Goal: Task Accomplishment & Management: Complete application form

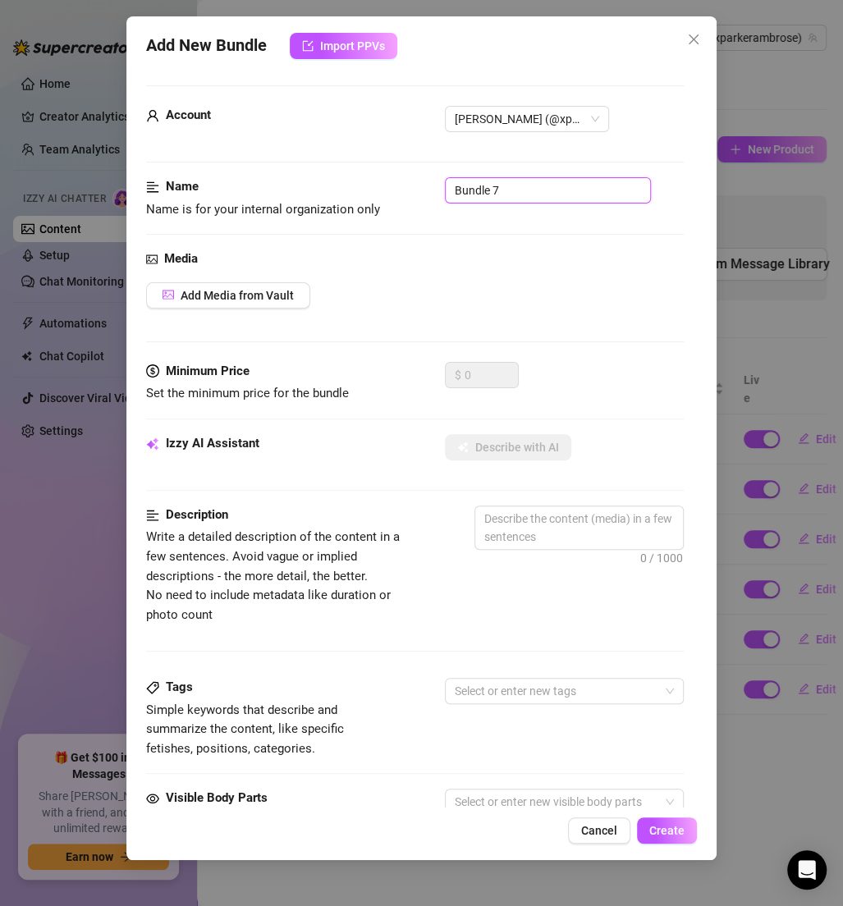
click at [526, 181] on input "Bundle 7" at bounding box center [548, 190] width 206 height 26
paste input "✅ DICK"
type input "✅ DICK"
click at [227, 299] on span "Add Media from Vault" at bounding box center [237, 295] width 113 height 13
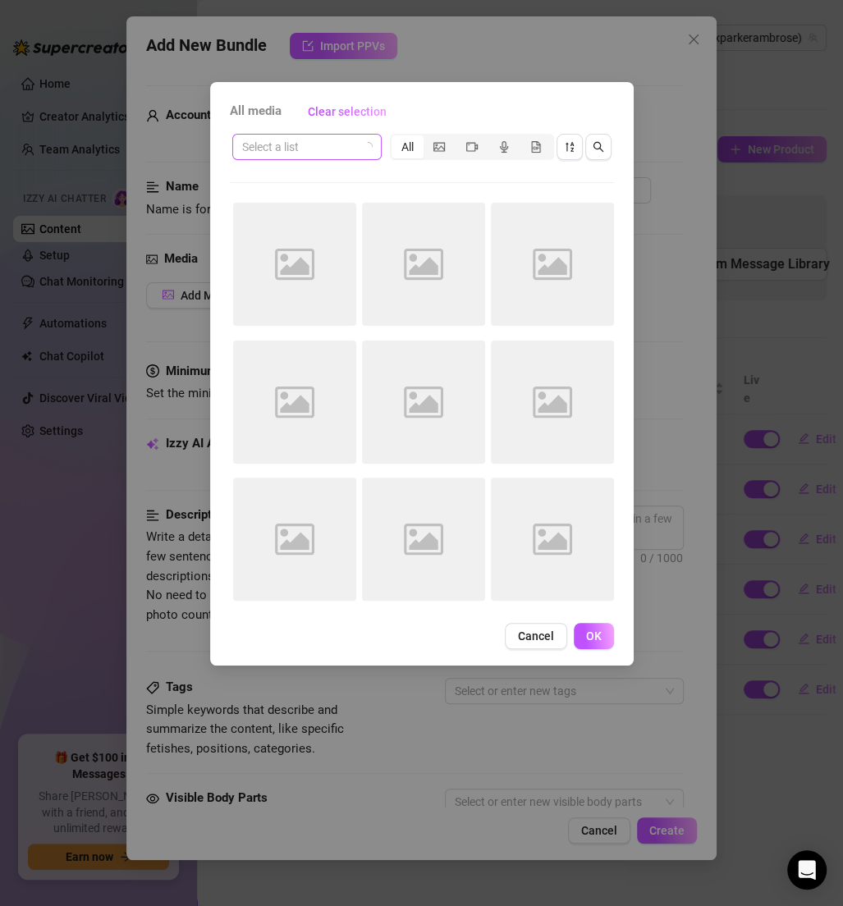
click at [305, 150] on input "search" at bounding box center [299, 147] width 115 height 25
paste input "✅ DICK"
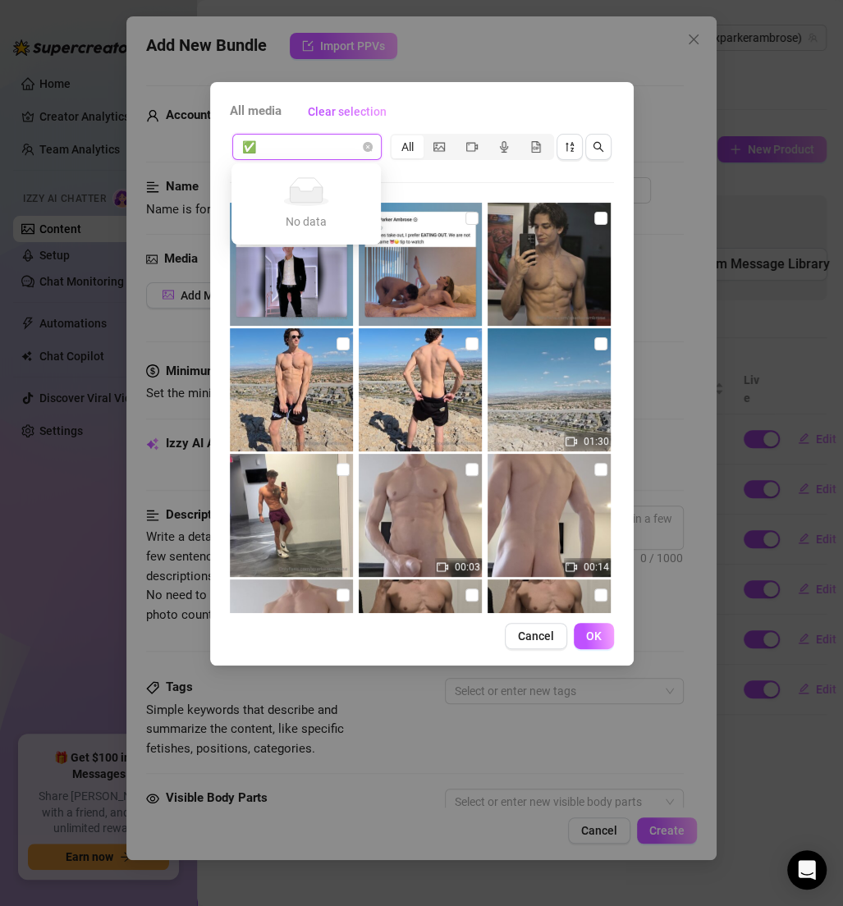
type input "✅"
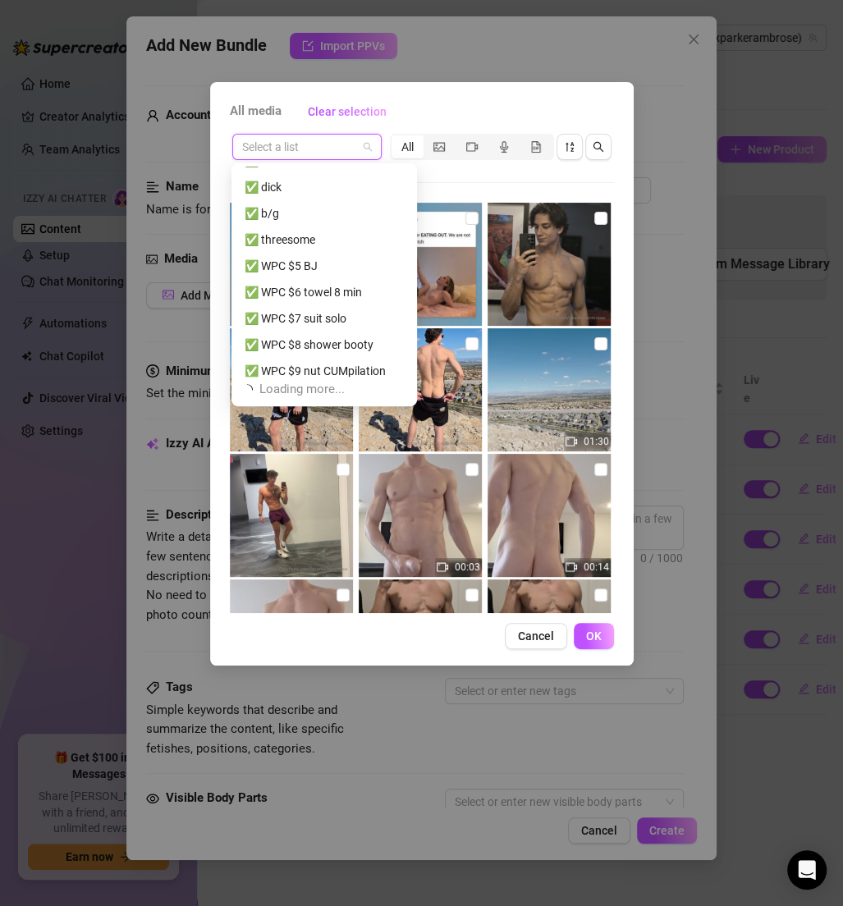
scroll to position [314, 0]
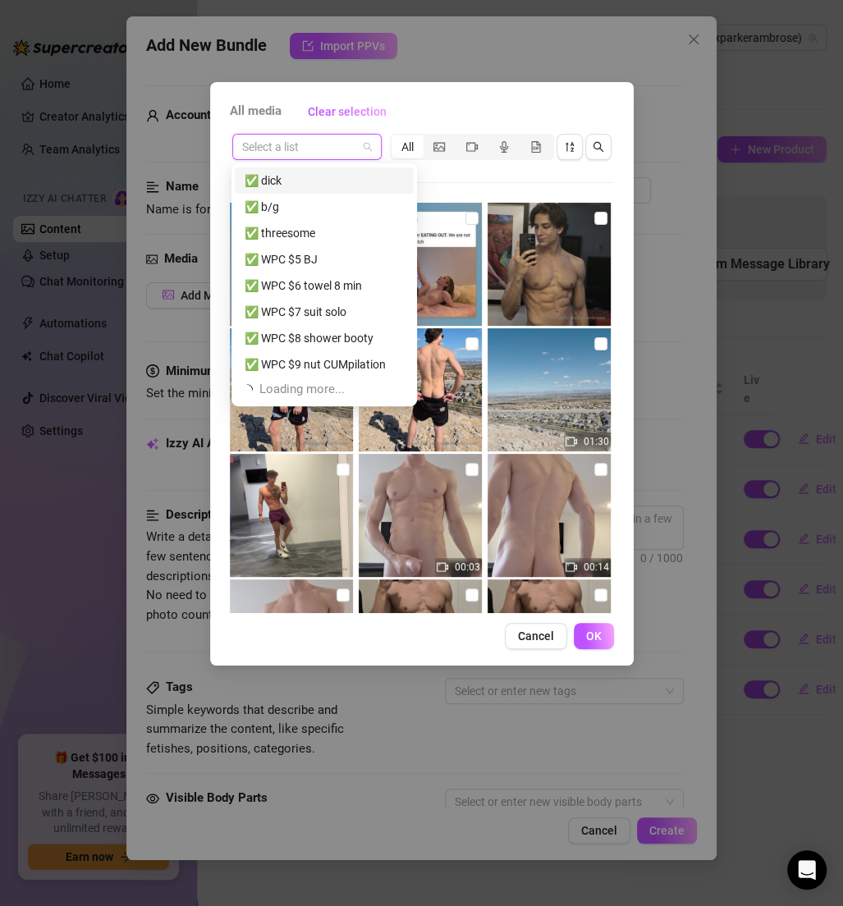
click at [304, 185] on div "✅ dick" at bounding box center [324, 181] width 159 height 18
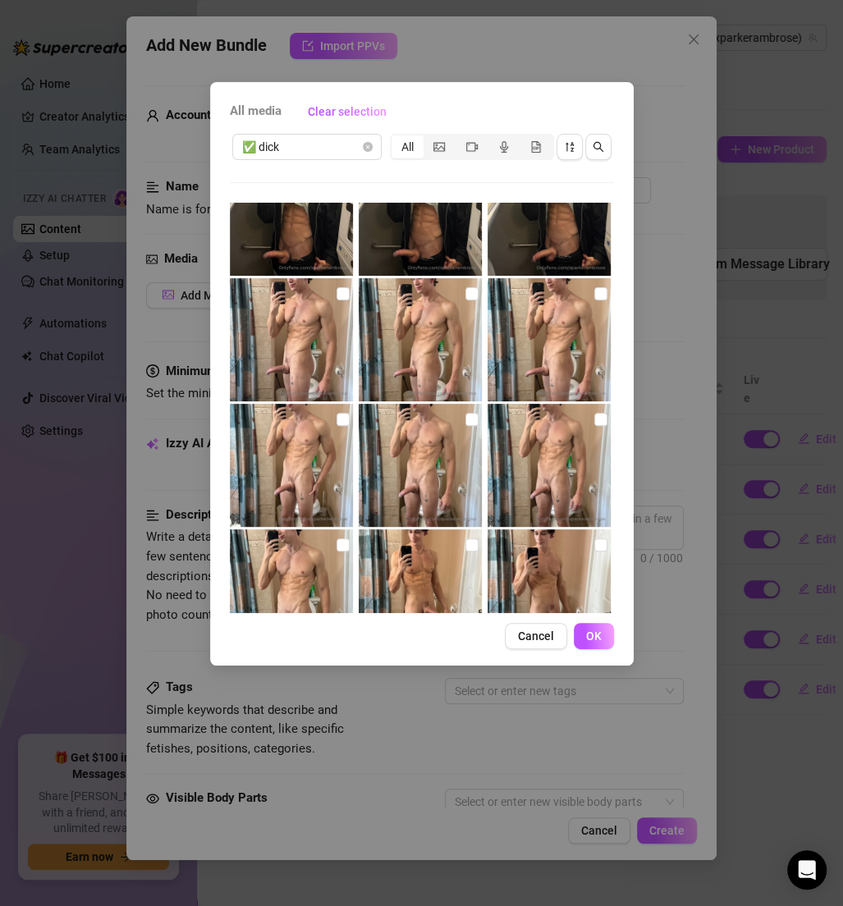
scroll to position [0, 0]
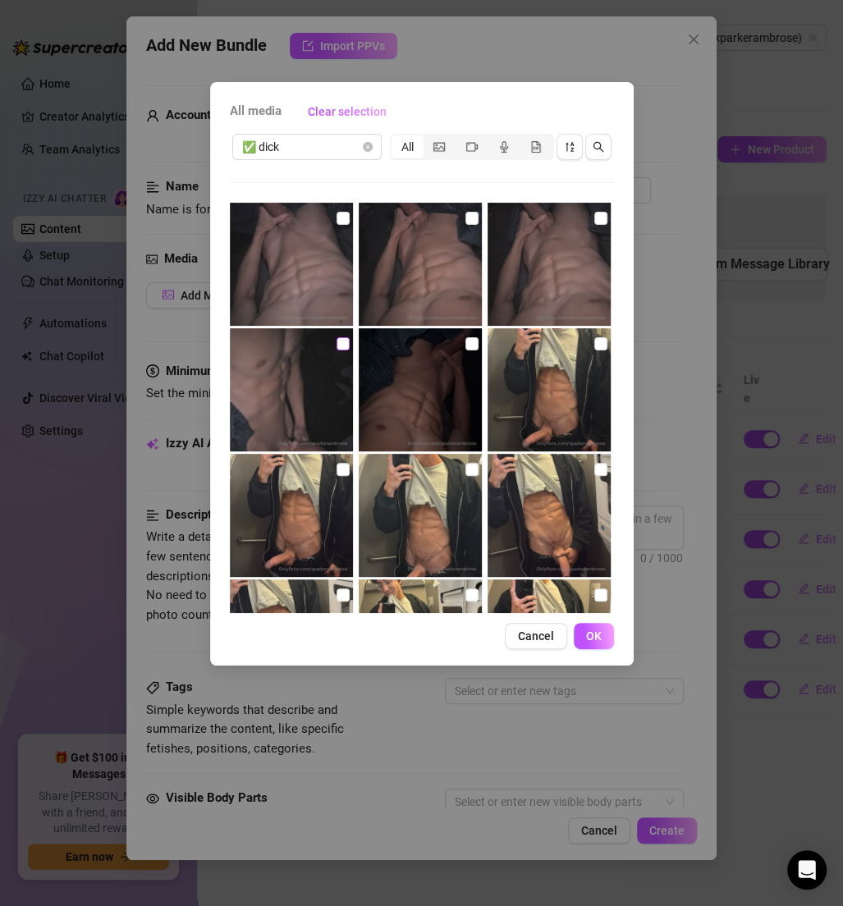
click at [341, 346] on input "checkbox" at bounding box center [343, 343] width 13 height 13
checkbox input "true"
click at [343, 227] on img at bounding box center [291, 264] width 123 height 123
checkbox input "true"
click at [474, 208] on img at bounding box center [420, 264] width 123 height 123
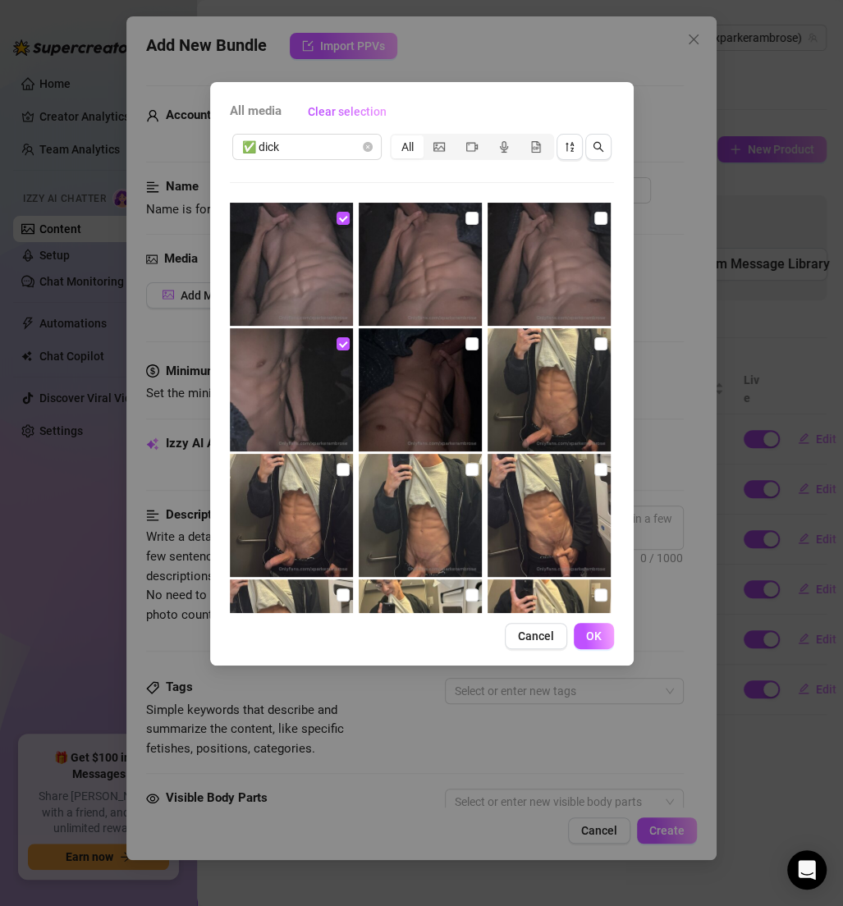
checkbox input "true"
click at [594, 215] on input "checkbox" at bounding box center [600, 218] width 13 height 13
checkbox input "true"
click at [465, 338] on input "checkbox" at bounding box center [471, 343] width 13 height 13
checkbox input "true"
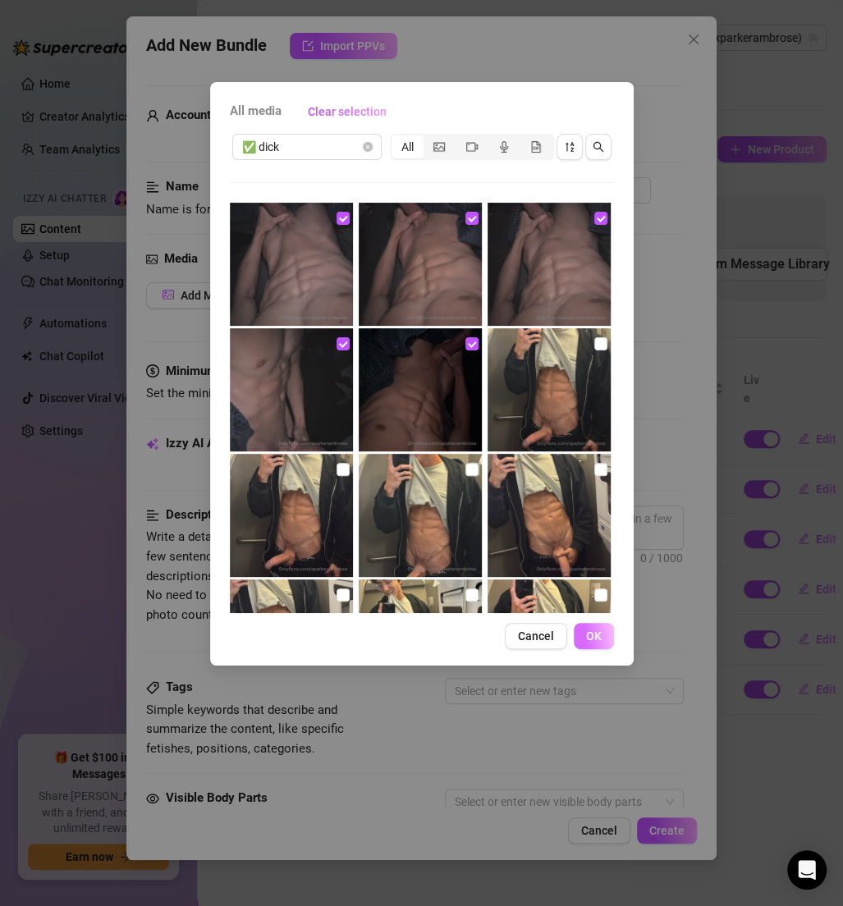
click at [588, 628] on button "OK" at bounding box center [594, 636] width 40 height 26
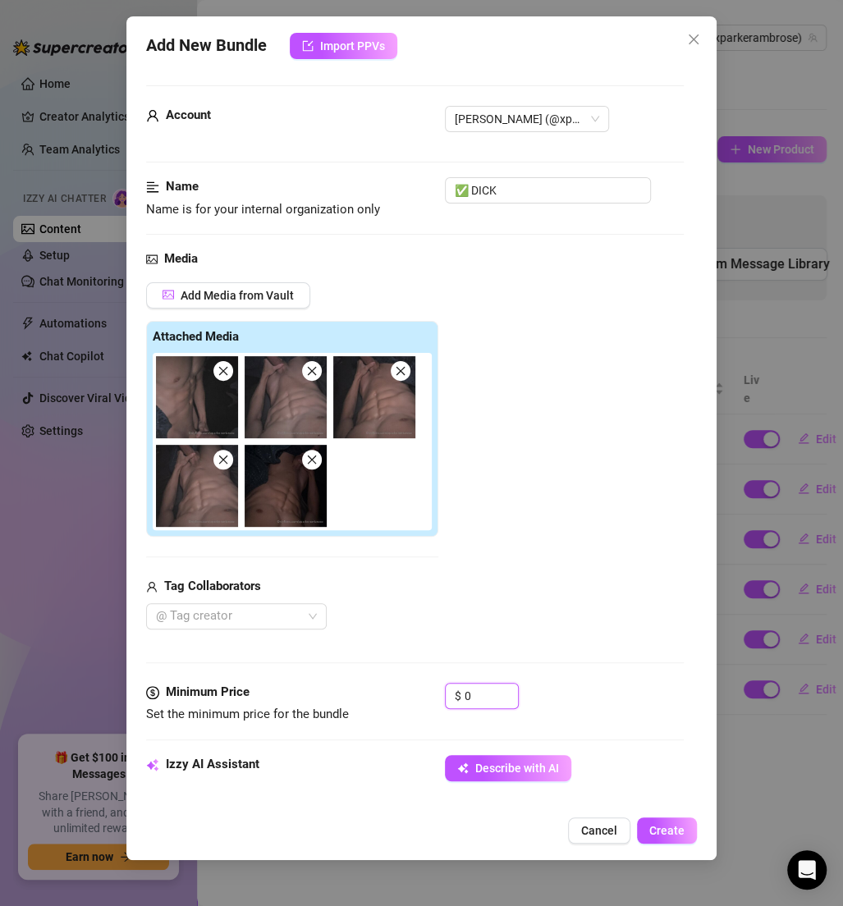
drag, startPoint x: 467, startPoint y: 690, endPoint x: 397, endPoint y: 688, distance: 69.8
click at [398, 689] on div "Minimum Price Set the minimum price for the bundle $ 0" at bounding box center [415, 704] width 538 height 42
drag, startPoint x: 474, startPoint y: 690, endPoint x: 427, endPoint y: 690, distance: 47.6
click at [427, 690] on div "Minimum Price Set the minimum price for the bundle $ 0" at bounding box center [415, 704] width 538 height 42
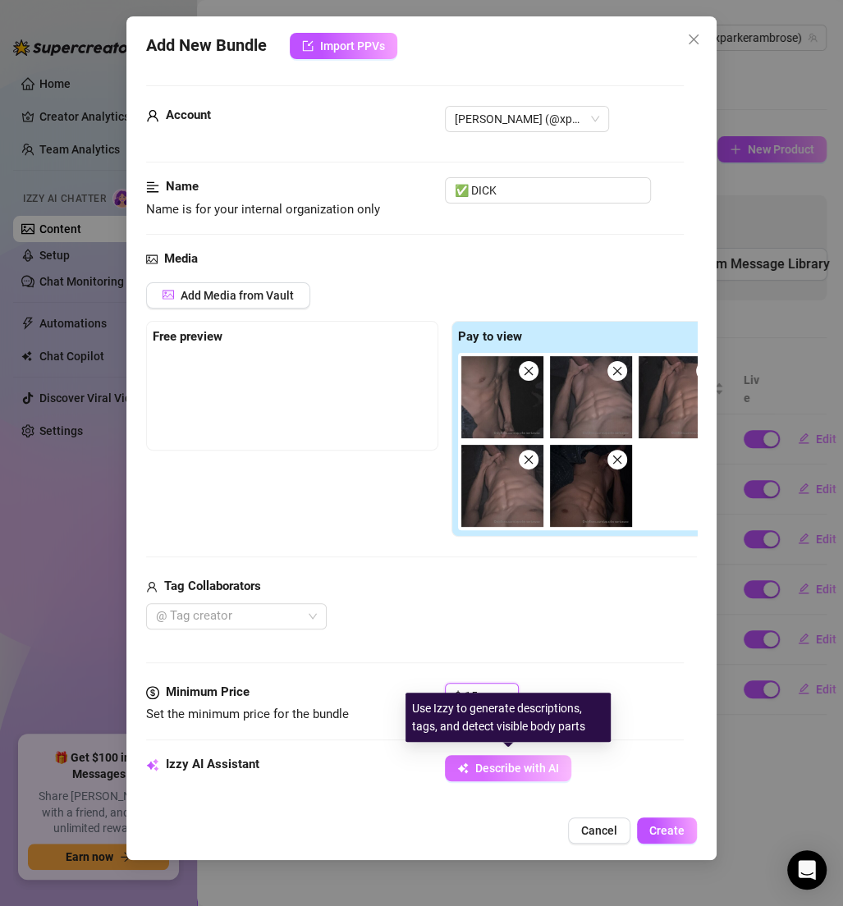
type input "15"
click at [494, 772] on button "Describe with AI" at bounding box center [508, 768] width 126 height 26
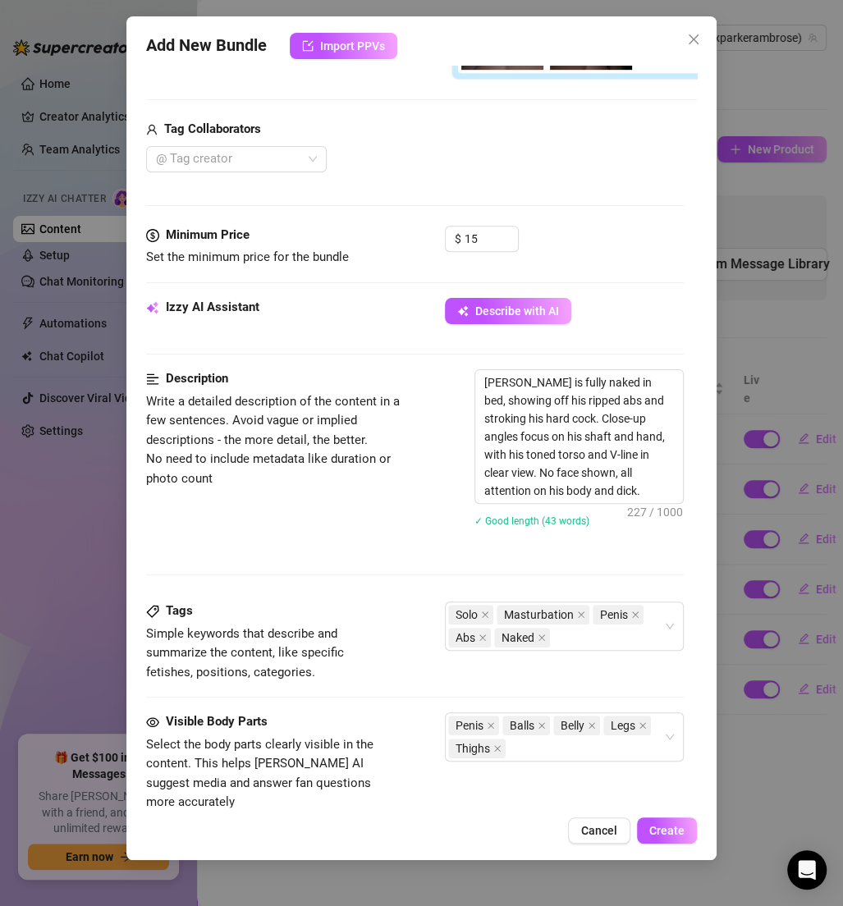
scroll to position [624, 0]
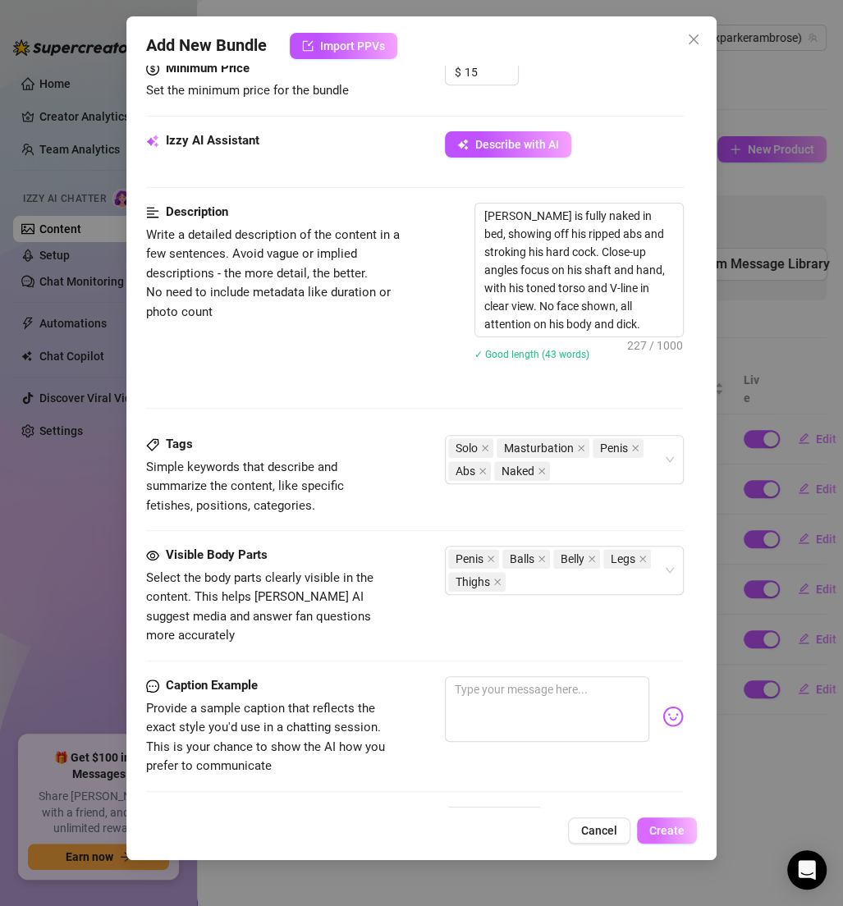
click at [658, 822] on button "Create" at bounding box center [667, 831] width 60 height 26
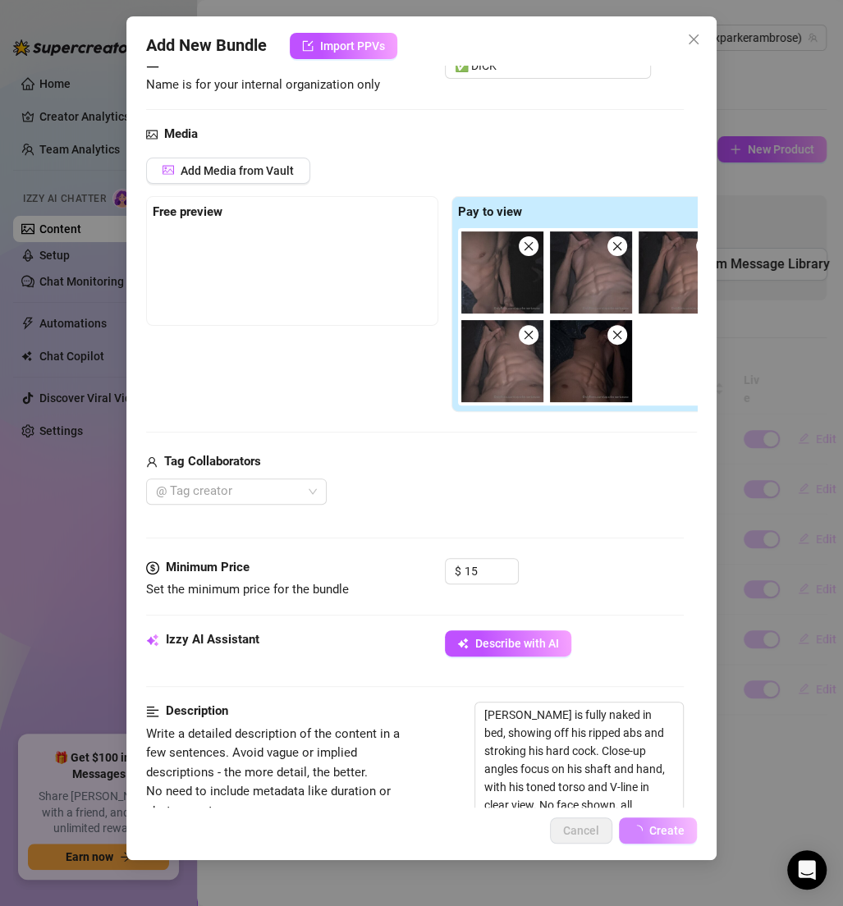
scroll to position [0, 0]
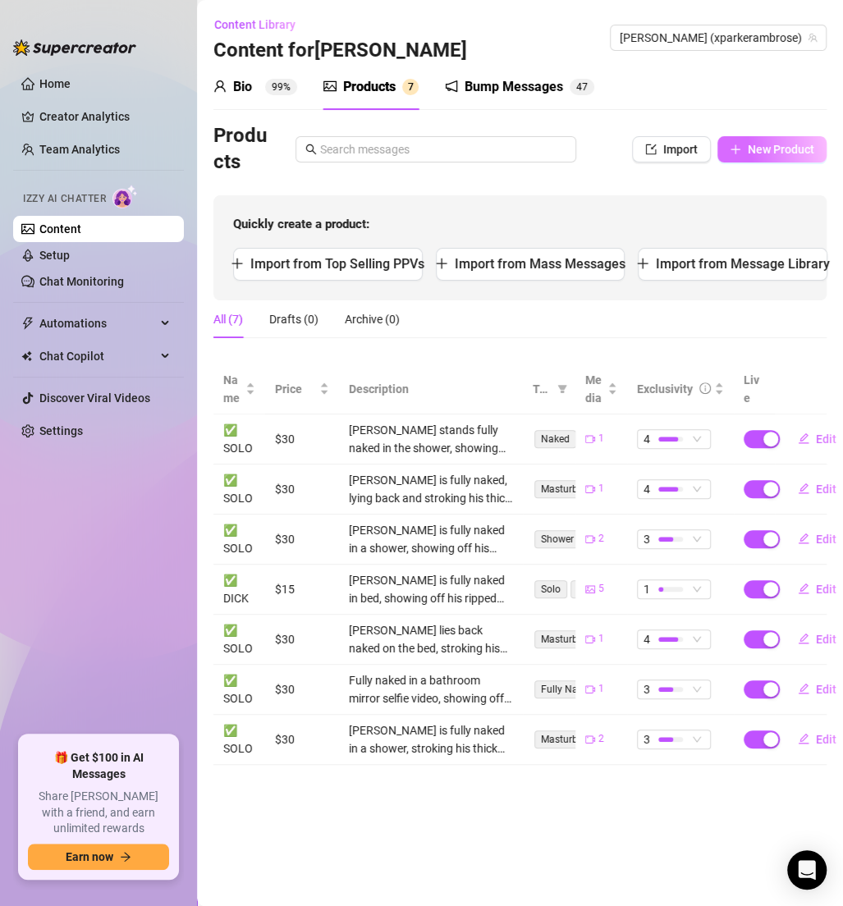
click at [772, 153] on span "New Product" at bounding box center [781, 149] width 66 height 13
type textarea "Type your message here..."
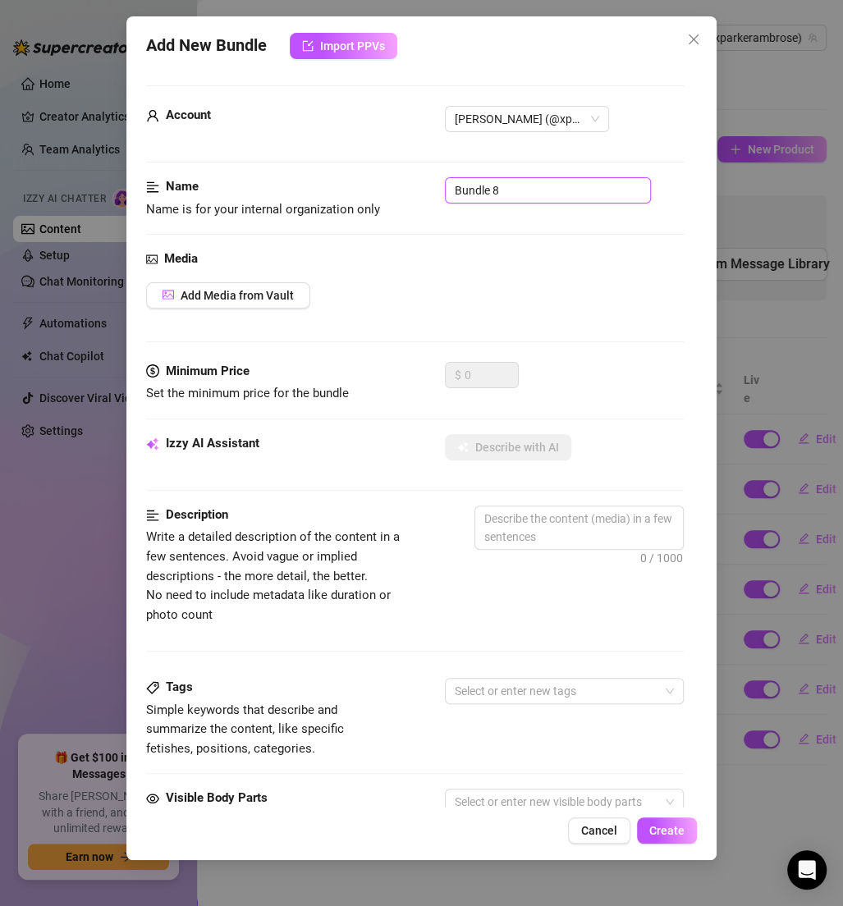
drag, startPoint x: 529, startPoint y: 188, endPoint x: 428, endPoint y: 187, distance: 101.0
click at [428, 187] on div "Name Name is for your internal organization only Bundle 8" at bounding box center [415, 198] width 538 height 42
paste input "✅ DICK"
type input "✅ DICK"
click at [249, 302] on button "Add Media from Vault" at bounding box center [228, 295] width 164 height 26
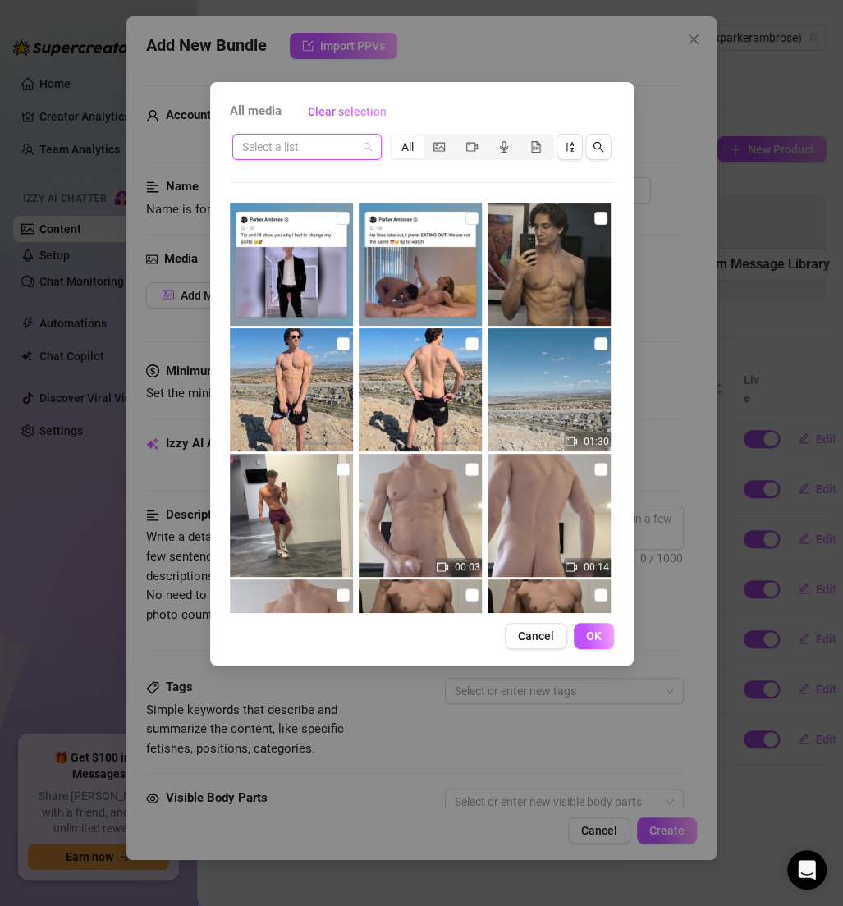
click at [334, 152] on input "search" at bounding box center [299, 147] width 115 height 25
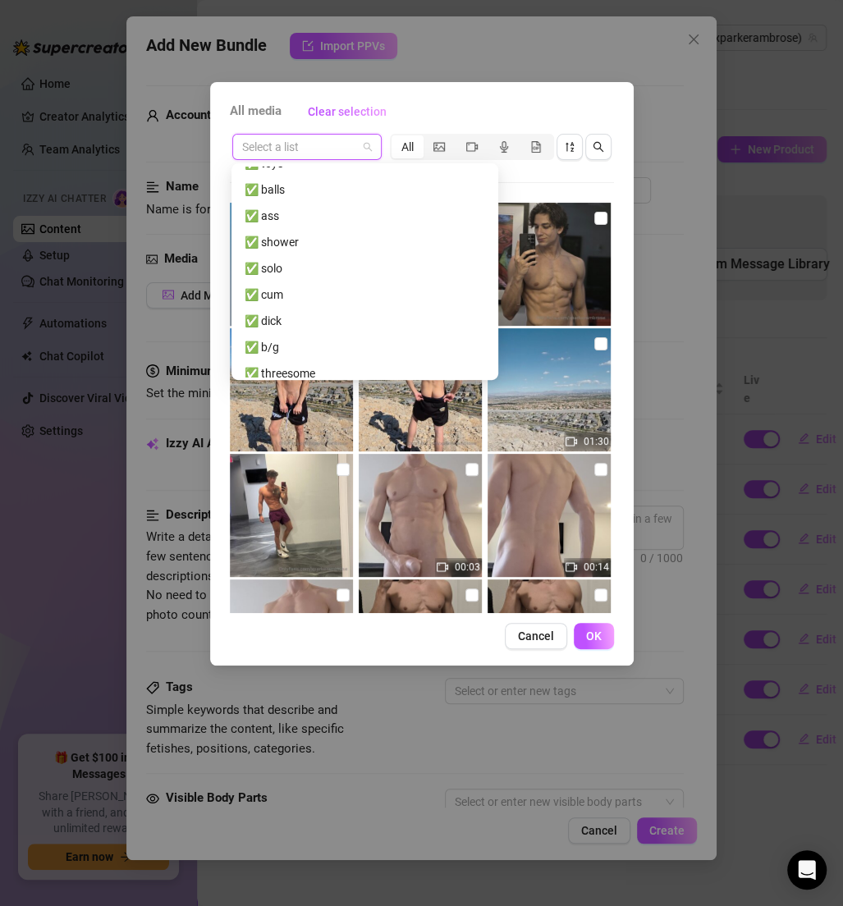
scroll to position [188, 0]
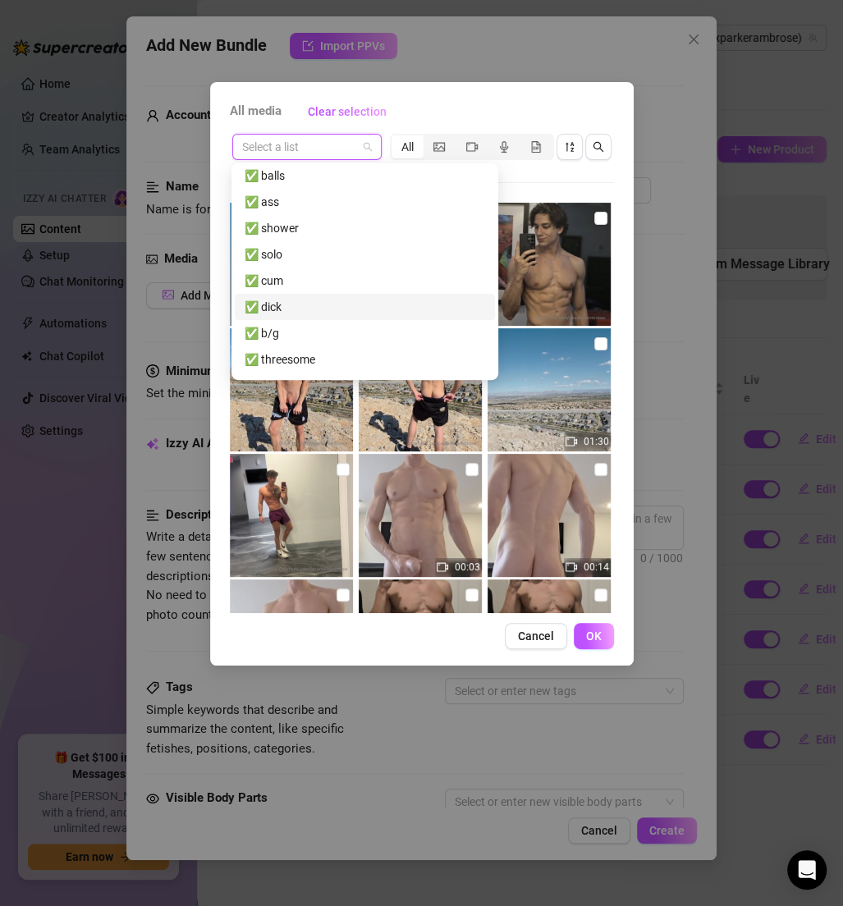
click at [293, 309] on div "✅ dick" at bounding box center [365, 307] width 241 height 18
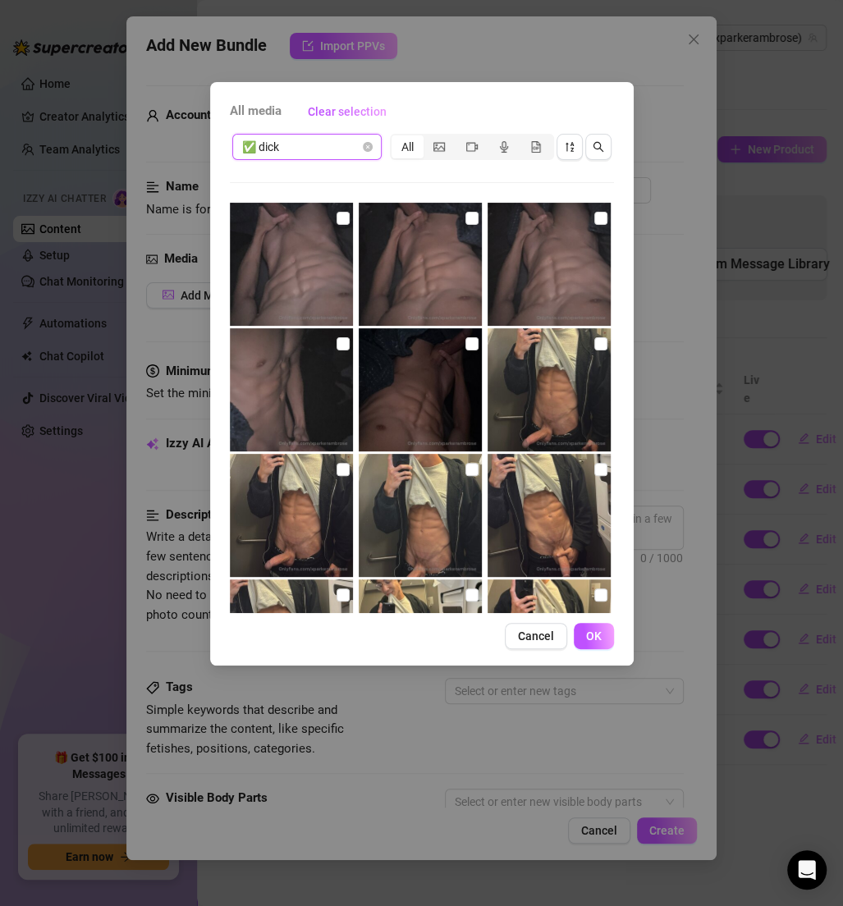
scroll to position [80, 0]
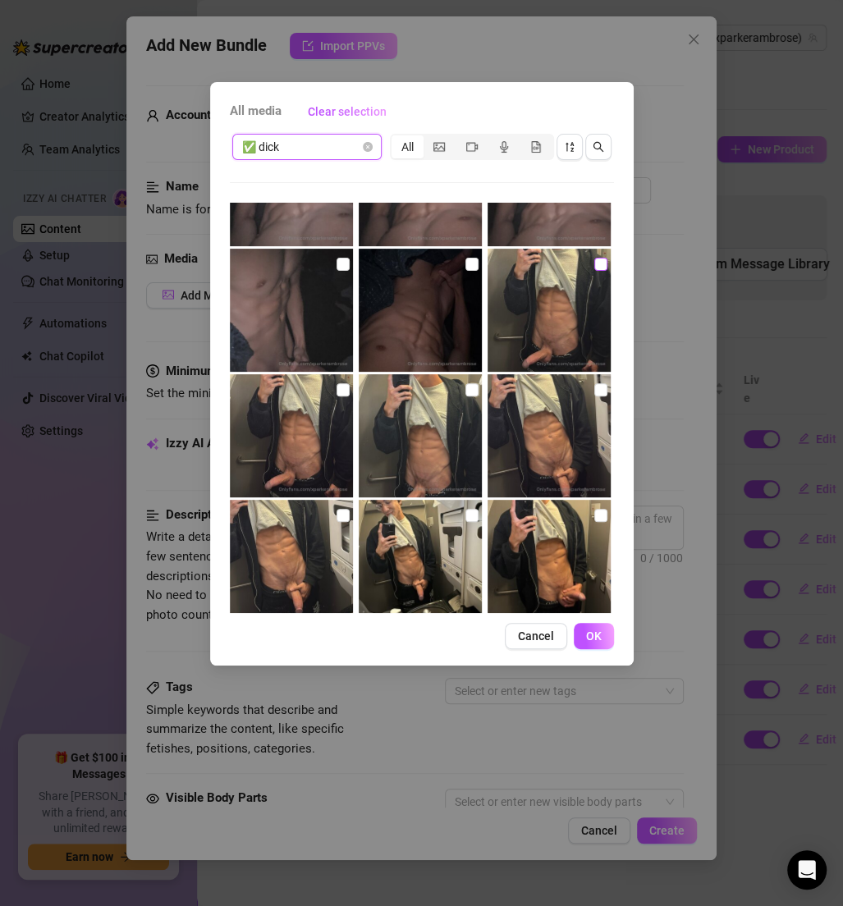
click at [594, 264] on input "checkbox" at bounding box center [600, 264] width 13 height 13
checkbox input "true"
click at [342, 387] on input "checkbox" at bounding box center [343, 389] width 13 height 13
checkbox input "true"
click at [465, 392] on input "checkbox" at bounding box center [471, 389] width 13 height 13
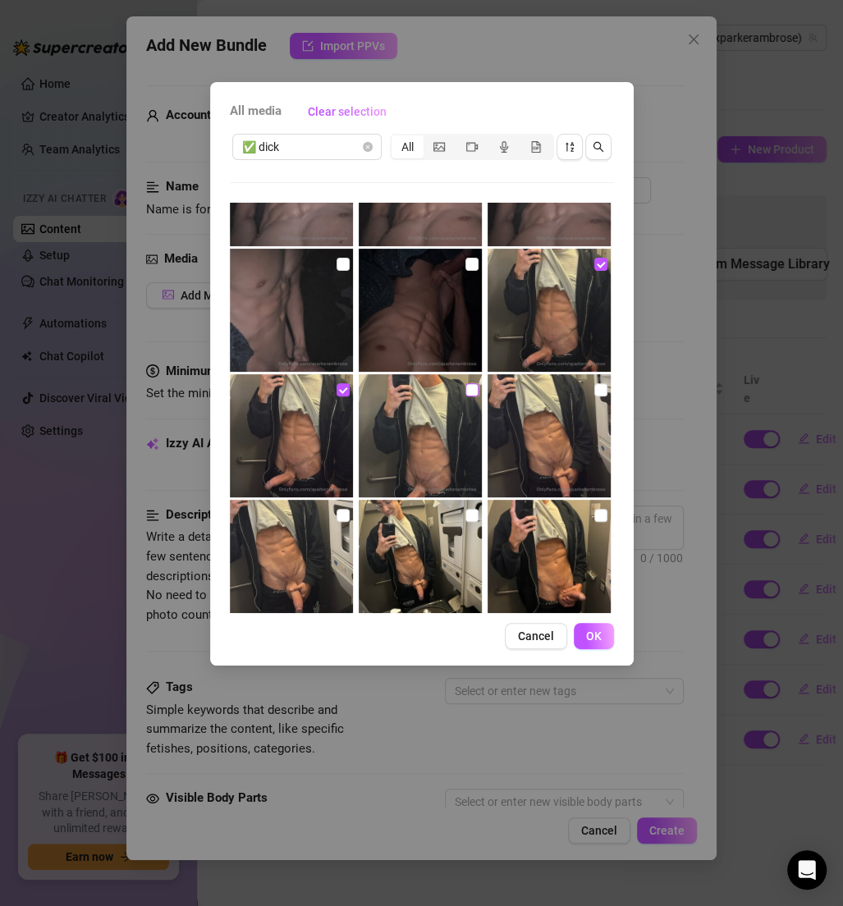
checkbox input "true"
click at [594, 387] on input "checkbox" at bounding box center [600, 389] width 13 height 13
checkbox input "true"
click at [594, 518] on input "checkbox" at bounding box center [600, 515] width 13 height 13
checkbox input "true"
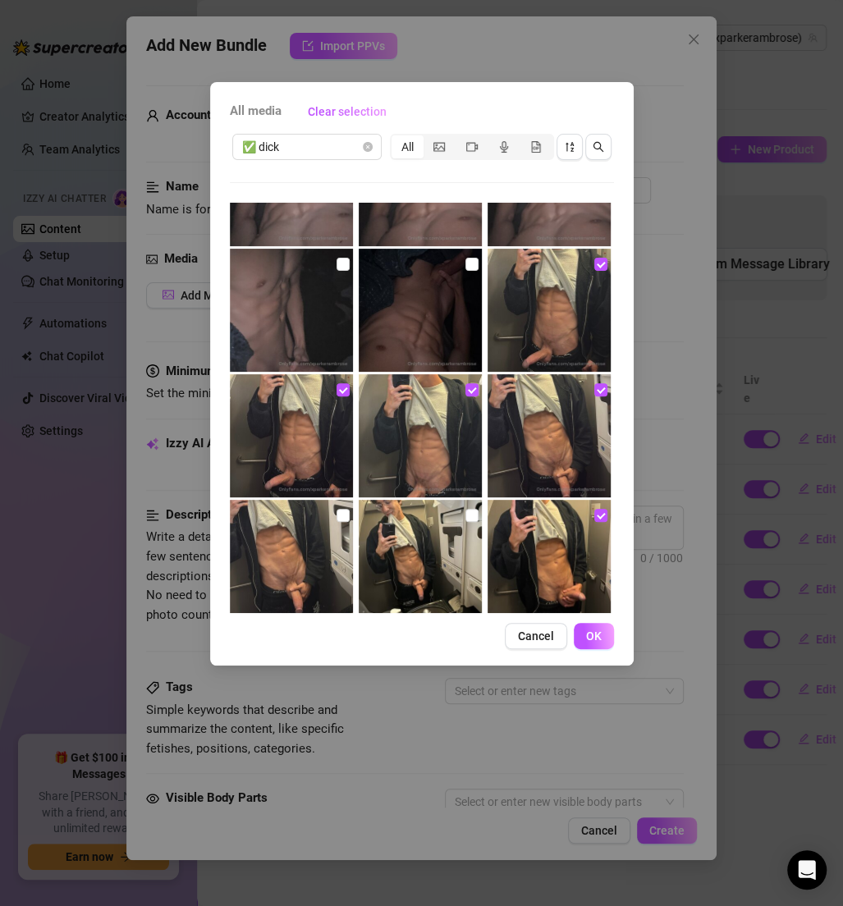
click at [474, 515] on img at bounding box center [420, 561] width 123 height 123
checkbox input "true"
click at [337, 509] on input "checkbox" at bounding box center [343, 515] width 13 height 13
checkbox input "true"
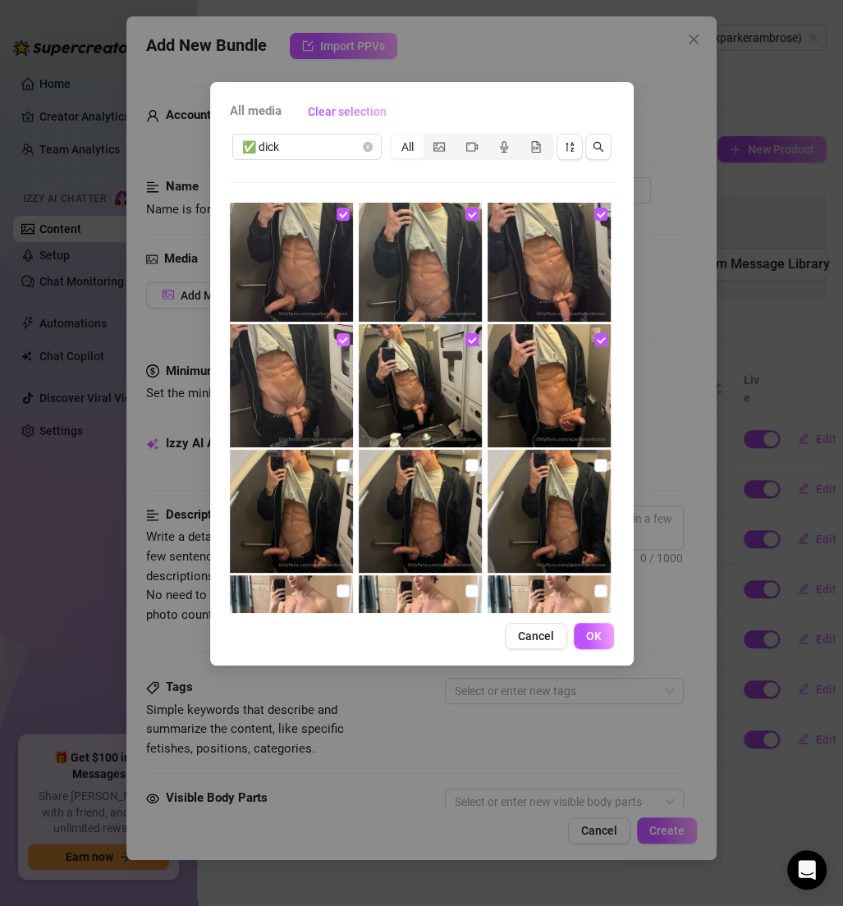
scroll to position [257, 0]
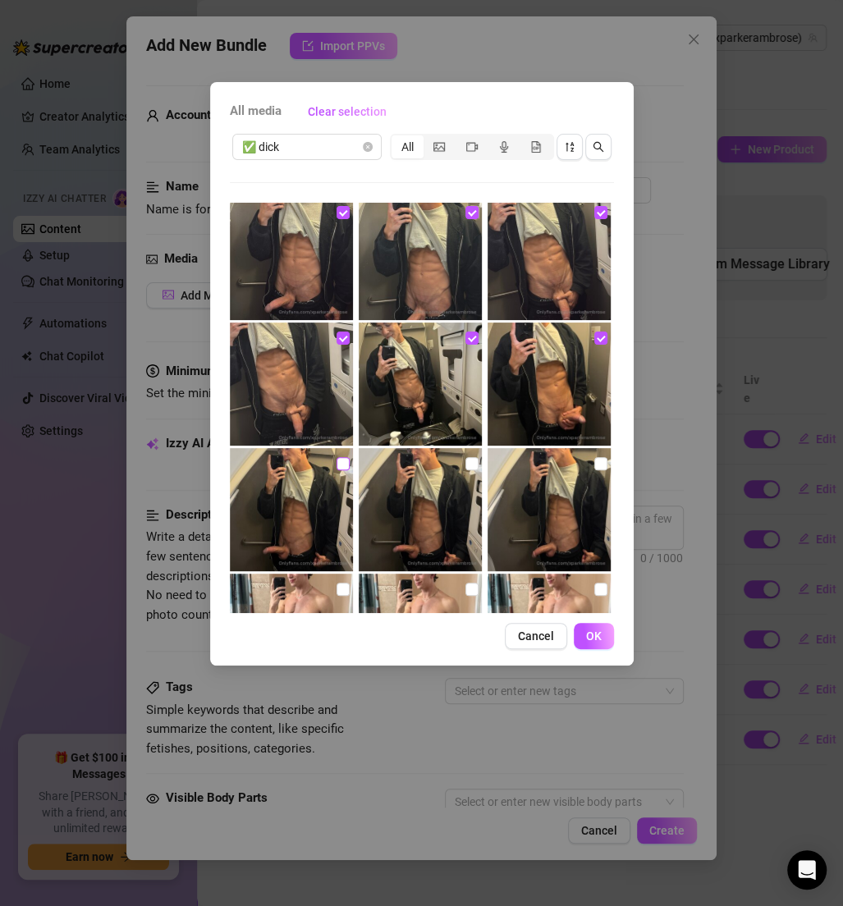
click at [337, 468] on input "checkbox" at bounding box center [343, 463] width 13 height 13
checkbox input "true"
click at [465, 461] on input "checkbox" at bounding box center [471, 463] width 13 height 13
checkbox input "true"
click at [594, 462] on input "checkbox" at bounding box center [600, 463] width 13 height 13
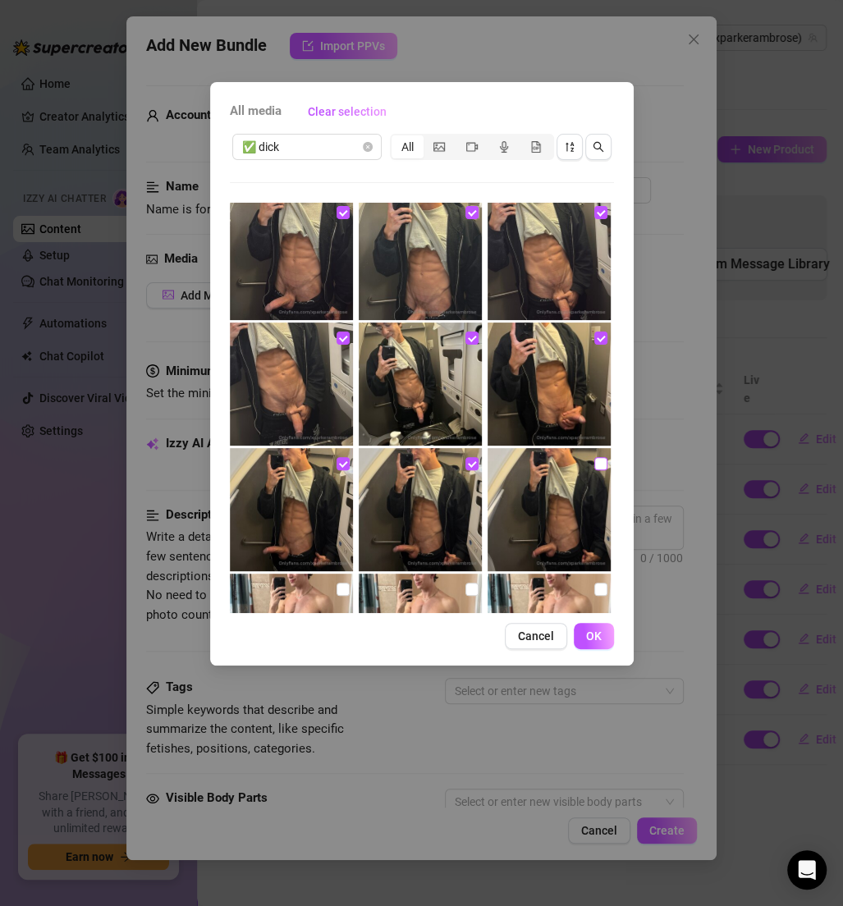
checkbox input "true"
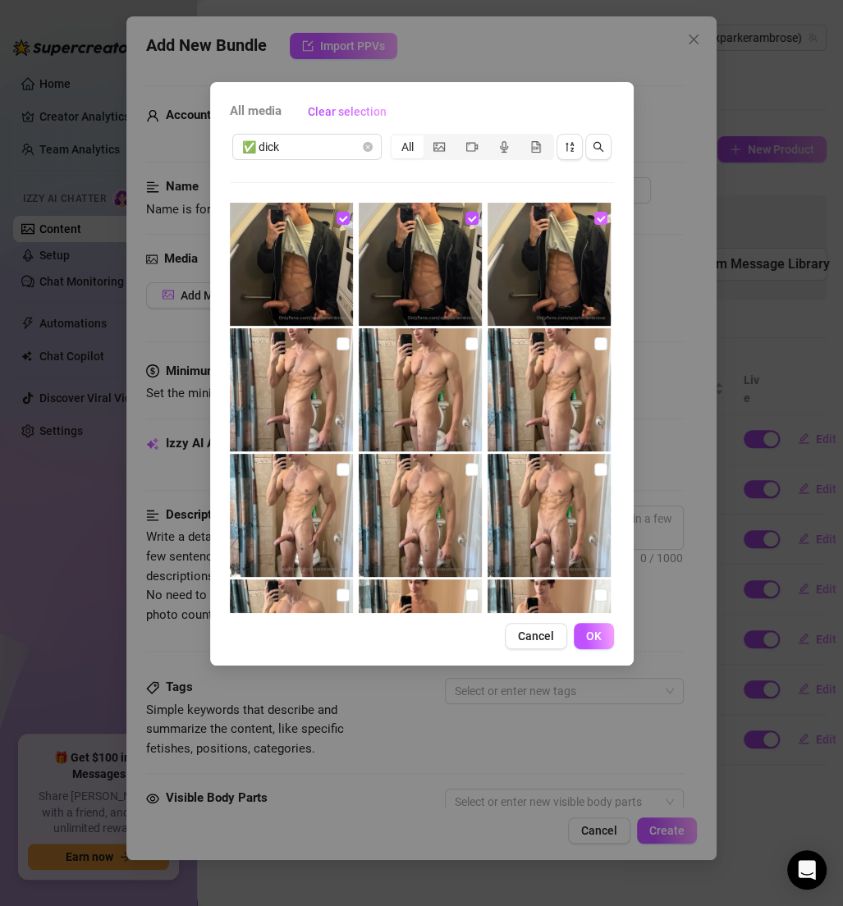
scroll to position [469, 0]
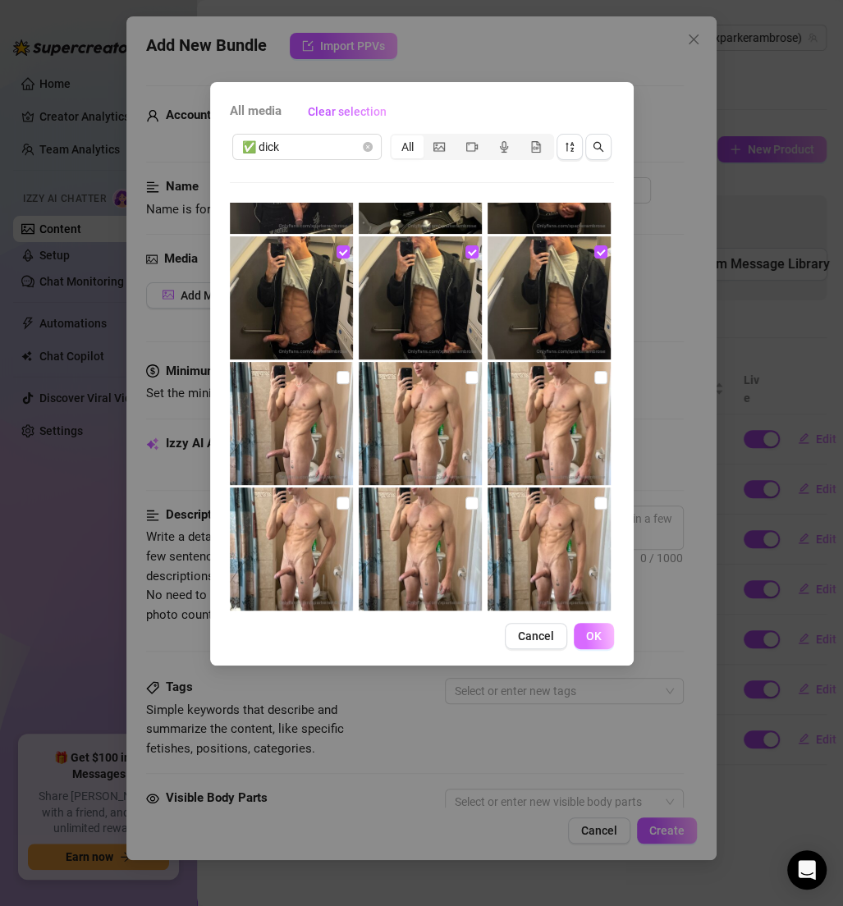
click at [576, 626] on button "OK" at bounding box center [594, 636] width 40 height 26
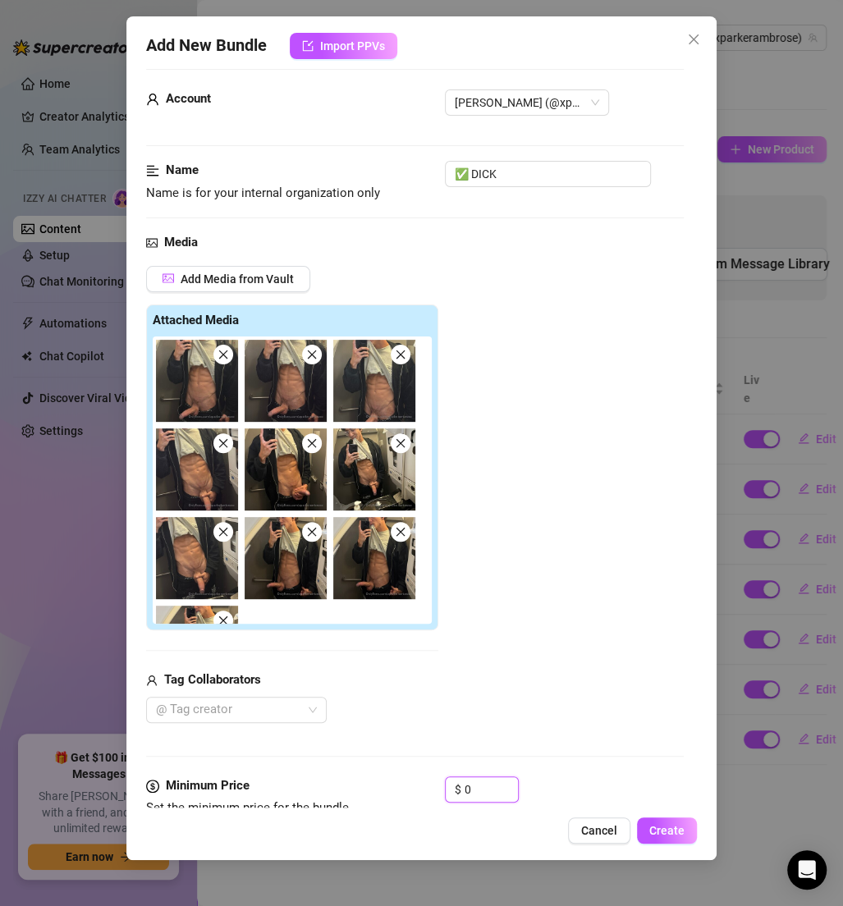
drag, startPoint x: 475, startPoint y: 798, endPoint x: 429, endPoint y: 796, distance: 46.0
click at [429, 796] on div "Minimum Price Set the minimum price for the bundle $ 0" at bounding box center [415, 798] width 538 height 42
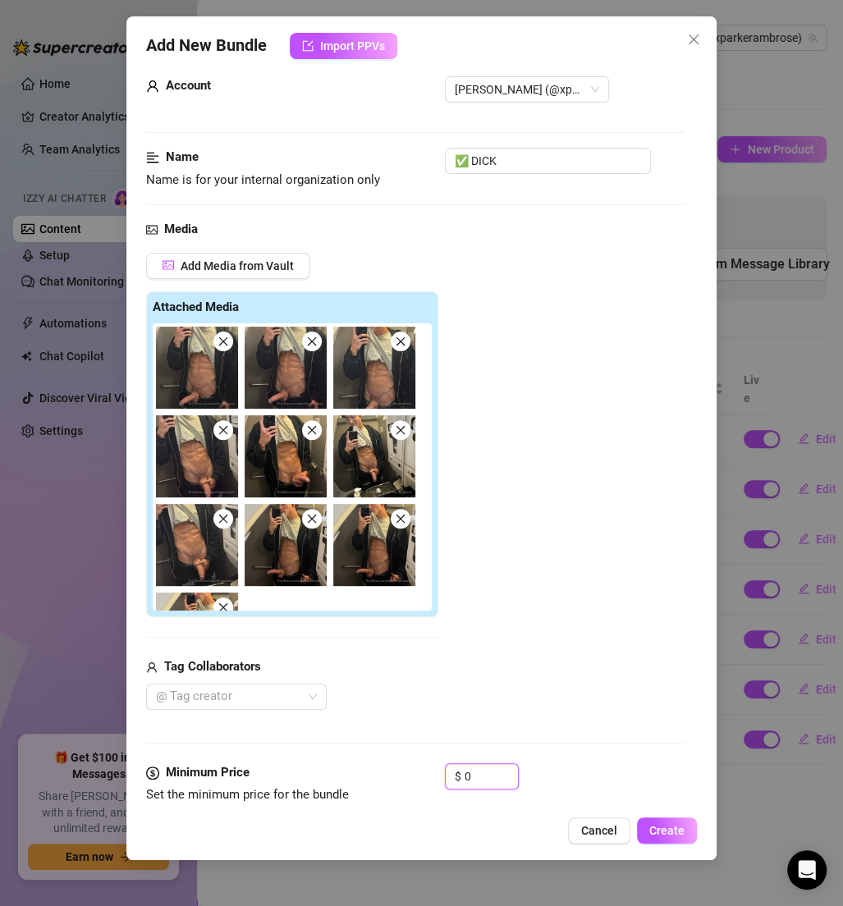
drag, startPoint x: 485, startPoint y: 779, endPoint x: 433, endPoint y: 775, distance: 51.9
click at [433, 775] on div "Minimum Price Set the minimum price for the bundle $ 0" at bounding box center [415, 784] width 538 height 42
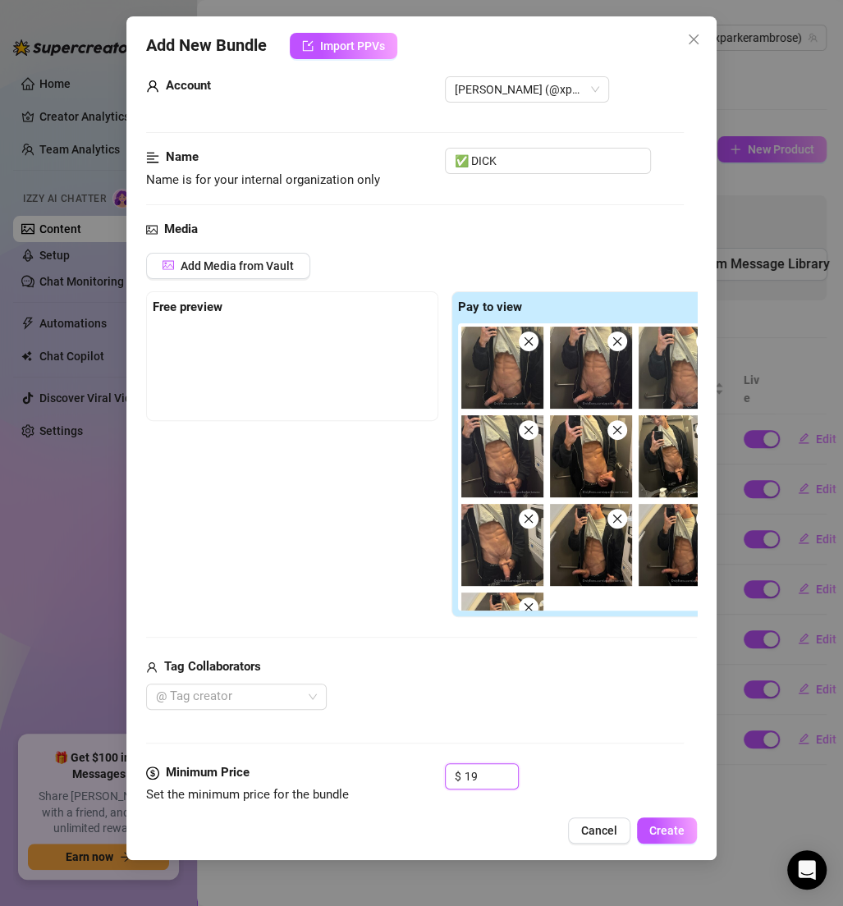
scroll to position [222, 0]
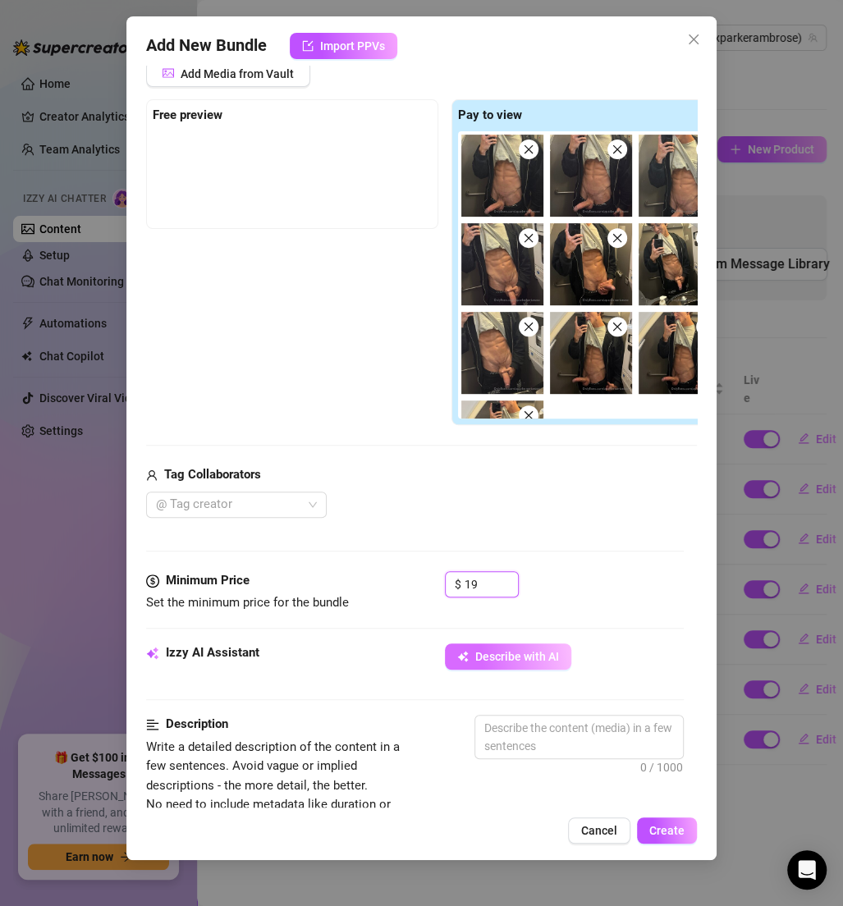
type input "19"
click at [551, 650] on span "Describe with AI" at bounding box center [517, 656] width 84 height 13
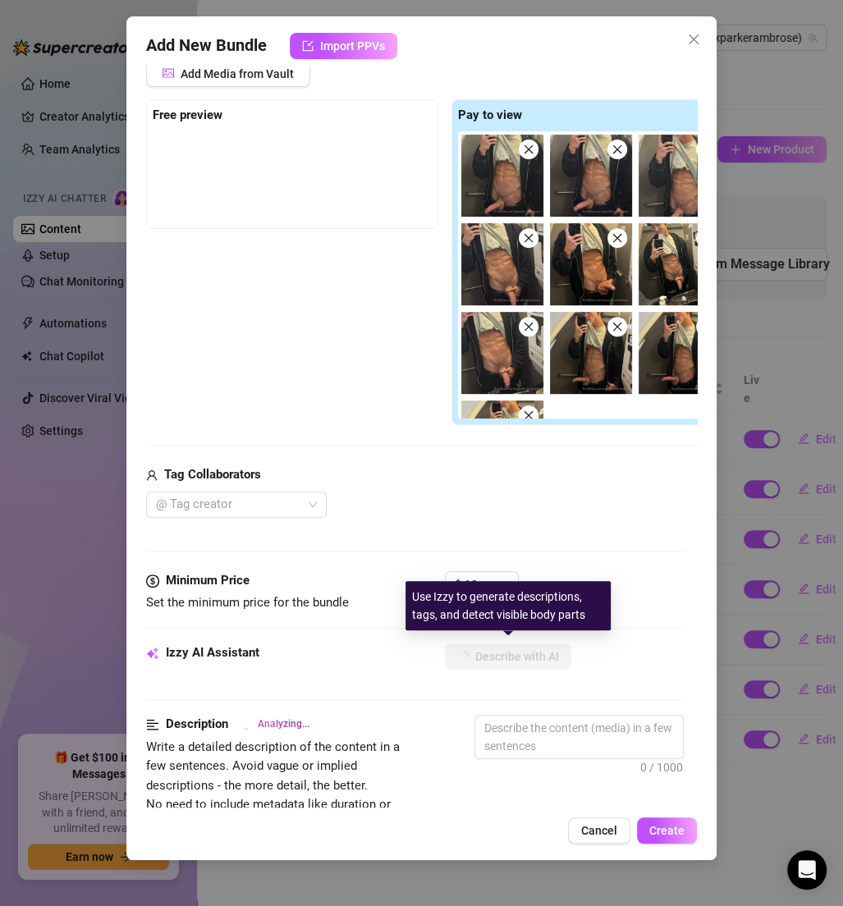
type textarea "[PERSON_NAME]"
type textarea "[PERSON_NAME] shows"
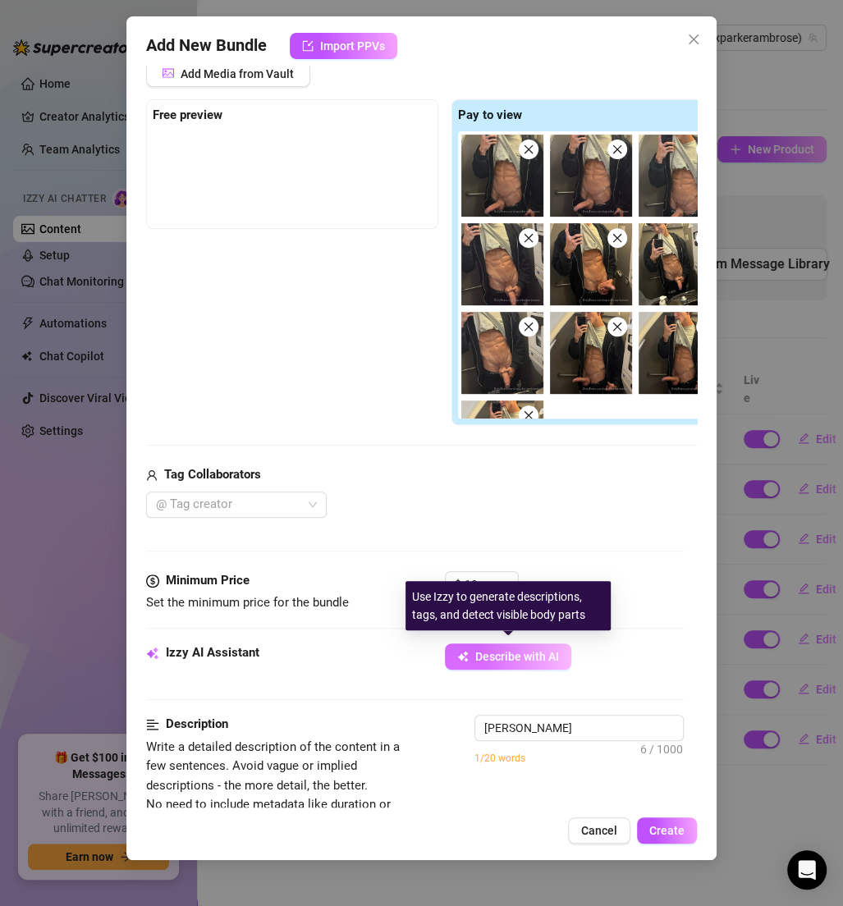
type textarea "[PERSON_NAME] shows"
type textarea "[PERSON_NAME] shows off"
type textarea "[PERSON_NAME] shows off his"
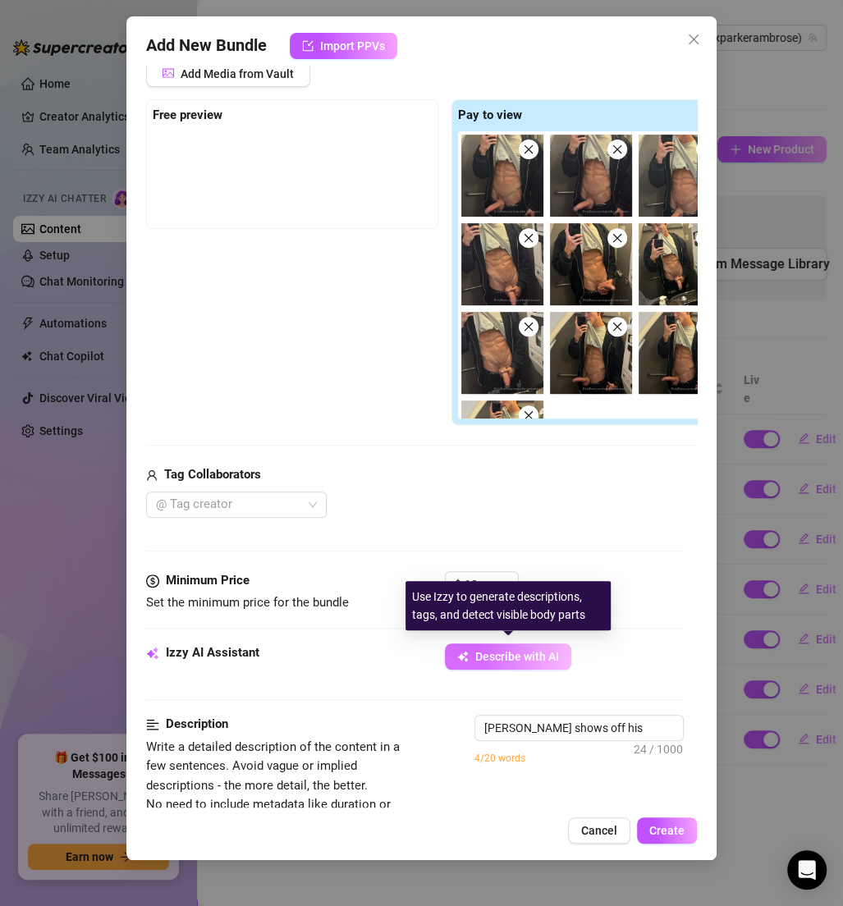
type textarea "[PERSON_NAME] shows off his ripped"
type textarea "[PERSON_NAME] shows off his ripped abs"
type textarea "[PERSON_NAME] shows off his ripped abs and"
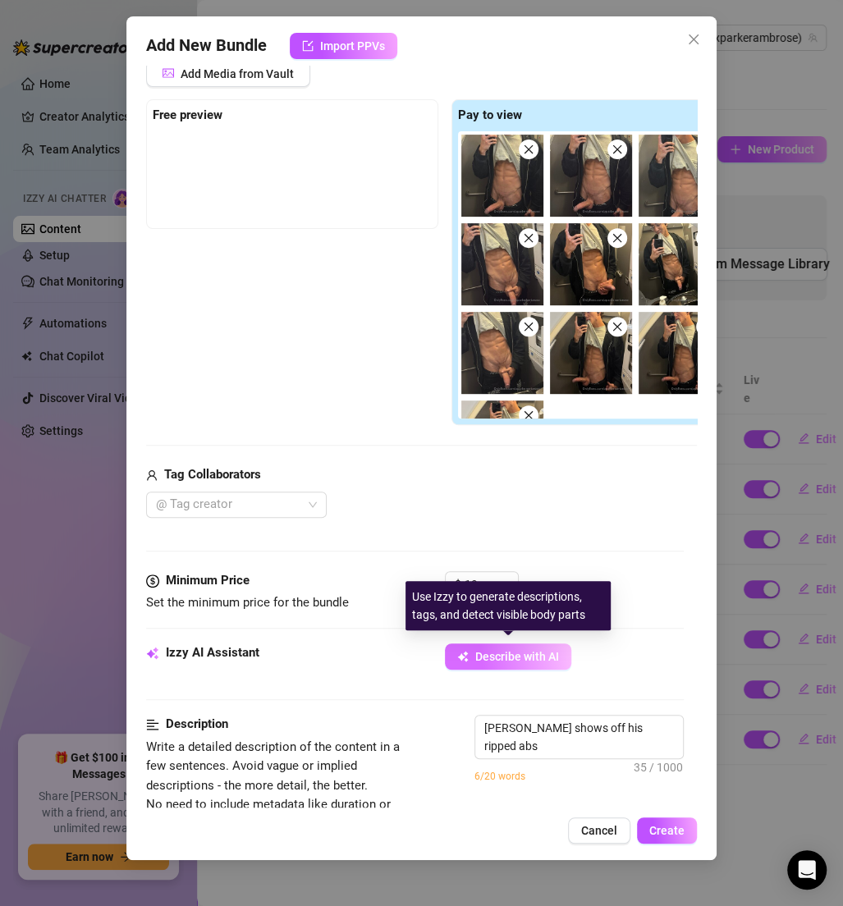
type textarea "[PERSON_NAME] shows off his ripped abs and"
type textarea "[PERSON_NAME] shows off his ripped abs and thick,"
type textarea "[PERSON_NAME] shows off his ripped abs and thick, hard"
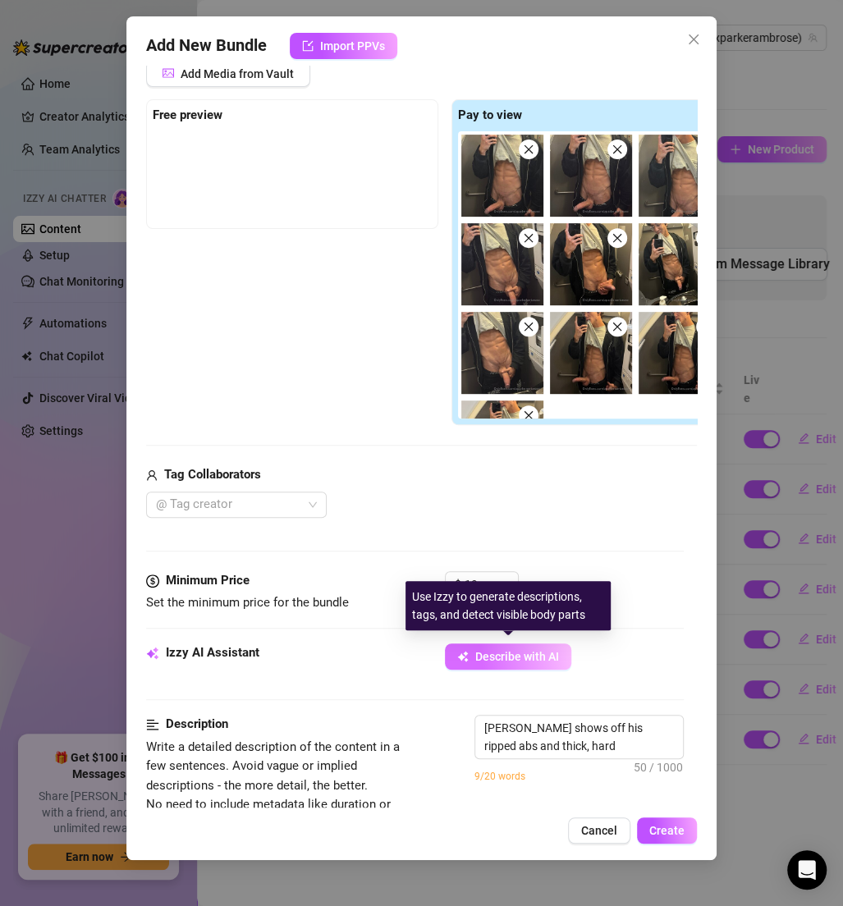
type textarea "[PERSON_NAME] shows off his ripped abs and thick, hard cock"
type textarea "[PERSON_NAME] shows off his ripped abs and thick, hard cock in"
type textarea "[PERSON_NAME] shows off his ripped abs and thick, hard cock in a"
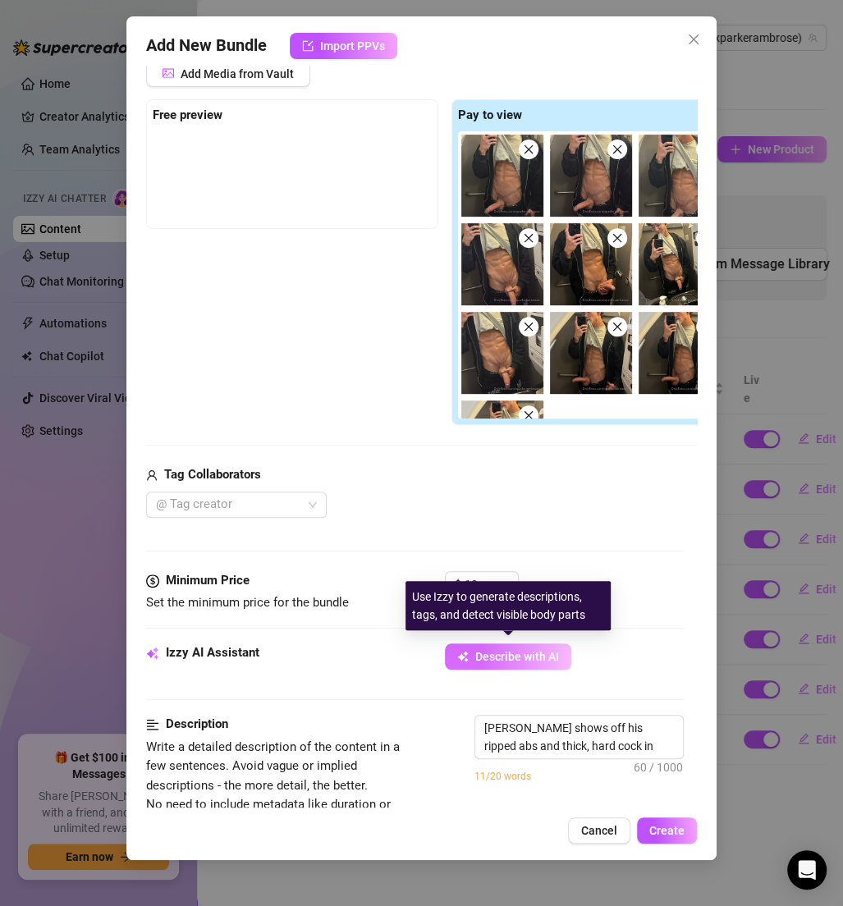
type textarea "[PERSON_NAME] shows off his ripped abs and thick, hard cock in a"
type textarea "[PERSON_NAME] shows off his ripped abs and thick, hard cock in a series"
type textarea "[PERSON_NAME] shows off his ripped abs and thick, hard cock in a series of"
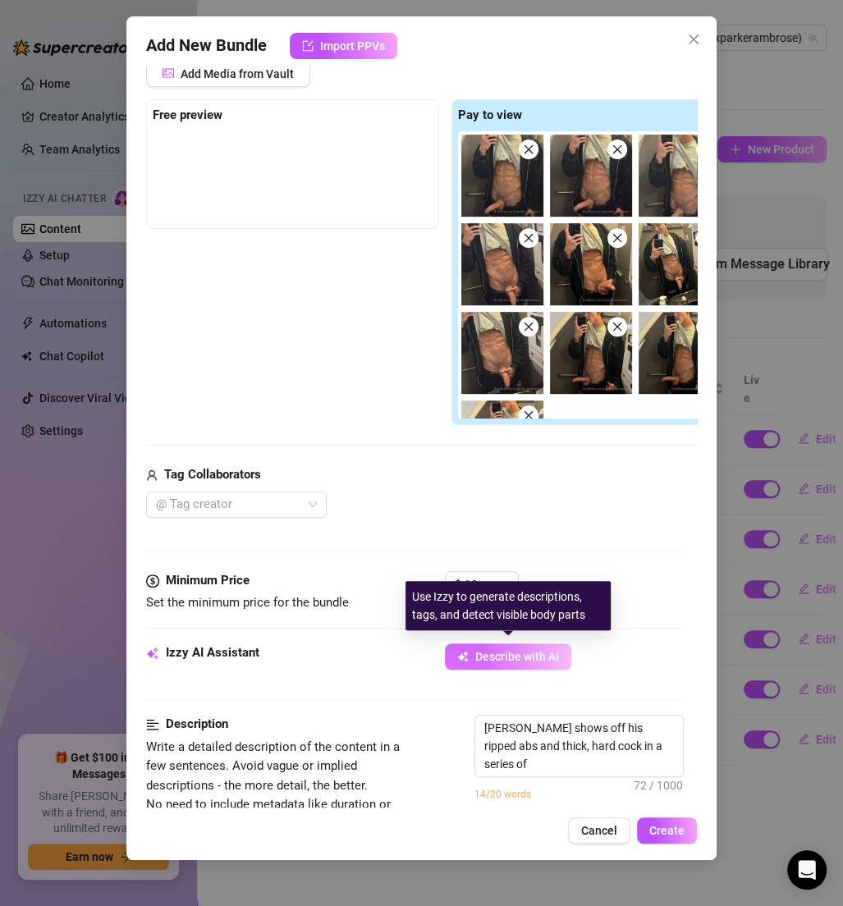
type textarea "[PERSON_NAME] shows off his ripped abs and thick, hard cock in a series of mirr…"
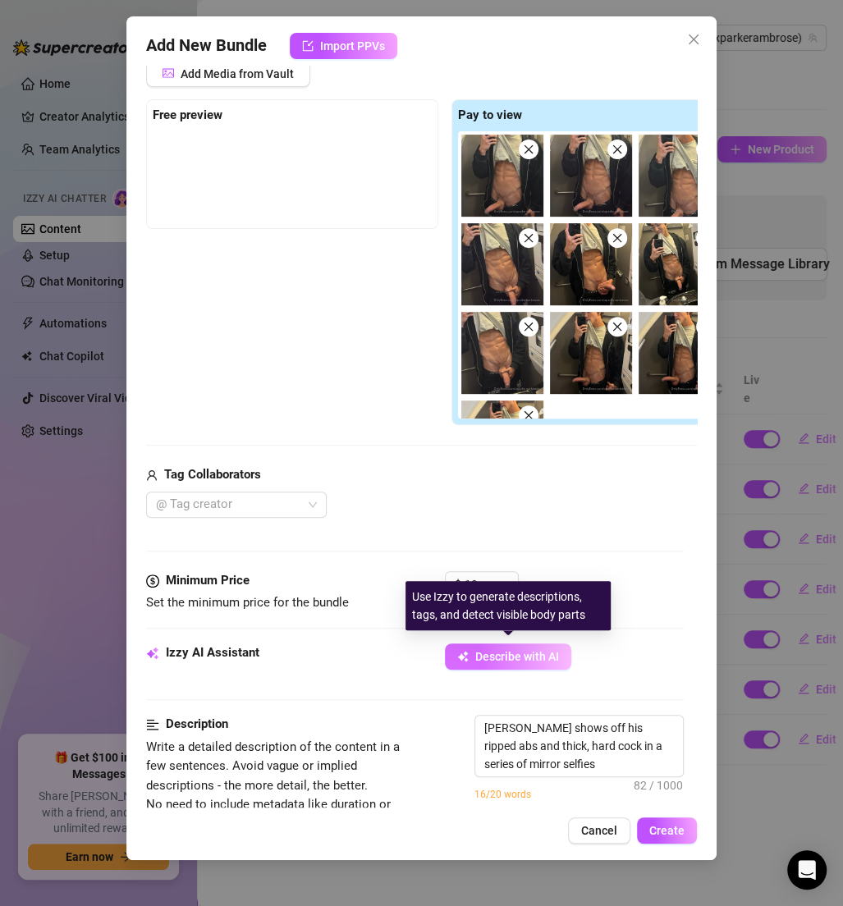
type textarea "[PERSON_NAME] shows off his ripped abs and thick, hard cock in a series of mirr…"
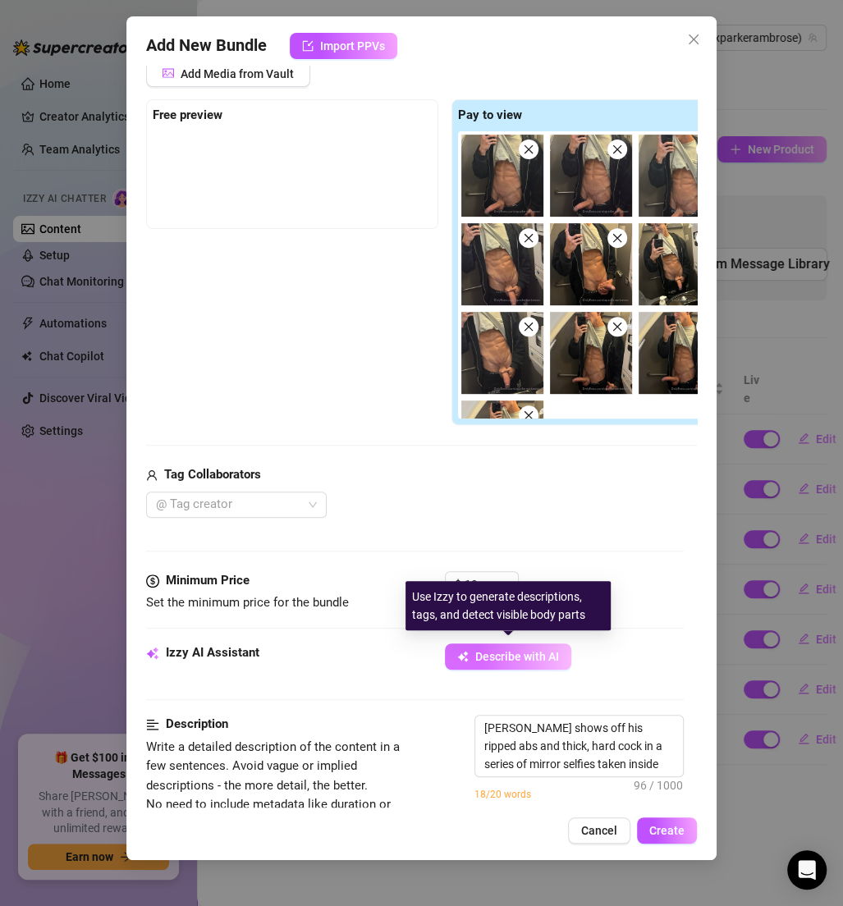
type textarea "[PERSON_NAME] shows off his ripped abs and thick, hard cock in a series of mirr…"
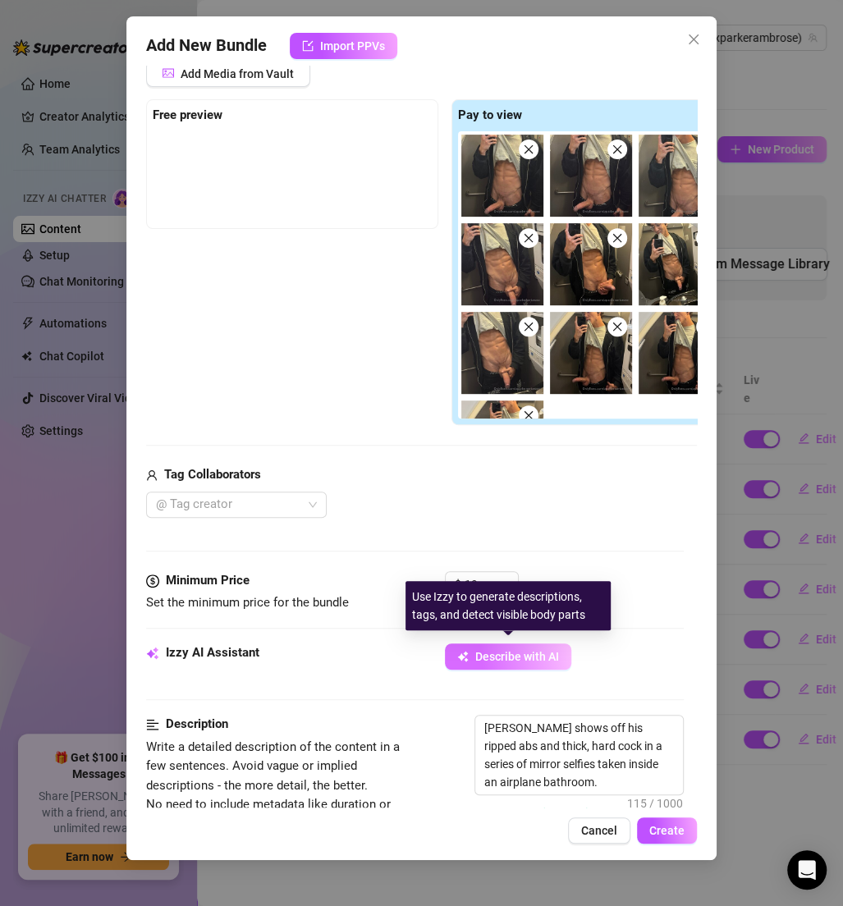
type textarea "[PERSON_NAME] shows off his ripped abs and thick, hard cock in a series of mirr…"
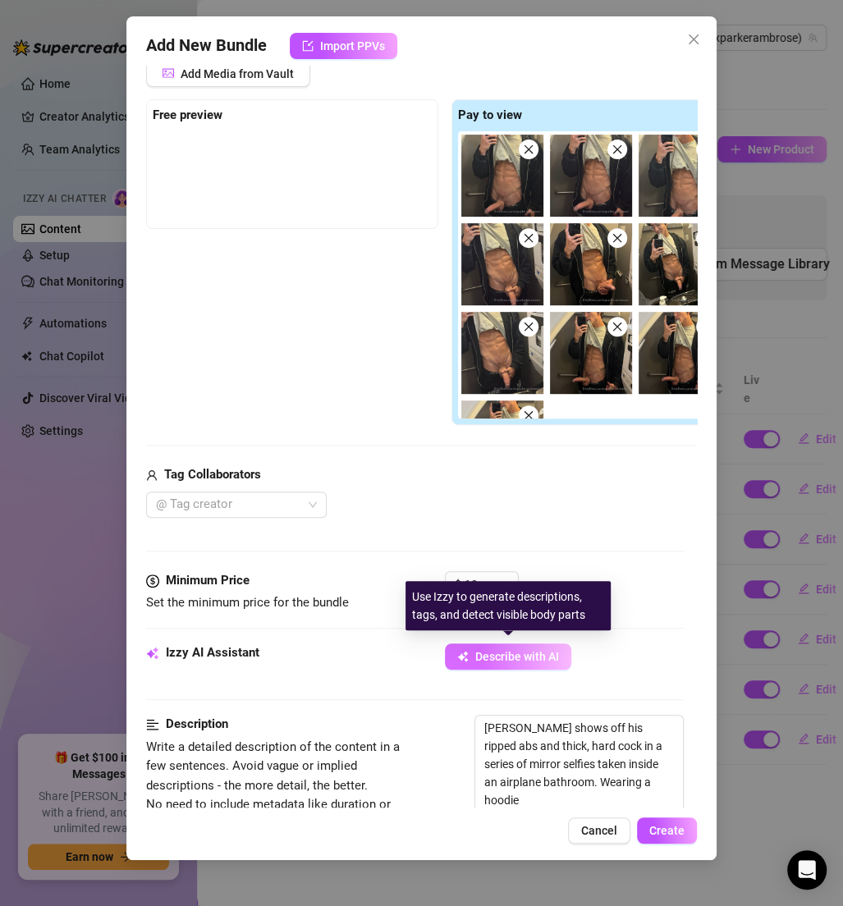
type textarea "[PERSON_NAME] shows off his ripped abs and thick, hard cock in a series of mirr…"
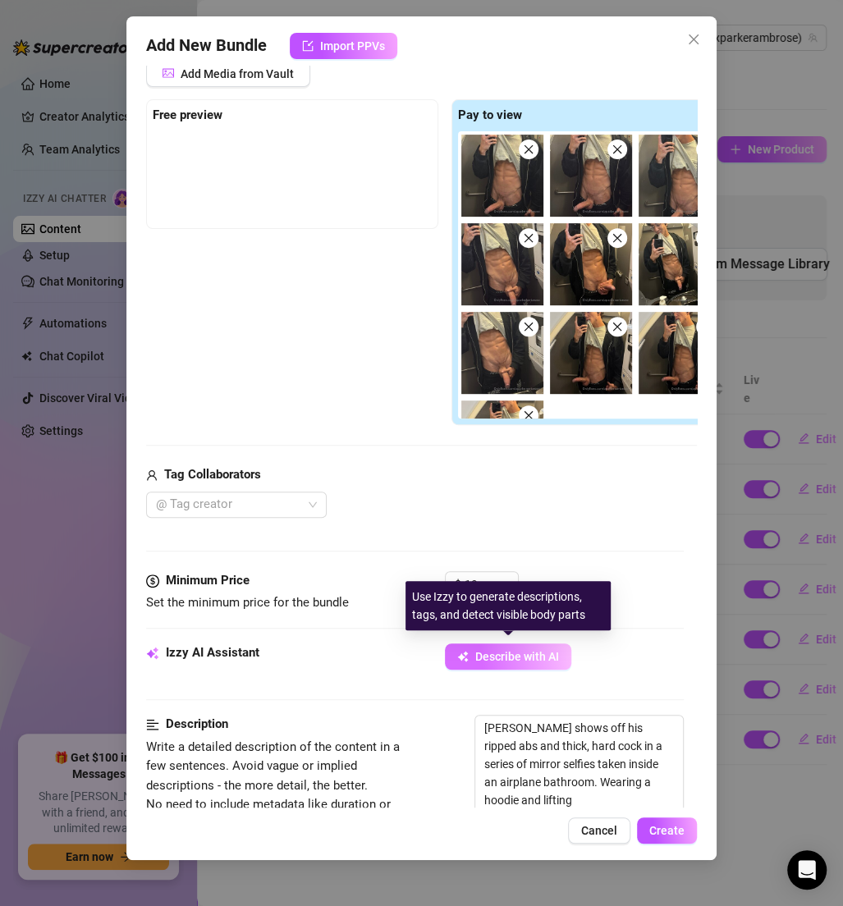
type textarea "[PERSON_NAME] shows off his ripped abs and thick, hard cock in a series of mirr…"
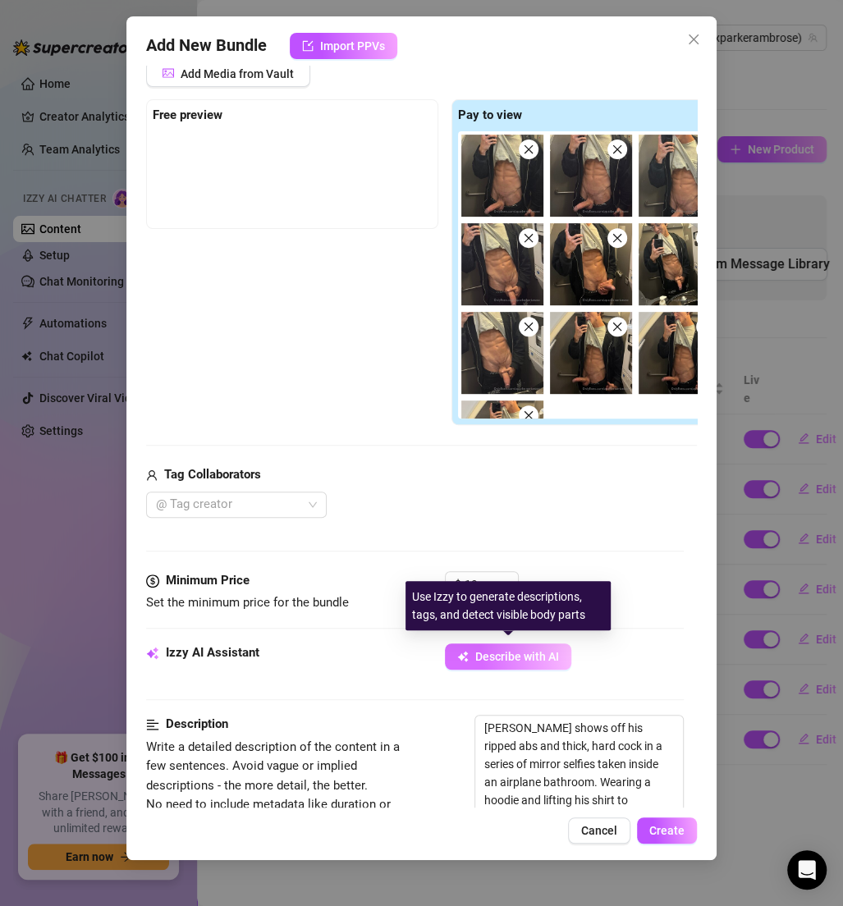
type textarea "[PERSON_NAME] shows off his ripped abs and thick, hard cock in a series of mirr…"
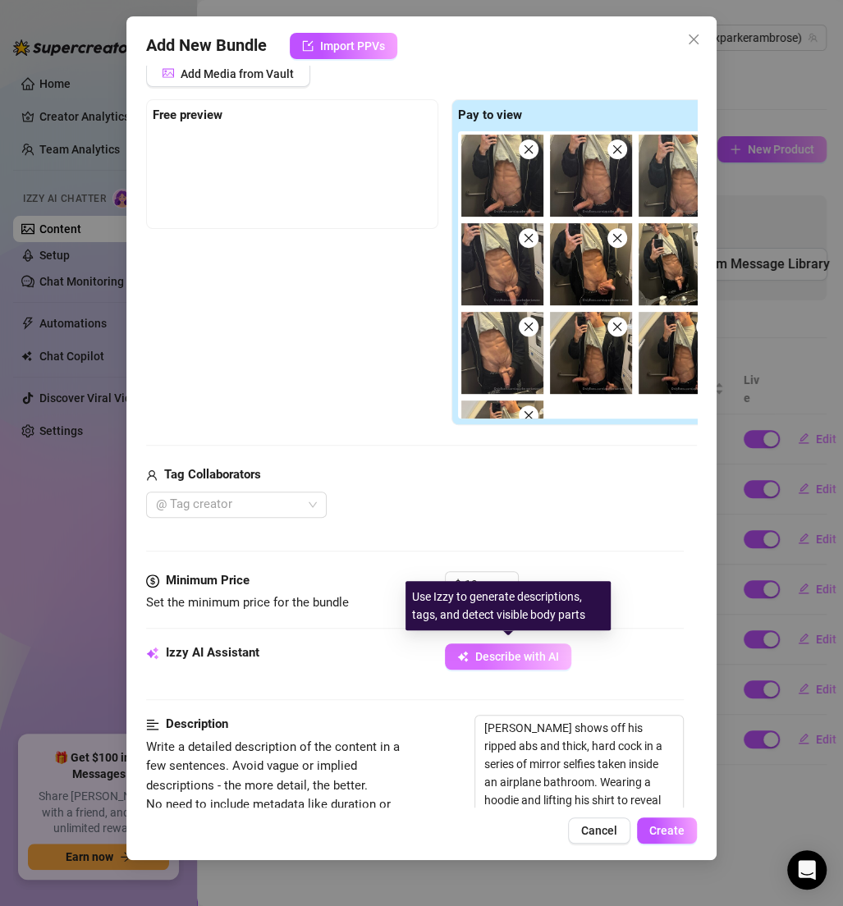
type textarea "[PERSON_NAME] shows off his ripped abs and thick, hard cock in a series of mirr…"
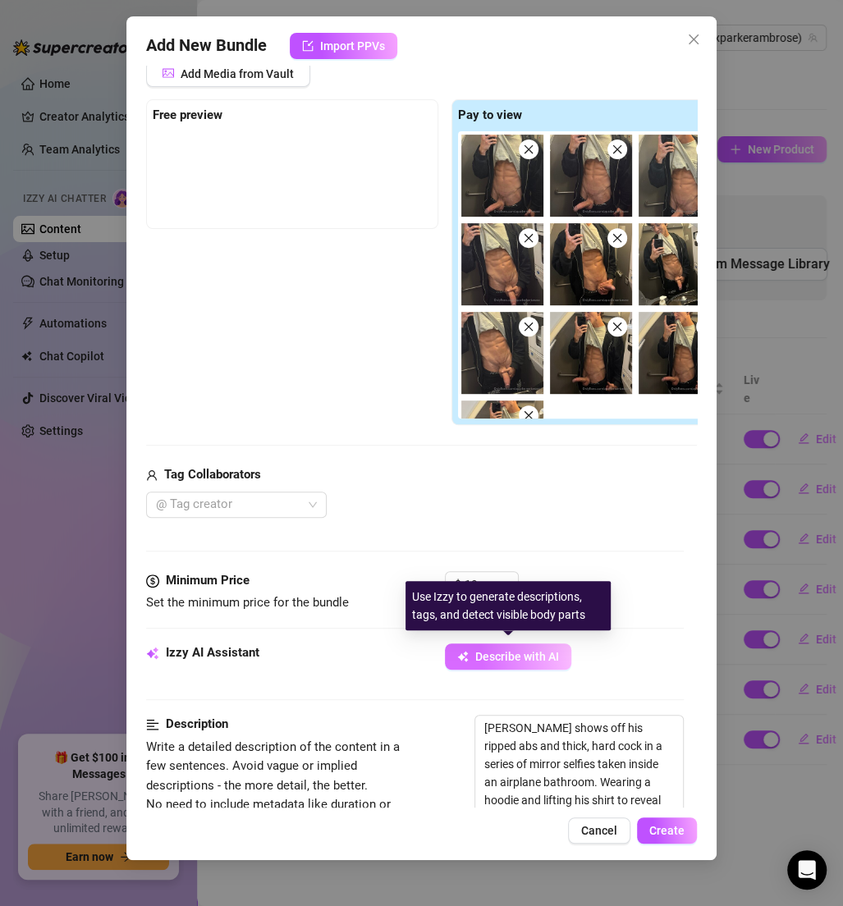
type textarea "[PERSON_NAME] shows off his ripped abs and thick, hard cock in a series of mirr…"
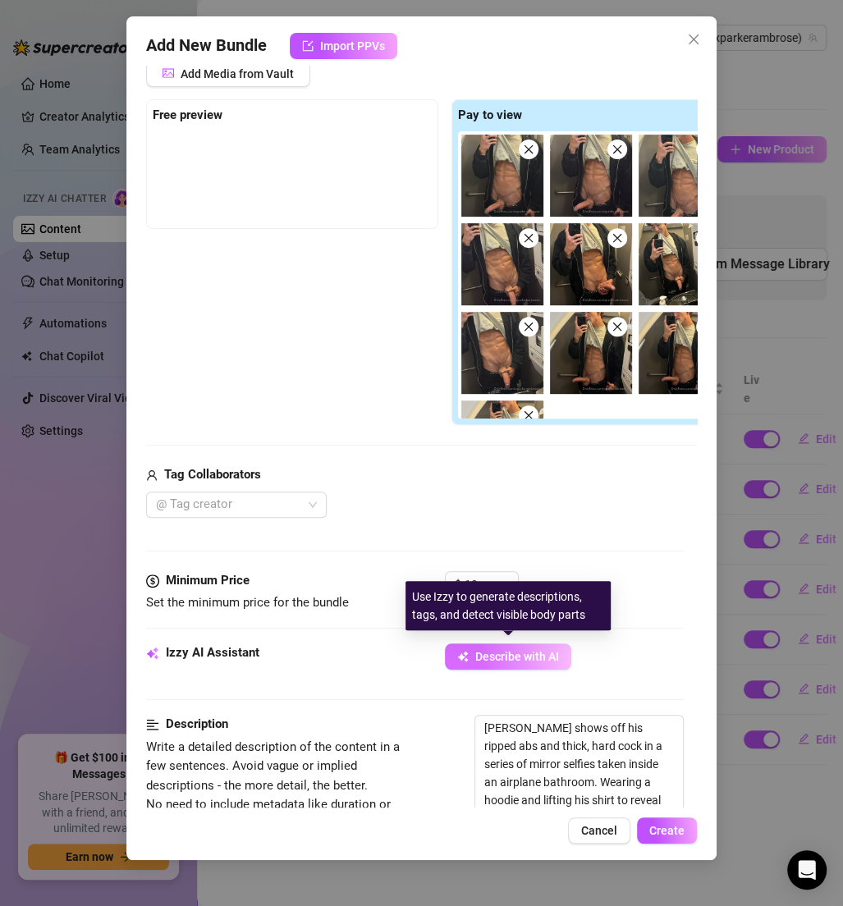
type textarea "[PERSON_NAME] shows off his ripped abs and thick, hard cock in a series of mirr…"
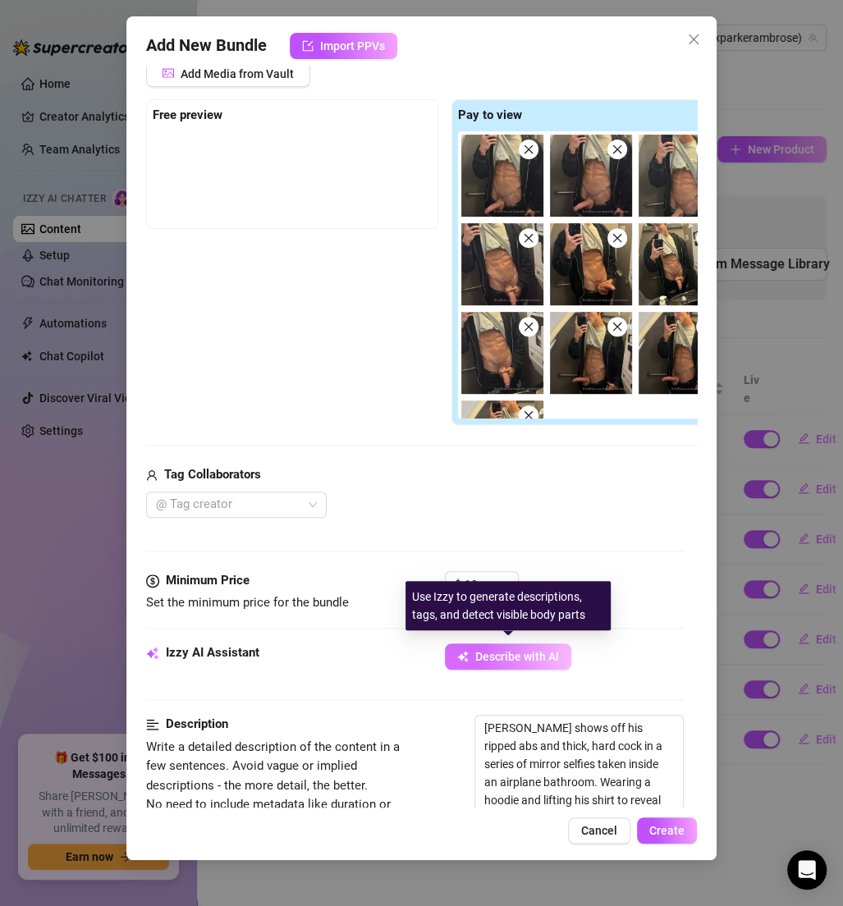
type textarea "[PERSON_NAME] shows off his ripped abs and thick, hard cock in a series of mirr…"
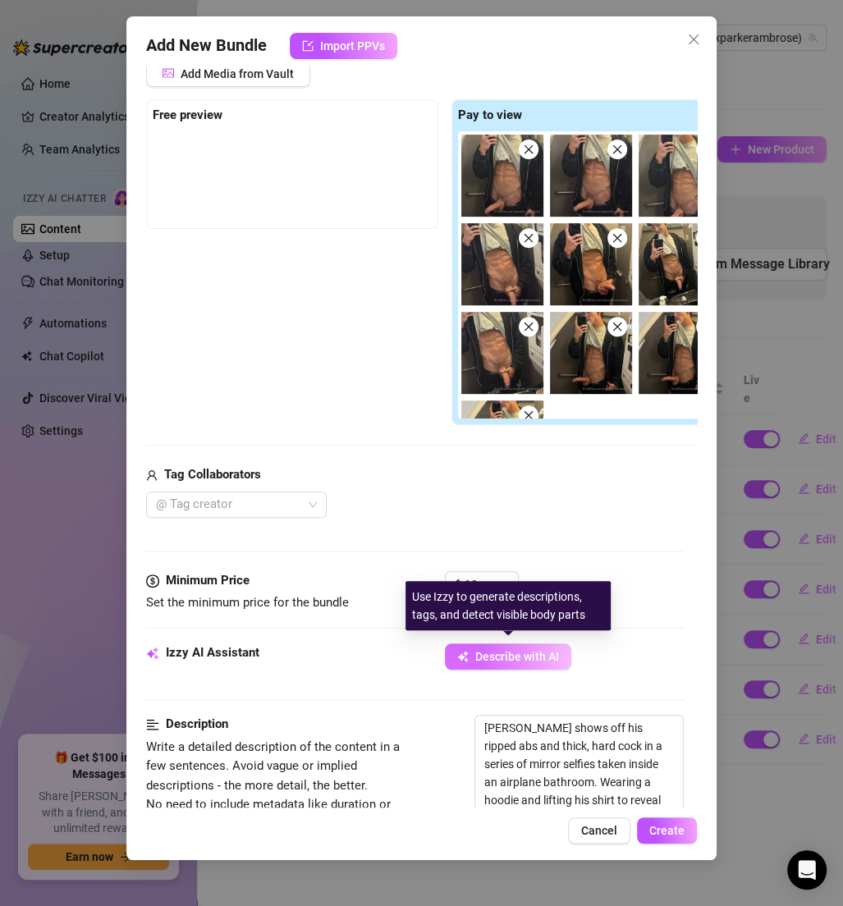
type textarea "[PERSON_NAME] shows off his ripped abs and thick, hard cock in a series of mirr…"
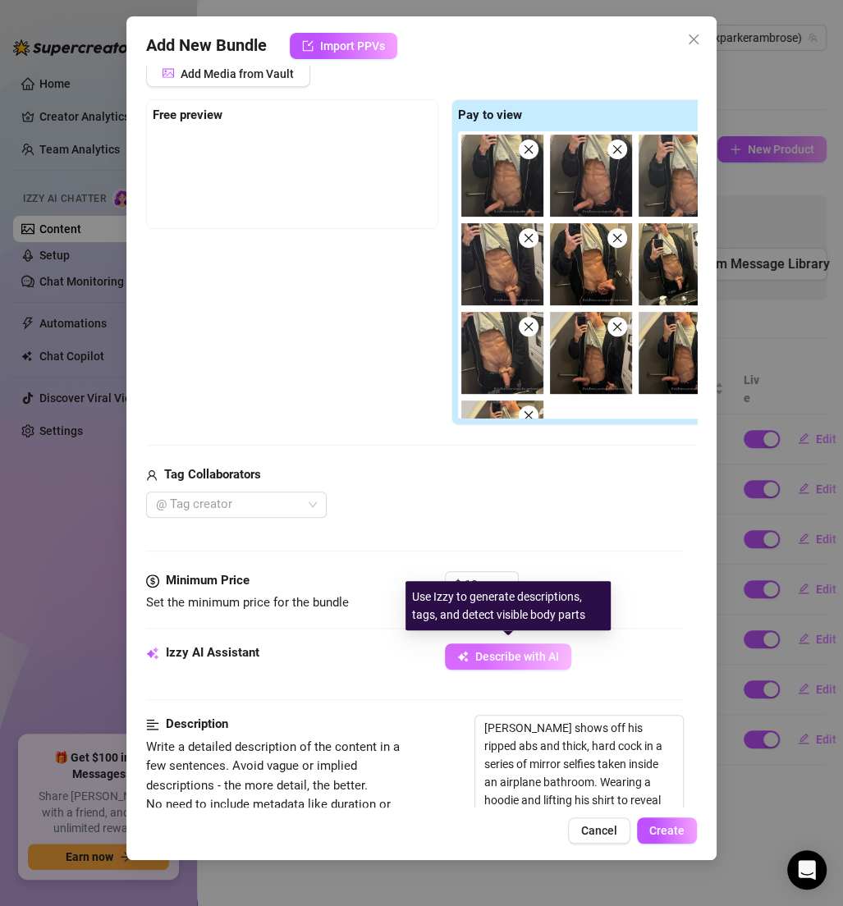
type textarea "[PERSON_NAME] shows off his ripped abs and thick, hard cock in a series of mirr…"
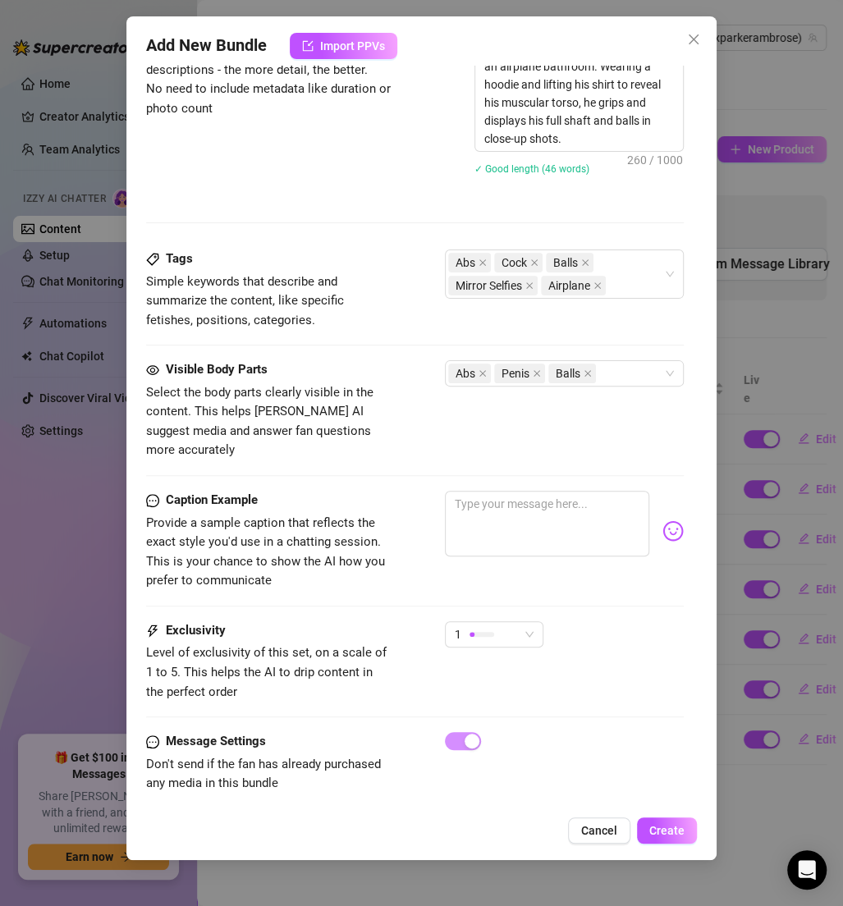
scroll to position [947, 0]
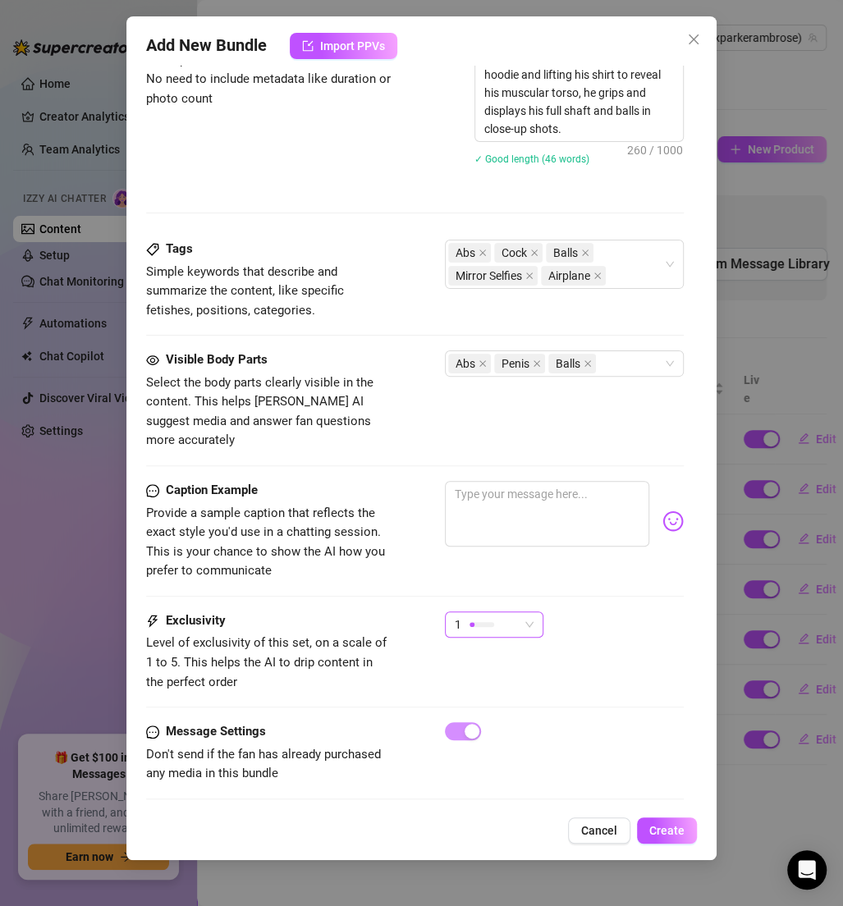
click at [534, 612] on div "1" at bounding box center [494, 625] width 99 height 26
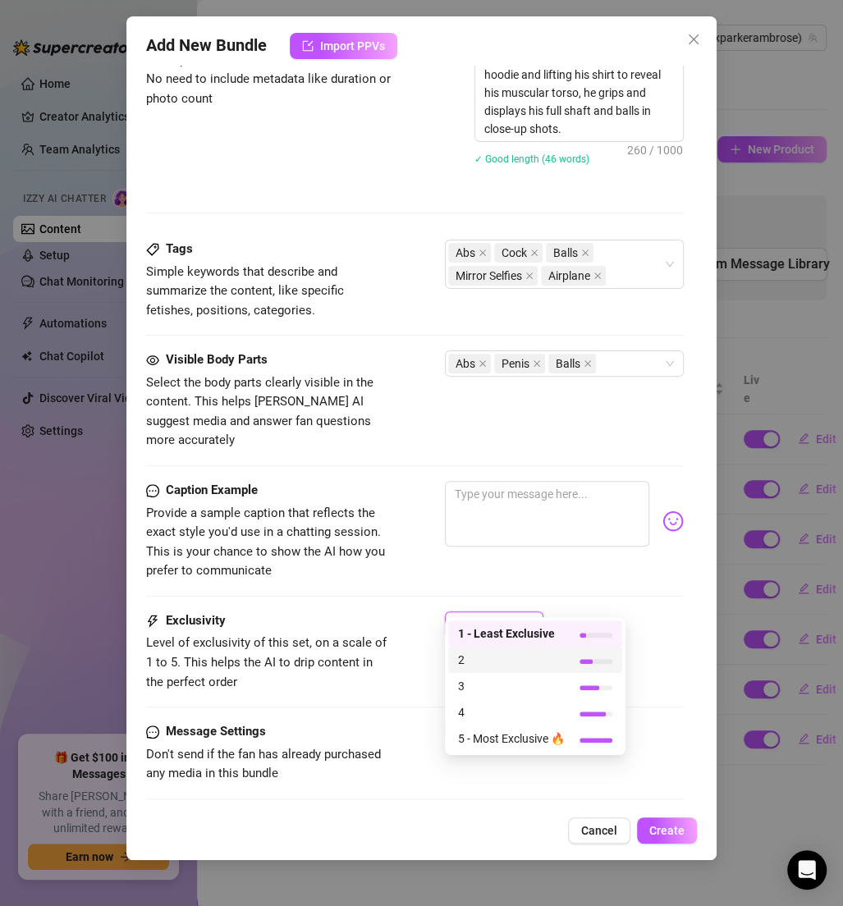
click at [479, 669] on div "2" at bounding box center [535, 660] width 174 height 26
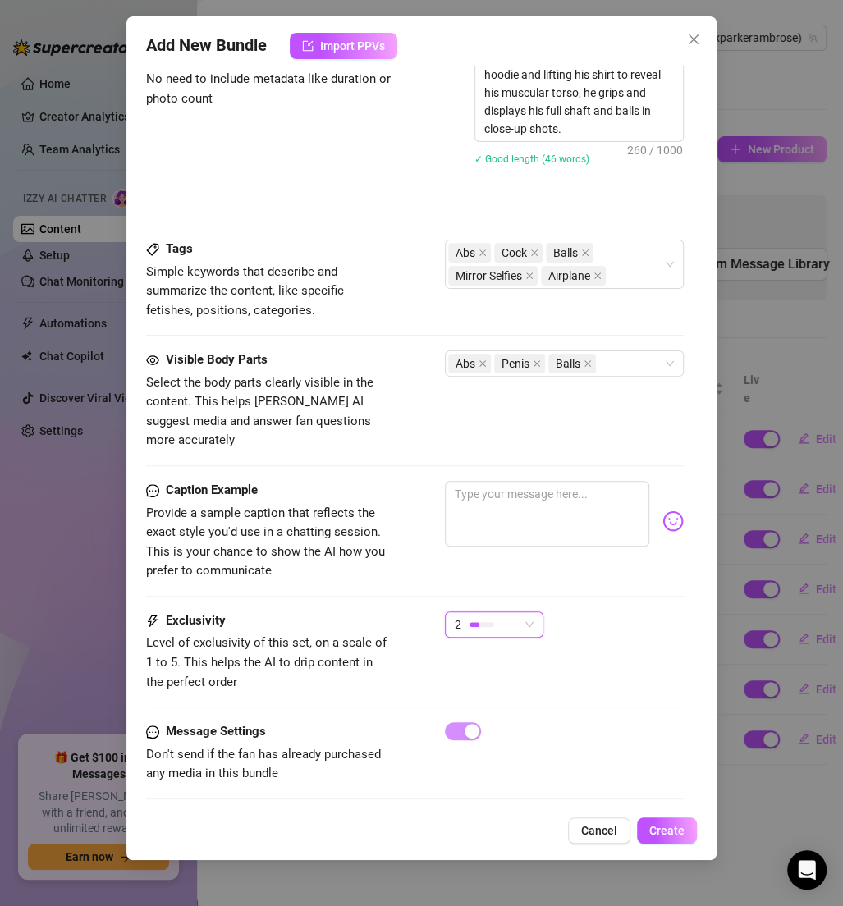
scroll to position [512, 0]
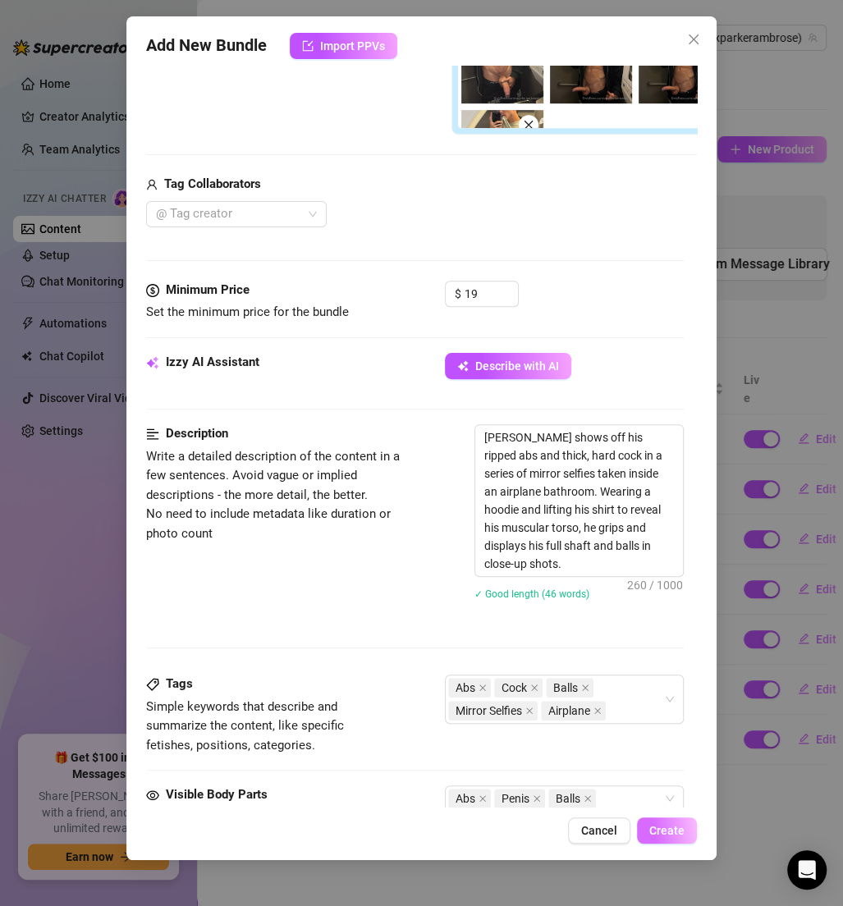
click at [652, 831] on span "Create" at bounding box center [666, 830] width 35 height 13
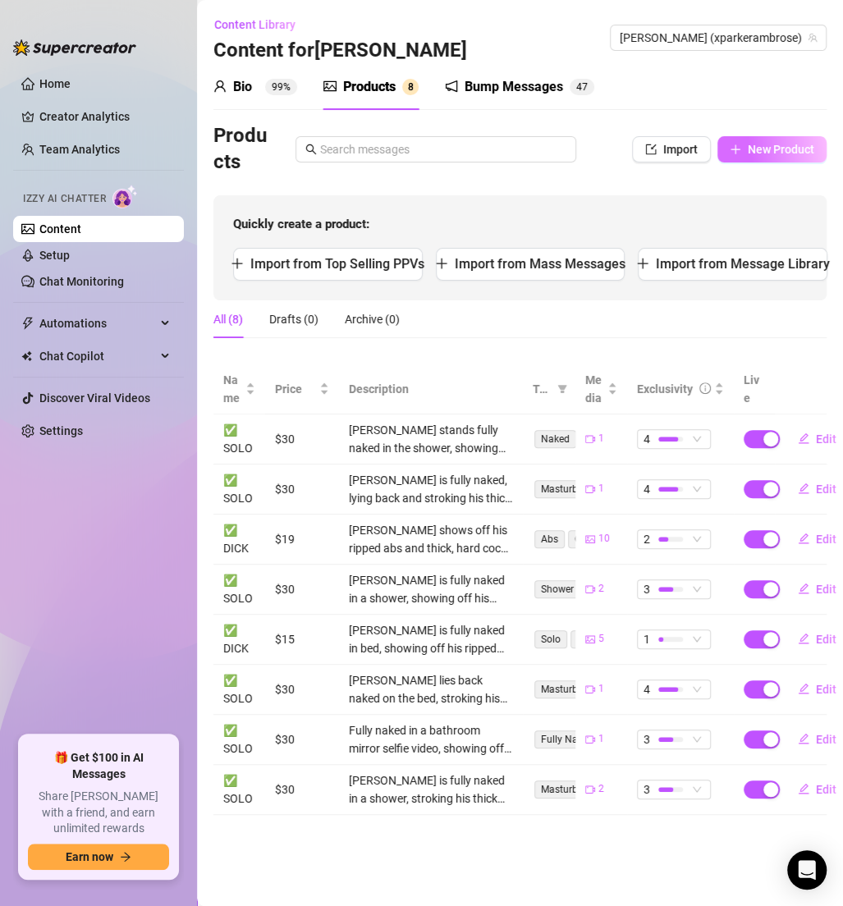
click at [794, 146] on span "New Product" at bounding box center [781, 149] width 66 height 13
type textarea "Type your message here..."
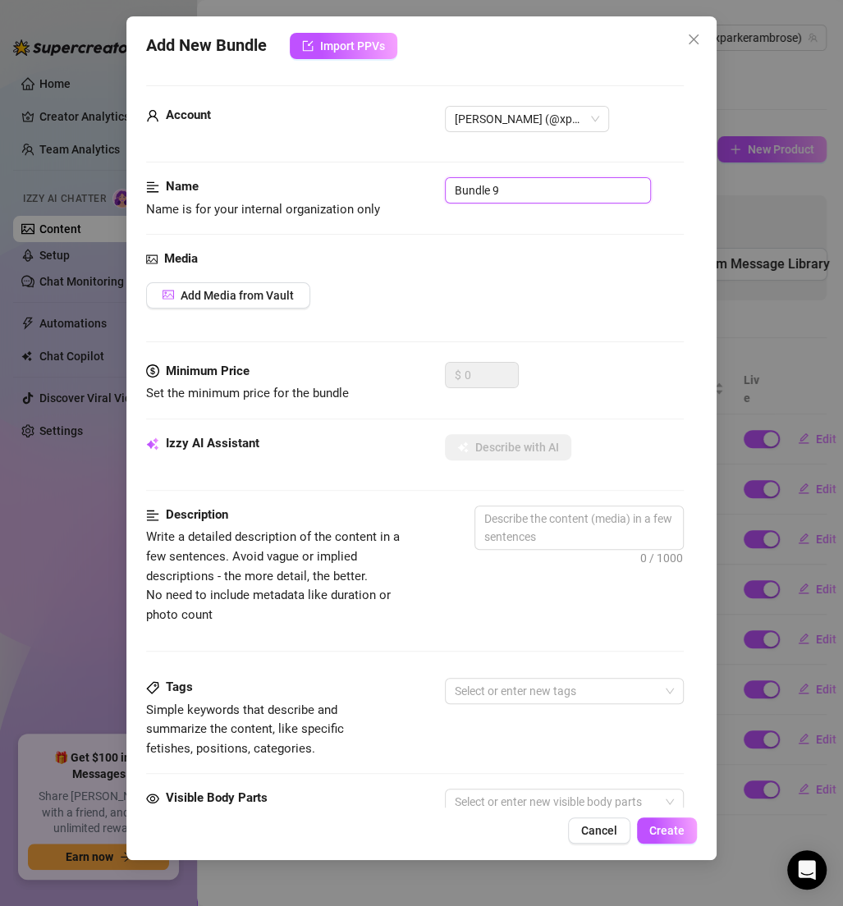
click at [503, 195] on input "Bundle 9" at bounding box center [548, 190] width 206 height 26
paste input "✅ DICK"
paste input "text"
type input "✅ DICK"
click at [263, 298] on span "Add Media from Vault" at bounding box center [237, 295] width 113 height 13
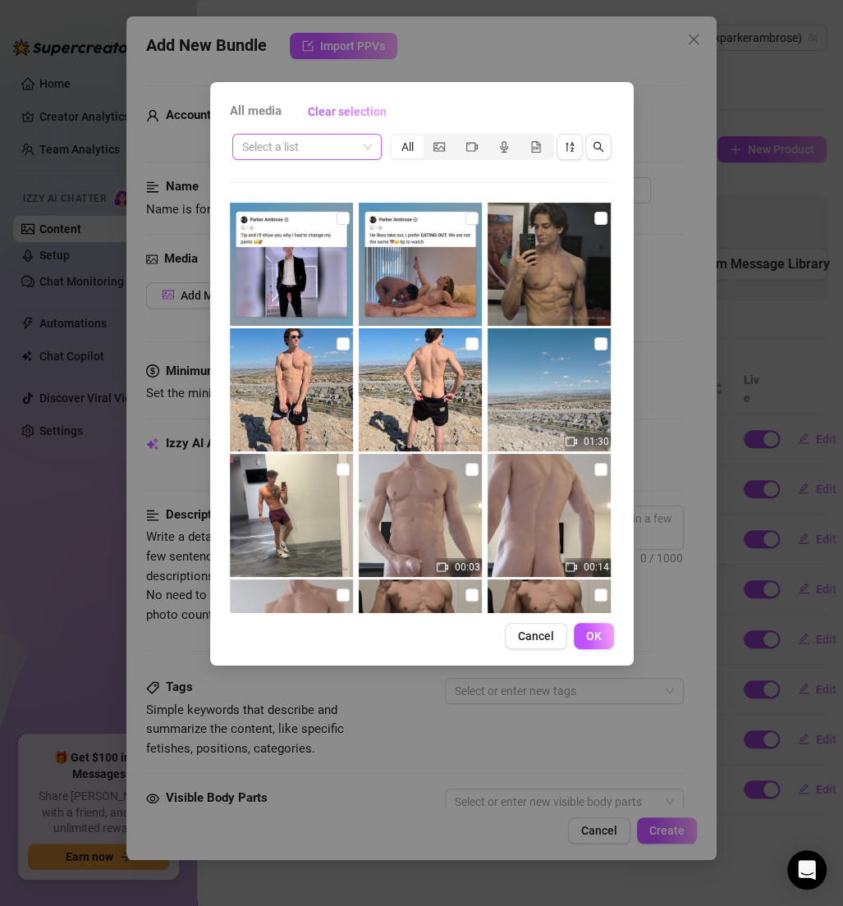
click at [305, 159] on div "Select a list" at bounding box center [306, 147] width 149 height 26
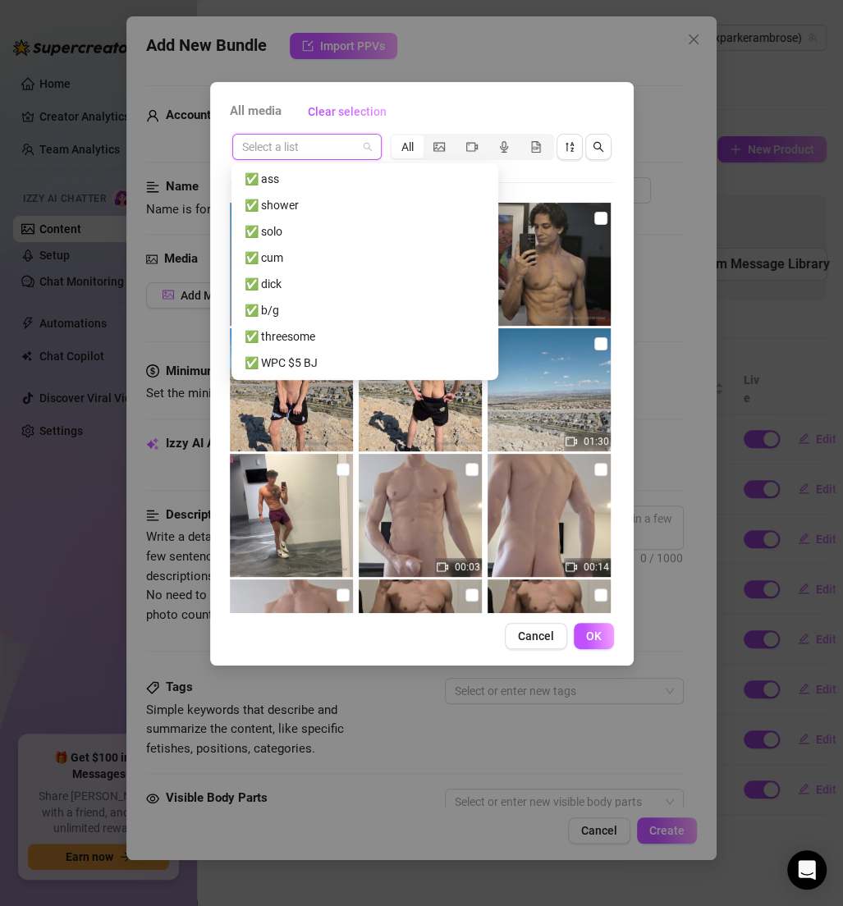
scroll to position [227, 0]
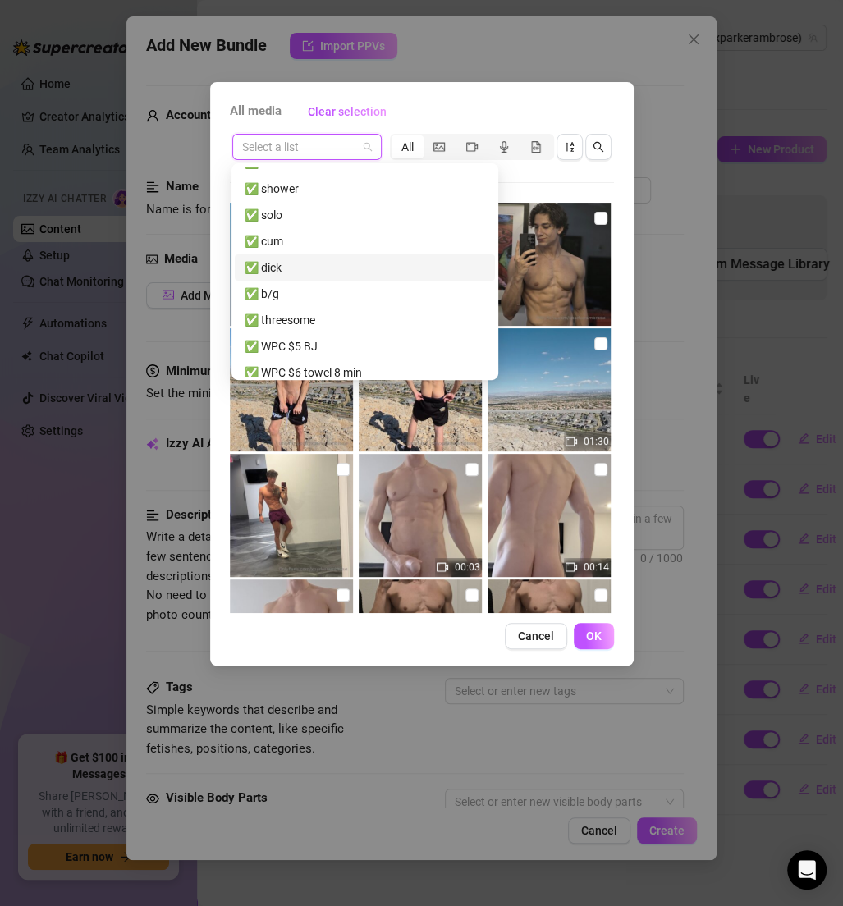
click at [285, 274] on div "✅ dick" at bounding box center [365, 268] width 241 height 18
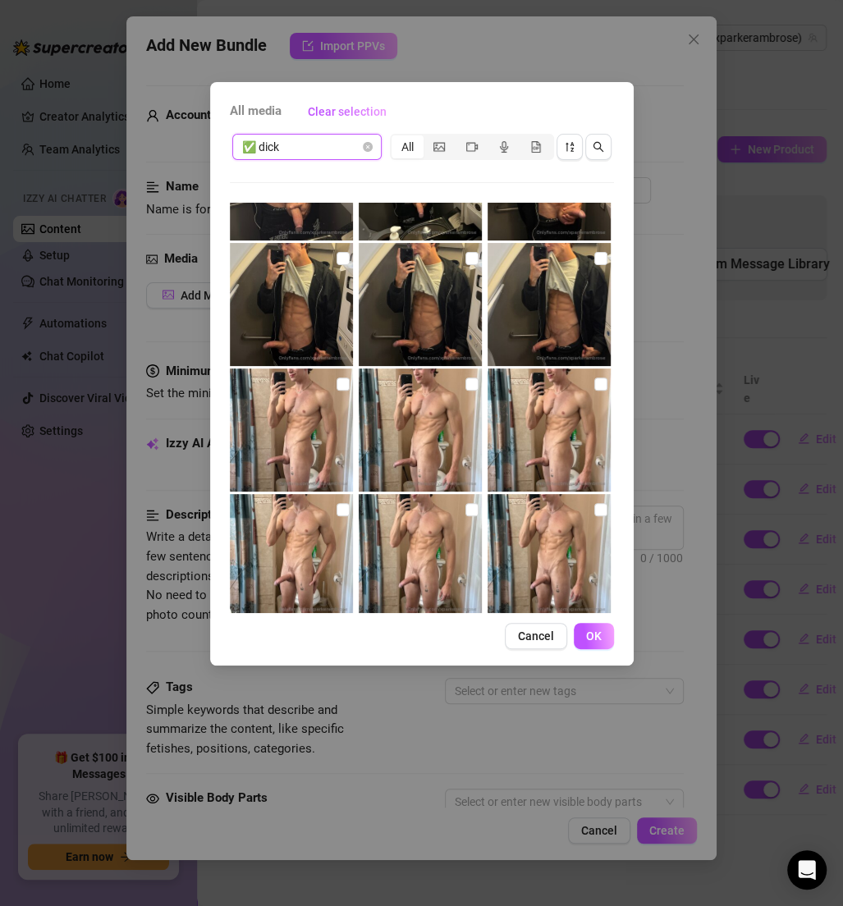
scroll to position [471, 0]
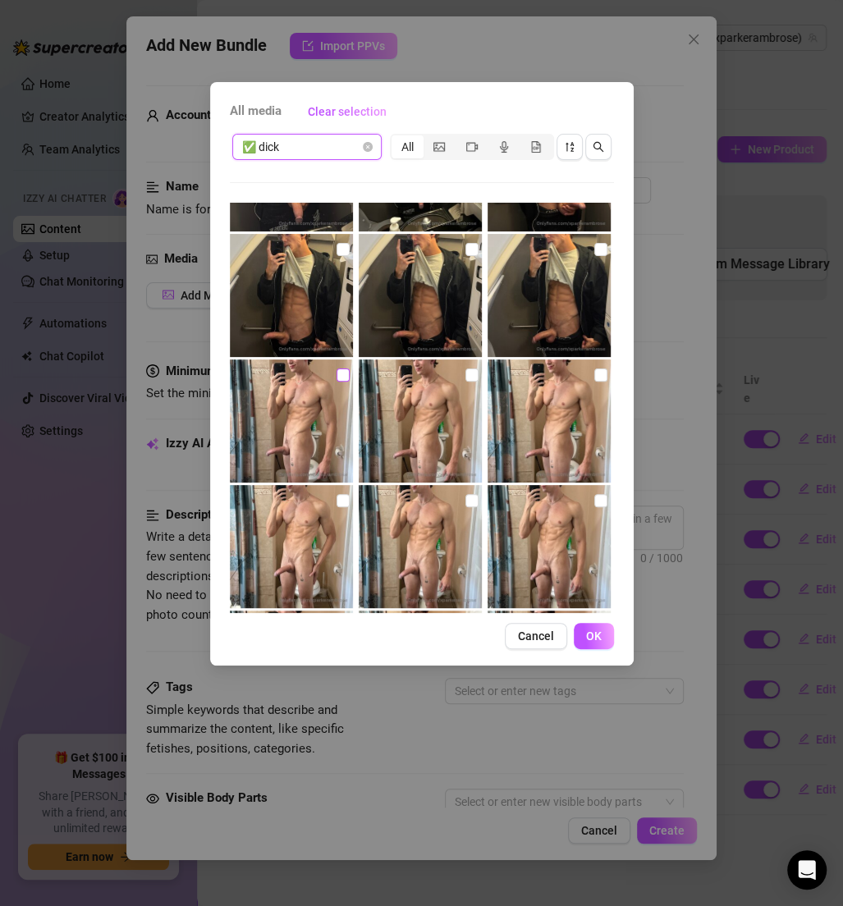
click at [345, 376] on input "checkbox" at bounding box center [343, 375] width 13 height 13
checkbox input "true"
click at [457, 375] on img at bounding box center [420, 421] width 123 height 123
checkbox input "true"
click at [595, 374] on input "checkbox" at bounding box center [600, 375] width 13 height 13
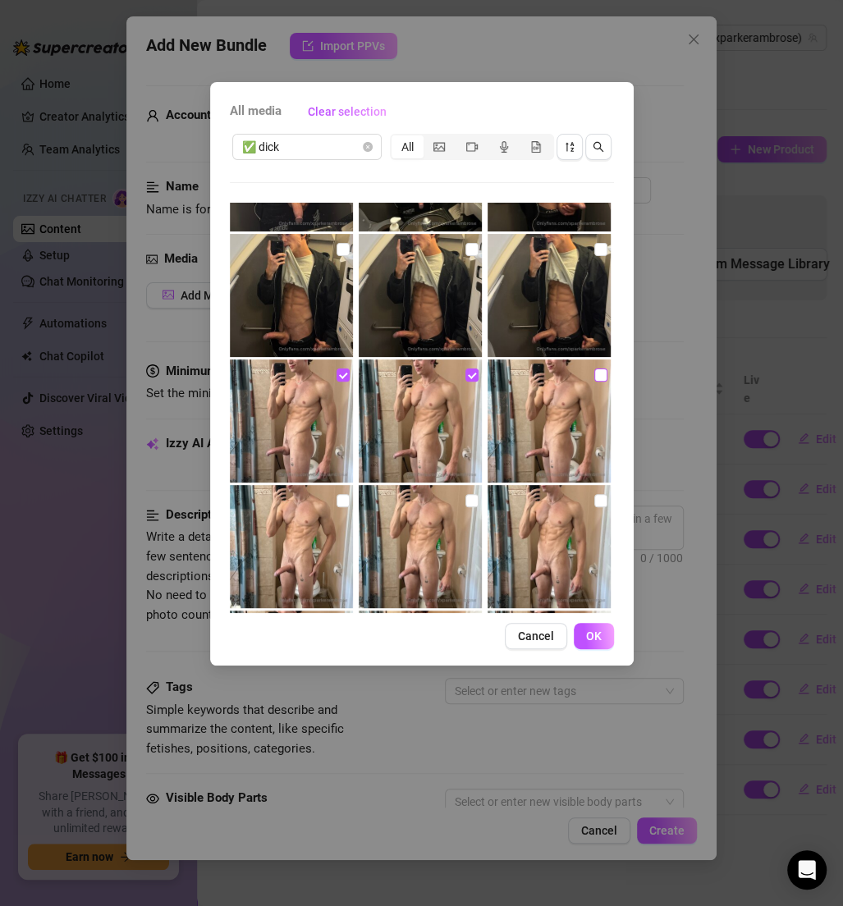
checkbox input "true"
click at [594, 498] on input "checkbox" at bounding box center [600, 500] width 13 height 13
checkbox input "true"
click at [469, 495] on input "checkbox" at bounding box center [471, 500] width 13 height 13
checkbox input "true"
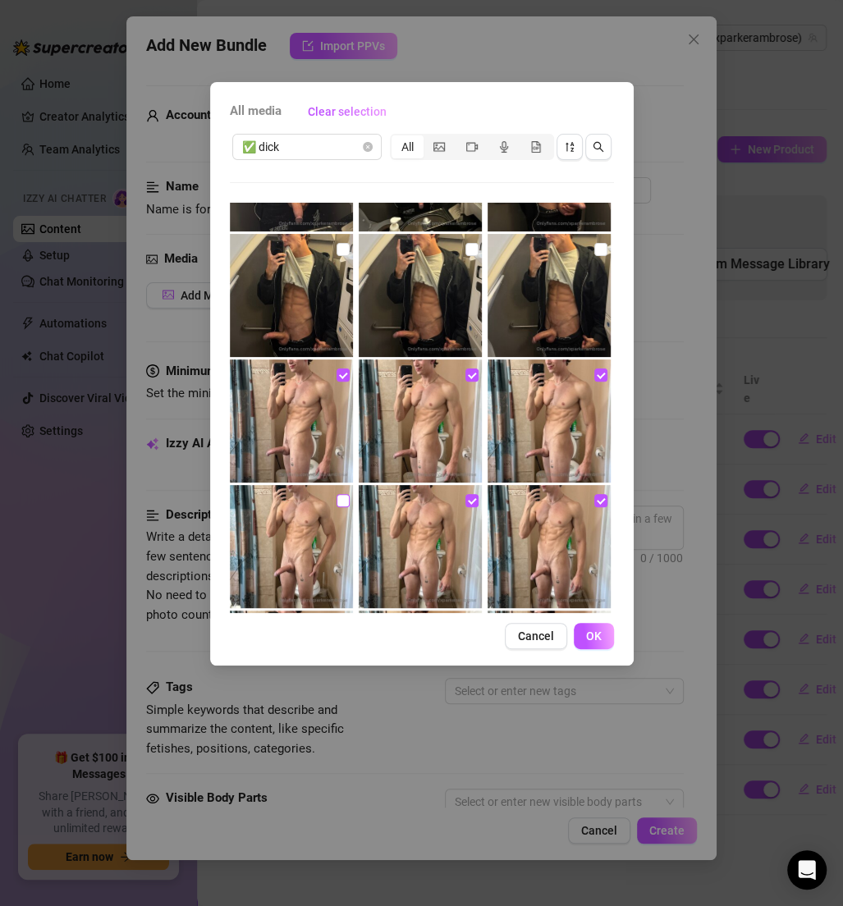
click at [337, 507] on label at bounding box center [343, 501] width 13 height 18
click at [337, 507] on input "checkbox" at bounding box center [343, 500] width 13 height 13
checkbox input "true"
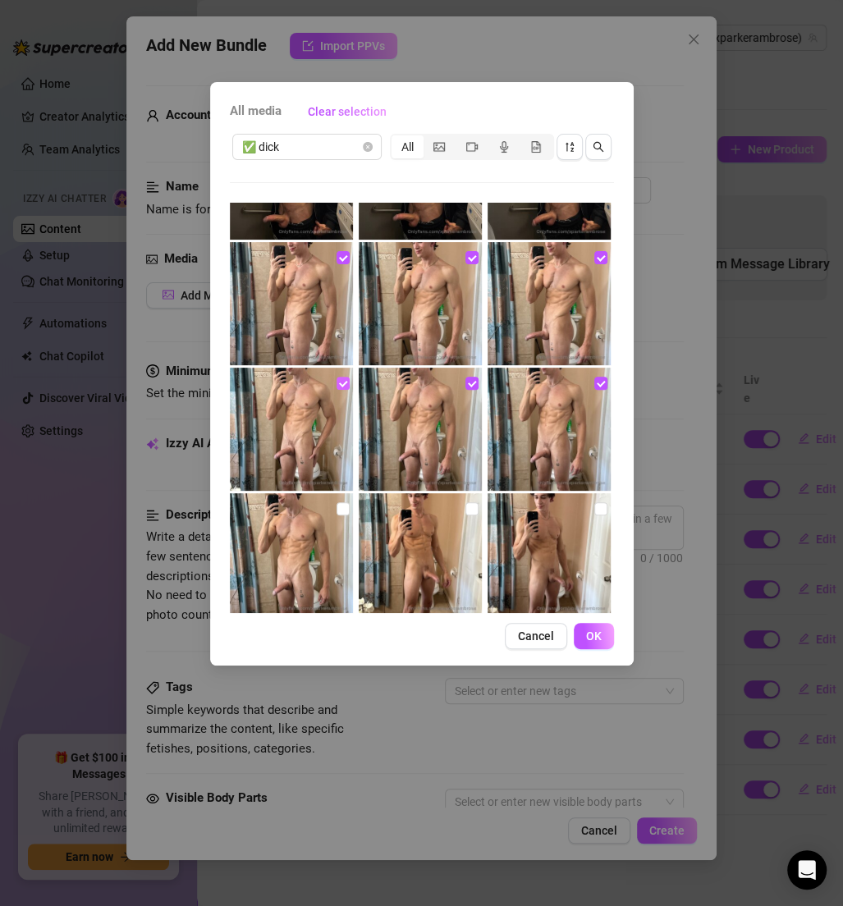
scroll to position [593, 0]
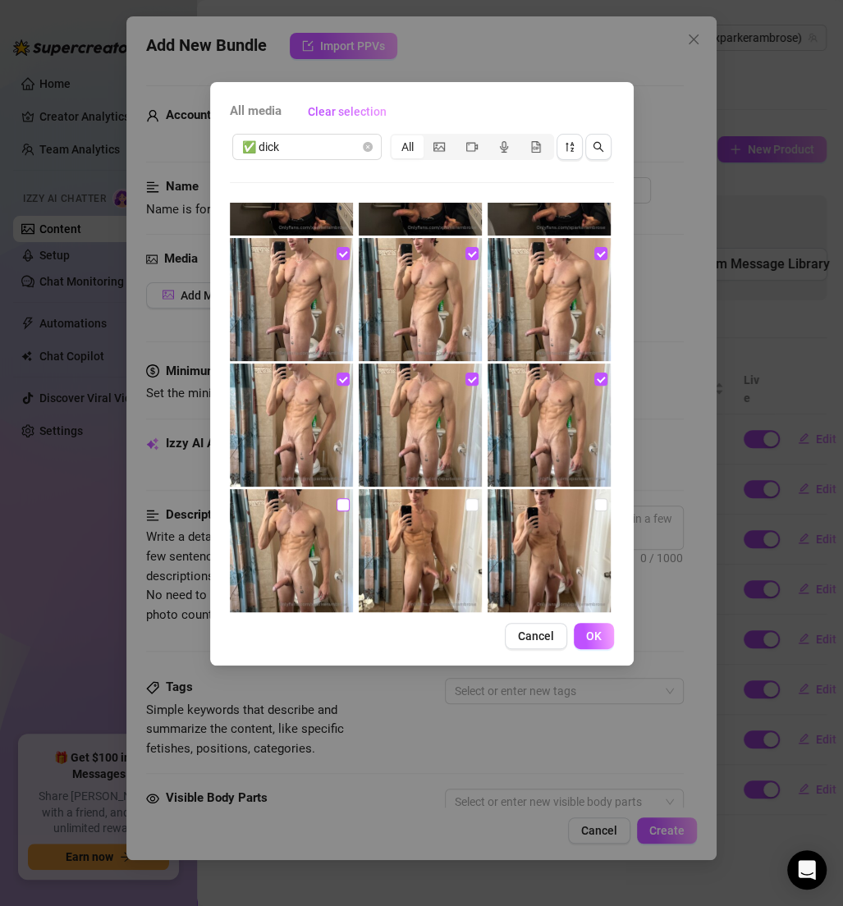
click at [337, 502] on input "checkbox" at bounding box center [343, 504] width 13 height 13
checkbox input "true"
click at [468, 504] on input "checkbox" at bounding box center [471, 504] width 13 height 13
checkbox input "true"
click at [594, 503] on input "checkbox" at bounding box center [600, 504] width 13 height 13
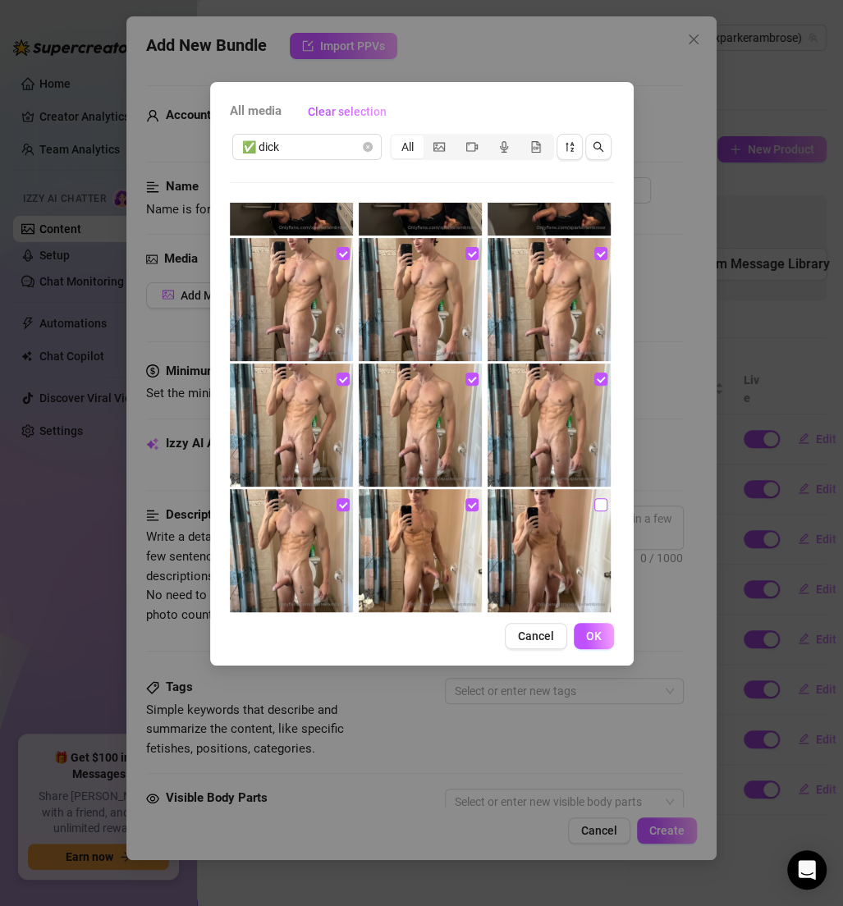
checkbox input "true"
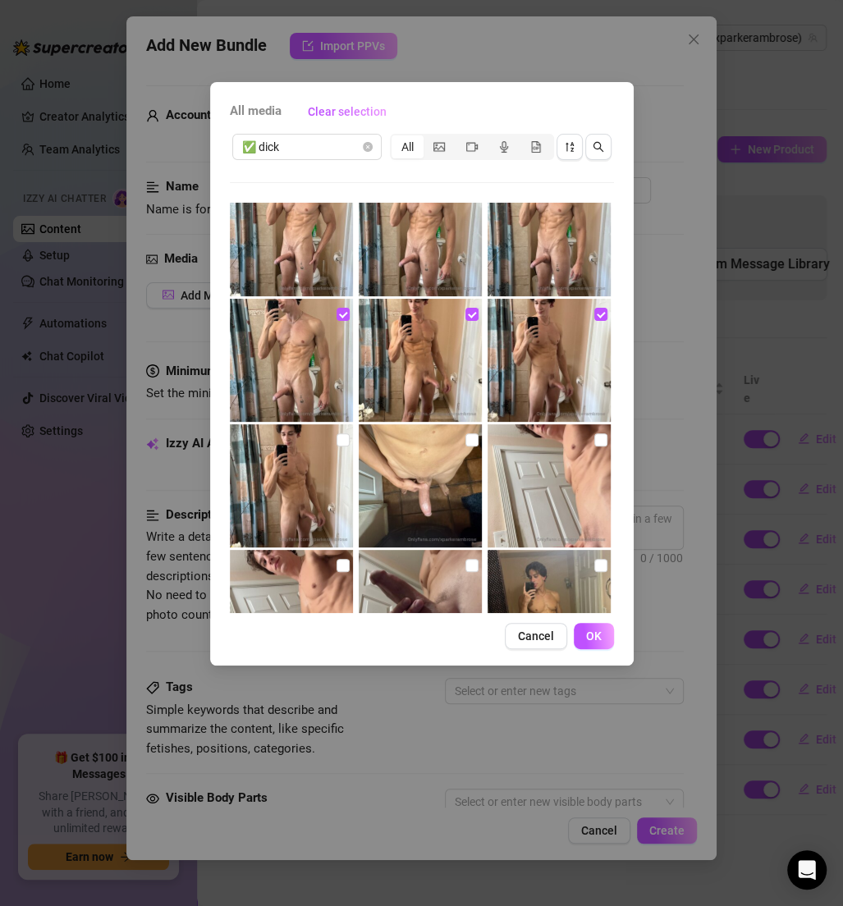
scroll to position [808, 0]
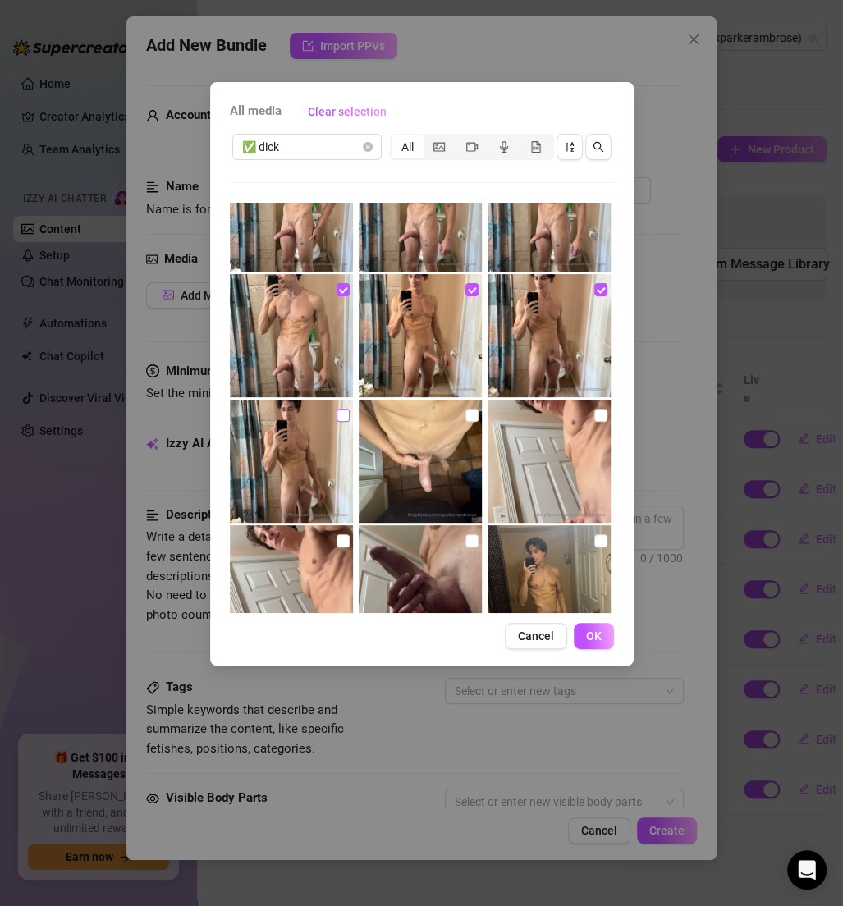
click at [341, 418] on input "checkbox" at bounding box center [343, 415] width 13 height 13
checkbox input "true"
click at [582, 644] on button "OK" at bounding box center [594, 636] width 40 height 26
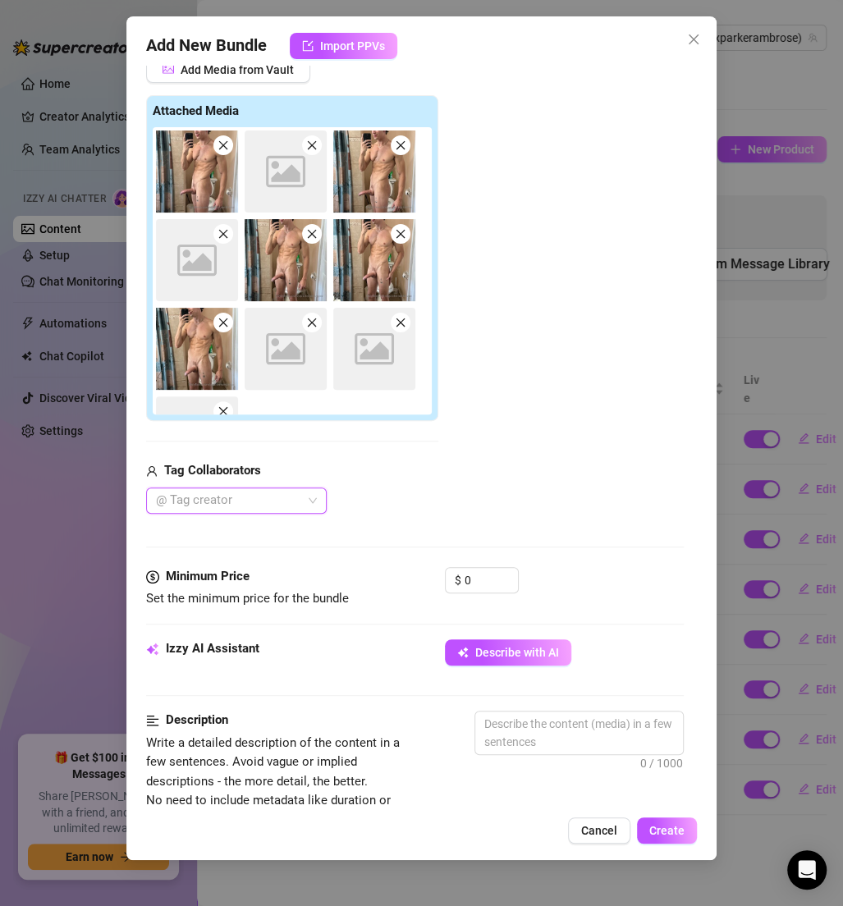
scroll to position [312, 0]
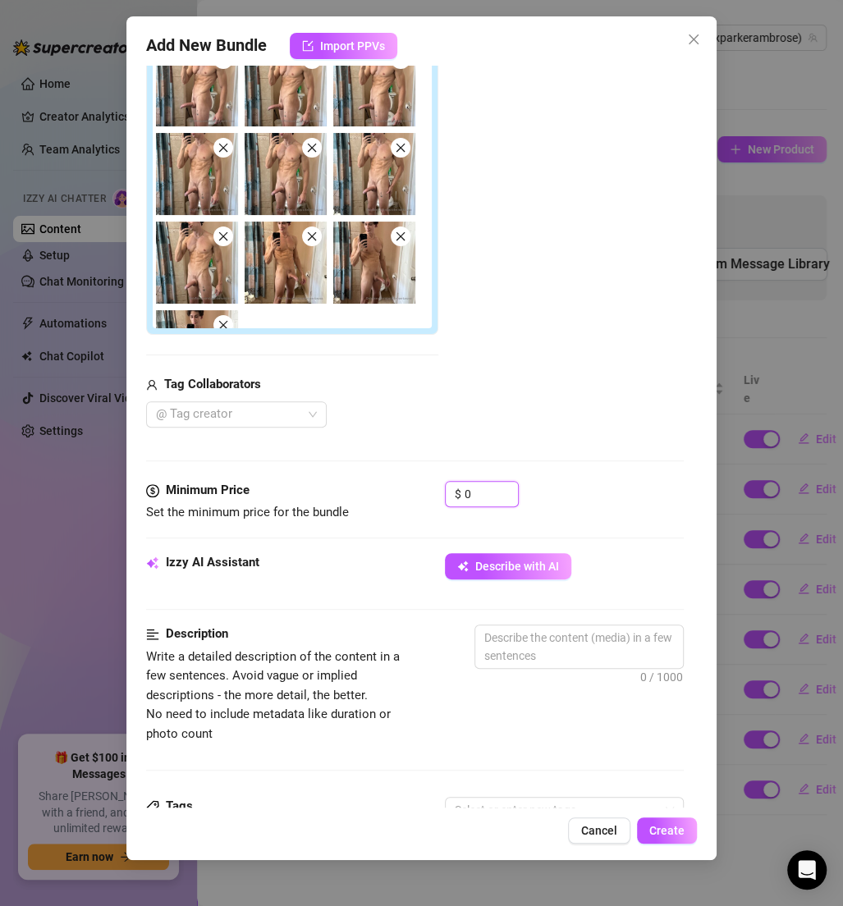
drag, startPoint x: 495, startPoint y: 493, endPoint x: 397, endPoint y: 493, distance: 97.7
click at [397, 493] on div "Minimum Price Set the minimum price for the bundle $ 0" at bounding box center [415, 502] width 538 height 42
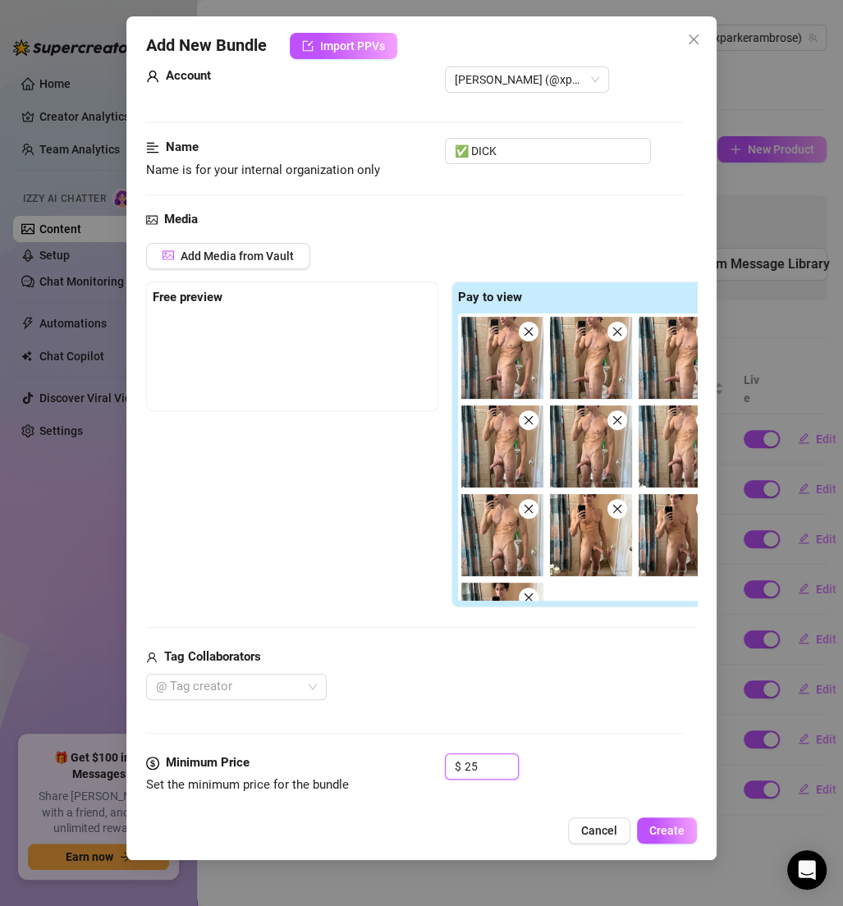
scroll to position [36, 0]
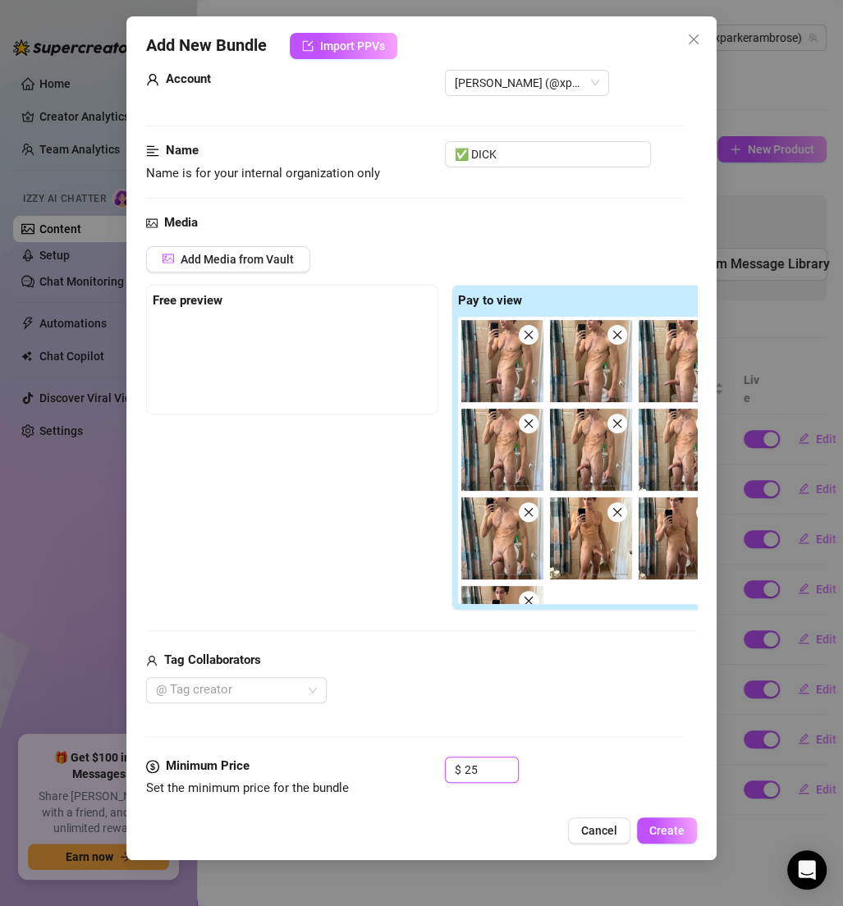
drag, startPoint x: 486, startPoint y: 766, endPoint x: 323, endPoint y: 764, distance: 163.4
click at [323, 764] on div "Minimum Price Set the minimum price for the bundle $ 25" at bounding box center [415, 778] width 538 height 42
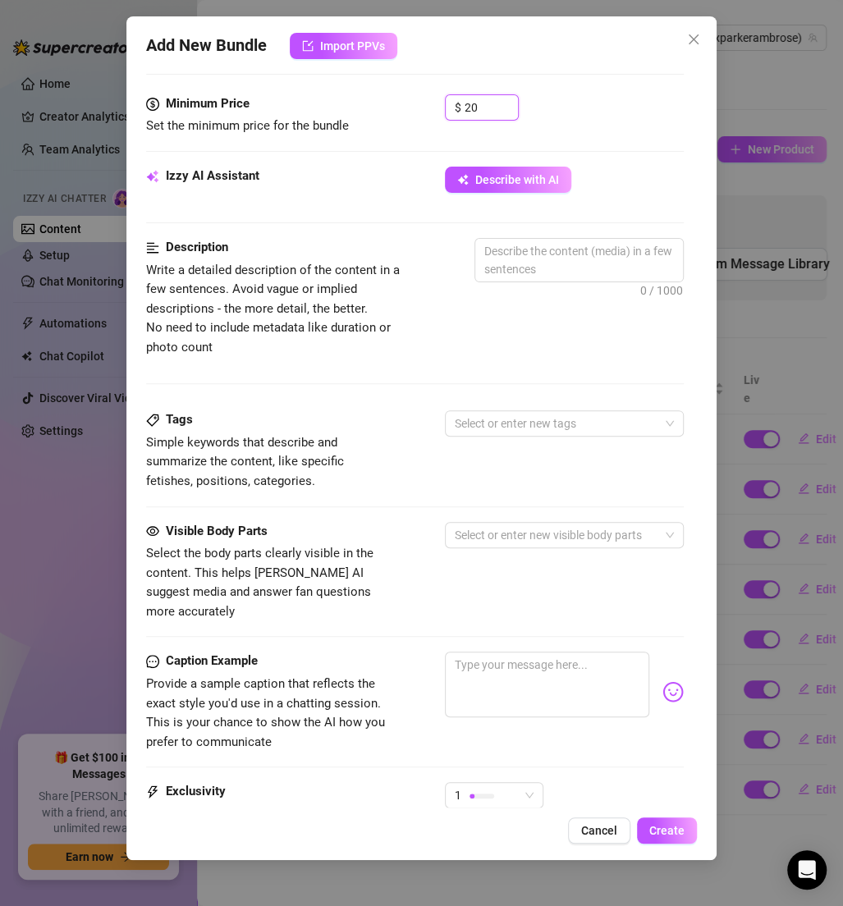
scroll to position [734, 0]
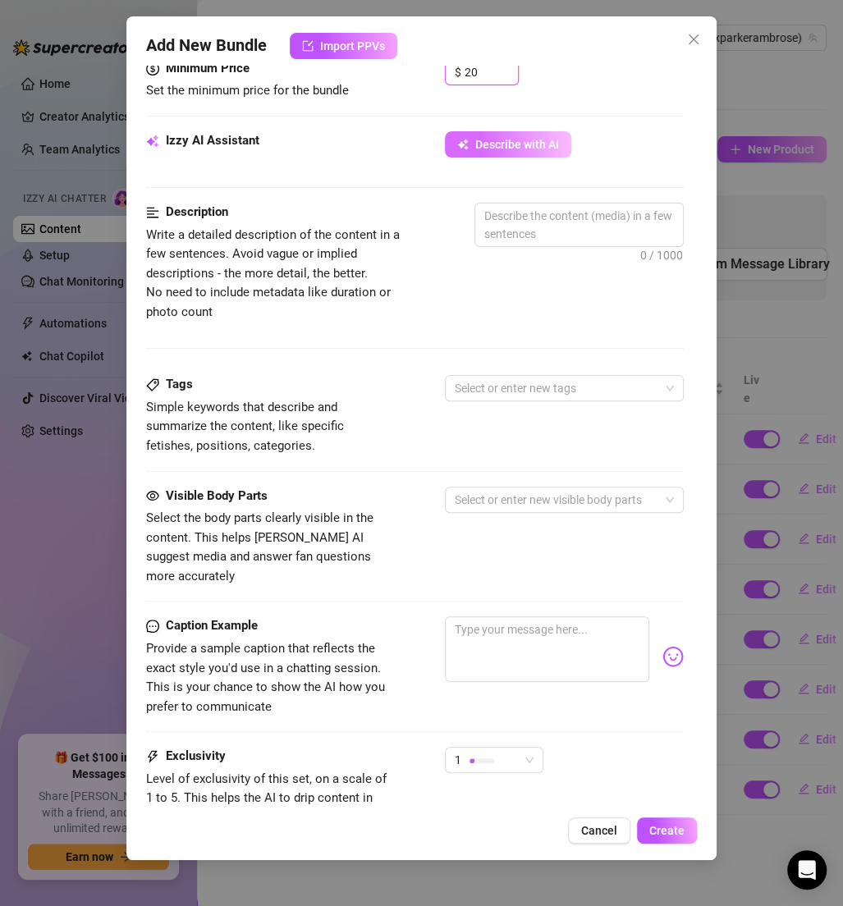
type input "20"
click at [502, 144] on span "Describe with AI" at bounding box center [517, 144] width 84 height 13
click at [488, 753] on div at bounding box center [482, 761] width 25 height 16
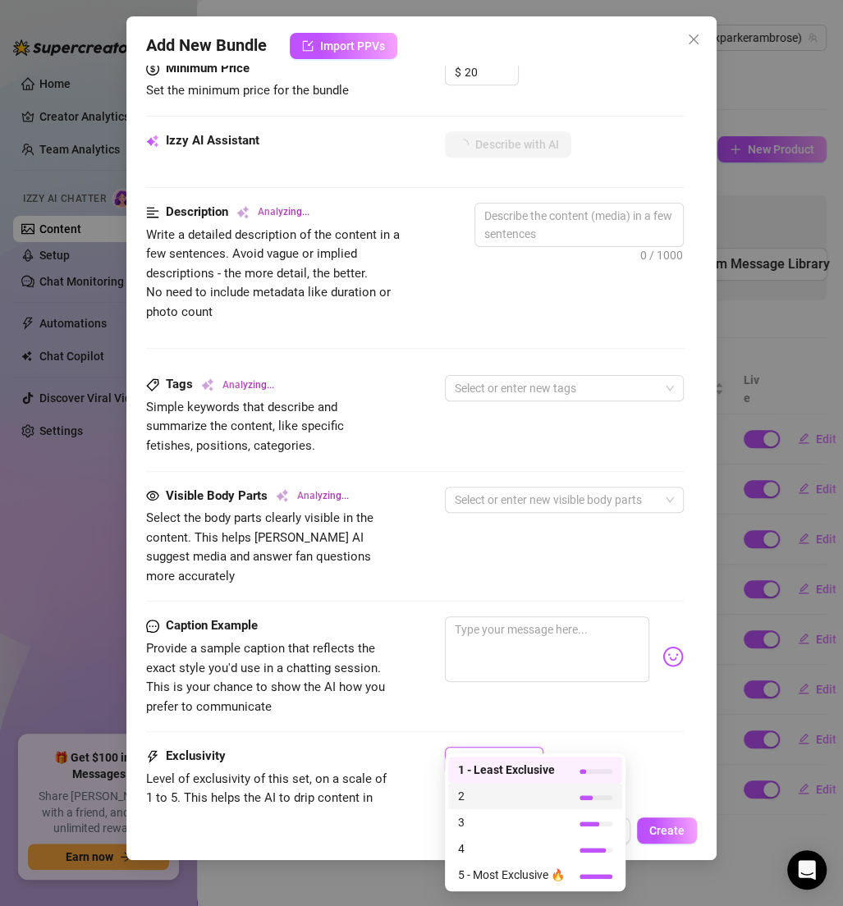
click at [482, 789] on span "2" at bounding box center [511, 796] width 107 height 18
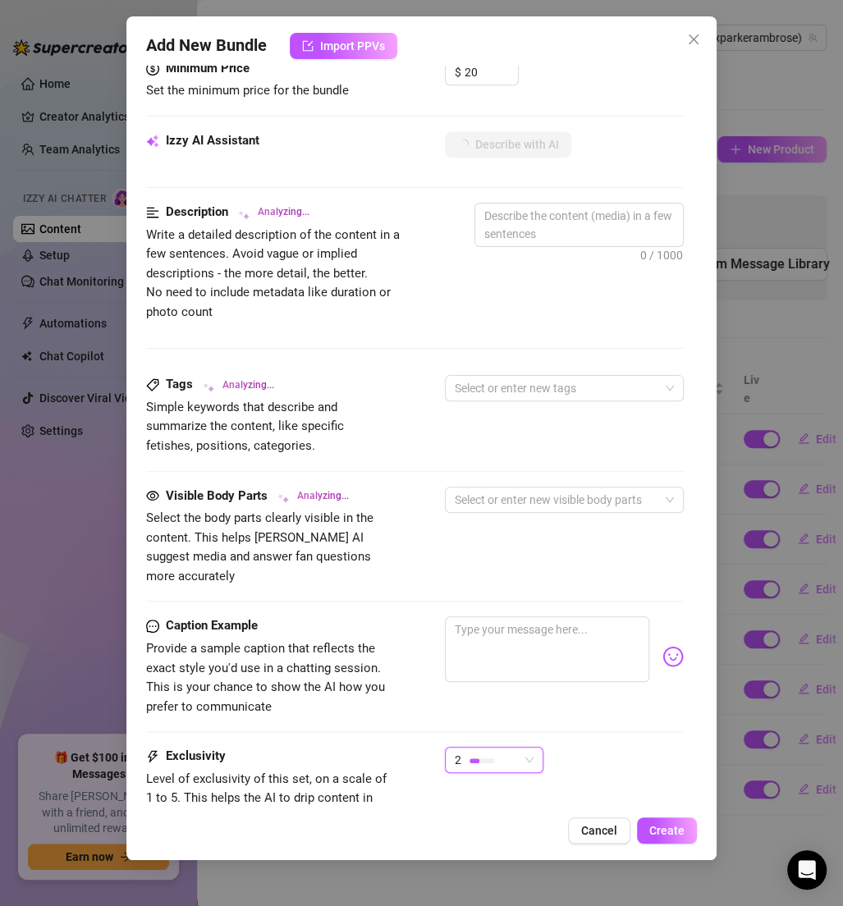
type textarea "Fully"
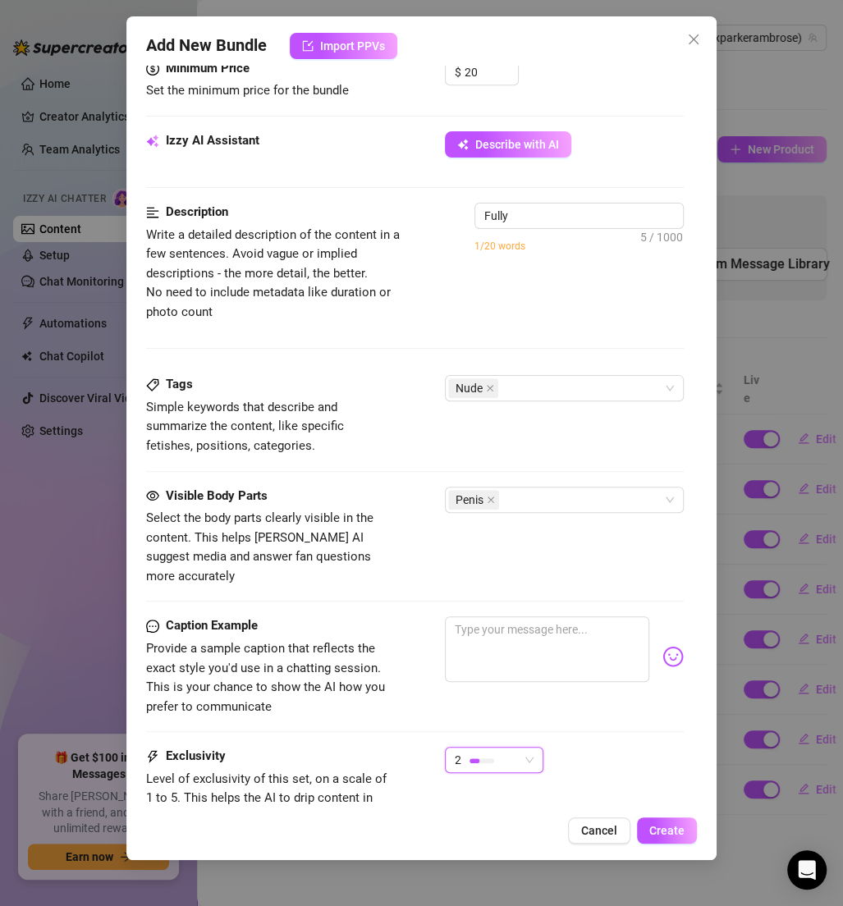
type textarea "Fully naked"
type textarea "Fully naked bathroom"
type textarea "Fully naked bathroom mirror"
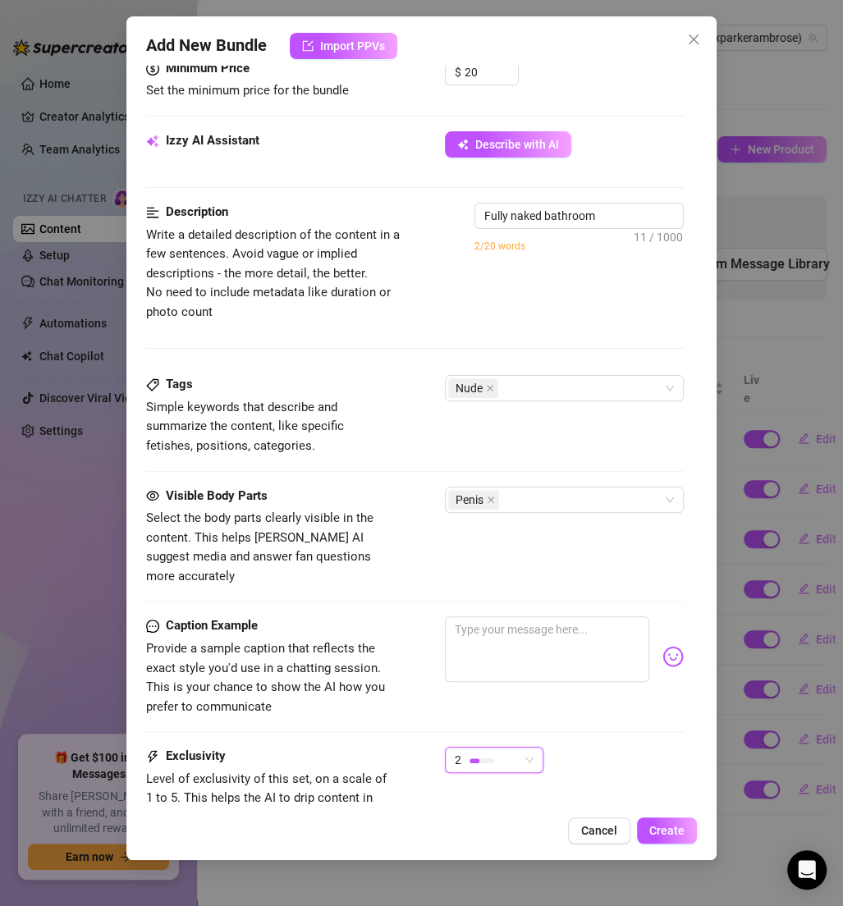
type textarea "Fully naked bathroom mirror"
type textarea "Fully naked bathroom mirror selfies"
type textarea "Fully naked bathroom mirror selfies showing"
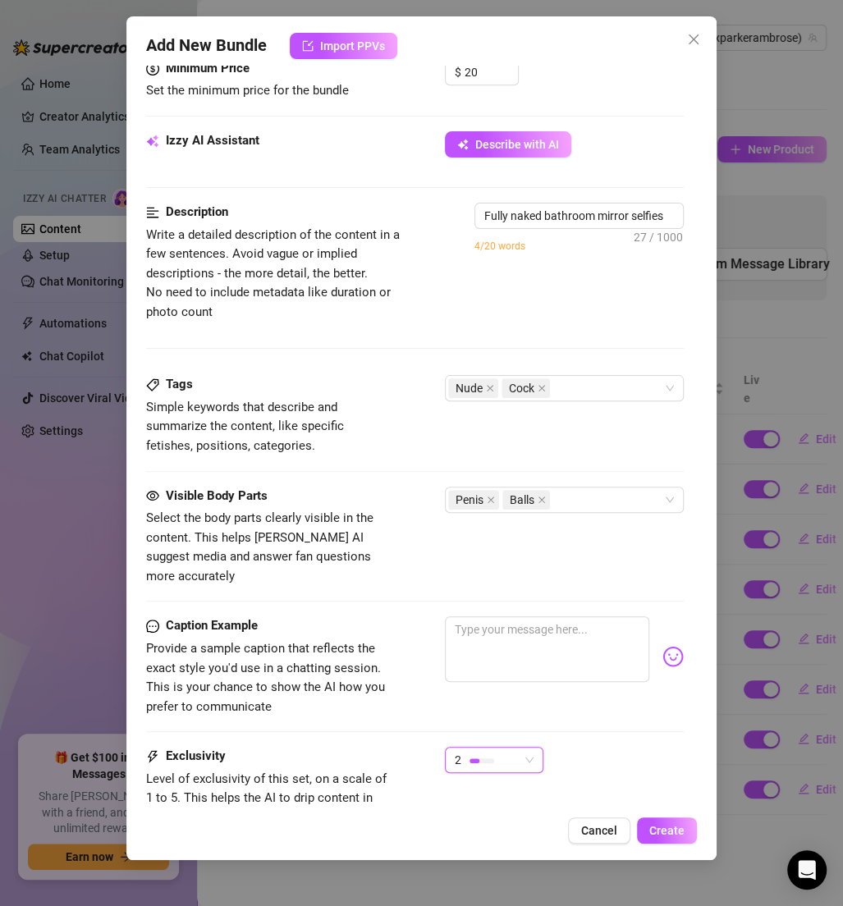
type textarea "Fully naked bathroom mirror selfies showing [PERSON_NAME]"
type textarea "Fully naked bathroom mirror selfies showing [PERSON_NAME] ripped"
type textarea "Fully naked bathroom mirror selfies showing [PERSON_NAME] ripped abs,"
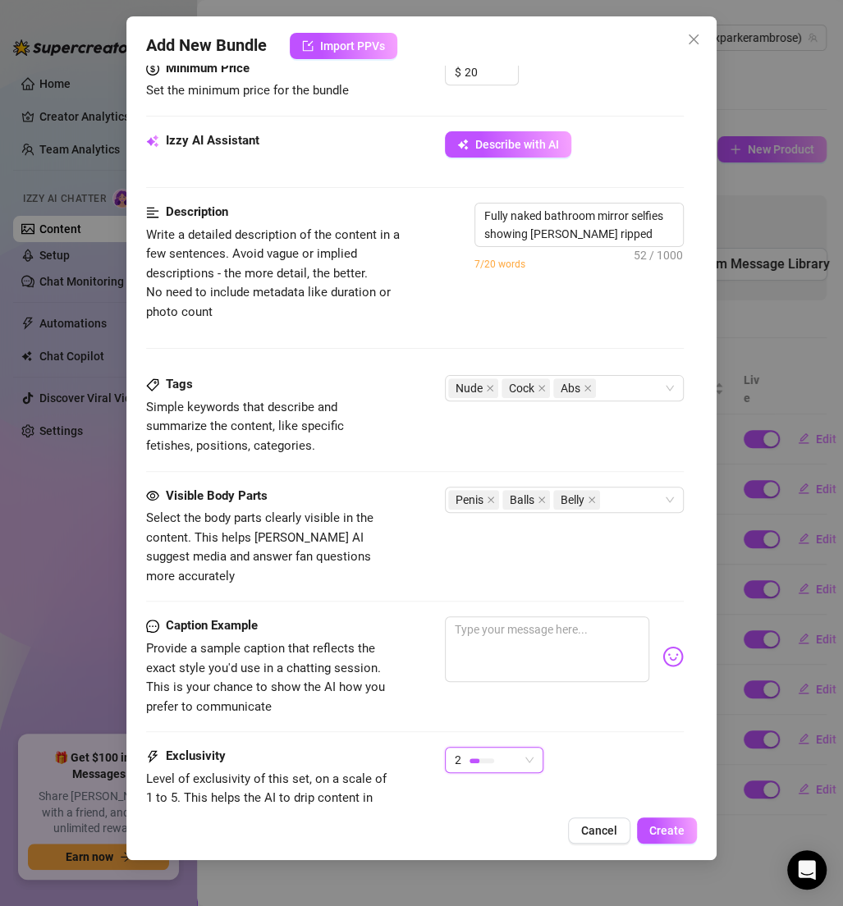
type textarea "Fully naked bathroom mirror selfies showing [PERSON_NAME] ripped abs,"
type textarea "Fully naked bathroom mirror selfies showing [PERSON_NAME] ripped abs, toned"
type textarea "Fully naked bathroom mirror selfies showing [PERSON_NAME] ripped abs, toned che…"
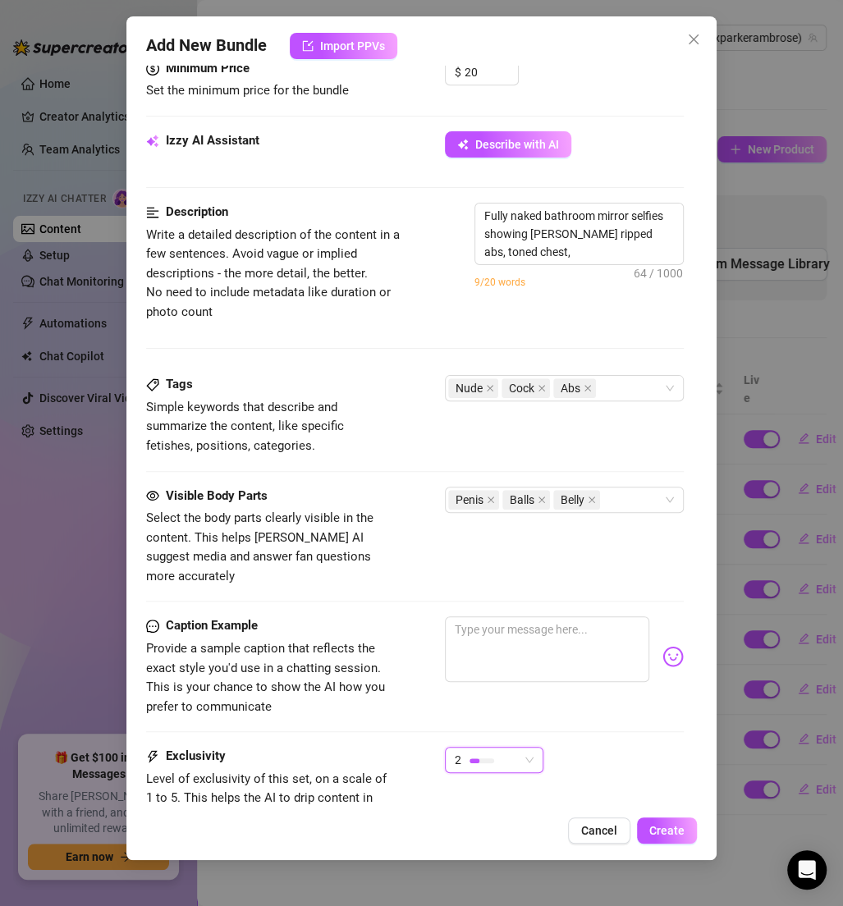
type textarea "Fully naked bathroom mirror selfies showing [PERSON_NAME] ripped abs, toned che…"
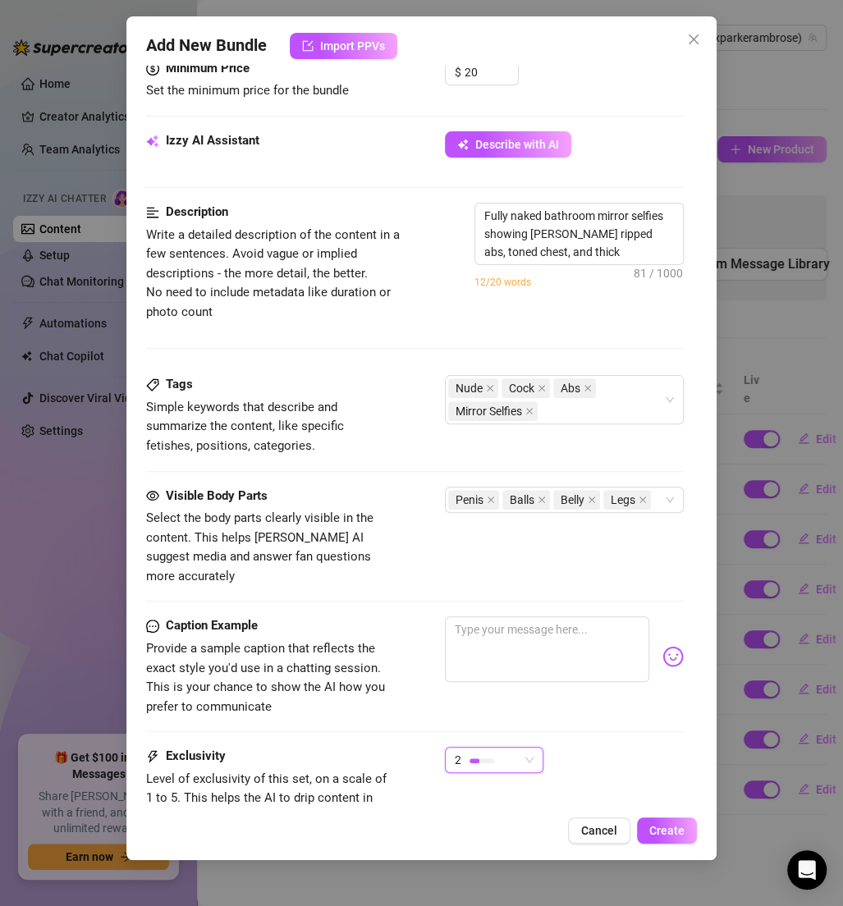
type textarea "Fully naked bathroom mirror selfies showing [PERSON_NAME] ripped abs, toned che…"
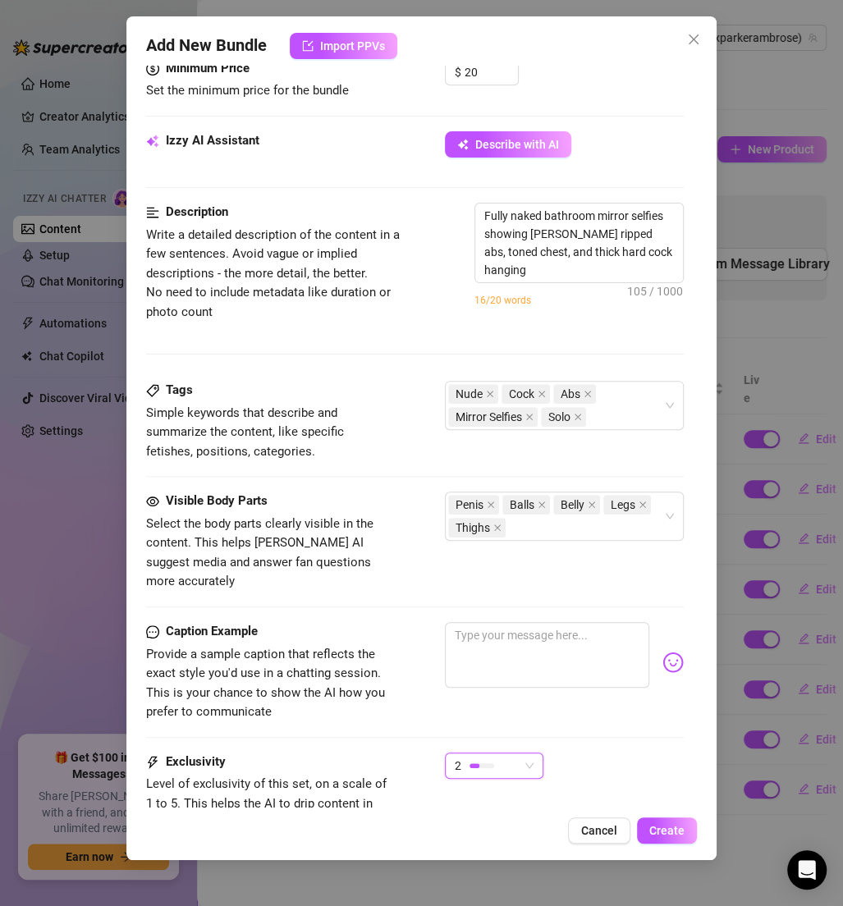
type textarea "Fully naked bathroom mirror selfies showing [PERSON_NAME] ripped abs, toned che…"
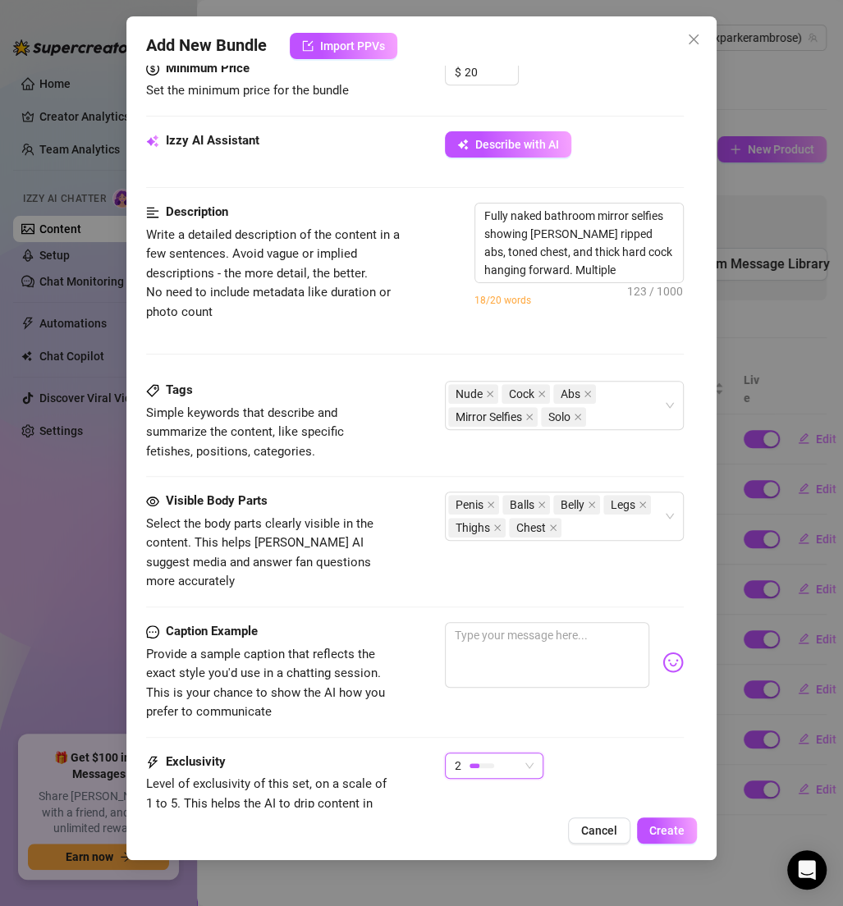
type textarea "Fully naked bathroom mirror selfies showing [PERSON_NAME] ripped abs, toned che…"
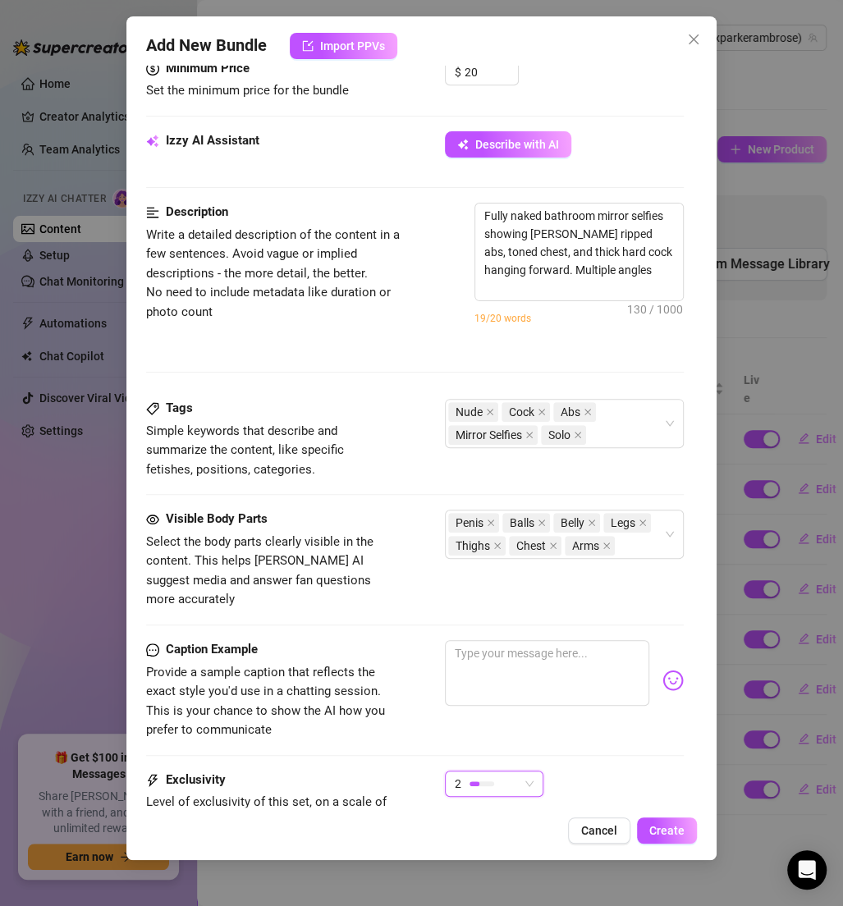
type textarea "Fully naked bathroom mirror selfies showing [PERSON_NAME] ripped abs, toned che…"
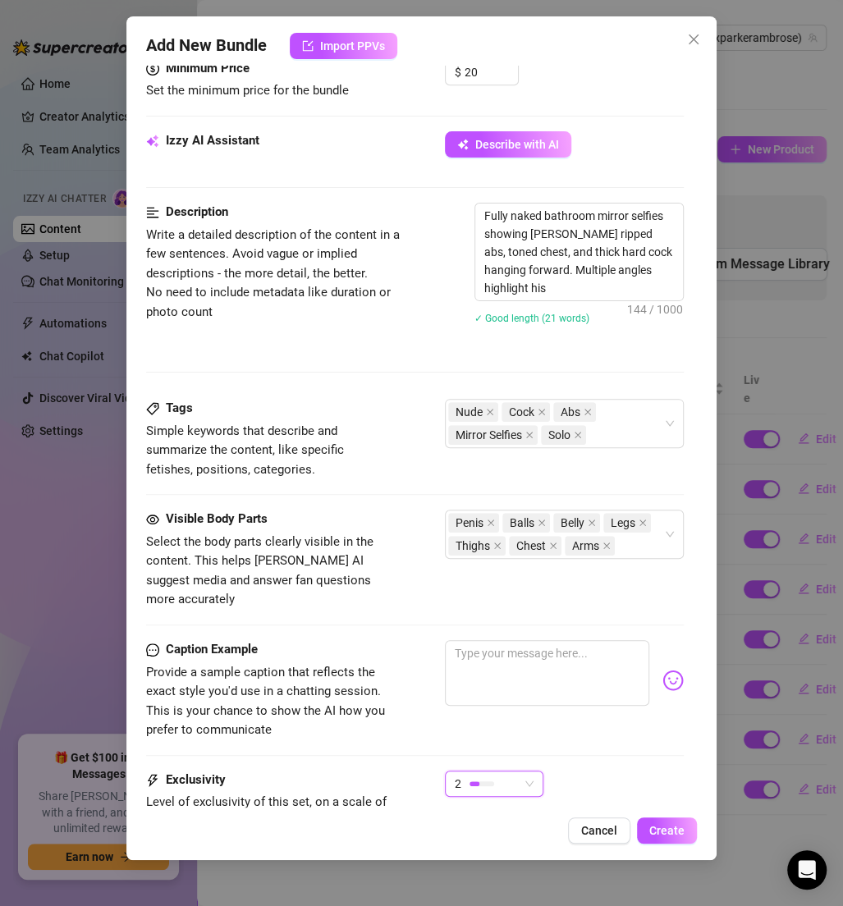
type textarea "Fully naked bathroom mirror selfies showing [PERSON_NAME] ripped abs, toned che…"
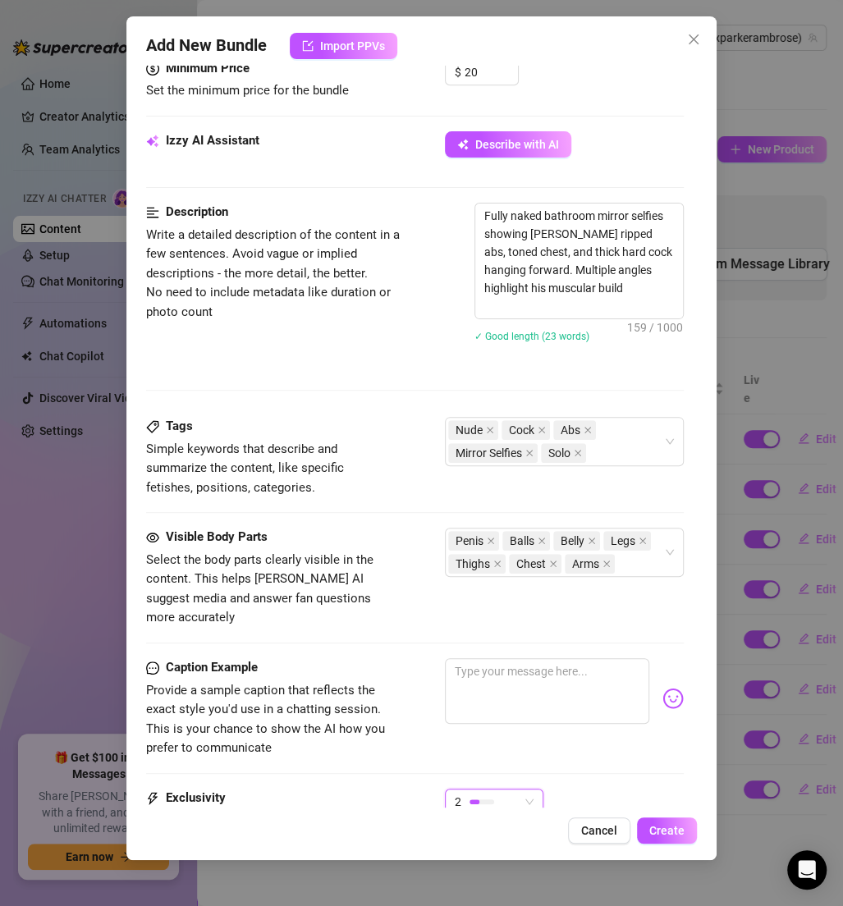
type textarea "Fully naked bathroom mirror selfies showing [PERSON_NAME] ripped abs, toned che…"
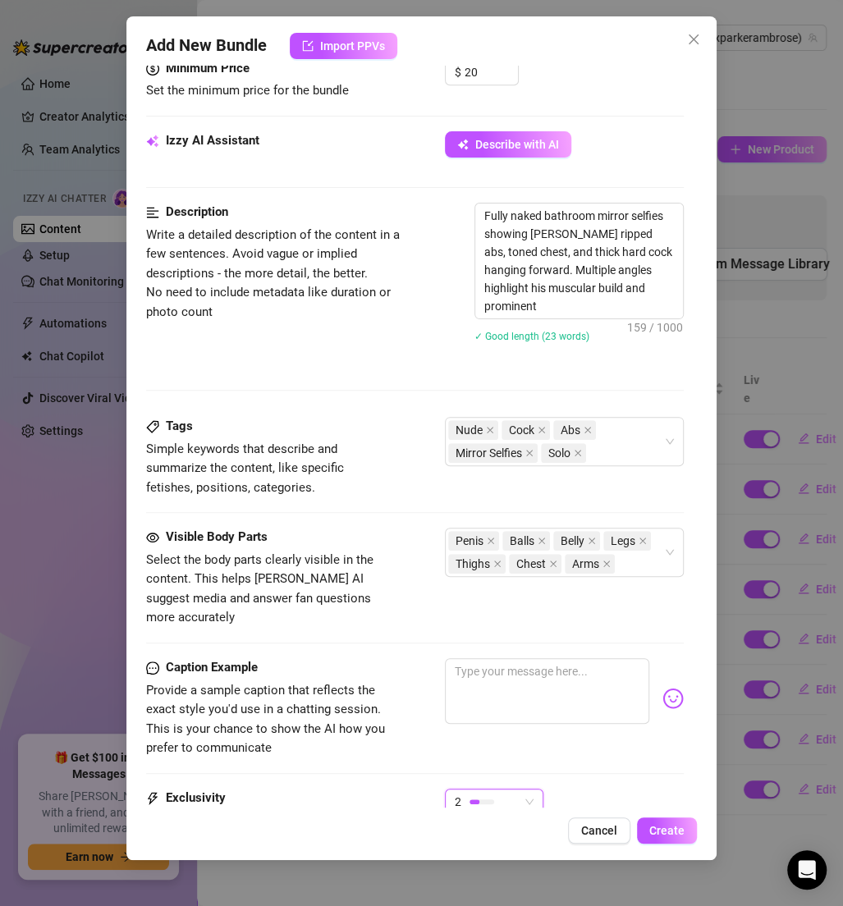
type textarea "Fully naked bathroom mirror selfies showing [PERSON_NAME] ripped abs, toned che…"
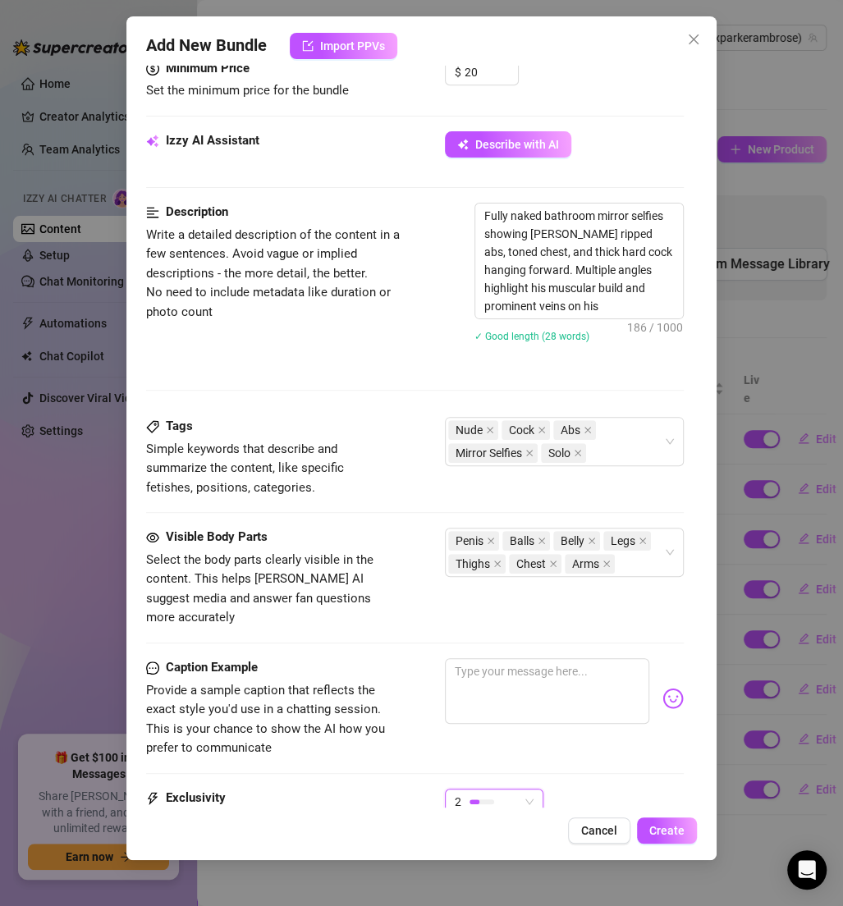
type textarea "Fully naked bathroom mirror selfies showing [PERSON_NAME] ripped abs, toned che…"
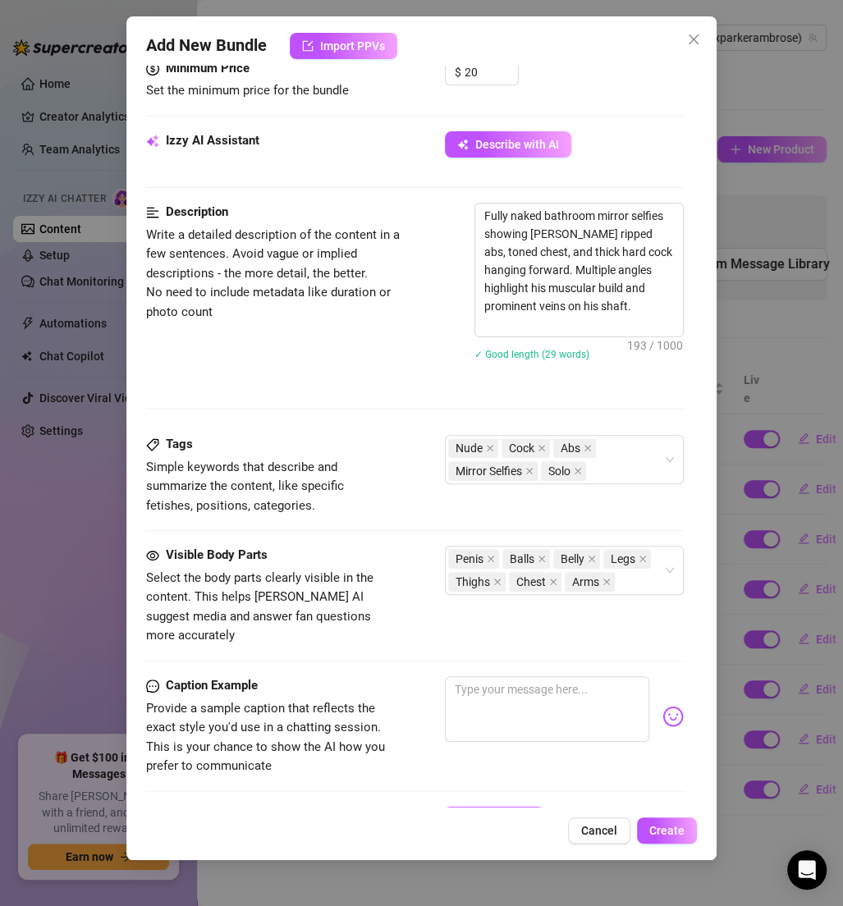
scroll to position [935, 0]
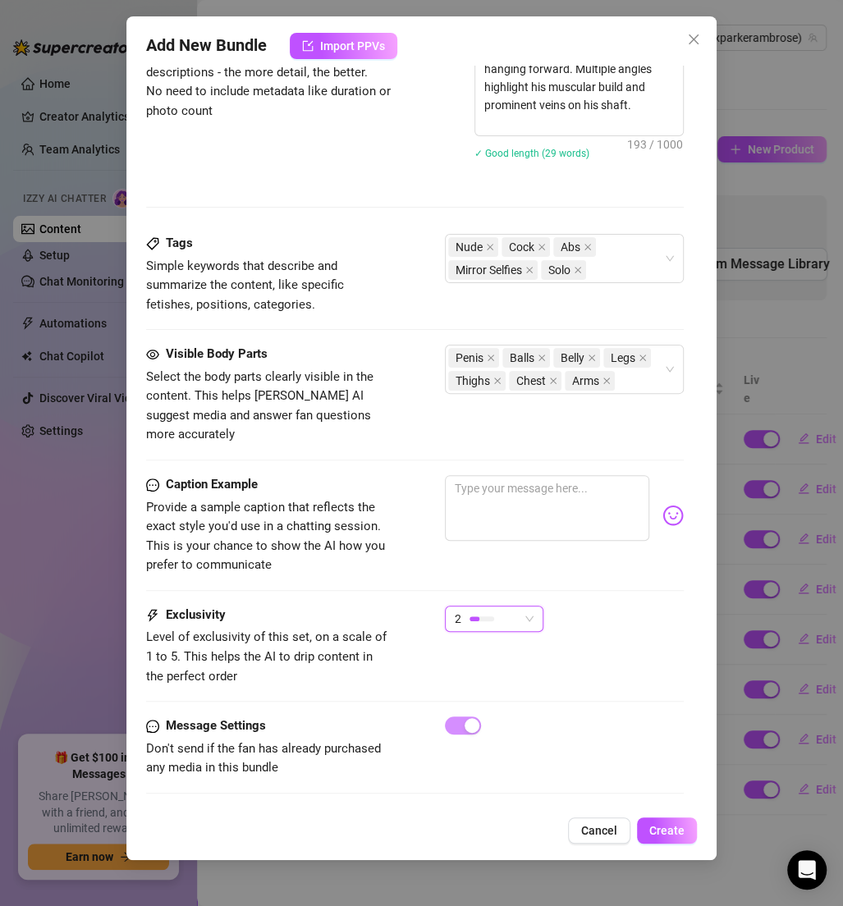
click at [679, 844] on div "Add New Bundle Import PPVs Account [PERSON_NAME] (@xparkerambrose) Name Name is…" at bounding box center [421, 438] width 590 height 844
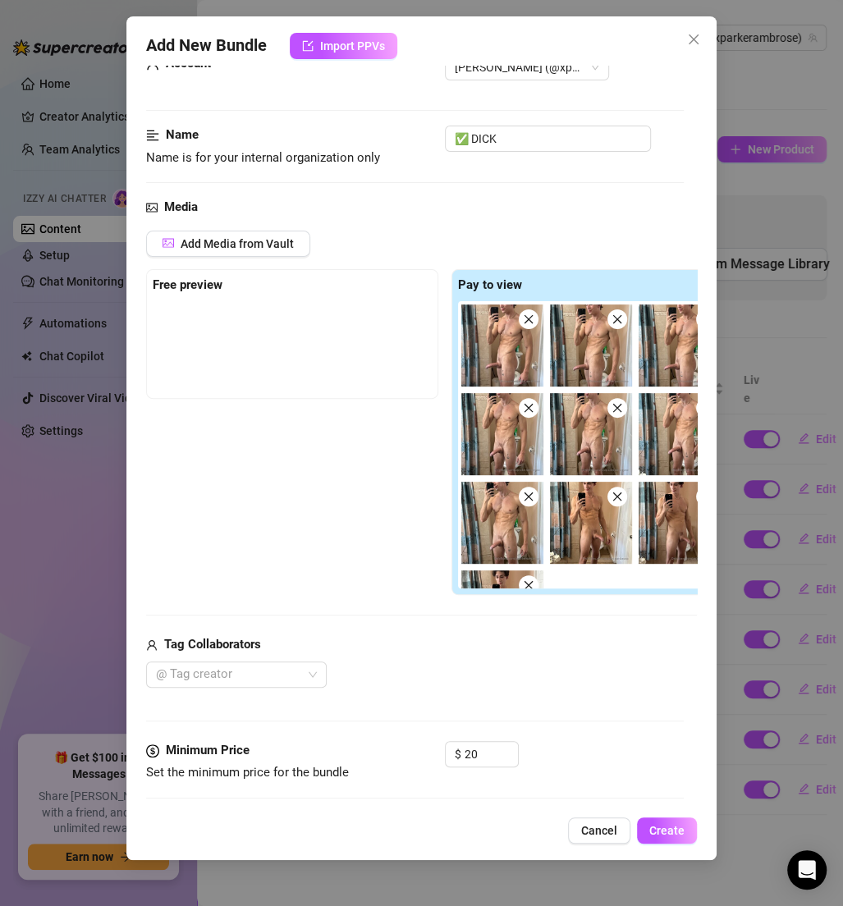
scroll to position [3, 0]
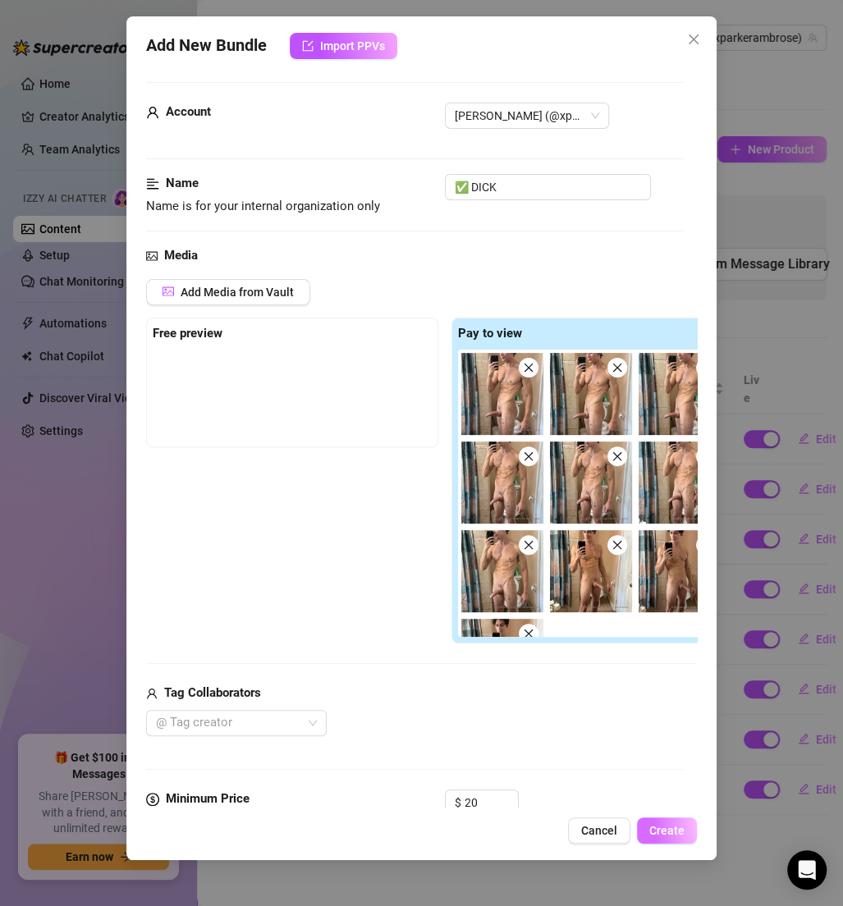
click at [675, 838] on button "Create" at bounding box center [667, 831] width 60 height 26
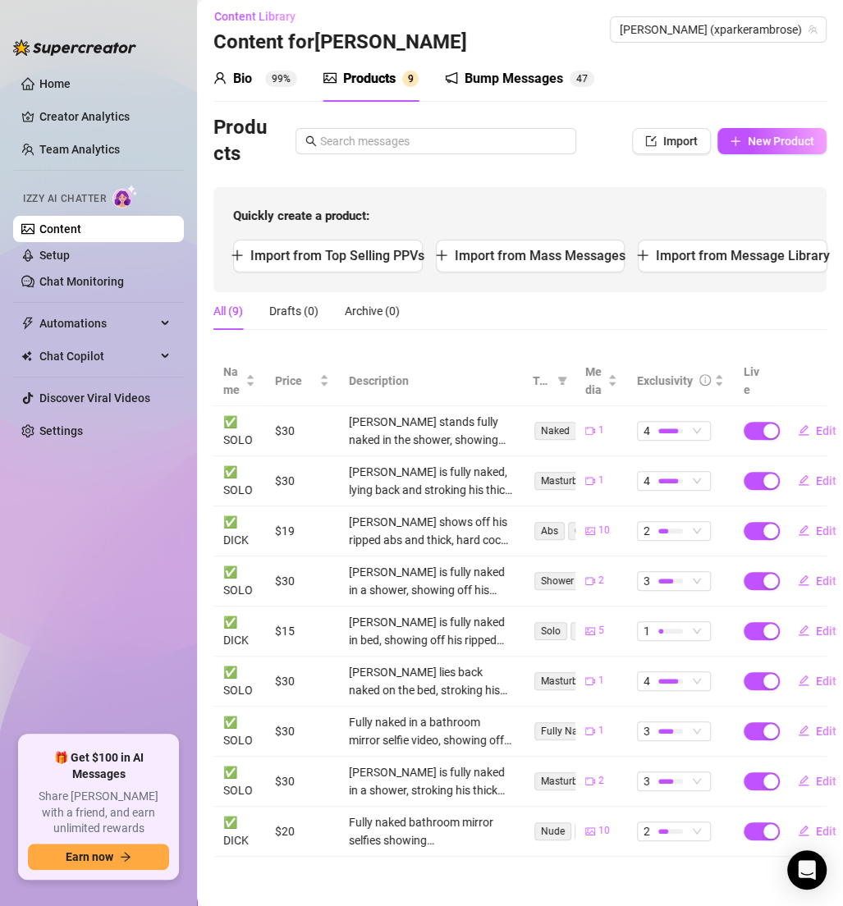
scroll to position [0, 0]
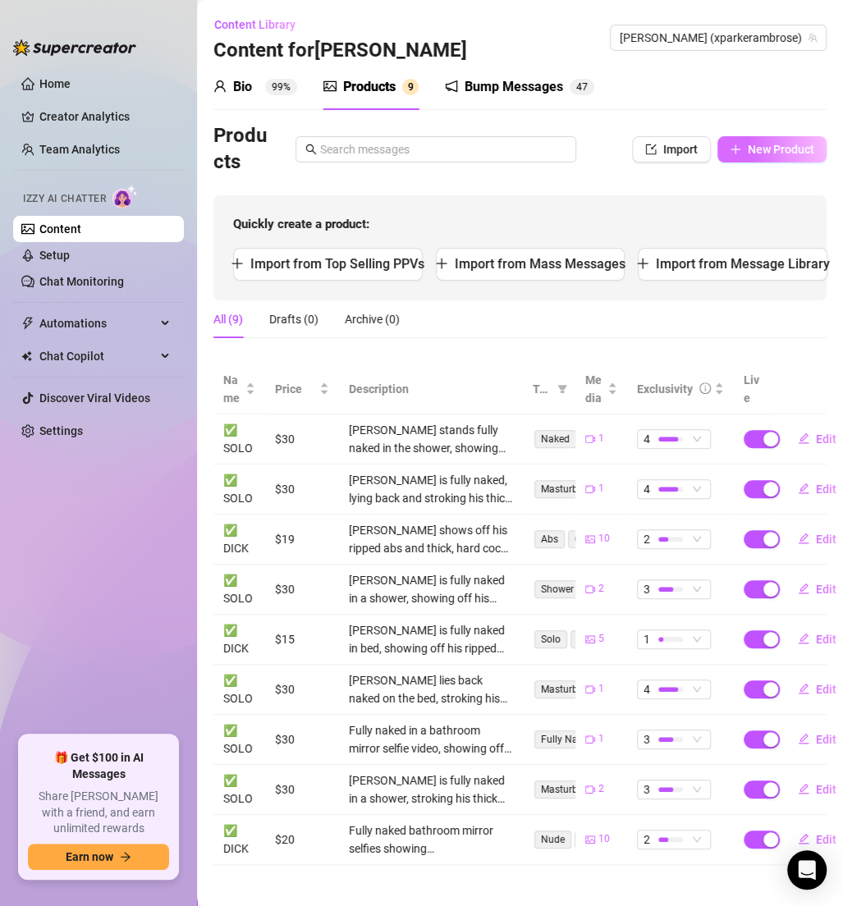
click at [756, 155] on span "New Product" at bounding box center [781, 149] width 66 height 13
type textarea "Type your message here..."
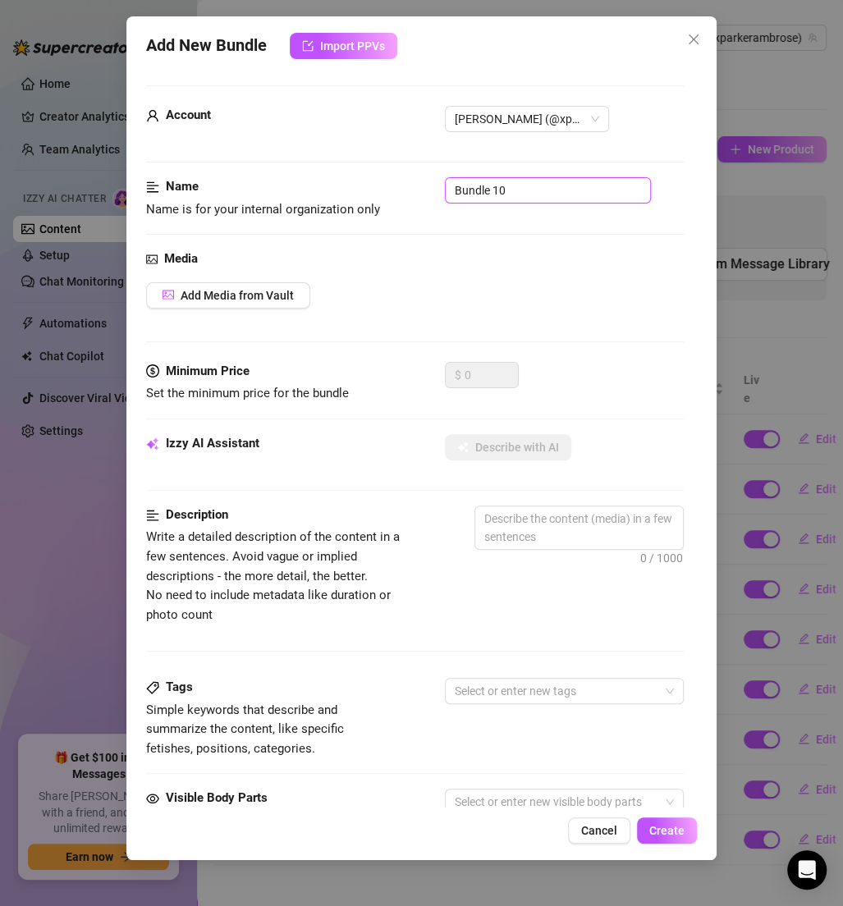
click at [570, 188] on input "Bundle 10" at bounding box center [548, 190] width 206 height 26
paste input "✅ DICK"
type input "✅ DICK"
click at [275, 296] on span "Add Media from Vault" at bounding box center [237, 295] width 113 height 13
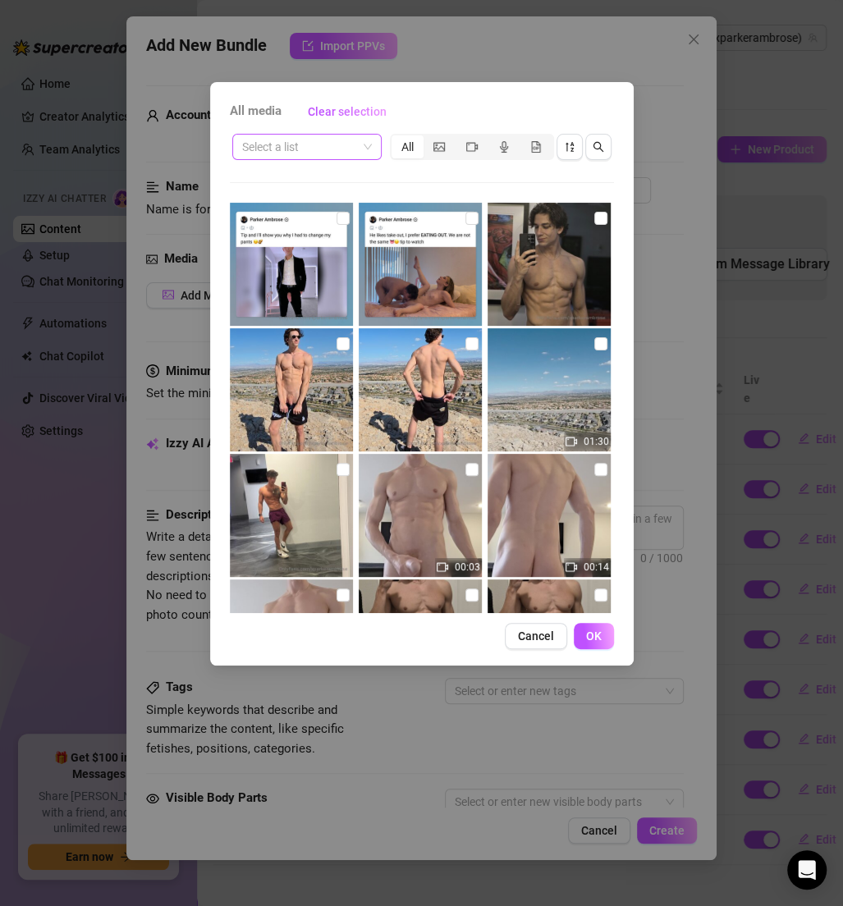
click at [302, 136] on input "search" at bounding box center [299, 147] width 115 height 25
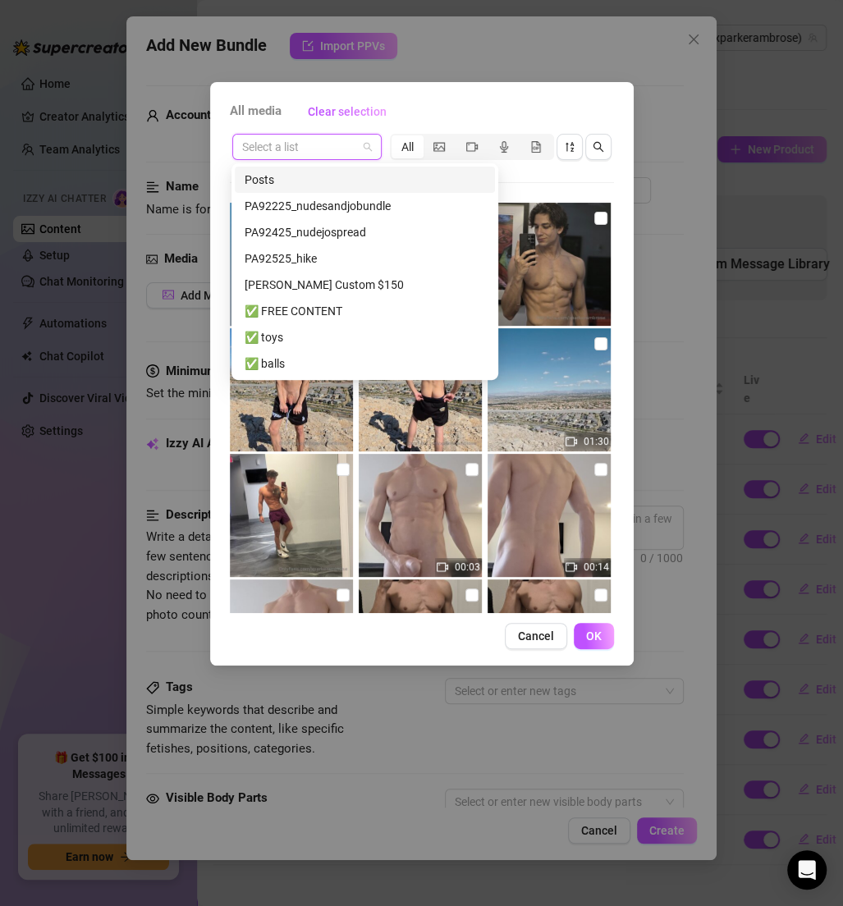
paste input "✅ DICK"
type input "✅ DICK"
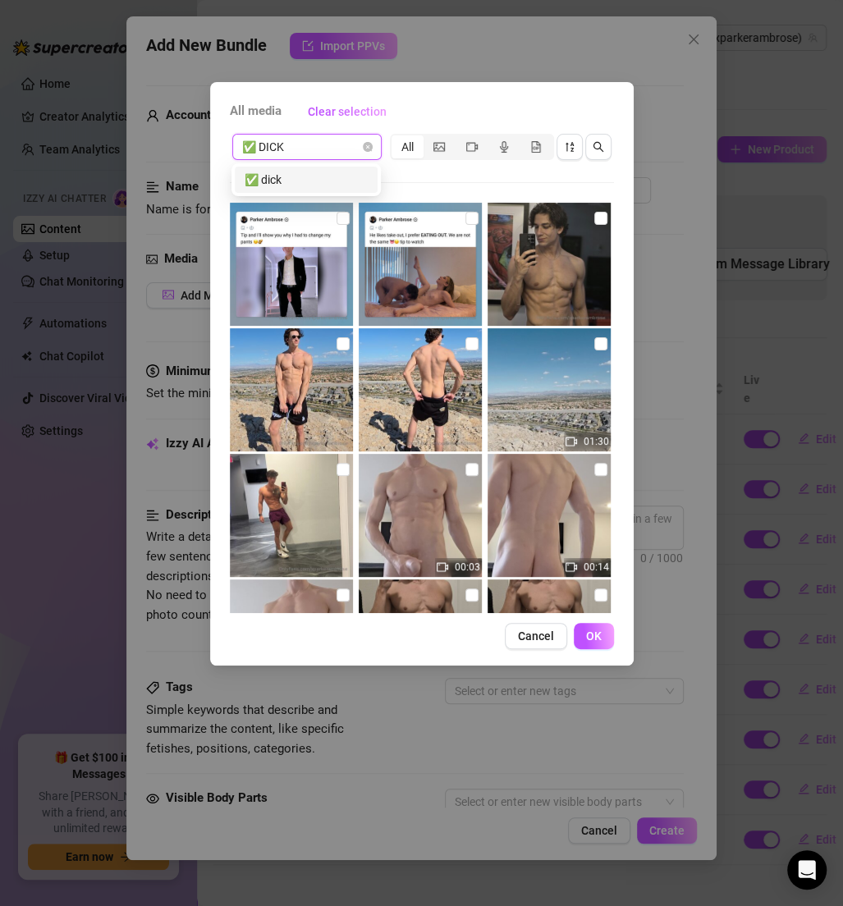
click at [309, 180] on div "✅ dick" at bounding box center [306, 180] width 123 height 18
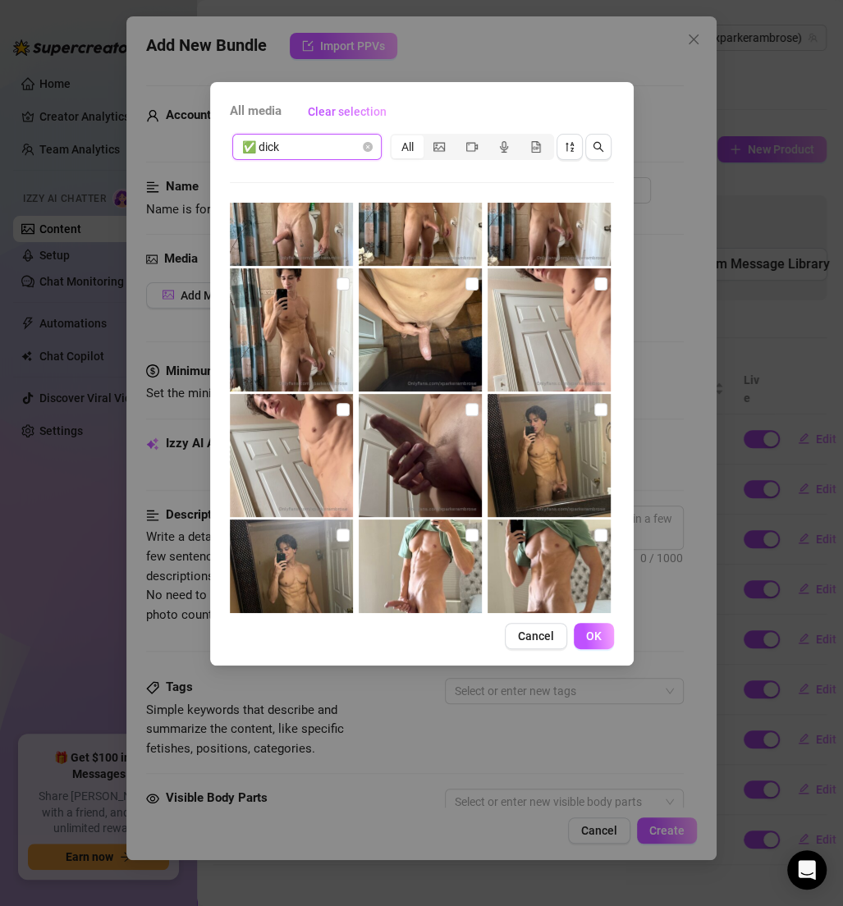
scroll to position [941, 0]
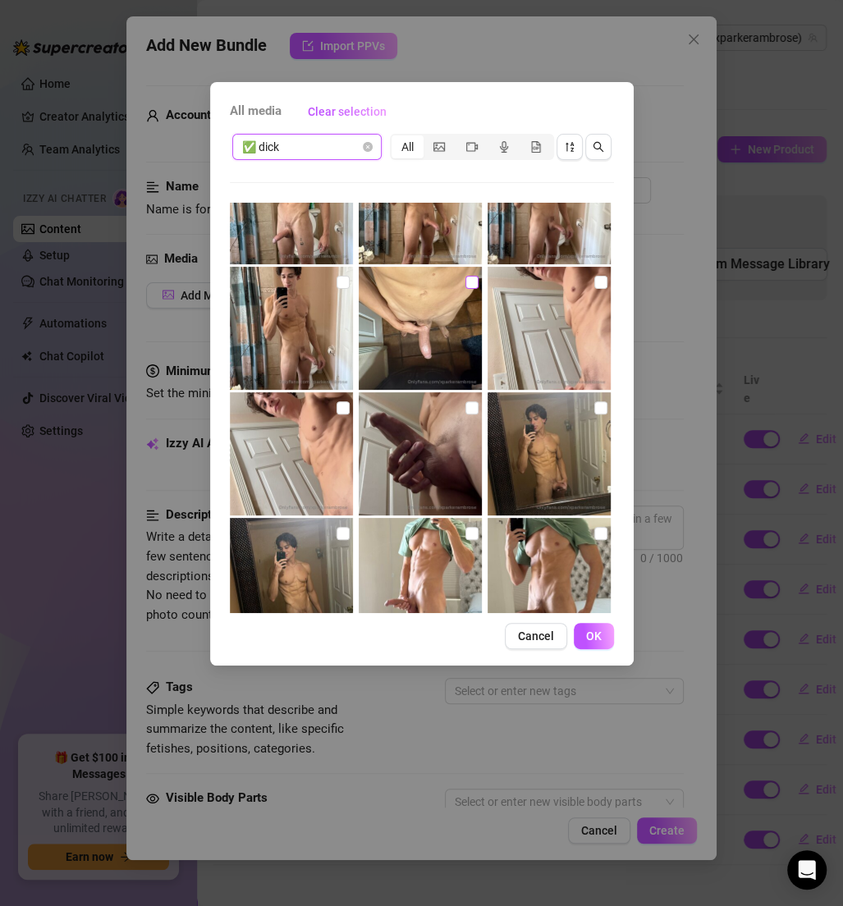
click at [468, 280] on input "checkbox" at bounding box center [471, 282] width 13 height 13
checkbox input "true"
click at [594, 277] on input "checkbox" at bounding box center [600, 282] width 13 height 13
checkbox input "true"
click at [337, 399] on label at bounding box center [343, 408] width 13 height 18
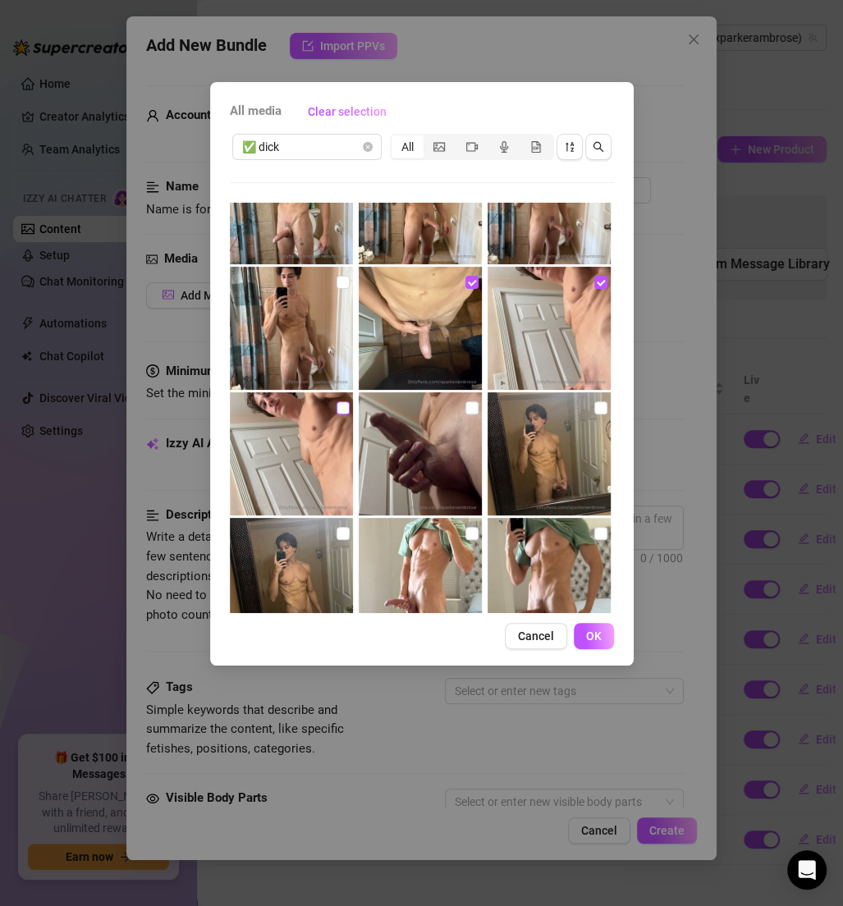
click at [337, 401] on input "checkbox" at bounding box center [343, 407] width 13 height 13
checkbox input "true"
click at [468, 408] on input "checkbox" at bounding box center [471, 407] width 13 height 13
checkbox input "true"
click at [592, 392] on img at bounding box center [549, 453] width 123 height 123
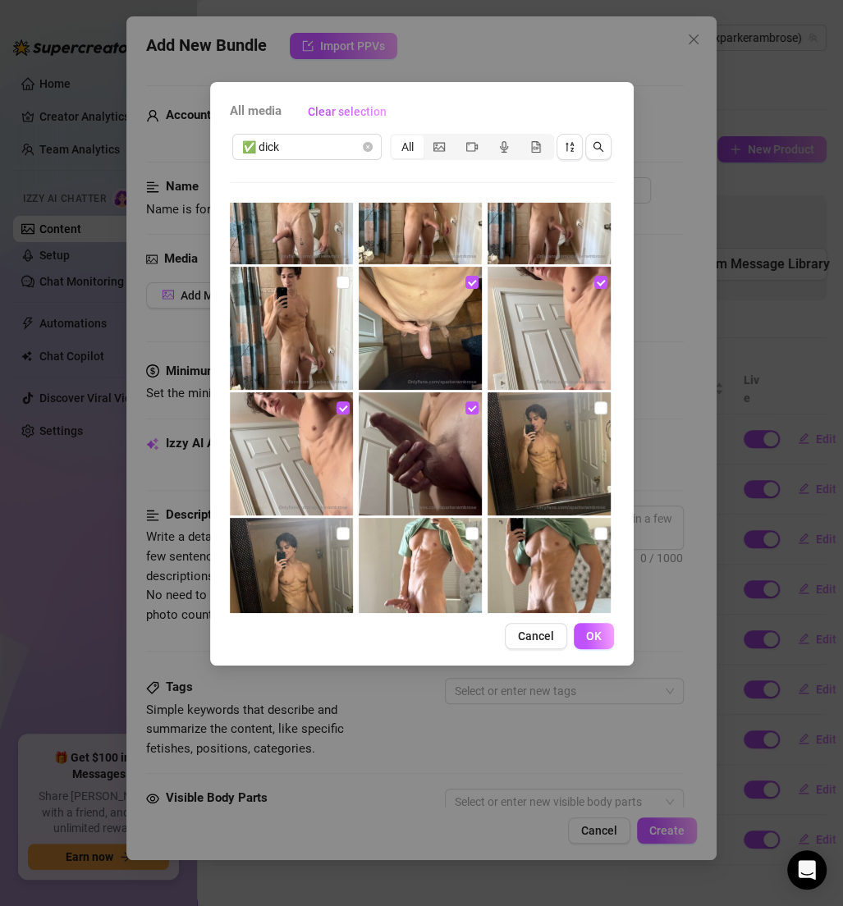
checkbox input "true"
click at [329, 529] on img at bounding box center [291, 579] width 123 height 123
checkbox input "true"
click at [593, 646] on button "OK" at bounding box center [594, 636] width 40 height 26
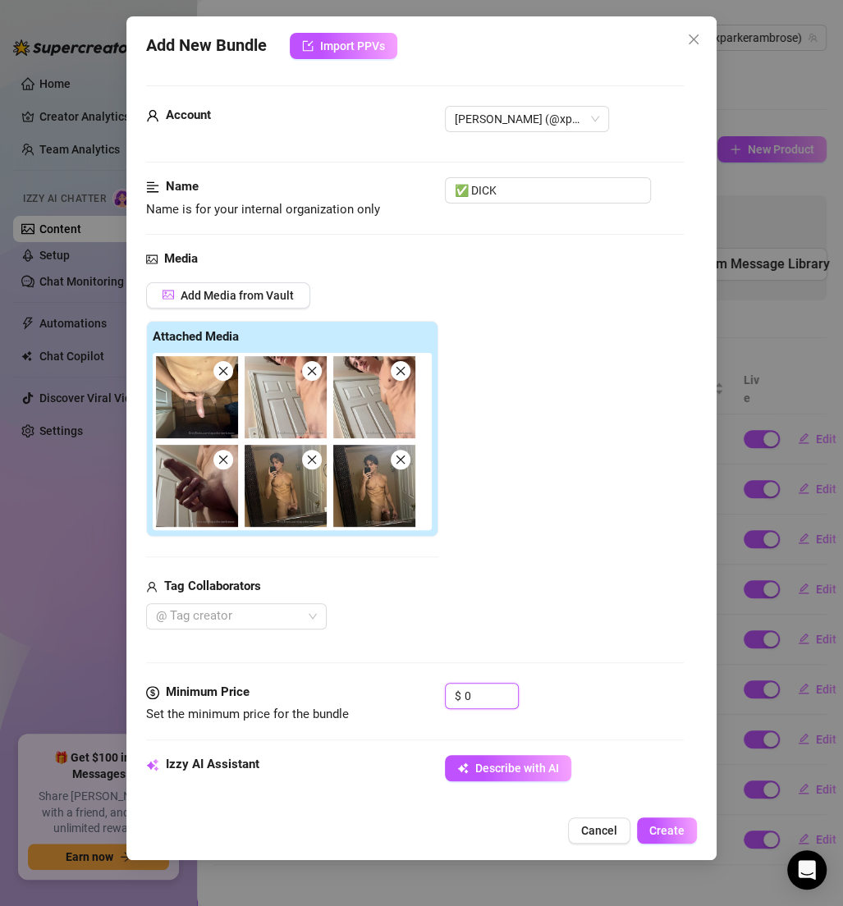
drag, startPoint x: 475, startPoint y: 685, endPoint x: 391, endPoint y: 687, distance: 84.6
click at [391, 687] on div "Minimum Price Set the minimum price for the bundle $ 0" at bounding box center [415, 704] width 538 height 42
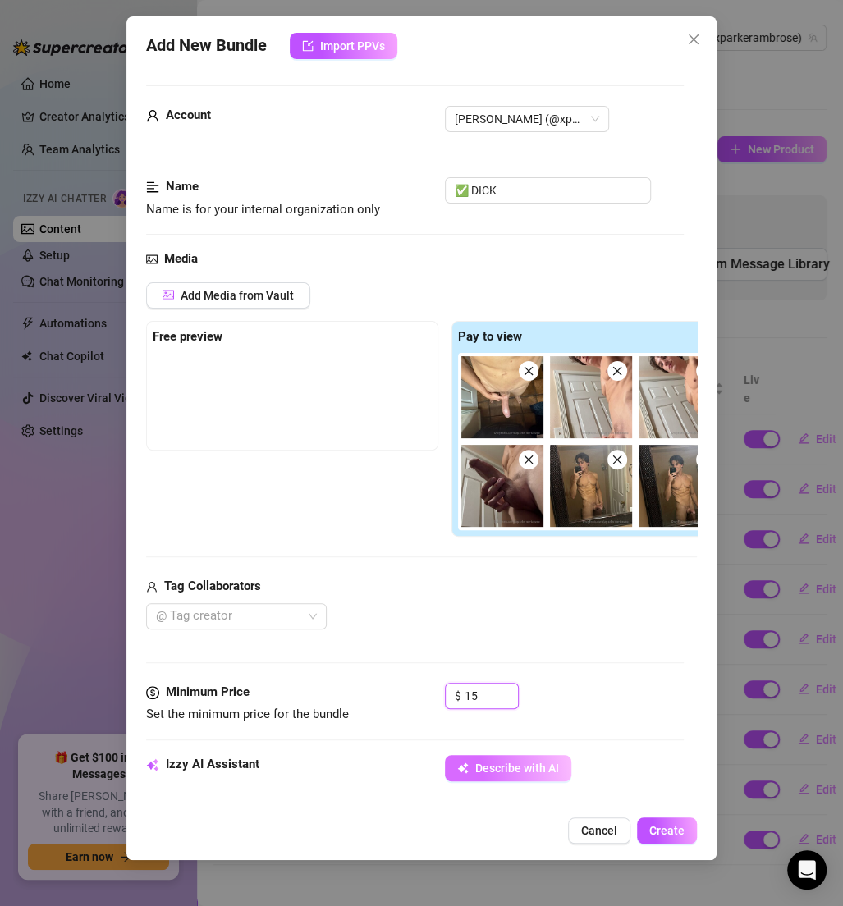
type input "15"
click at [534, 763] on span "Describe with AI" at bounding box center [517, 768] width 84 height 13
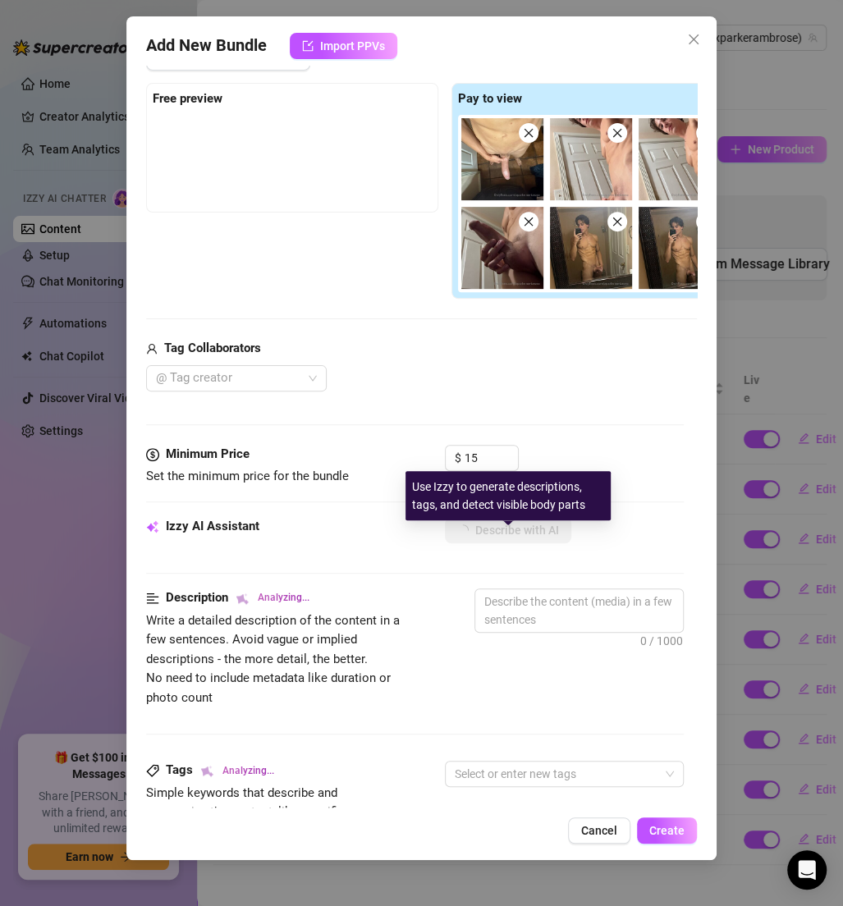
scroll to position [240, 0]
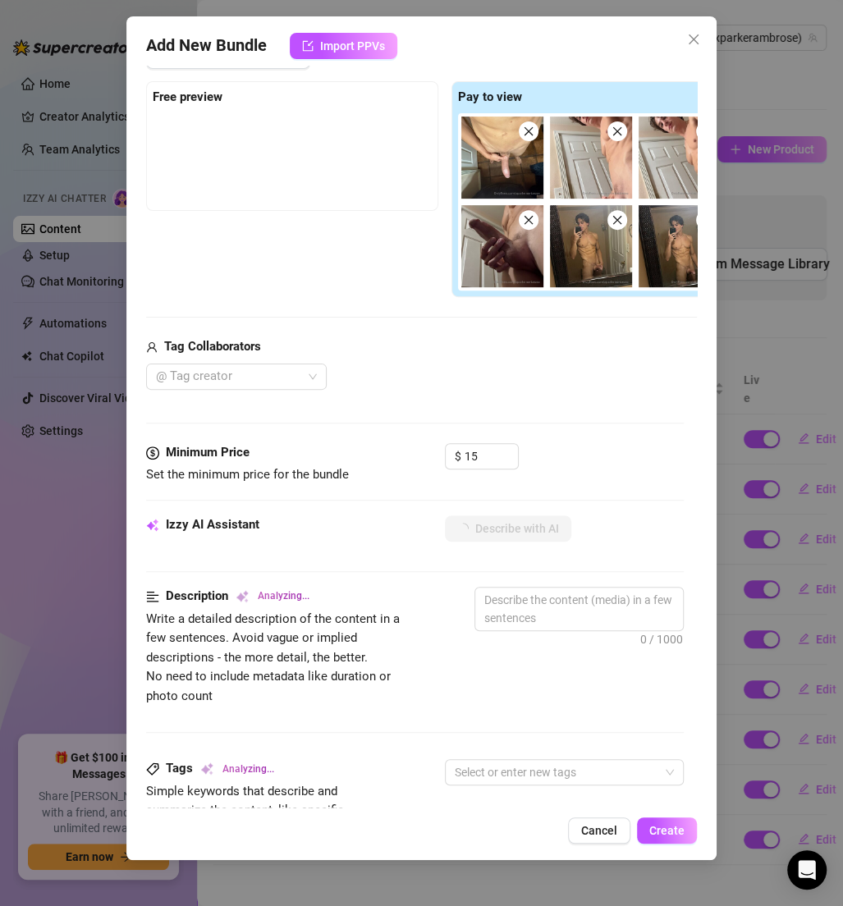
type textarea "Fully"
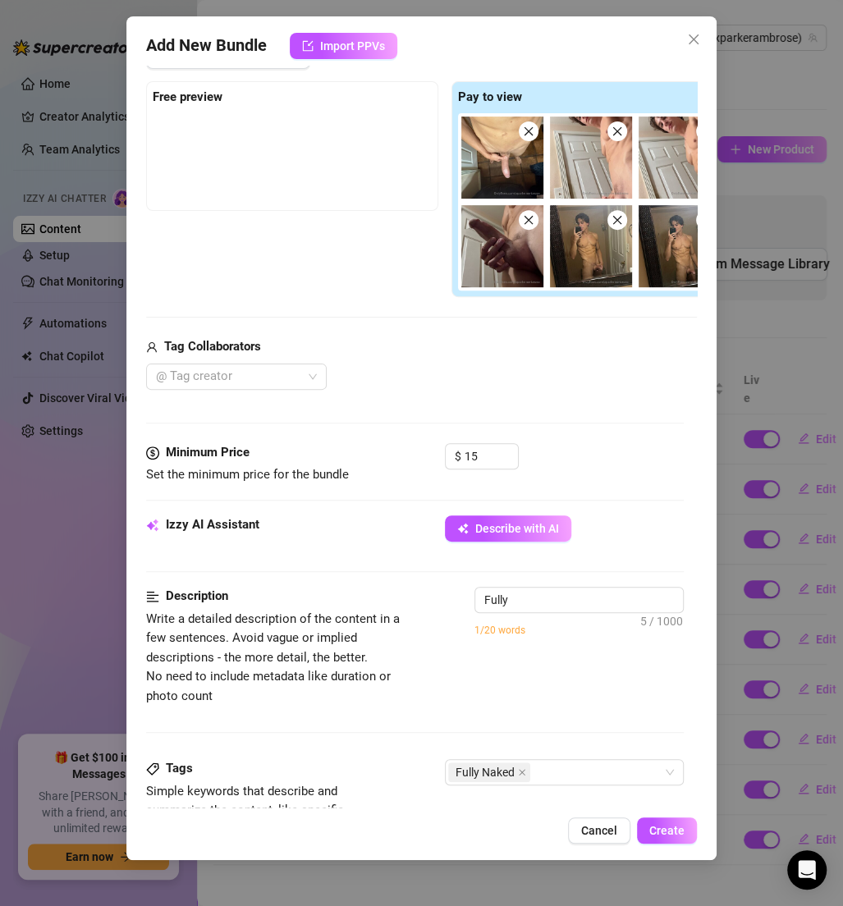
type textarea "Fully naked"
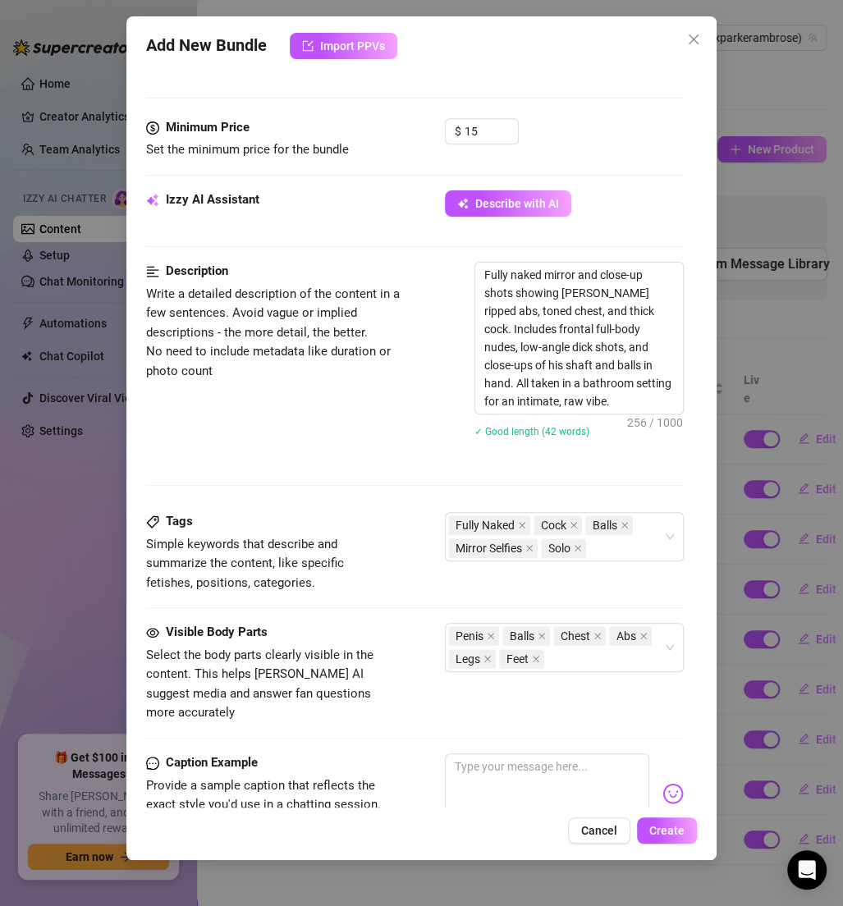
scroll to position [836, 0]
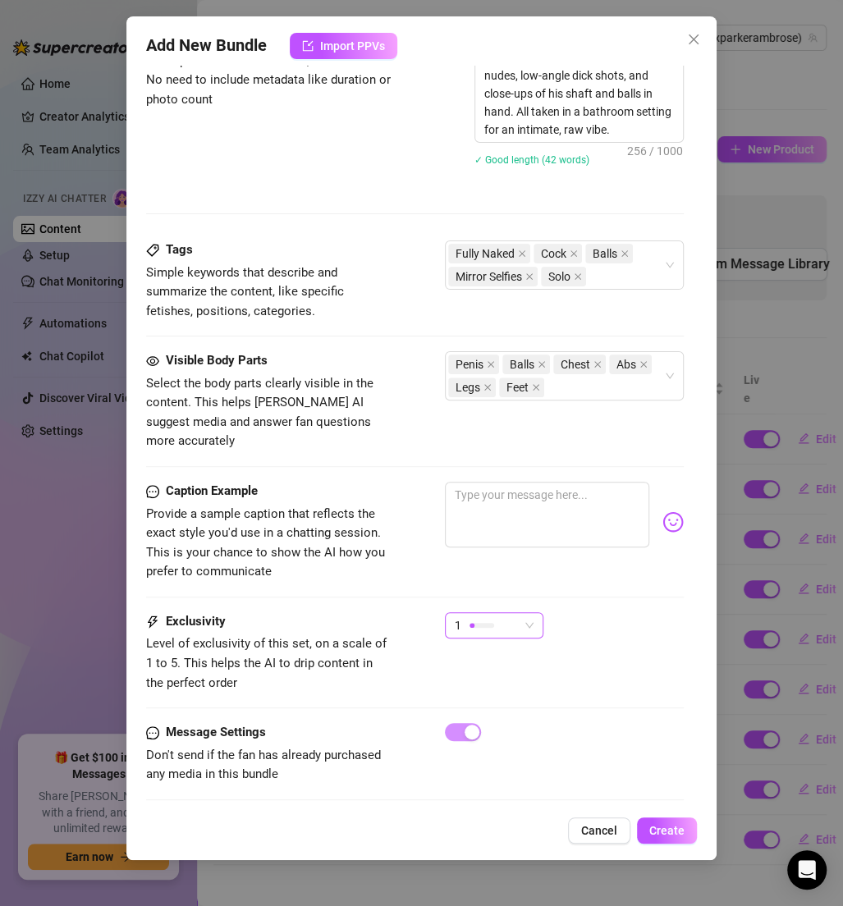
click at [497, 613] on div "1" at bounding box center [487, 625] width 64 height 25
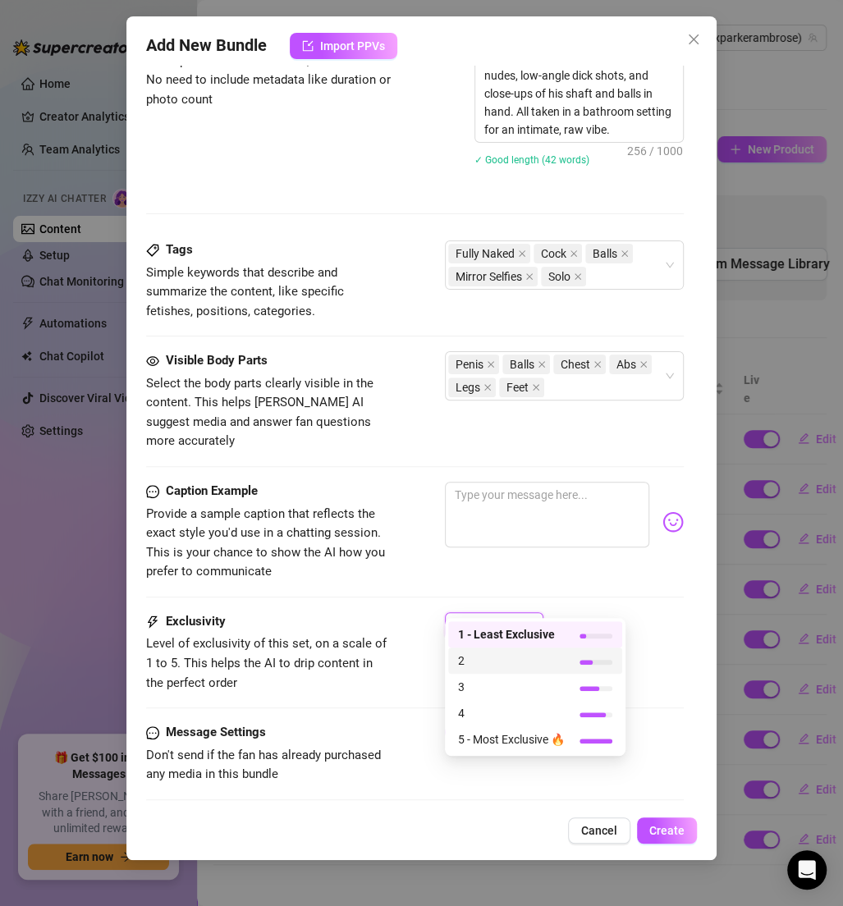
click at [480, 661] on span "2" at bounding box center [511, 661] width 107 height 18
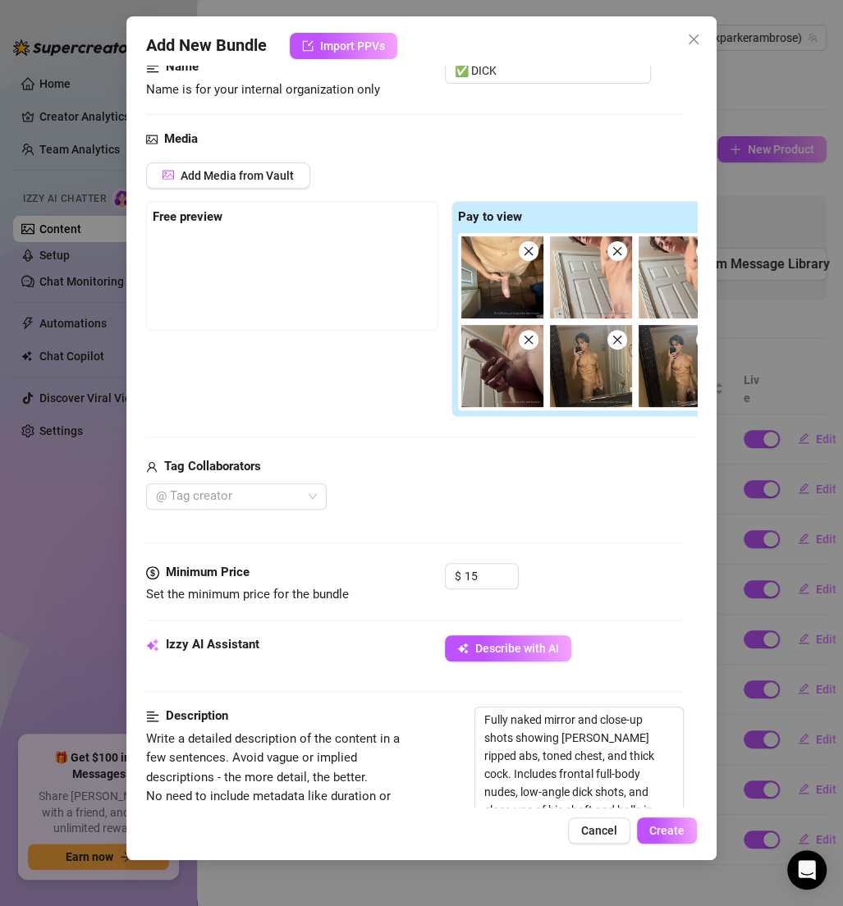
scroll to position [361, 0]
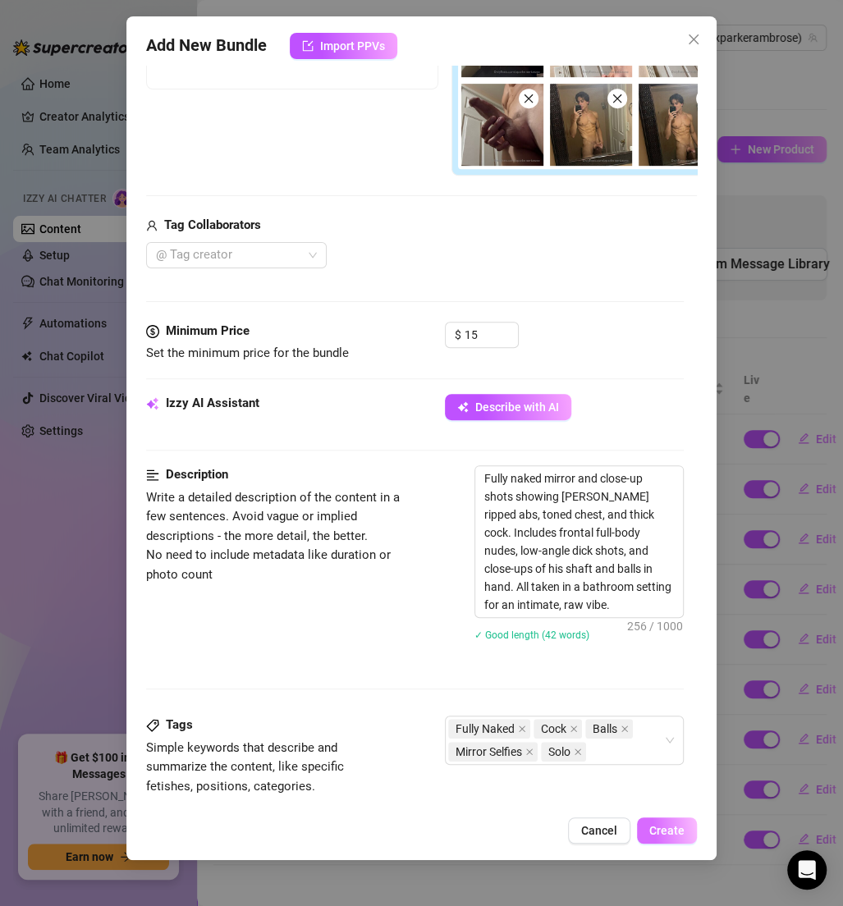
click at [664, 825] on span "Create" at bounding box center [666, 830] width 35 height 13
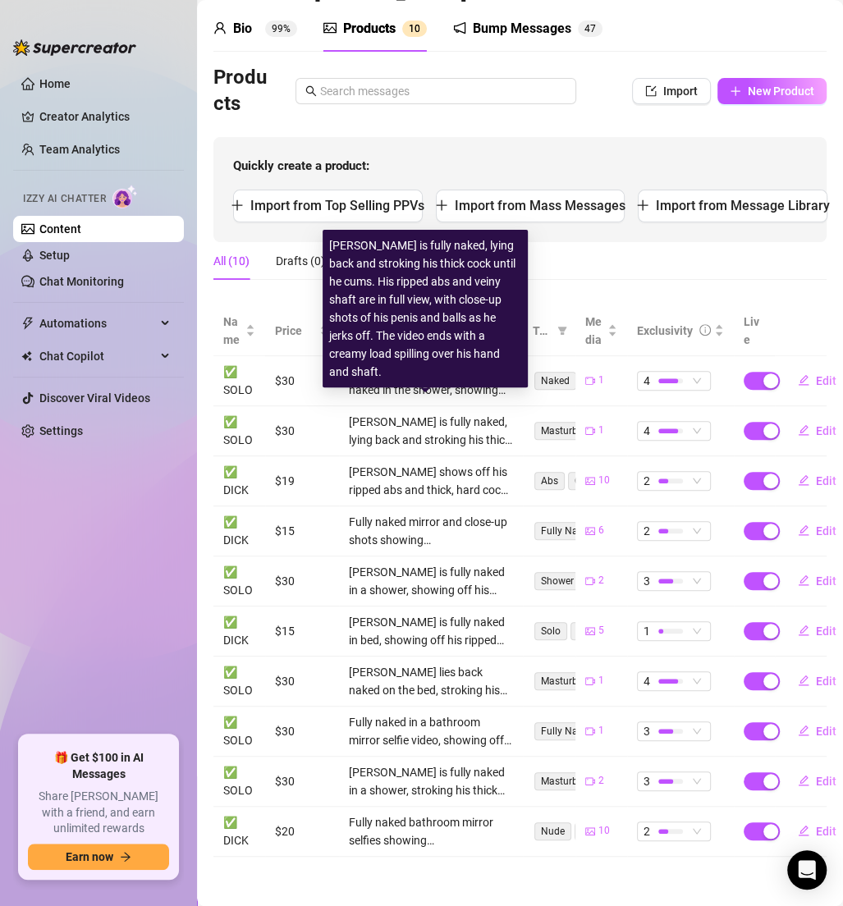
scroll to position [0, 0]
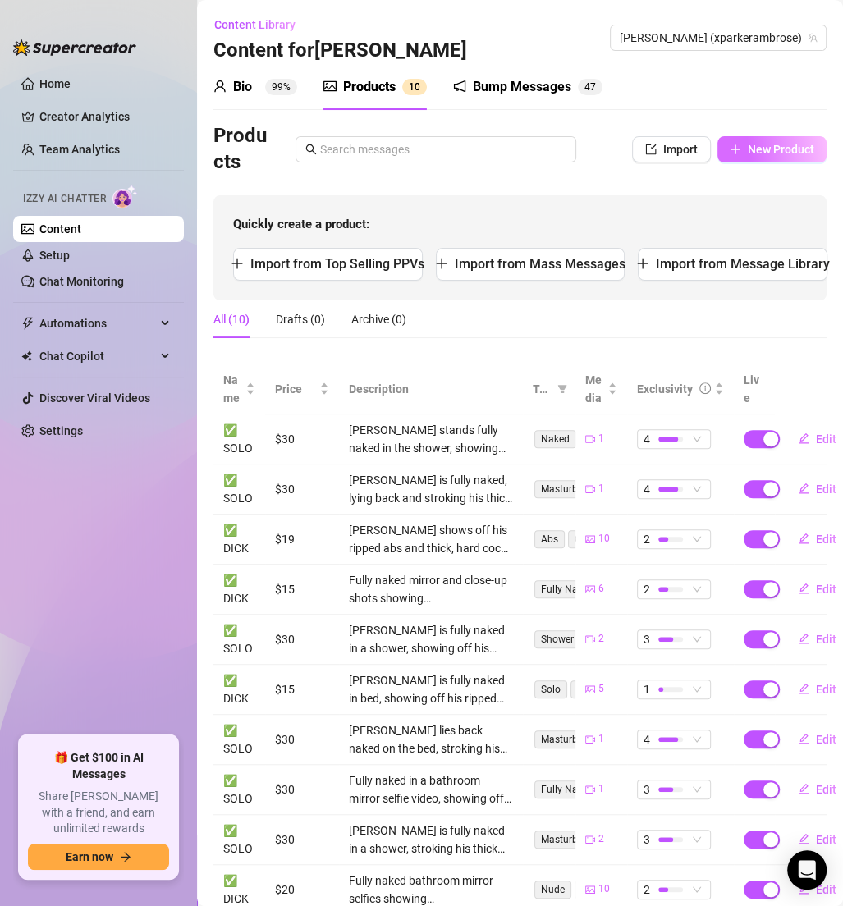
click at [767, 138] on button "New Product" at bounding box center [771, 149] width 109 height 26
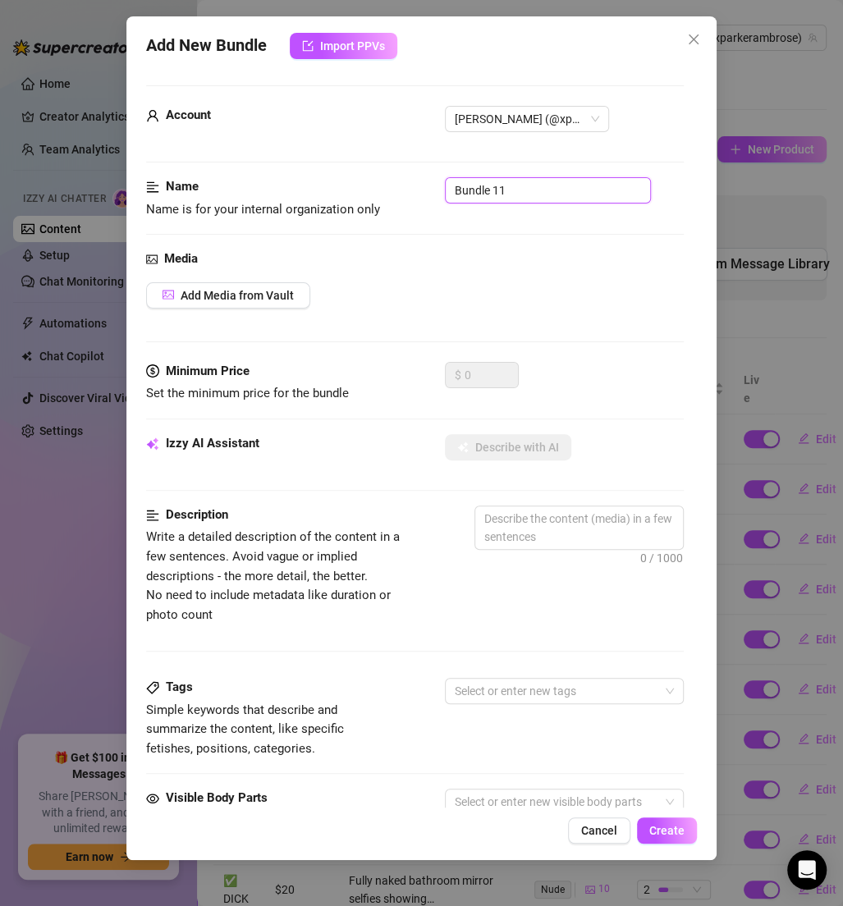
click at [530, 196] on input "Bundle 11" at bounding box center [548, 190] width 206 height 26
paste input "✅ DICK"
click at [277, 282] on button "Add Media from Vault" at bounding box center [228, 295] width 164 height 26
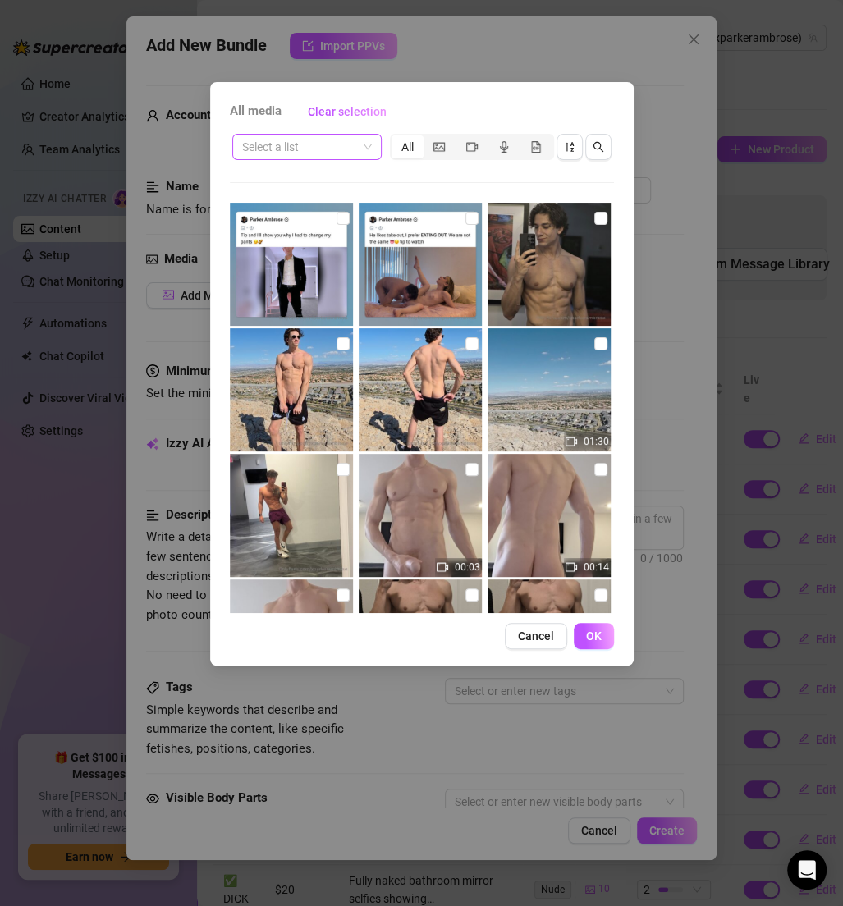
click at [283, 150] on input "search" at bounding box center [299, 147] width 115 height 25
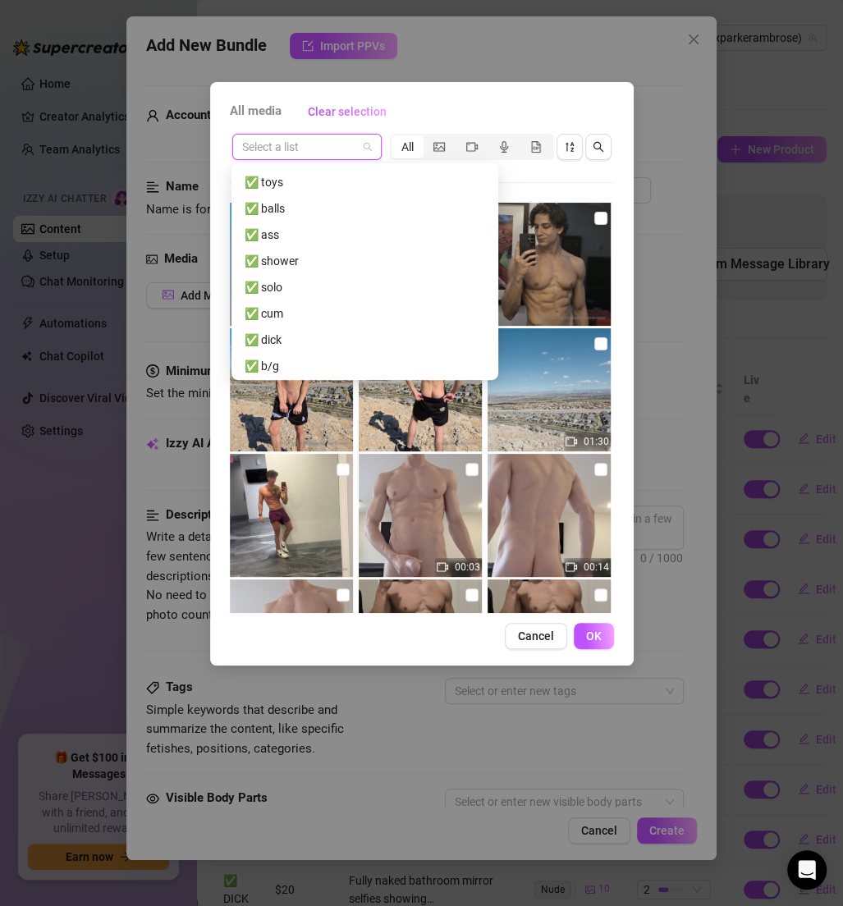
scroll to position [163, 0]
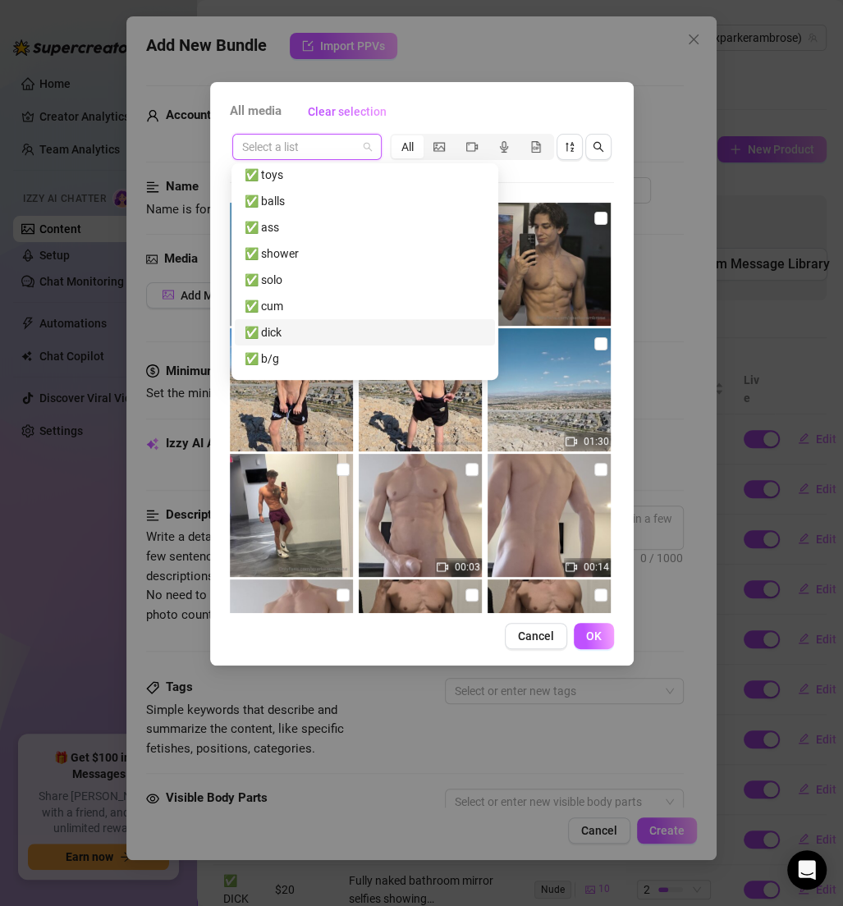
click at [279, 328] on div "✅ dick" at bounding box center [365, 332] width 241 height 18
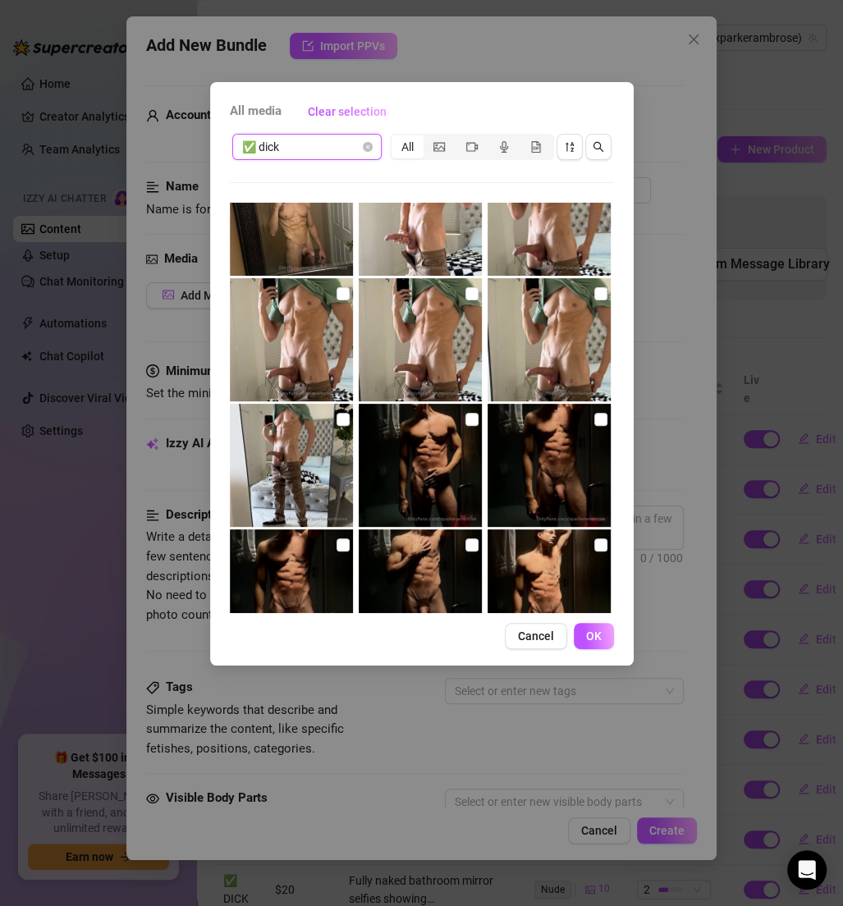
scroll to position [1251, 0]
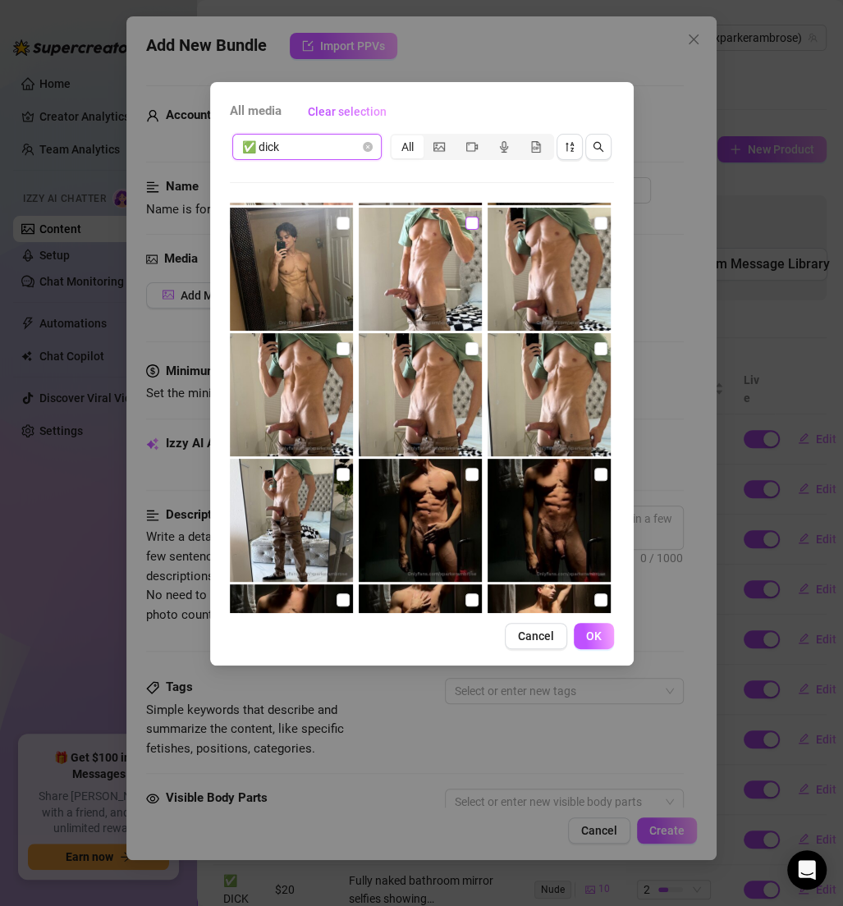
click at [465, 217] on input "checkbox" at bounding box center [471, 223] width 13 height 13
click at [595, 224] on input "checkbox" at bounding box center [600, 223] width 13 height 13
click at [345, 346] on input "checkbox" at bounding box center [343, 348] width 13 height 13
click at [470, 351] on input "checkbox" at bounding box center [471, 348] width 13 height 13
click at [594, 351] on input "checkbox" at bounding box center [600, 348] width 13 height 13
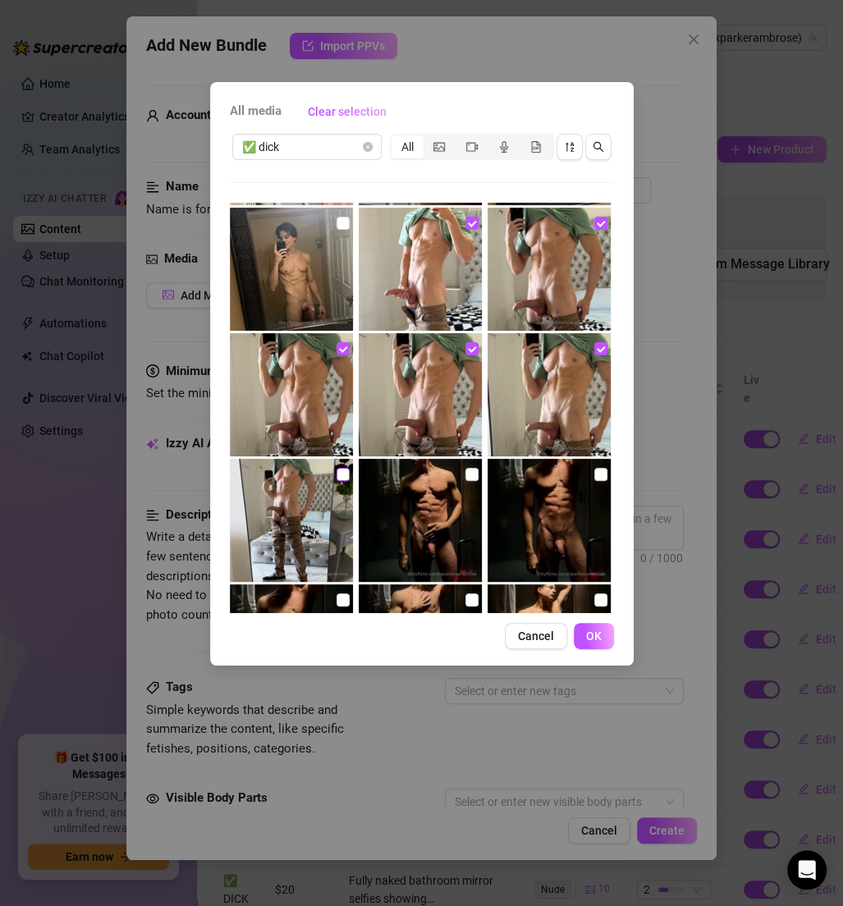
click at [344, 472] on input "checkbox" at bounding box center [343, 474] width 13 height 13
click at [589, 626] on button "OK" at bounding box center [594, 636] width 40 height 26
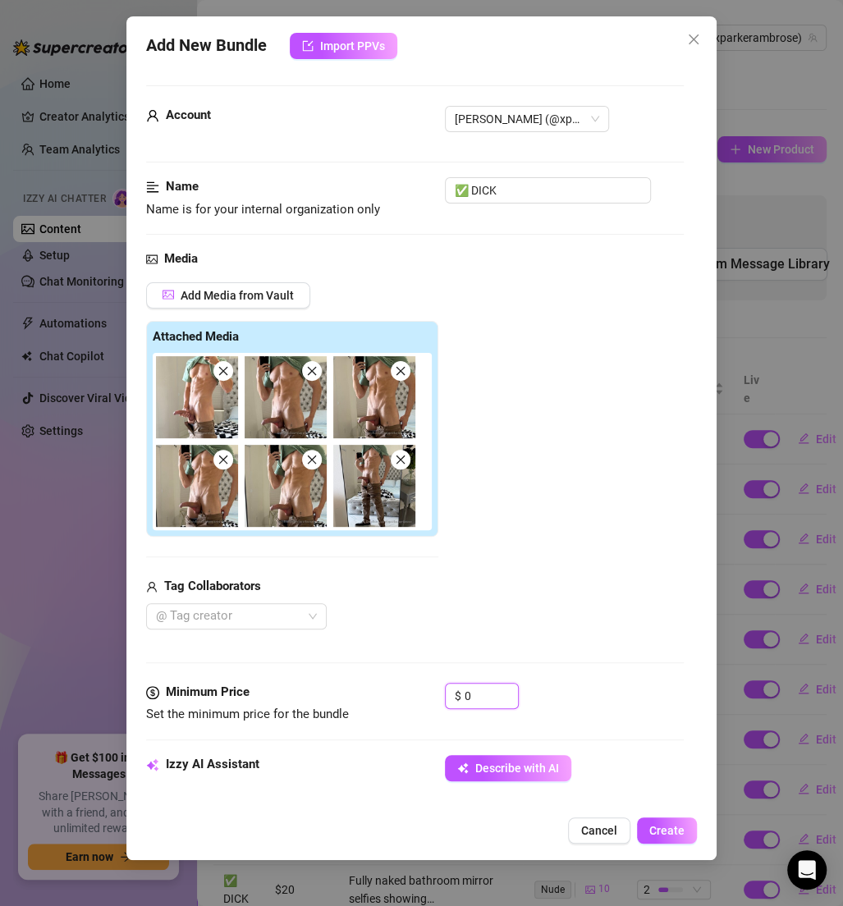
drag, startPoint x: 498, startPoint y: 699, endPoint x: 426, endPoint y: 685, distance: 73.7
click at [426, 685] on div "Minimum Price Set the minimum price for the bundle $ 0" at bounding box center [415, 704] width 538 height 42
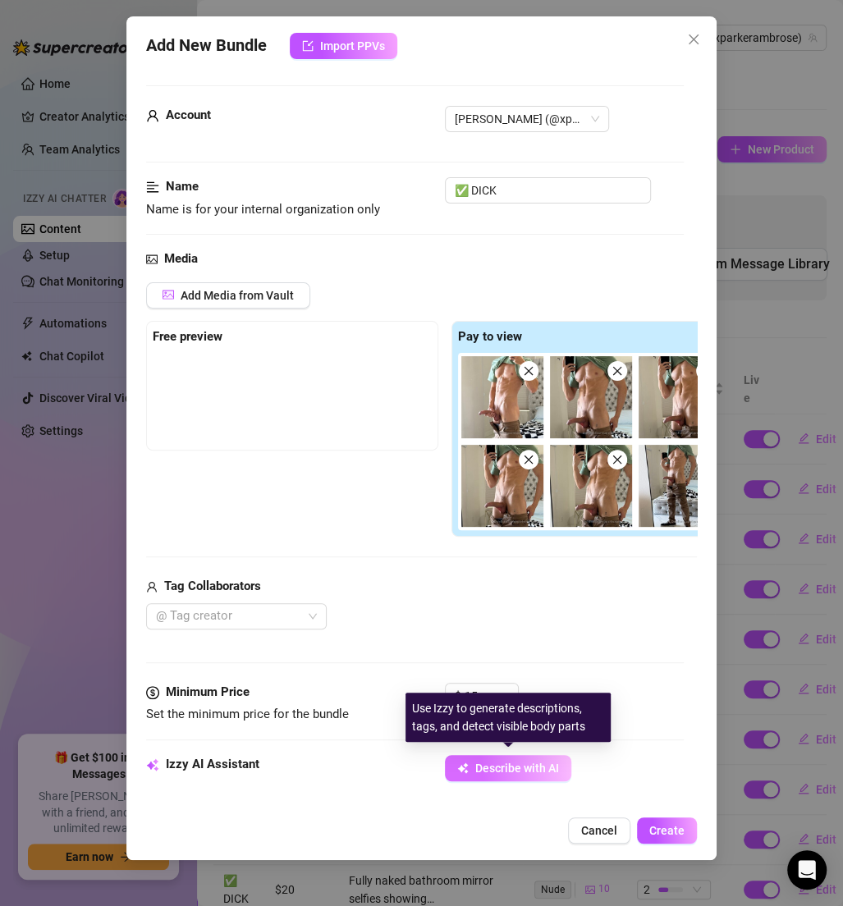
click at [499, 765] on span "Describe with AI" at bounding box center [517, 768] width 84 height 13
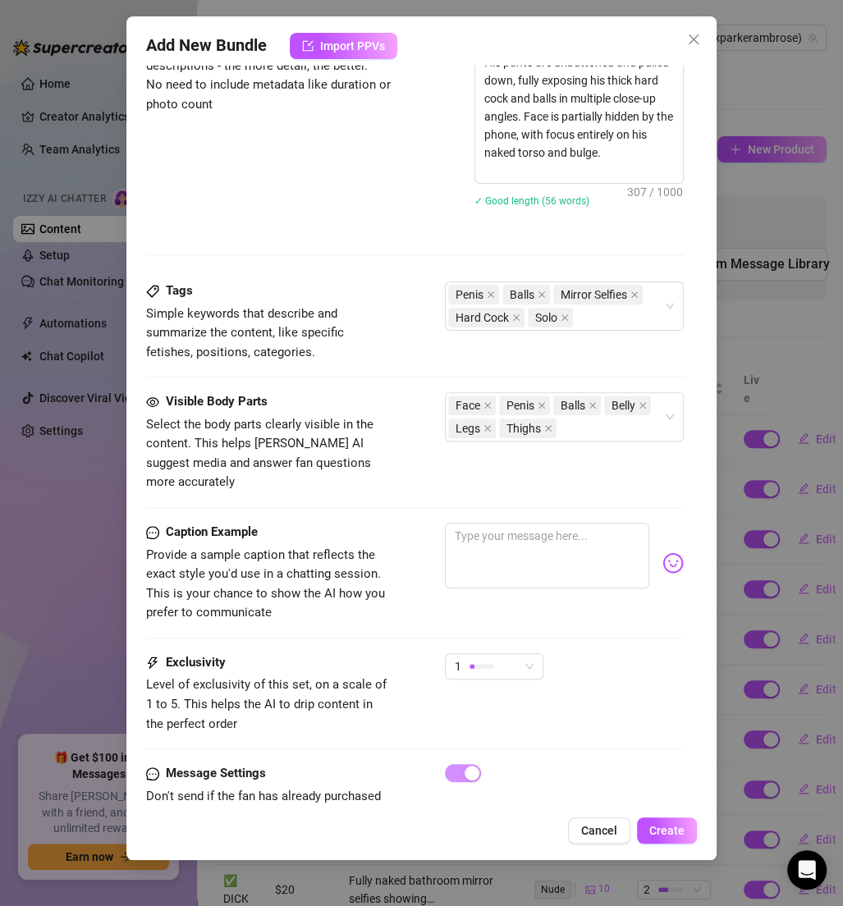
scroll to position [834, 0]
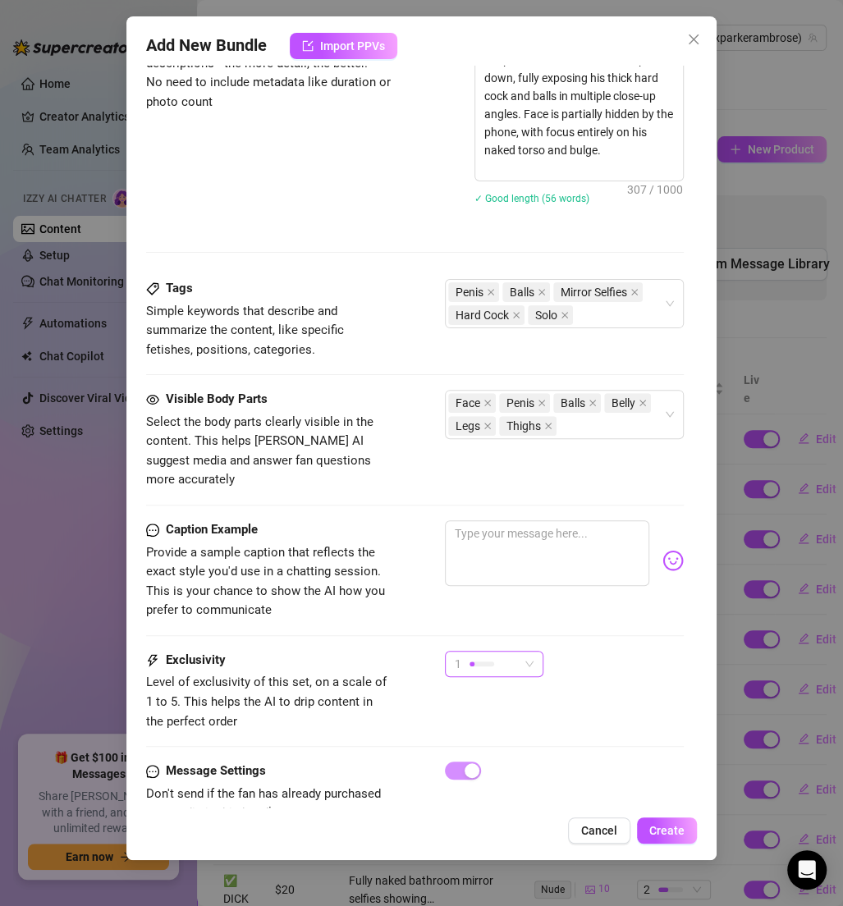
click at [483, 652] on div "1" at bounding box center [487, 664] width 64 height 25
click at [481, 694] on div "2" at bounding box center [535, 705] width 174 height 26
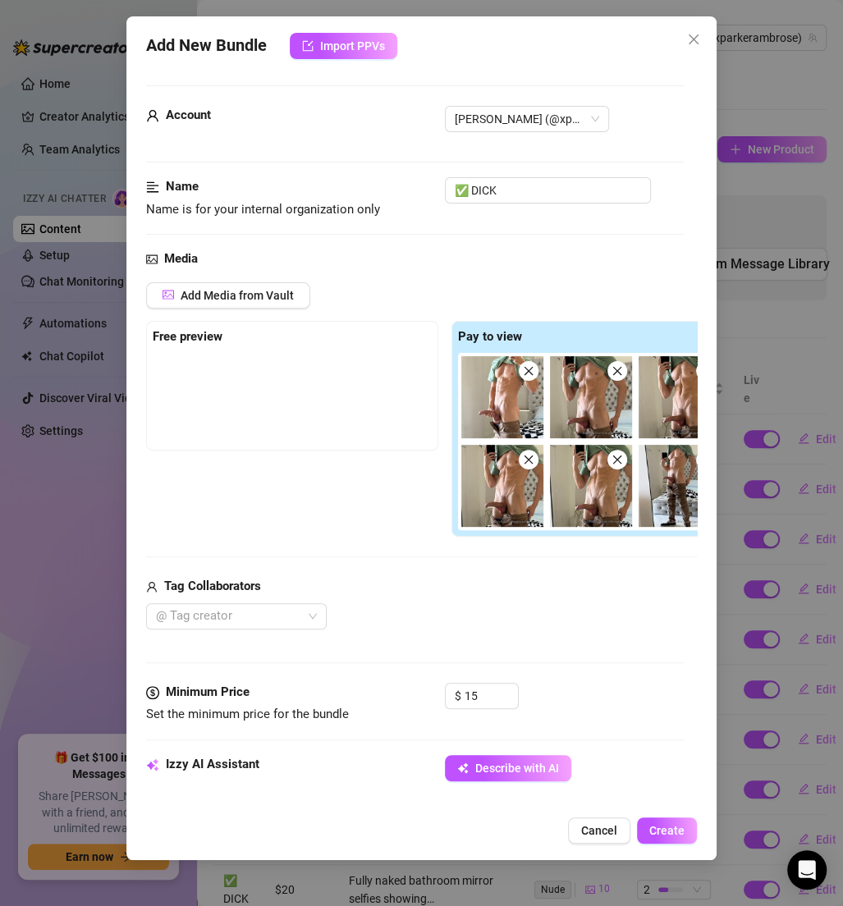
scroll to position [777, 0]
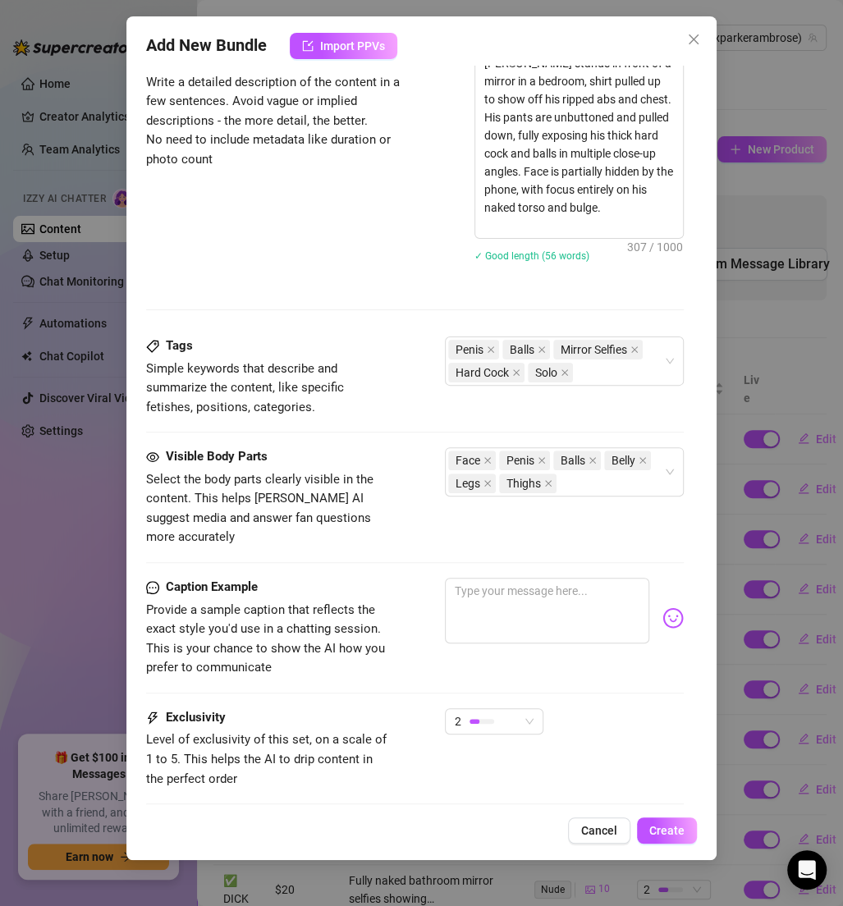
click at [658, 816] on div "Add New Bundle Import PPVs Account [PERSON_NAME] (@xparkerambrose) Name Name is…" at bounding box center [421, 438] width 590 height 844
click at [659, 829] on span "Create" at bounding box center [666, 830] width 35 height 13
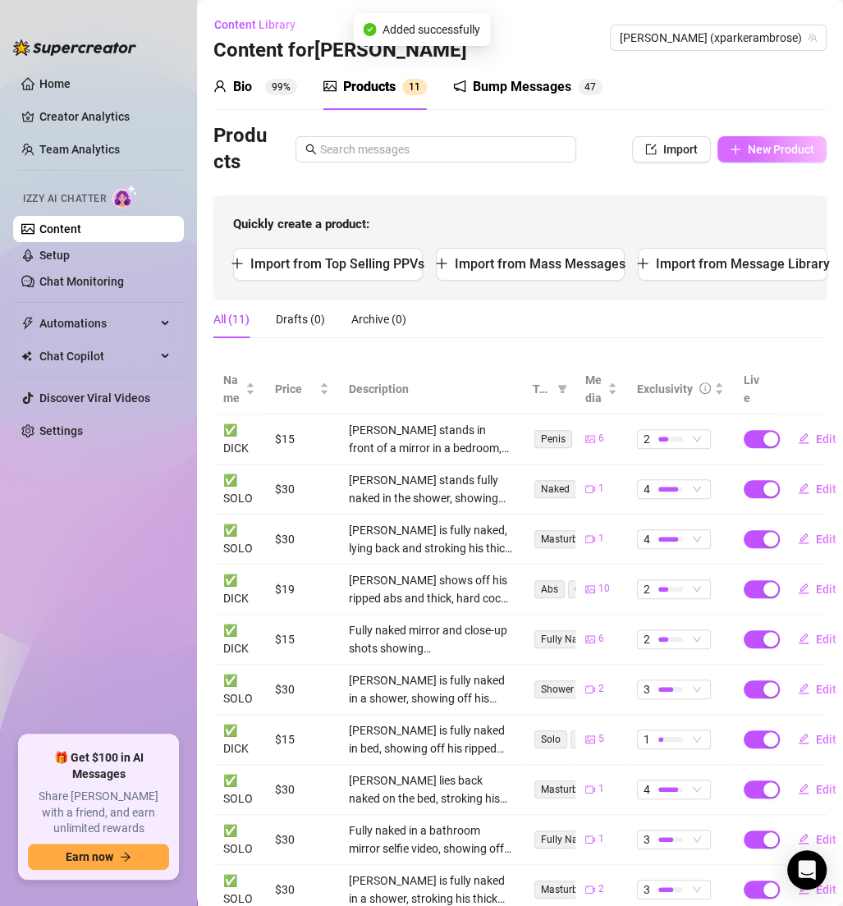
click at [755, 137] on button "New Product" at bounding box center [771, 149] width 109 height 26
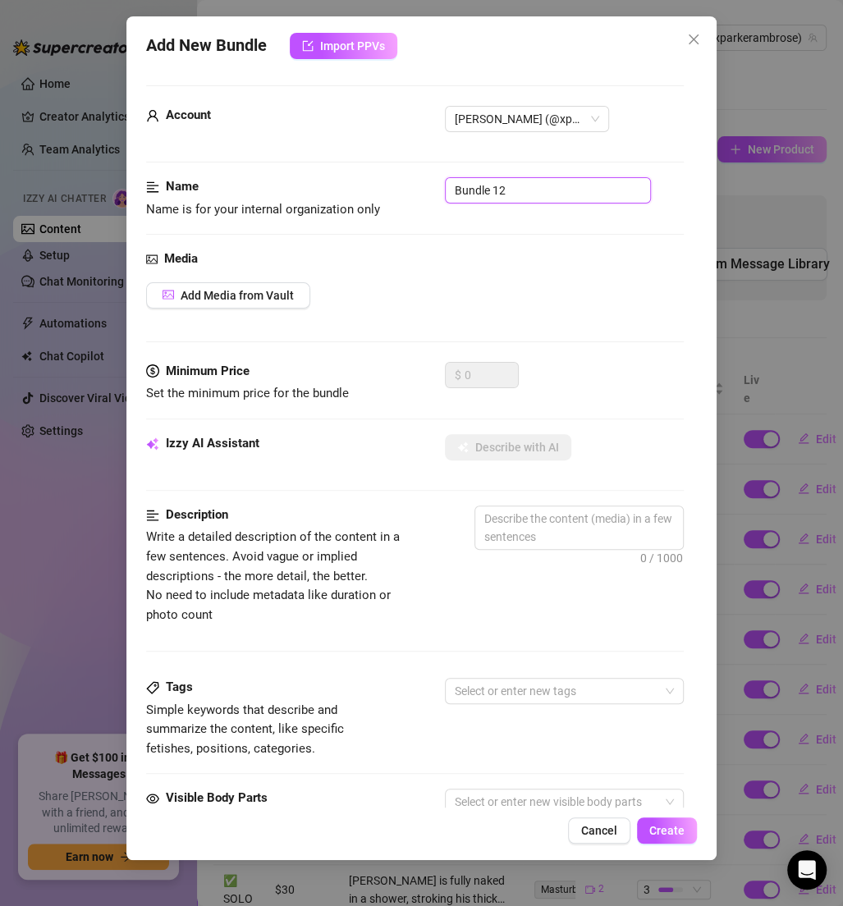
click at [510, 180] on input "Bundle 12" at bounding box center [548, 190] width 206 height 26
paste input "✅ DICK"
click at [295, 296] on button "Add Media from Vault" at bounding box center [228, 295] width 164 height 26
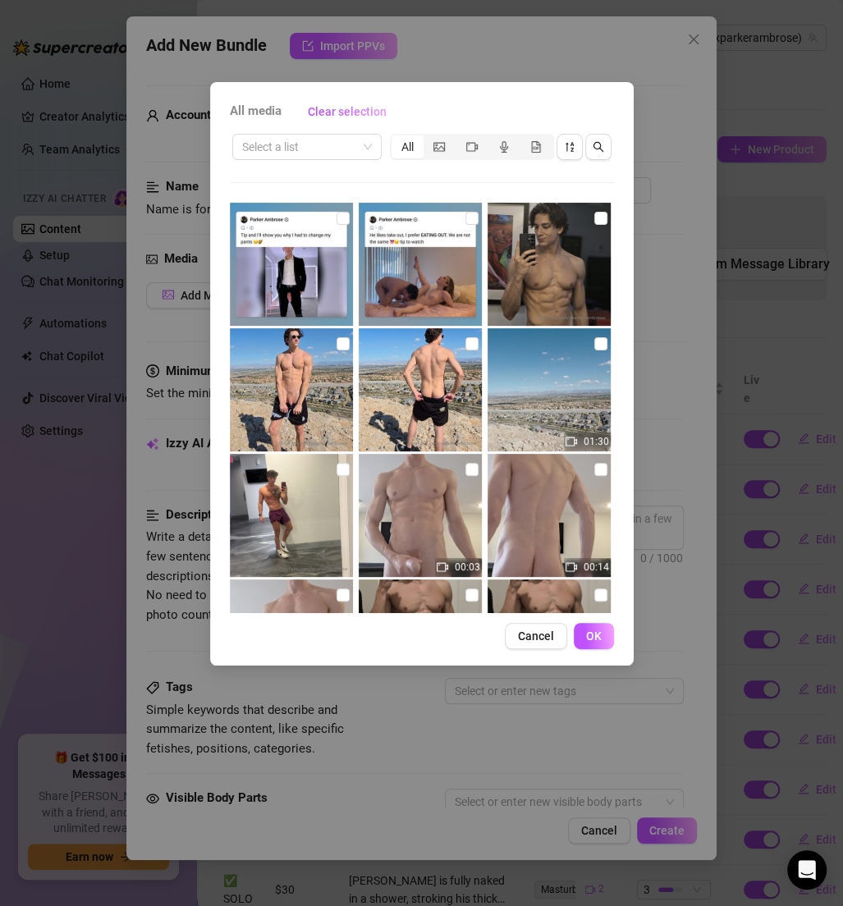
click at [298, 163] on div "Select a list All 01:30 00:03 00:14 01:15 00:07" at bounding box center [422, 372] width 384 height 482
click at [298, 150] on input "search" at bounding box center [299, 147] width 115 height 25
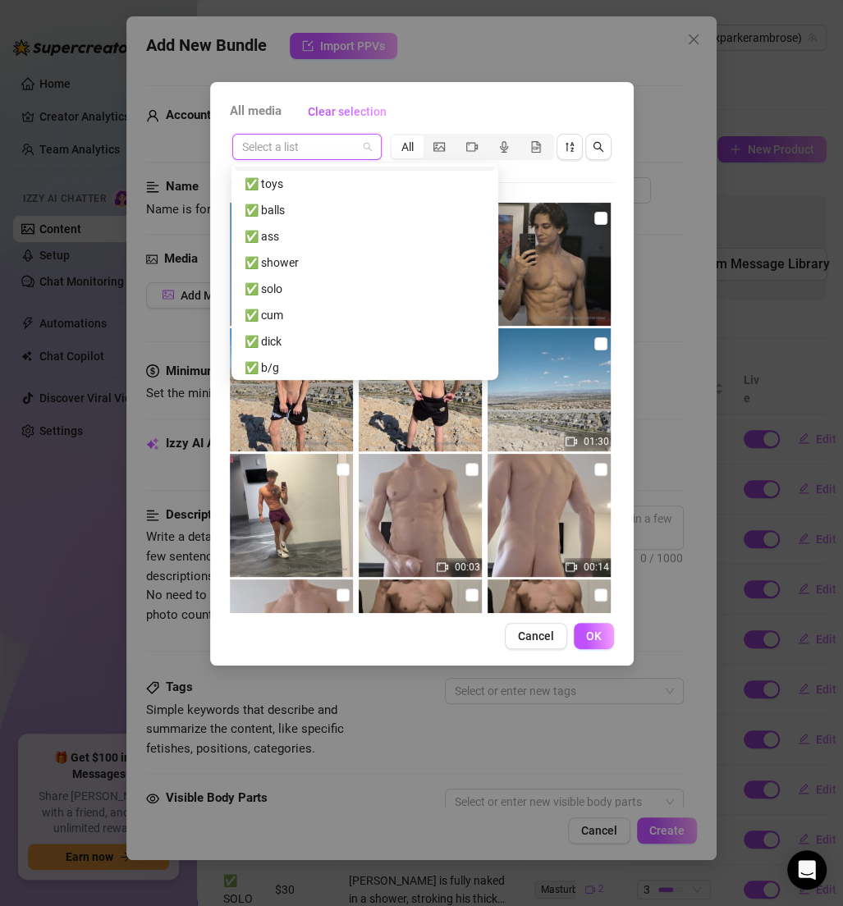
scroll to position [177, 0]
click at [274, 315] on div "✅ dick" at bounding box center [365, 318] width 241 height 18
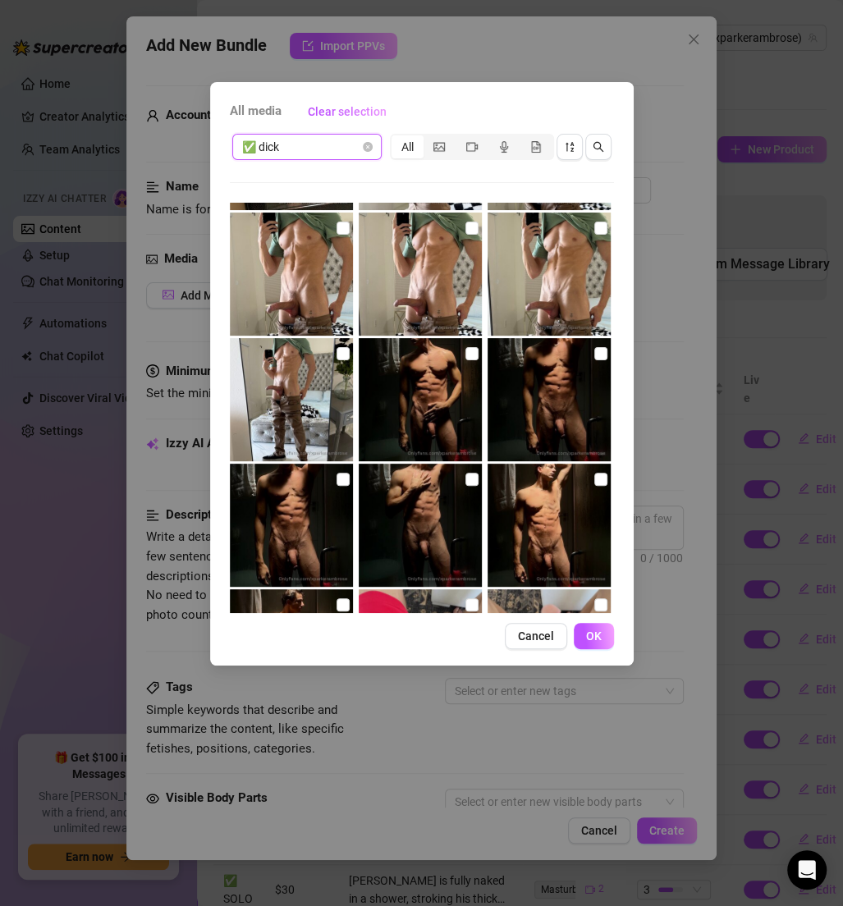
scroll to position [1378, 0]
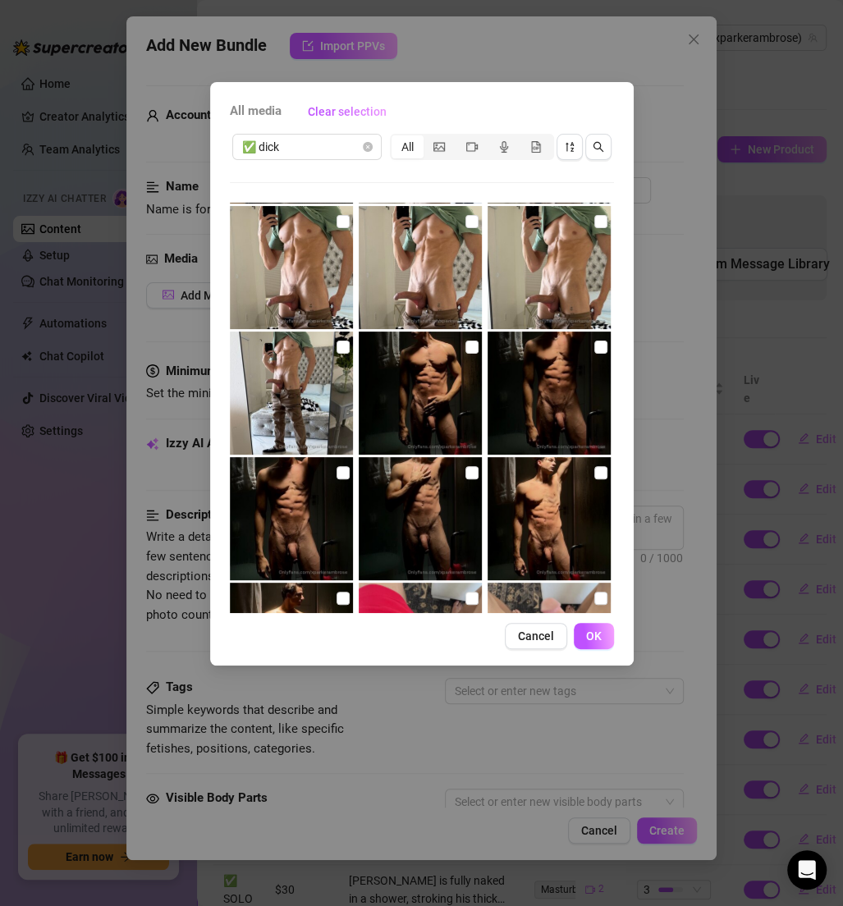
click at [465, 363] on img at bounding box center [420, 393] width 123 height 123
click at [587, 357] on img at bounding box center [549, 393] width 123 height 123
click at [594, 470] on input "checkbox" at bounding box center [600, 472] width 13 height 13
click at [465, 470] on input "checkbox" at bounding box center [471, 472] width 13 height 13
click at [341, 466] on input "checkbox" at bounding box center [343, 472] width 13 height 13
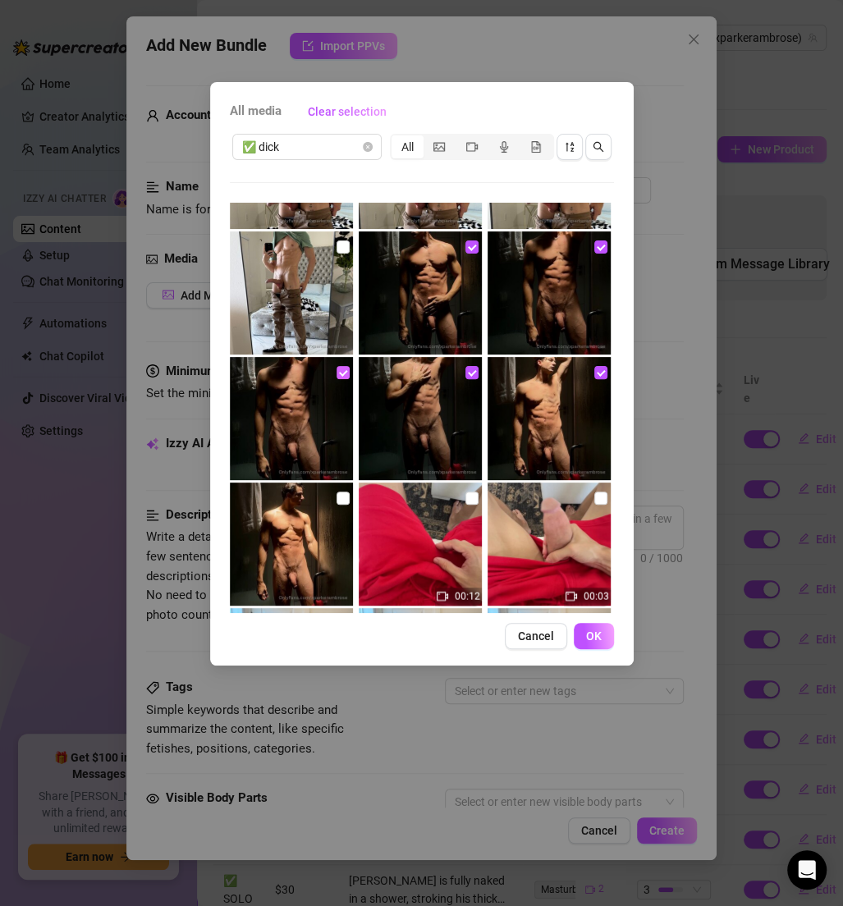
scroll to position [1479, 0]
click at [337, 488] on label at bounding box center [343, 497] width 13 height 18
click at [337, 491] on input "checkbox" at bounding box center [343, 497] width 13 height 13
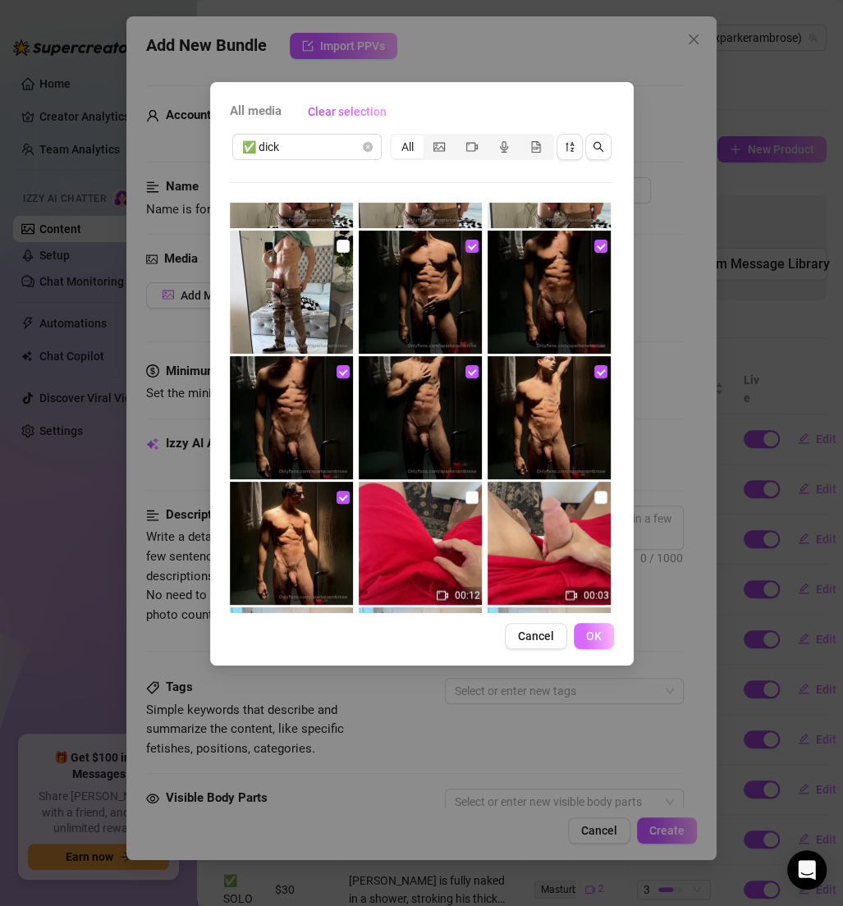
click at [587, 630] on span "OK" at bounding box center [594, 636] width 16 height 13
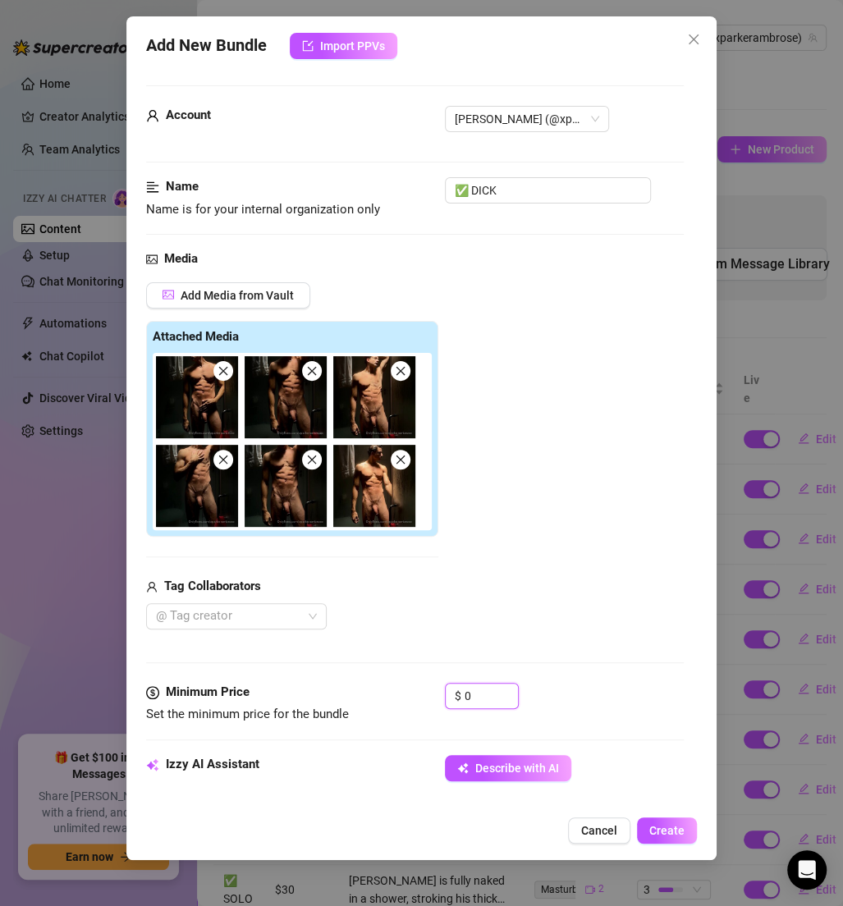
drag, startPoint x: 494, startPoint y: 699, endPoint x: 414, endPoint y: 687, distance: 81.3
click at [414, 687] on div "Minimum Price Set the minimum price for the bundle $ 0" at bounding box center [415, 704] width 538 height 42
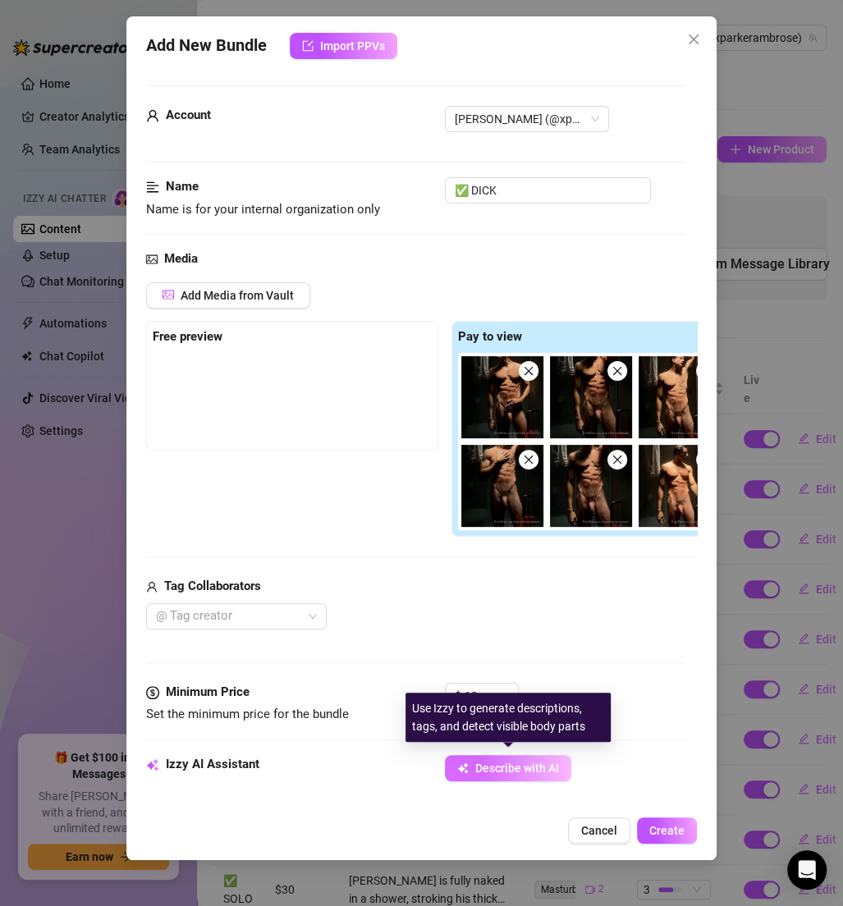
click at [554, 774] on button "Describe with AI" at bounding box center [508, 768] width 126 height 26
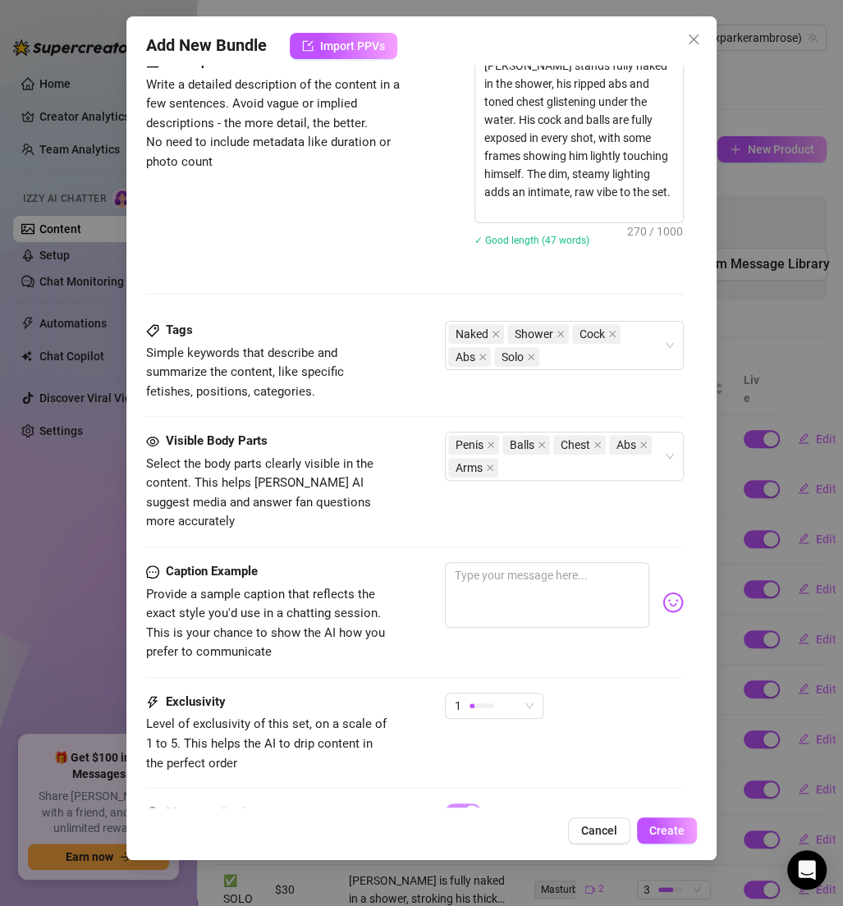
scroll to position [855, 0]
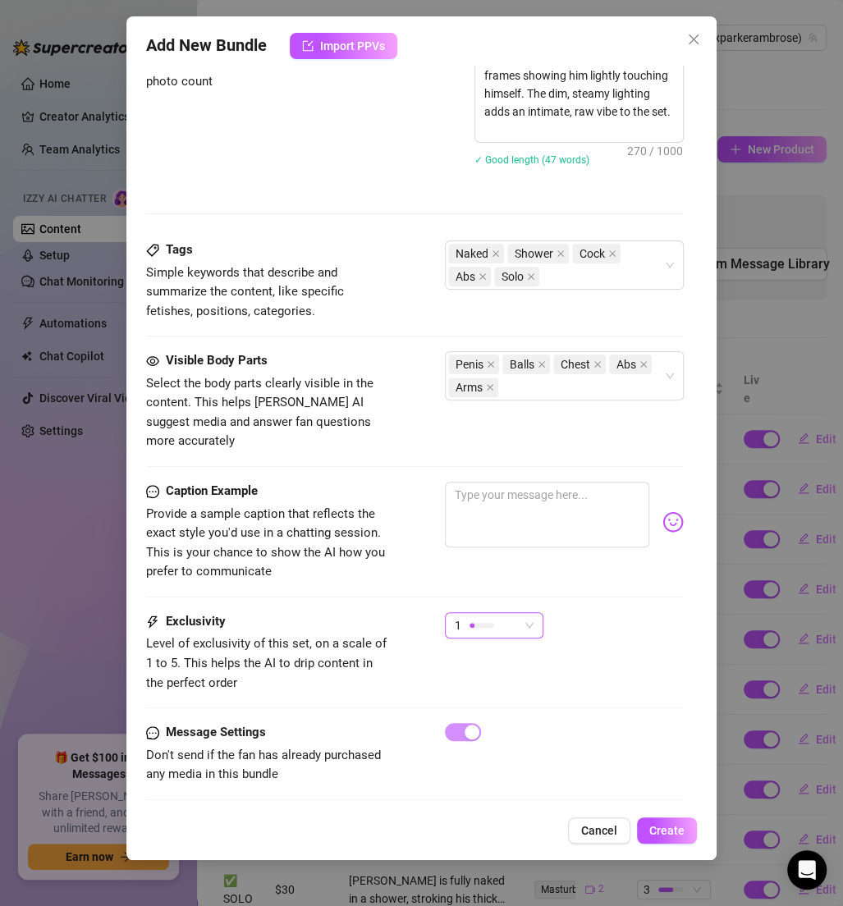
click at [520, 613] on span "1" at bounding box center [494, 625] width 79 height 25
click at [479, 656] on span "2" at bounding box center [511, 660] width 107 height 18
click at [604, 613] on div "2 2" at bounding box center [564, 632] width 239 height 41
click at [663, 834] on span "Create" at bounding box center [666, 830] width 35 height 13
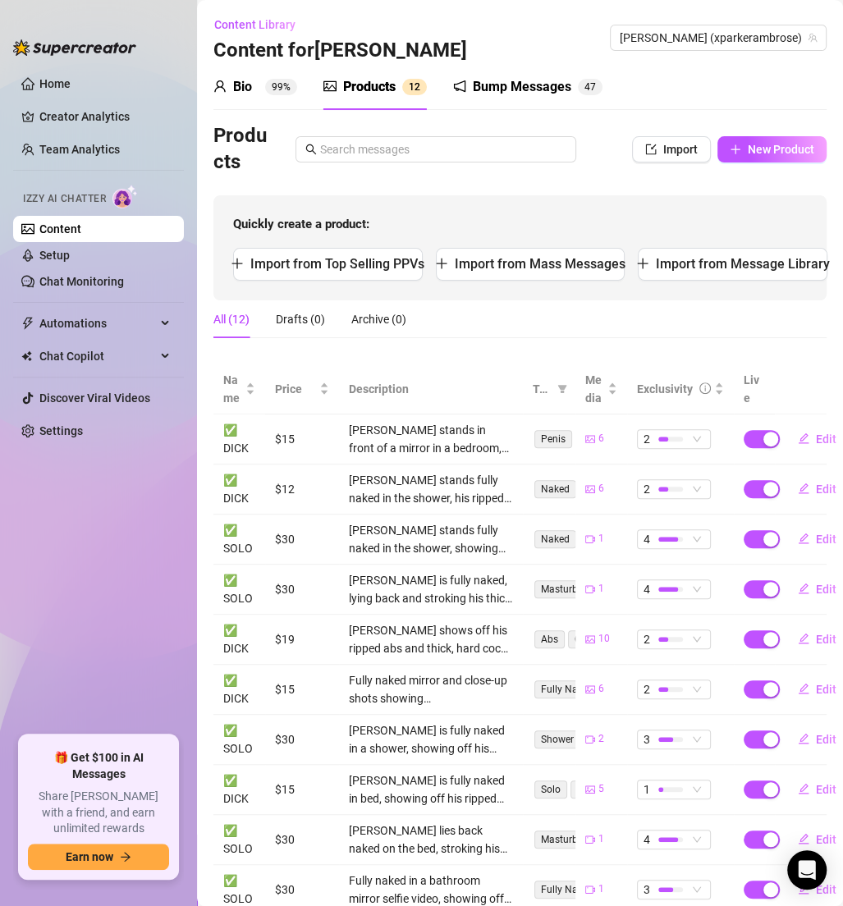
click at [439, 329] on div "All (12) Drafts (0) Archive (0)" at bounding box center [519, 319] width 613 height 38
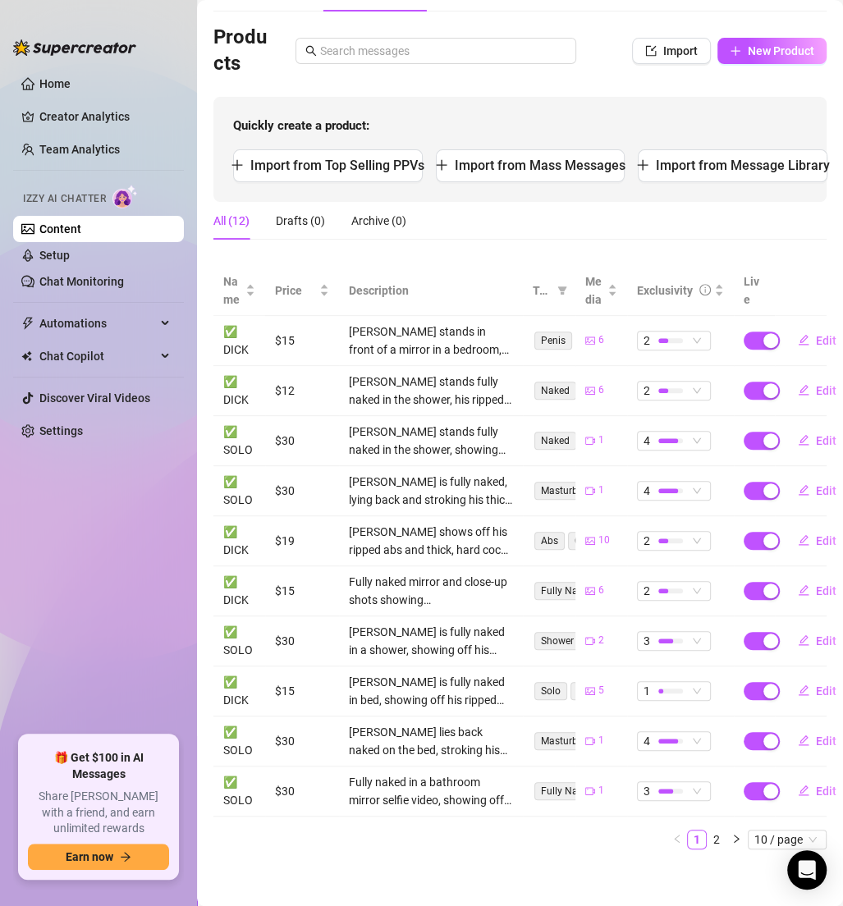
scroll to position [1, 0]
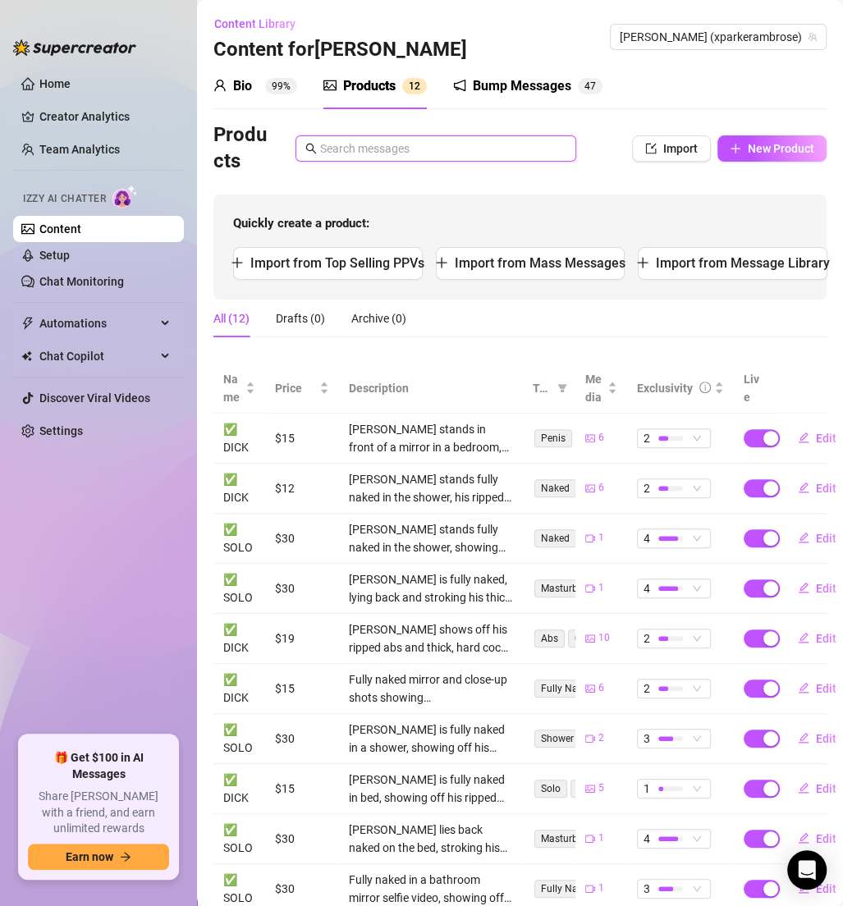
click at [369, 144] on input "text" at bounding box center [443, 149] width 246 height 18
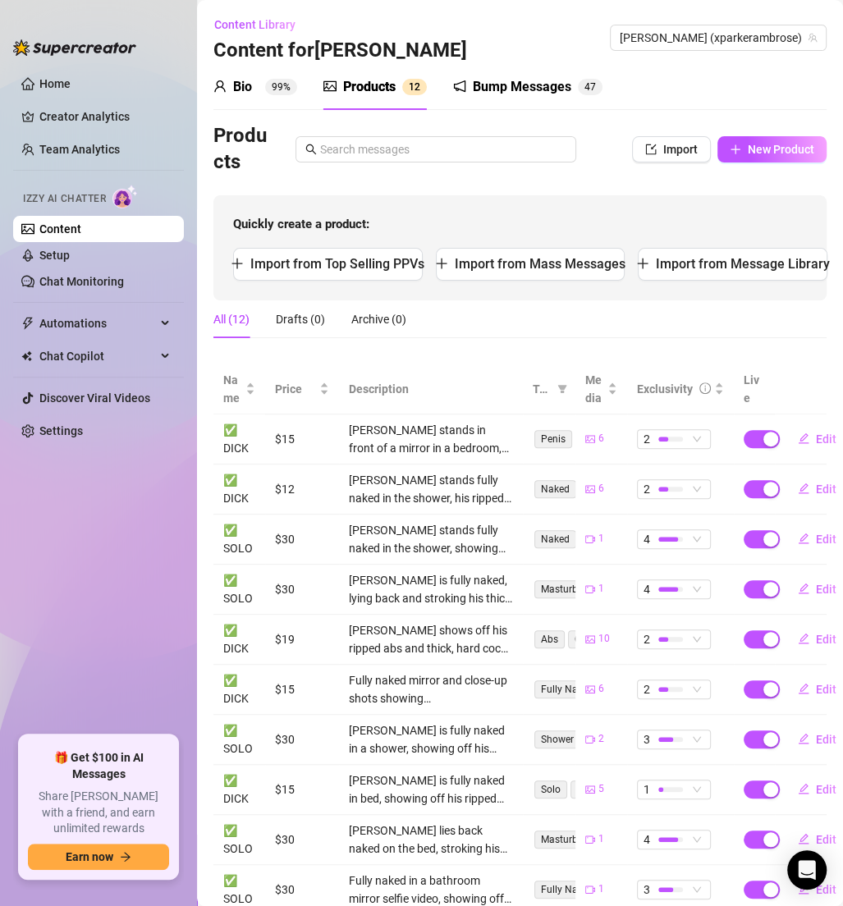
click at [81, 222] on link "Content" at bounding box center [60, 228] width 42 height 13
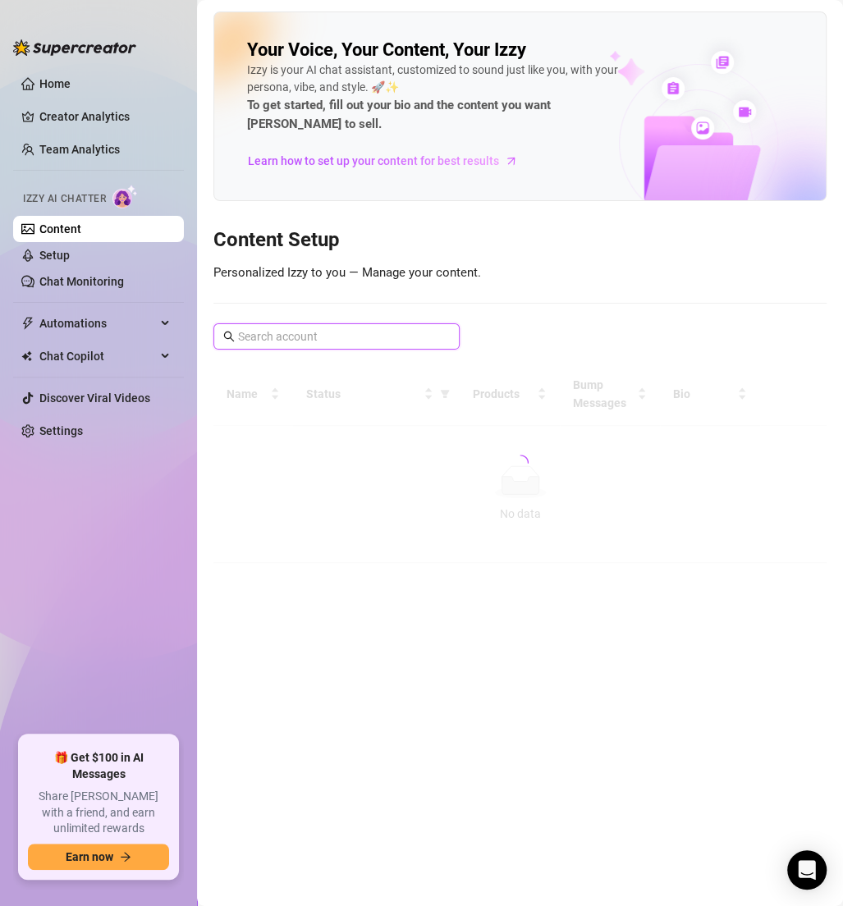
click at [330, 328] on input "text" at bounding box center [337, 337] width 199 height 18
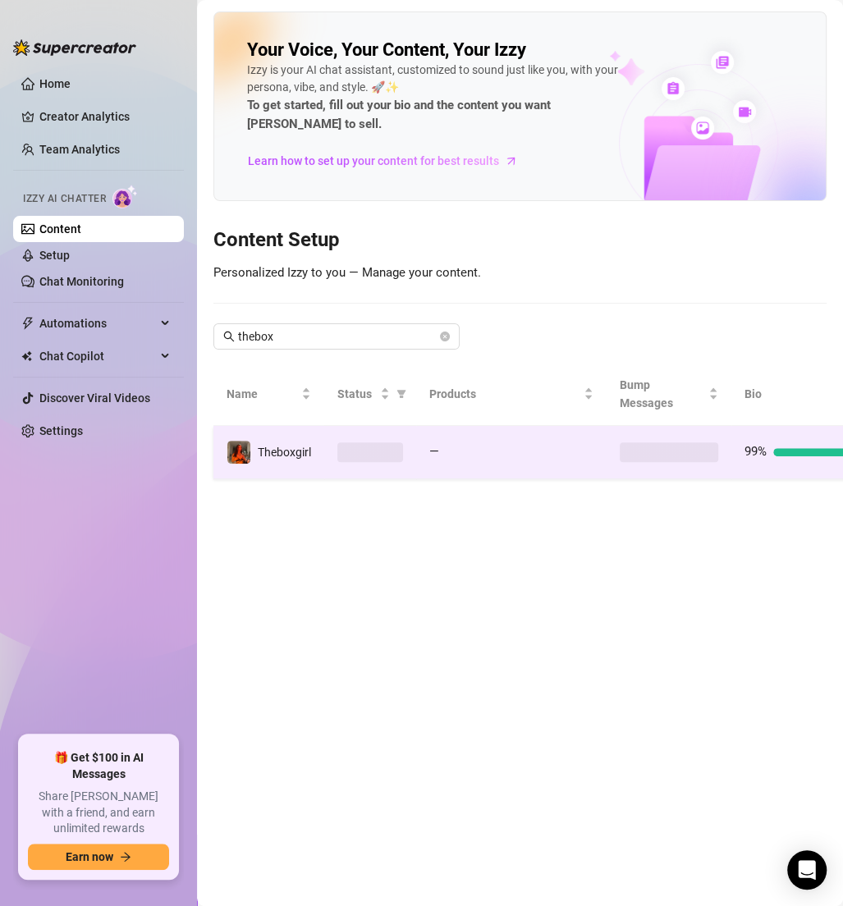
click at [327, 434] on td at bounding box center [370, 452] width 92 height 53
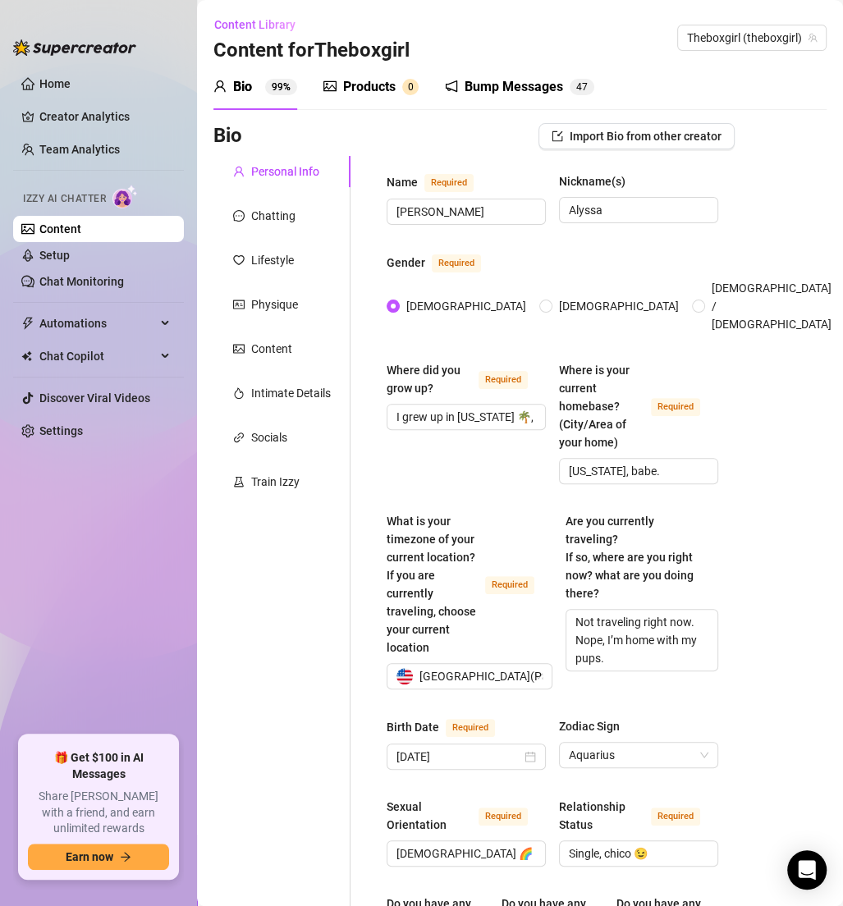
click at [402, 142] on div "Bio Import Bio from other creator" at bounding box center [473, 136] width 521 height 26
click at [394, 96] on div "Products" at bounding box center [369, 87] width 53 height 20
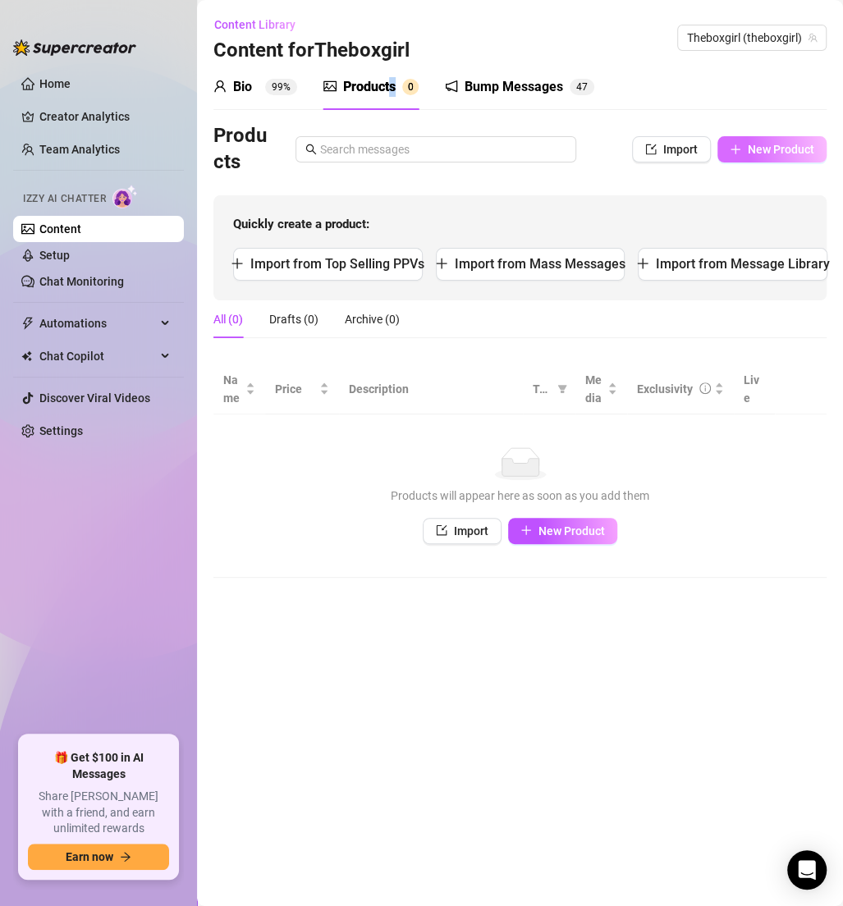
click at [765, 158] on button "New Product" at bounding box center [771, 149] width 109 height 26
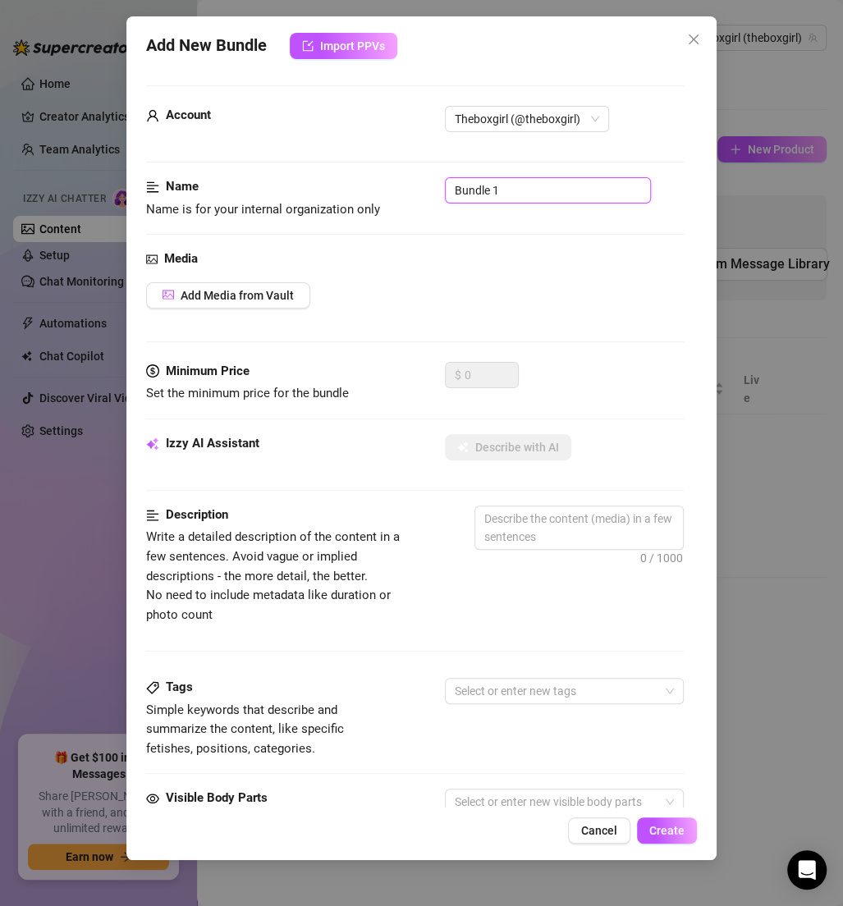
click at [540, 190] on input "Bundle 1" at bounding box center [548, 190] width 206 height 26
paste input "✅SHOWER/[GEOGRAPHIC_DATA]"
click at [286, 291] on span "Add Media from Vault" at bounding box center [237, 295] width 113 height 13
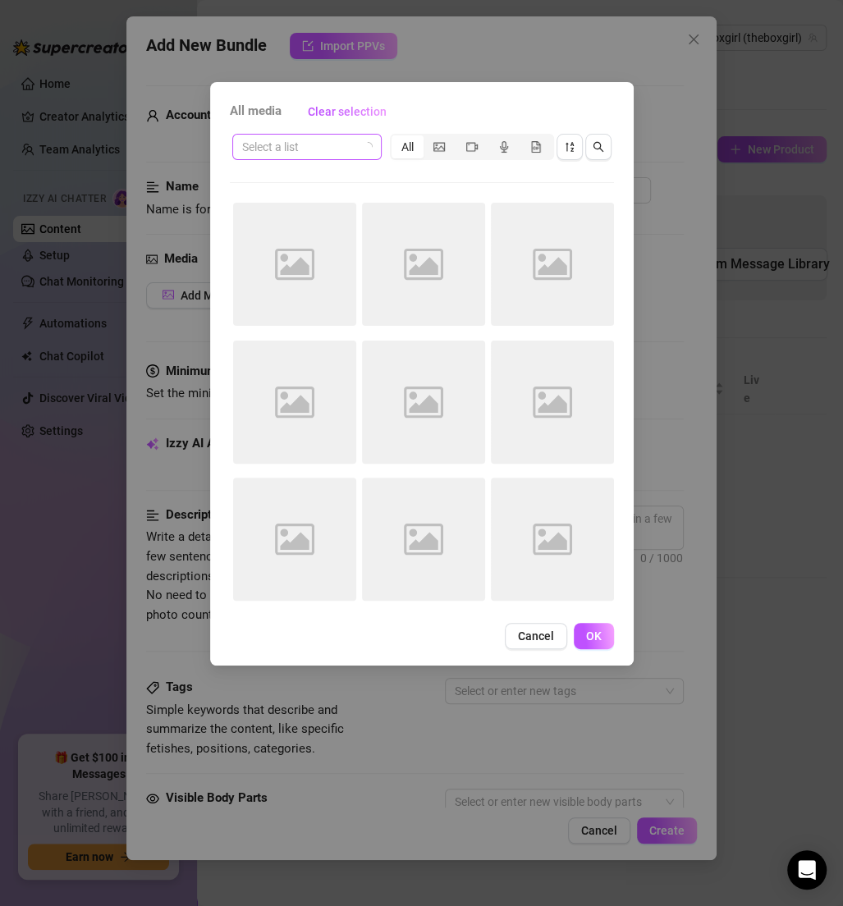
click at [318, 143] on input "search" at bounding box center [299, 147] width 115 height 25
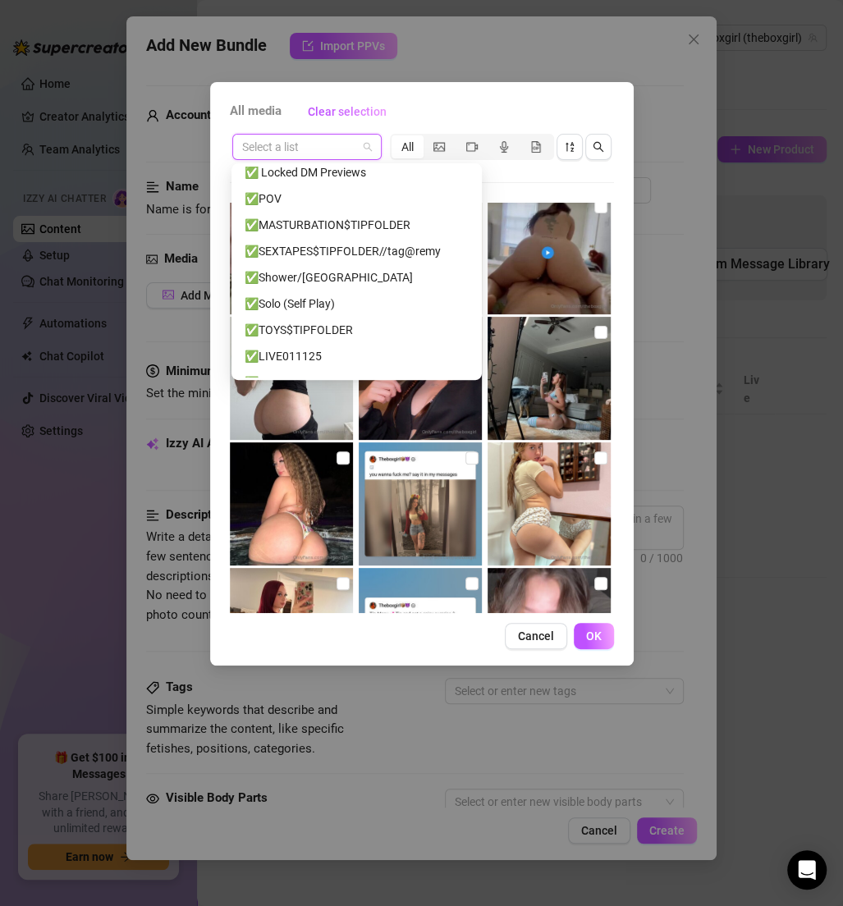
scroll to position [513, 0]
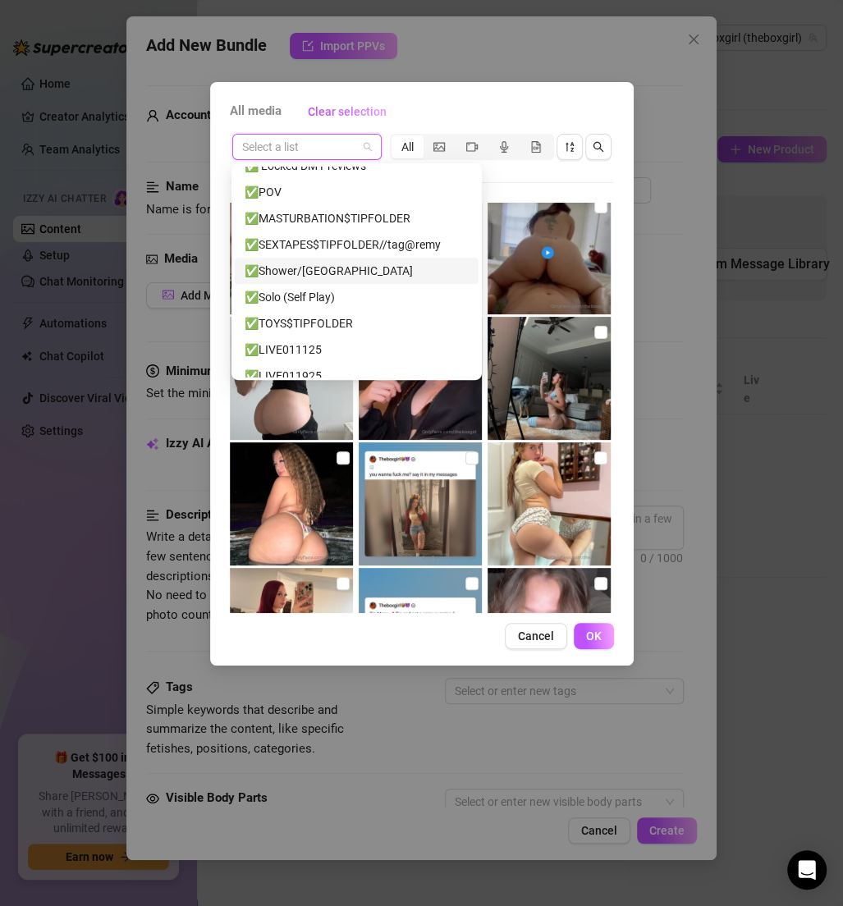
click at [320, 266] on div "✅Shower/[GEOGRAPHIC_DATA]" at bounding box center [357, 271] width 224 height 18
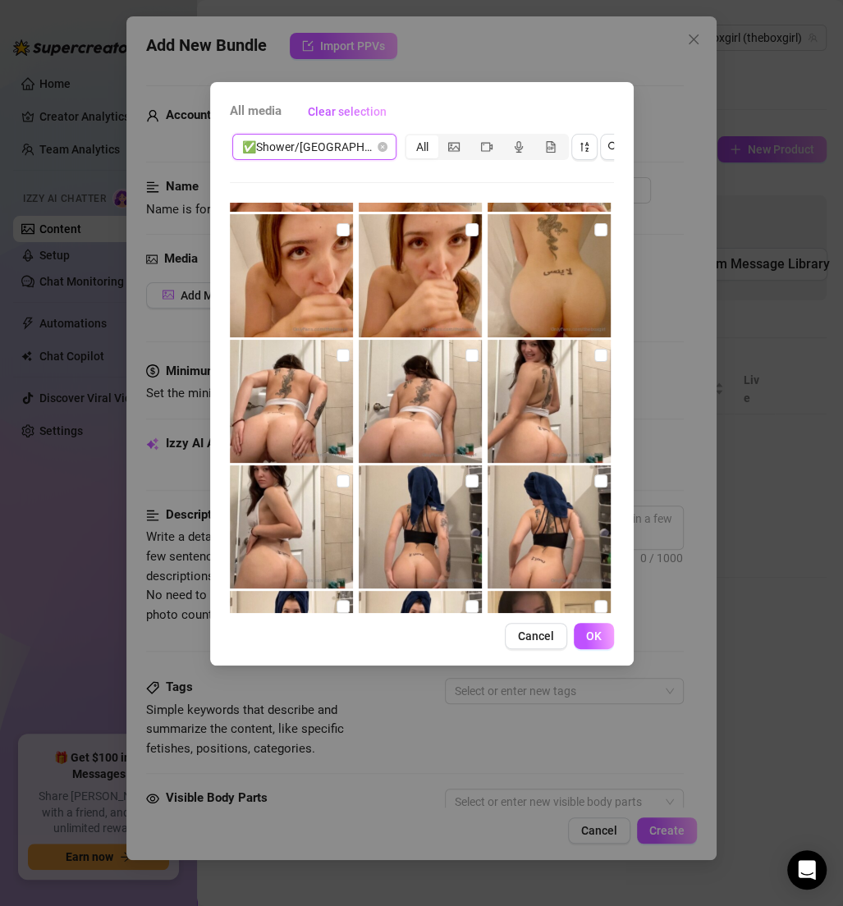
scroll to position [618, 0]
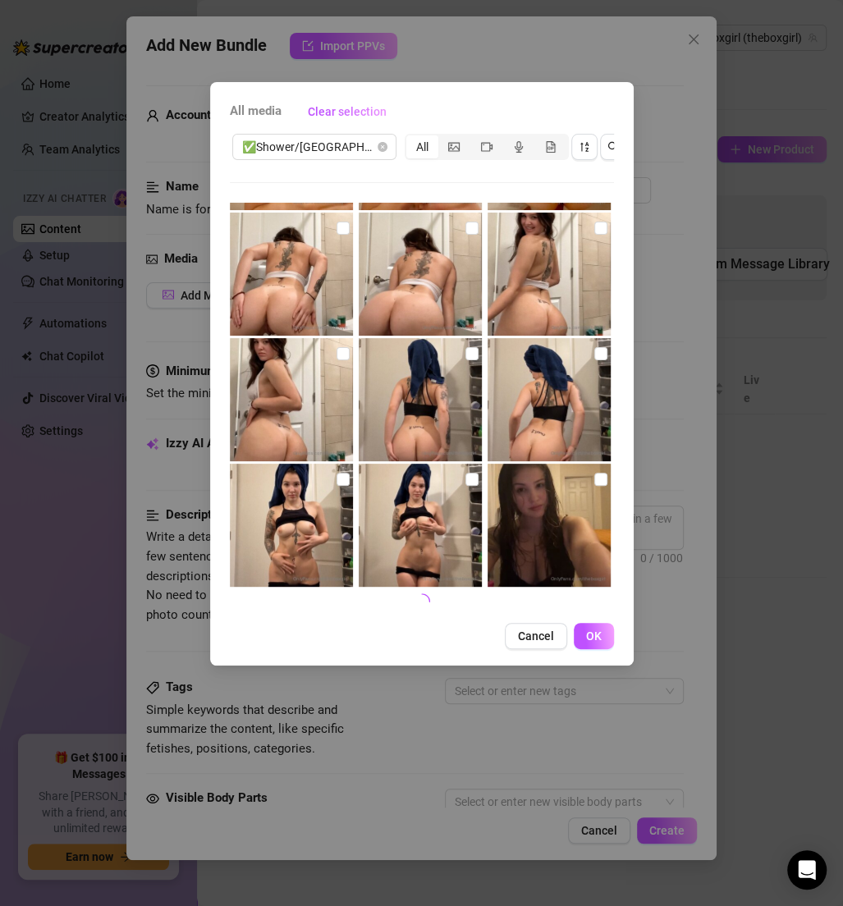
click at [577, 484] on img at bounding box center [549, 525] width 123 height 123
click at [456, 478] on img at bounding box center [420, 525] width 123 height 123
click at [348, 474] on img at bounding box center [291, 525] width 123 height 123
click at [456, 358] on img at bounding box center [420, 399] width 123 height 123
click at [594, 354] on input "checkbox" at bounding box center [600, 353] width 13 height 13
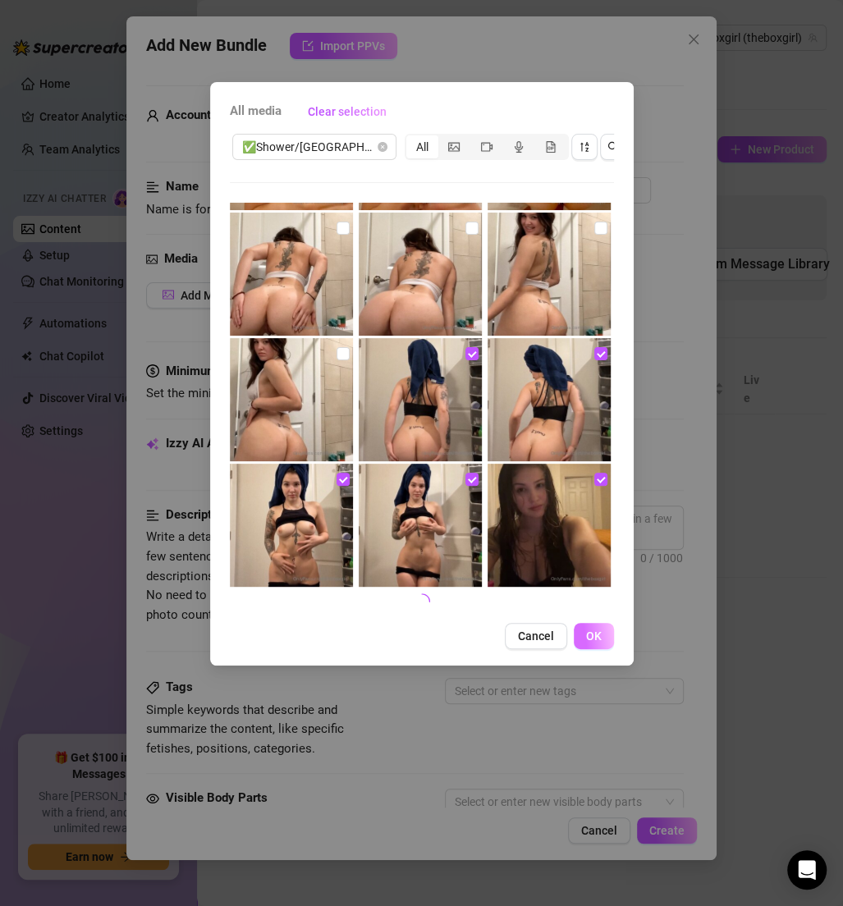
click at [588, 627] on button "OK" at bounding box center [594, 636] width 40 height 26
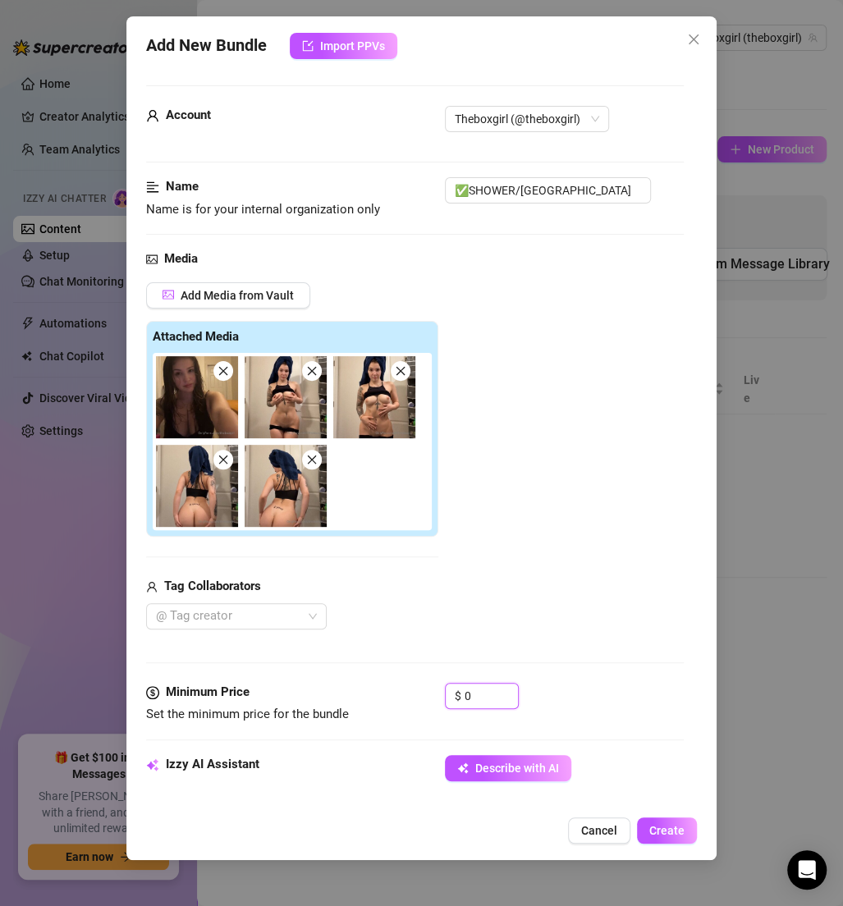
drag, startPoint x: 489, startPoint y: 689, endPoint x: 403, endPoint y: 685, distance: 86.3
click at [403, 687] on div "Minimum Price Set the minimum price for the bundle $ 0" at bounding box center [415, 704] width 538 height 42
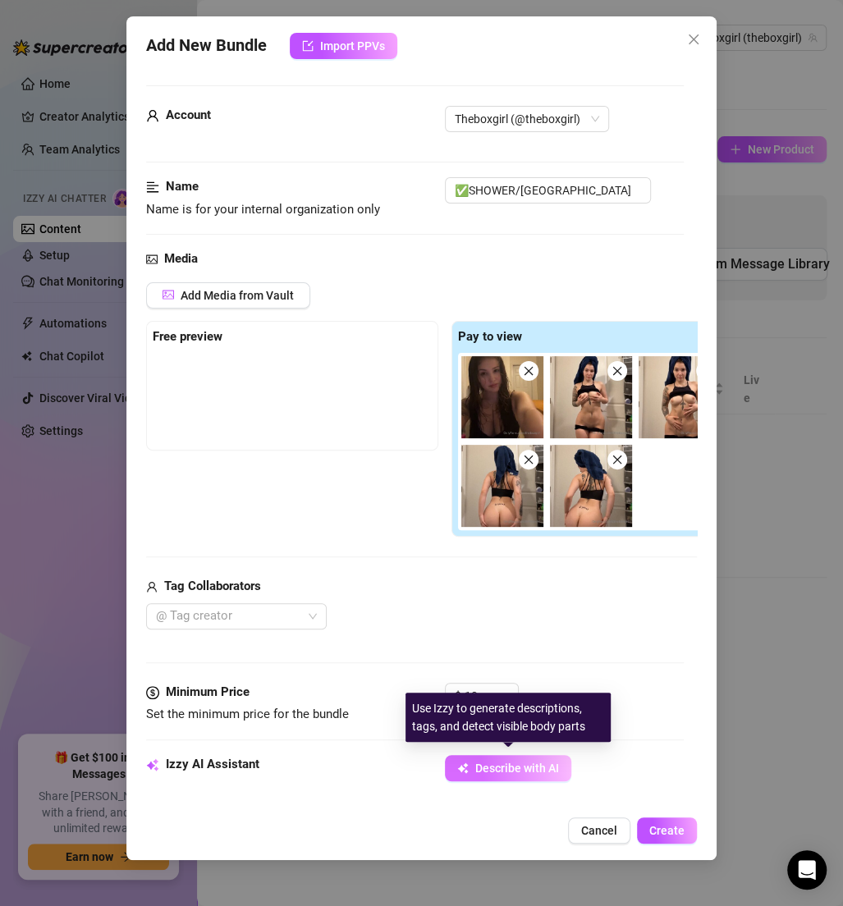
click at [506, 767] on span "Describe with AI" at bounding box center [517, 768] width 84 height 13
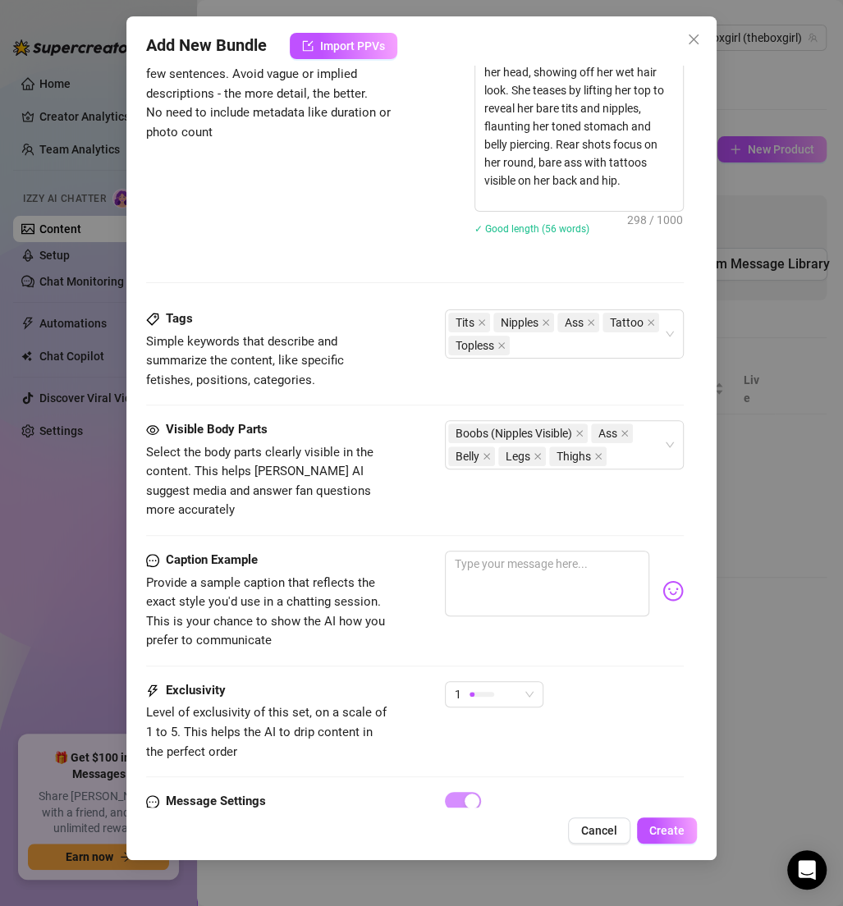
scroll to position [828, 0]
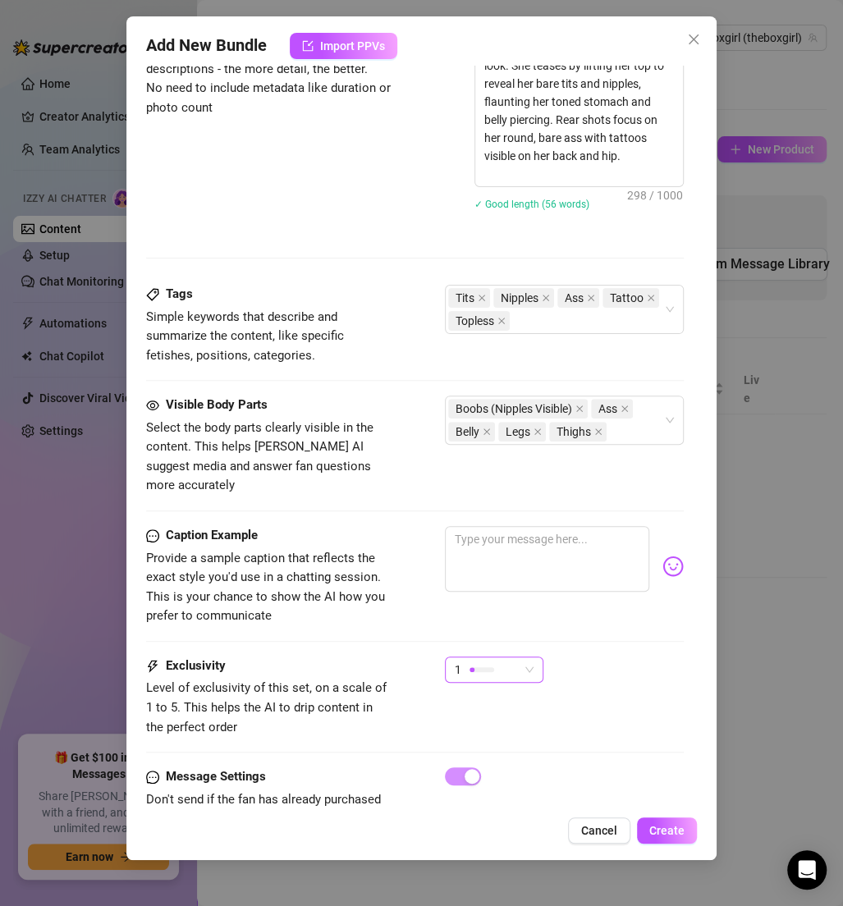
click at [502, 657] on div "1" at bounding box center [487, 669] width 64 height 25
click at [544, 629] on div "Caption Example Provide a sample caption that reflects the exact style you'd us…" at bounding box center [415, 591] width 538 height 131
click at [673, 816] on div "Add New Bundle Import PPVs Account Theboxgirl (@theboxgirl) Name Name is for yo…" at bounding box center [421, 438] width 590 height 844
click at [671, 825] on span "Create" at bounding box center [666, 830] width 35 height 13
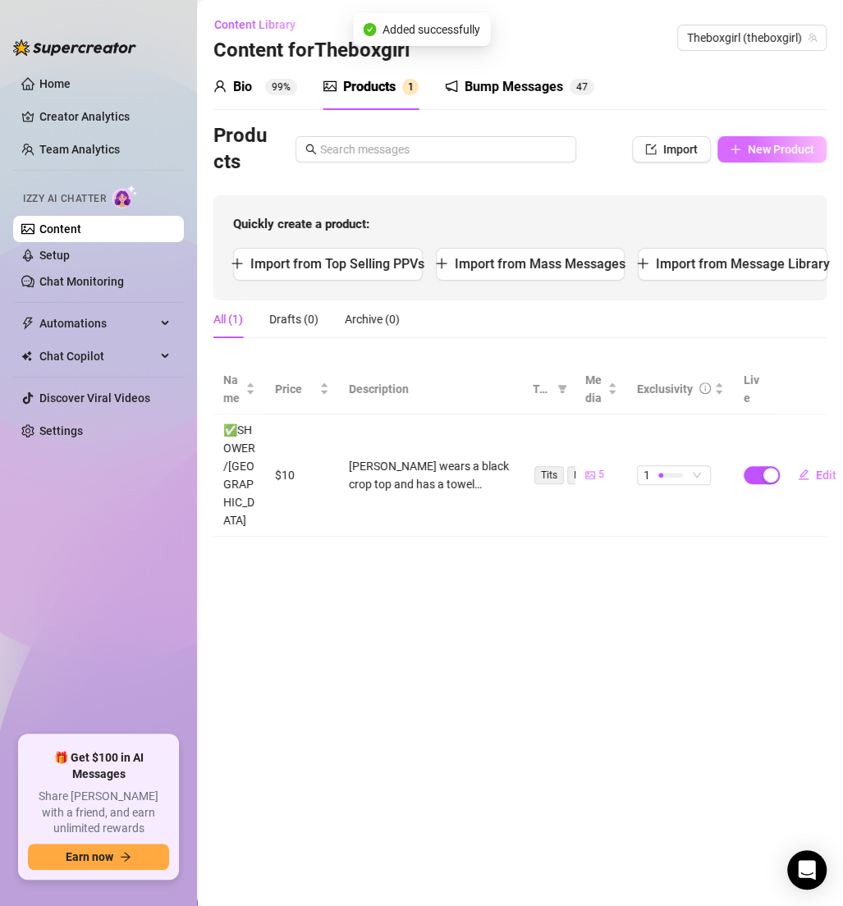
click at [764, 140] on button "New Product" at bounding box center [771, 149] width 109 height 26
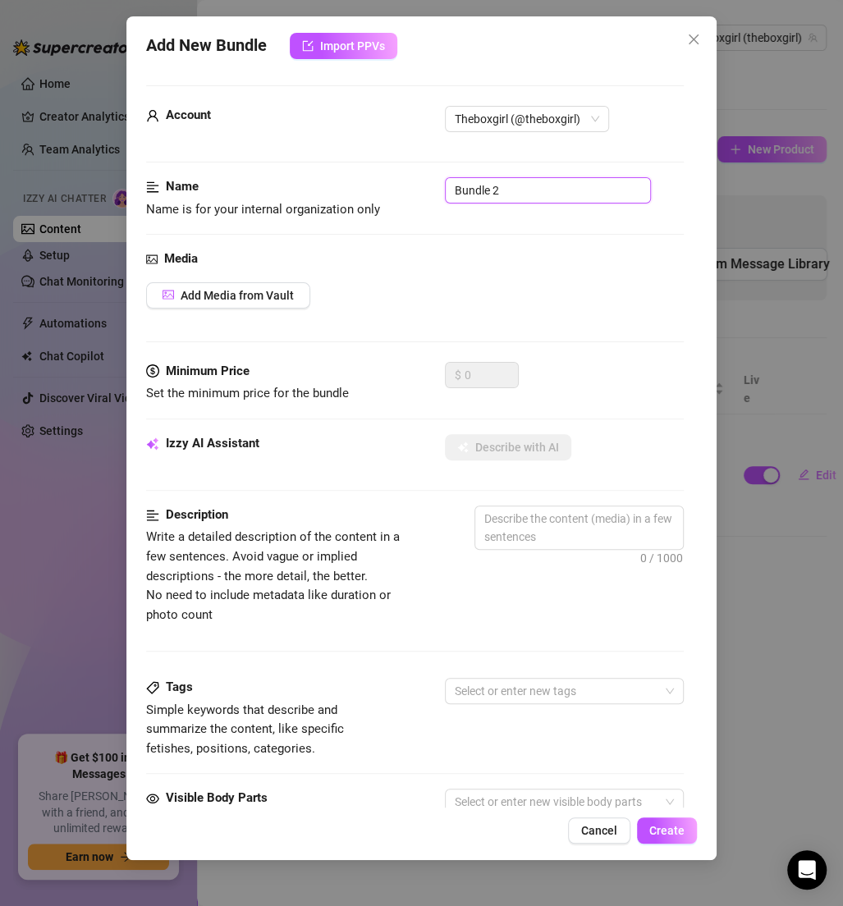
click at [571, 193] on input "Bundle 2" at bounding box center [548, 190] width 206 height 26
paste input "✅SHOWER/[GEOGRAPHIC_DATA]"
click at [264, 298] on span "Add Media from Vault" at bounding box center [237, 295] width 113 height 13
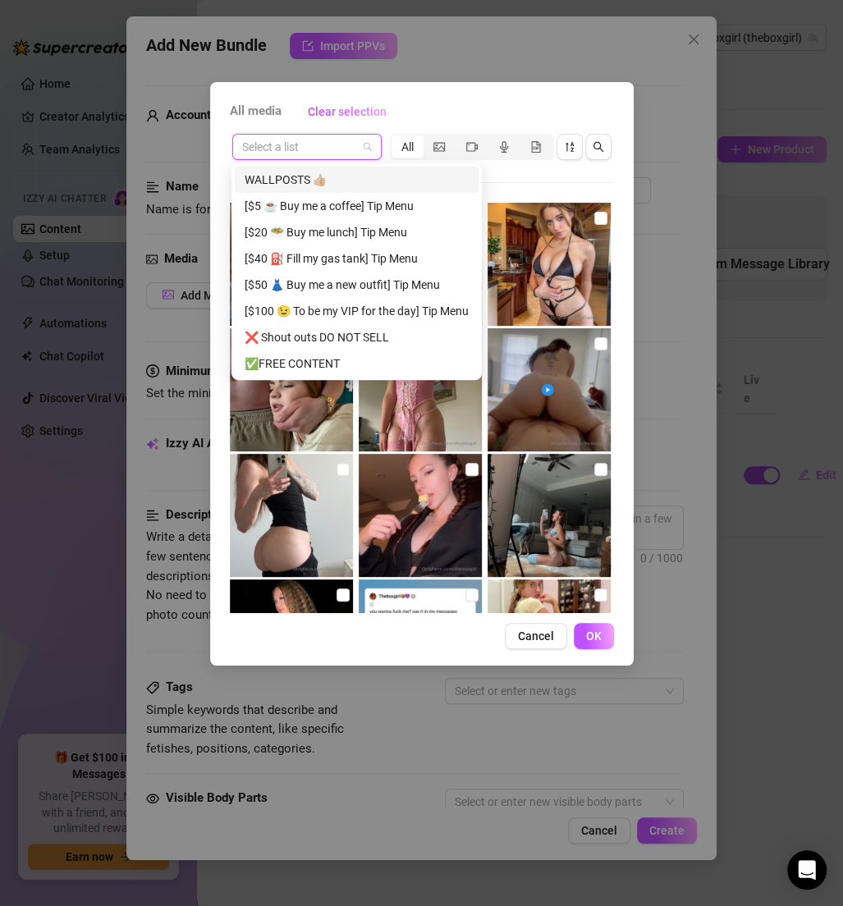
click at [309, 154] on input "search" at bounding box center [299, 147] width 115 height 25
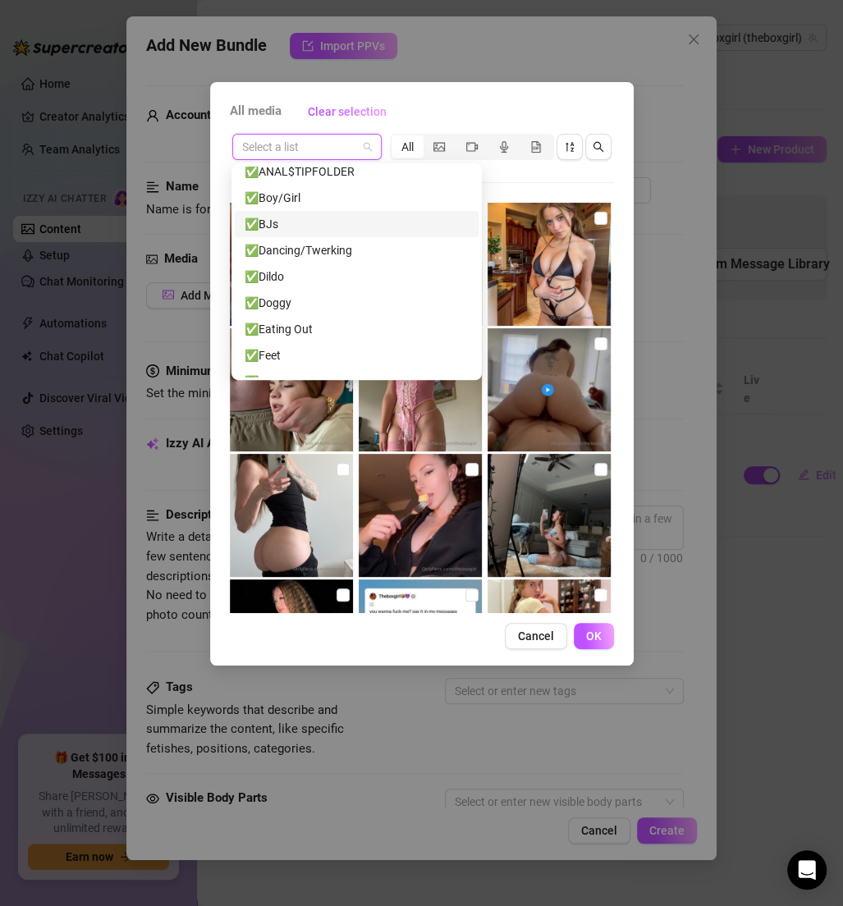
scroll to position [218, 0]
paste input "✅SHOWER/[GEOGRAPHIC_DATA]"
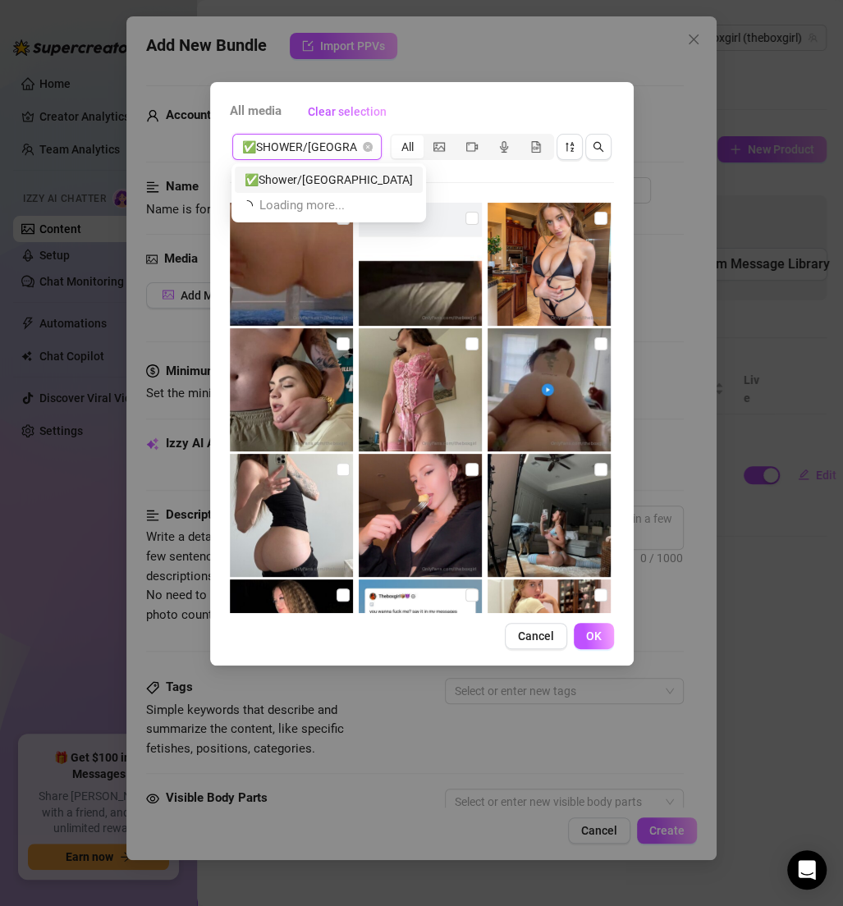
click at [309, 169] on div "✅Shower/[GEOGRAPHIC_DATA]" at bounding box center [329, 180] width 188 height 26
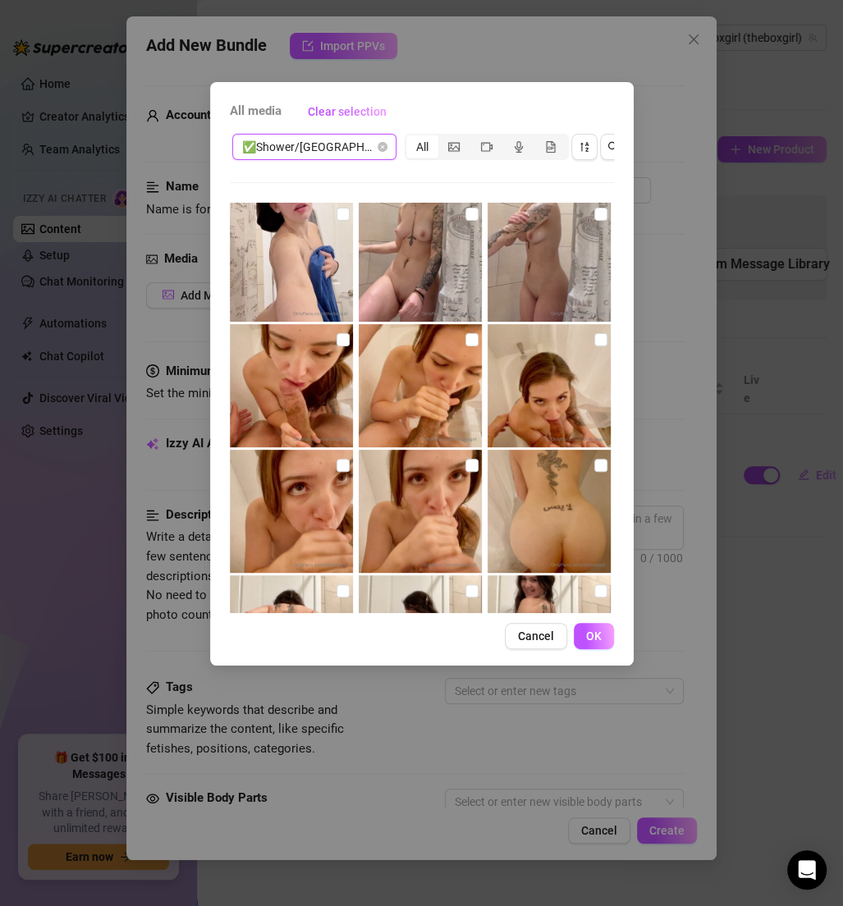
scroll to position [618, 0]
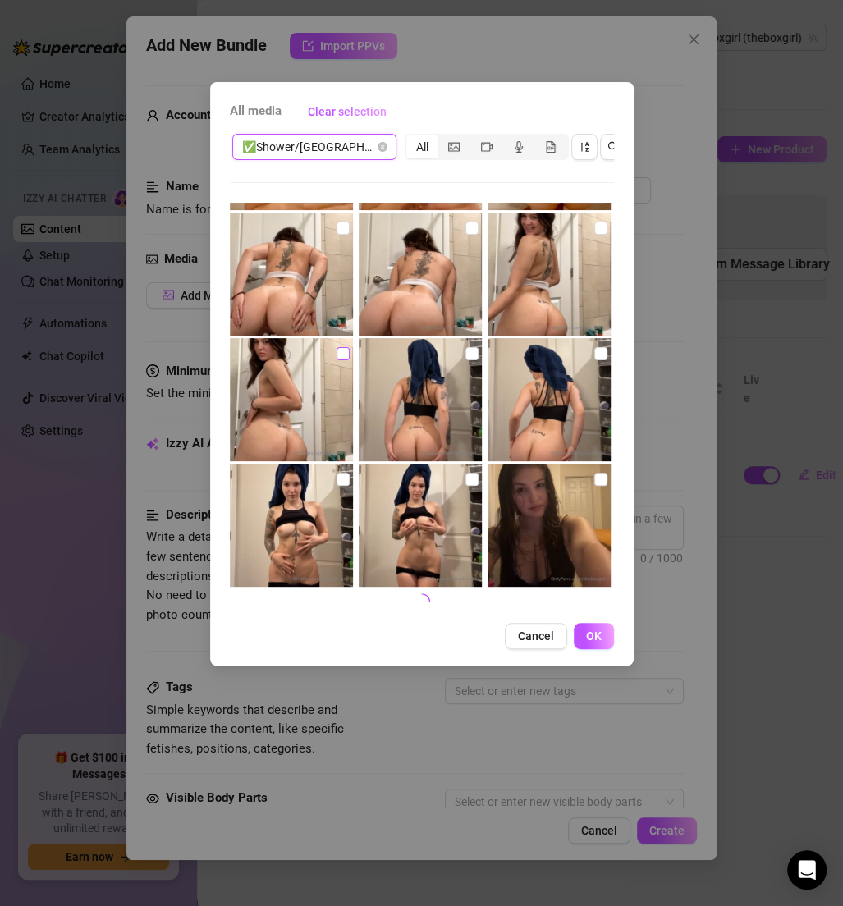
click at [337, 355] on input "checkbox" at bounding box center [343, 353] width 13 height 13
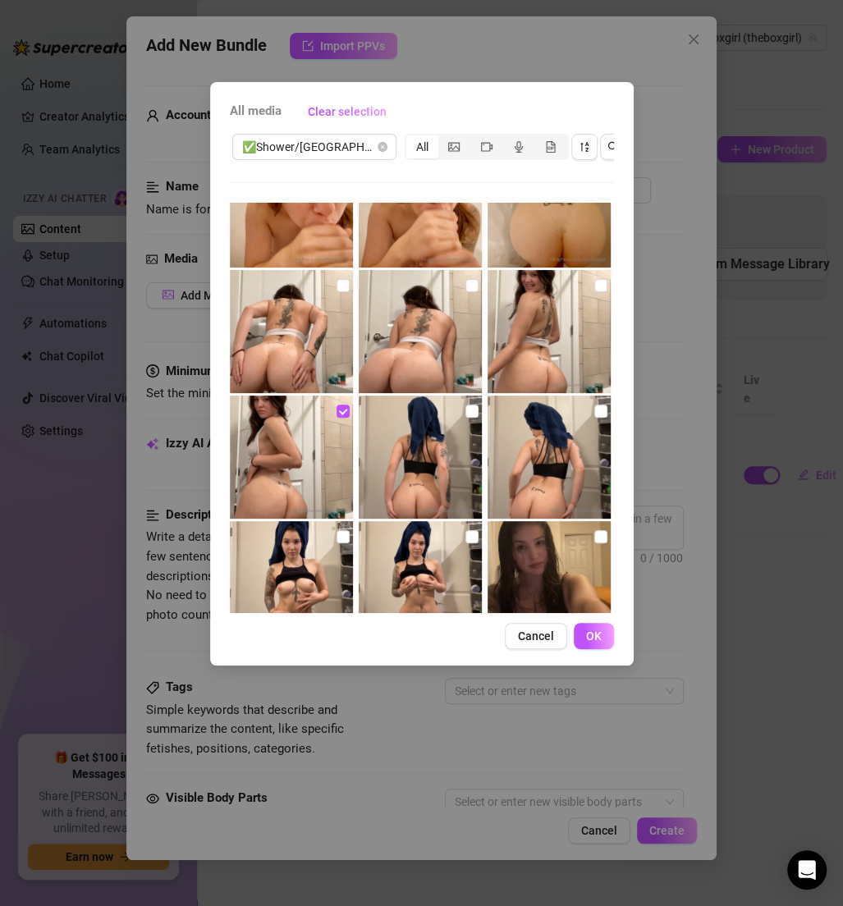
scroll to position [532, 0]
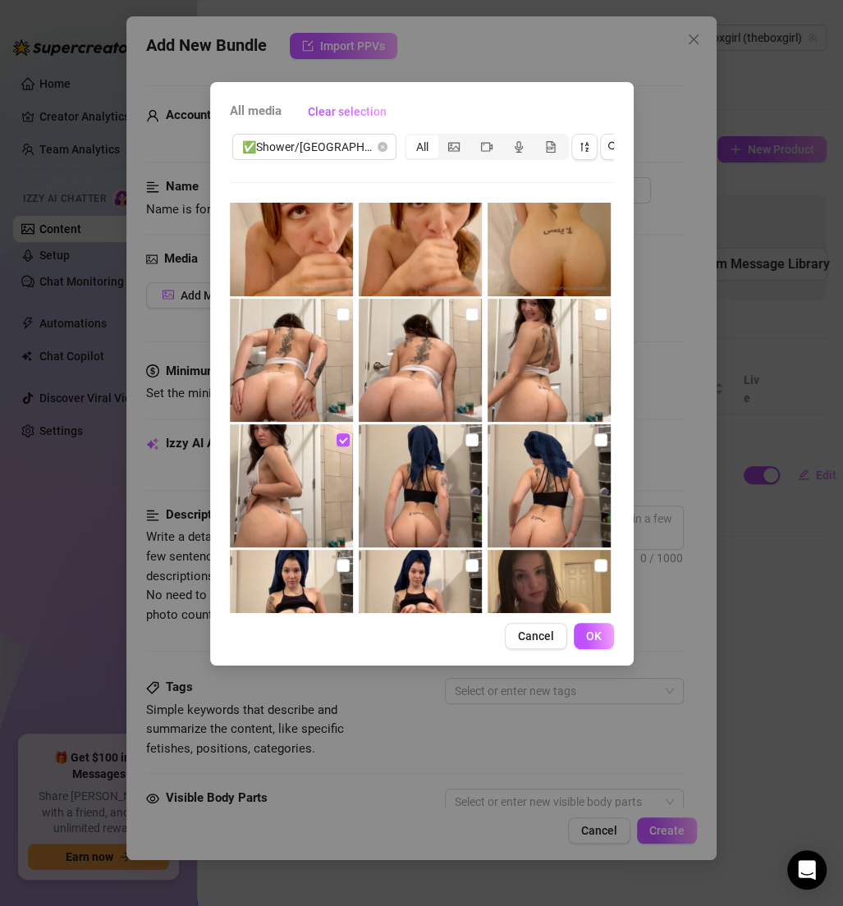
click at [580, 312] on img at bounding box center [549, 360] width 123 height 123
click at [470, 312] on input "checkbox" at bounding box center [471, 314] width 13 height 13
click at [347, 313] on img at bounding box center [291, 360] width 123 height 123
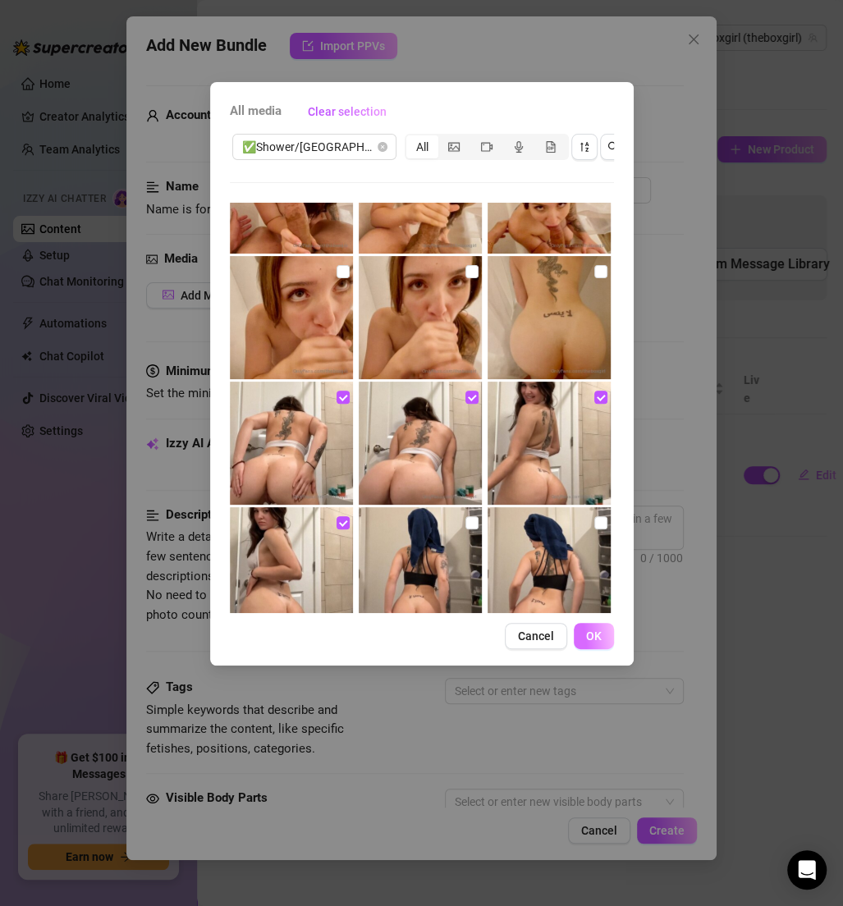
click at [586, 638] on span "OK" at bounding box center [594, 636] width 16 height 13
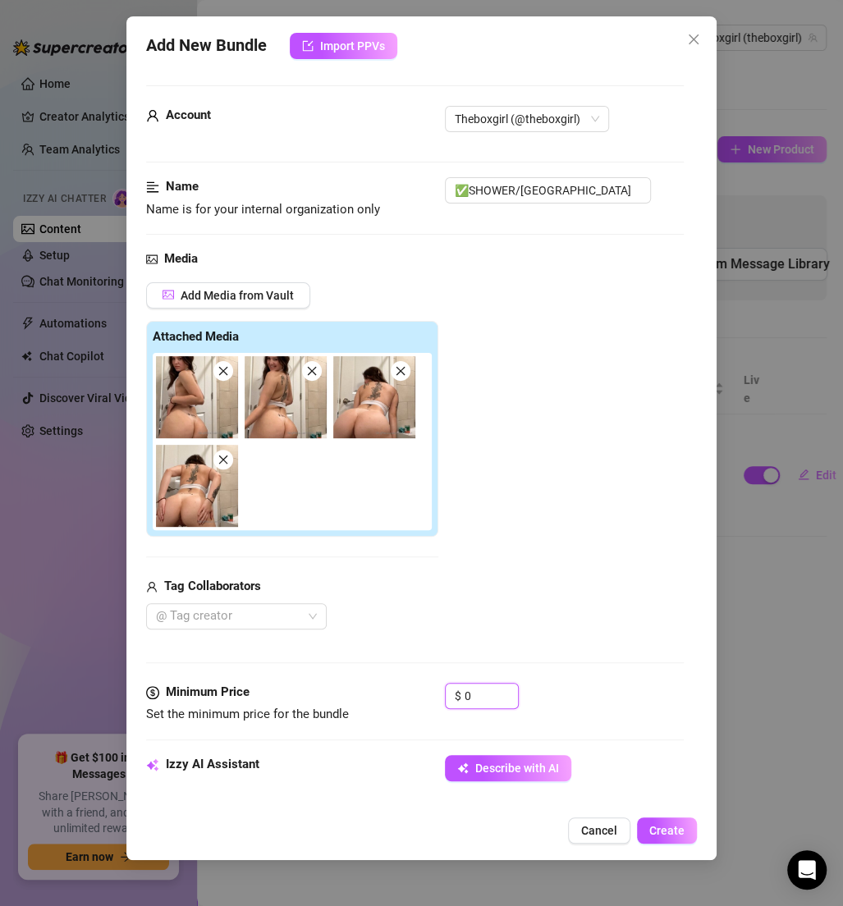
drag, startPoint x: 472, startPoint y: 694, endPoint x: 428, endPoint y: 690, distance: 43.7
click at [431, 693] on div "Minimum Price Set the minimum price for the bundle $ 0" at bounding box center [415, 704] width 538 height 42
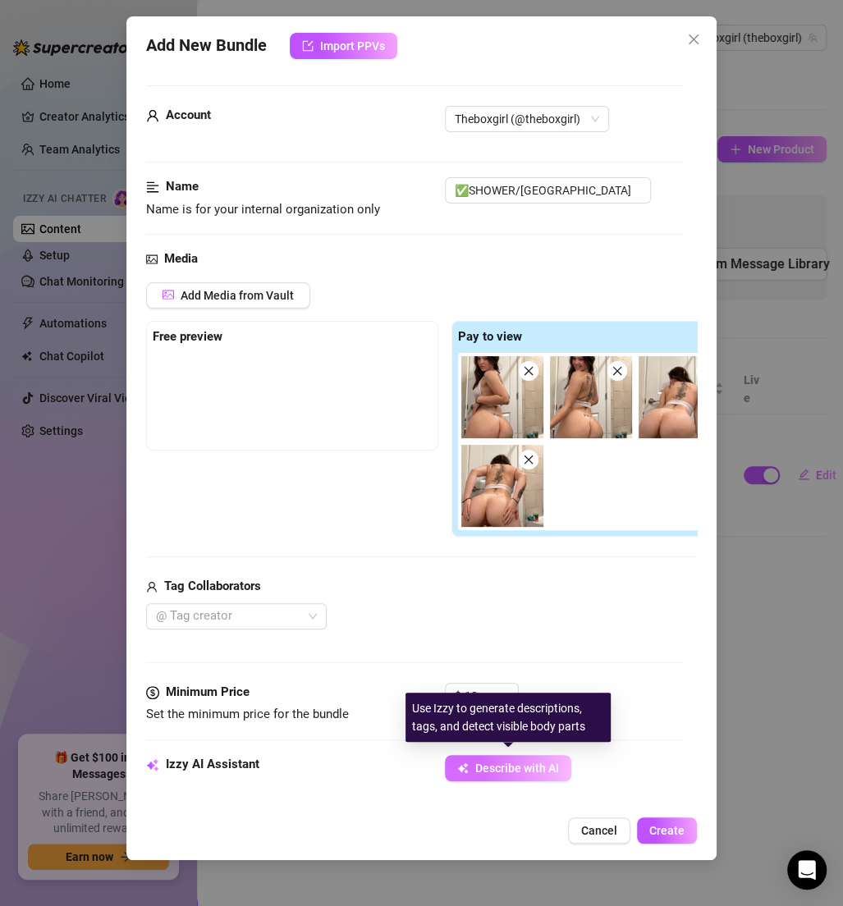
click at [557, 762] on span "Describe with AI" at bounding box center [517, 768] width 84 height 13
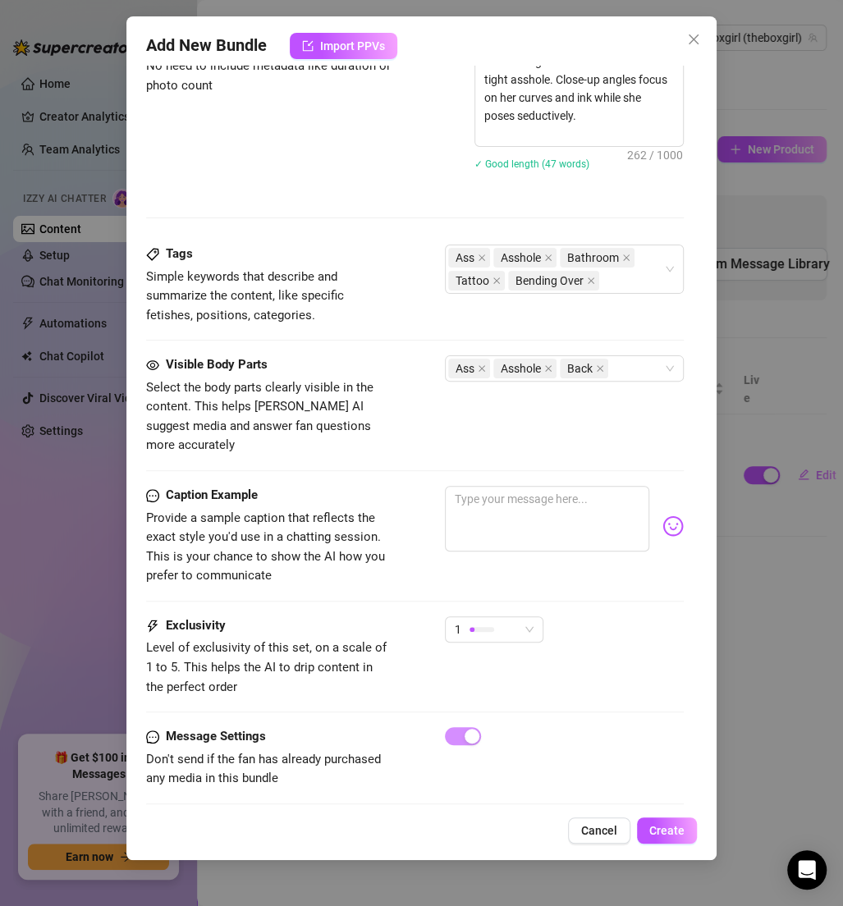
scroll to position [855, 0]
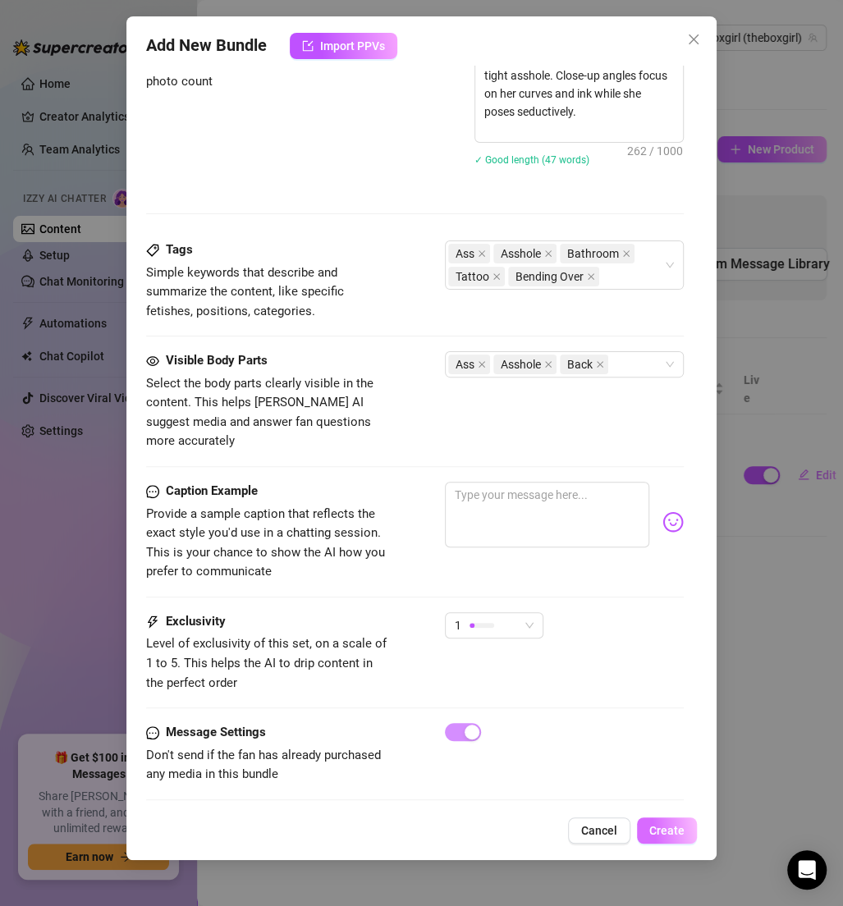
click at [665, 821] on button "Create" at bounding box center [667, 831] width 60 height 26
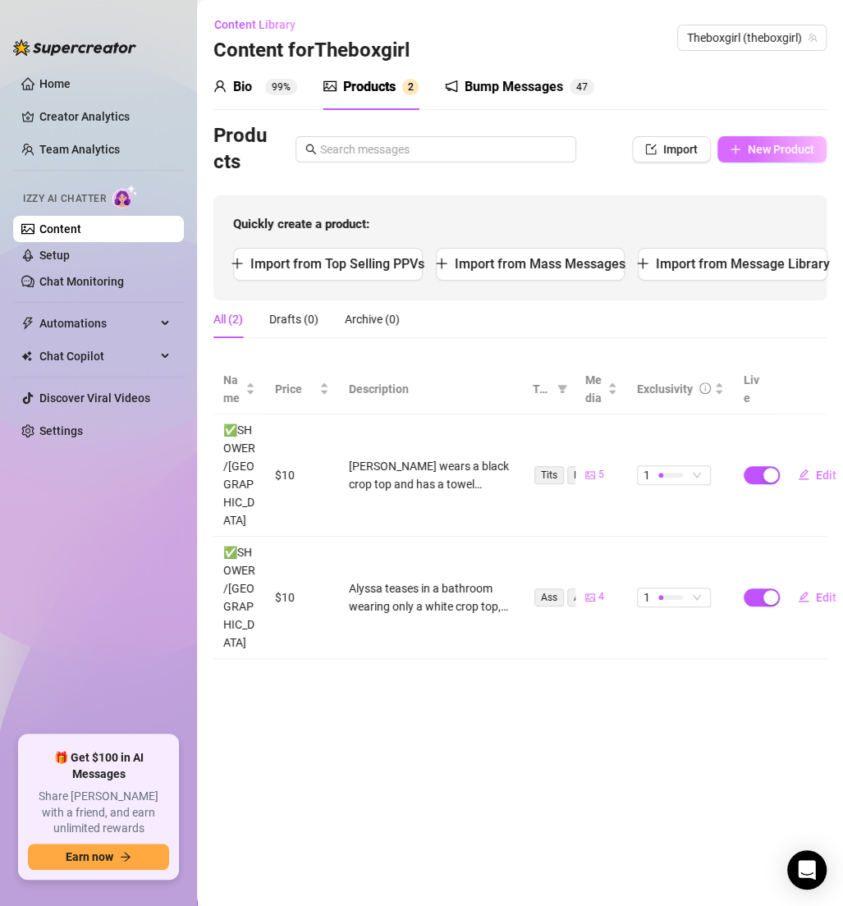
click at [789, 149] on span "New Product" at bounding box center [781, 149] width 66 height 13
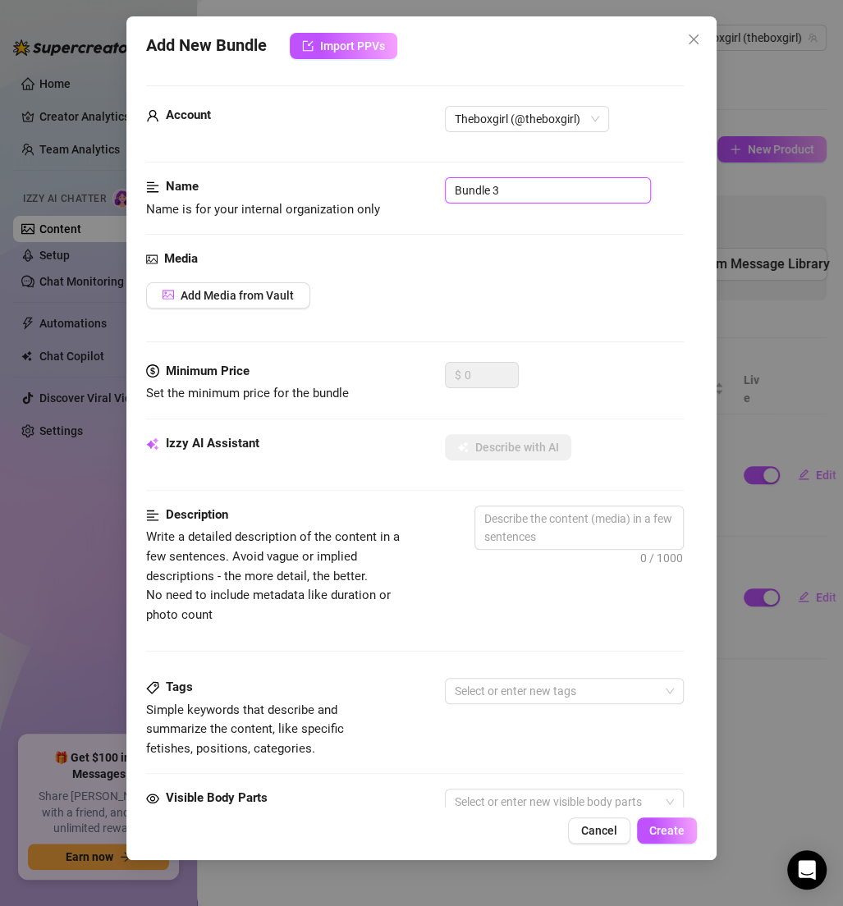
click at [593, 190] on input "Bundle 3" at bounding box center [548, 190] width 206 height 26
paste input "✅SHOWER/[GEOGRAPHIC_DATA]"
click at [282, 291] on span "Add Media from Vault" at bounding box center [237, 295] width 113 height 13
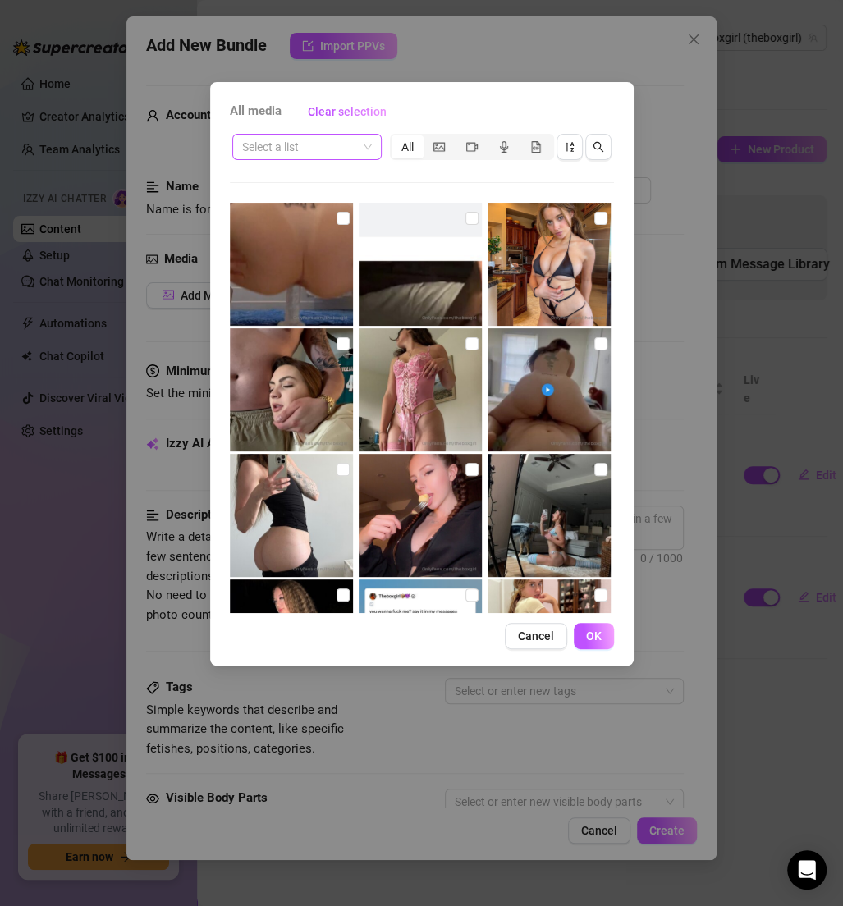
click at [312, 143] on input "search" at bounding box center [299, 147] width 115 height 25
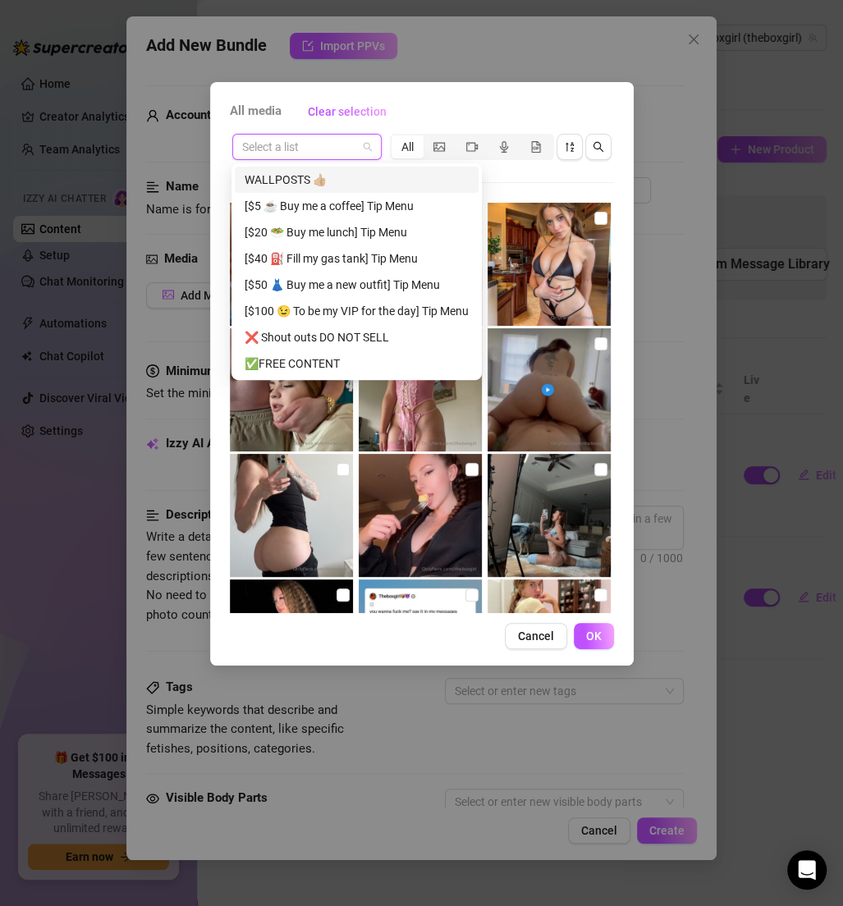
paste input "✅SHOWER/[GEOGRAPHIC_DATA]"
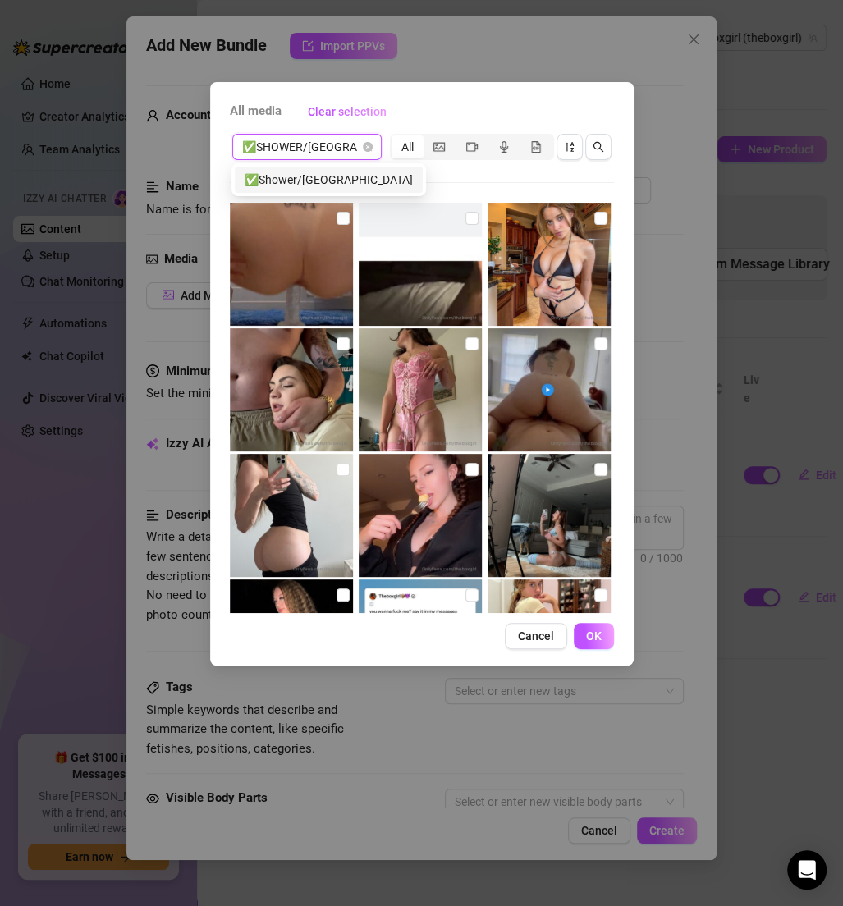
click at [326, 173] on div "✅Shower/[GEOGRAPHIC_DATA]" at bounding box center [329, 180] width 168 height 18
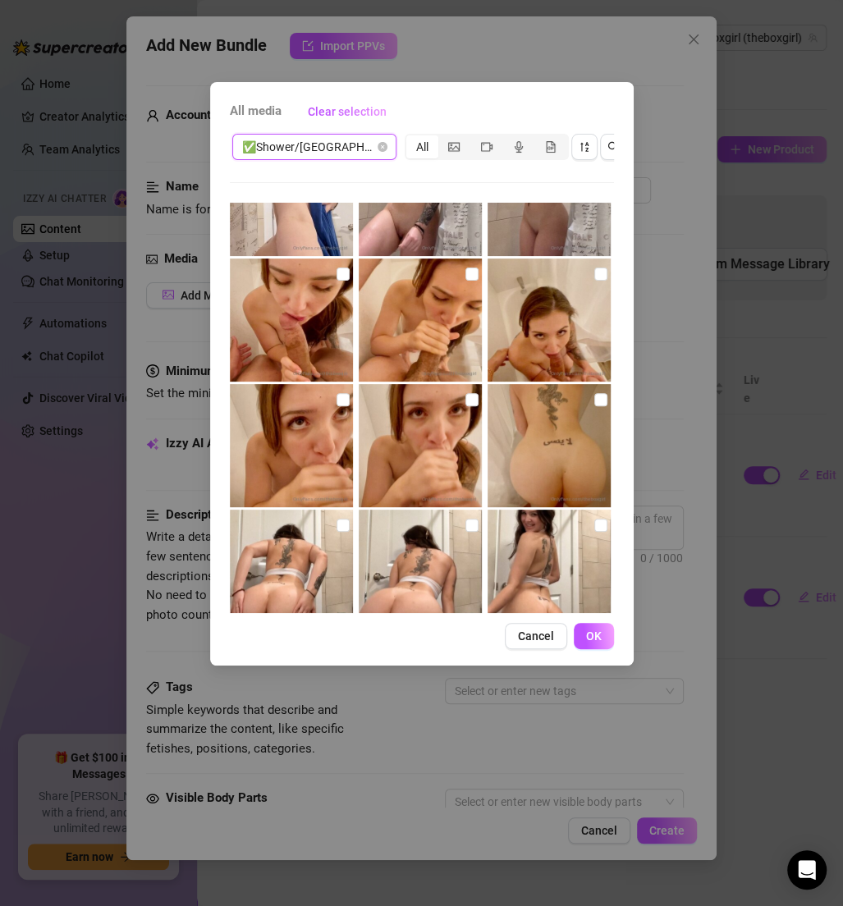
scroll to position [325, 0]
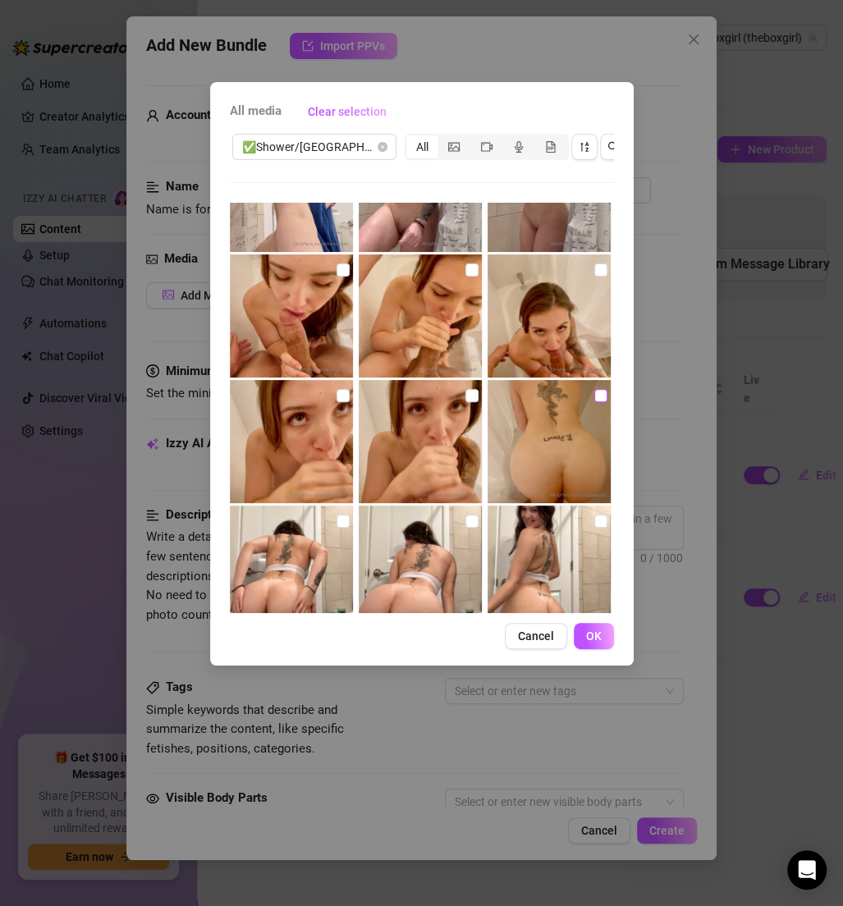
click at [594, 392] on input "checkbox" at bounding box center [600, 395] width 13 height 13
click at [471, 398] on img at bounding box center [420, 441] width 123 height 123
click at [345, 395] on div at bounding box center [293, 441] width 126 height 123
click at [345, 275] on input "checkbox" at bounding box center [343, 269] width 13 height 13
click at [470, 273] on input "checkbox" at bounding box center [471, 269] width 13 height 13
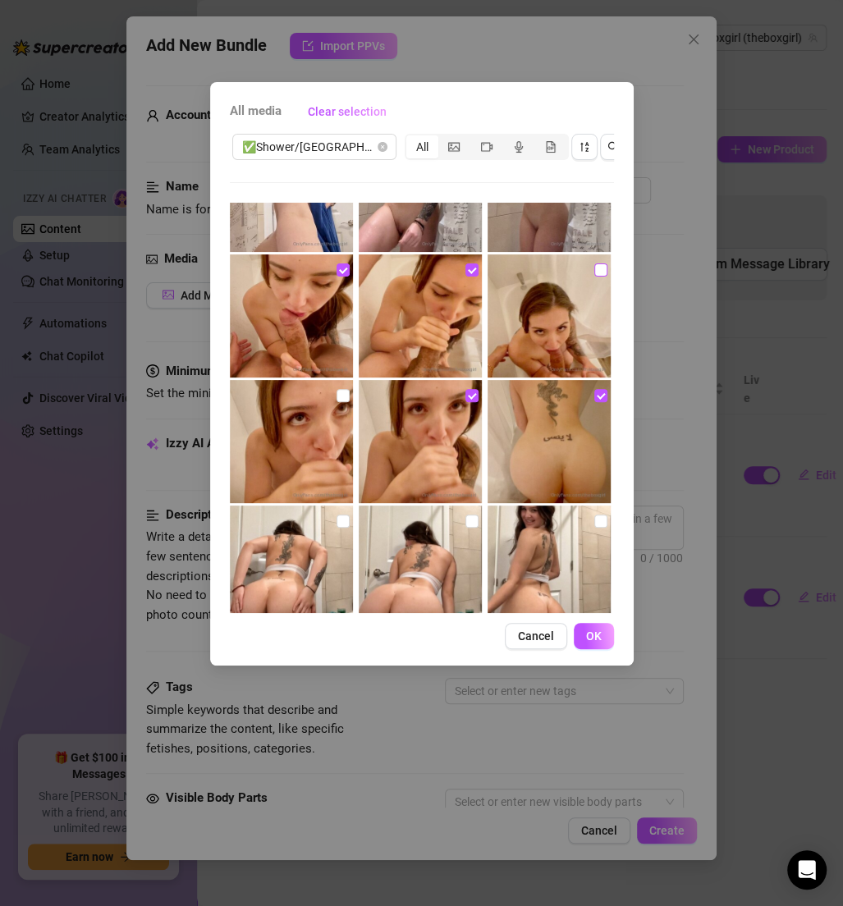
click at [594, 268] on input "checkbox" at bounding box center [600, 269] width 13 height 13
click at [587, 644] on button "OK" at bounding box center [594, 636] width 40 height 26
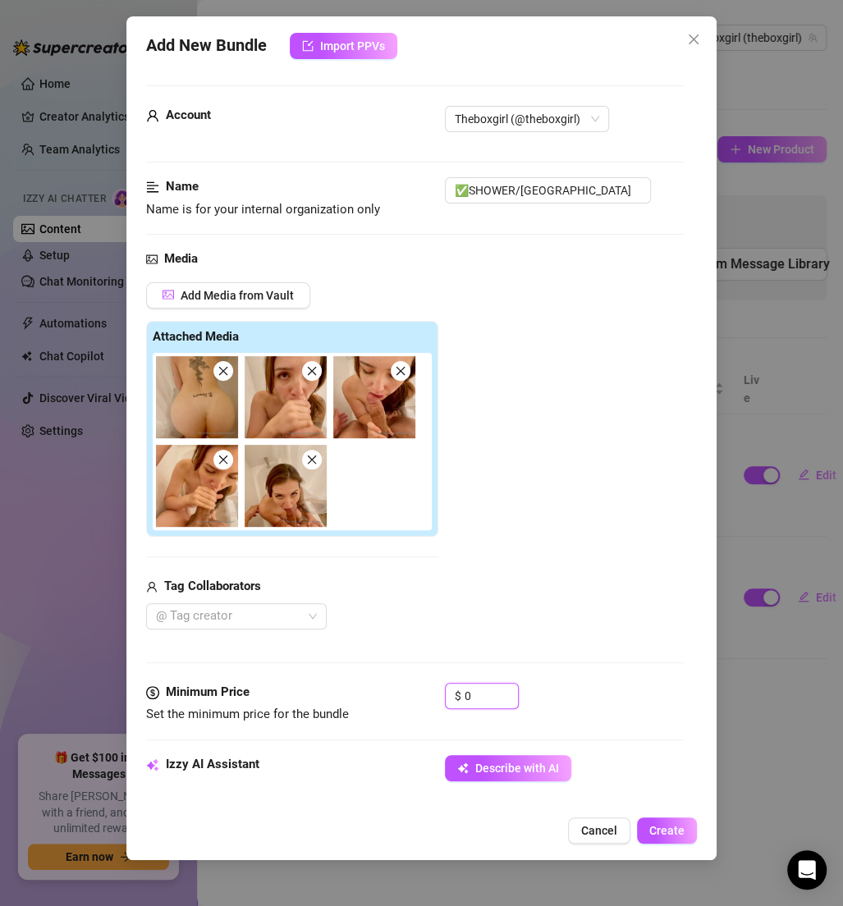
drag, startPoint x: 493, startPoint y: 704, endPoint x: 415, endPoint y: 685, distance: 80.2
click at [415, 685] on div "Minimum Price Set the minimum price for the bundle $ 0" at bounding box center [415, 704] width 538 height 42
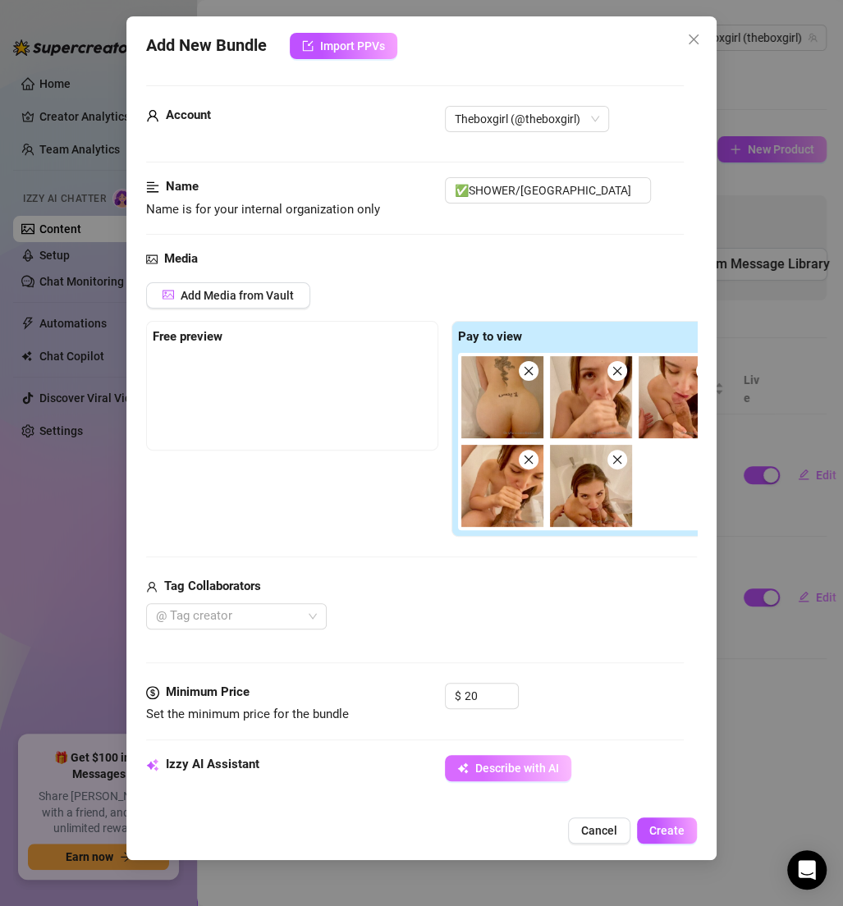
click at [507, 757] on button "Describe with AI" at bounding box center [508, 768] width 126 height 26
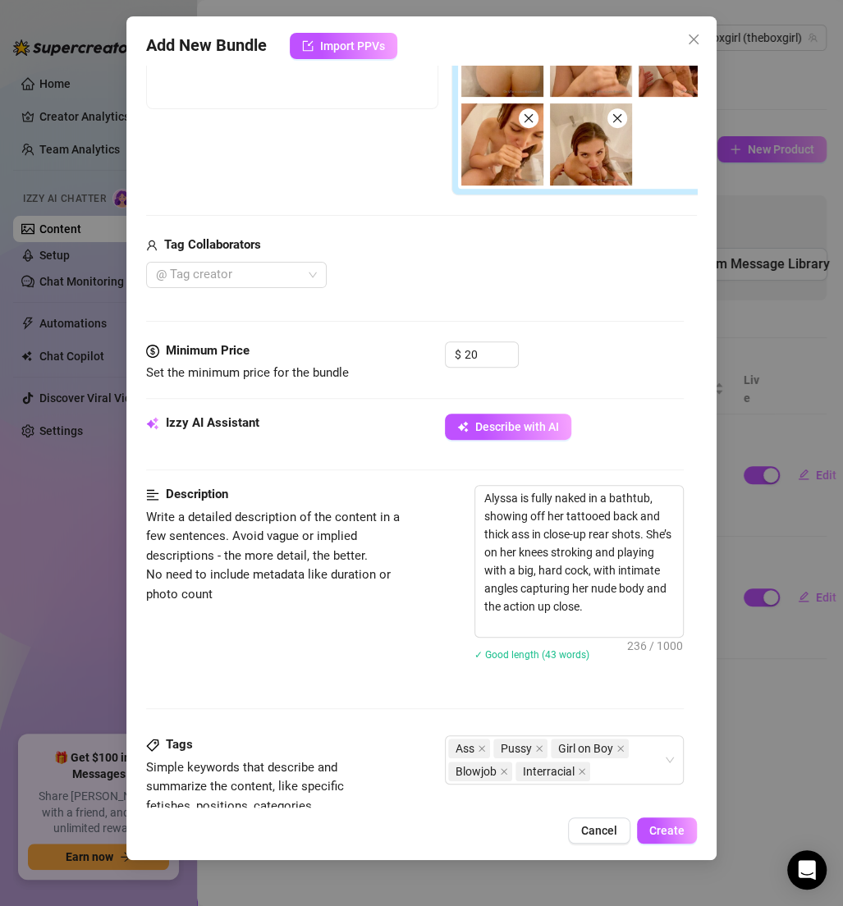
scroll to position [529, 0]
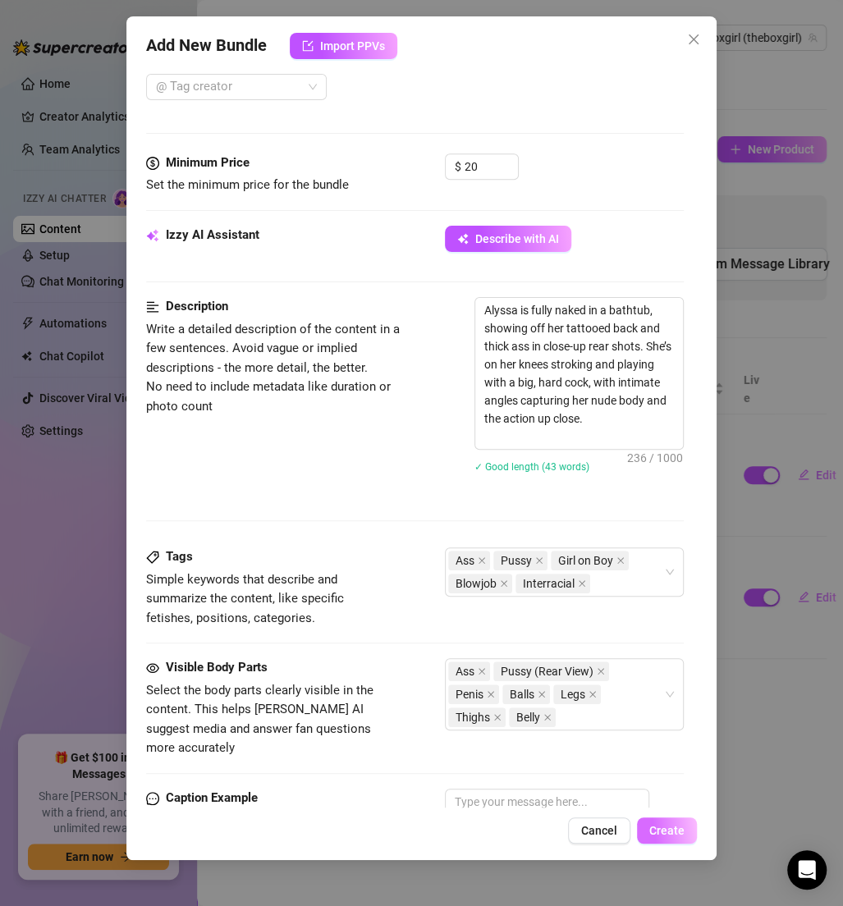
click at [678, 836] on span "Create" at bounding box center [666, 830] width 35 height 13
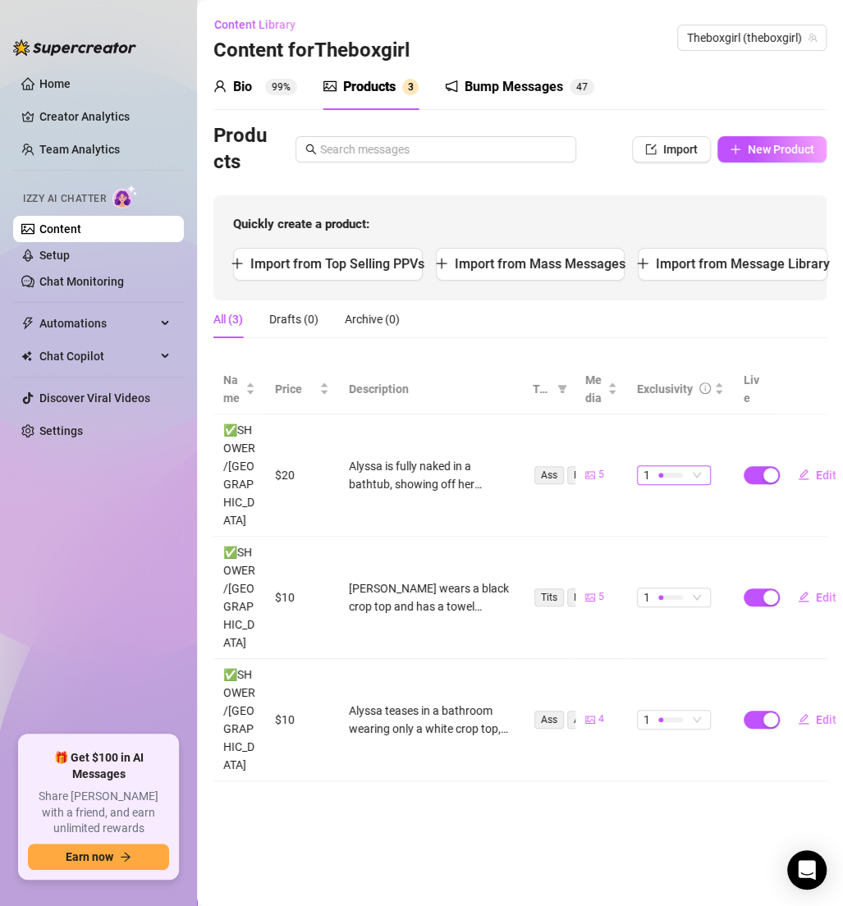
click at [702, 466] on span "1" at bounding box center [674, 475] width 61 height 18
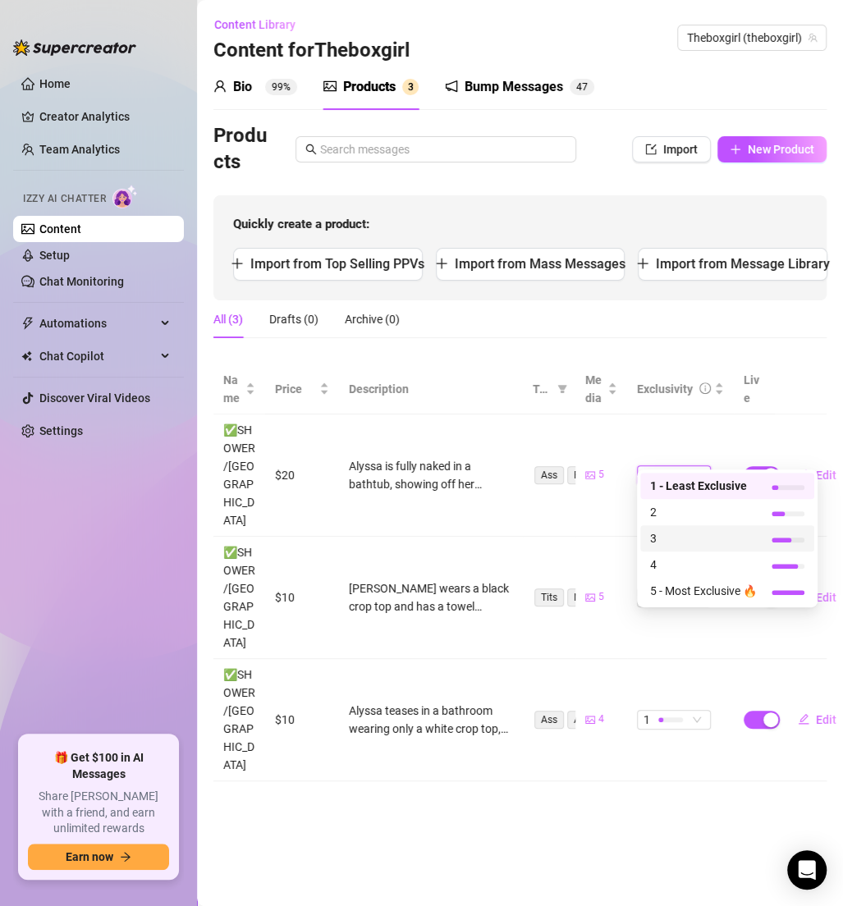
click at [662, 536] on span "3" at bounding box center [703, 538] width 107 height 18
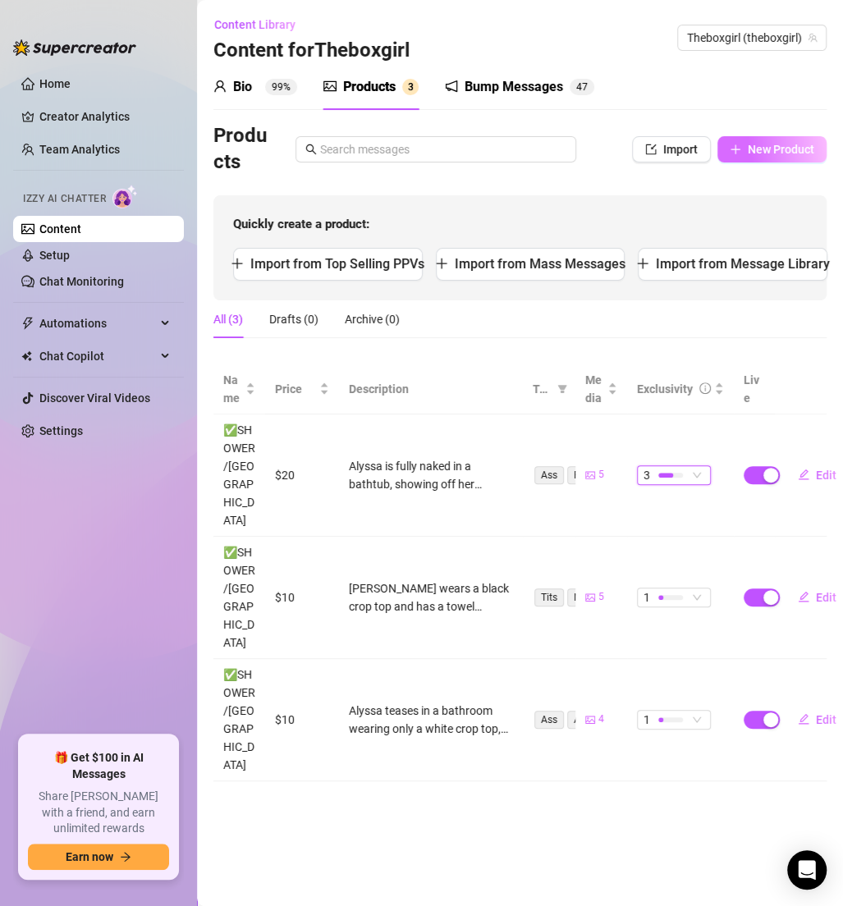
click at [760, 136] on button "New Product" at bounding box center [771, 149] width 109 height 26
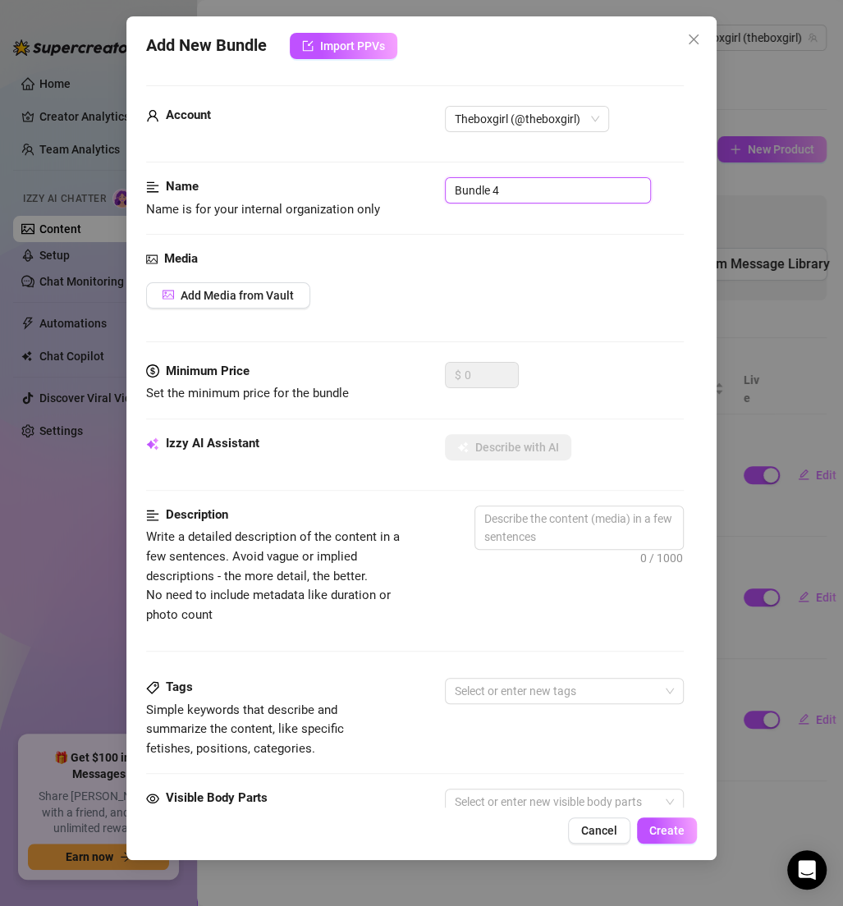
click at [543, 186] on input "Bundle 4" at bounding box center [548, 190] width 206 height 26
paste input "✅SHOWER/[GEOGRAPHIC_DATA]"
click at [233, 292] on span "Add Media from Vault" at bounding box center [237, 295] width 113 height 13
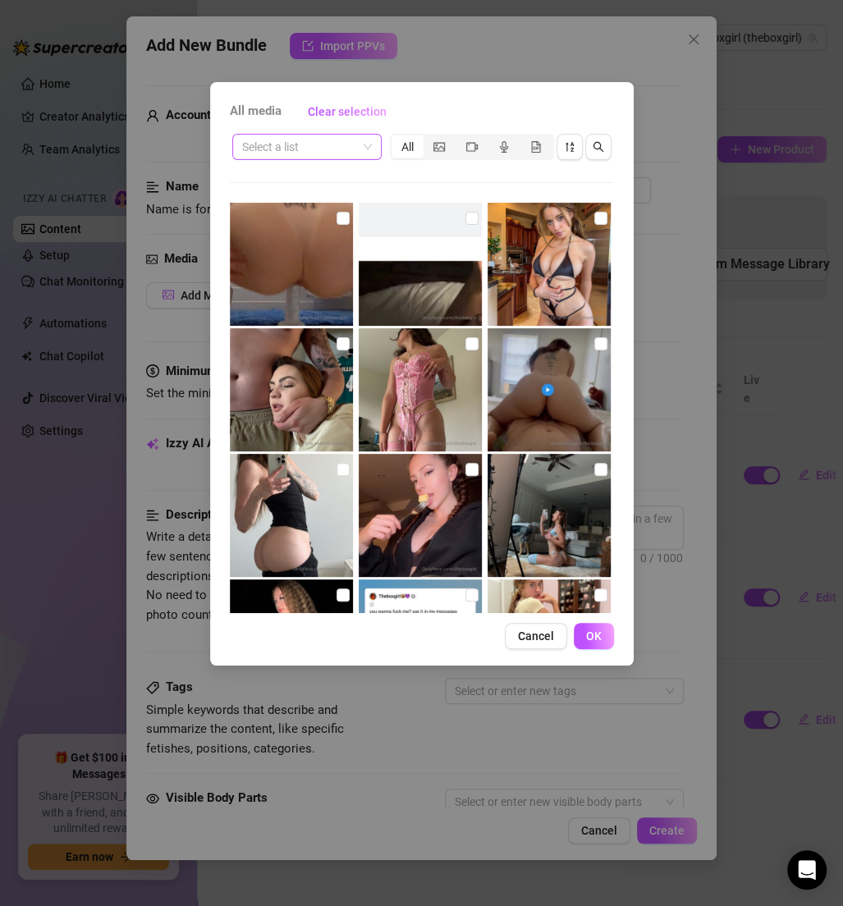
click at [290, 152] on input "search" at bounding box center [299, 147] width 115 height 25
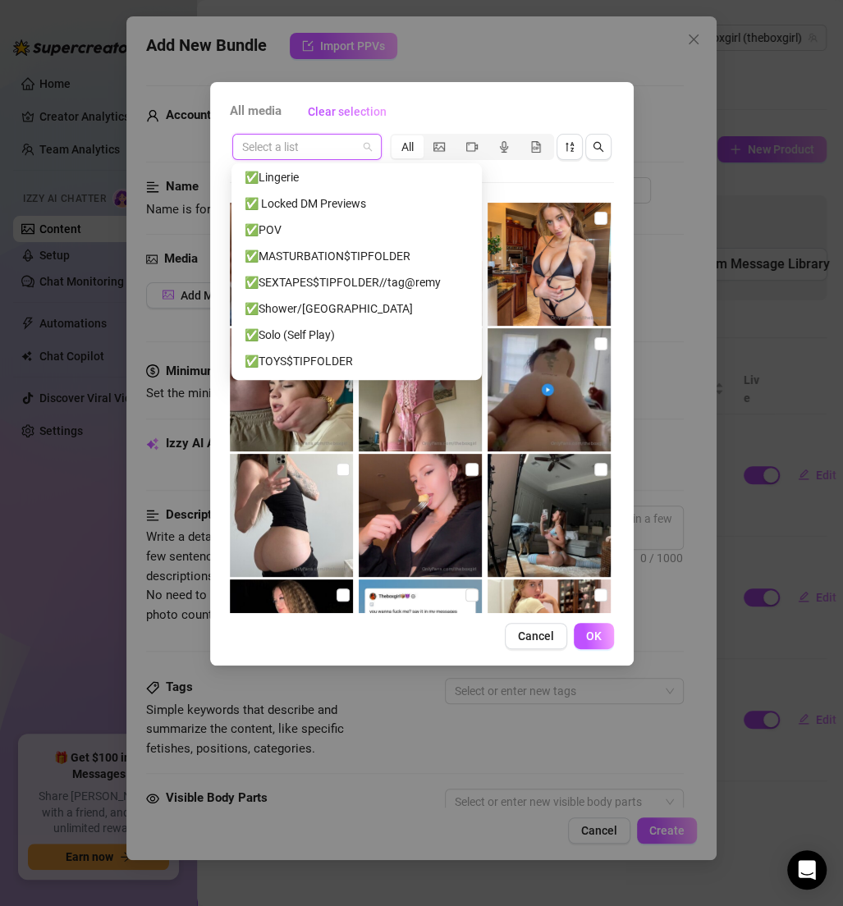
scroll to position [539, 0]
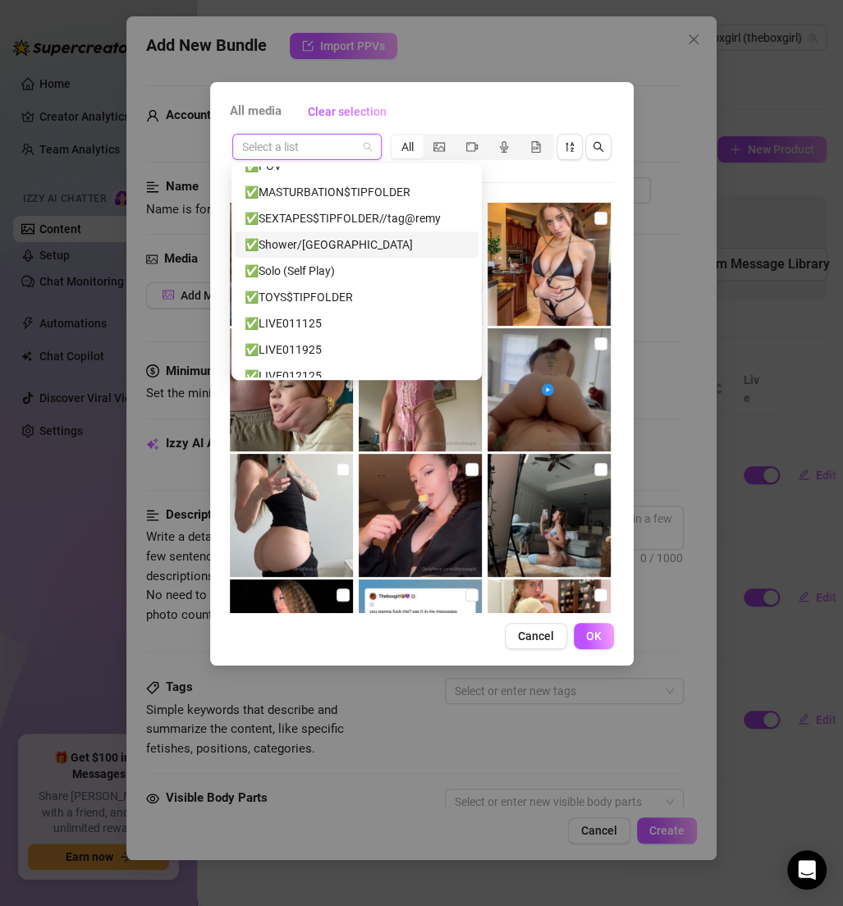
click at [296, 248] on div "✅Shower/[GEOGRAPHIC_DATA]" at bounding box center [357, 245] width 224 height 18
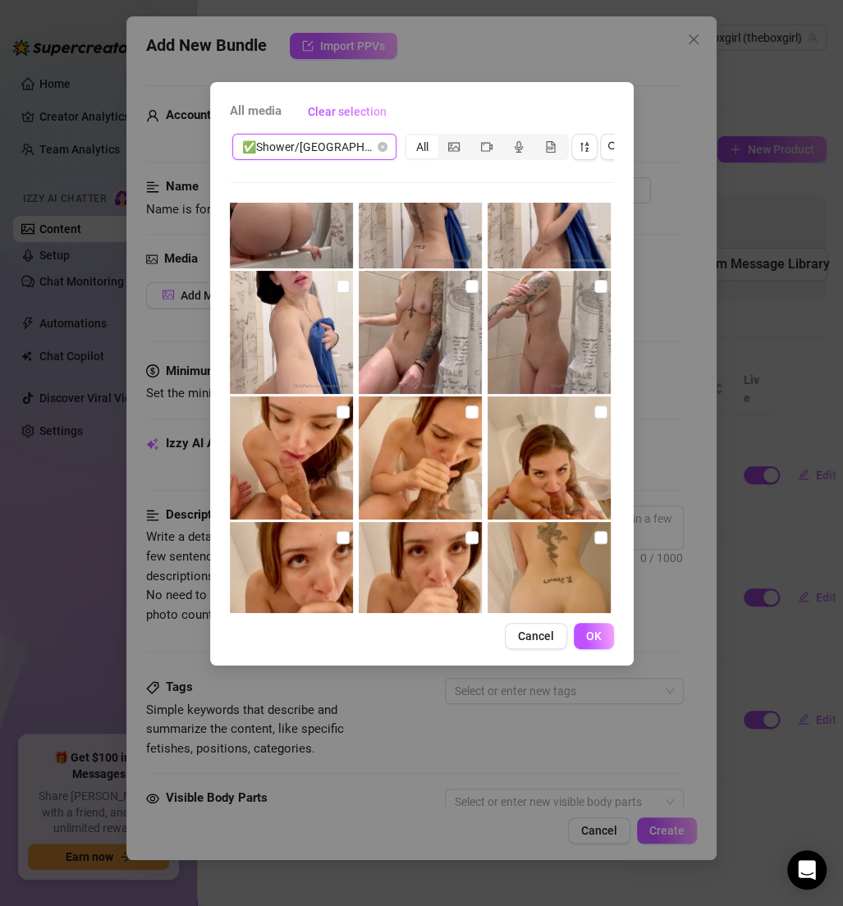
scroll to position [106, 0]
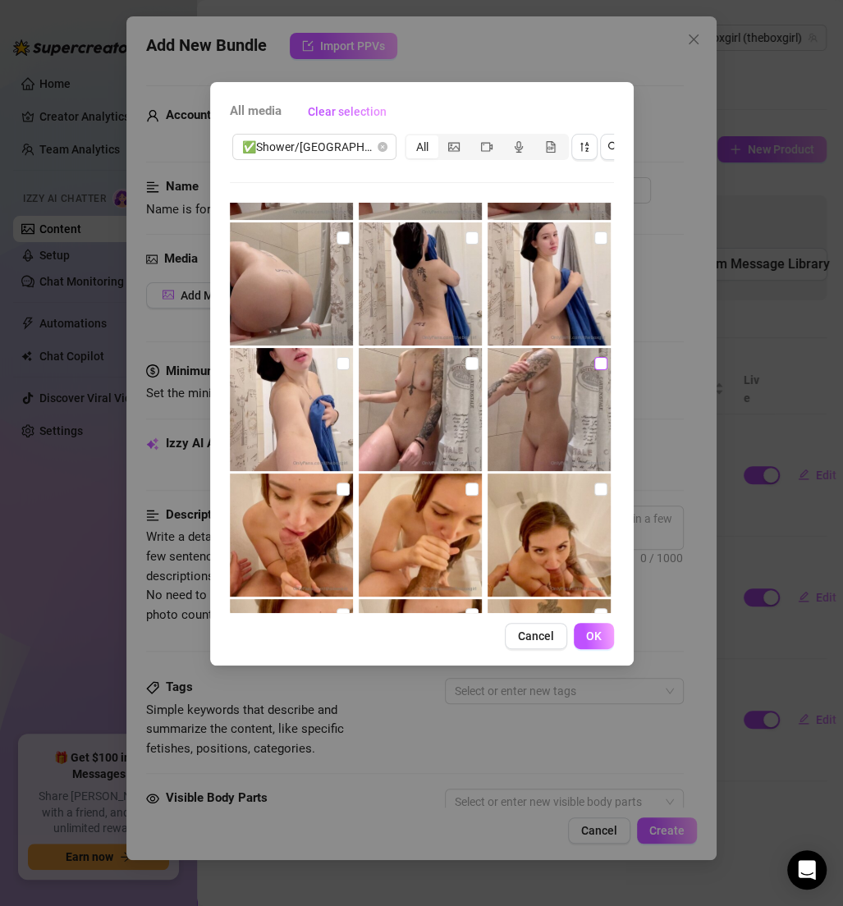
click at [594, 362] on input "checkbox" at bounding box center [600, 363] width 13 height 13
click at [474, 362] on img at bounding box center [420, 409] width 123 height 123
click at [337, 357] on input "checkbox" at bounding box center [343, 363] width 13 height 13
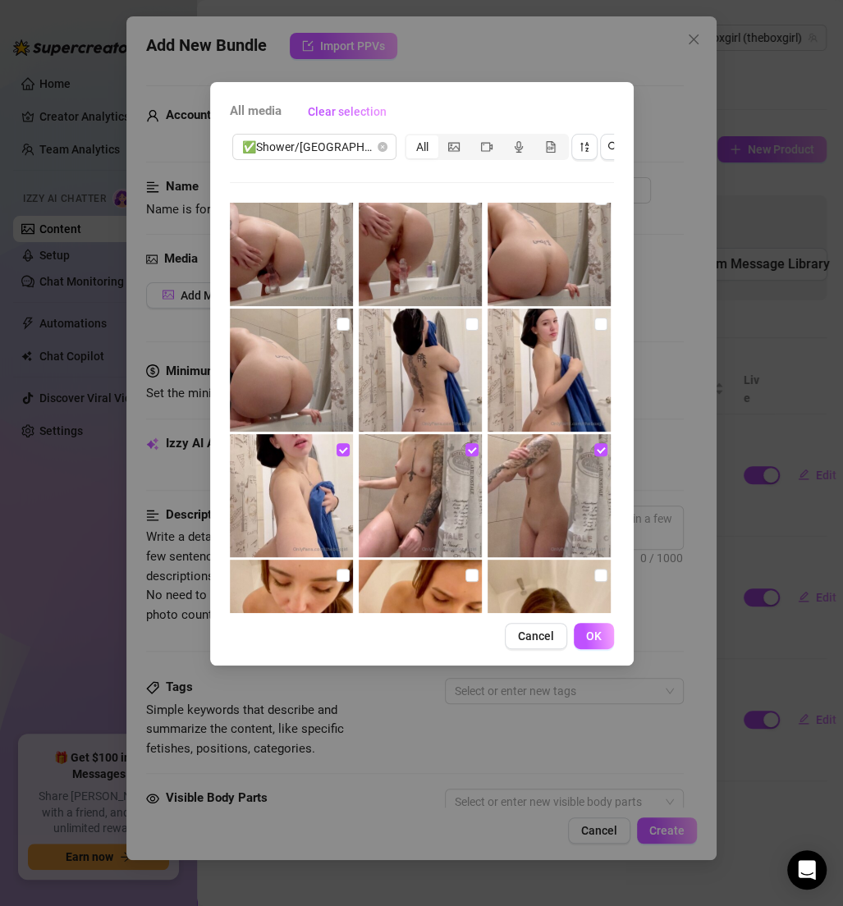
scroll to position [0, 0]
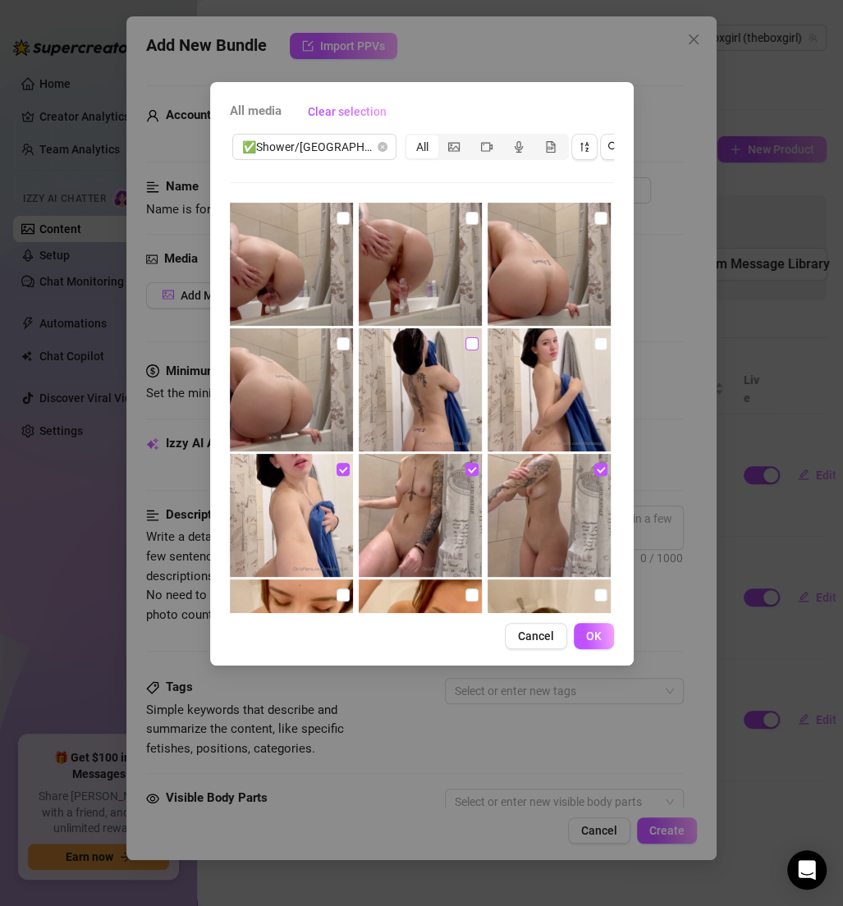
click at [465, 341] on input "checkbox" at bounding box center [471, 343] width 13 height 13
click at [594, 344] on input "checkbox" at bounding box center [600, 343] width 13 height 13
click at [337, 341] on input "checkbox" at bounding box center [343, 343] width 13 height 13
click at [337, 222] on input "checkbox" at bounding box center [343, 218] width 13 height 13
click at [465, 220] on input "checkbox" at bounding box center [471, 218] width 13 height 13
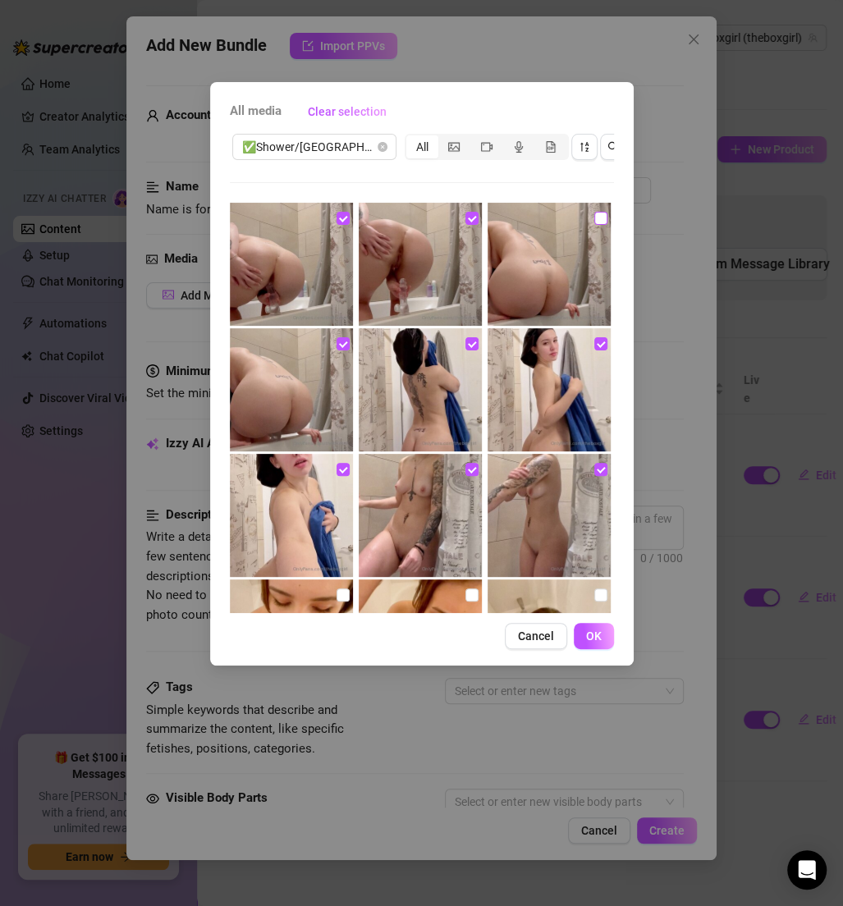
click at [594, 218] on input "checkbox" at bounding box center [600, 218] width 13 height 13
click at [598, 639] on span "OK" at bounding box center [594, 636] width 16 height 13
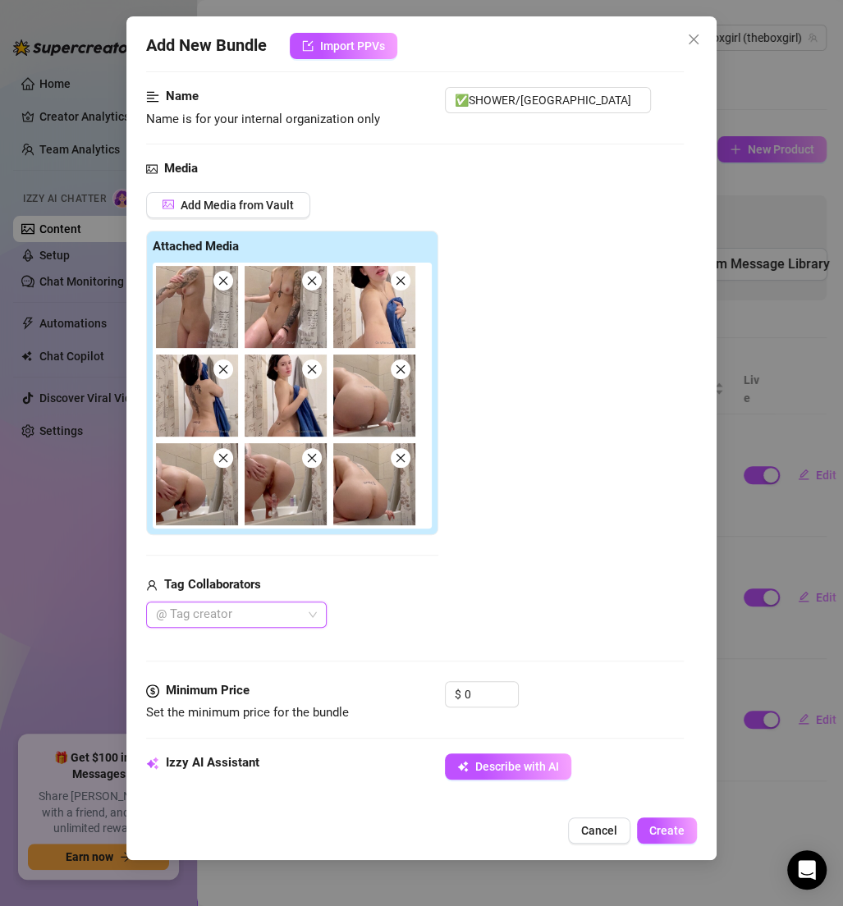
scroll to position [213, 0]
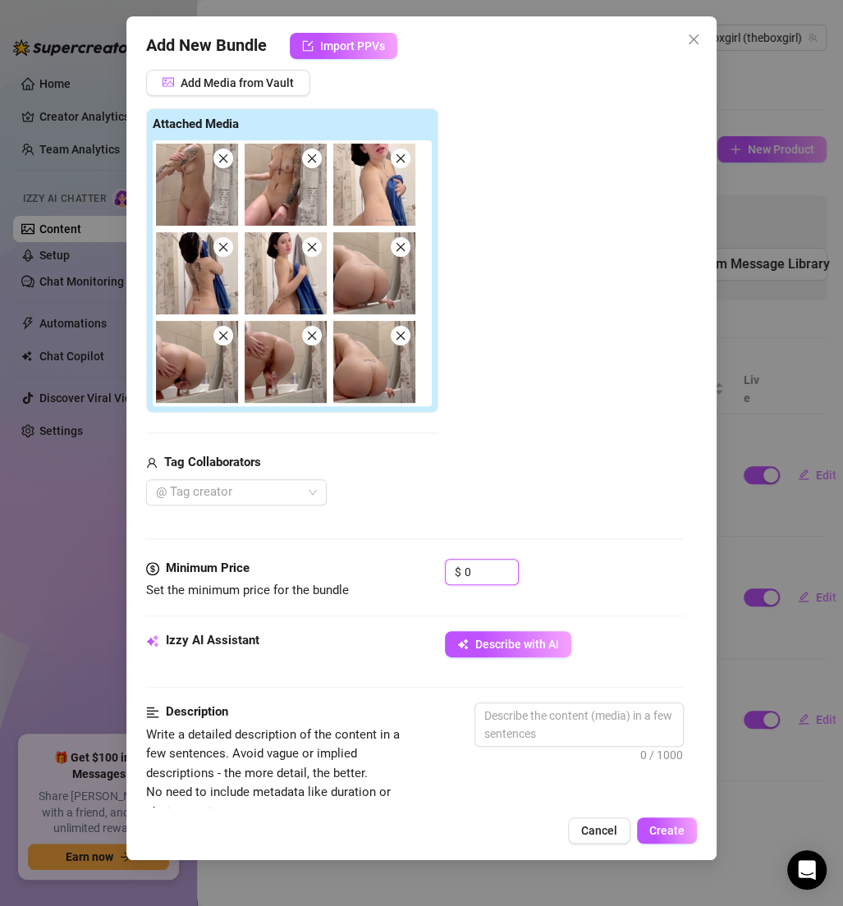
drag, startPoint x: 488, startPoint y: 567, endPoint x: 427, endPoint y: 569, distance: 61.6
click at [426, 567] on div "Minimum Price Set the minimum price for the bundle $ 0" at bounding box center [415, 580] width 538 height 42
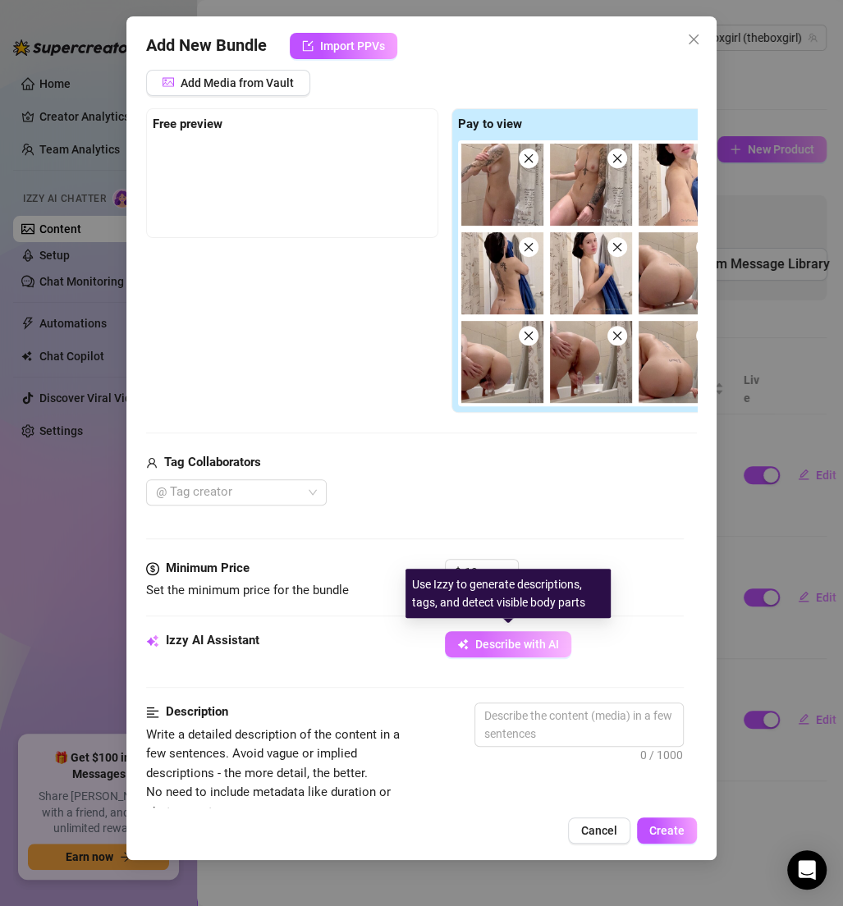
click at [544, 642] on span "Describe with AI" at bounding box center [517, 644] width 84 height 13
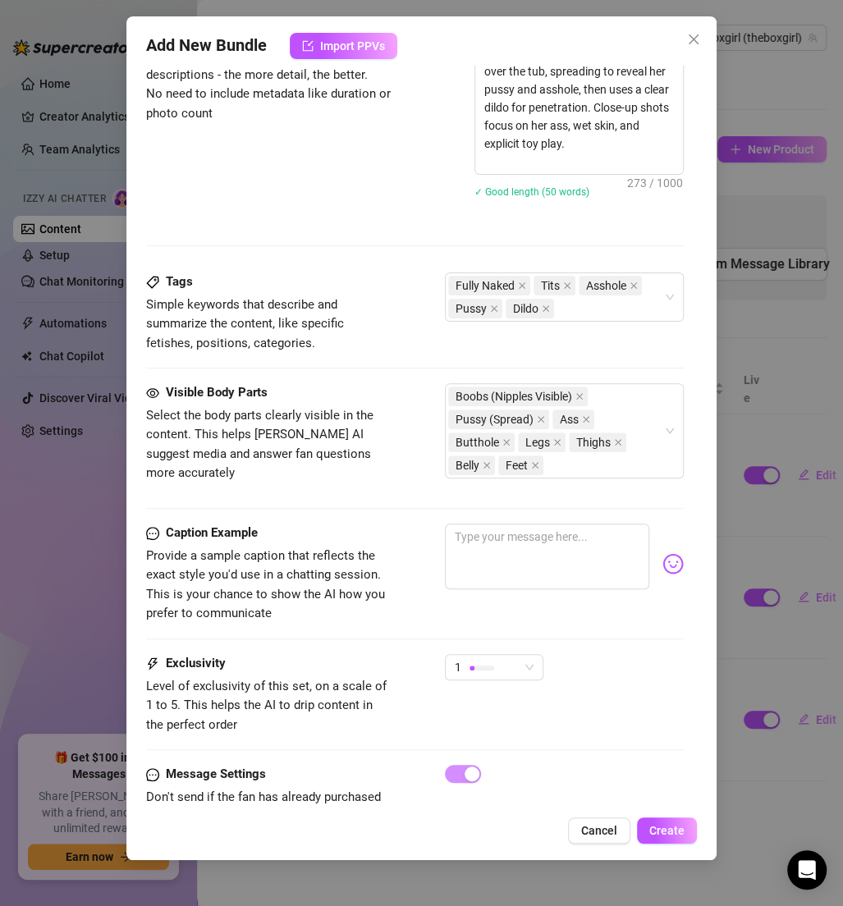
scroll to position [965, 0]
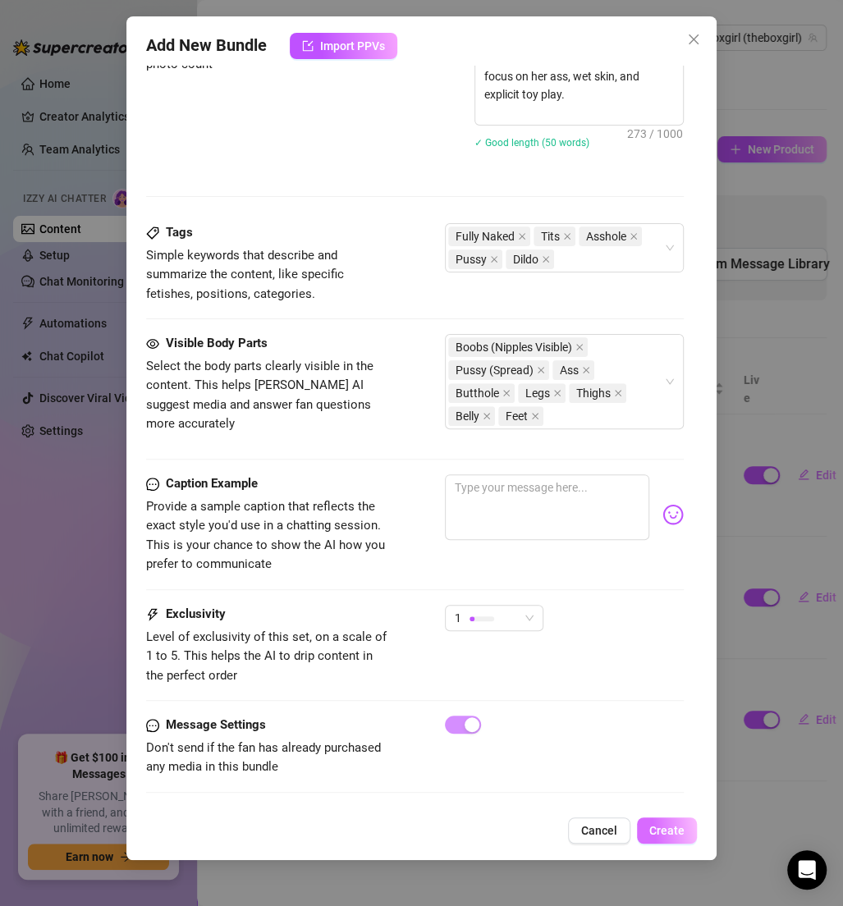
click at [663, 829] on span "Create" at bounding box center [666, 830] width 35 height 13
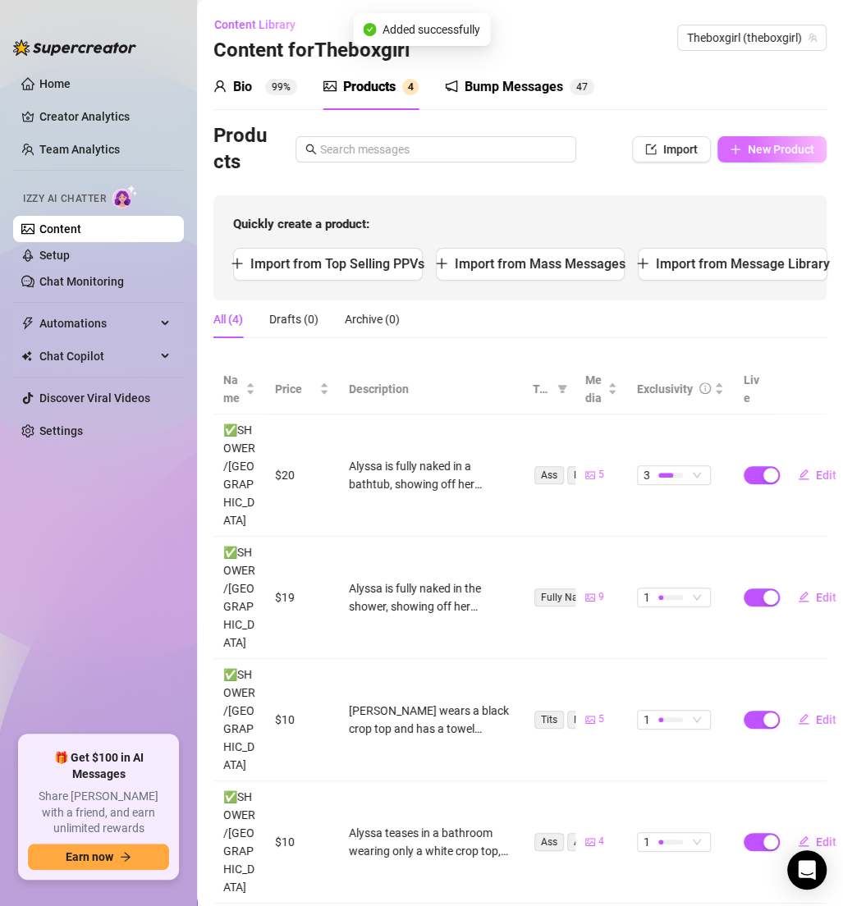
click at [761, 145] on span "New Product" at bounding box center [781, 149] width 66 height 13
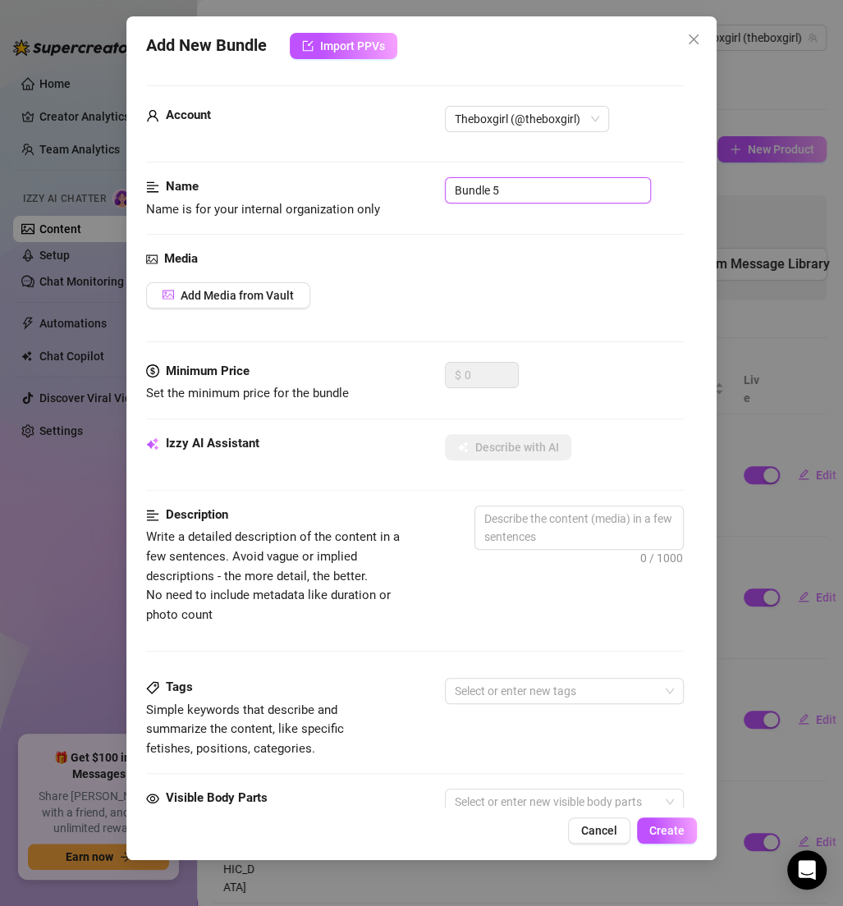
click at [523, 200] on input "Bundle 5" at bounding box center [548, 190] width 206 height 26
paste input "✅SOLO (SELF PLAY)"
click at [268, 291] on span "Add Media from Vault" at bounding box center [237, 295] width 113 height 13
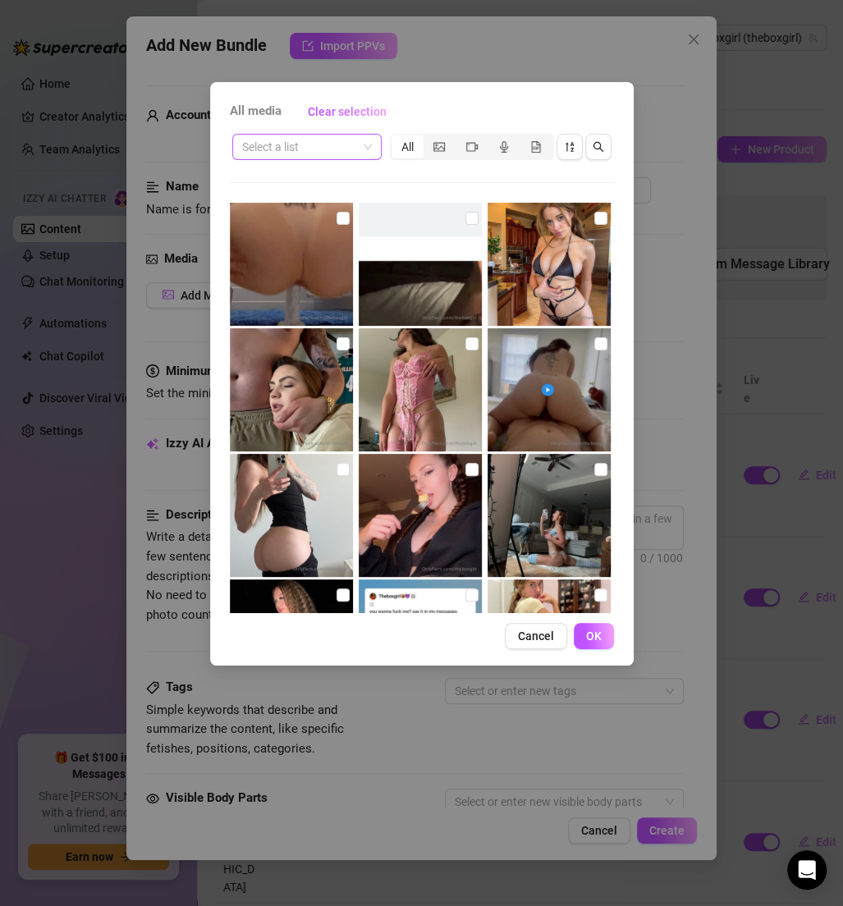
click at [342, 144] on input "search" at bounding box center [299, 147] width 115 height 25
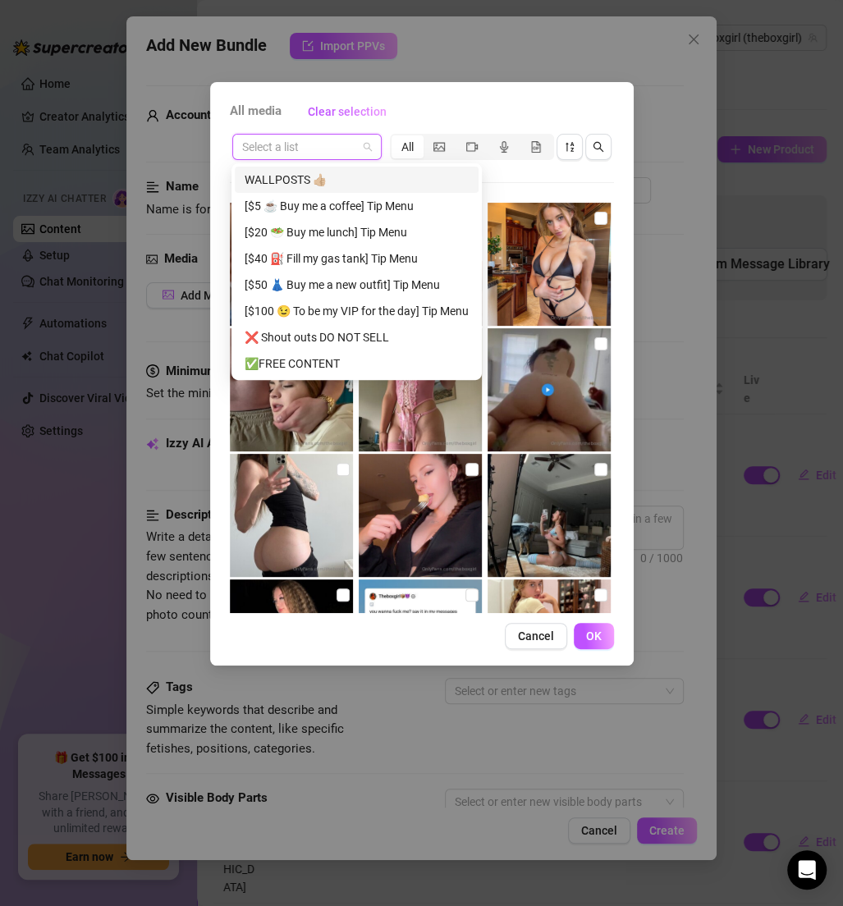
paste input "✅SOLO (SELF PLAY)"
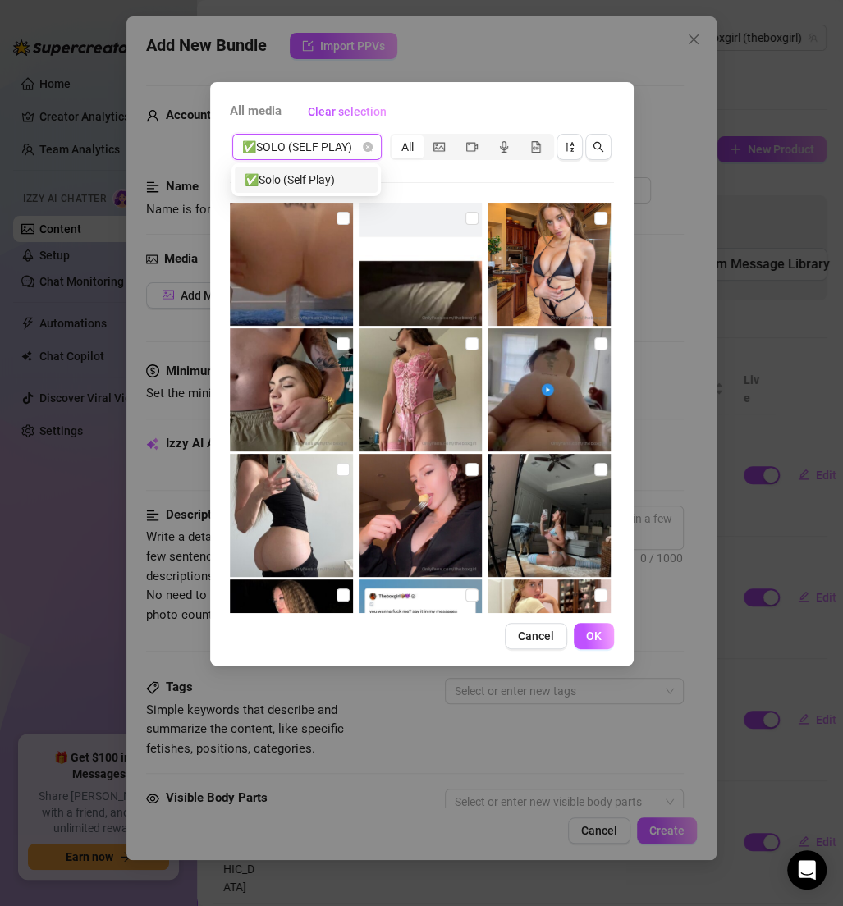
click at [341, 180] on div "✅Solo (Self Play)" at bounding box center [306, 180] width 123 height 18
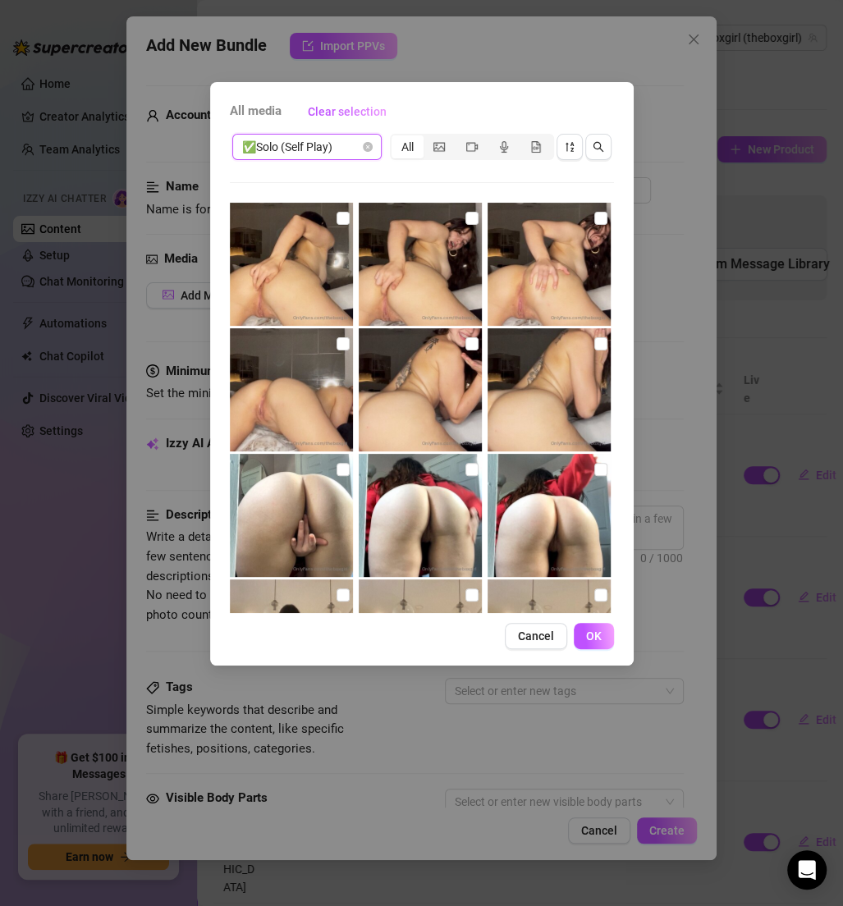
scroll to position [618, 0]
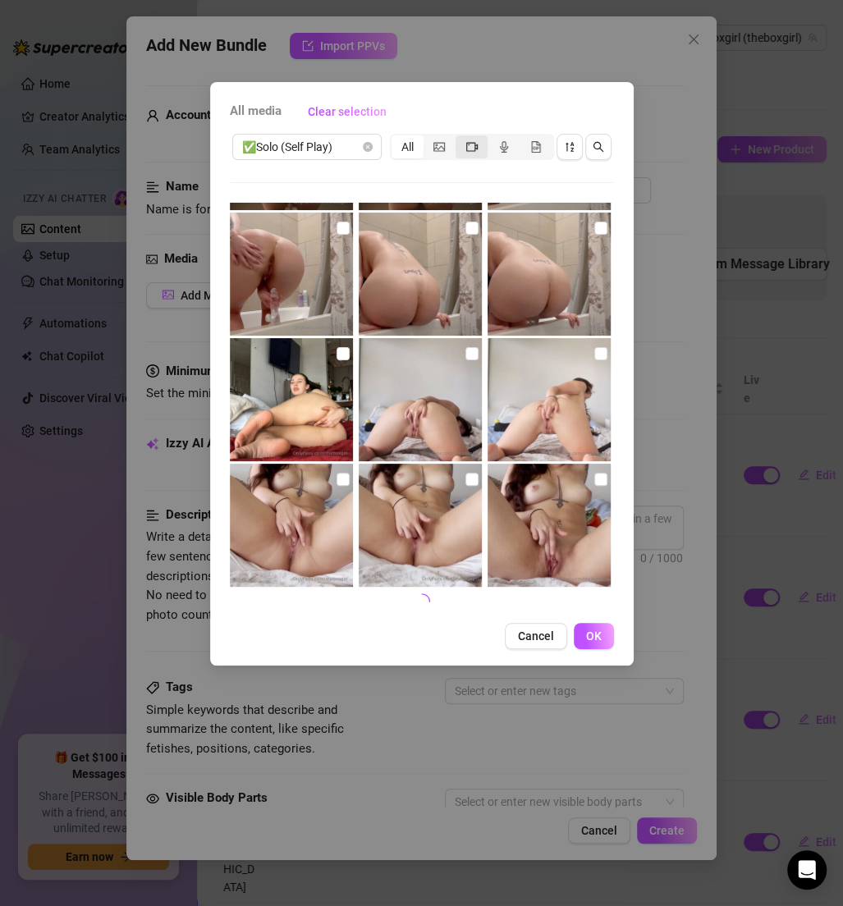
click at [475, 153] on div "segmented control" at bounding box center [472, 146] width 32 height 23
click at [460, 138] on input "segmented control" at bounding box center [460, 138] width 0 height 0
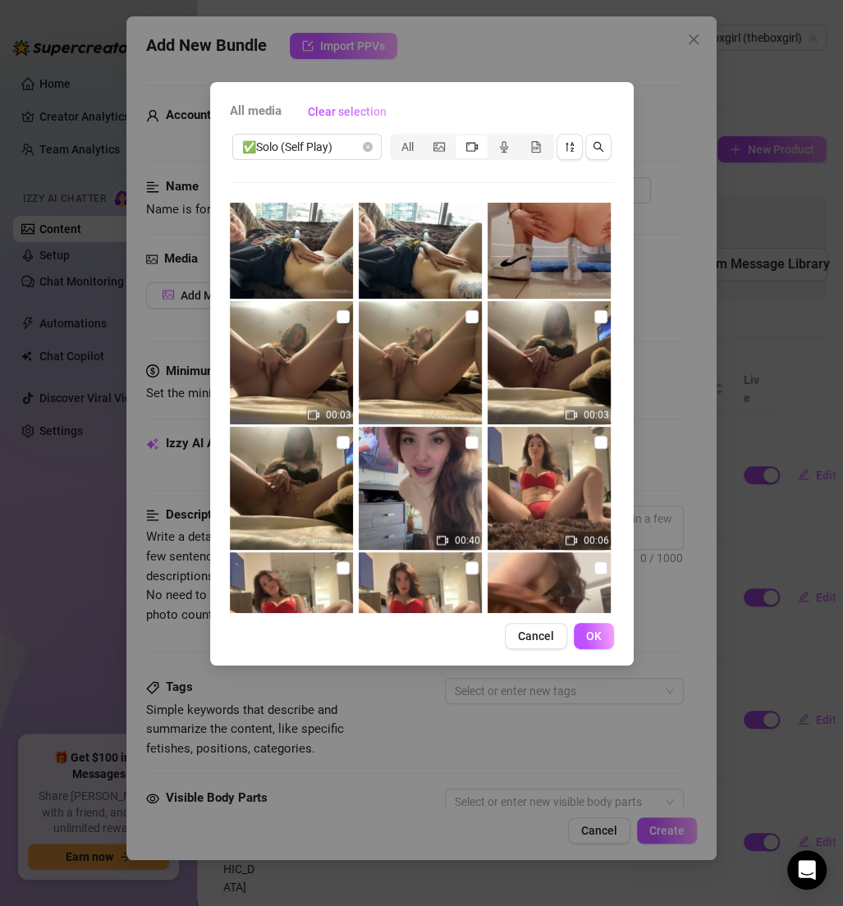
scroll to position [1623, 0]
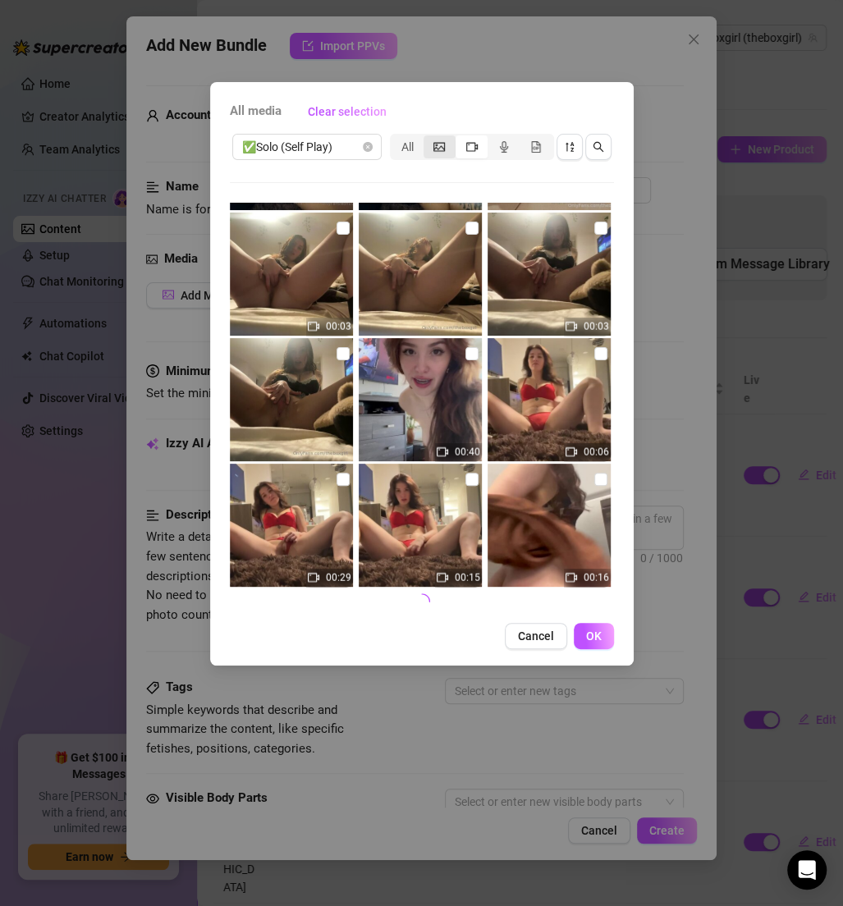
click at [448, 148] on div "segmented control" at bounding box center [440, 146] width 32 height 23
click at [428, 138] on input "segmented control" at bounding box center [428, 138] width 0 height 0
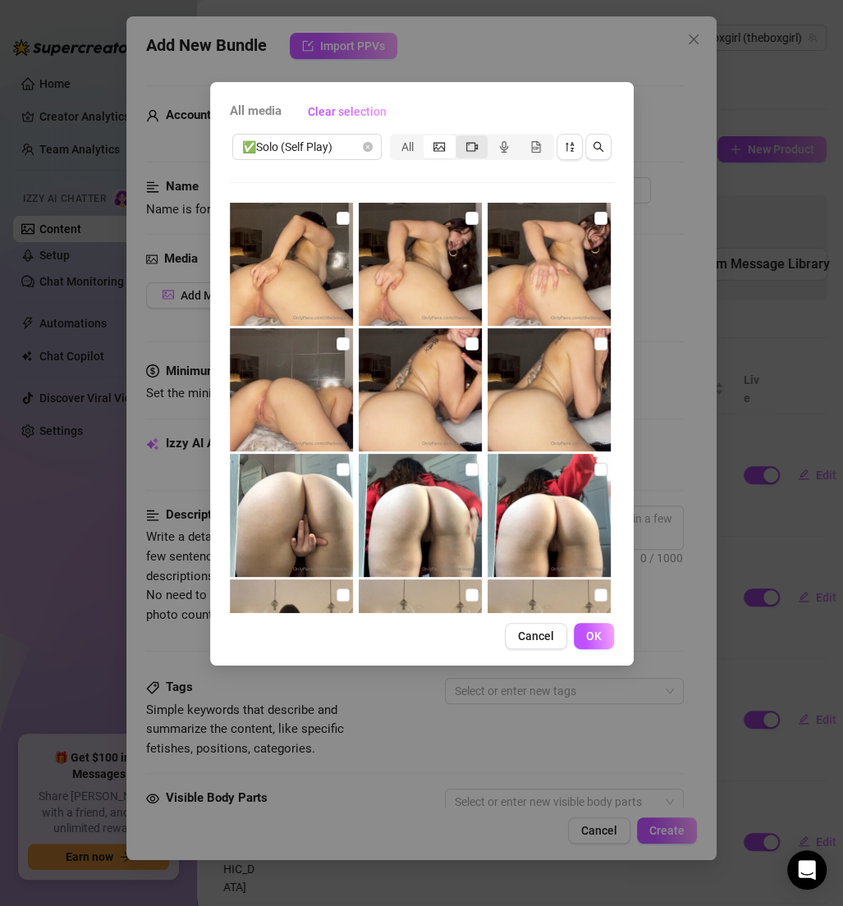
click at [479, 148] on div "segmented control" at bounding box center [472, 146] width 32 height 23
click at [460, 138] on input "segmented control" at bounding box center [460, 138] width 0 height 0
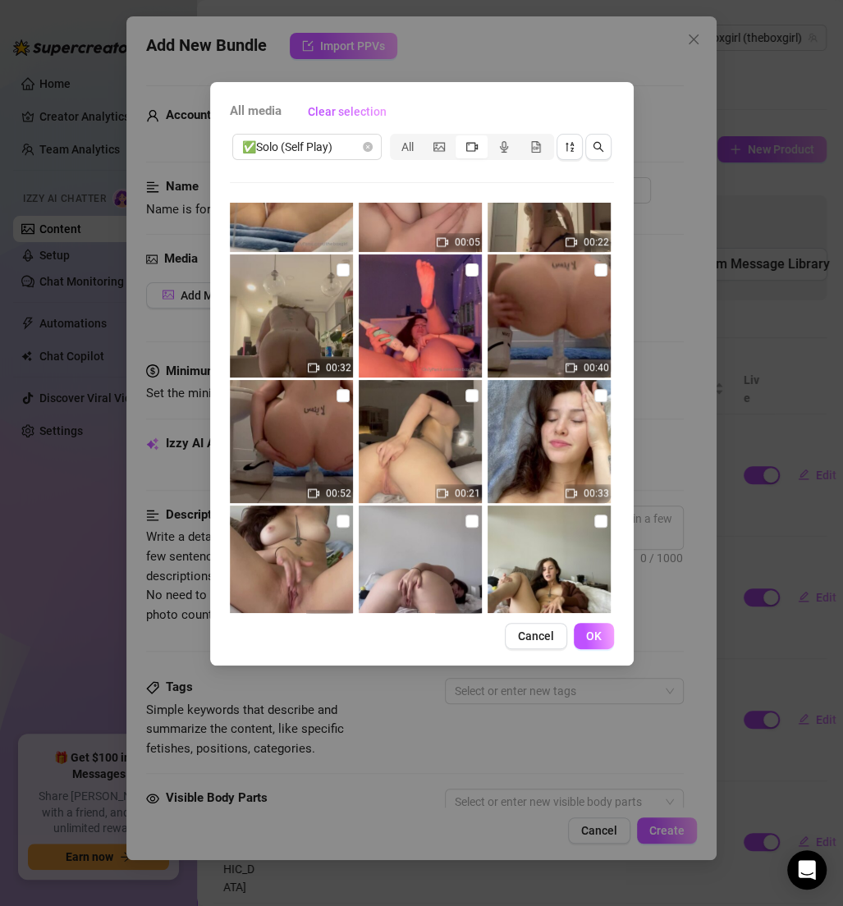
scroll to position [3632, 0]
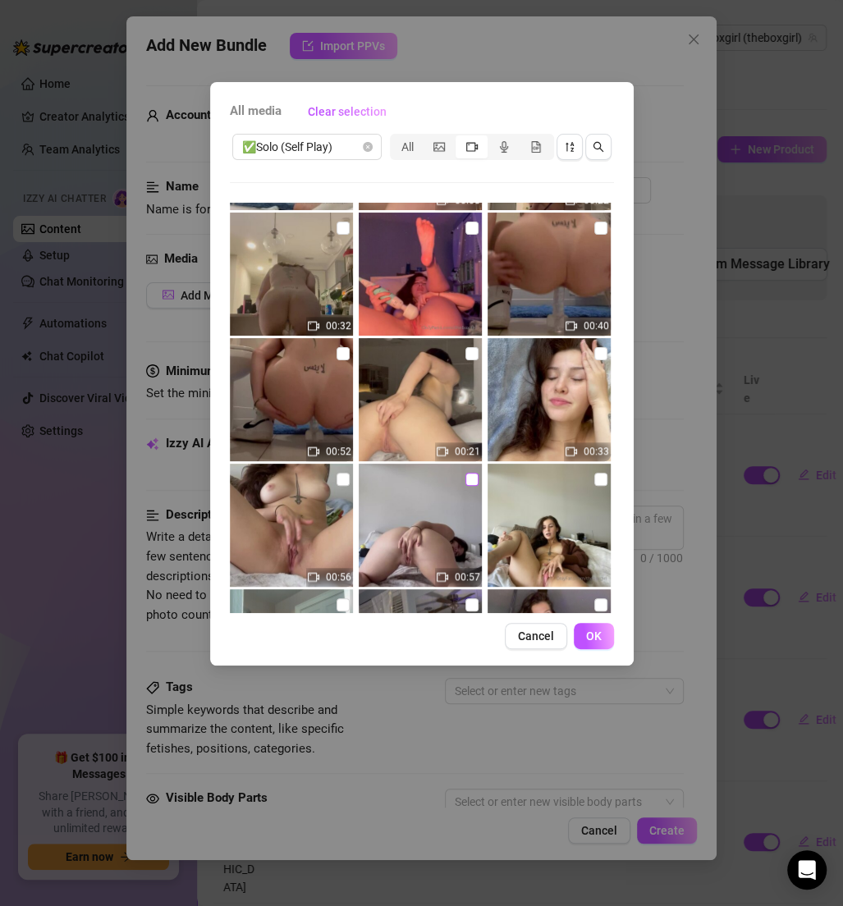
click at [471, 483] on input "checkbox" at bounding box center [471, 479] width 13 height 13
click at [337, 474] on input "checkbox" at bounding box center [343, 479] width 13 height 13
click at [580, 628] on button "OK" at bounding box center [594, 636] width 40 height 26
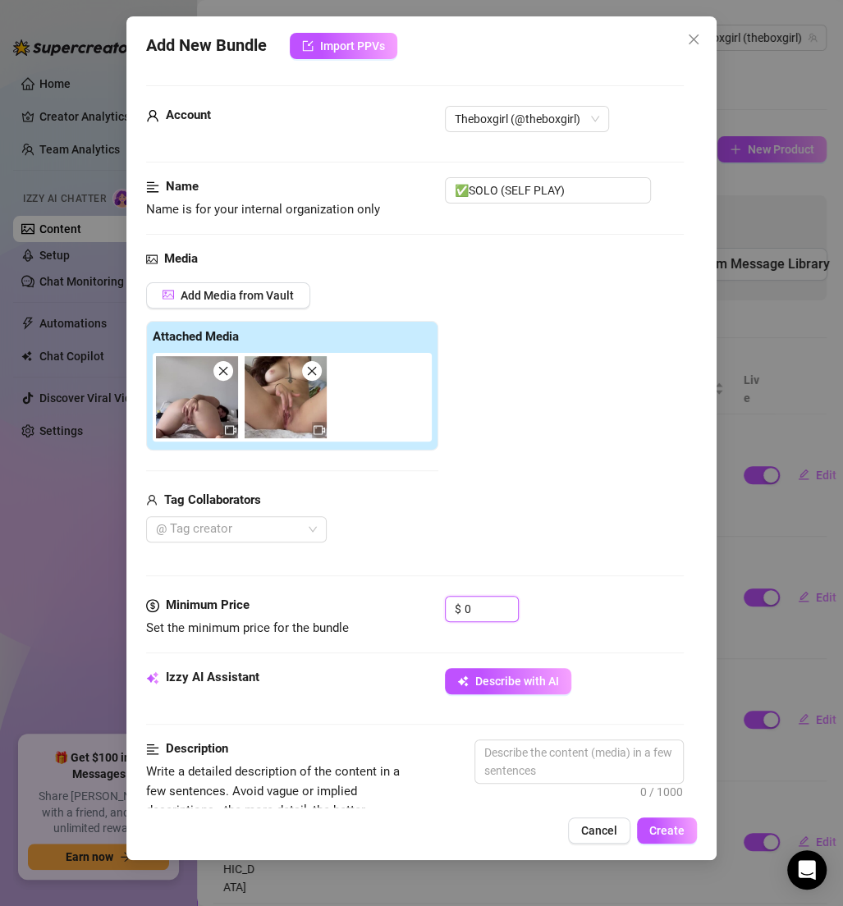
drag, startPoint x: 482, startPoint y: 608, endPoint x: 407, endPoint y: 606, distance: 74.7
click at [407, 606] on div "Minimum Price Set the minimum price for the bundle $ 0" at bounding box center [415, 617] width 538 height 42
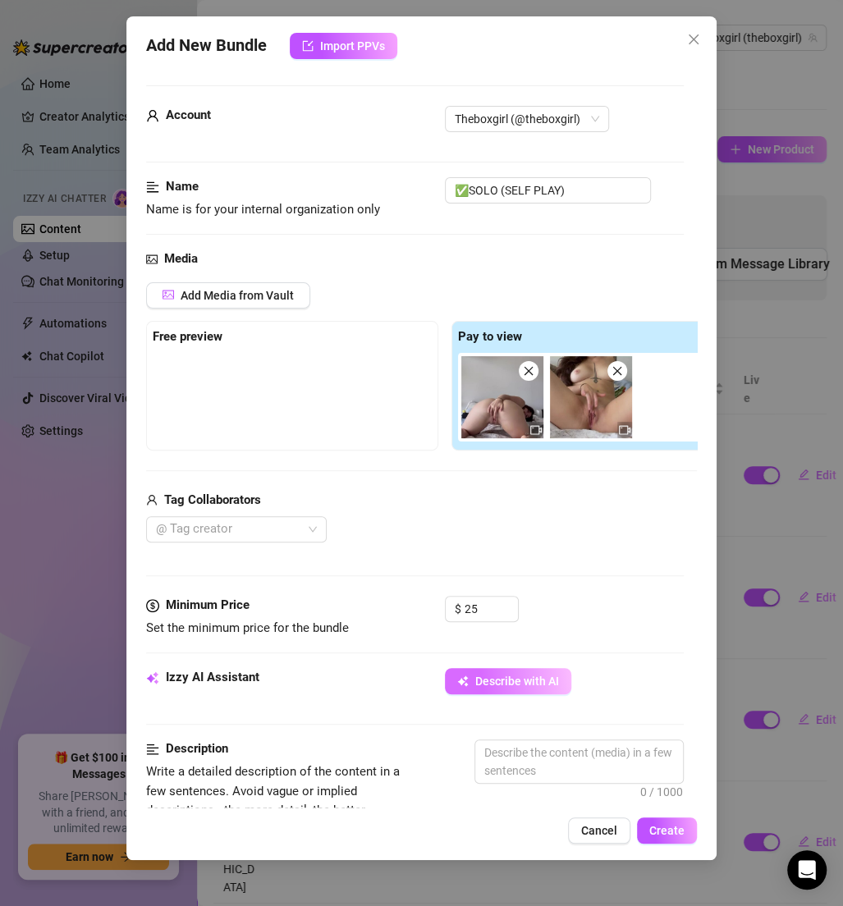
click at [543, 670] on button "Describe with AI" at bounding box center [508, 681] width 126 height 26
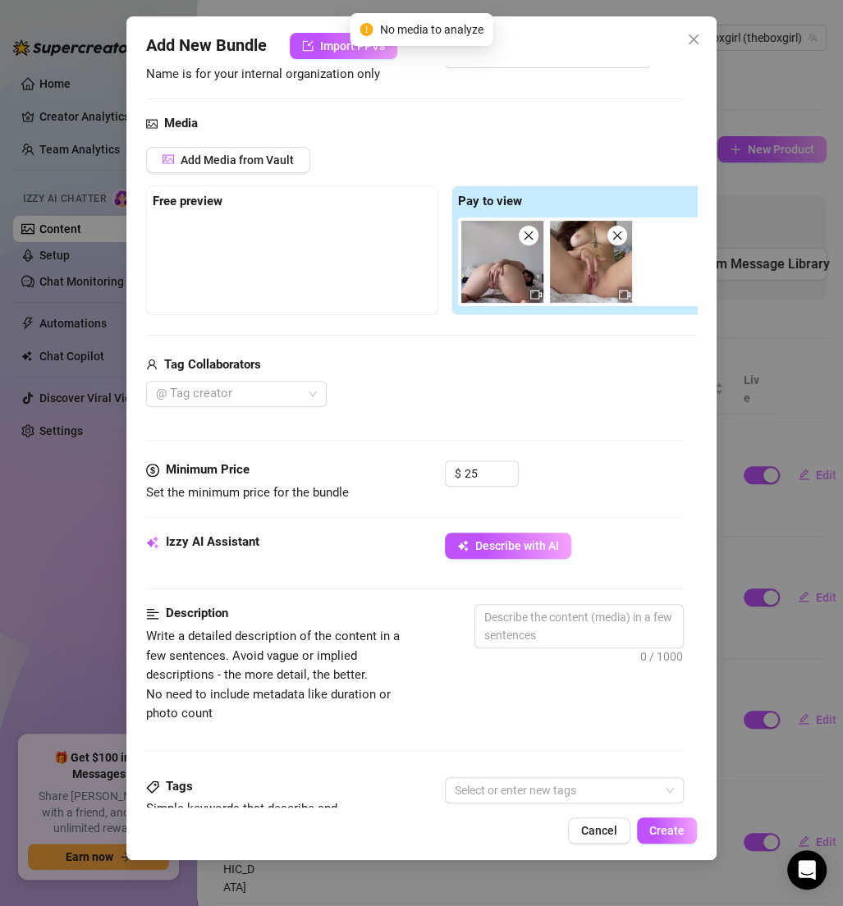
scroll to position [0, 0]
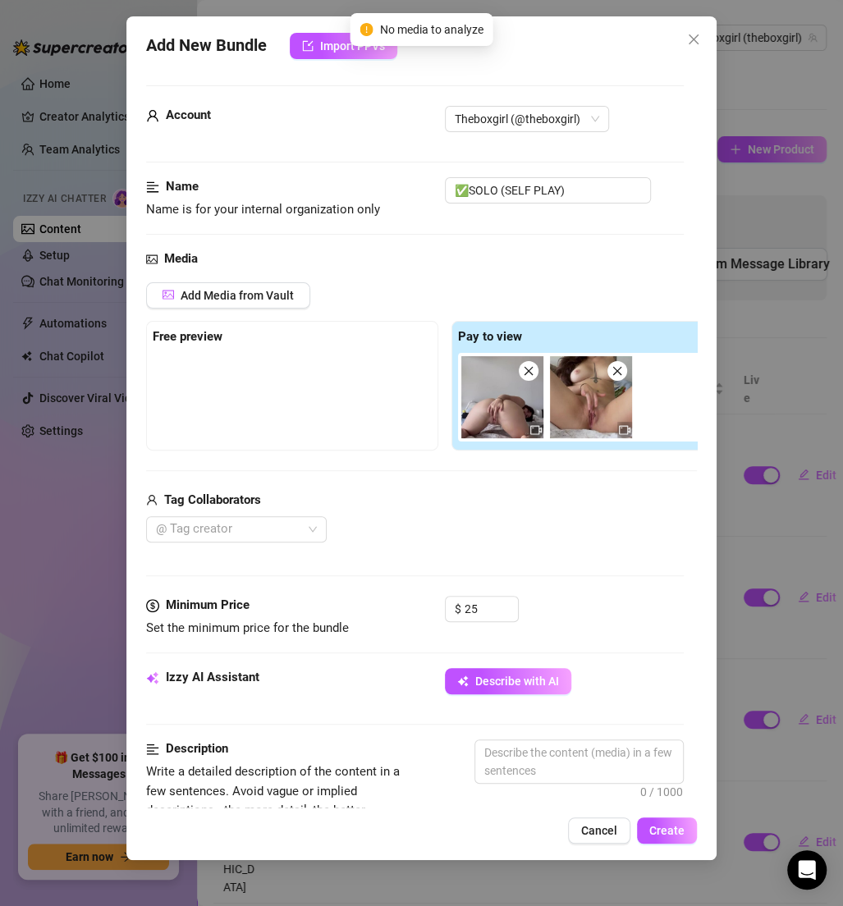
click at [527, 370] on icon "close" at bounding box center [528, 370] width 11 height 11
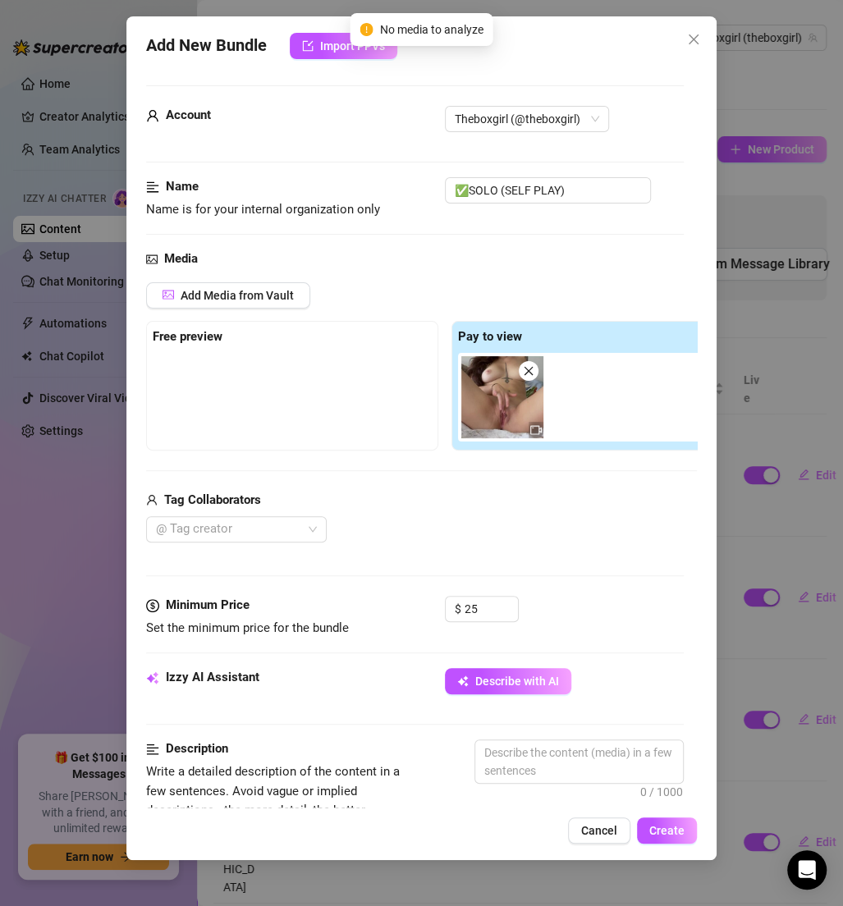
click at [527, 370] on icon "close" at bounding box center [528, 370] width 11 height 11
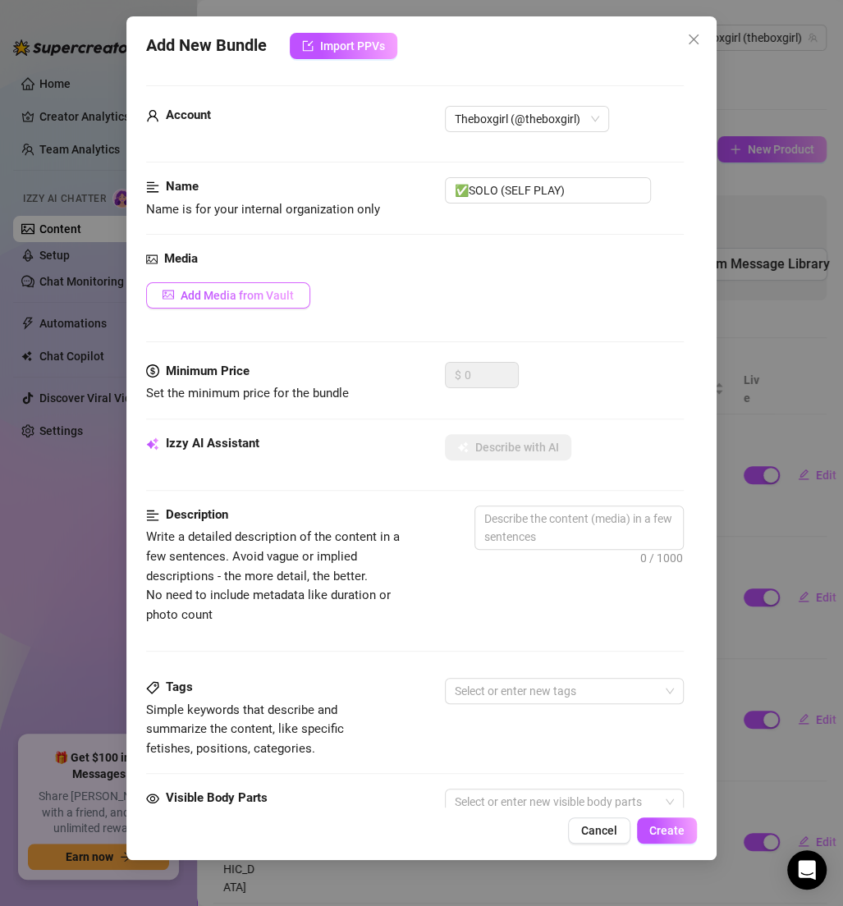
click at [268, 292] on span "Add Media from Vault" at bounding box center [237, 295] width 113 height 13
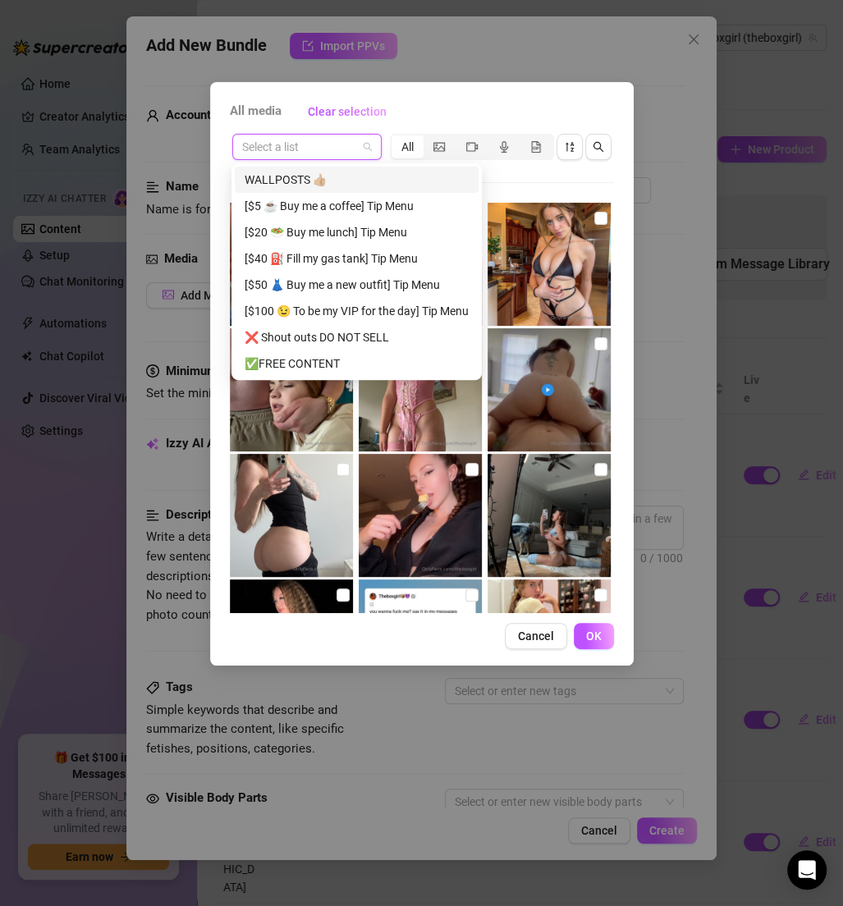
click at [343, 155] on input "search" at bounding box center [299, 147] width 115 height 25
paste input "✅SOLO (SELF PLAY)"
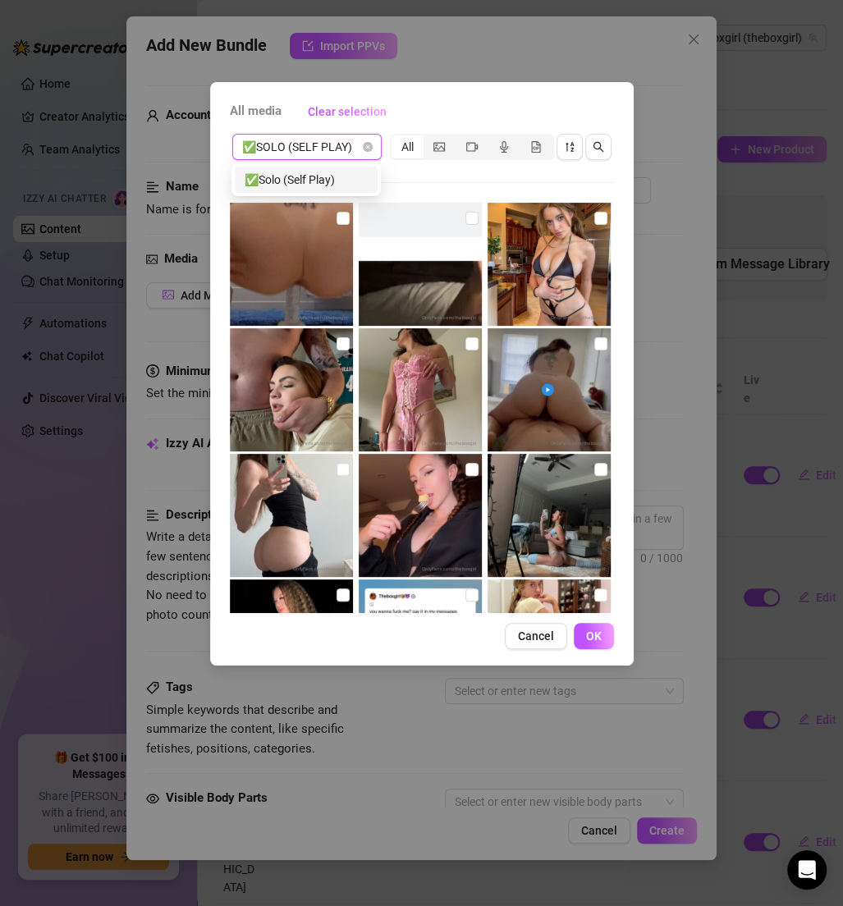
click at [328, 175] on div "✅Solo (Self Play)" at bounding box center [306, 180] width 123 height 18
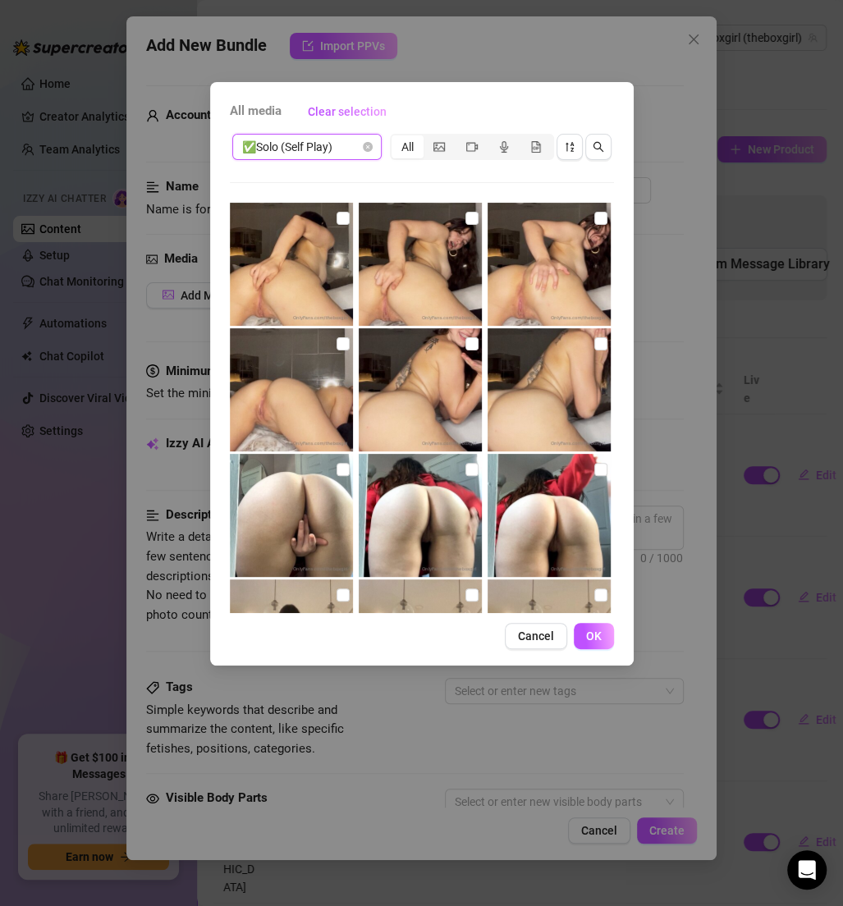
click at [347, 215] on img at bounding box center [291, 264] width 123 height 123
click at [465, 222] on input "checkbox" at bounding box center [471, 218] width 13 height 13
click at [594, 218] on input "checkbox" at bounding box center [600, 218] width 13 height 13
click at [337, 337] on input "checkbox" at bounding box center [343, 343] width 13 height 13
click at [465, 346] on input "checkbox" at bounding box center [471, 343] width 13 height 13
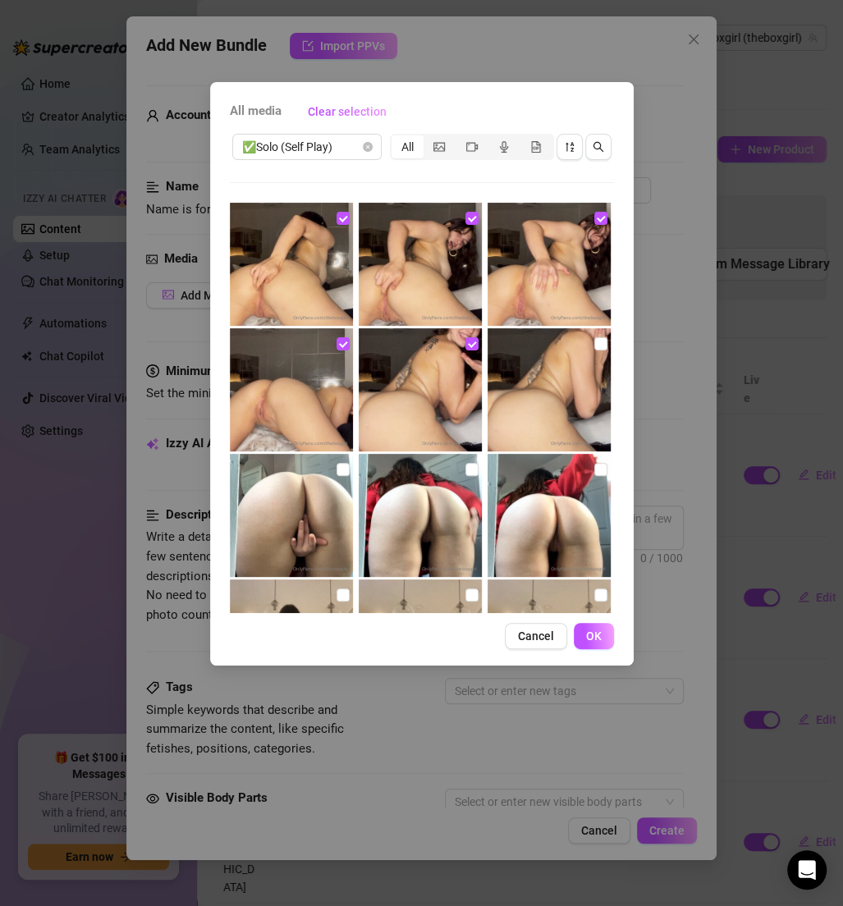
click at [576, 357] on img at bounding box center [549, 389] width 123 height 123
click at [591, 641] on span "OK" at bounding box center [594, 636] width 16 height 13
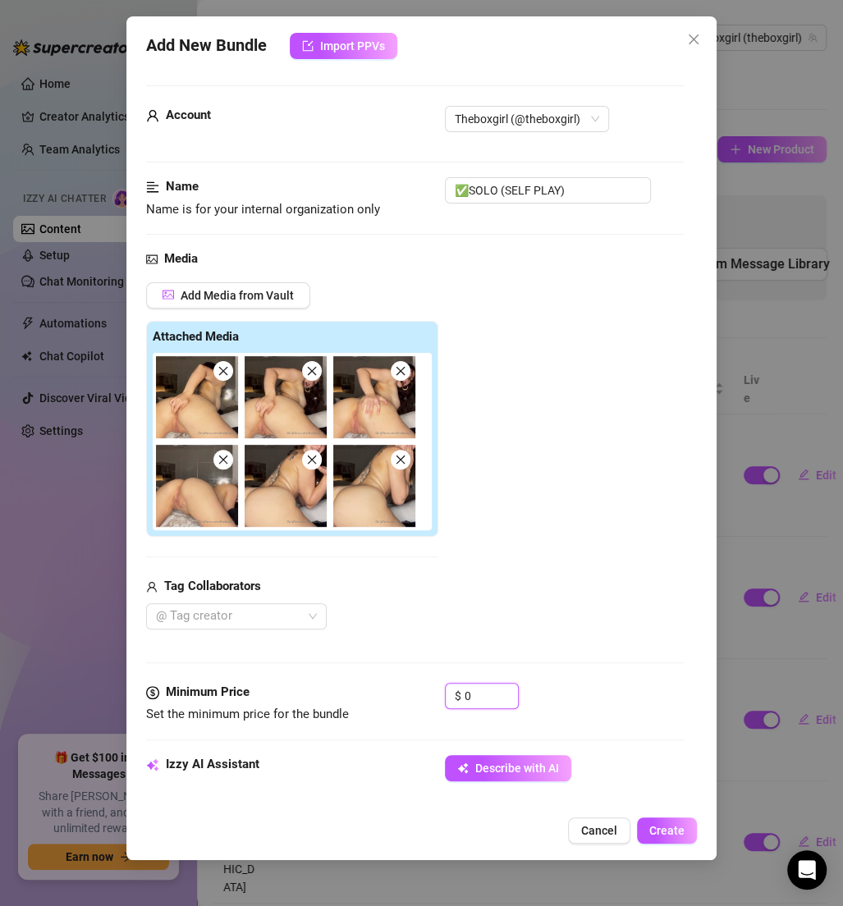
drag, startPoint x: 483, startPoint y: 689, endPoint x: 392, endPoint y: 688, distance: 90.3
click at [393, 689] on div "Minimum Price Set the minimum price for the bundle $ 0" at bounding box center [415, 704] width 538 height 42
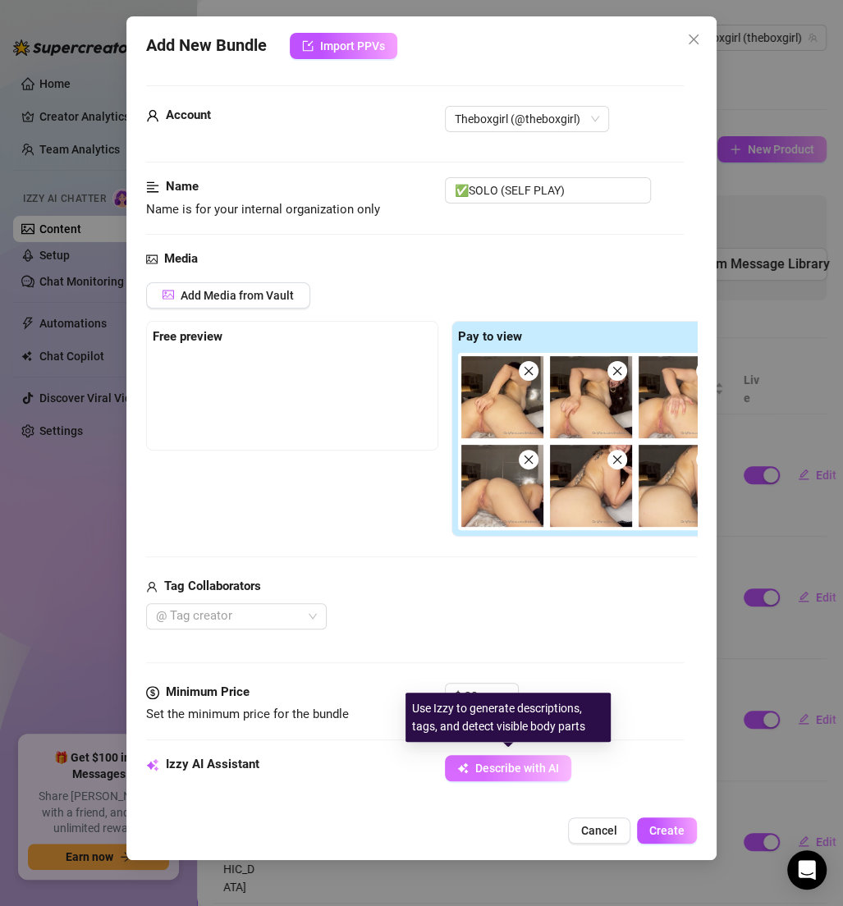
click at [521, 763] on span "Describe with AI" at bounding box center [517, 768] width 84 height 13
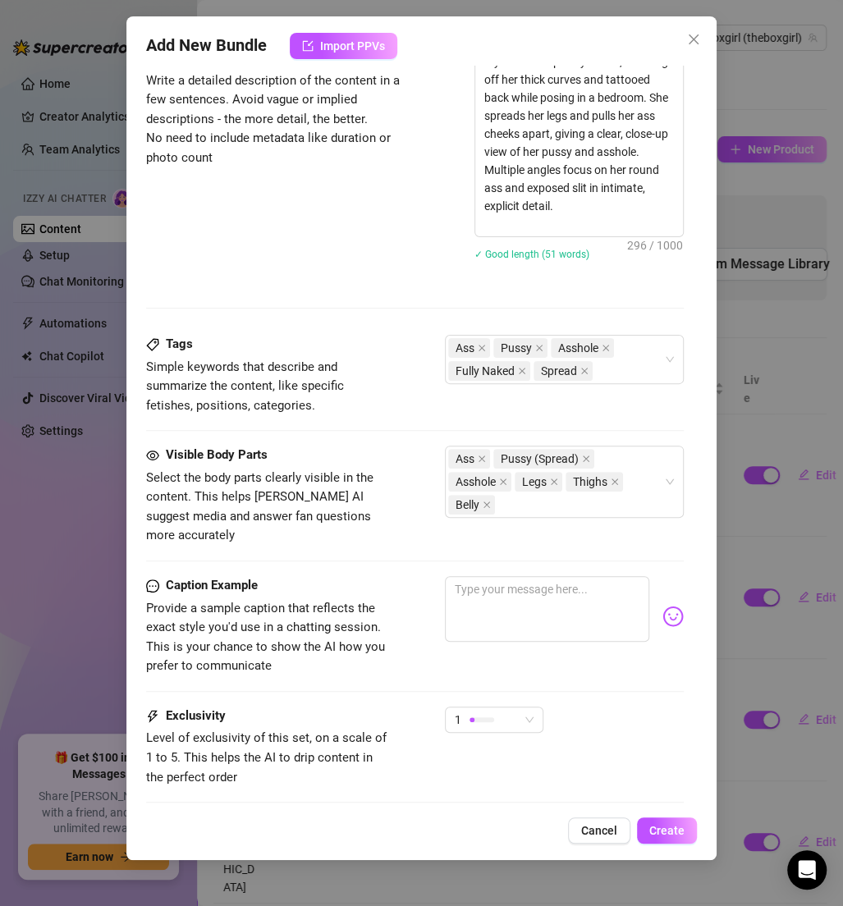
scroll to position [878, 0]
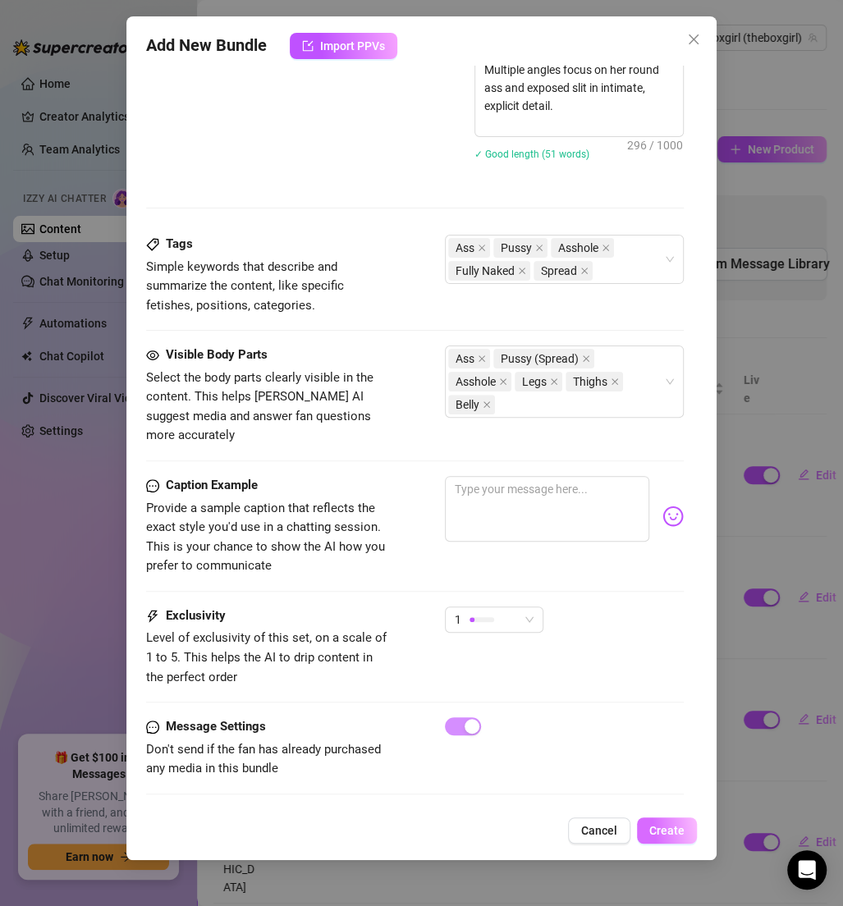
click at [670, 836] on span "Create" at bounding box center [666, 830] width 35 height 13
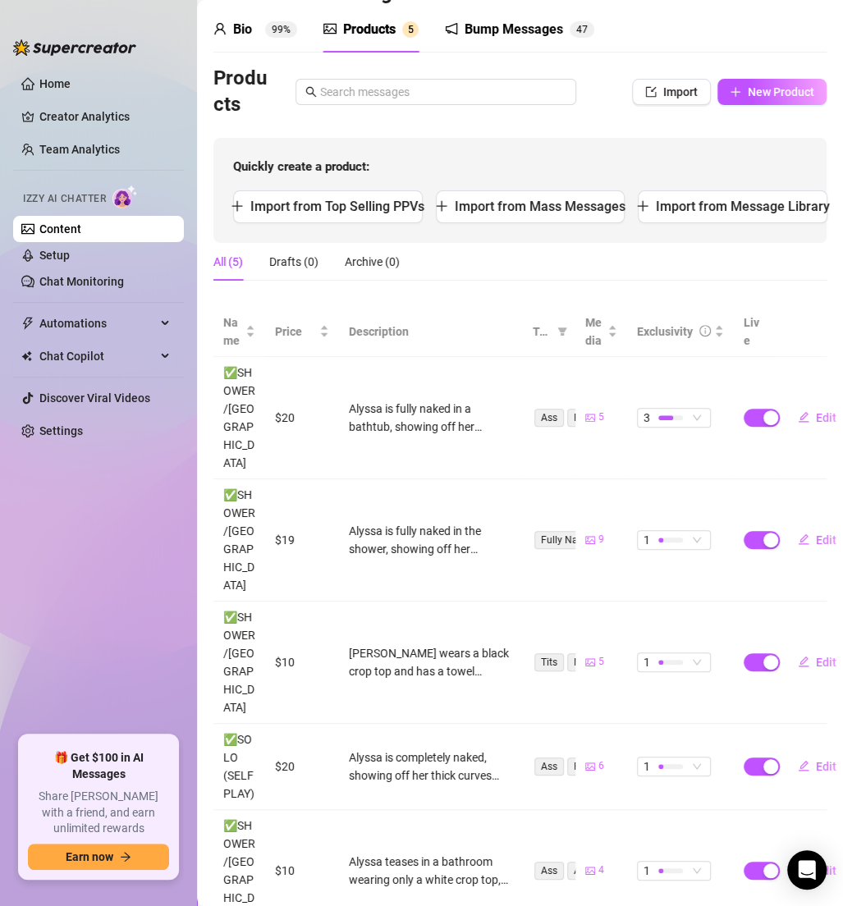
scroll to position [0, 0]
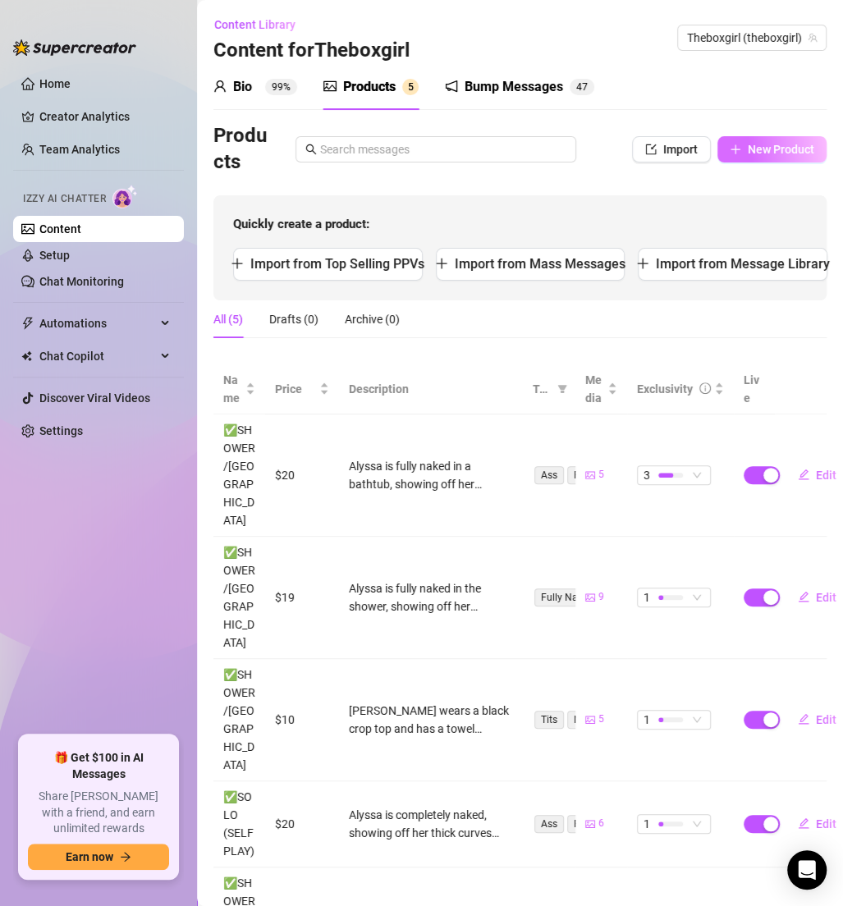
click at [760, 136] on button "New Product" at bounding box center [771, 149] width 109 height 26
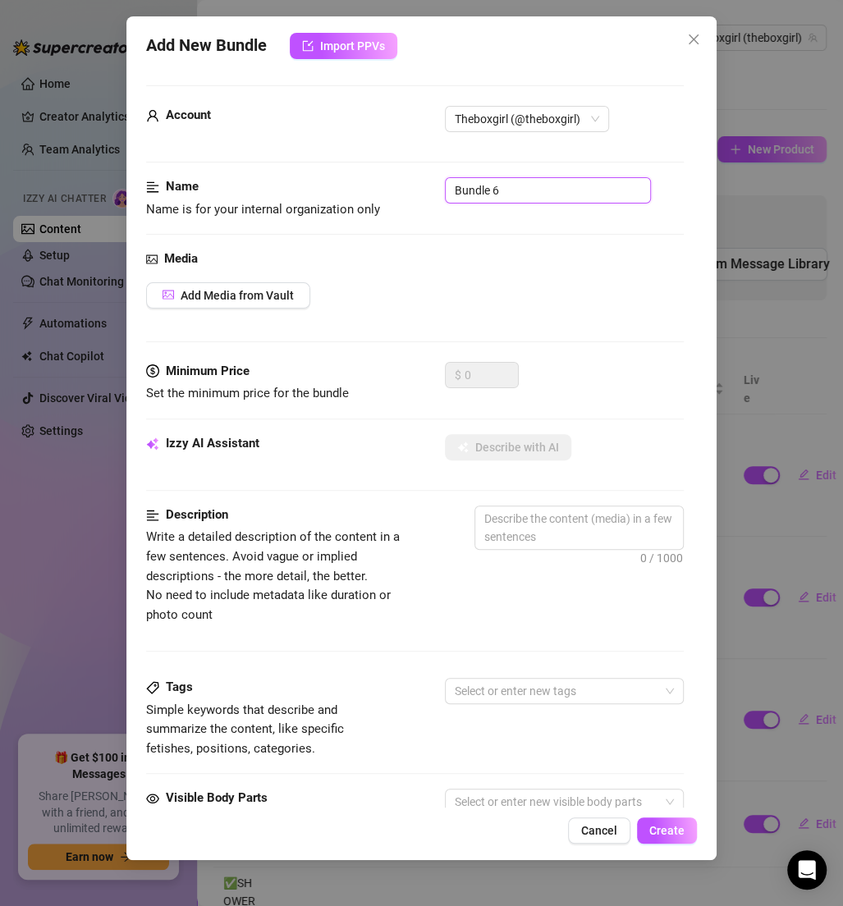
click at [531, 195] on input "Bundle 6" at bounding box center [548, 190] width 206 height 26
paste input "✅SOLO (SELF PLAY)"
click at [277, 292] on span "Add Media from Vault" at bounding box center [237, 295] width 113 height 13
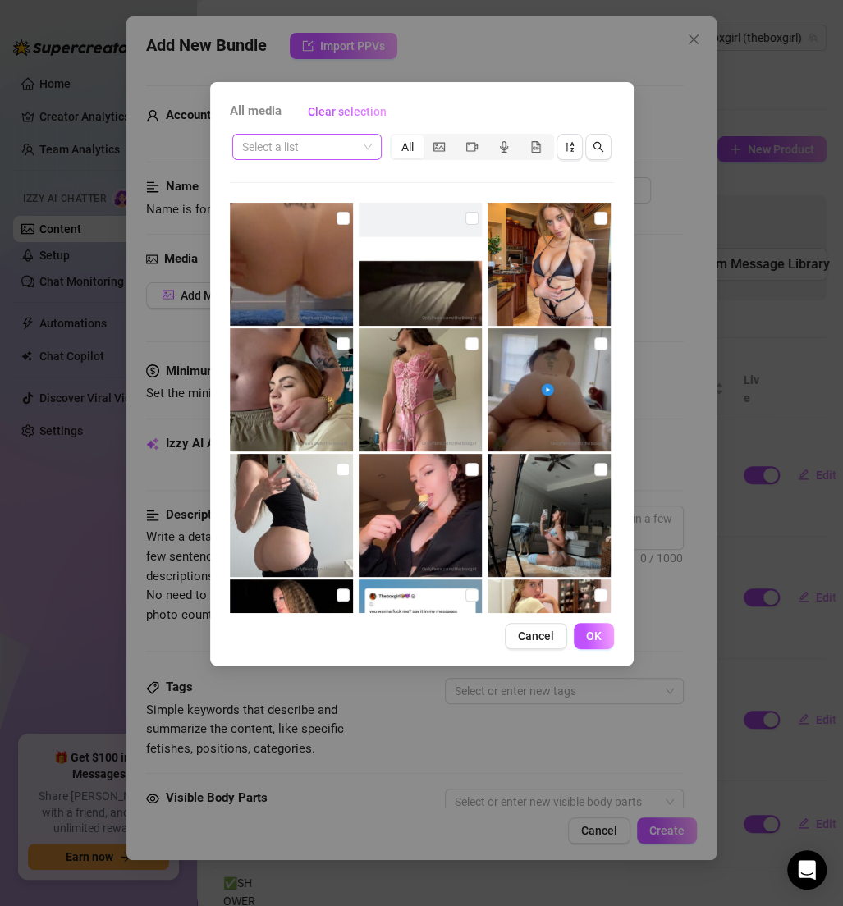
click at [323, 158] on input "search" at bounding box center [299, 147] width 115 height 25
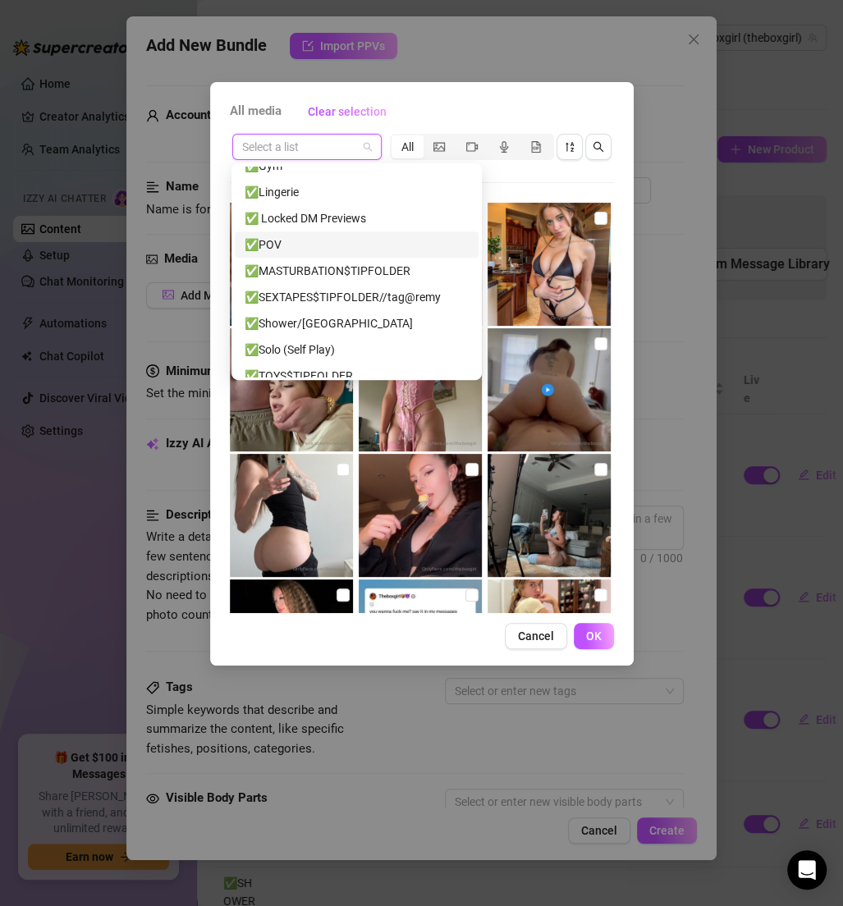
scroll to position [522, 0]
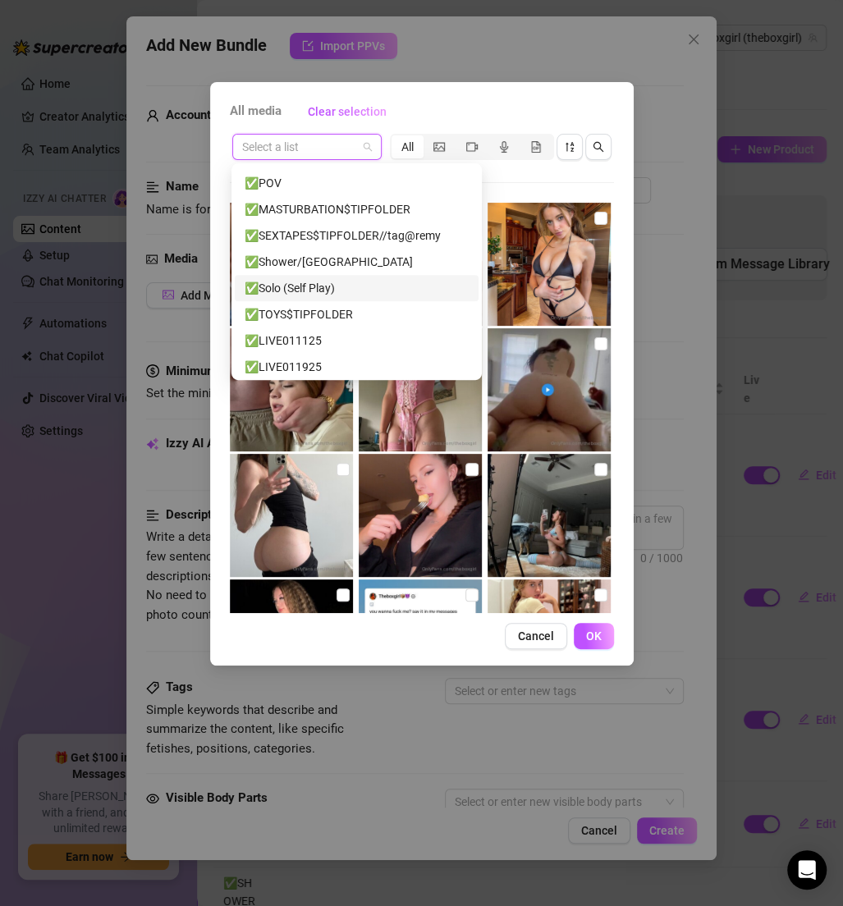
click at [298, 283] on div "✅Solo (Self Play)" at bounding box center [357, 288] width 224 height 18
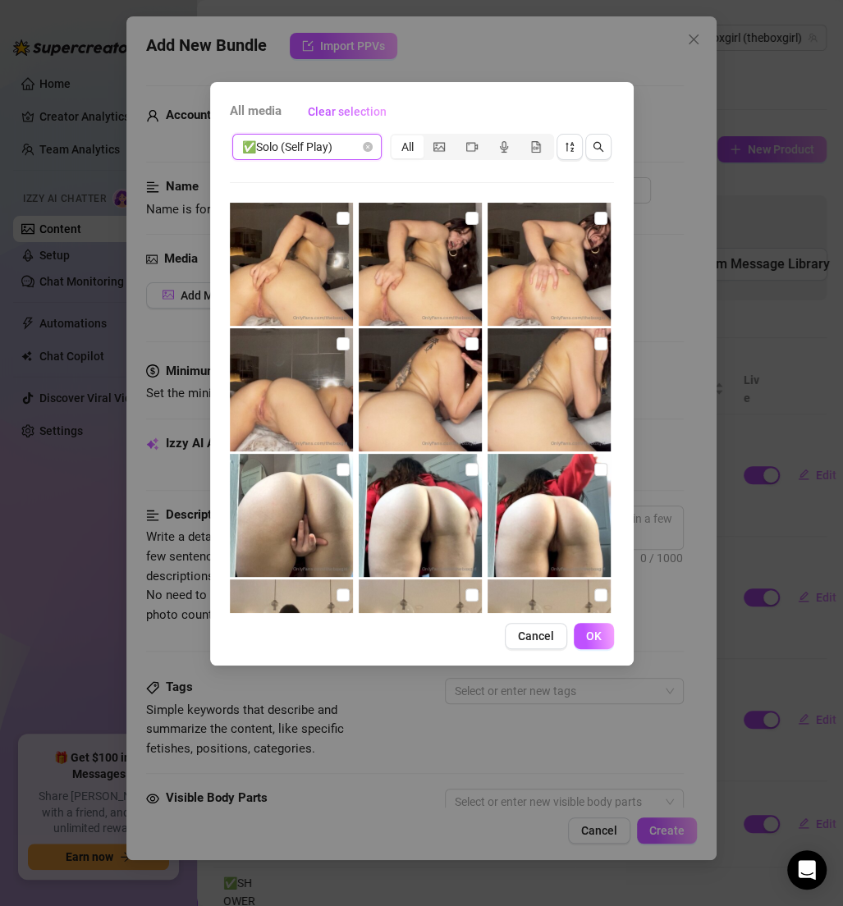
scroll to position [23, 0]
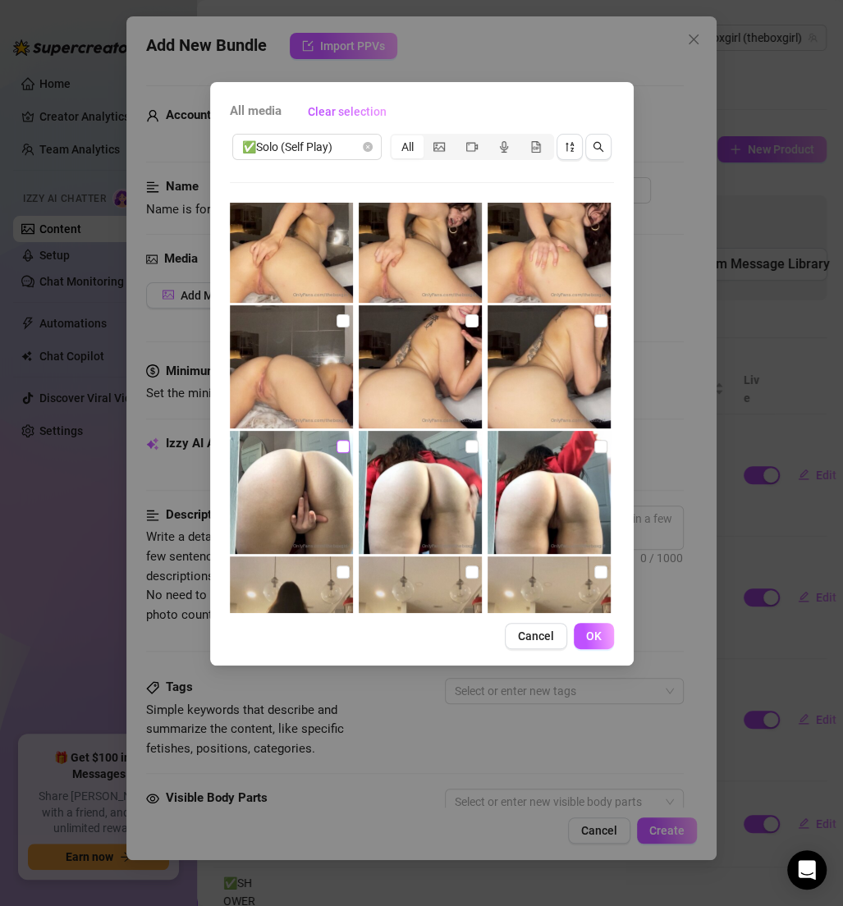
click at [337, 452] on label at bounding box center [343, 447] width 13 height 18
click at [337, 452] on input "checkbox" at bounding box center [343, 446] width 13 height 13
click at [465, 444] on input "checkbox" at bounding box center [471, 446] width 13 height 13
click at [594, 451] on input "checkbox" at bounding box center [600, 446] width 13 height 13
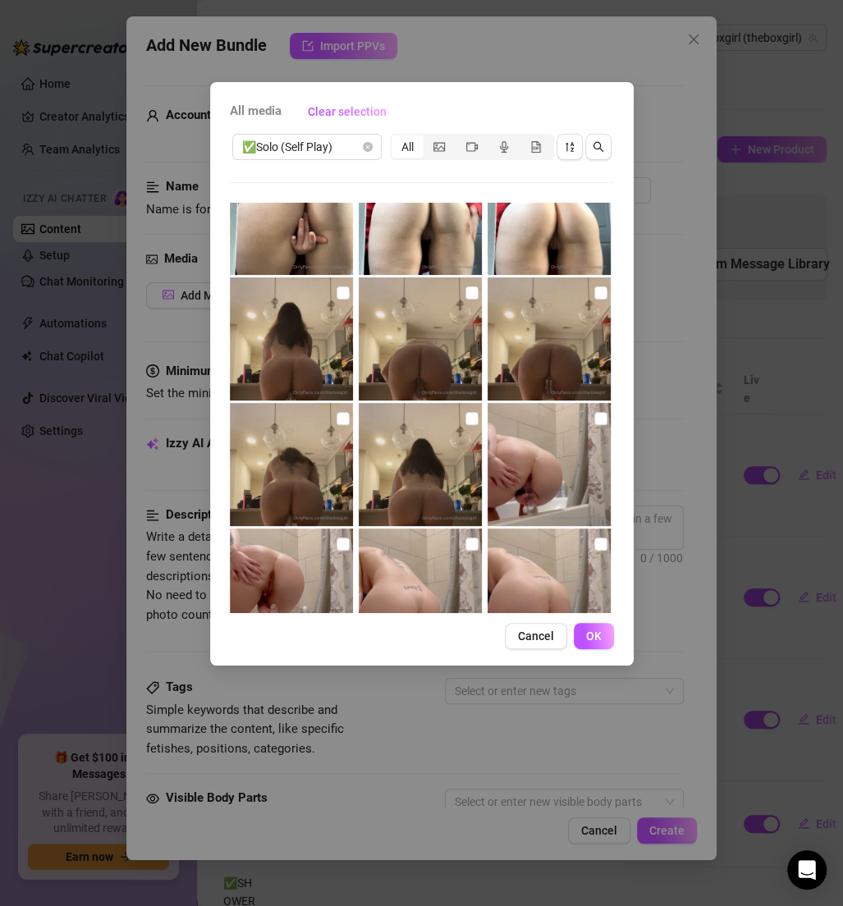
scroll to position [138, 0]
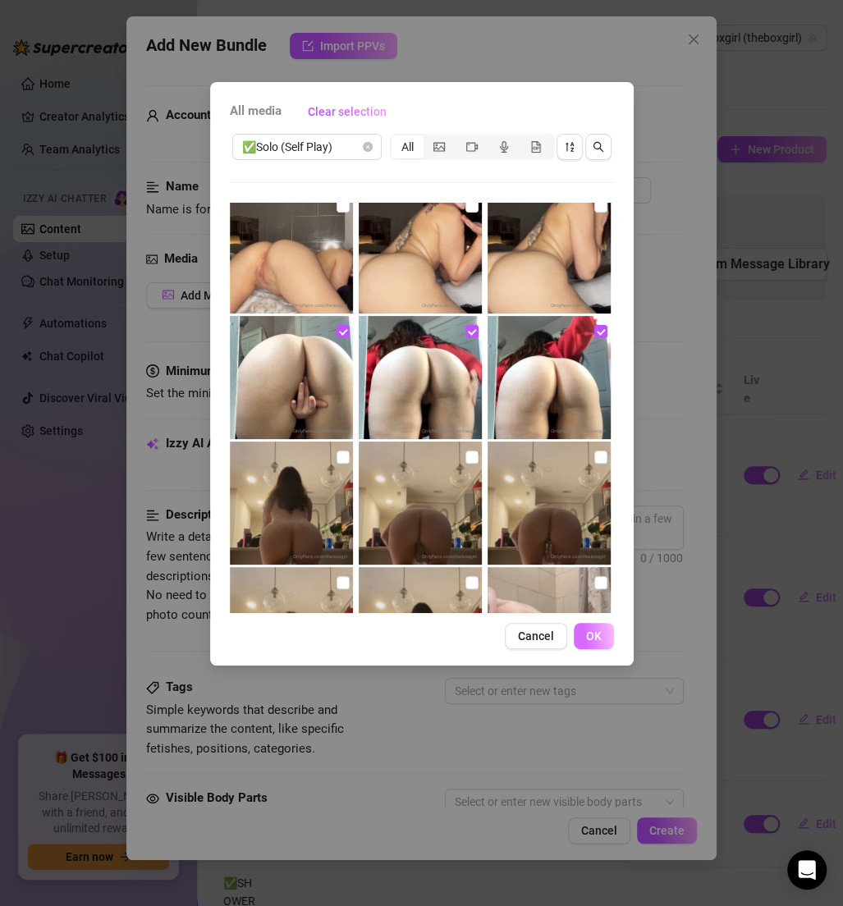
click at [588, 624] on button "OK" at bounding box center [594, 636] width 40 height 26
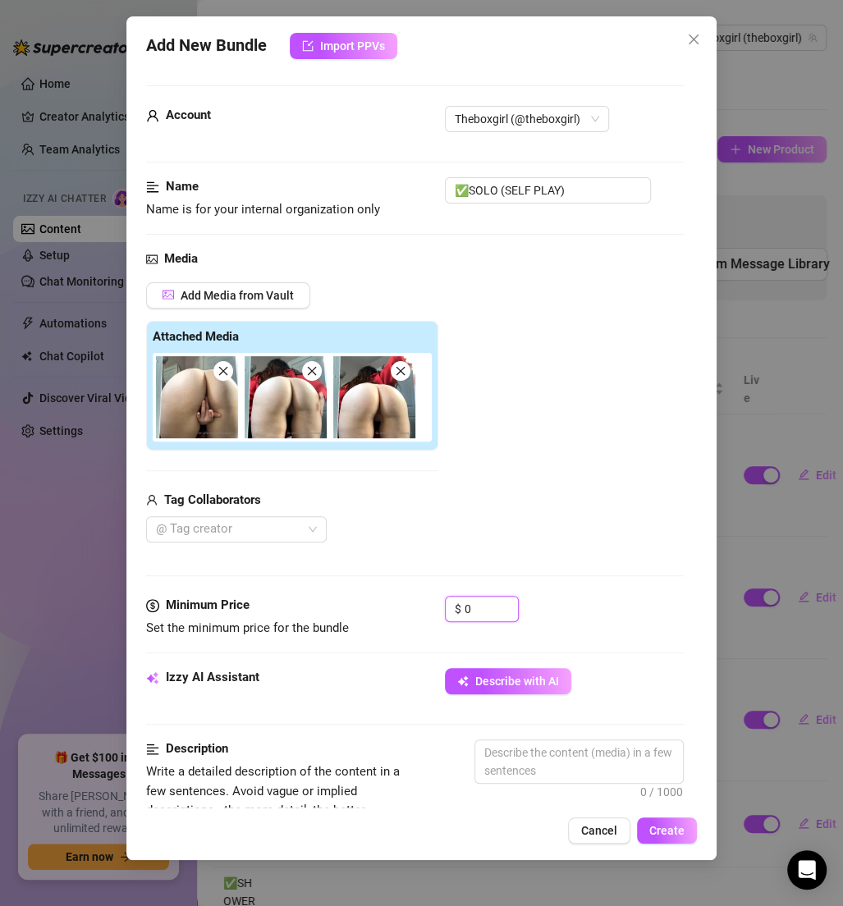
drag, startPoint x: 478, startPoint y: 608, endPoint x: 410, endPoint y: 607, distance: 68.1
click at [410, 607] on div "Minimum Price Set the minimum price for the bundle $ 0" at bounding box center [415, 617] width 538 height 42
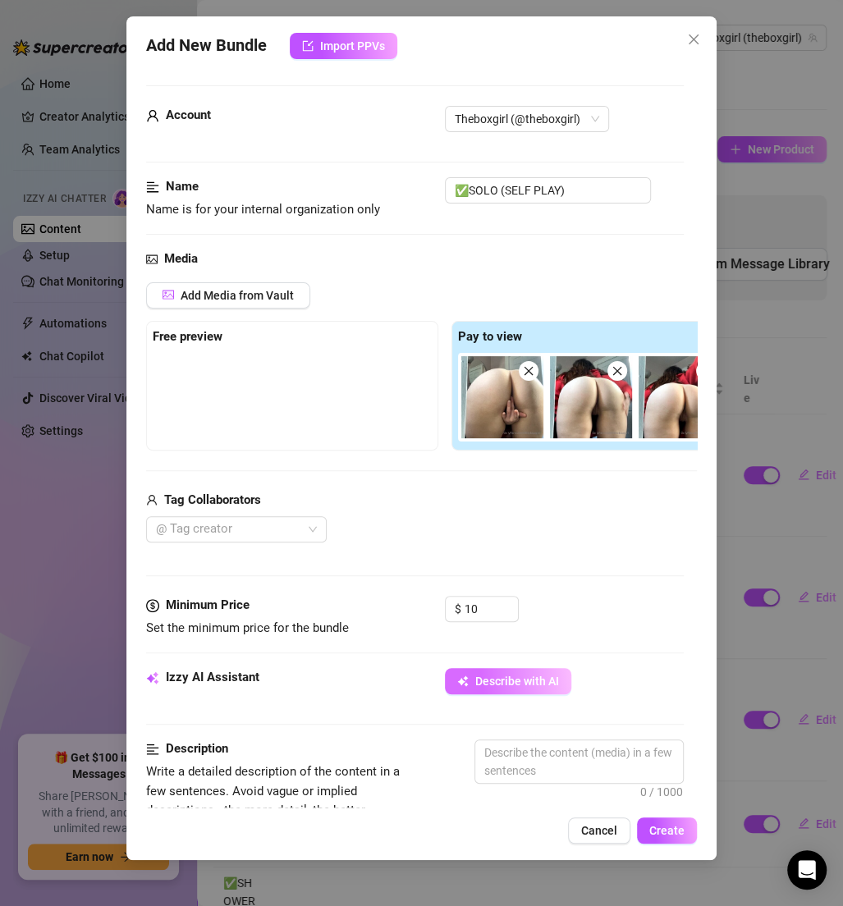
click at [515, 680] on span "Describe with AI" at bounding box center [517, 681] width 84 height 13
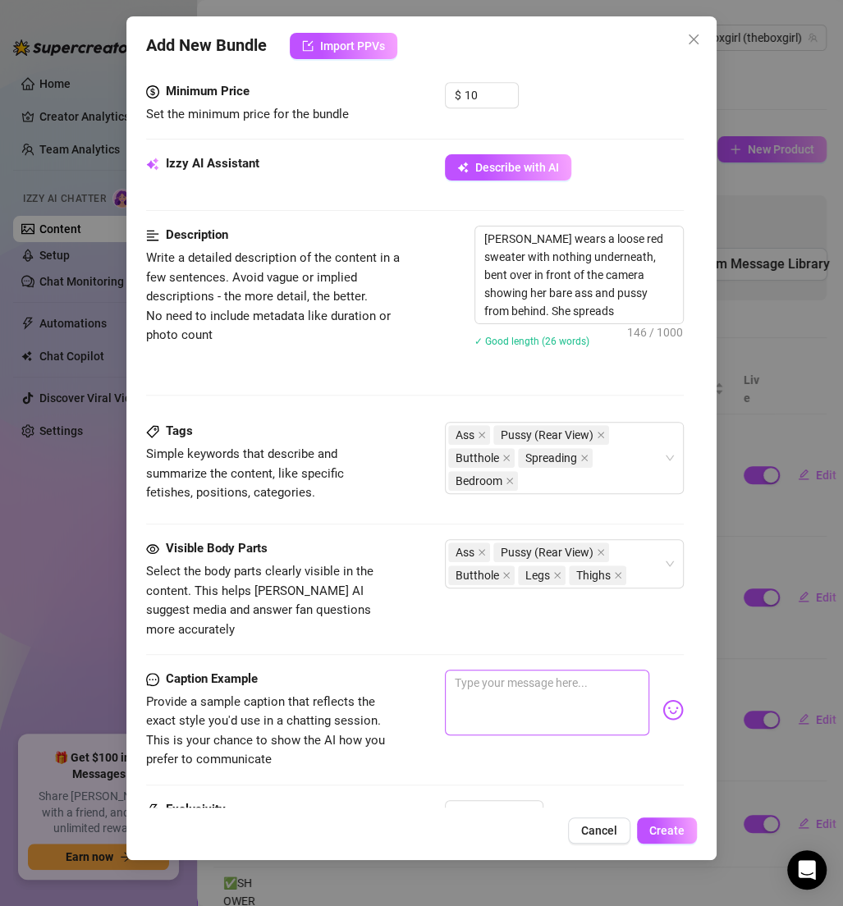
scroll to position [703, 0]
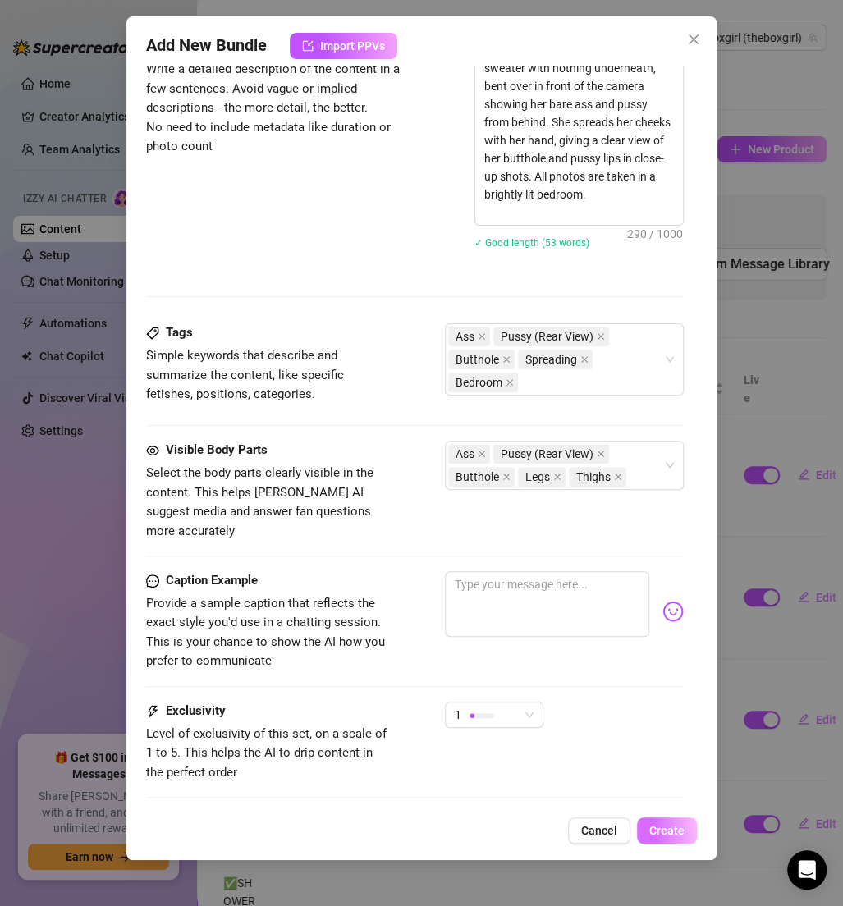
click at [652, 837] on button "Create" at bounding box center [667, 831] width 60 height 26
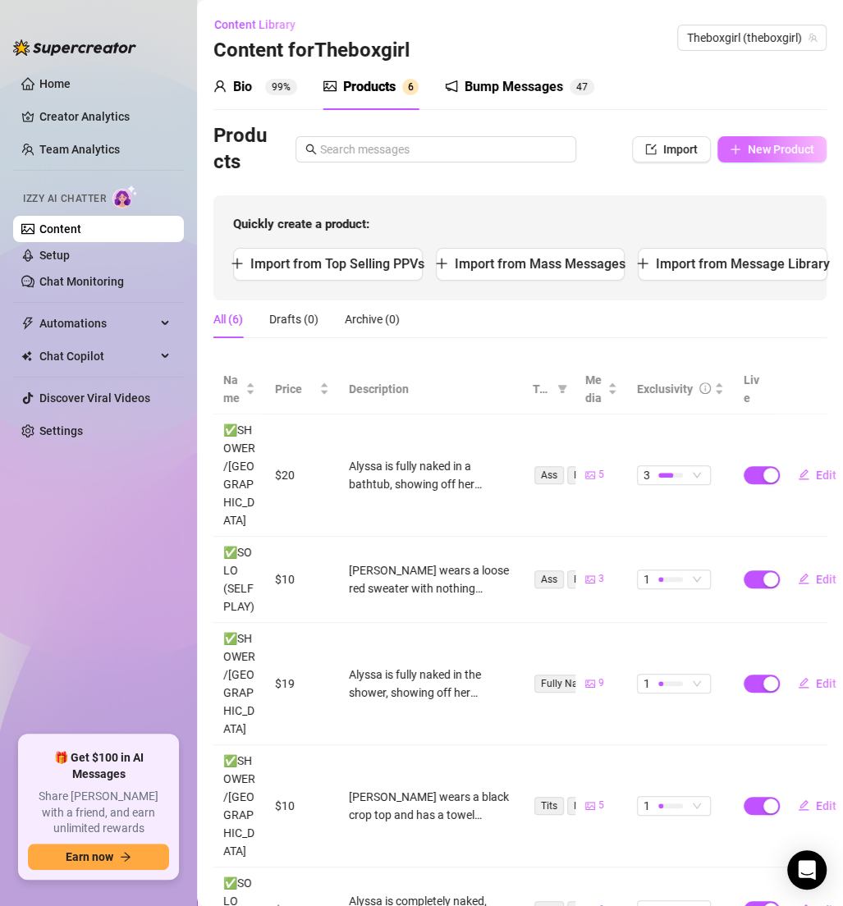
click at [748, 151] on span "New Product" at bounding box center [781, 149] width 66 height 13
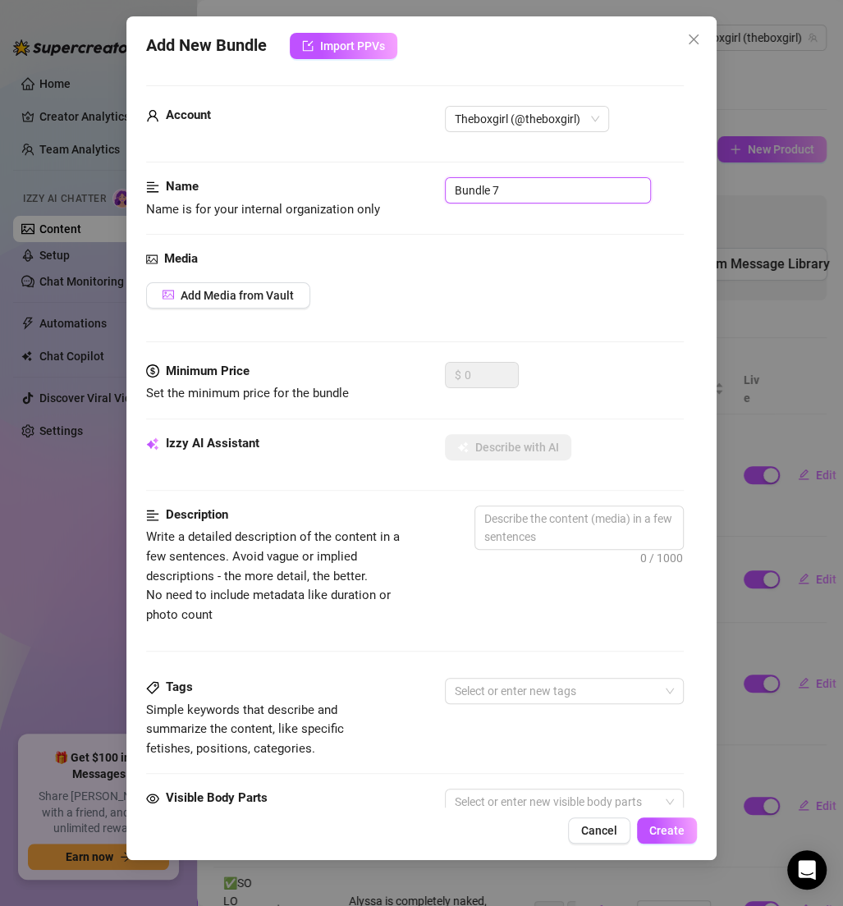
click at [579, 196] on input "Bundle 7" at bounding box center [548, 190] width 206 height 26
paste input "✅SOLO (SELF PLAY)"
click at [213, 304] on button "Add Media from Vault" at bounding box center [228, 295] width 164 height 26
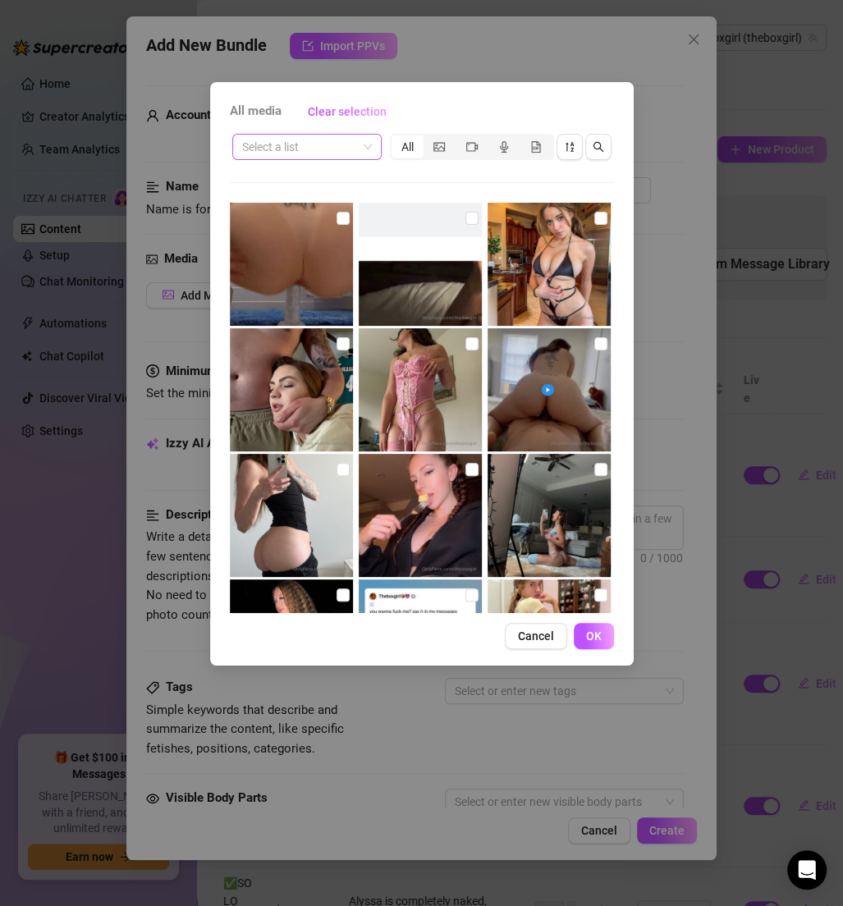
click at [271, 150] on input "search" at bounding box center [299, 147] width 115 height 25
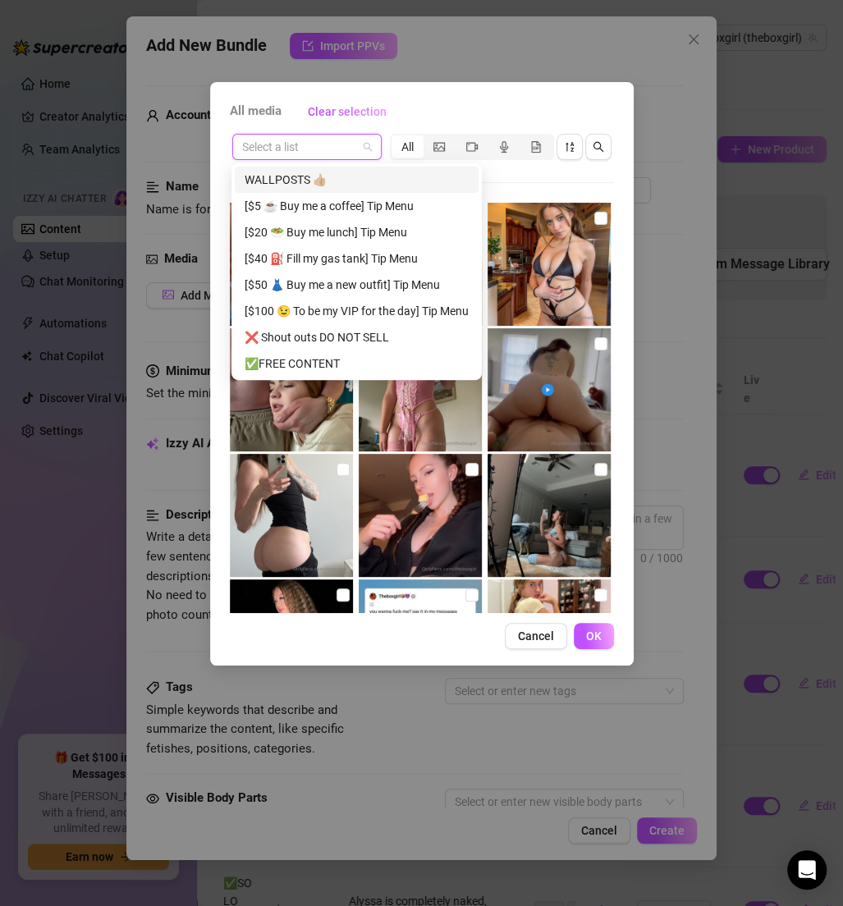
paste input "✅SOLO (SELF PLAY)"
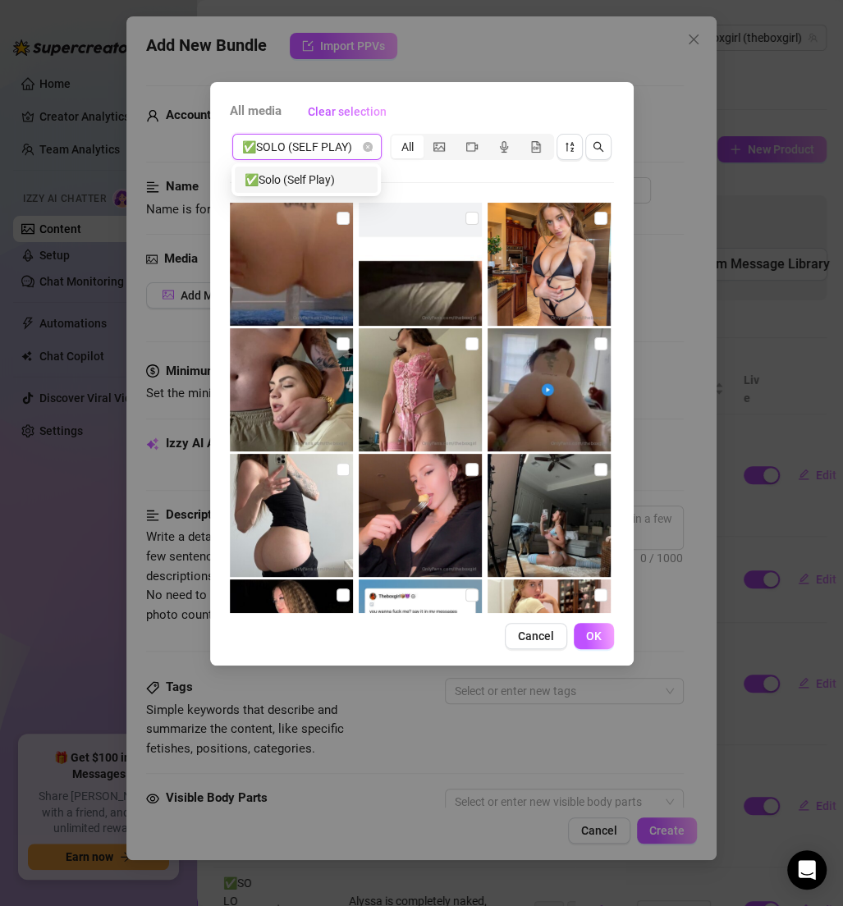
click at [313, 175] on div "✅Solo (Self Play)" at bounding box center [306, 180] width 123 height 18
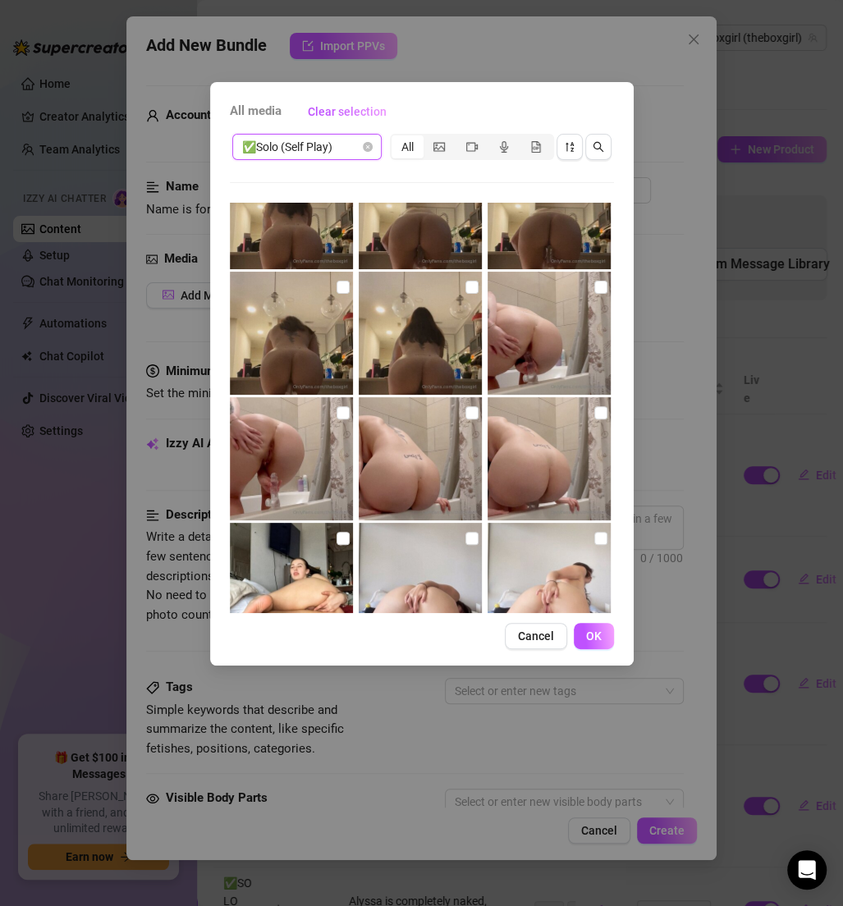
scroll to position [371, 0]
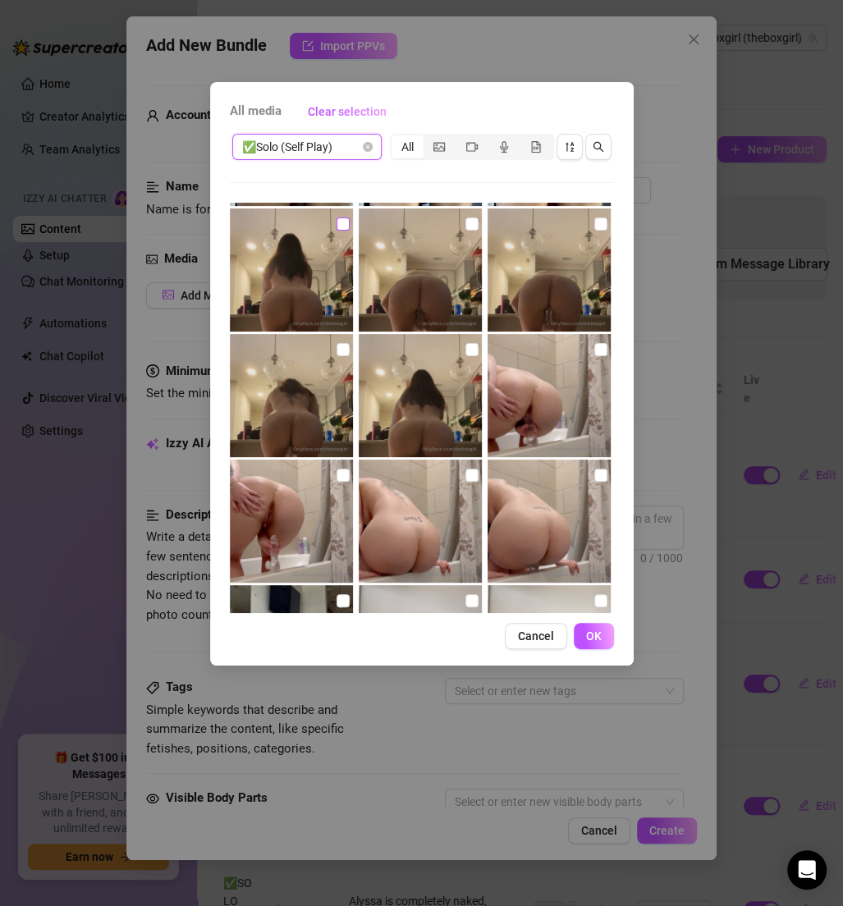
click at [344, 225] on input "checkbox" at bounding box center [343, 224] width 13 height 13
click at [457, 221] on div at bounding box center [422, 269] width 126 height 123
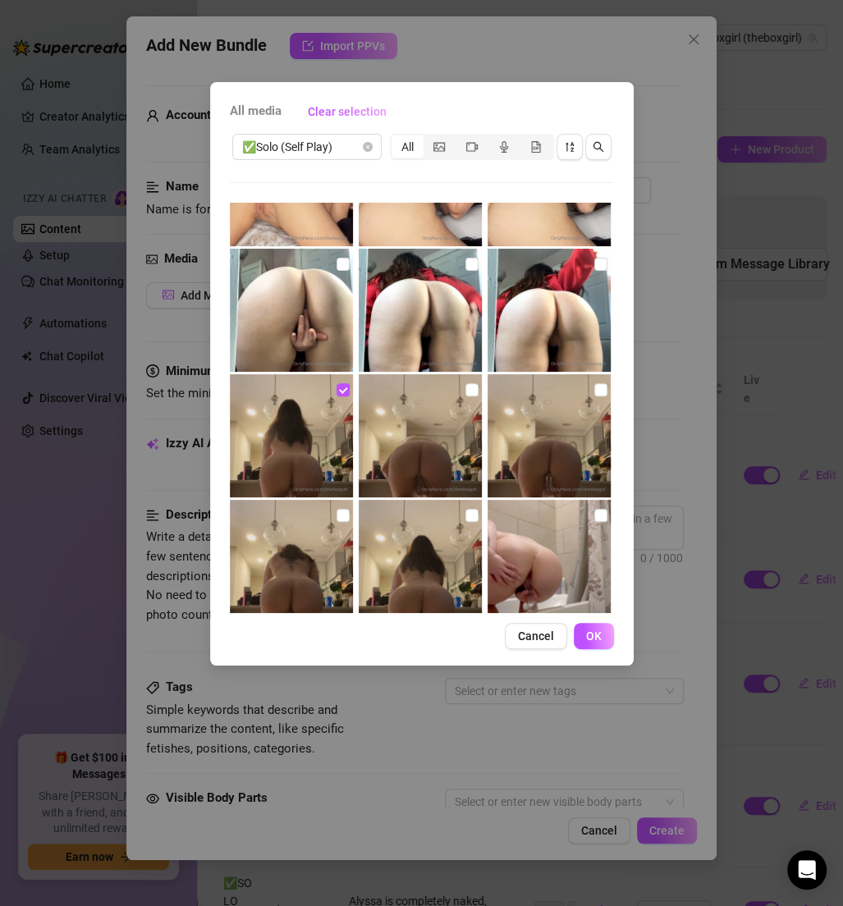
scroll to position [241, 0]
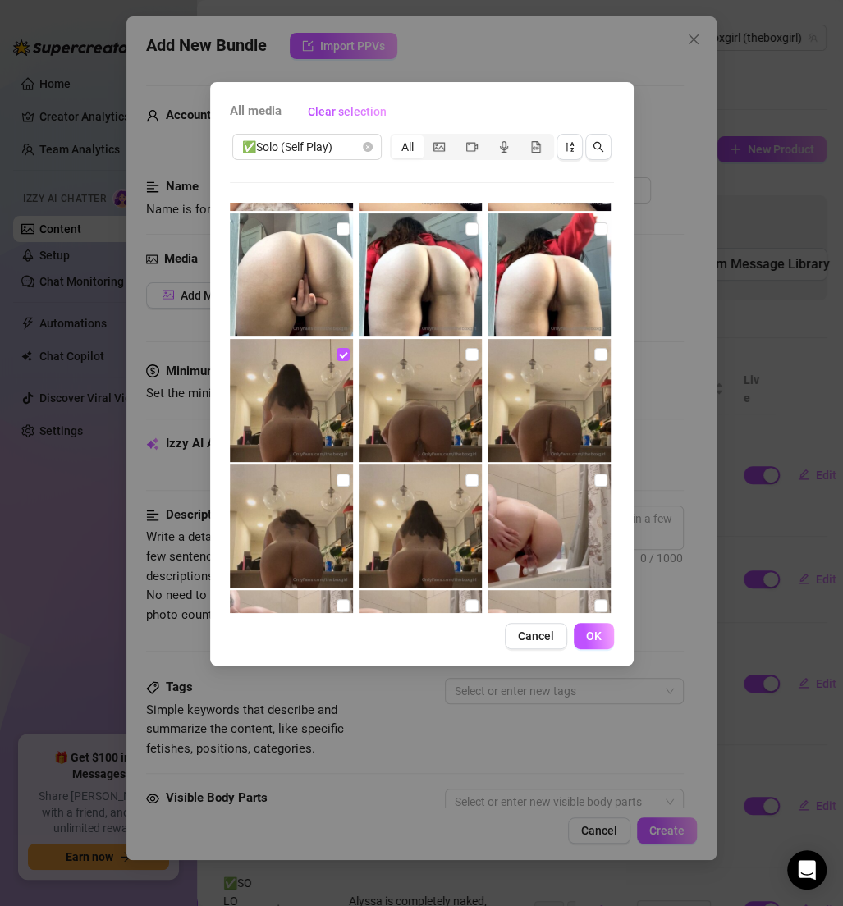
click at [472, 355] on img at bounding box center [420, 400] width 123 height 123
click at [583, 362] on img at bounding box center [549, 400] width 123 height 123
click at [465, 474] on input "checkbox" at bounding box center [471, 480] width 13 height 13
click at [337, 474] on input "checkbox" at bounding box center [343, 480] width 13 height 13
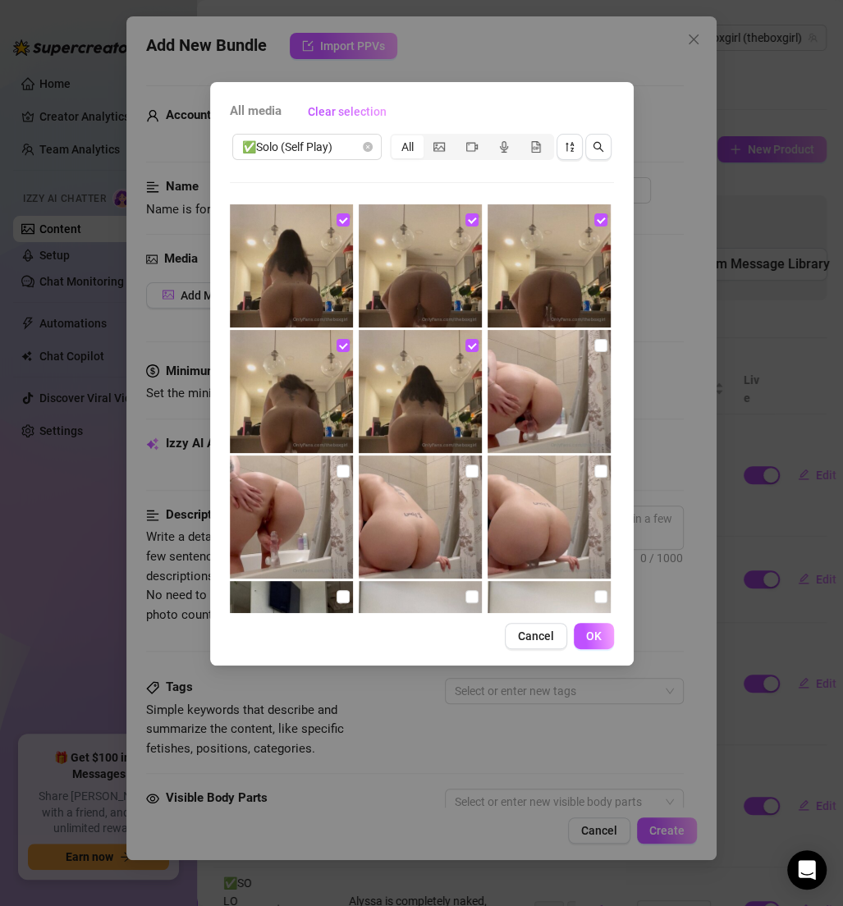
scroll to position [387, 0]
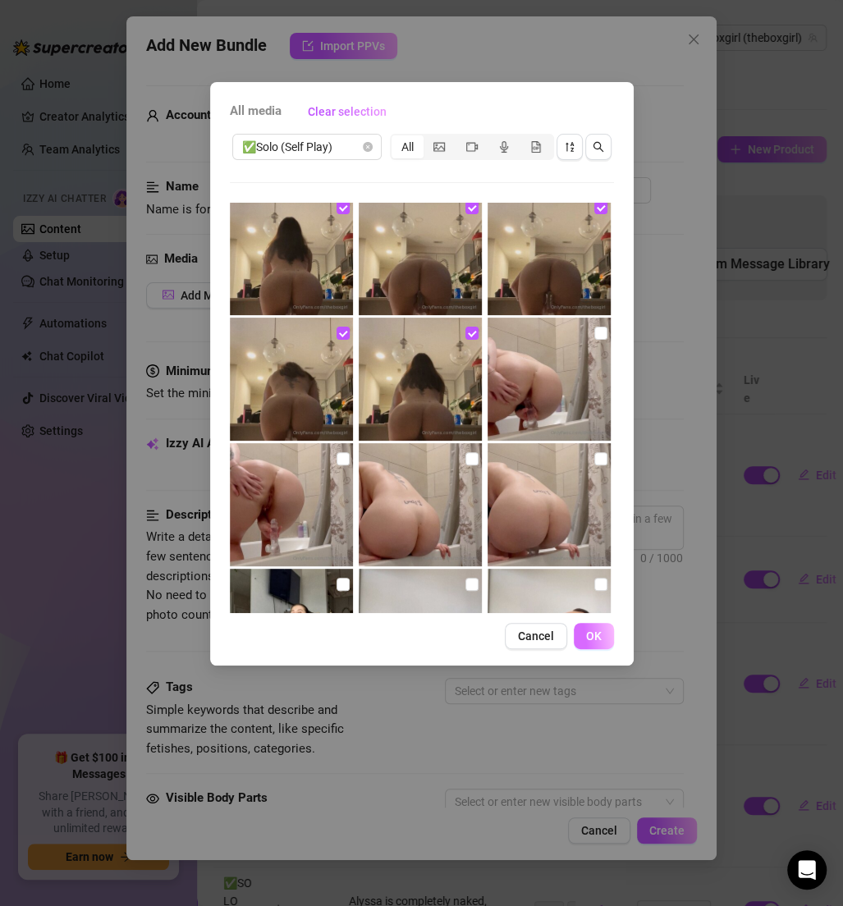
click at [593, 645] on button "OK" at bounding box center [594, 636] width 40 height 26
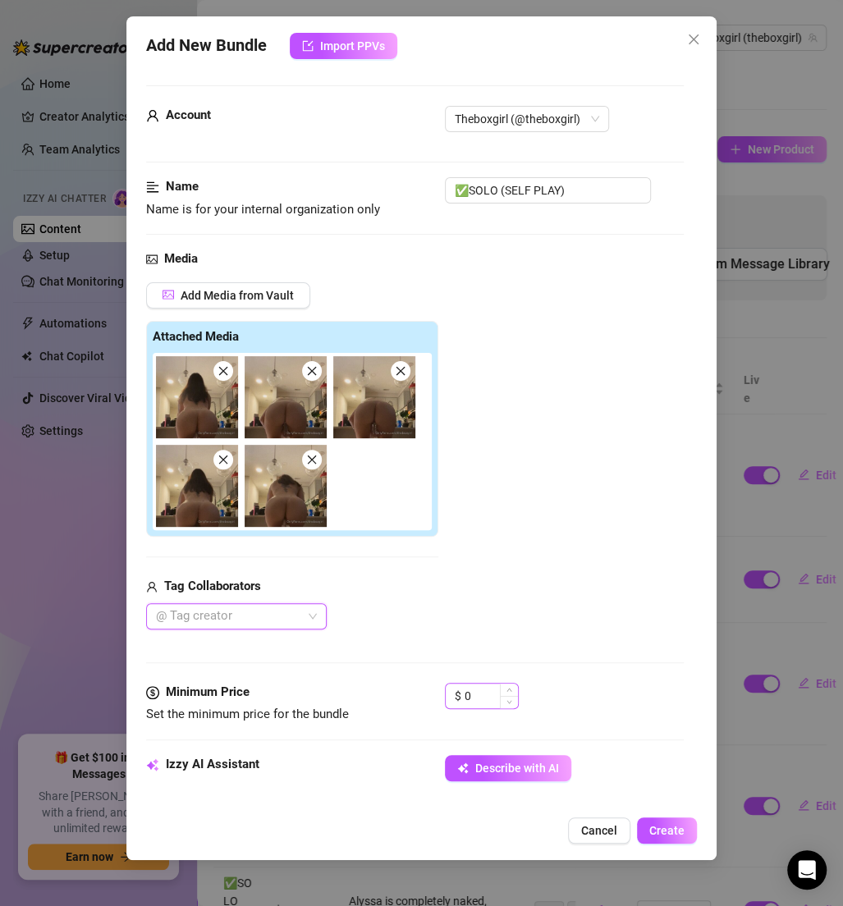
drag, startPoint x: 501, startPoint y: 701, endPoint x: 452, endPoint y: 700, distance: 48.4
click at [452, 700] on div "$ 0" at bounding box center [482, 696] width 74 height 26
drag, startPoint x: 474, startPoint y: 697, endPoint x: 429, endPoint y: 697, distance: 44.3
click at [429, 697] on div "Minimum Price Set the minimum price for the bundle $ 0" at bounding box center [415, 704] width 538 height 42
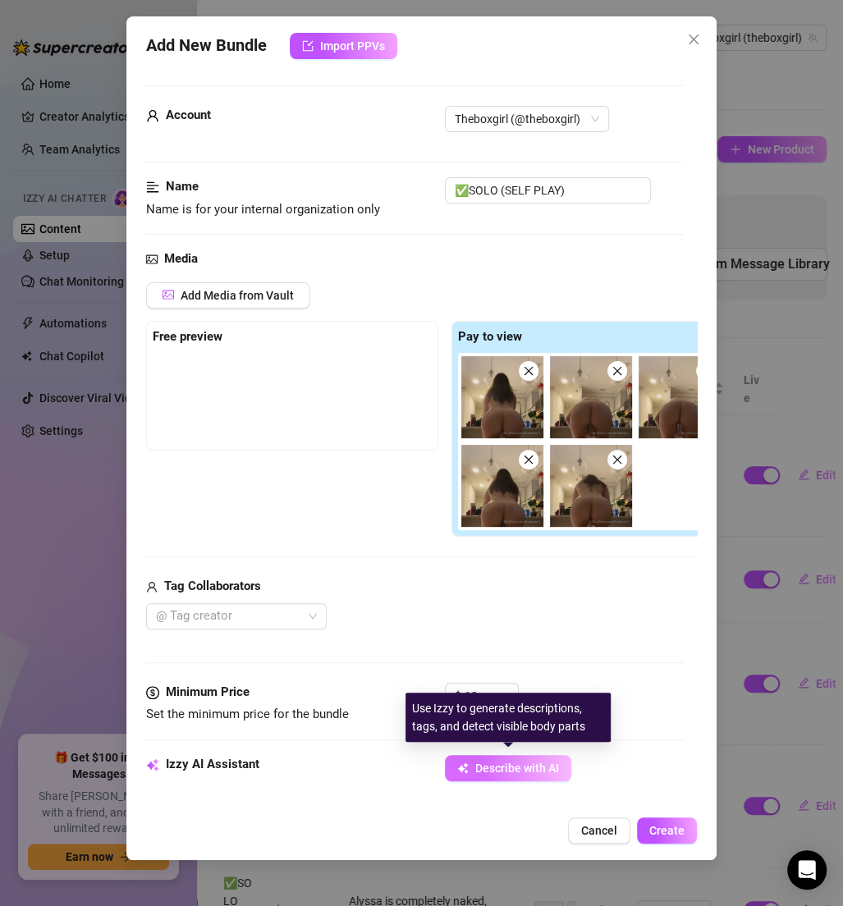
click at [495, 763] on span "Describe with AI" at bounding box center [517, 768] width 84 height 13
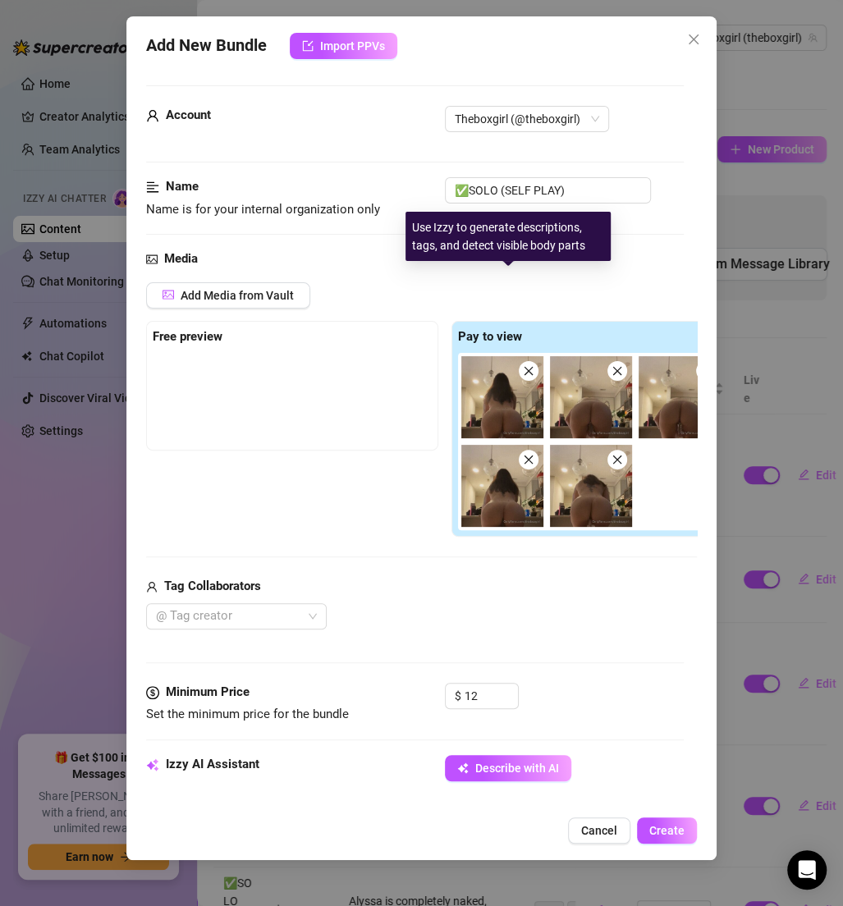
scroll to position [481, 0]
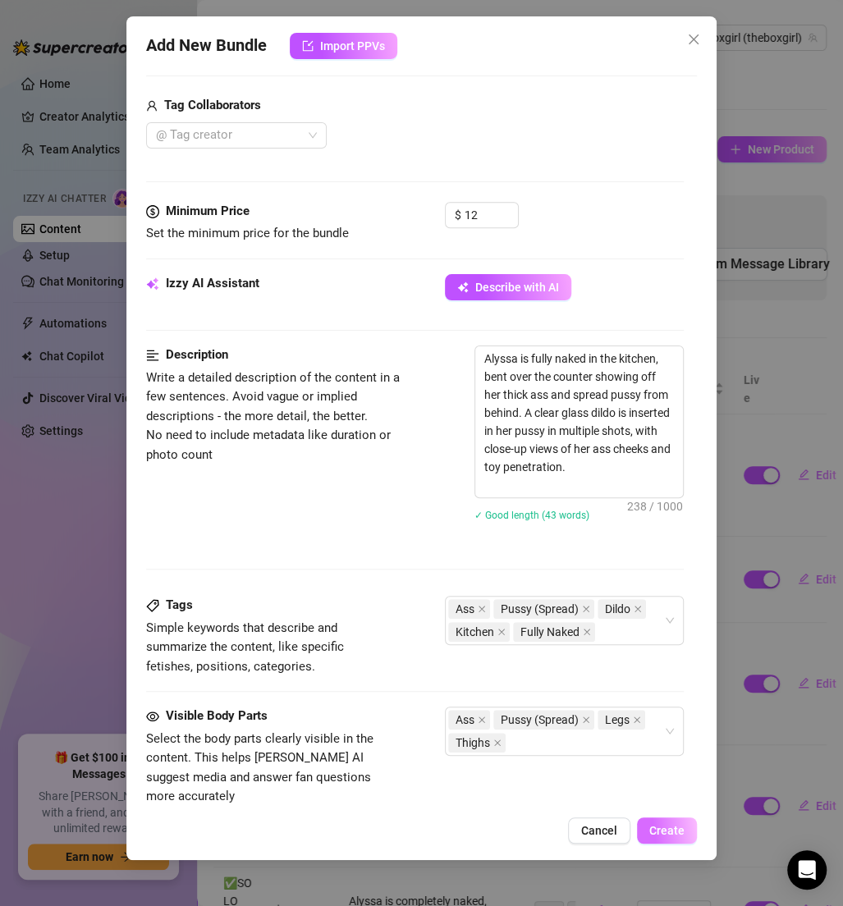
click at [674, 833] on span "Create" at bounding box center [666, 830] width 35 height 13
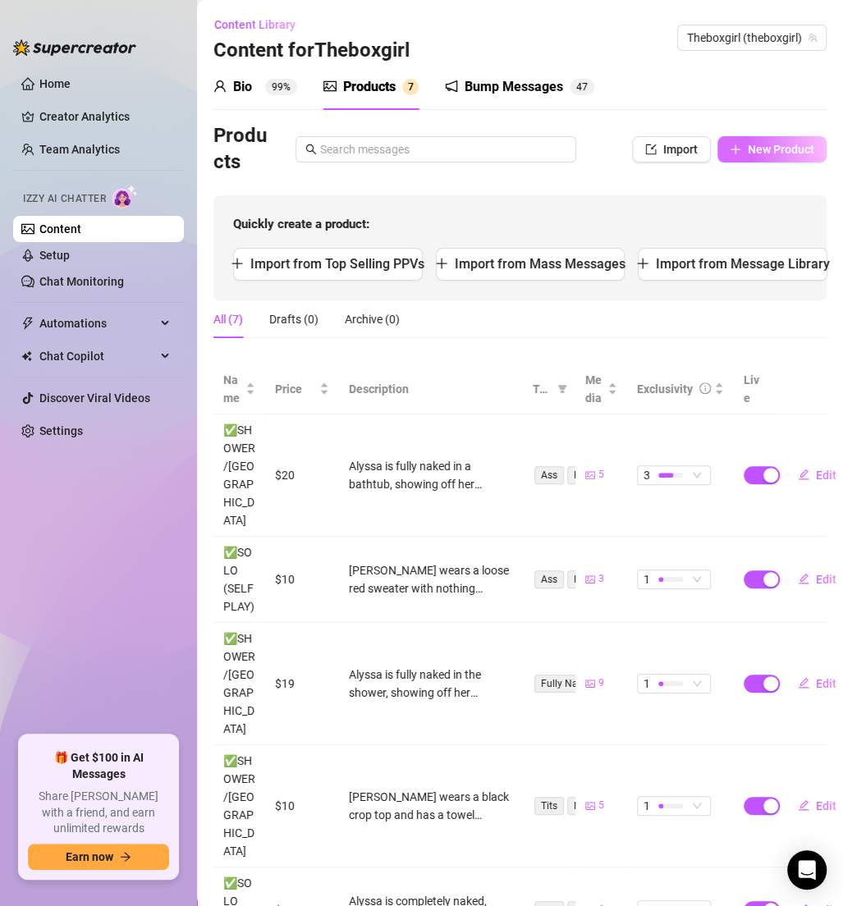
click at [754, 141] on button "New Product" at bounding box center [771, 149] width 109 height 26
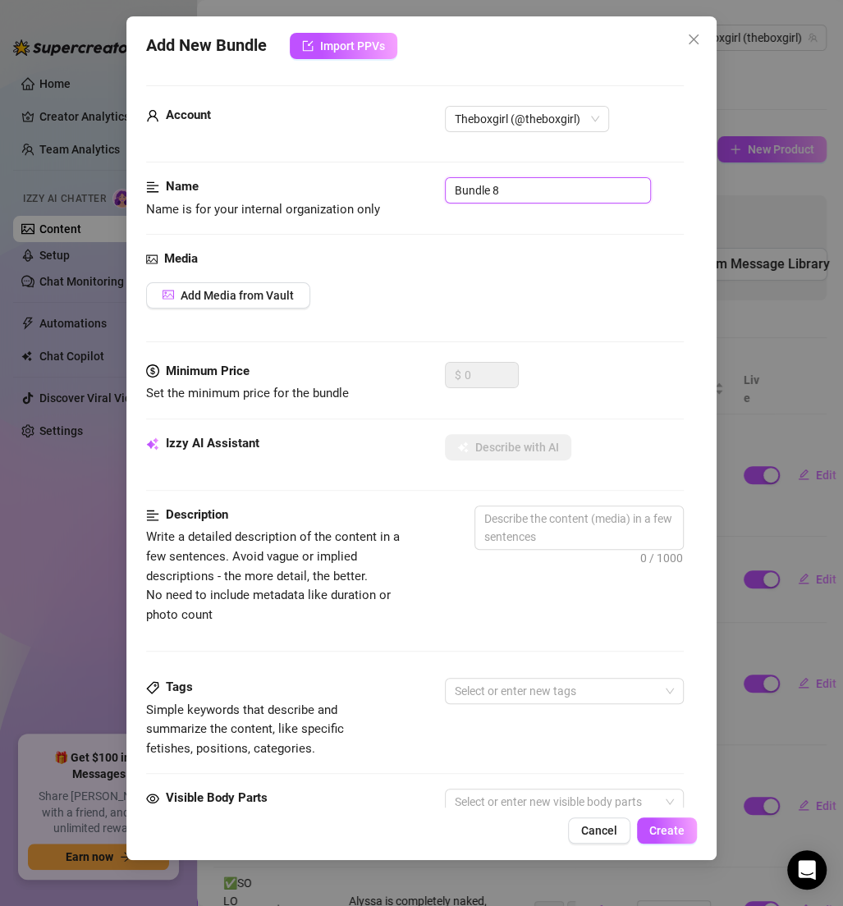
click at [574, 177] on input "Bundle 8" at bounding box center [548, 190] width 206 height 26
paste input "✅SOLO (SELF PLAY)"
click at [279, 297] on span "Add Media from Vault" at bounding box center [237, 295] width 113 height 13
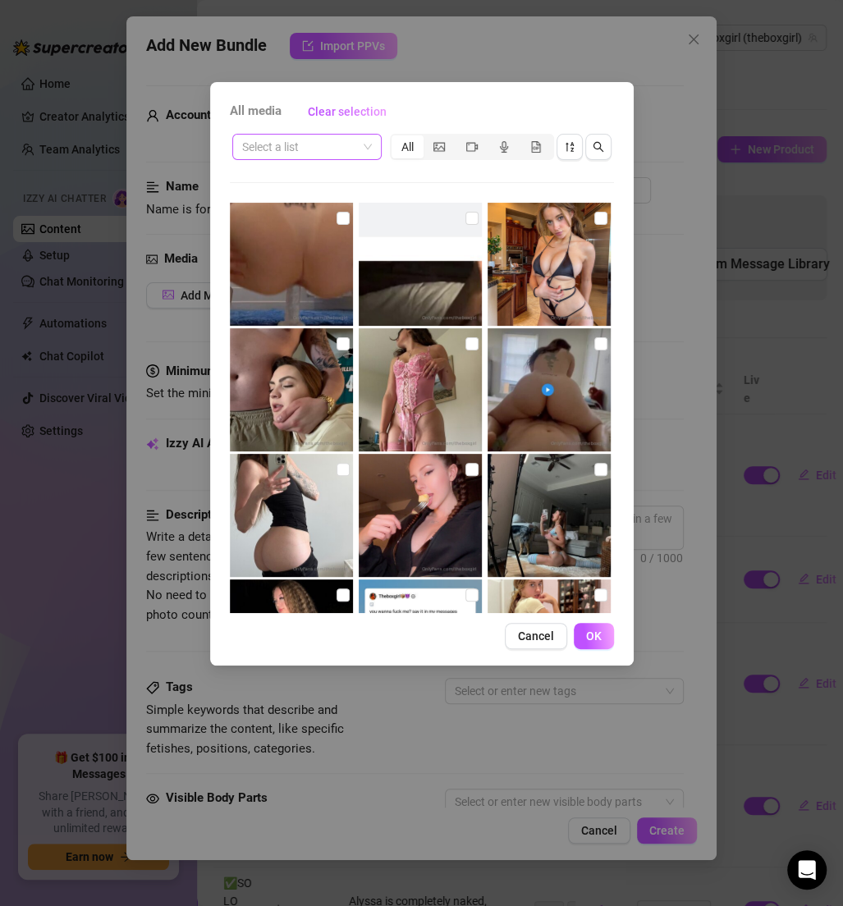
click at [280, 149] on input "search" at bounding box center [299, 147] width 115 height 25
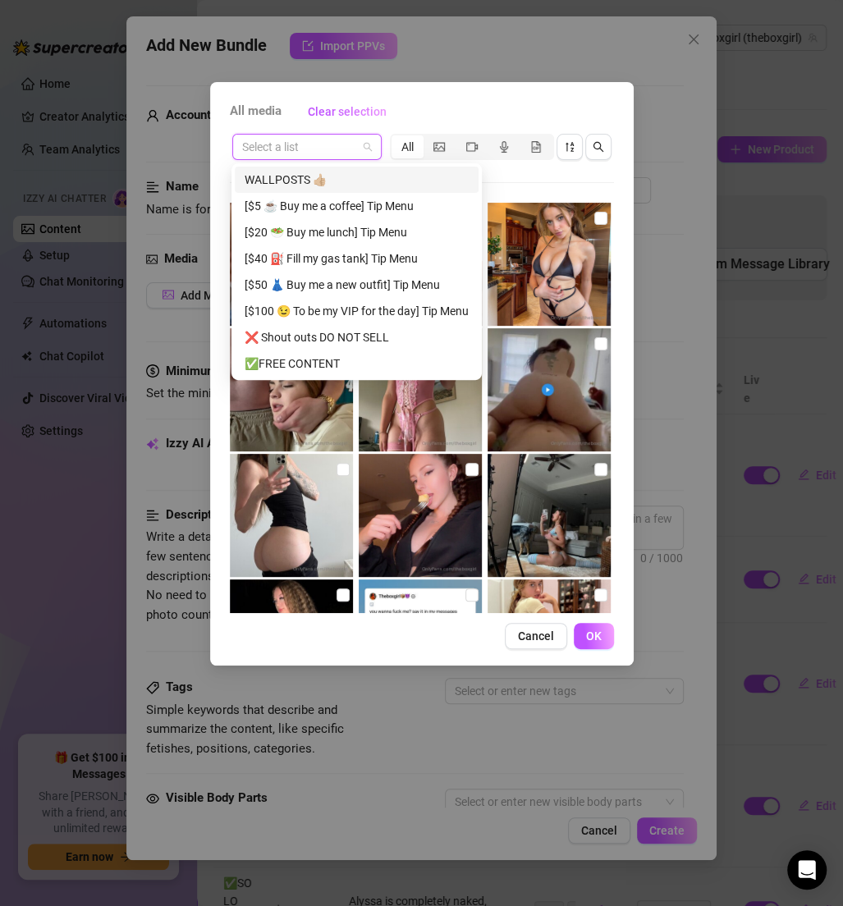
paste input "✅SOLO (SELF PLAY)"
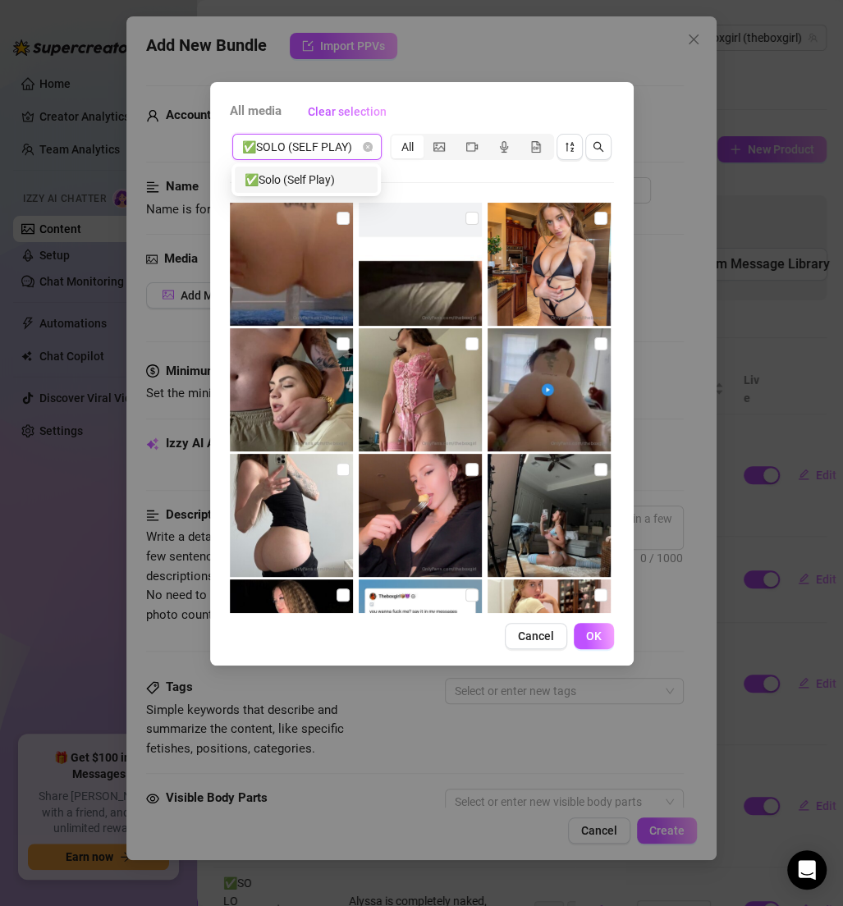
click at [301, 176] on div "✅Solo (Self Play)" at bounding box center [306, 180] width 123 height 18
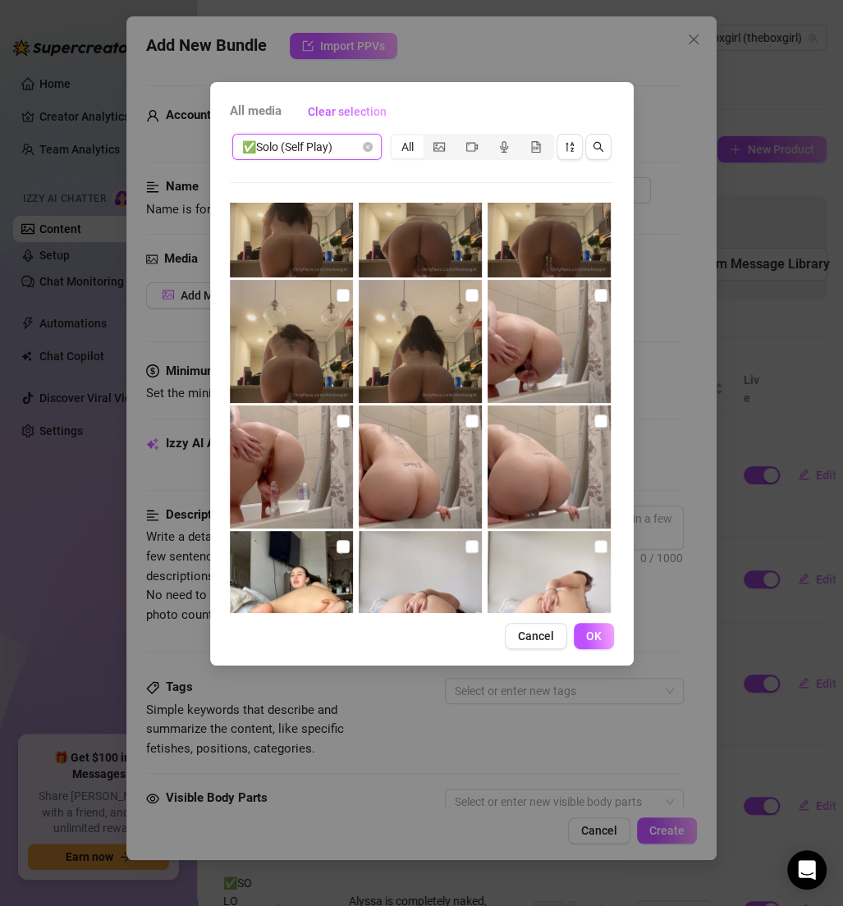
scroll to position [415, 0]
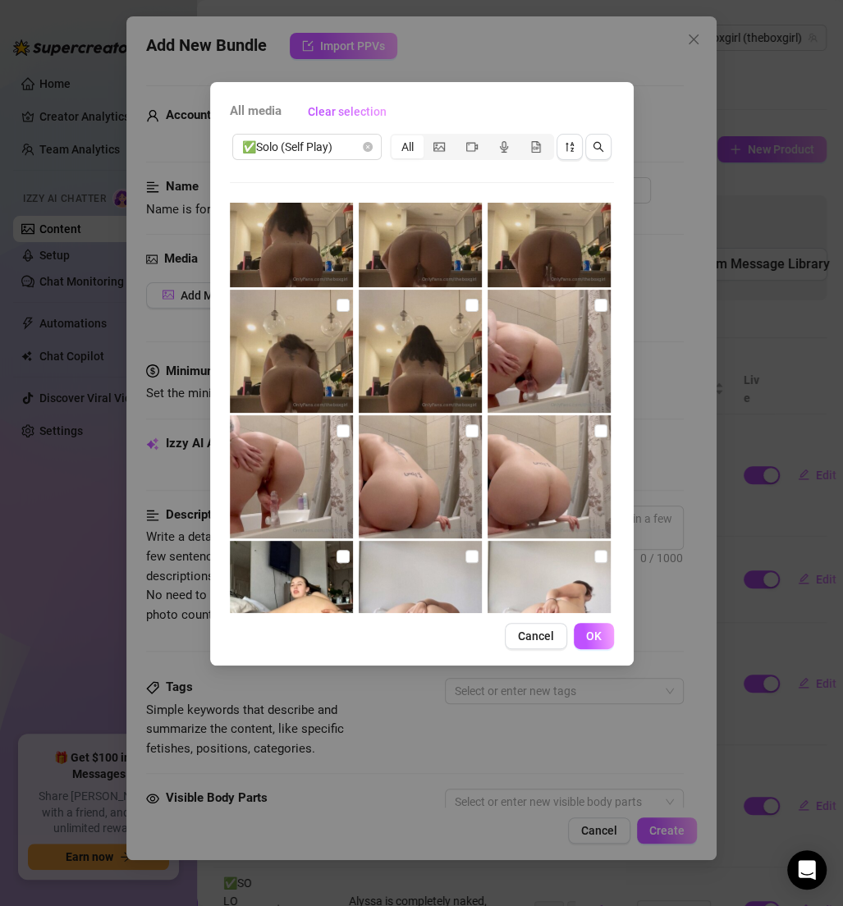
click at [577, 307] on img at bounding box center [549, 351] width 123 height 123
click at [337, 436] on input "checkbox" at bounding box center [343, 430] width 13 height 13
click at [456, 434] on img at bounding box center [420, 476] width 123 height 123
click at [594, 433] on input "checkbox" at bounding box center [600, 430] width 13 height 13
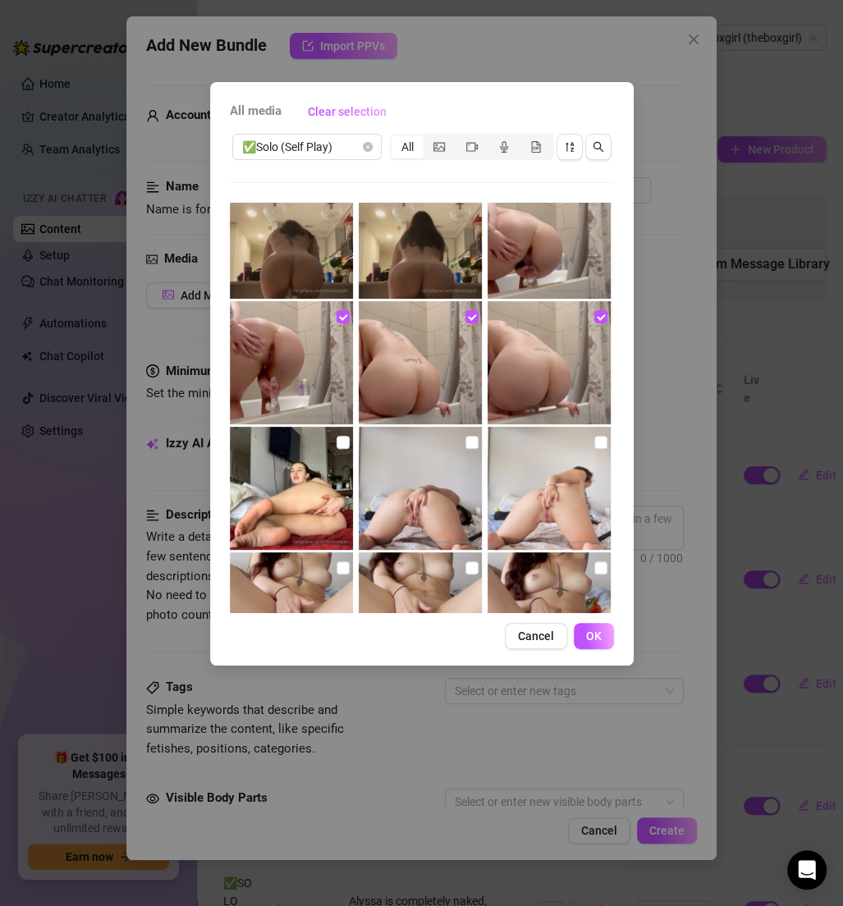
scroll to position [568, 0]
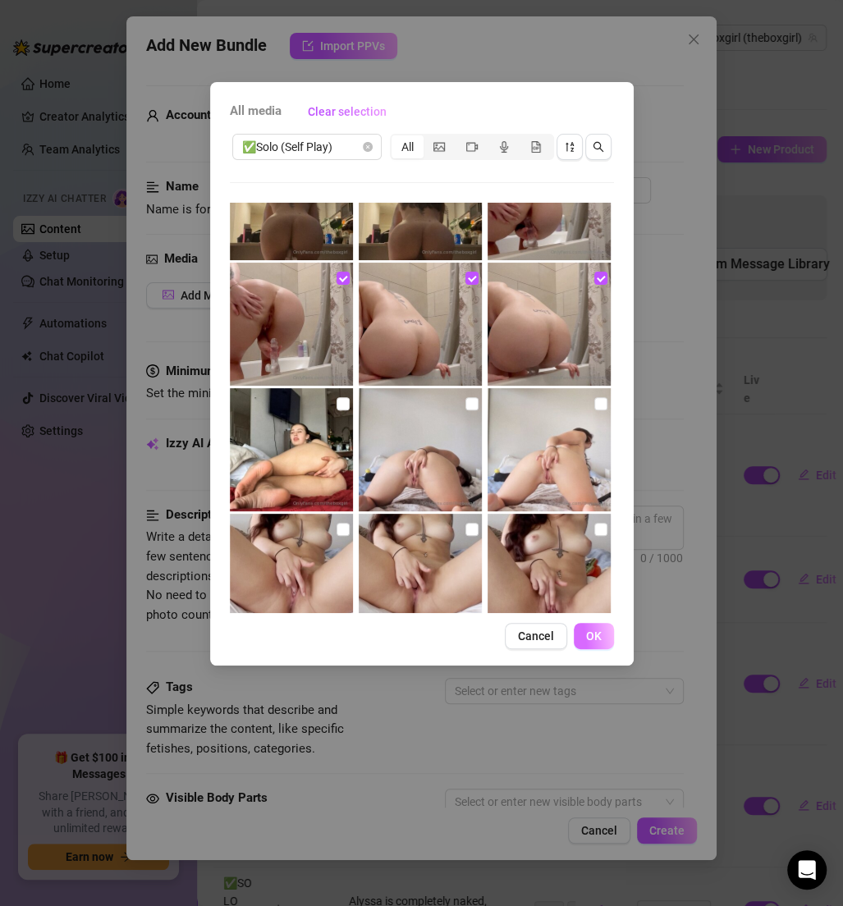
click at [584, 638] on button "OK" at bounding box center [594, 636] width 40 height 26
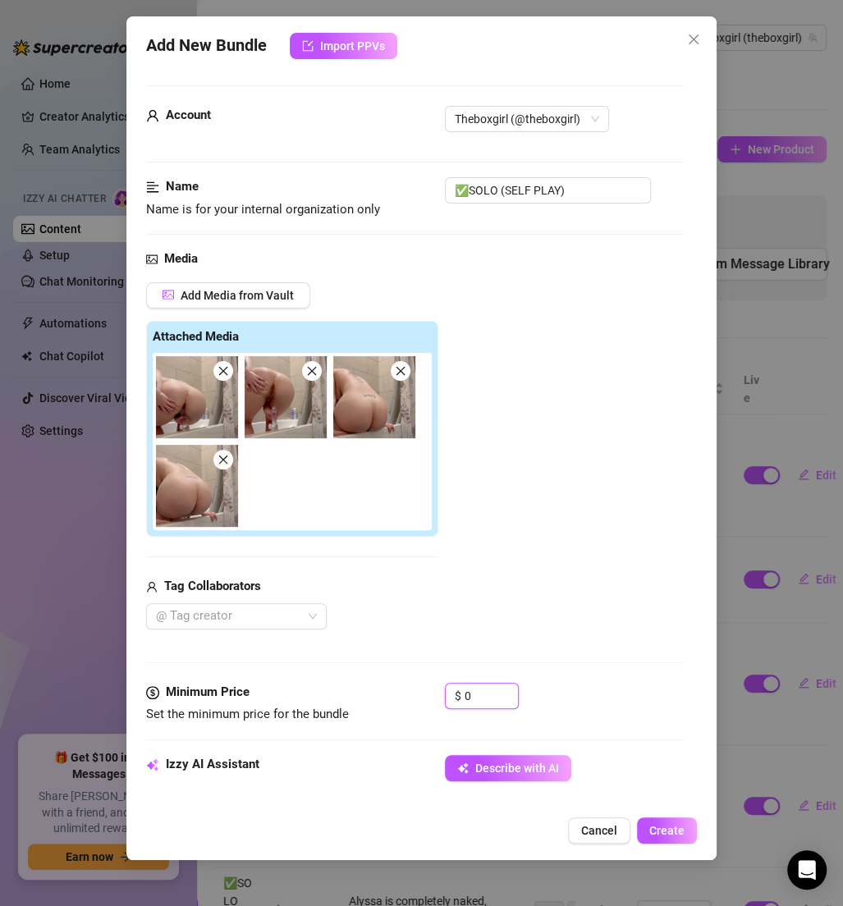
drag, startPoint x: 475, startPoint y: 701, endPoint x: 395, endPoint y: 692, distance: 80.9
click at [395, 692] on div "Minimum Price Set the minimum price for the bundle $ 0" at bounding box center [415, 704] width 538 height 42
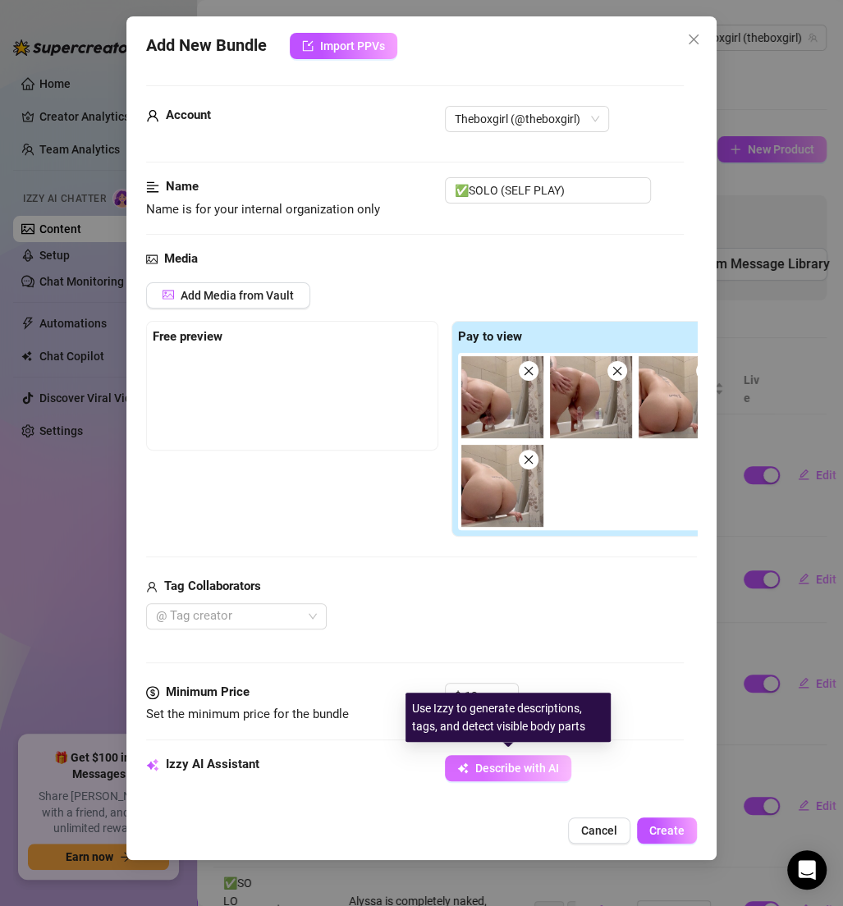
click at [498, 769] on span "Describe with AI" at bounding box center [517, 768] width 84 height 13
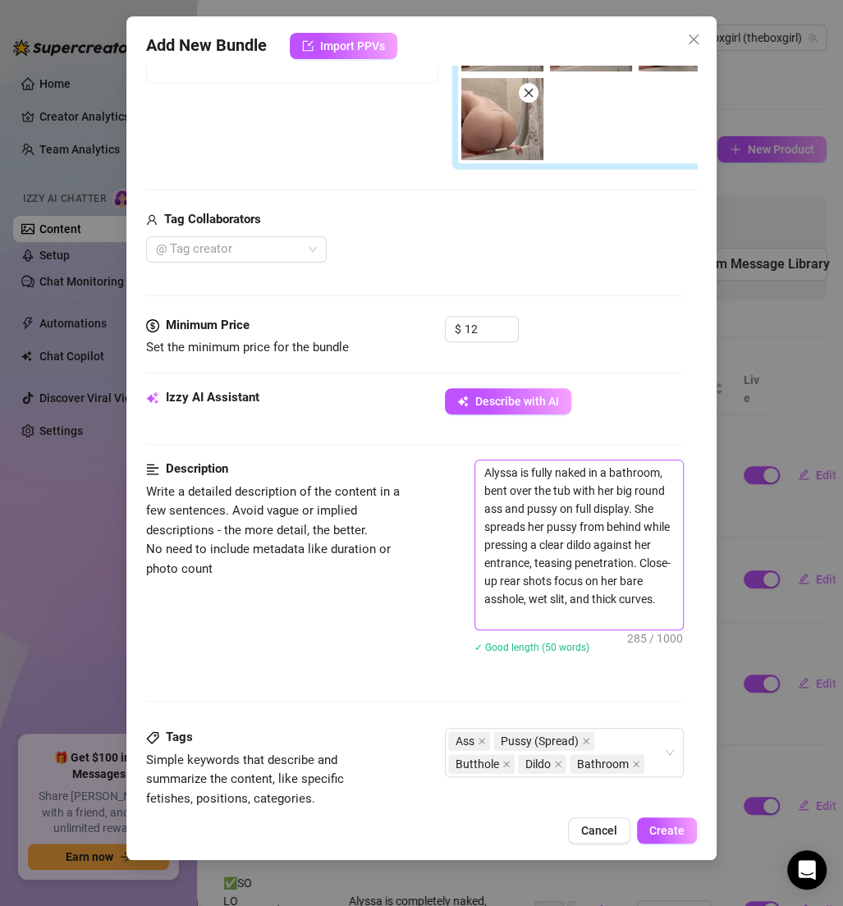
scroll to position [861, 0]
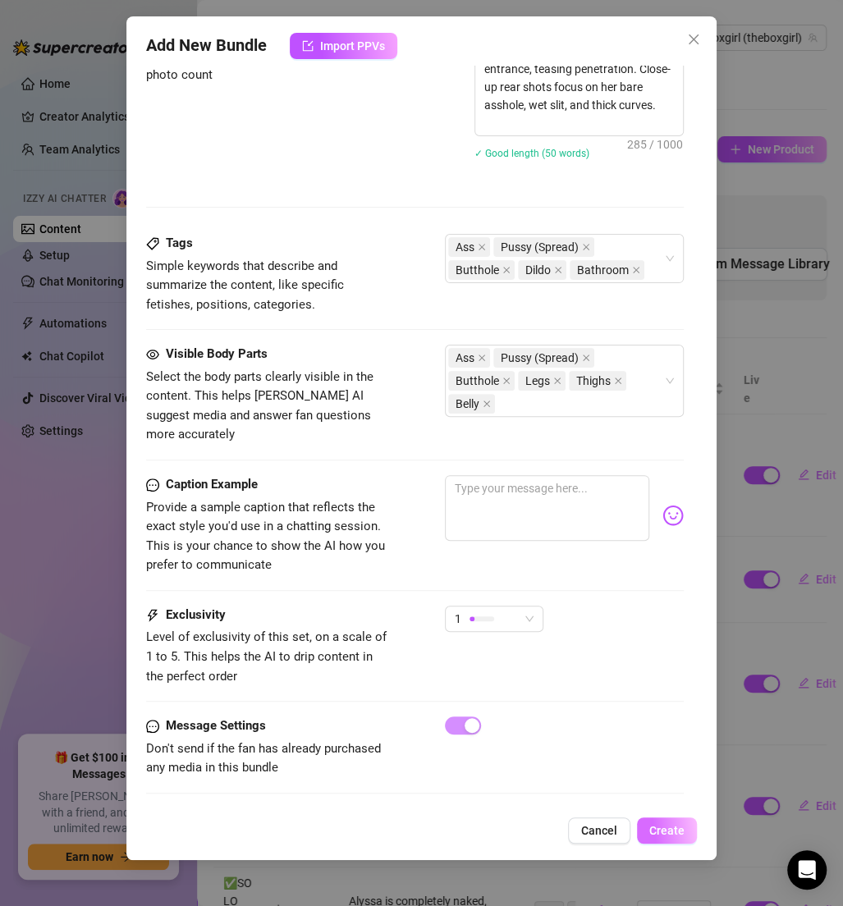
click at [653, 822] on button "Create" at bounding box center [667, 831] width 60 height 26
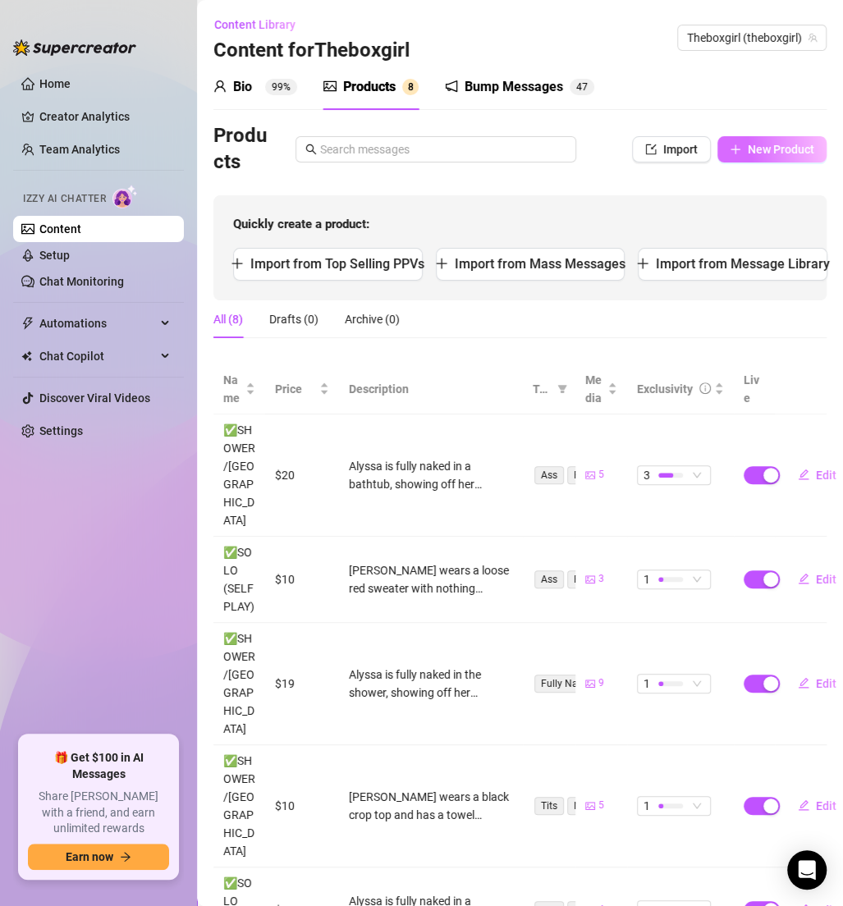
click at [736, 138] on button "New Product" at bounding box center [771, 149] width 109 height 26
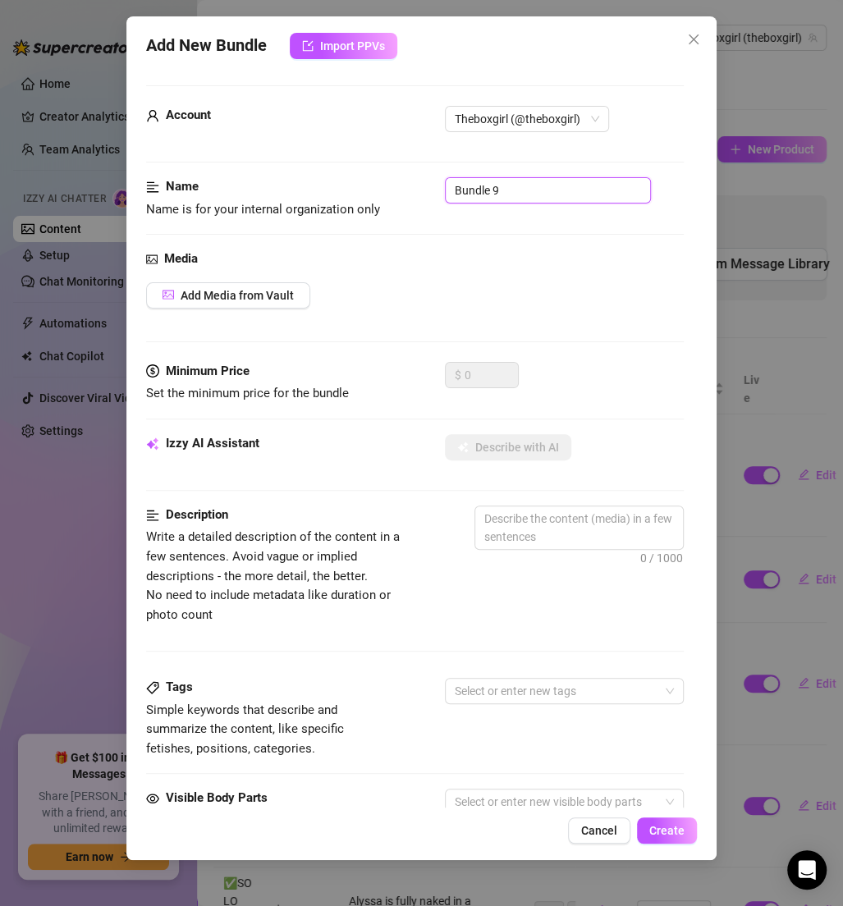
click at [520, 190] on input "Bundle 9" at bounding box center [548, 190] width 206 height 26
paste input "✅SOLO (SELF PLAY)"
click at [267, 291] on span "Add Media from Vault" at bounding box center [237, 295] width 113 height 13
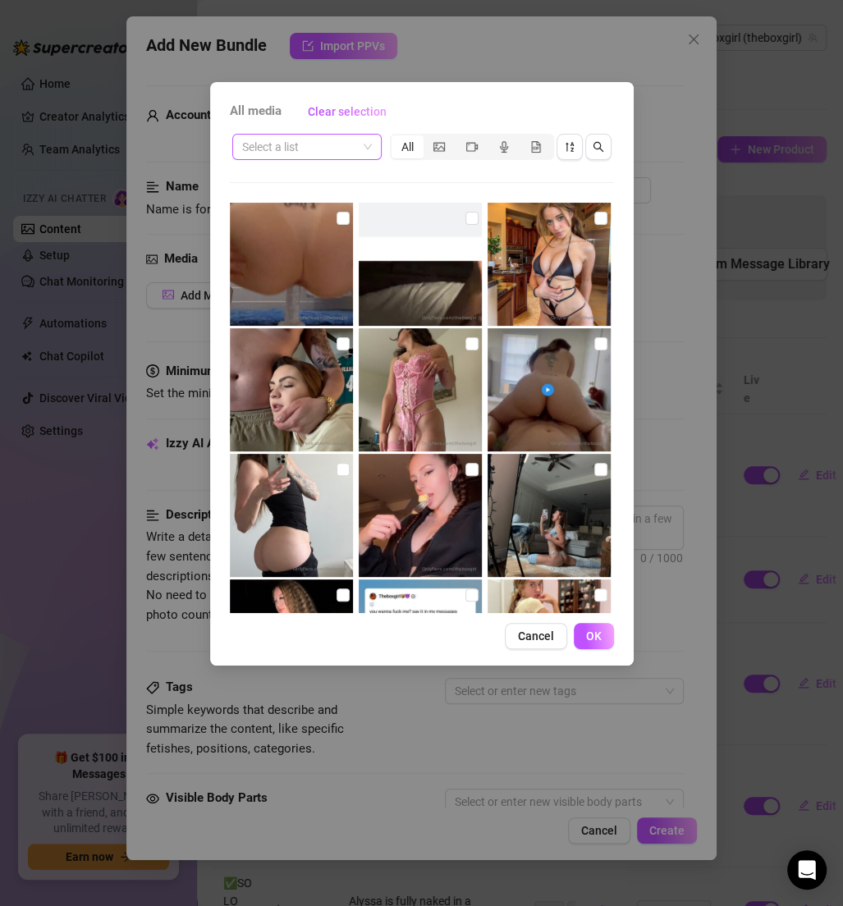
click at [312, 149] on input "search" at bounding box center [299, 147] width 115 height 25
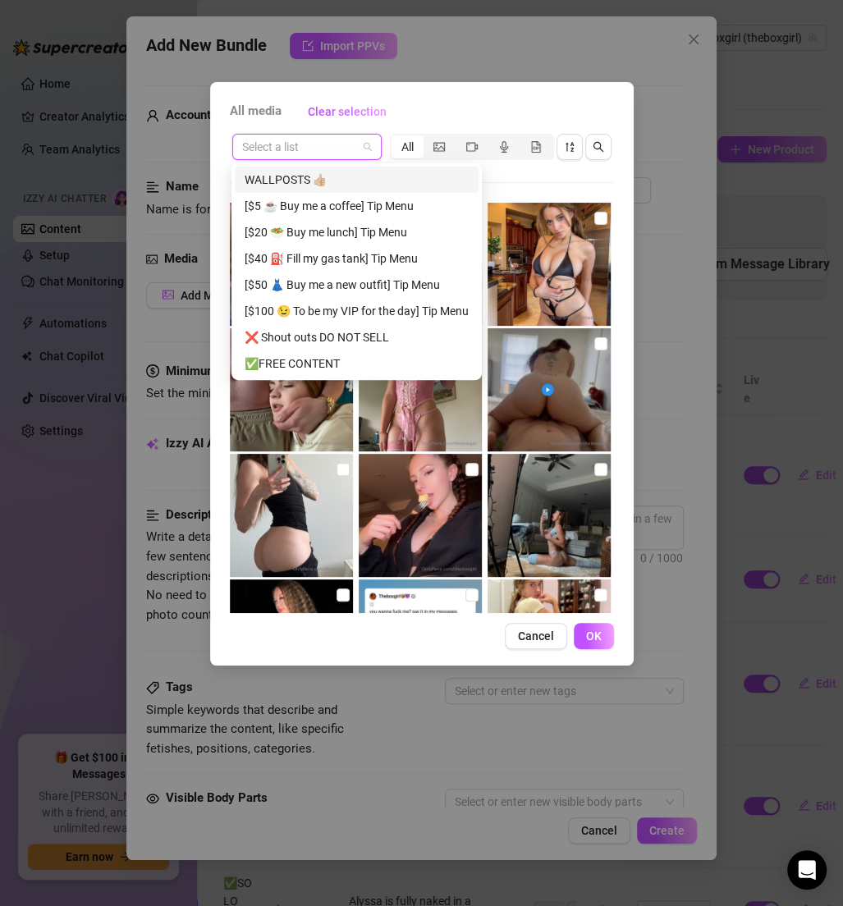
paste input "✅SOLO (SELF PLAY)"
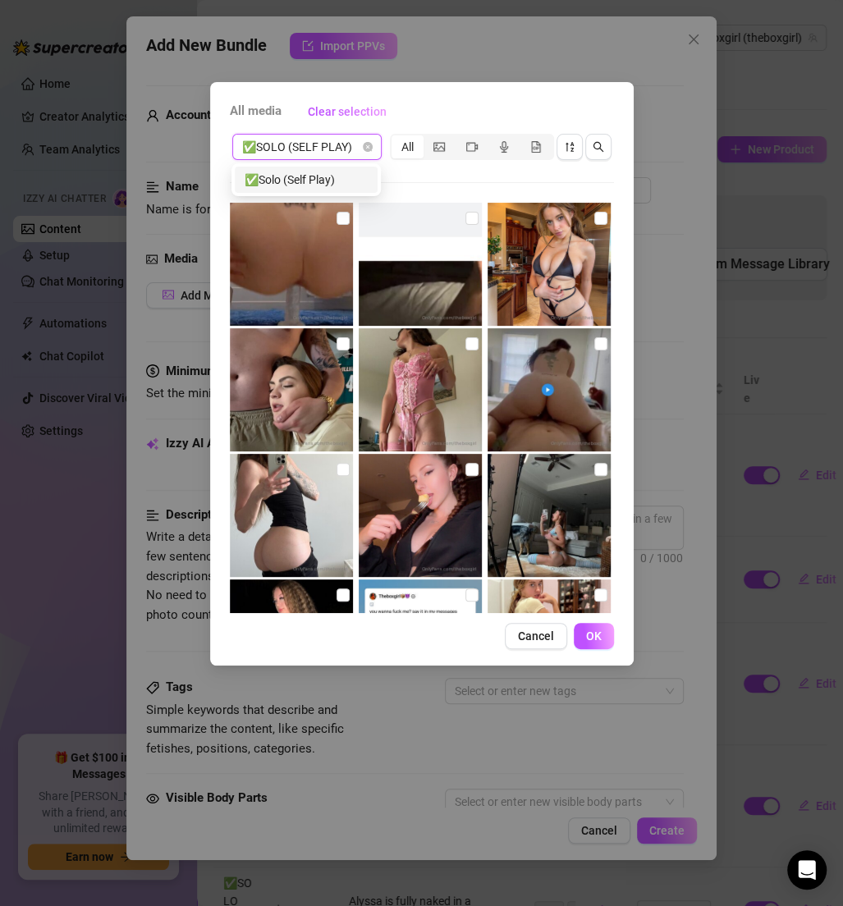
click at [320, 183] on div "✅Solo (Self Play)" at bounding box center [306, 180] width 123 height 18
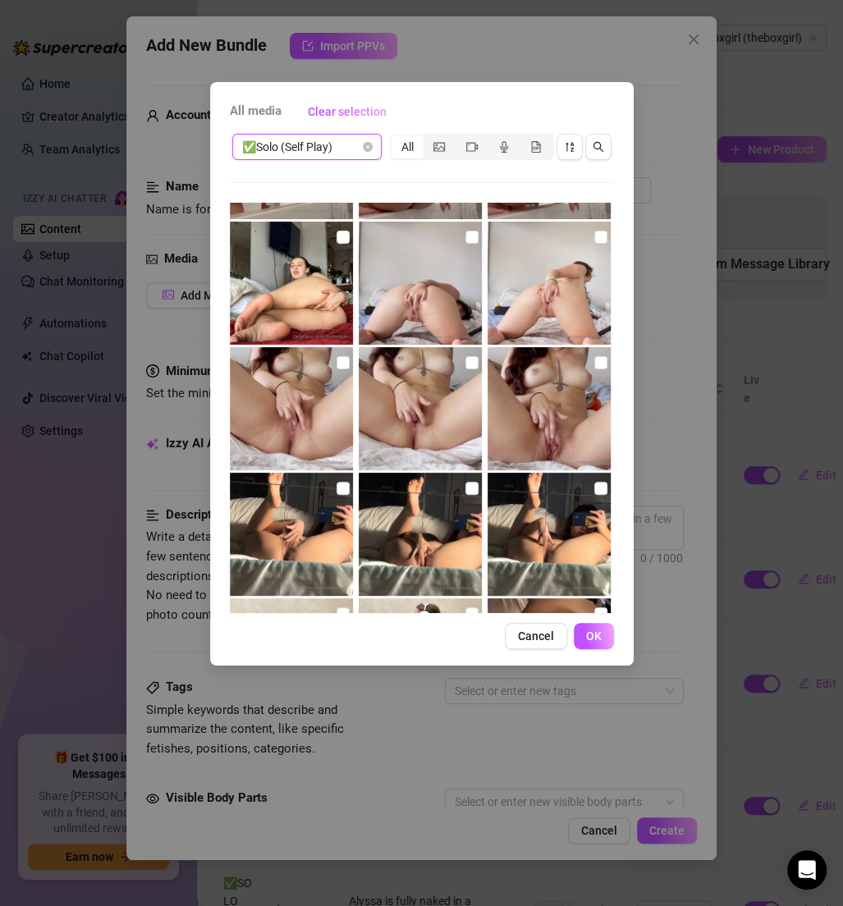
scroll to position [742, 0]
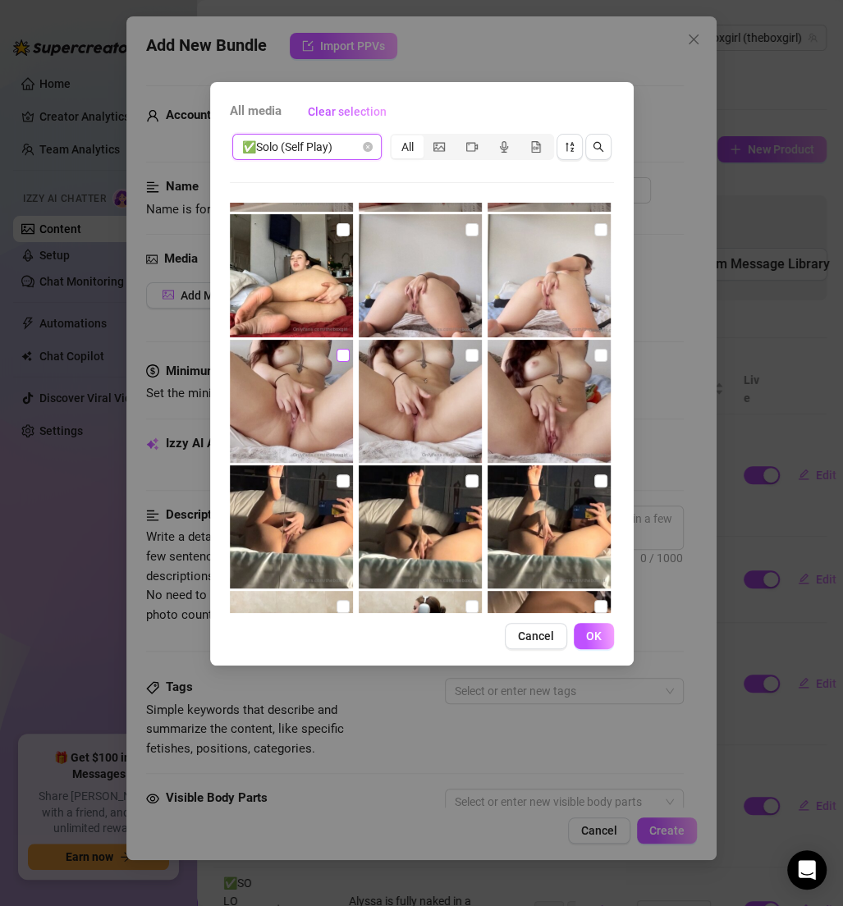
click at [342, 349] on input "checkbox" at bounding box center [343, 355] width 13 height 13
click at [466, 346] on label at bounding box center [471, 355] width 13 height 18
click at [466, 349] on input "checkbox" at bounding box center [471, 355] width 13 height 13
click at [583, 349] on img at bounding box center [549, 401] width 123 height 123
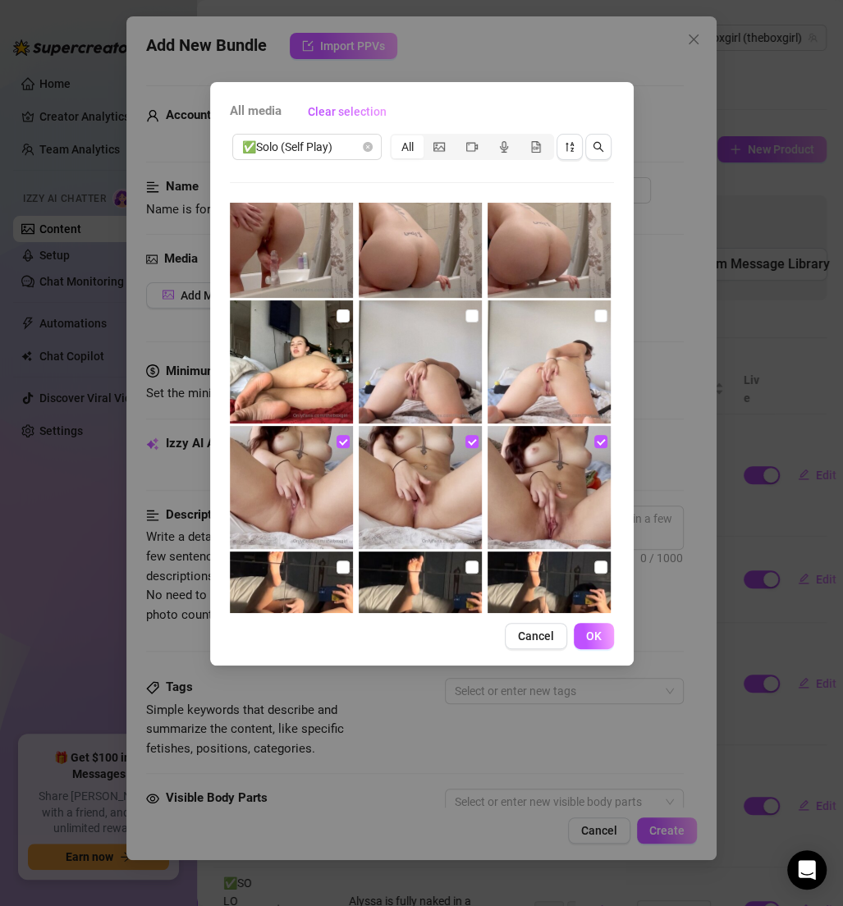
scroll to position [645, 0]
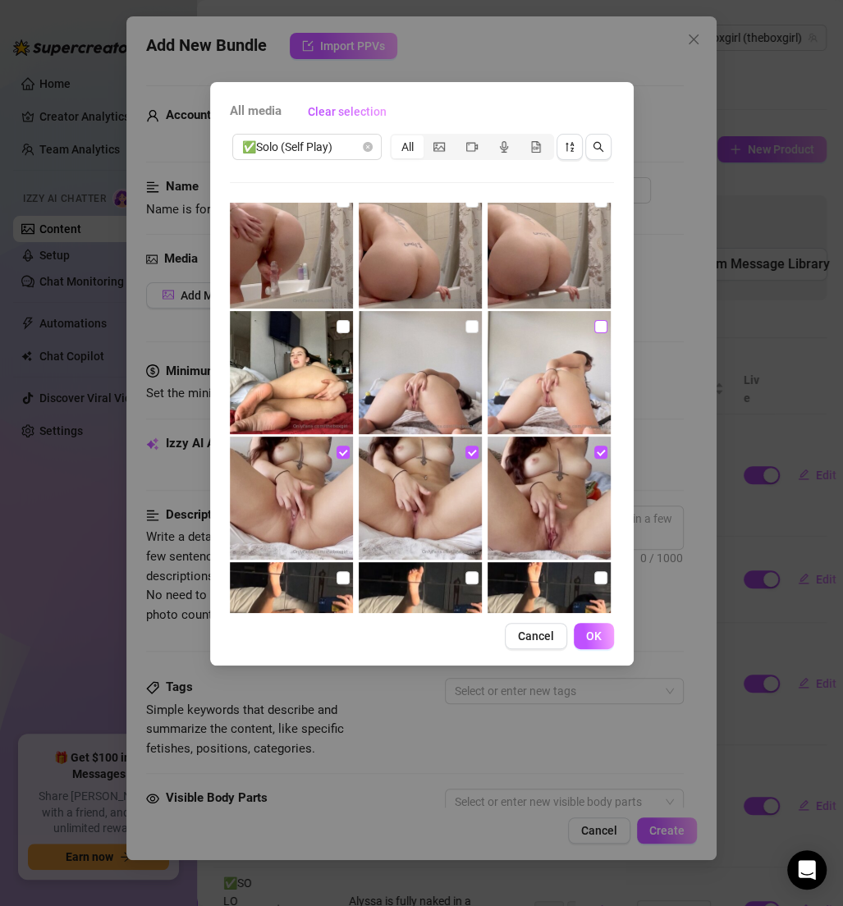
click at [594, 328] on input "checkbox" at bounding box center [600, 326] width 13 height 13
click at [466, 325] on input "checkbox" at bounding box center [471, 326] width 13 height 13
click at [589, 625] on button "OK" at bounding box center [594, 636] width 40 height 26
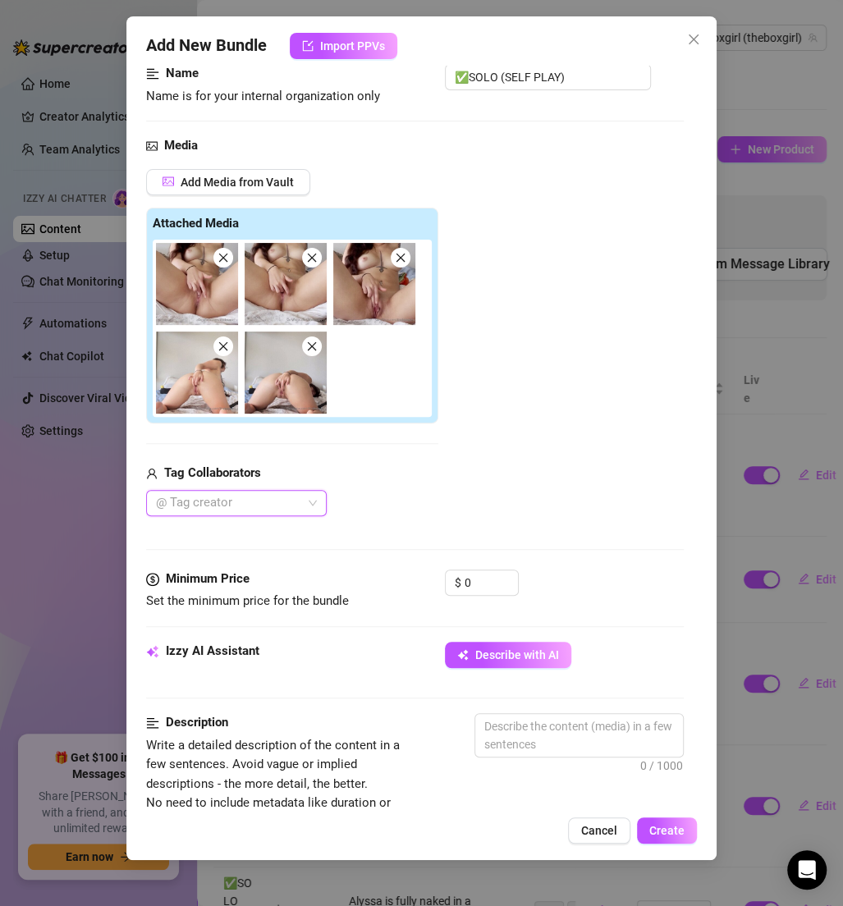
scroll to position [114, 0]
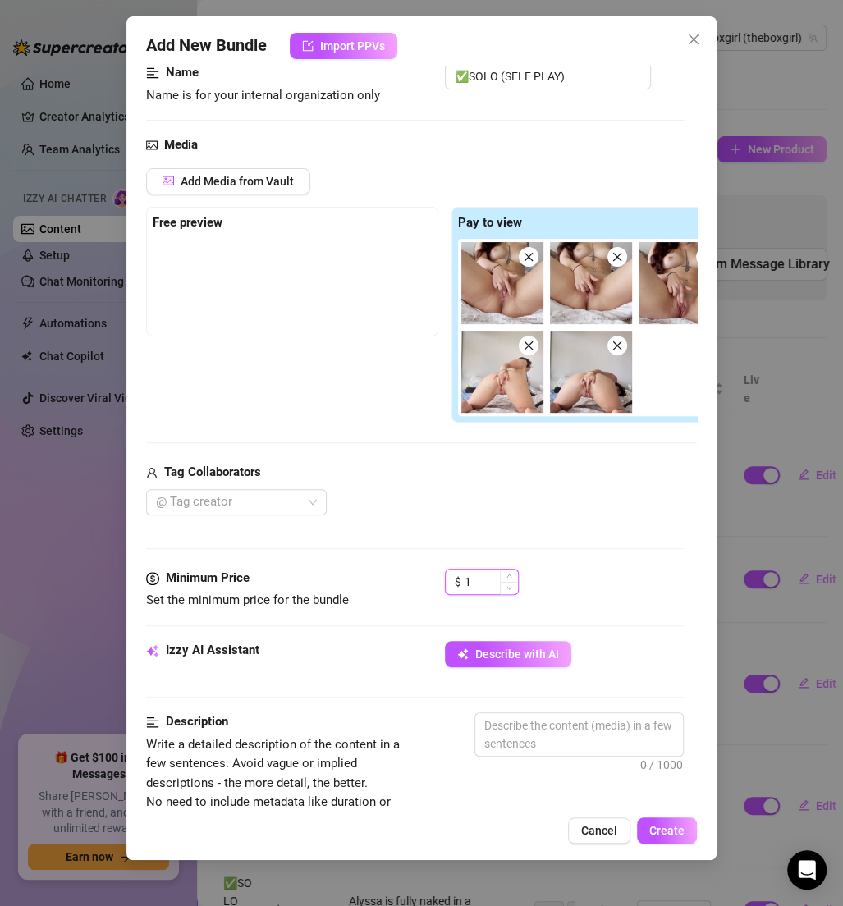
drag, startPoint x: 503, startPoint y: 578, endPoint x: 479, endPoint y: 578, distance: 23.8
click at [479, 578] on div "1" at bounding box center [491, 582] width 53 height 25
drag, startPoint x: 483, startPoint y: 578, endPoint x: 433, endPoint y: 578, distance: 50.9
click at [433, 578] on div "Minimum Price Set the minimum price for the bundle $ 1" at bounding box center [415, 590] width 538 height 42
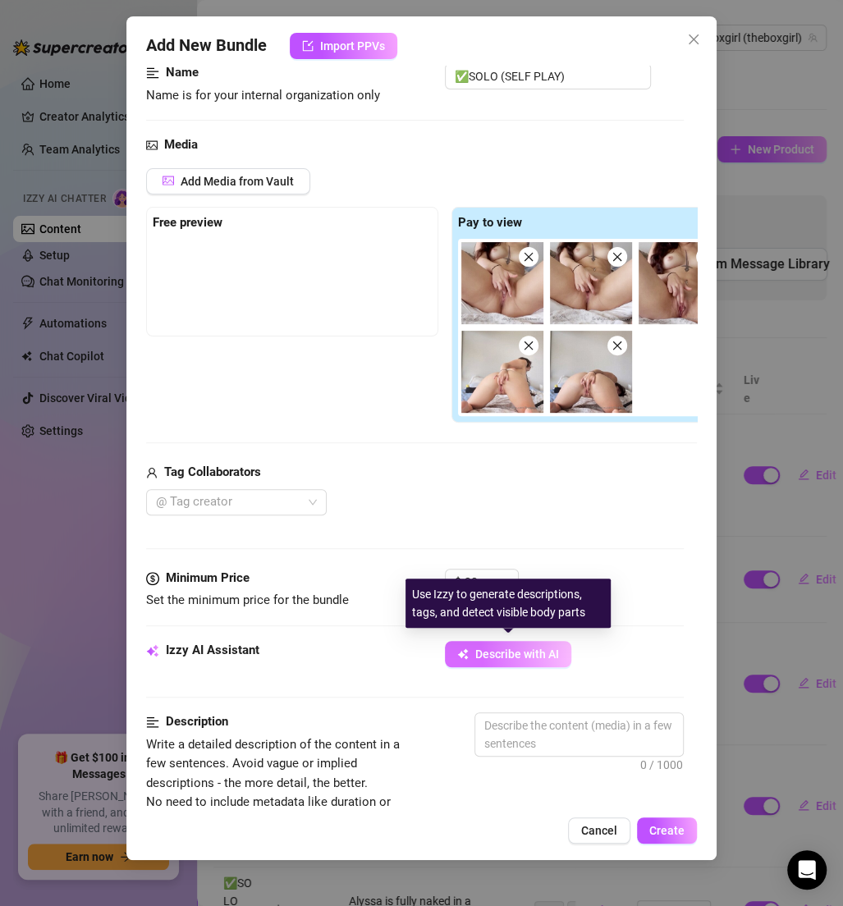
click at [532, 648] on span "Describe with AI" at bounding box center [517, 654] width 84 height 13
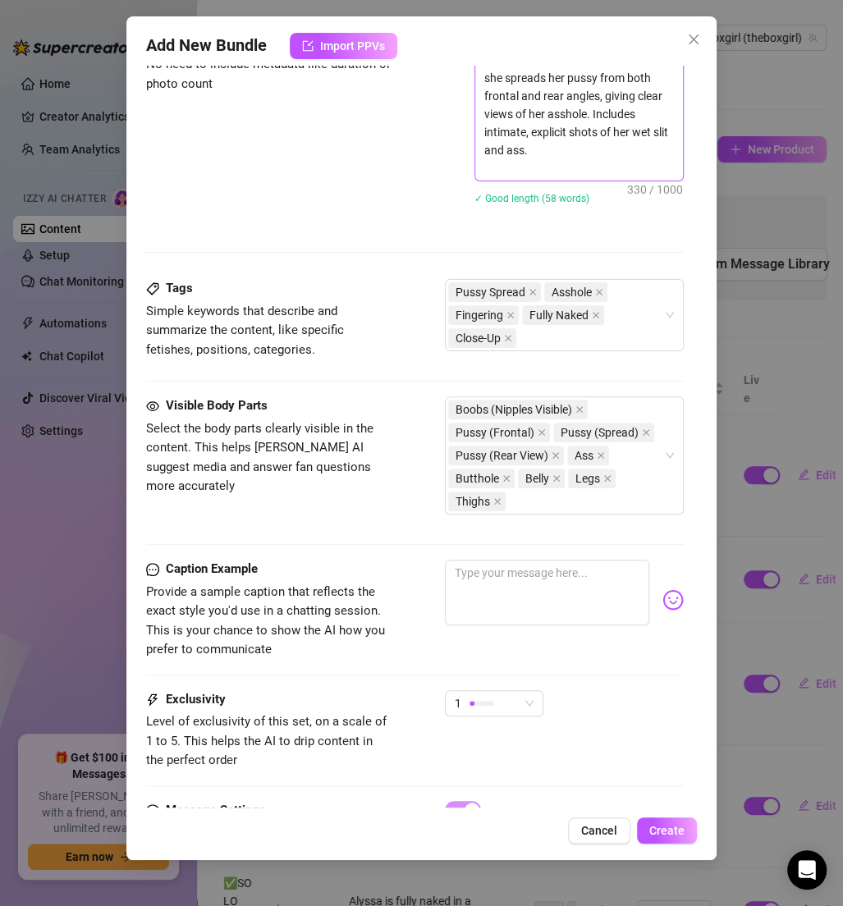
scroll to position [971, 0]
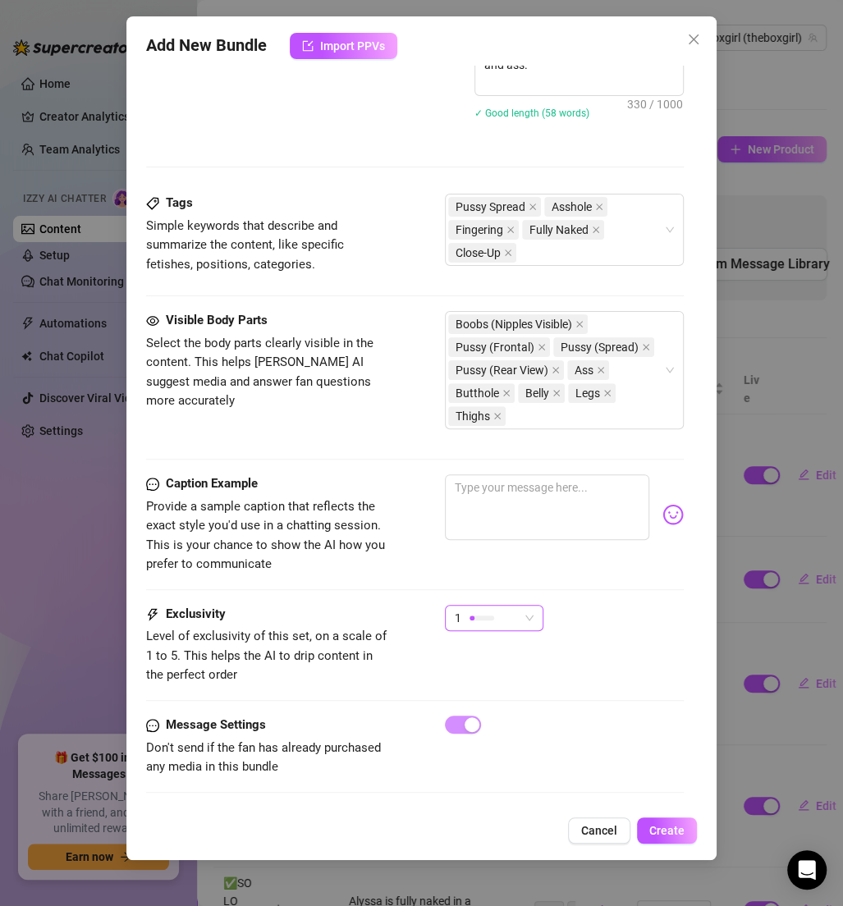
click at [519, 606] on div "1" at bounding box center [487, 618] width 64 height 25
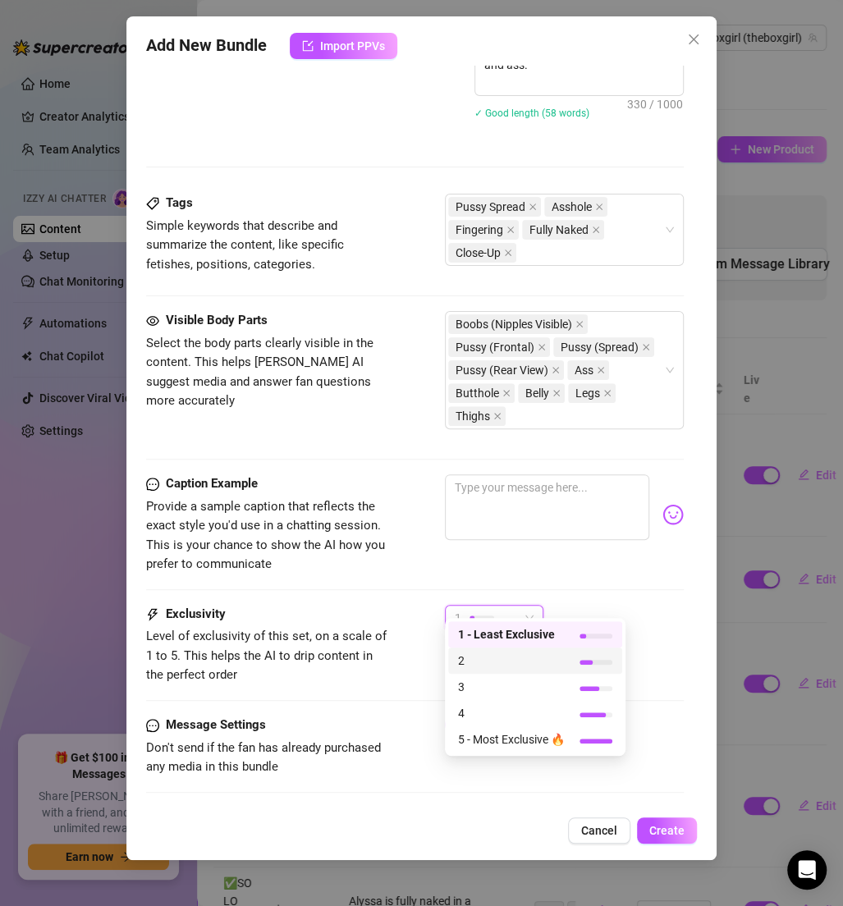
click at [537, 652] on span "2" at bounding box center [511, 661] width 107 height 18
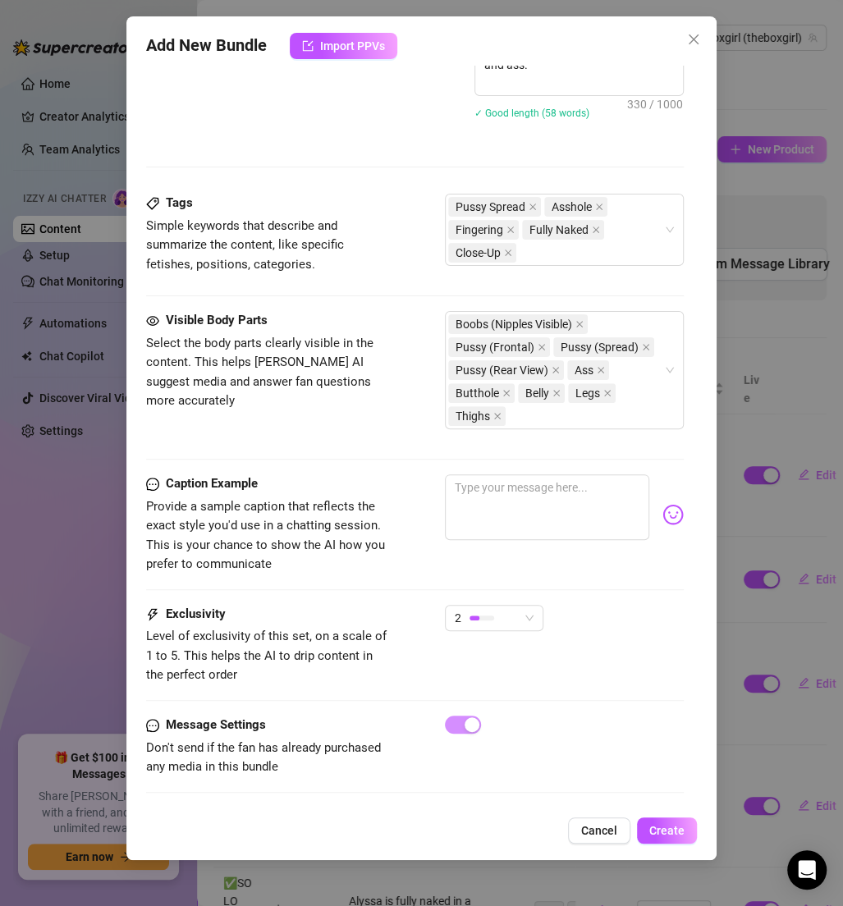
click at [555, 551] on div "Caption Example Provide a sample caption that reflects the exact style you'd us…" at bounding box center [415, 524] width 538 height 100
click at [663, 827] on span "Create" at bounding box center [666, 830] width 35 height 13
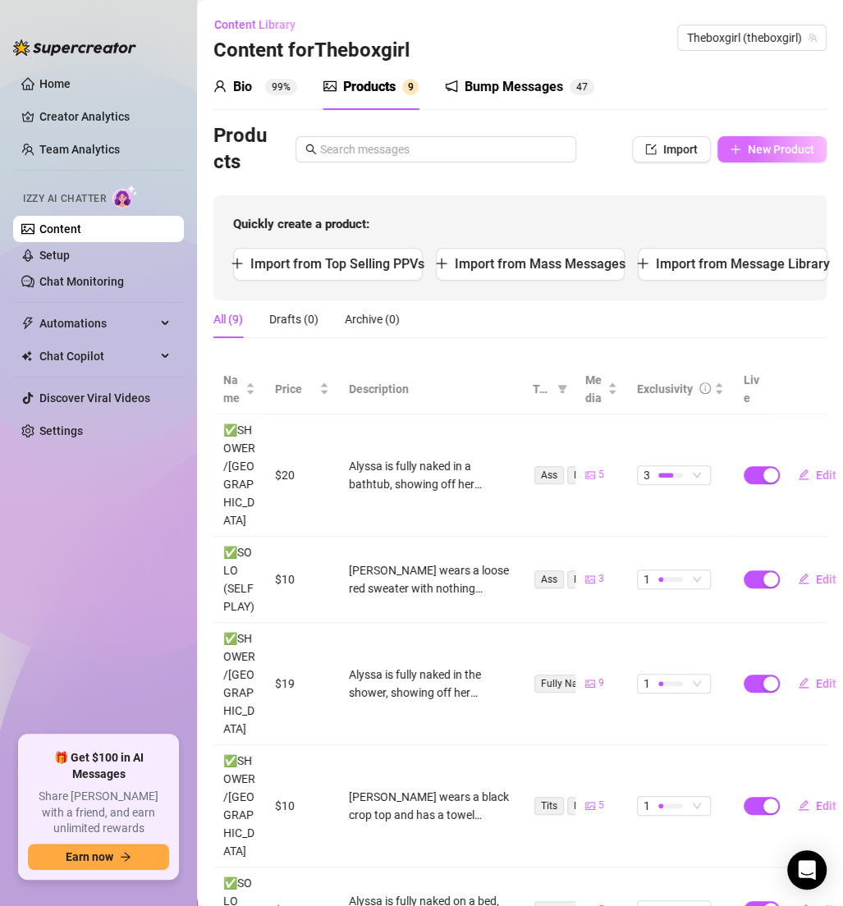
click at [764, 145] on span "New Product" at bounding box center [781, 149] width 66 height 13
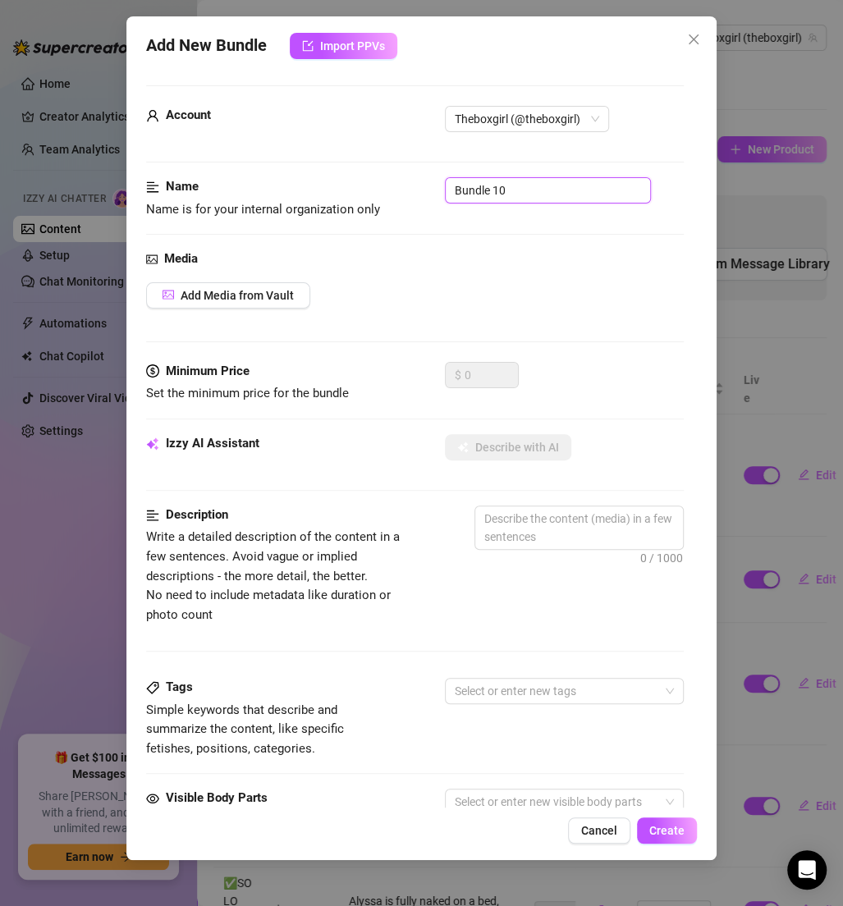
click at [484, 196] on input "Bundle 10" at bounding box center [548, 190] width 206 height 26
paste input "✅SOLO (SELF PLAY)"
click at [226, 297] on span "Add Media from Vault" at bounding box center [237, 295] width 113 height 13
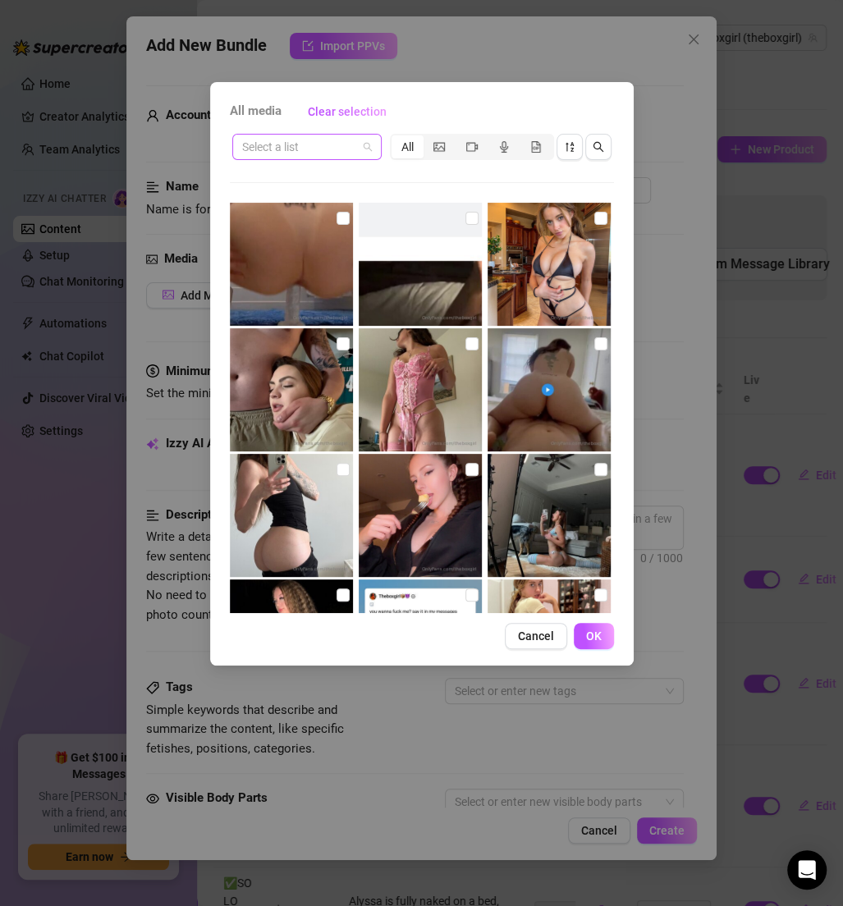
click at [288, 151] on input "search" at bounding box center [299, 147] width 115 height 25
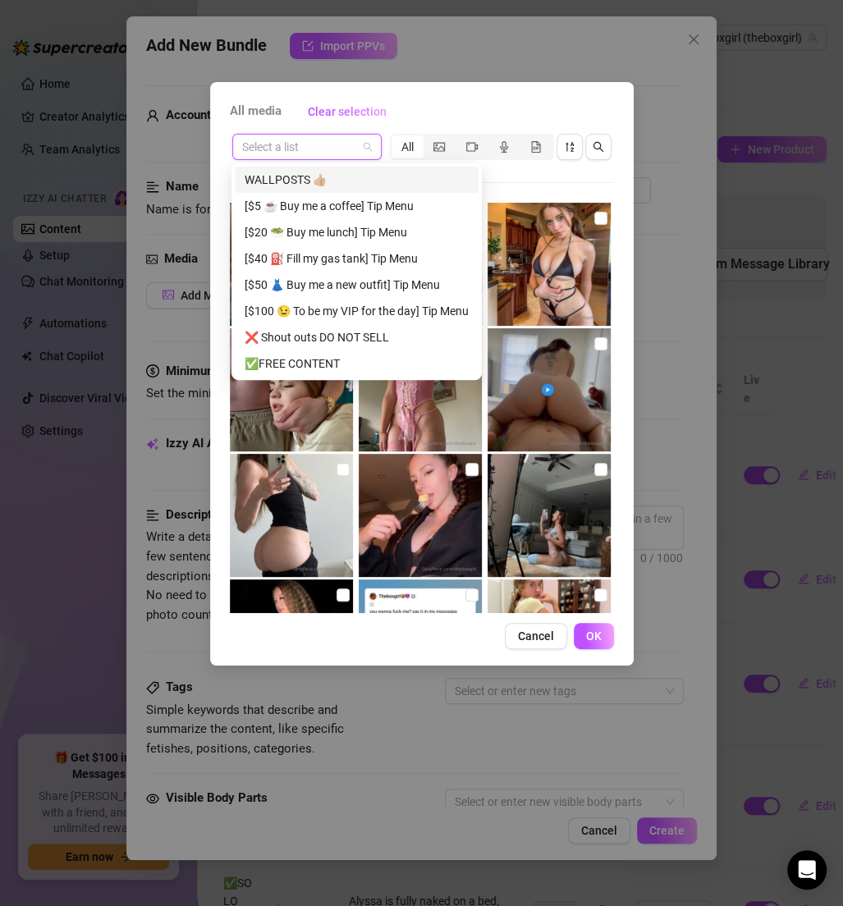
paste input "✅SOLO (SELF PLAY)"
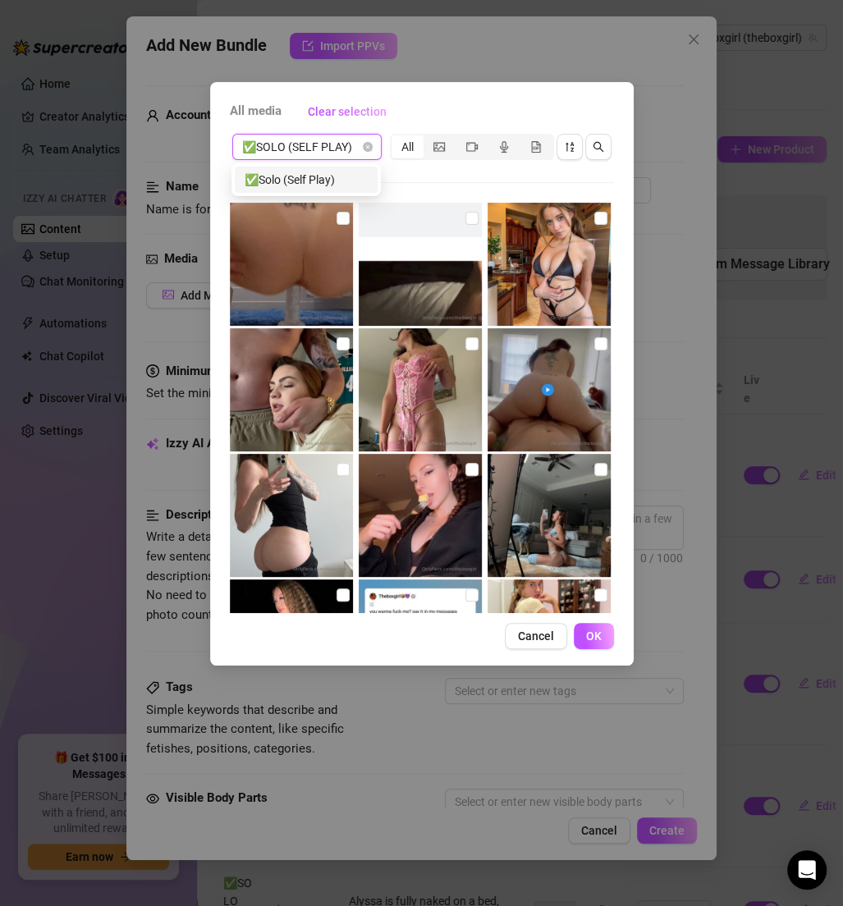
click at [314, 180] on div "✅Solo (Self Play)" at bounding box center [306, 180] width 123 height 18
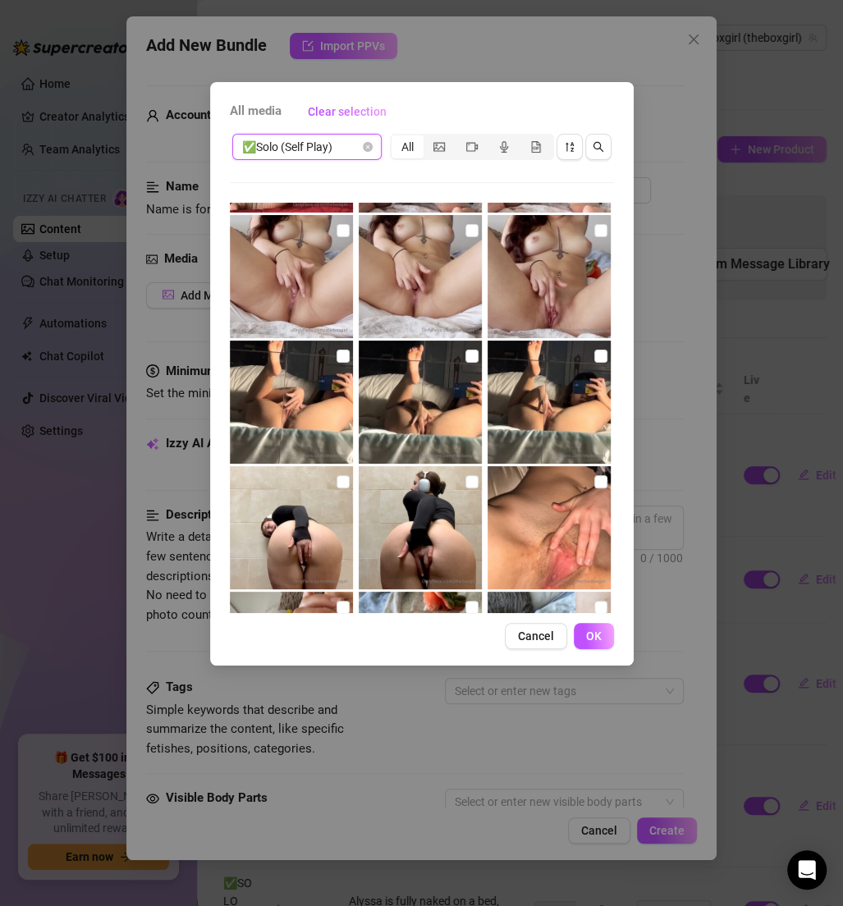
scroll to position [925, 0]
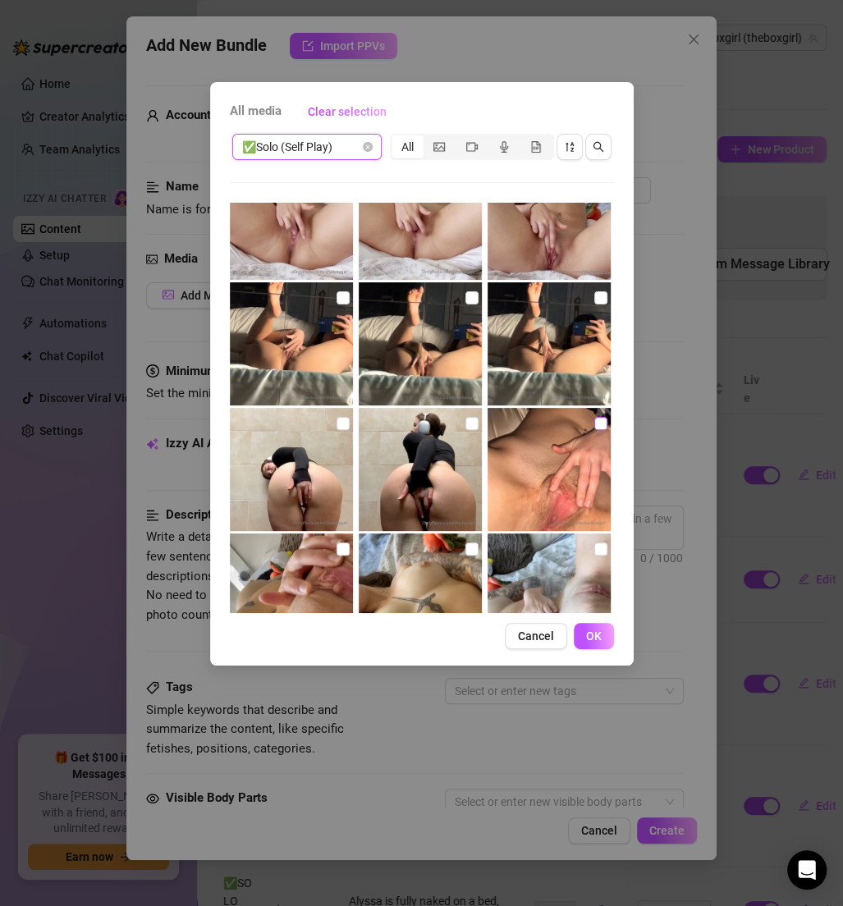
click at [594, 427] on input "checkbox" at bounding box center [600, 423] width 13 height 13
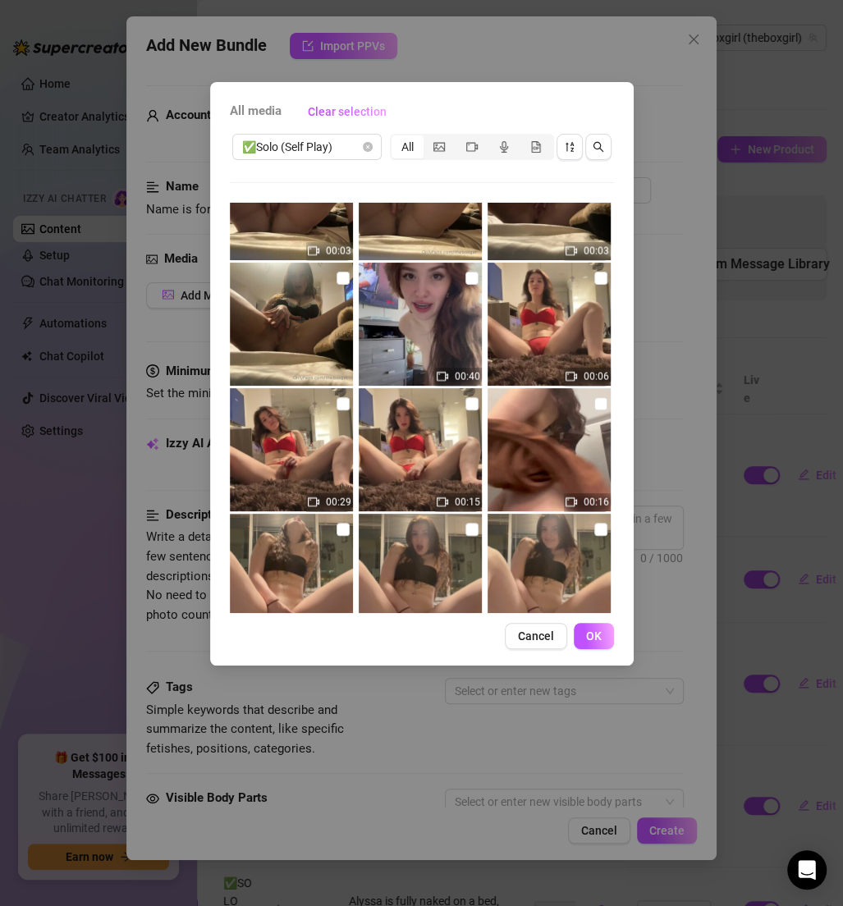
scroll to position [1699, 0]
click at [594, 279] on input "checkbox" at bounding box center [600, 277] width 13 height 13
click at [465, 394] on label at bounding box center [471, 403] width 13 height 18
click at [465, 396] on input "checkbox" at bounding box center [471, 402] width 13 height 13
click at [346, 396] on img at bounding box center [291, 448] width 123 height 123
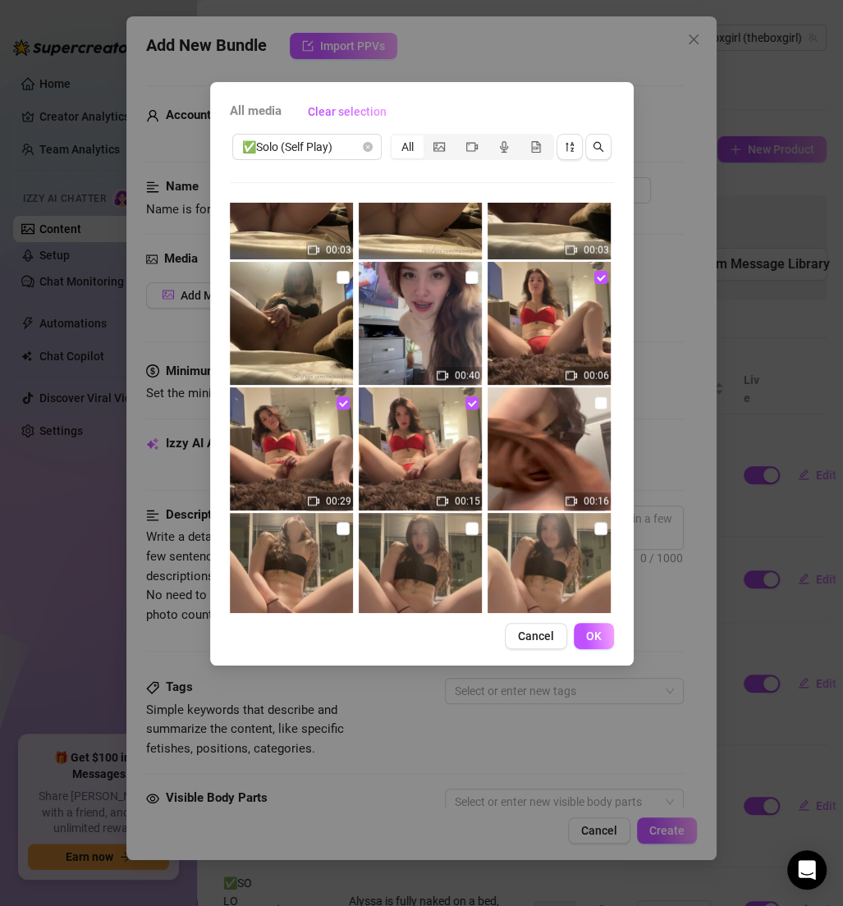
scroll to position [1771, 0]
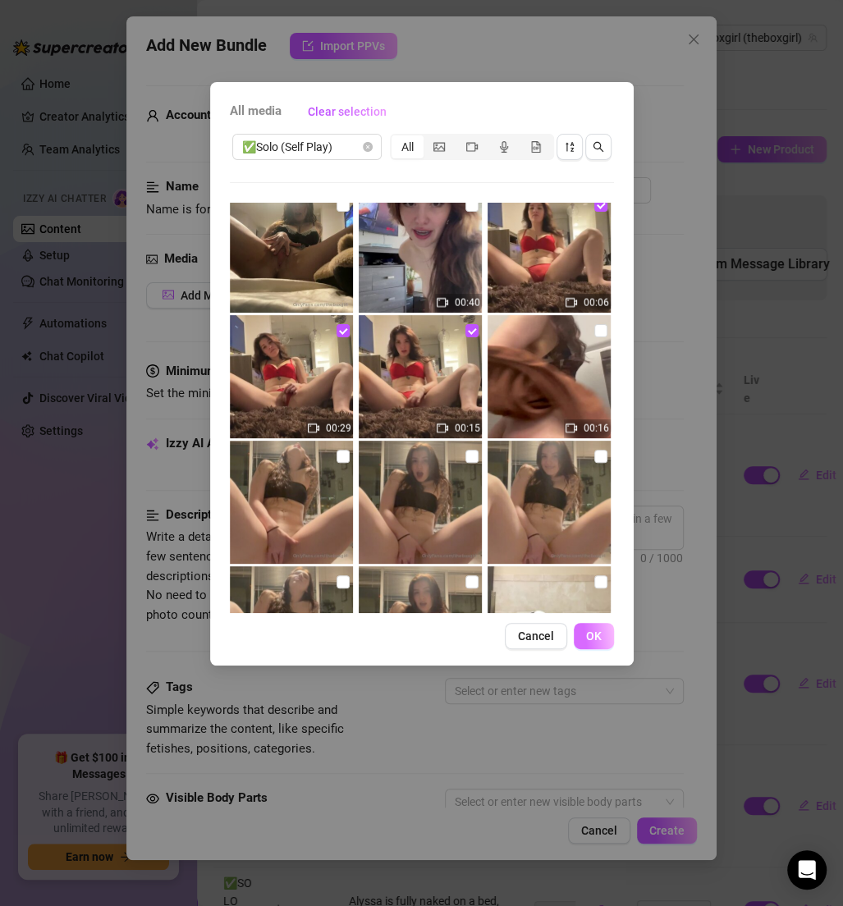
click at [588, 644] on button "OK" at bounding box center [594, 636] width 40 height 26
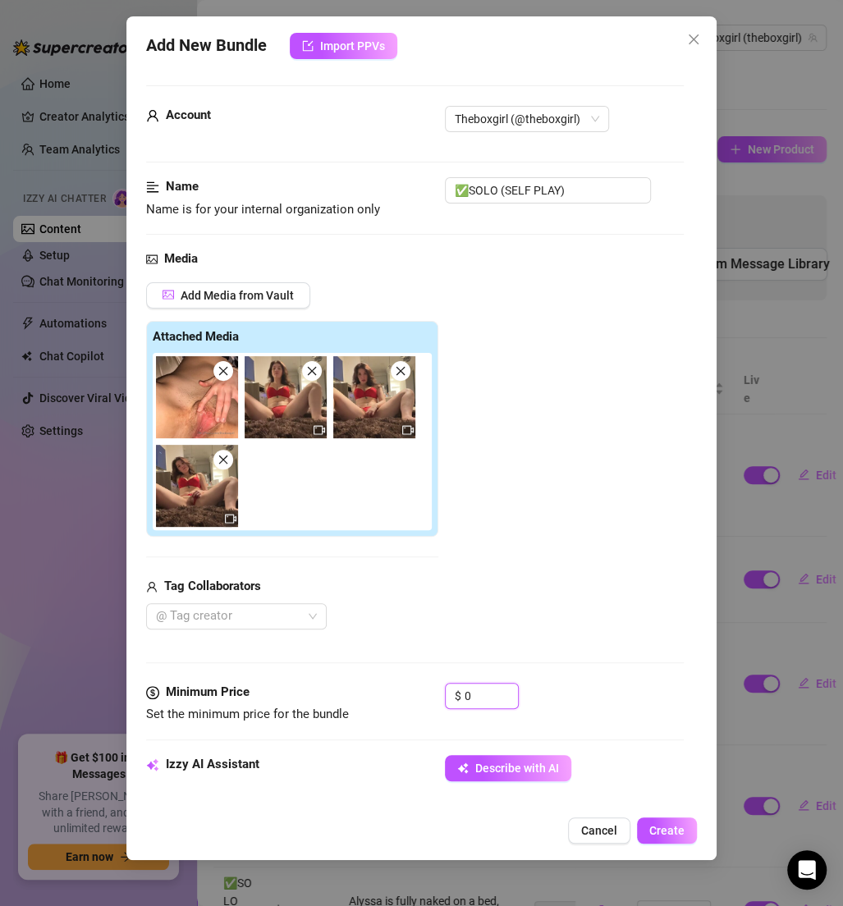
drag, startPoint x: 485, startPoint y: 685, endPoint x: 441, endPoint y: 685, distance: 44.3
click at [441, 685] on div "Minimum Price Set the minimum price for the bundle $ 0" at bounding box center [415, 704] width 538 height 42
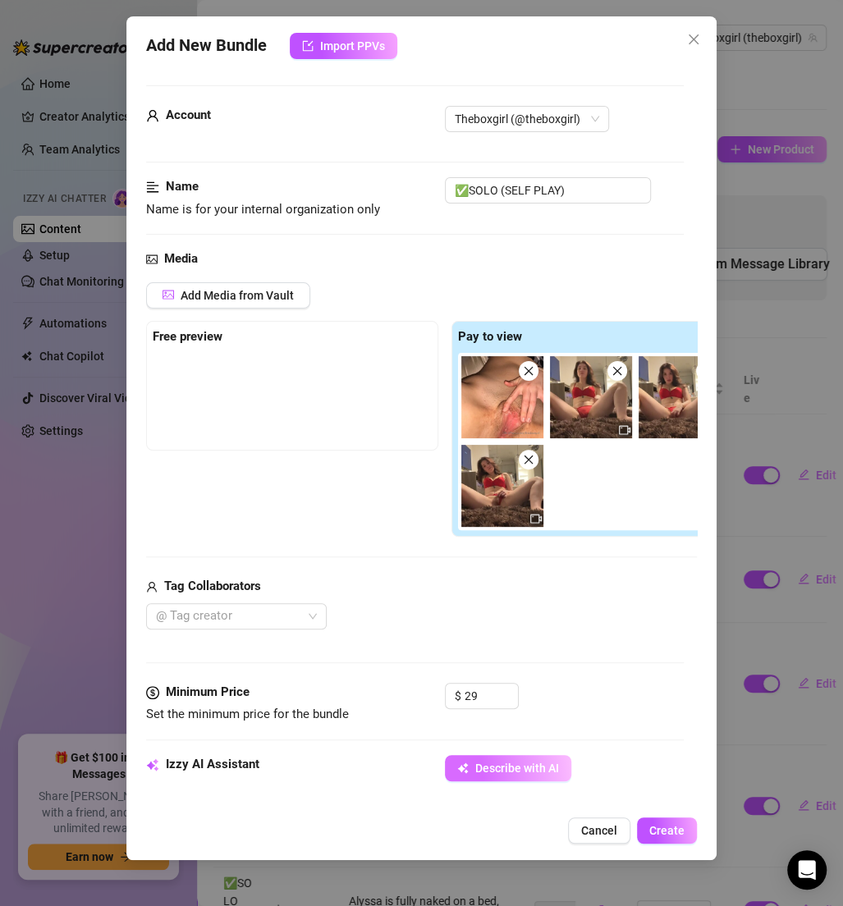
click at [502, 758] on button "Describe with AI" at bounding box center [508, 768] width 126 height 26
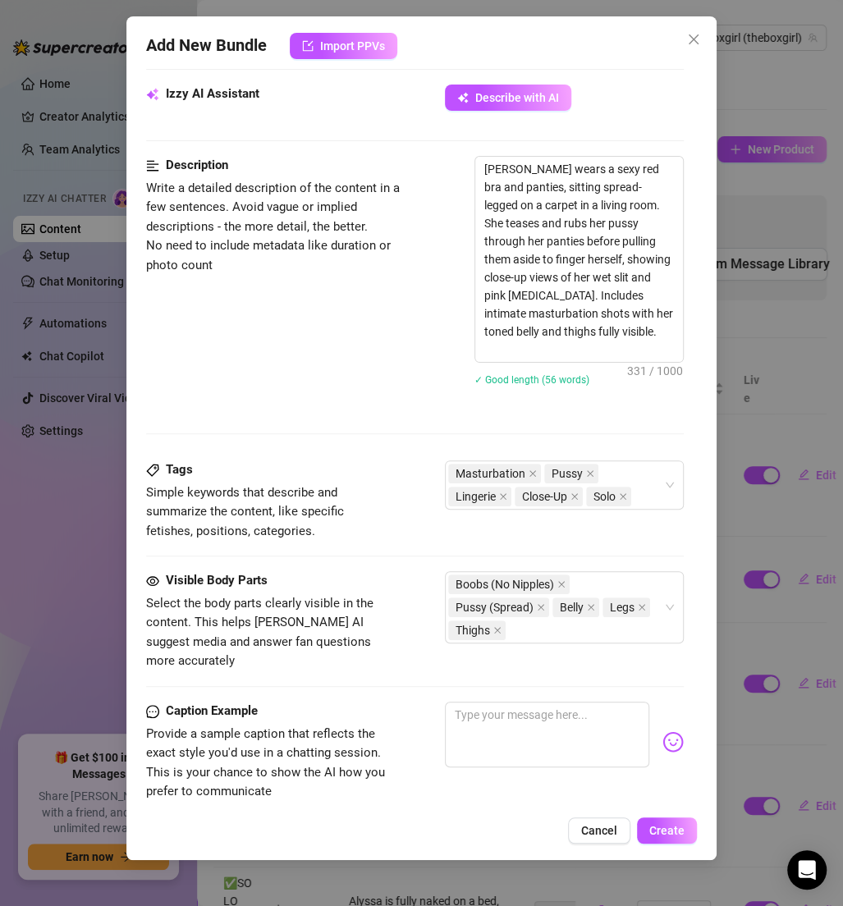
scroll to position [896, 0]
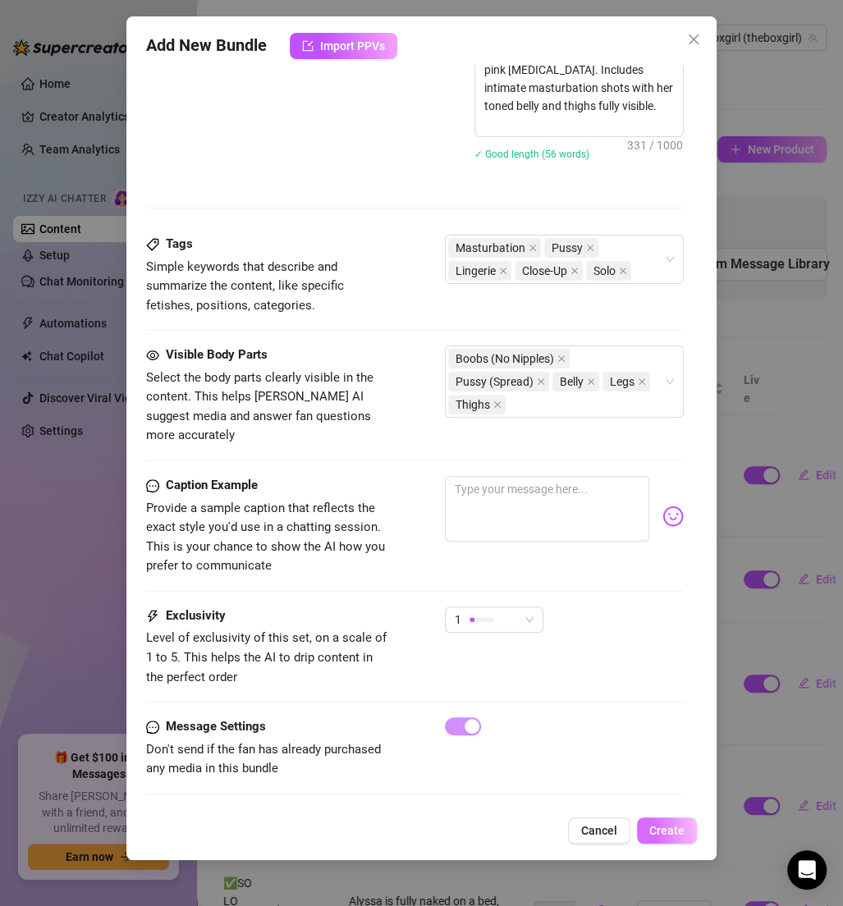
click at [664, 843] on button "Create" at bounding box center [667, 831] width 60 height 26
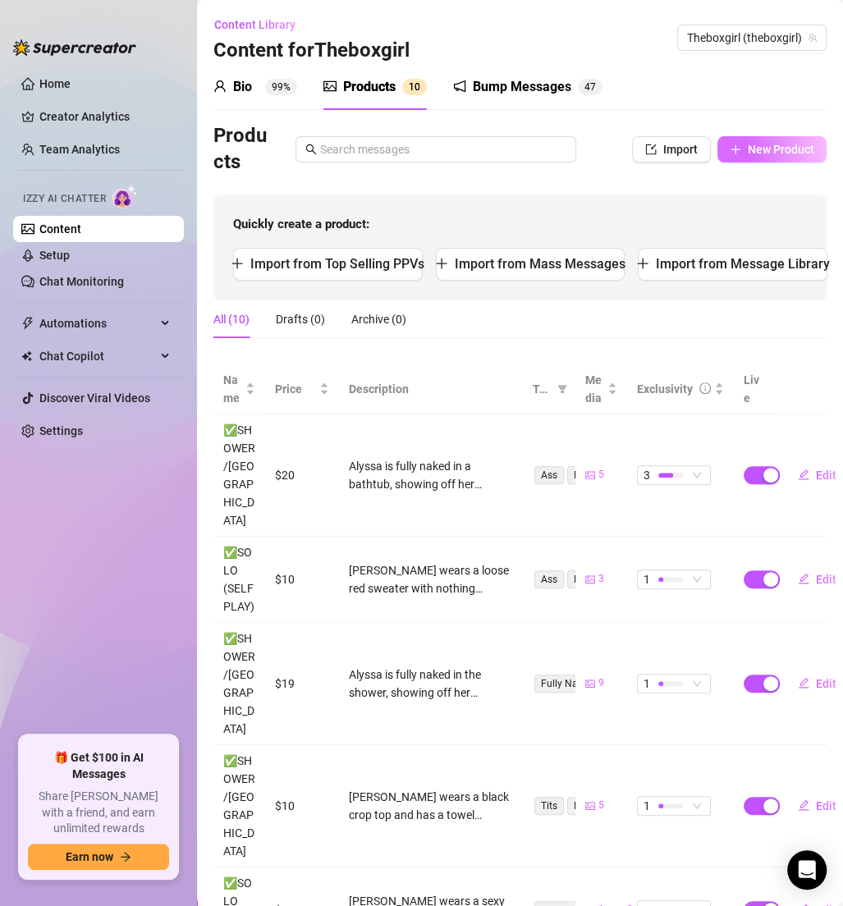
click at [766, 151] on span "New Product" at bounding box center [781, 149] width 66 height 13
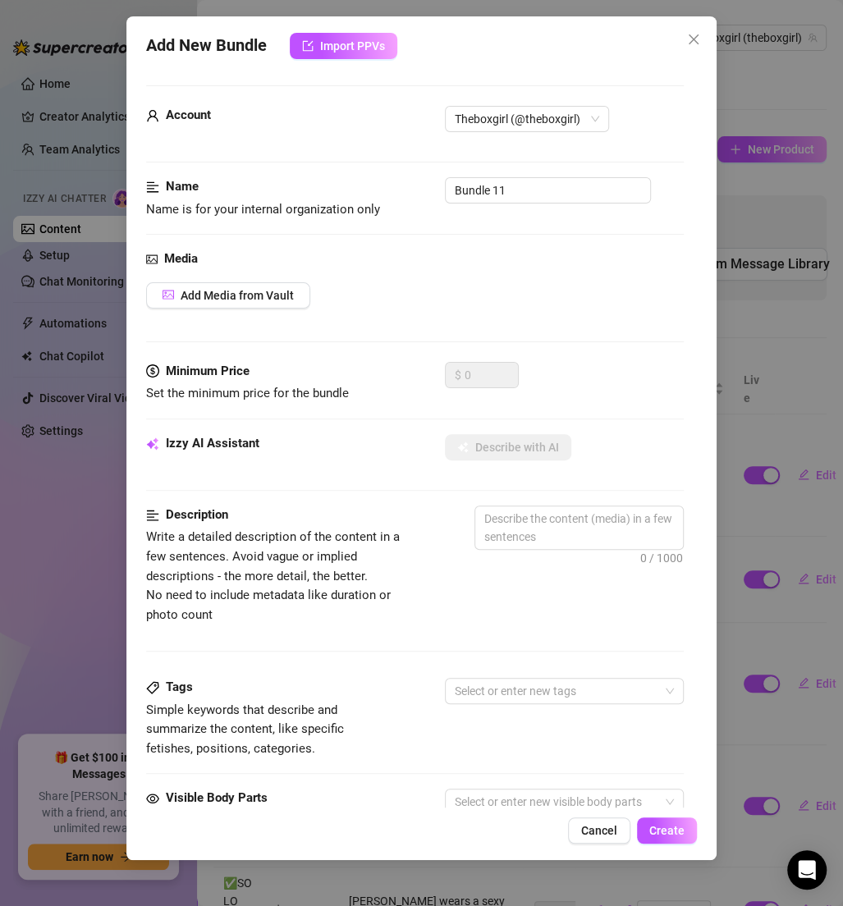
click at [596, 173] on div "Account Theboxgirl (@theboxgirl)" at bounding box center [415, 141] width 538 height 71
click at [586, 183] on input "Bundle 11" at bounding box center [548, 190] width 206 height 26
paste input "✅SOLO (SELF PLAY)"
click at [273, 291] on span "Add Media from Vault" at bounding box center [237, 295] width 113 height 13
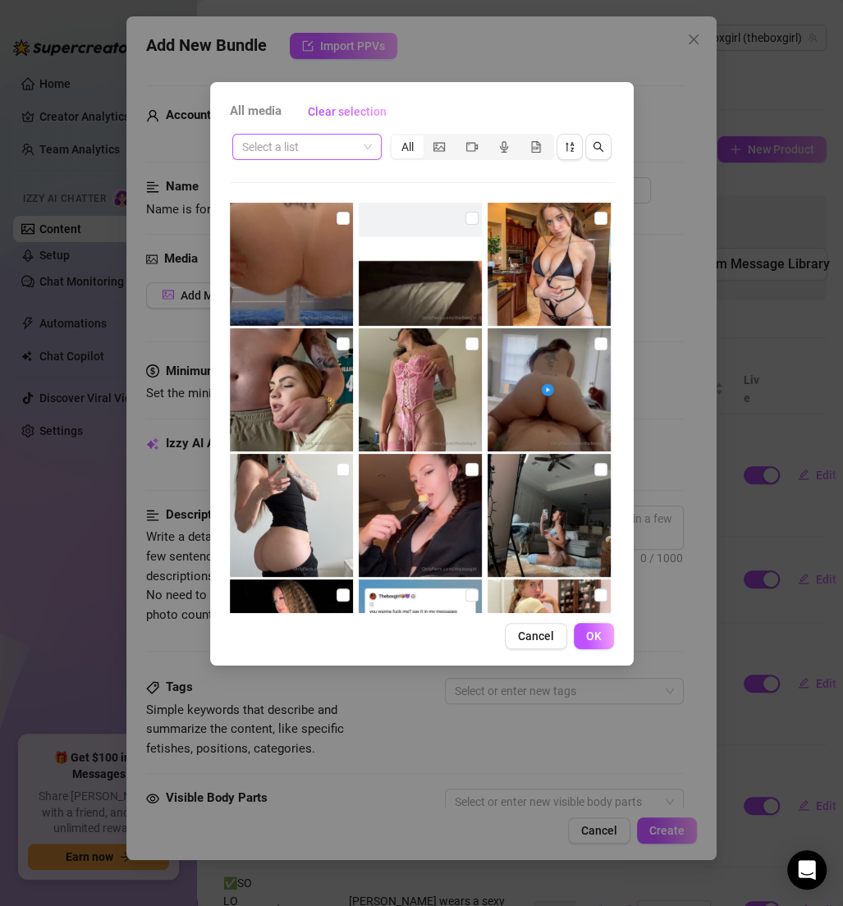
click at [341, 132] on div "Select a list All" at bounding box center [422, 146] width 384 height 31
click at [341, 147] on input "search" at bounding box center [299, 147] width 115 height 25
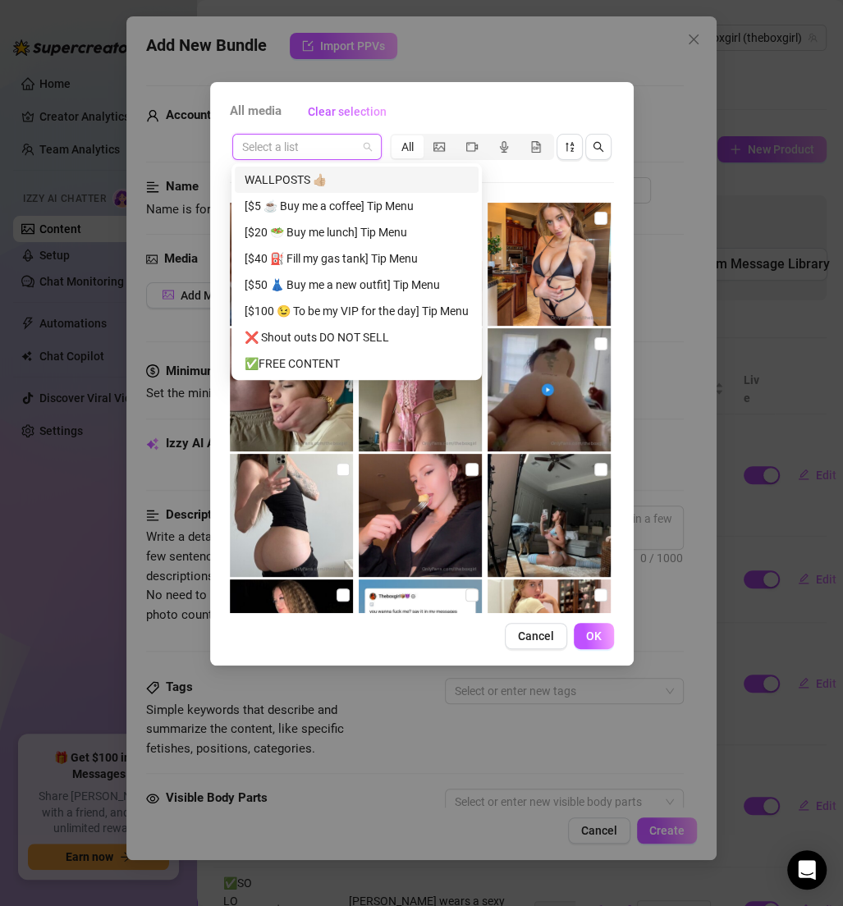
paste input "✅SOLO (SELF PLAY)"
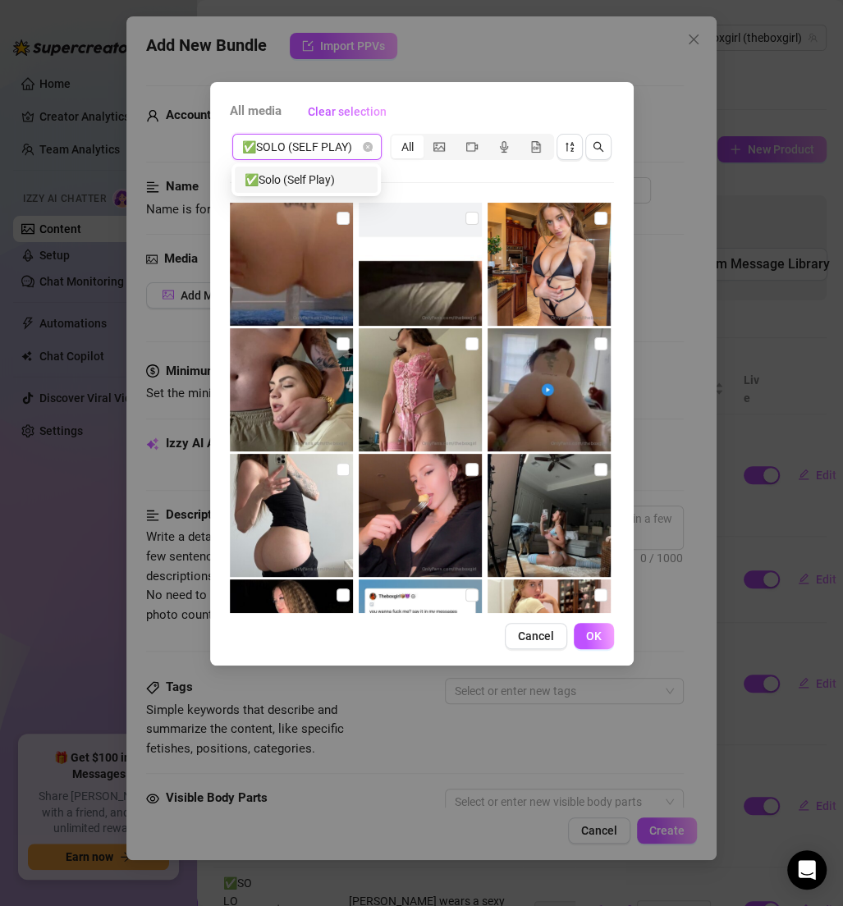
click at [340, 186] on div "✅Solo (Self Play)" at bounding box center [306, 180] width 123 height 18
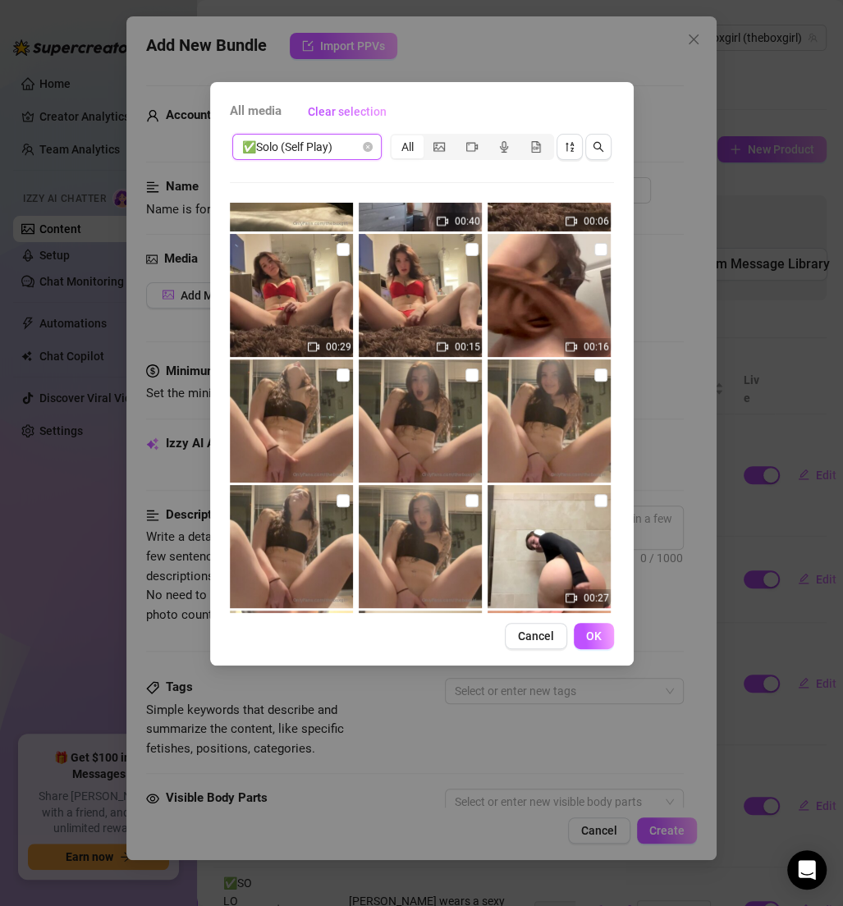
scroll to position [1865, 0]
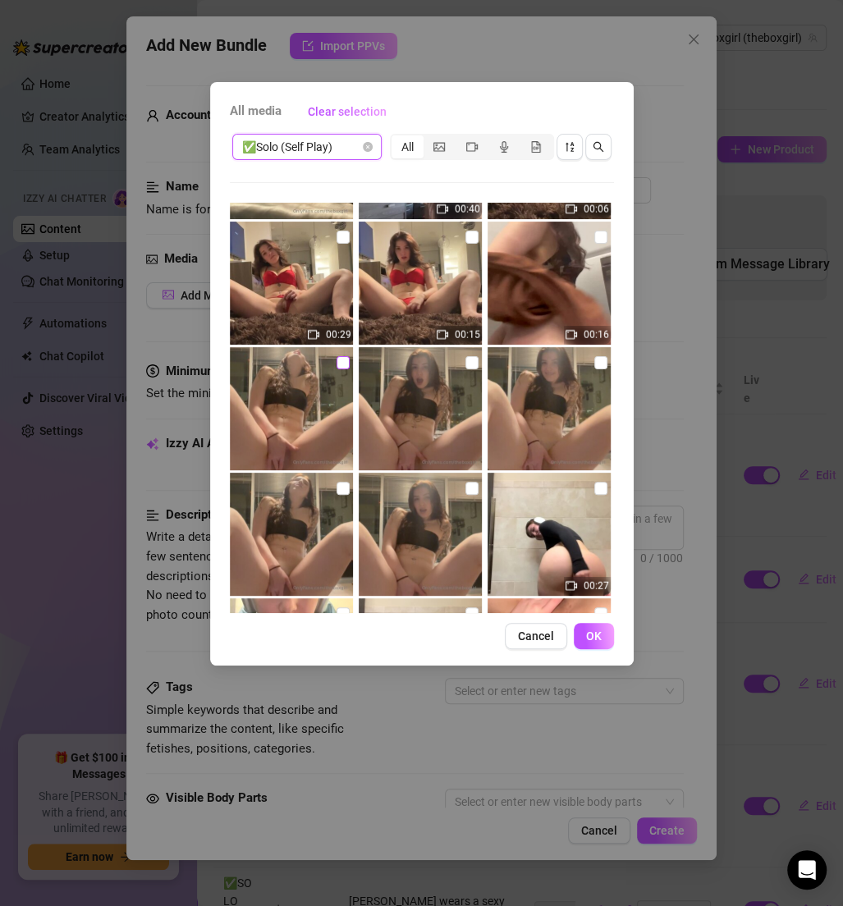
click at [344, 356] on input "checkbox" at bounding box center [343, 362] width 13 height 13
click at [465, 359] on input "checkbox" at bounding box center [471, 362] width 13 height 13
click at [594, 364] on input "checkbox" at bounding box center [600, 362] width 13 height 13
click at [465, 483] on input "checkbox" at bounding box center [471, 488] width 13 height 13
click at [339, 488] on input "checkbox" at bounding box center [343, 488] width 13 height 13
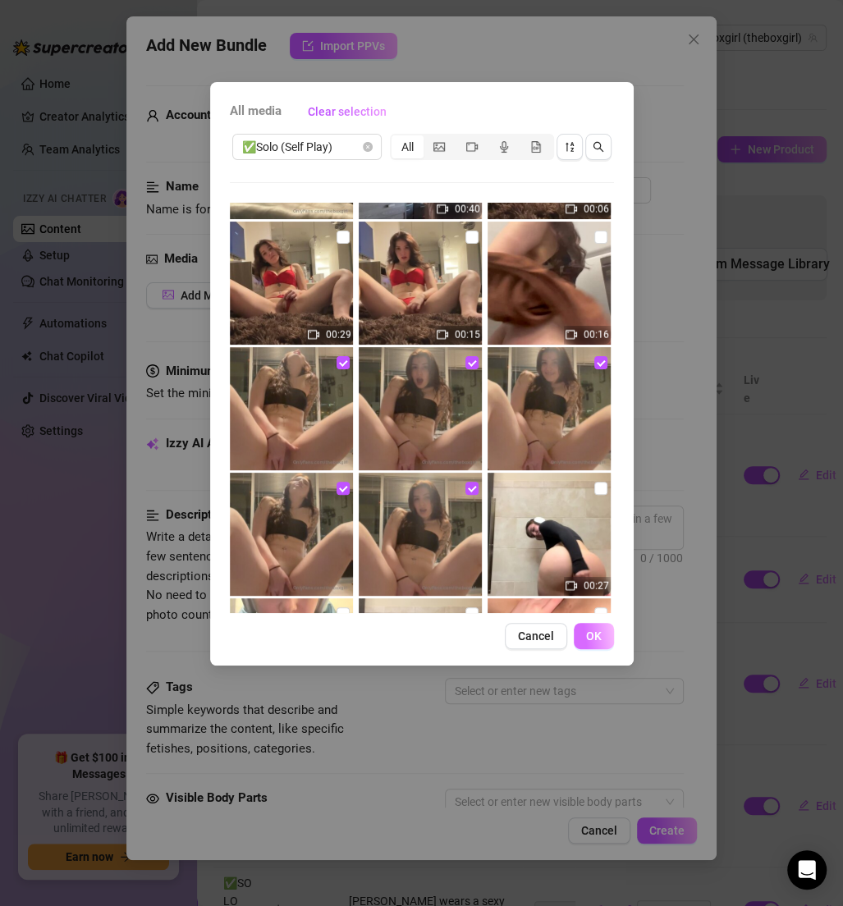
click at [591, 637] on span "OK" at bounding box center [594, 636] width 16 height 13
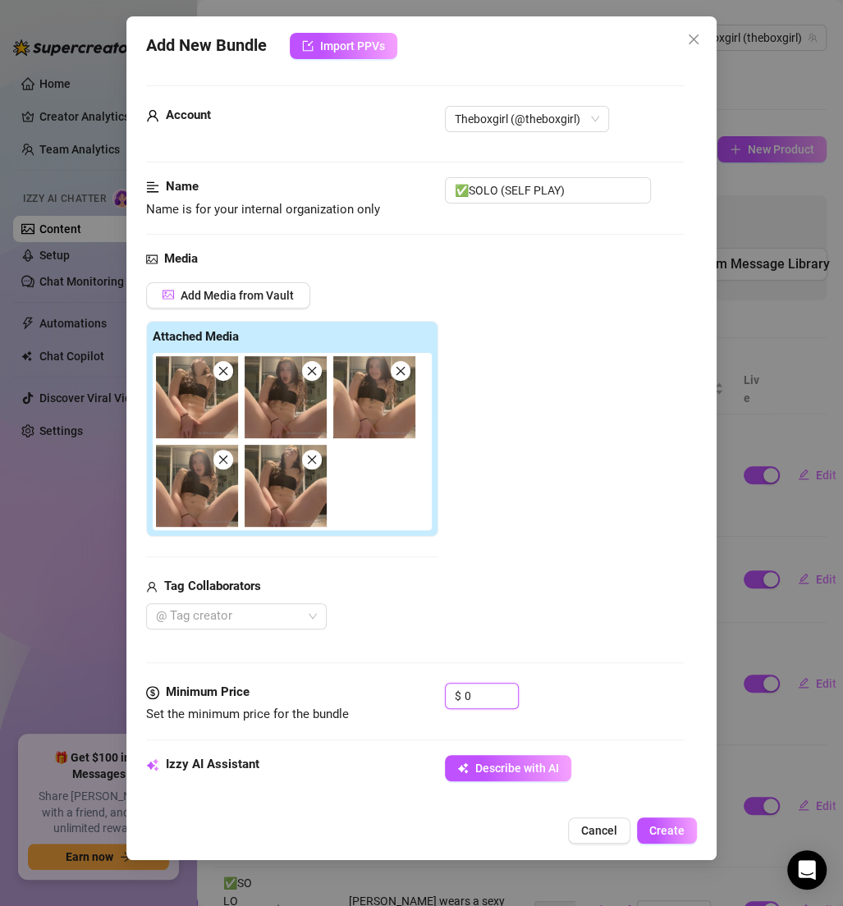
drag, startPoint x: 482, startPoint y: 688, endPoint x: 383, endPoint y: 681, distance: 99.5
click at [384, 686] on div "Minimum Price Set the minimum price for the bundle $ 0" at bounding box center [415, 704] width 538 height 42
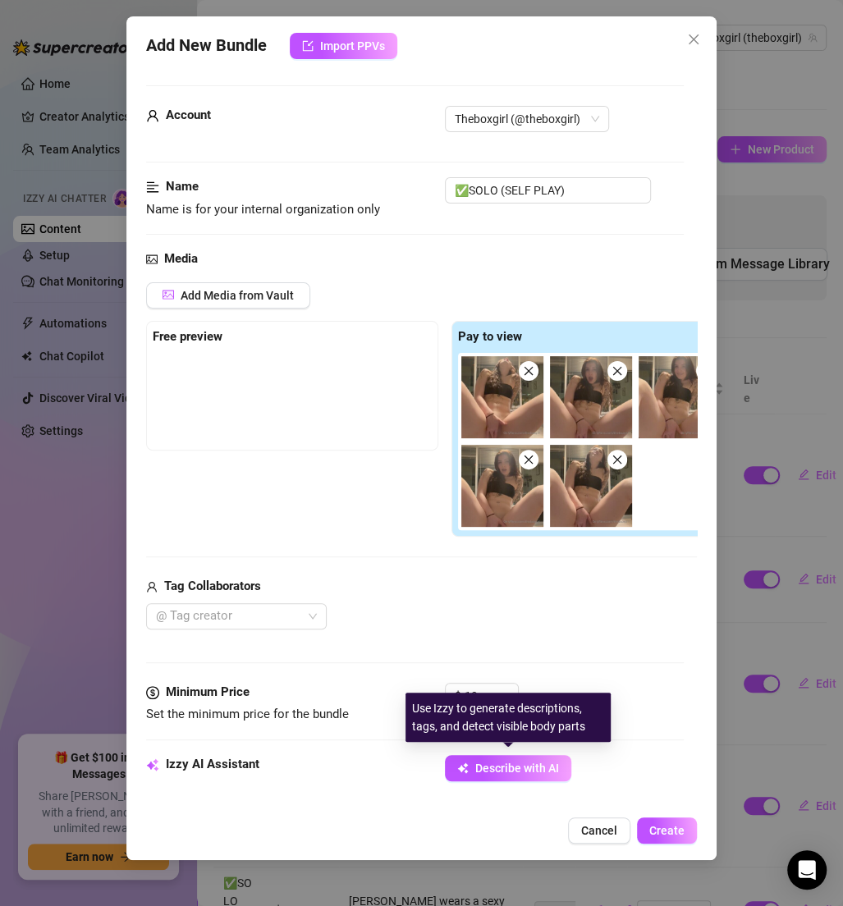
click at [544, 781] on div "Izzy AI Assistant Describe with AI" at bounding box center [415, 775] width 538 height 41
click at [528, 771] on span "Describe with AI" at bounding box center [517, 768] width 84 height 13
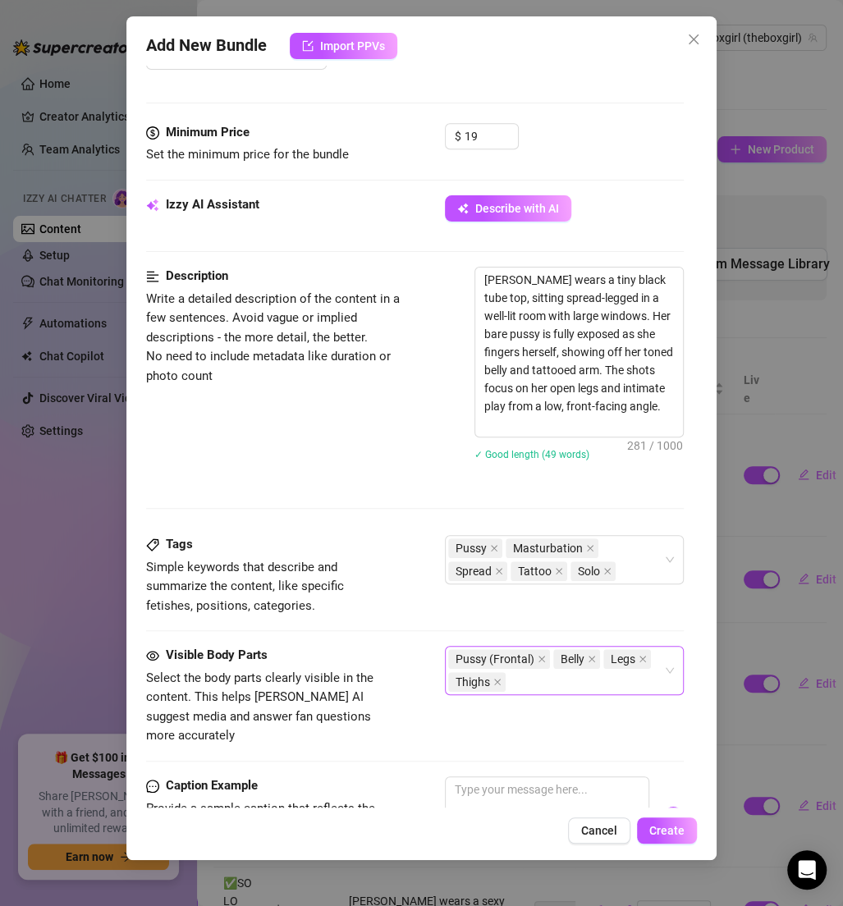
scroll to position [855, 0]
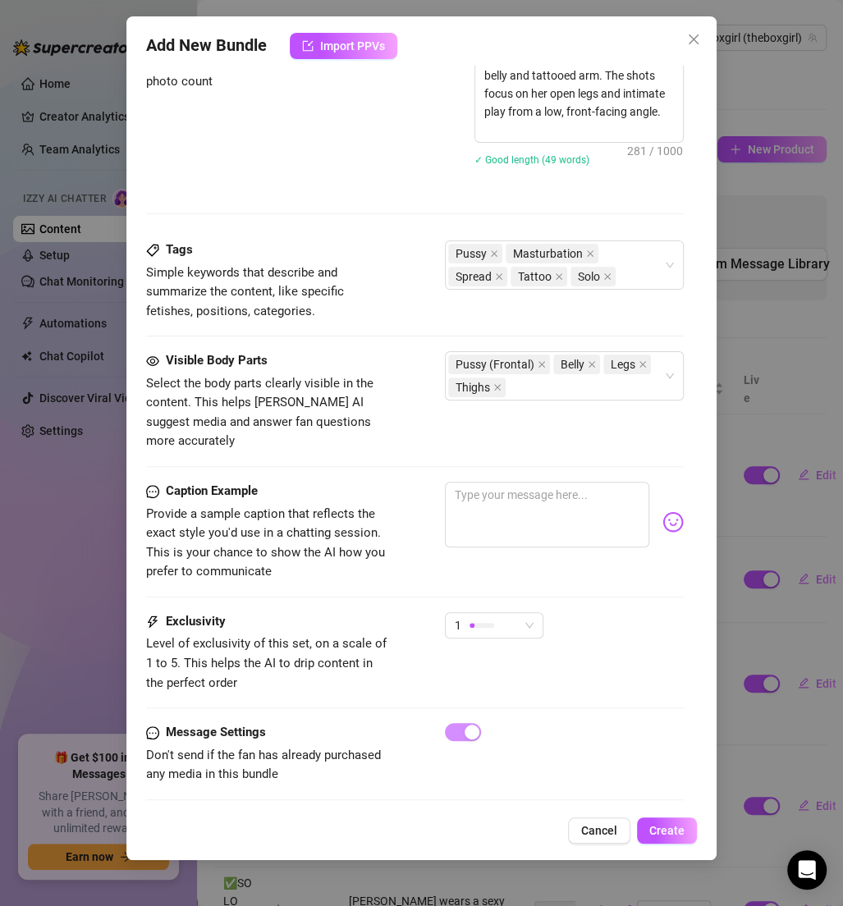
click at [547, 617] on div "1" at bounding box center [564, 632] width 239 height 41
click at [534, 612] on div "1" at bounding box center [494, 625] width 99 height 26
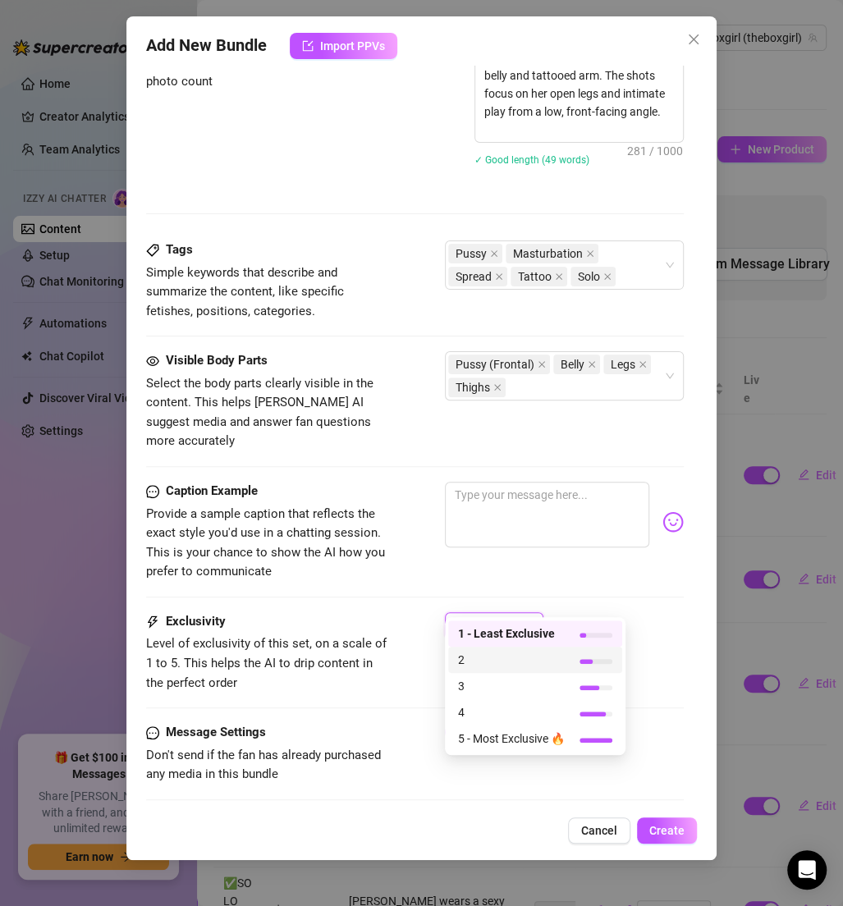
click at [479, 657] on span "2" at bounding box center [511, 660] width 107 height 18
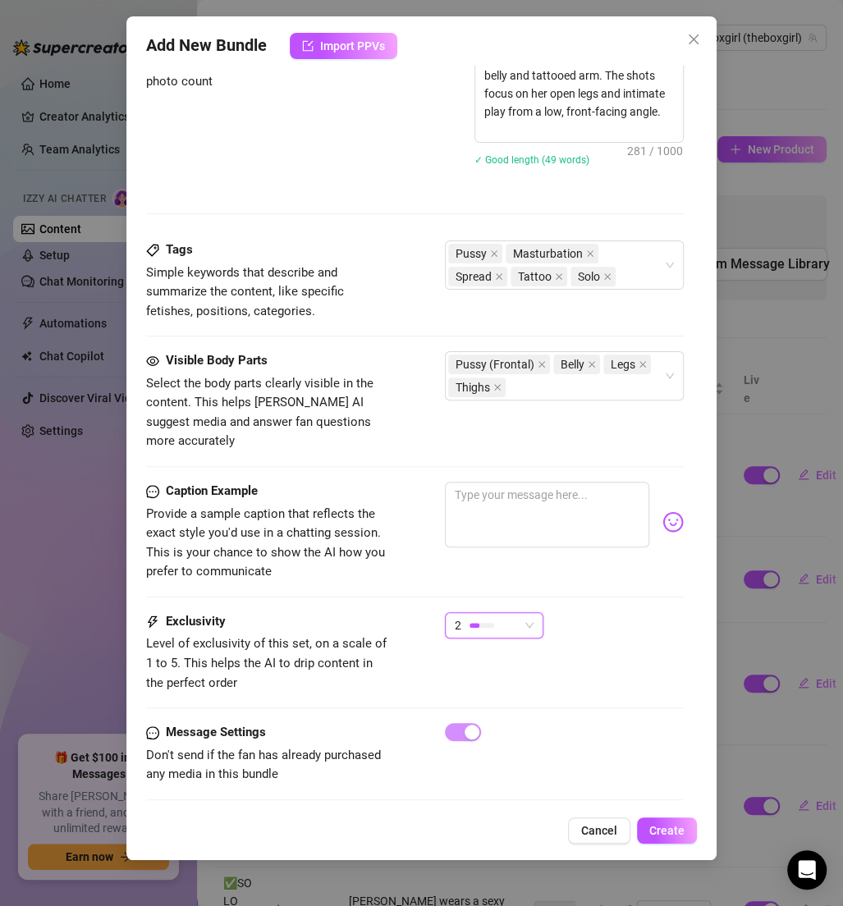
click at [564, 570] on div "Caption Example Provide a sample caption that reflects the exact style you'd us…" at bounding box center [415, 547] width 538 height 131
click at [506, 619] on div "2" at bounding box center [494, 632] width 99 height 41
click at [504, 613] on div "2" at bounding box center [487, 625] width 64 height 25
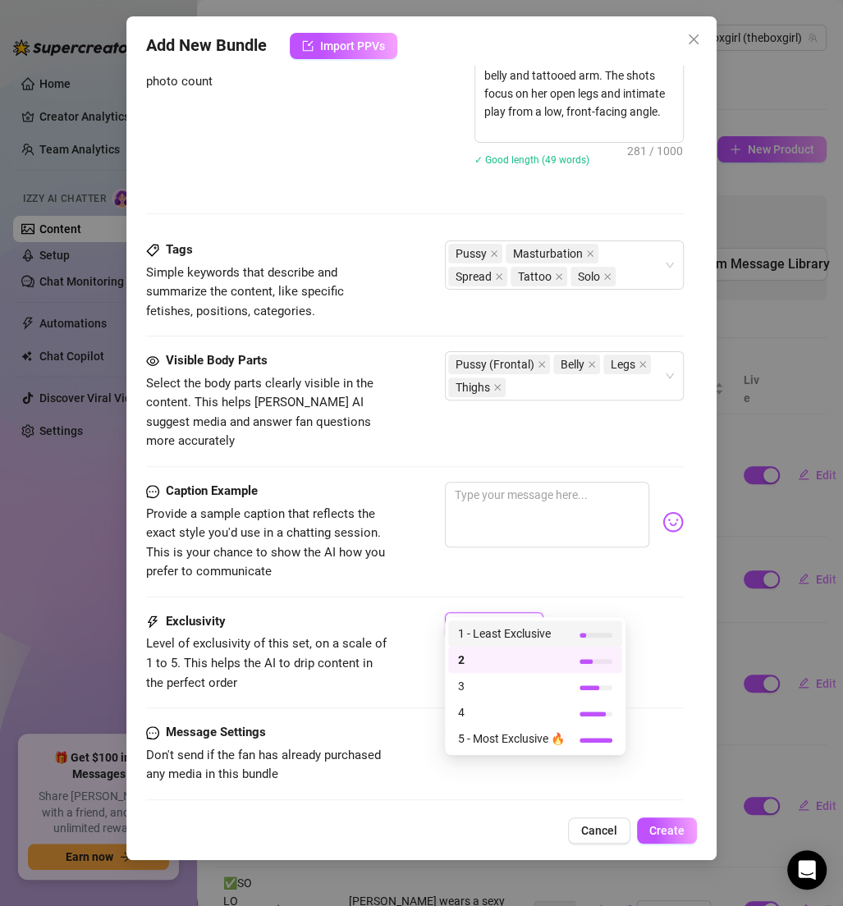
click at [480, 625] on span "1 - Least Exclusive" at bounding box center [511, 634] width 107 height 18
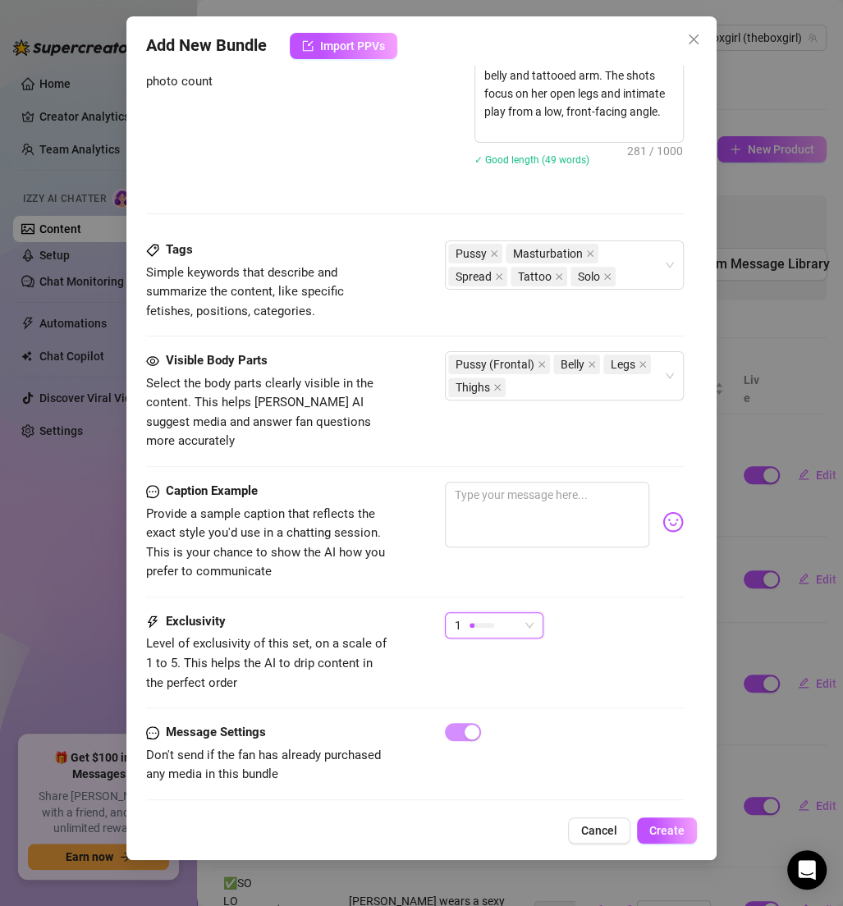
click at [614, 612] on div "1 1" at bounding box center [564, 632] width 239 height 41
click at [657, 832] on span "Create" at bounding box center [666, 830] width 35 height 13
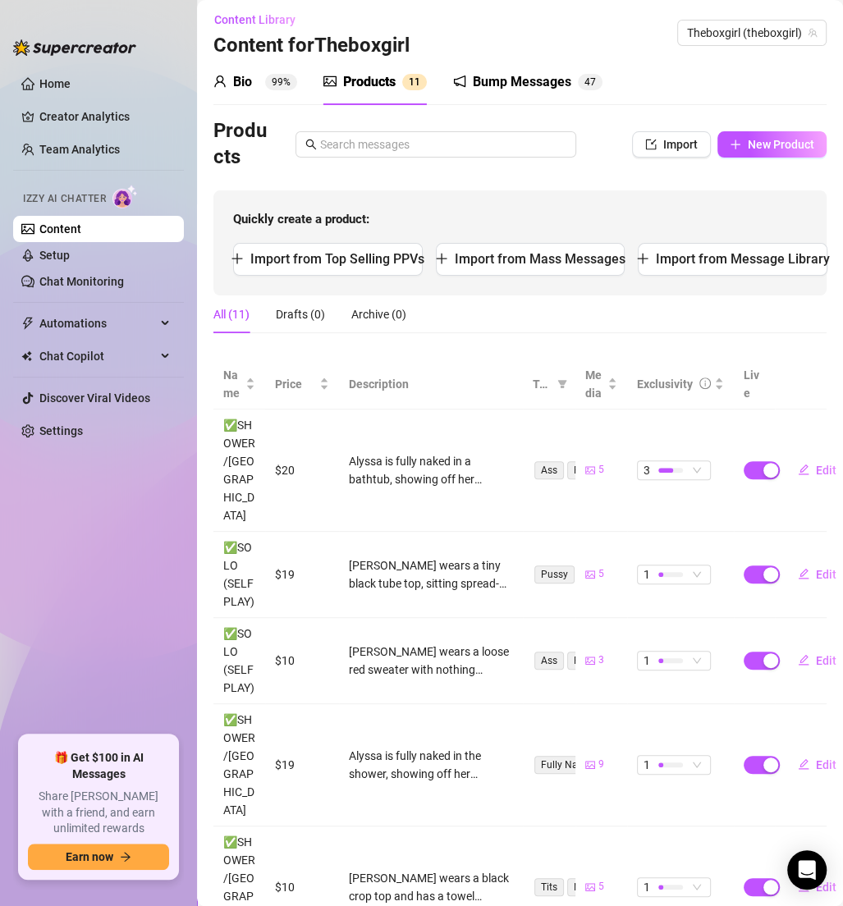
scroll to position [0, 0]
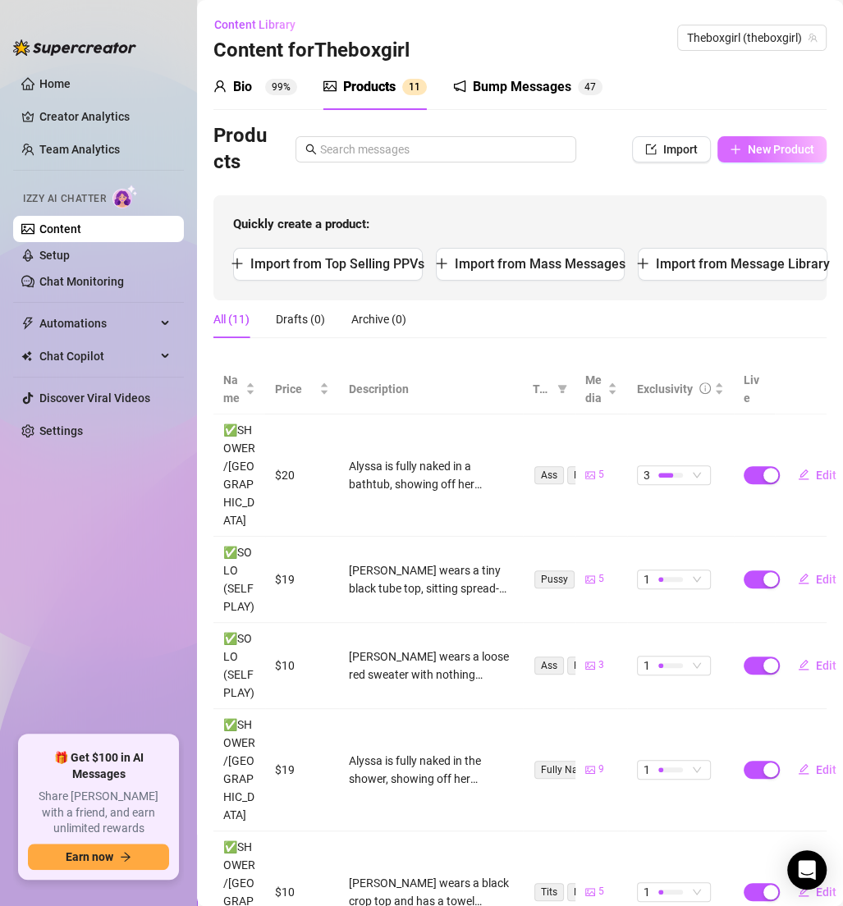
click at [751, 161] on button "New Product" at bounding box center [771, 149] width 109 height 26
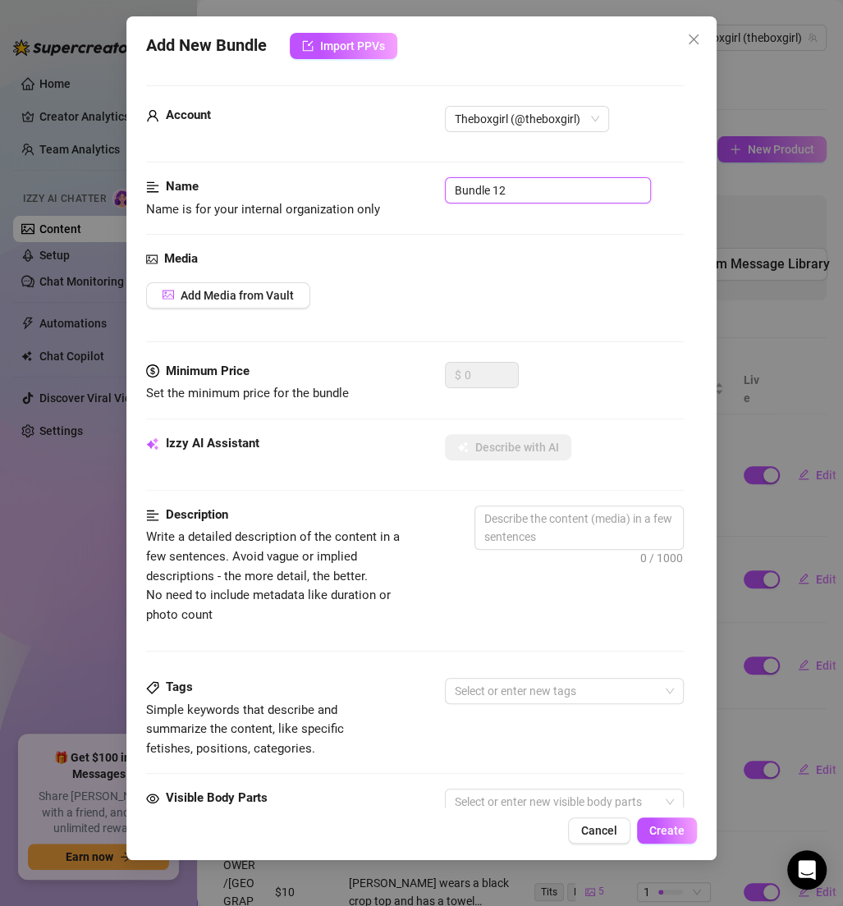
click at [533, 183] on input "Bundle 12" at bounding box center [548, 190] width 206 height 26
paste input "✅SOLO (SELF PLAY)"
click at [262, 293] on span "Add Media from Vault" at bounding box center [237, 295] width 113 height 13
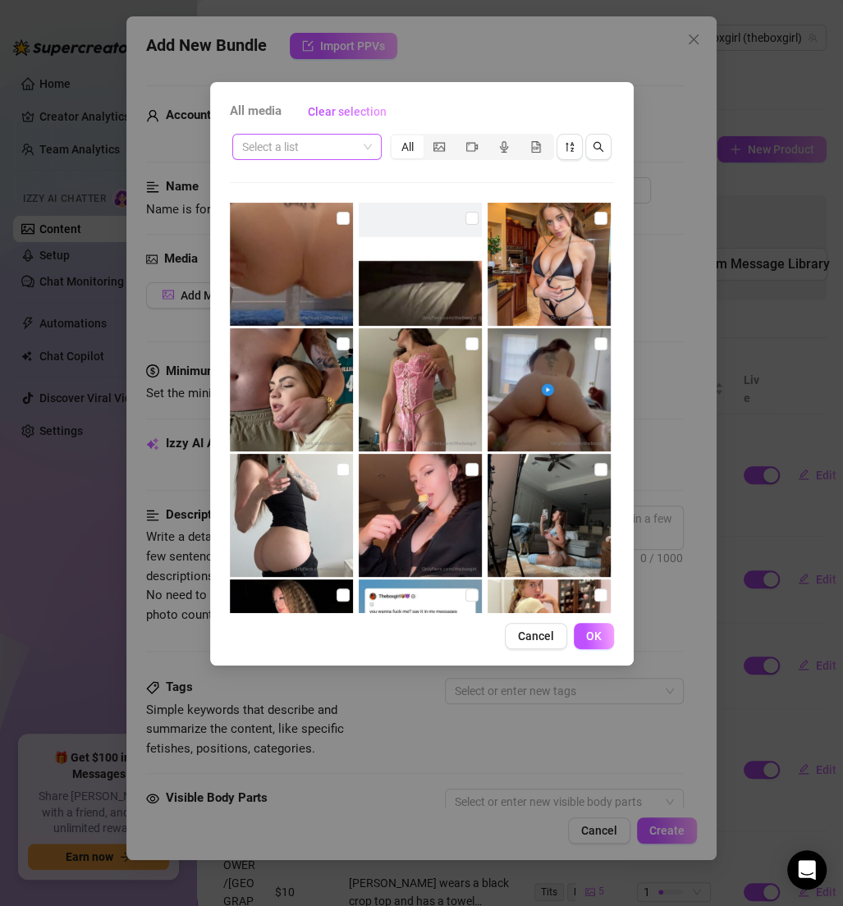
click at [278, 148] on input "search" at bounding box center [299, 147] width 115 height 25
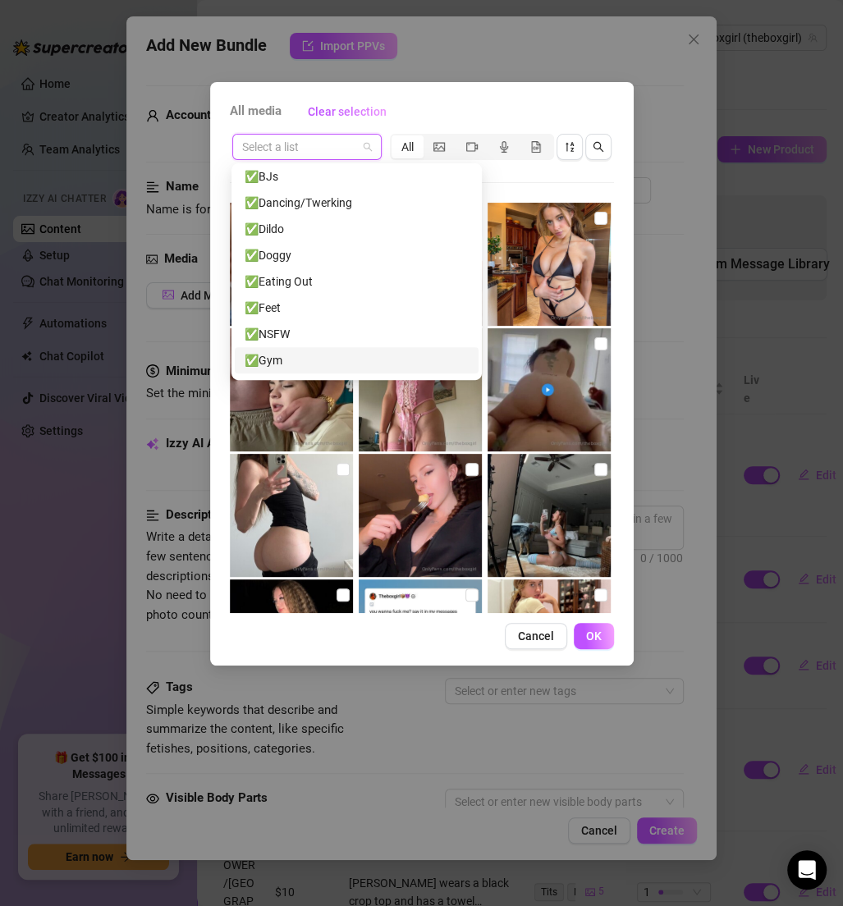
scroll to position [268, 0]
paste input "✅SOLO (SELF PLAY)"
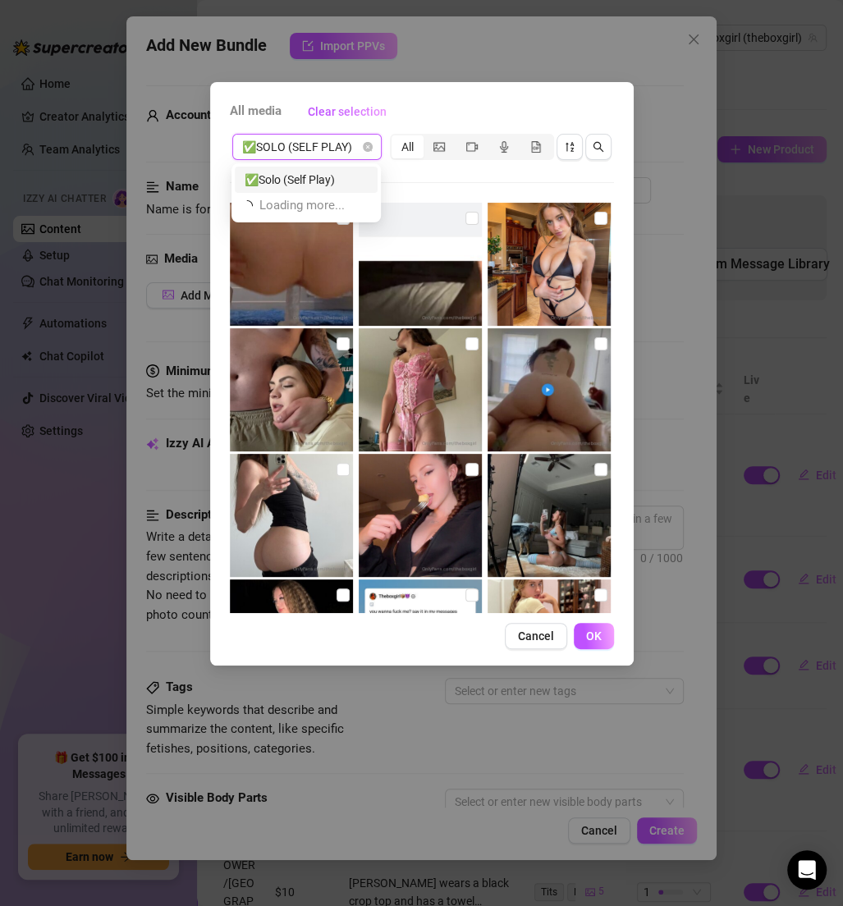
scroll to position [0, 0]
click at [305, 189] on div "✅Solo (Self Play)" at bounding box center [306, 180] width 143 height 26
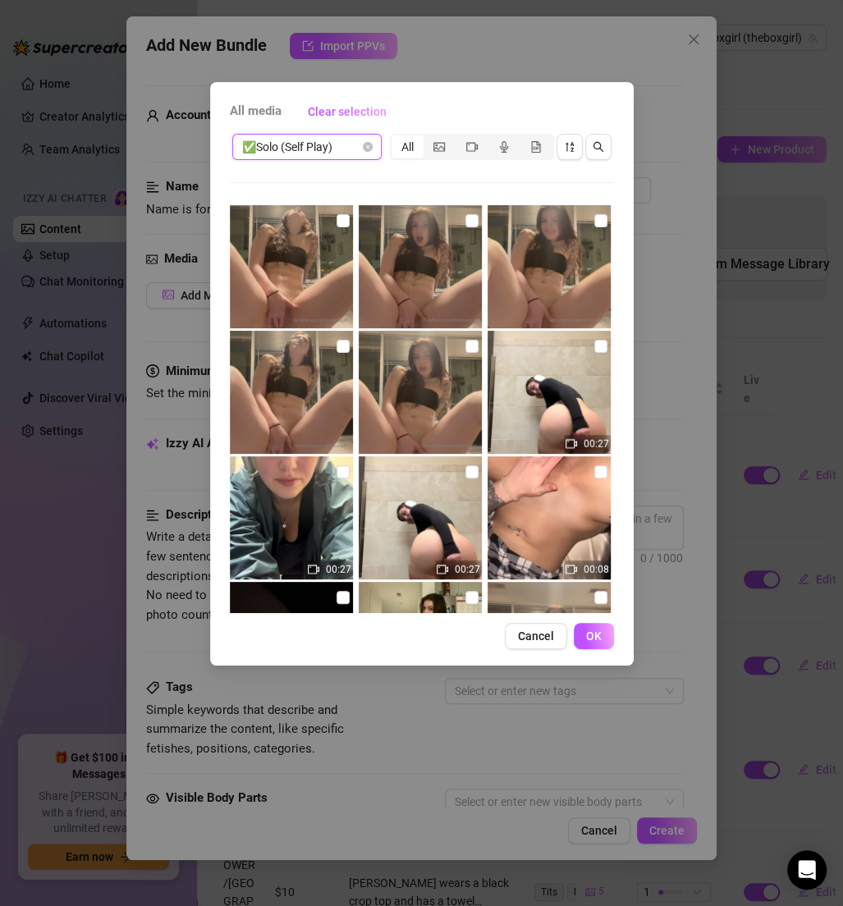
scroll to position [2152, 0]
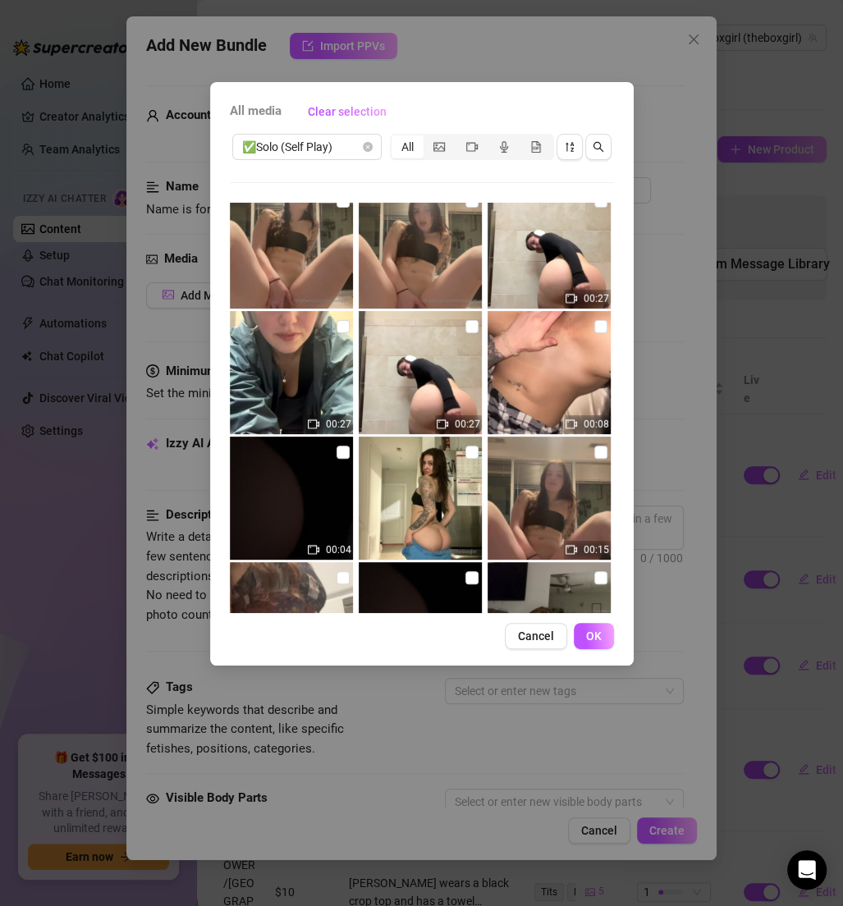
click at [593, 200] on div "✅Solo (Self Play) All 00:03 00:03 00:40 00:06 00:29 00:15 00:16 00:27 00:27 00:…" at bounding box center [422, 372] width 384 height 482
click at [594, 208] on label at bounding box center [600, 201] width 13 height 18
click at [594, 208] on input "checkbox" at bounding box center [600, 201] width 13 height 13
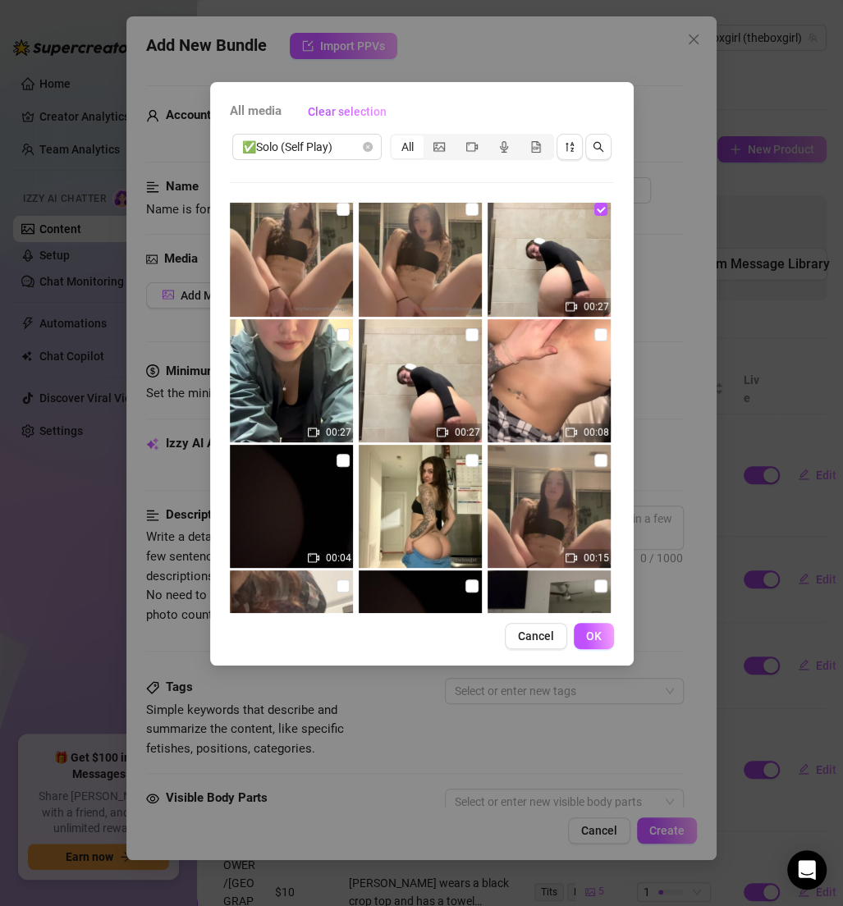
click at [346, 337] on img at bounding box center [291, 380] width 123 height 123
click at [473, 341] on img at bounding box center [420, 380] width 123 height 123
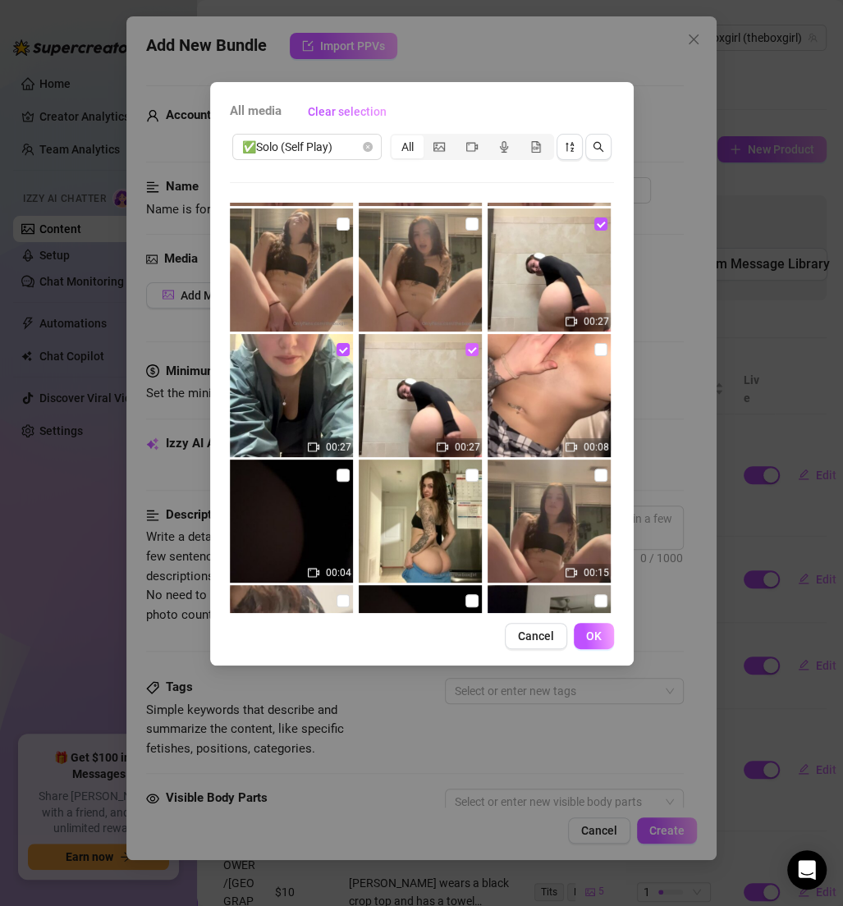
click at [465, 345] on input "checkbox" at bounding box center [471, 349] width 13 height 13
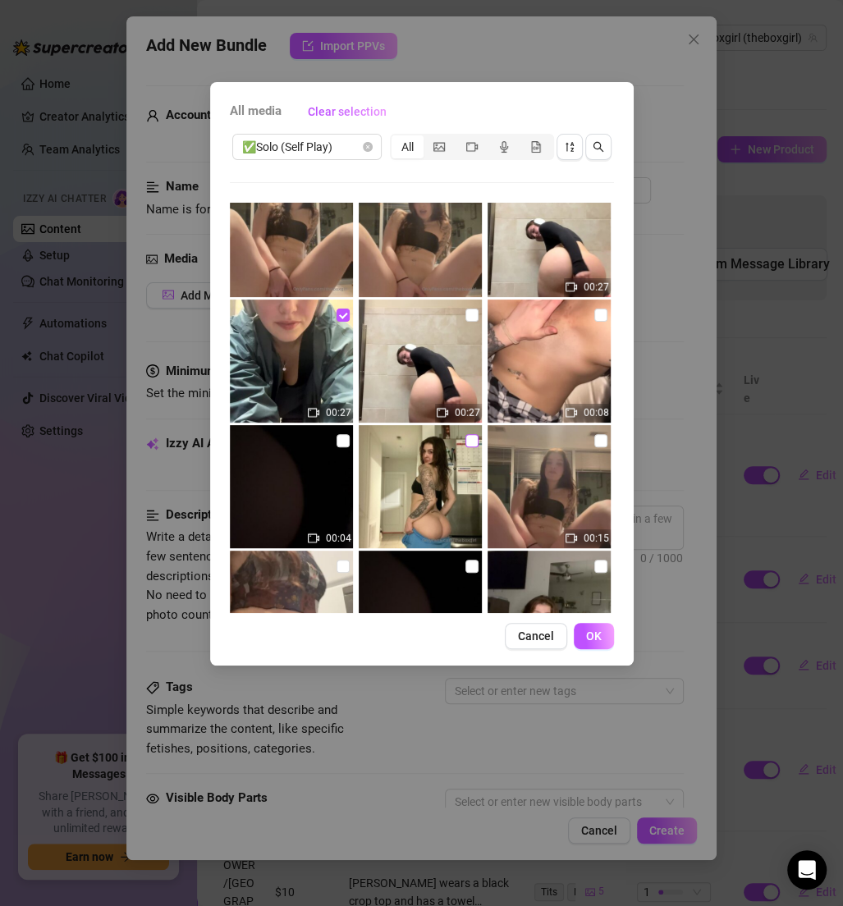
scroll to position [2193, 0]
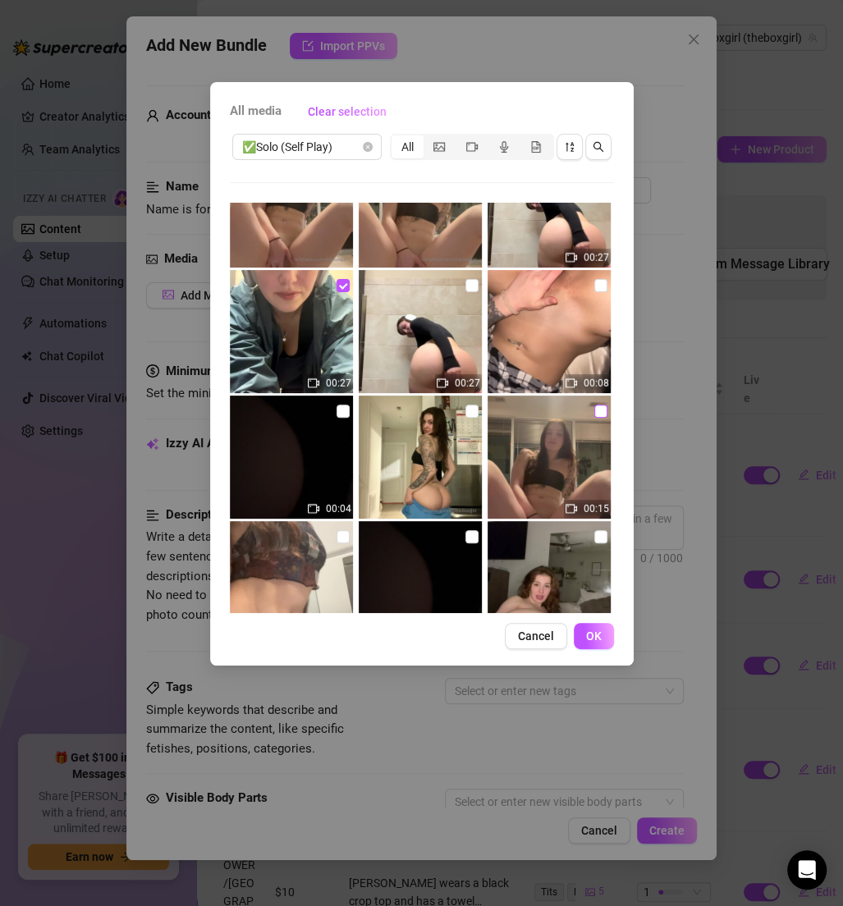
click at [594, 410] on input "checkbox" at bounding box center [600, 411] width 13 height 13
click at [592, 632] on span "OK" at bounding box center [594, 636] width 16 height 13
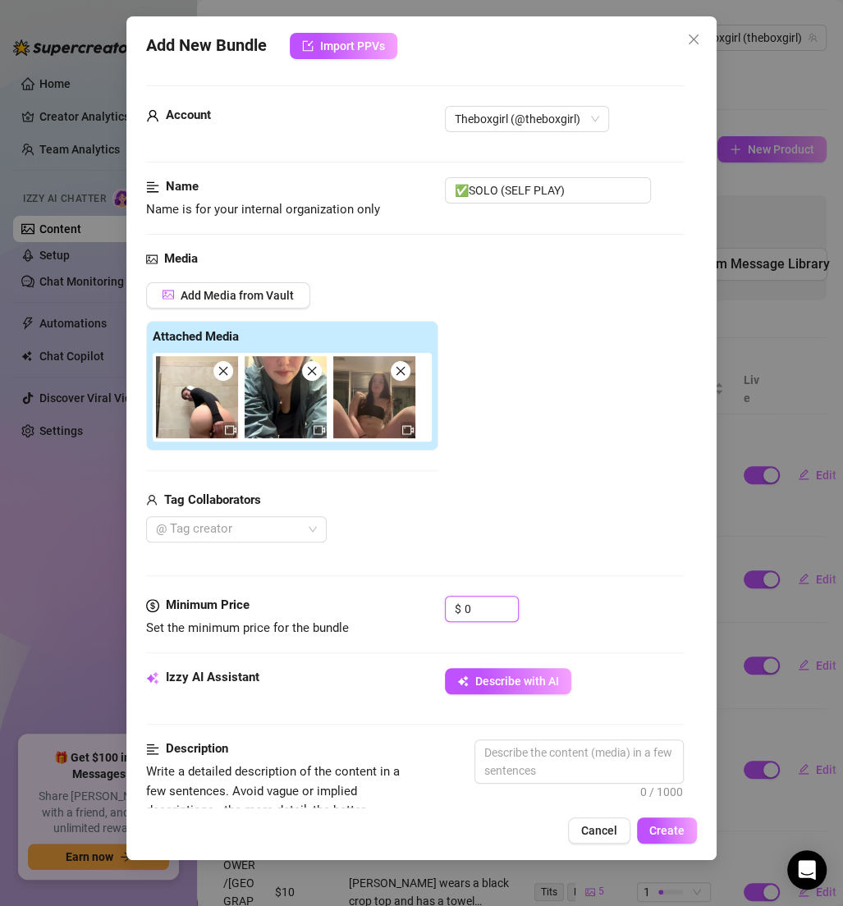
drag, startPoint x: 488, startPoint y: 605, endPoint x: 435, endPoint y: 605, distance: 52.5
click at [435, 605] on div "Minimum Price Set the minimum price for the bundle $ 0" at bounding box center [415, 617] width 538 height 42
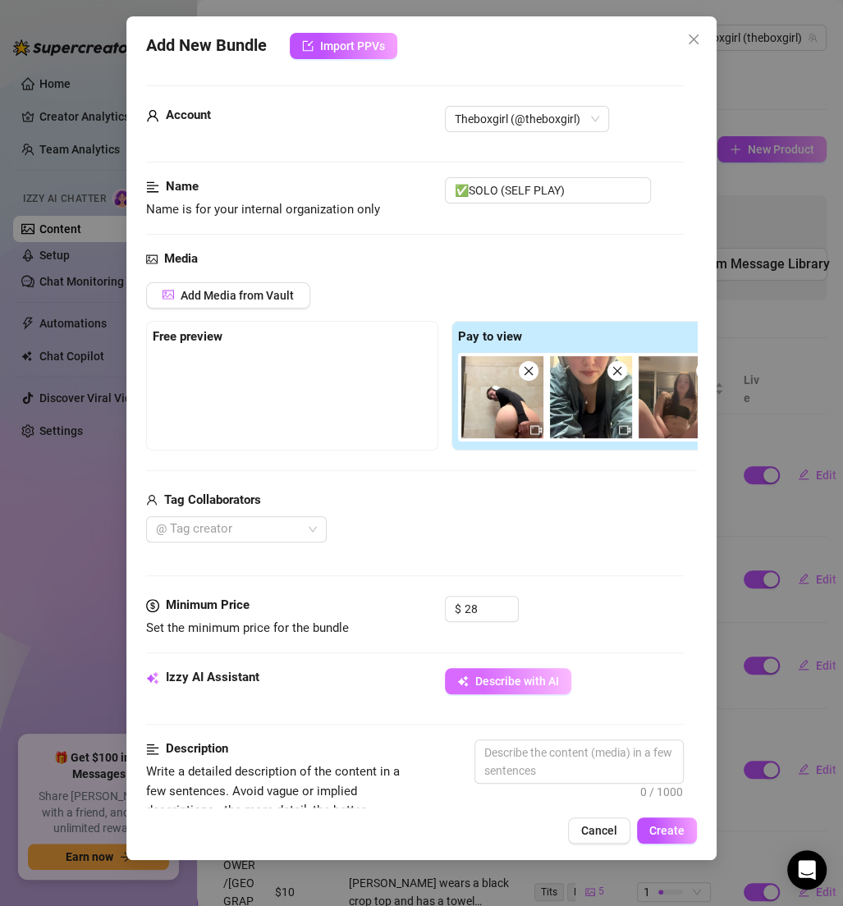
click at [554, 676] on span "Describe with AI" at bounding box center [517, 681] width 84 height 13
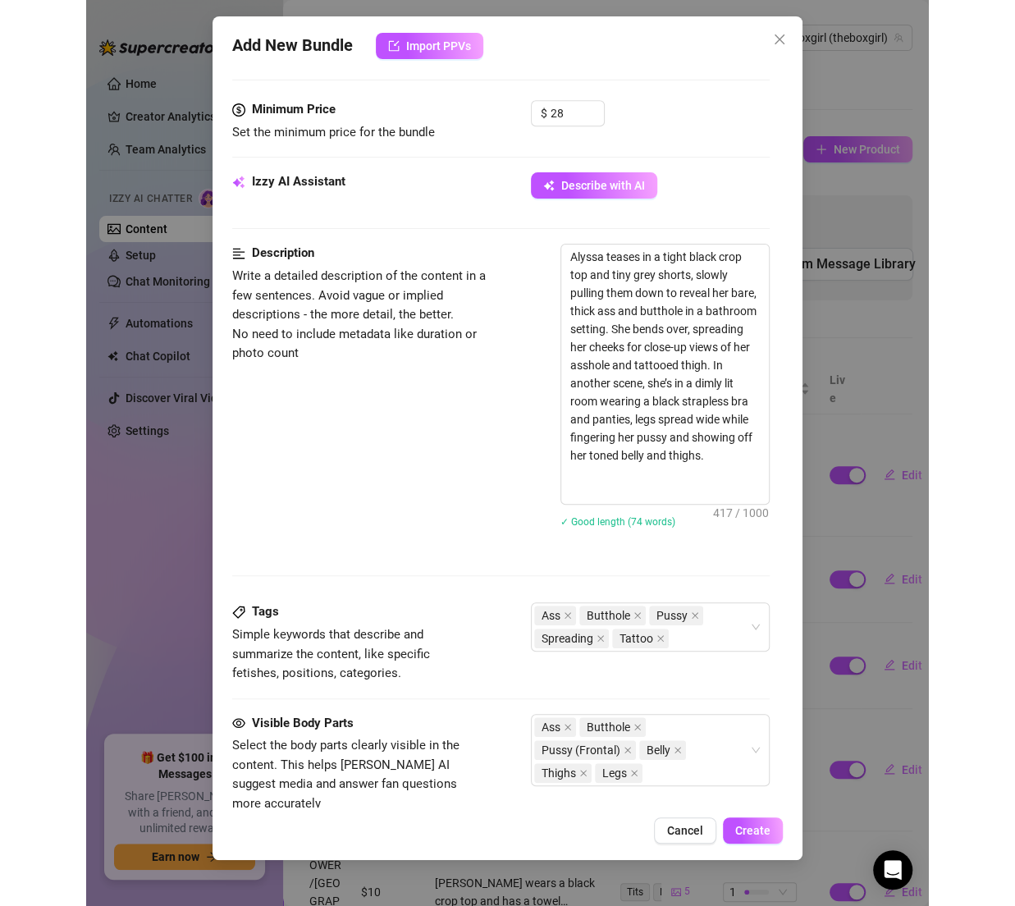
scroll to position [865, 0]
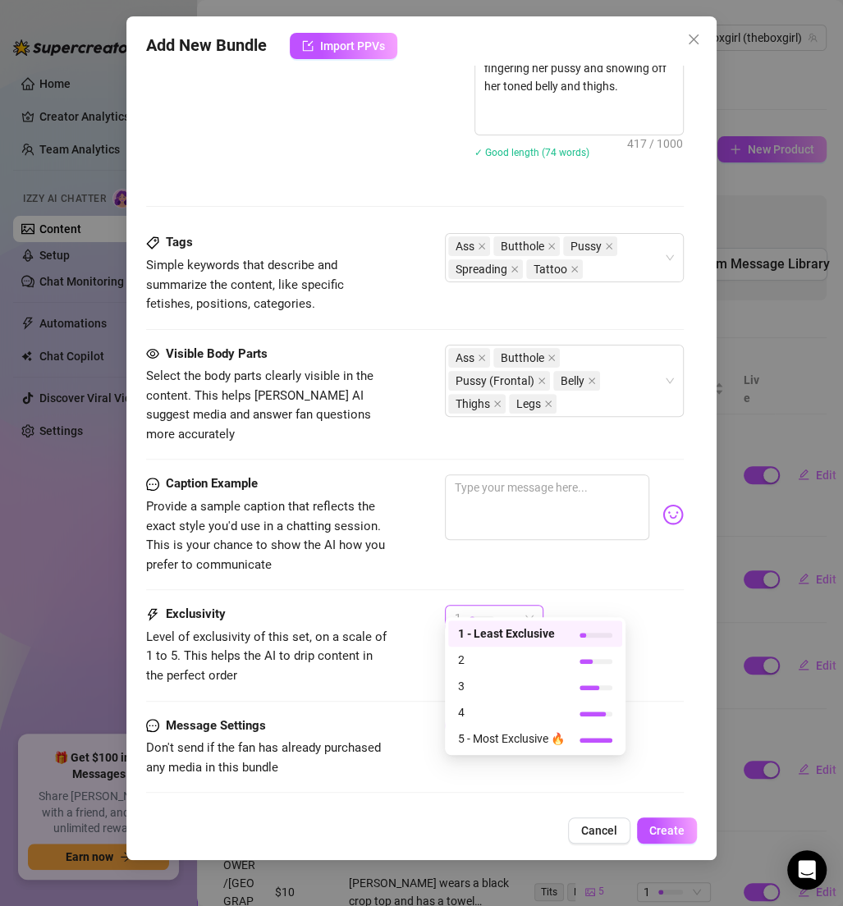
click at [514, 612] on div "1" at bounding box center [487, 618] width 64 height 25
click at [470, 657] on span "2" at bounding box center [511, 660] width 107 height 18
click at [566, 581] on div "Caption Example Provide a sample caption that reflects the exact style you'd us…" at bounding box center [415, 539] width 538 height 131
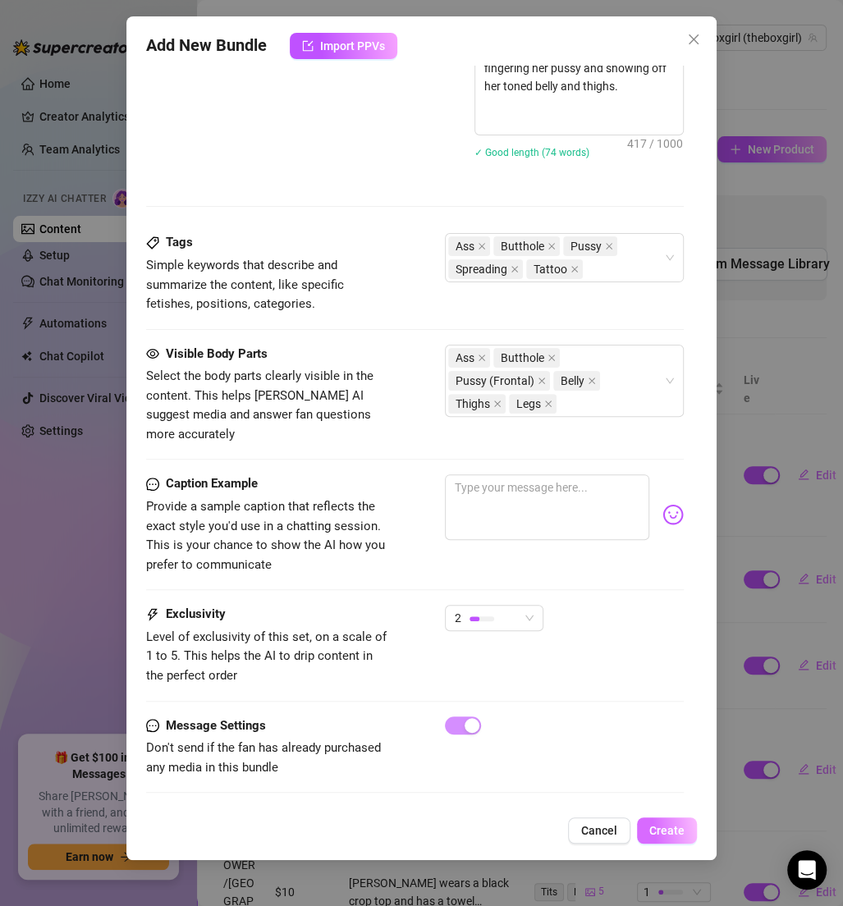
click at [654, 833] on span "Create" at bounding box center [666, 830] width 35 height 13
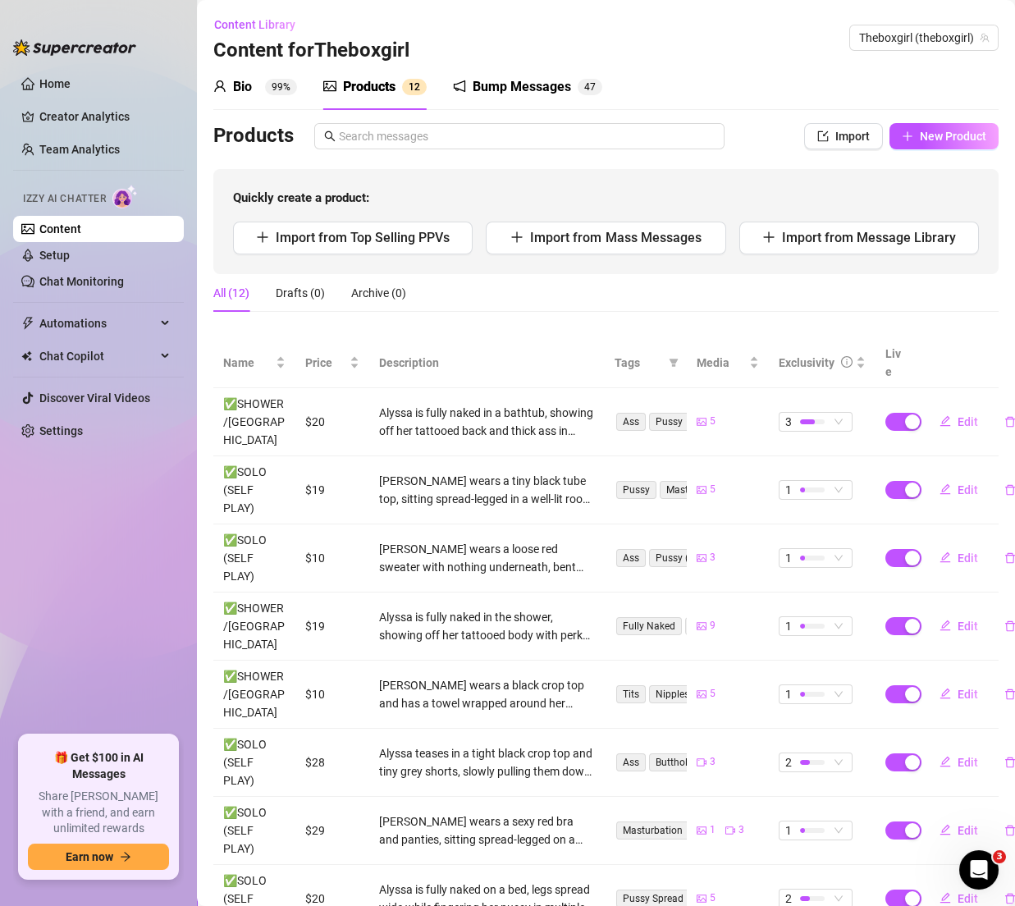
scroll to position [0, 0]
click at [81, 222] on link "Content" at bounding box center [60, 228] width 42 height 13
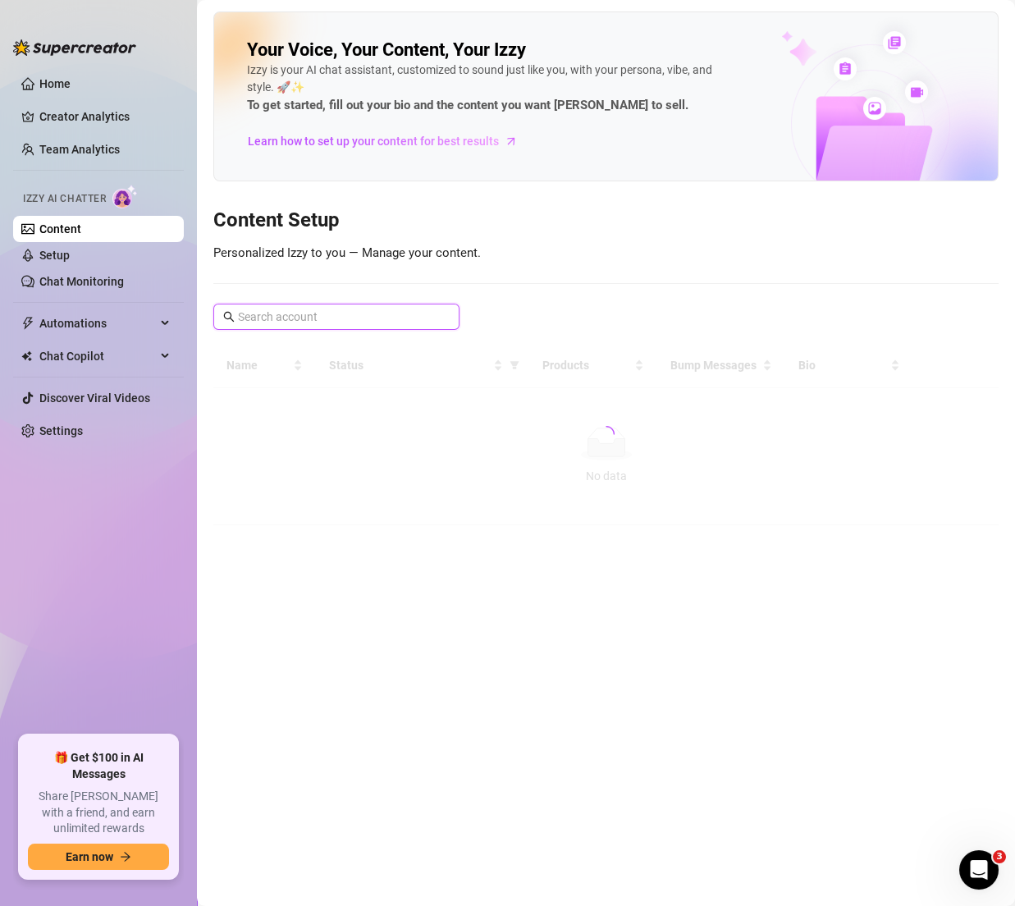
click at [333, 314] on input "text" at bounding box center [337, 317] width 199 height 18
click at [347, 316] on input "imadr" at bounding box center [337, 317] width 199 height 18
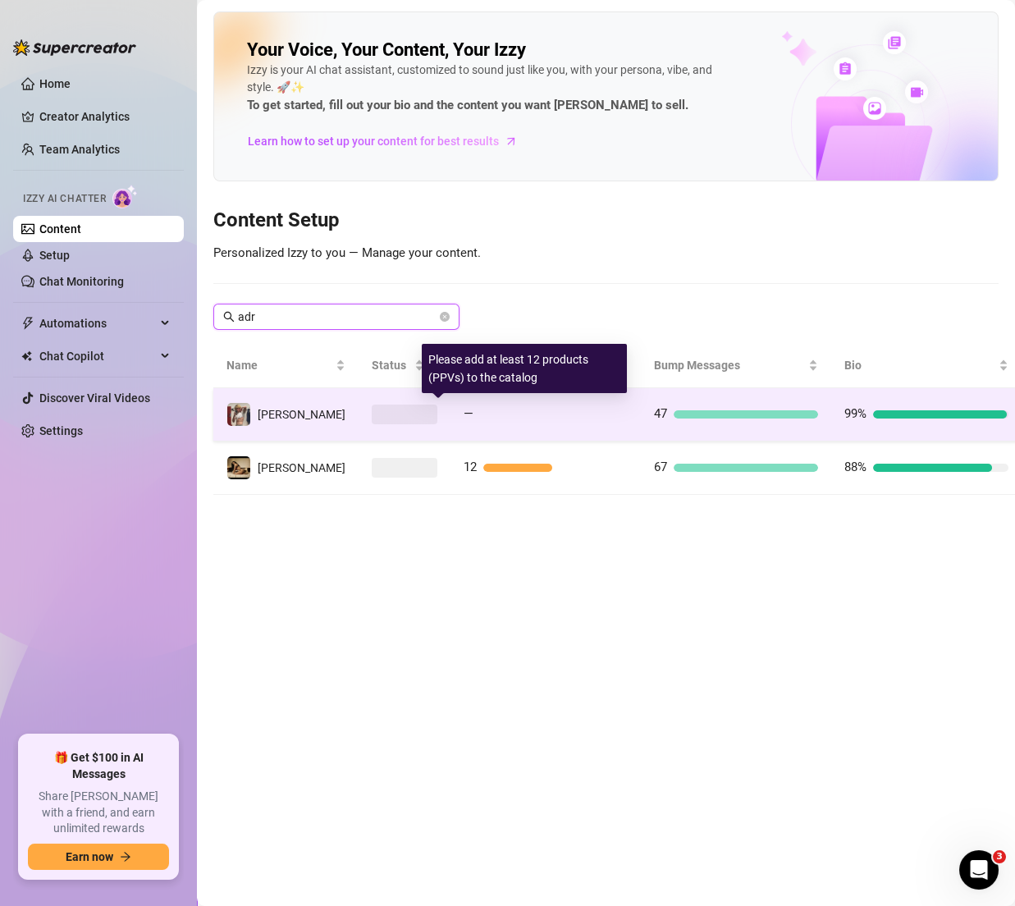
scroll to position [0, 16]
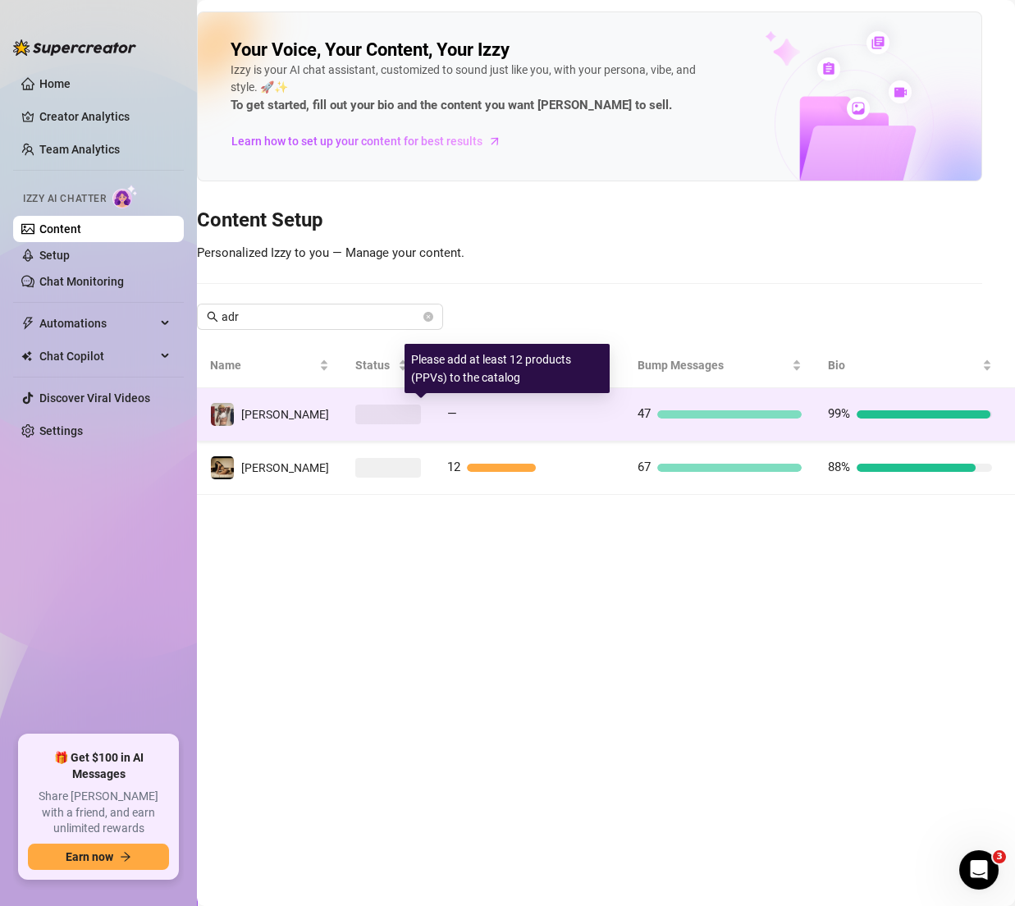
click at [481, 405] on div "—" at bounding box center [529, 415] width 164 height 20
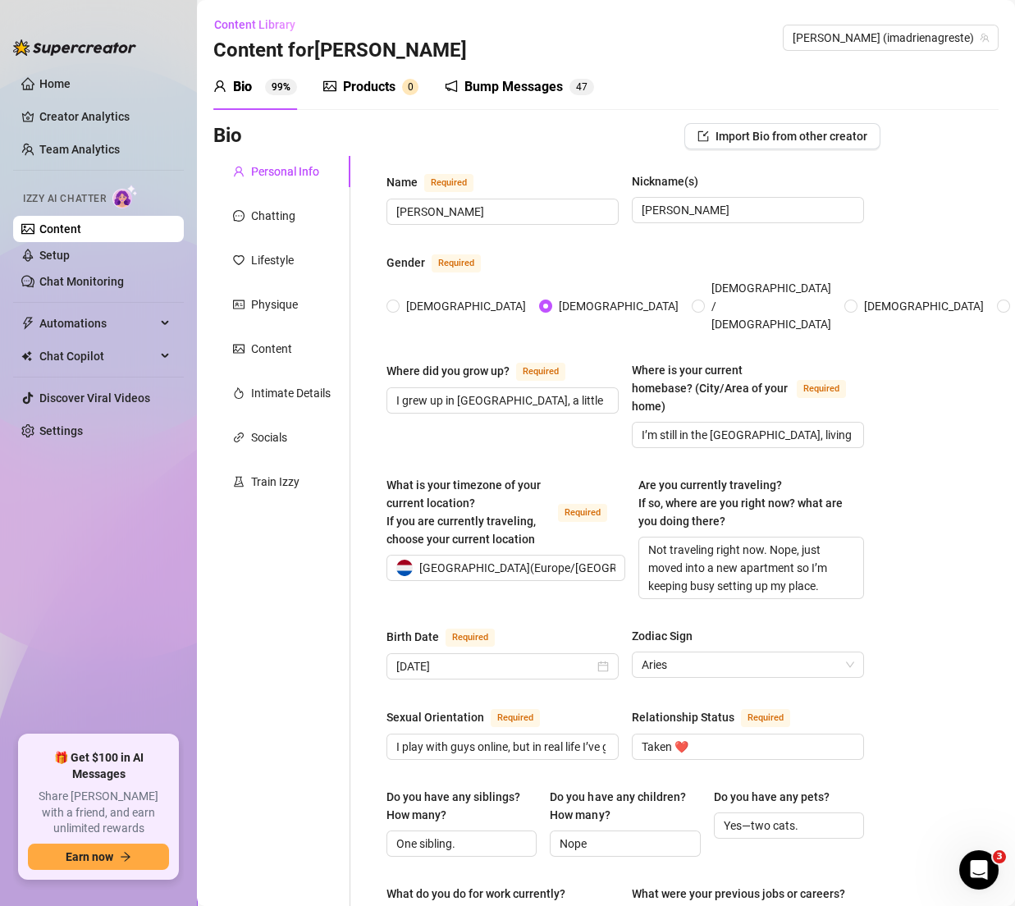
click at [397, 94] on div "Products 0" at bounding box center [370, 87] width 95 height 20
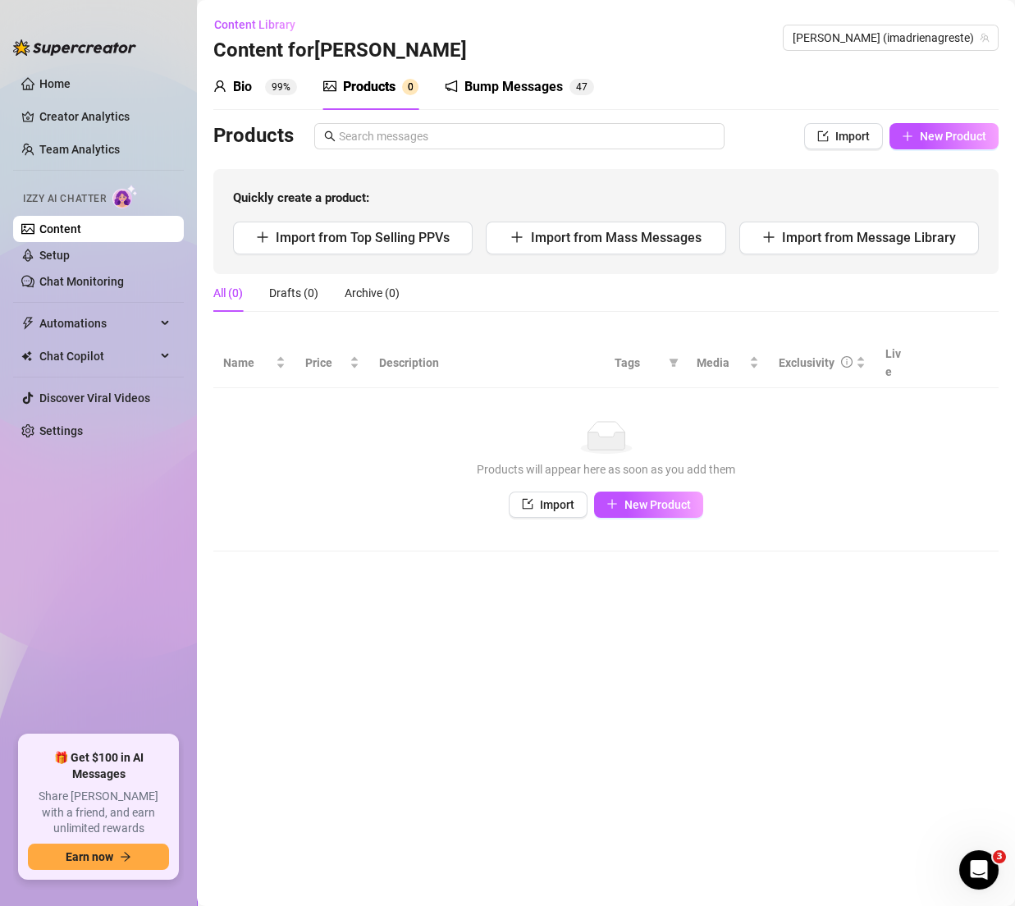
click at [81, 227] on link "Content" at bounding box center [60, 228] width 42 height 13
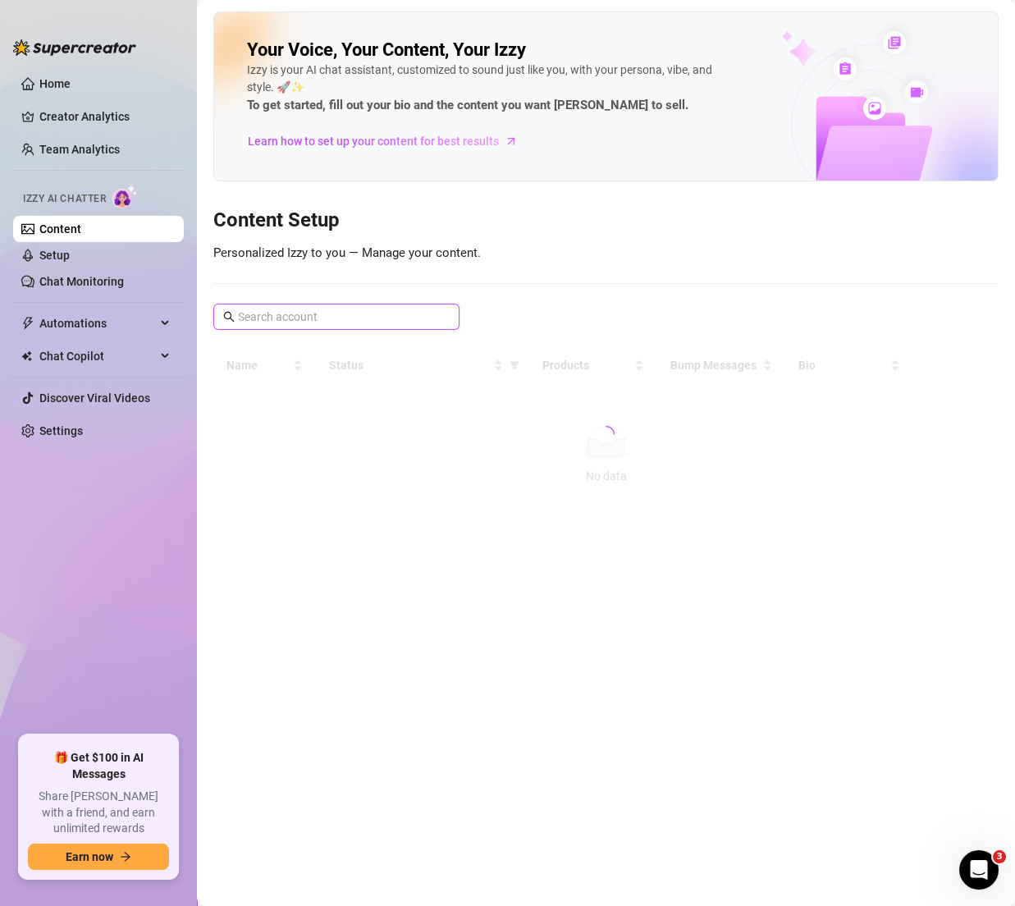
click at [326, 308] on input "text" at bounding box center [337, 317] width 199 height 18
click at [382, 323] on input "kamwild" at bounding box center [337, 317] width 199 height 18
drag, startPoint x: 370, startPoint y: 318, endPoint x: 199, endPoint y: 318, distance: 170.7
click at [199, 318] on main "Your Voice, Your Content, Your [PERSON_NAME] is your AI chat assistant, customi…" at bounding box center [606, 453] width 818 height 906
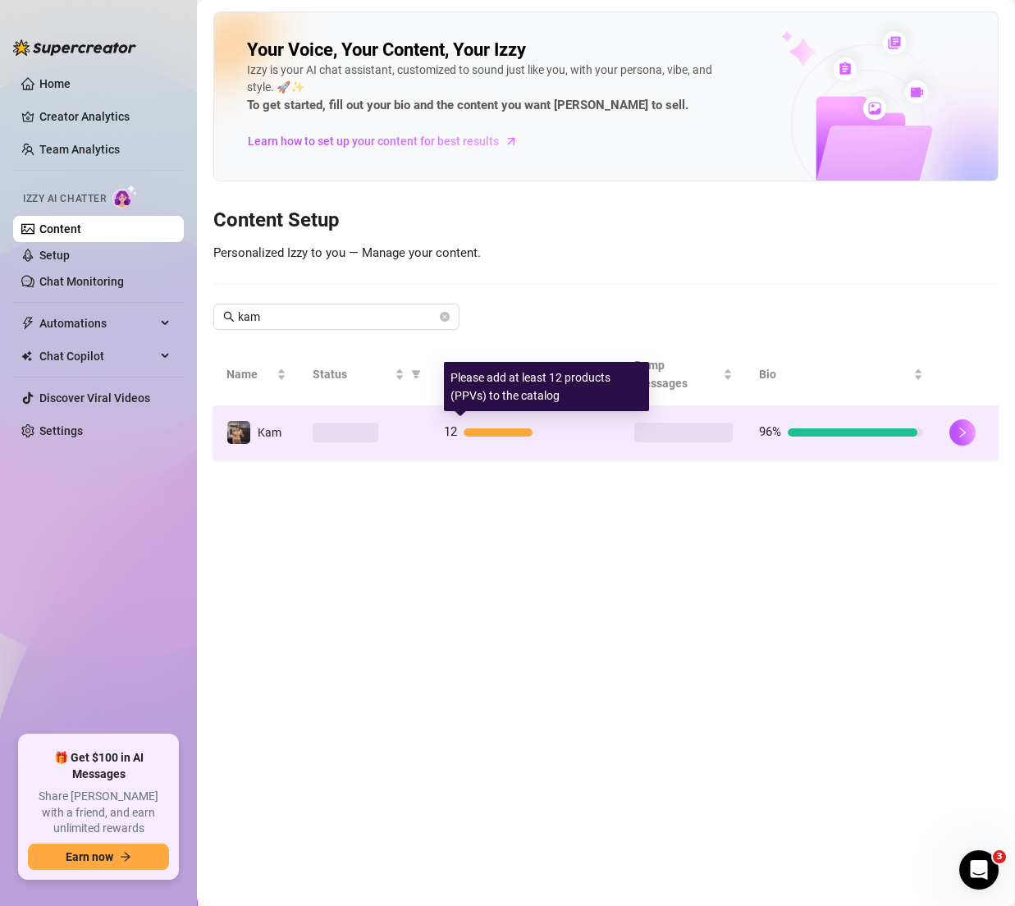
click at [569, 425] on div "12" at bounding box center [526, 433] width 164 height 20
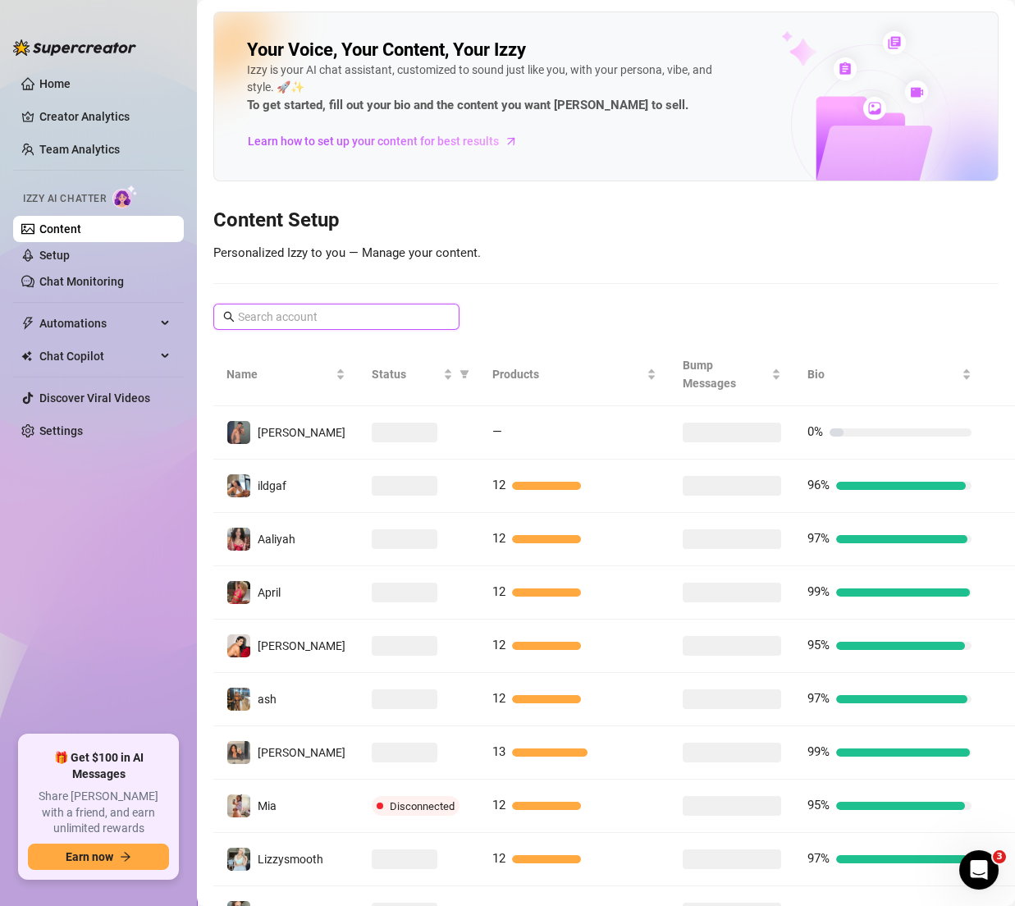
click at [319, 309] on input "text" at bounding box center [337, 317] width 199 height 18
